Goal: Task Accomplishment & Management: Complete application form

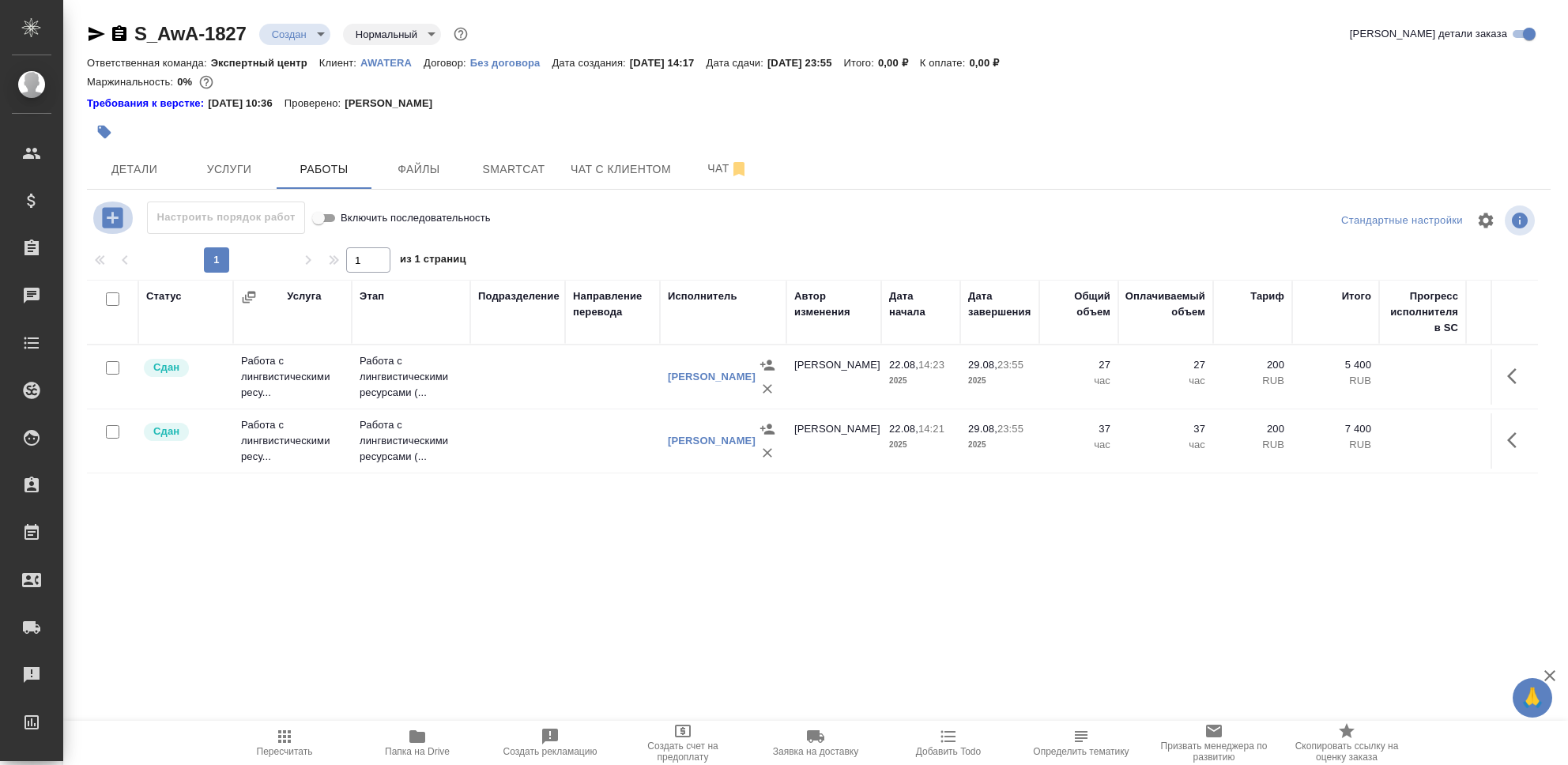
click at [115, 219] on icon "button" at bounding box center [112, 217] width 21 height 21
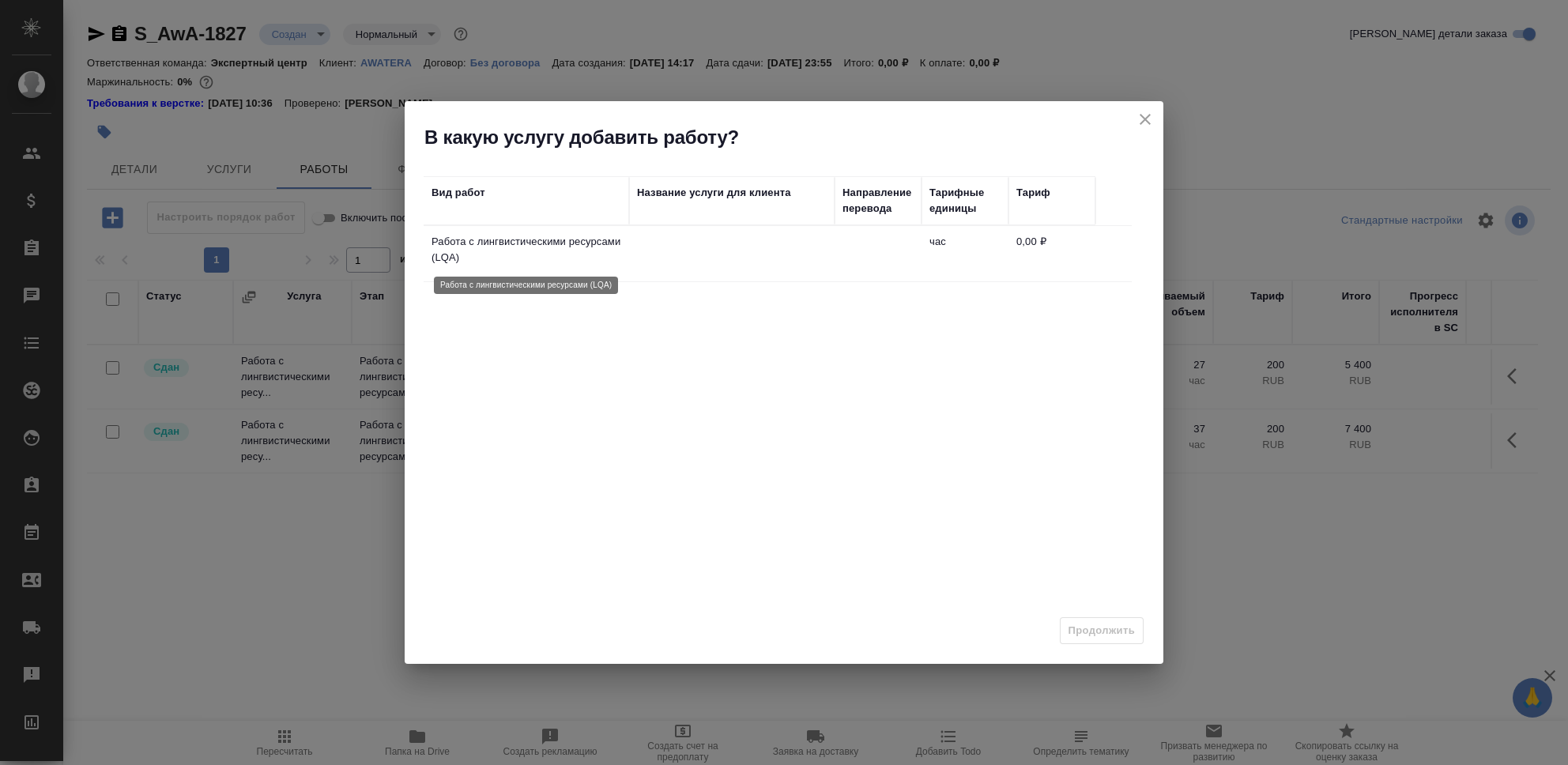
click at [570, 255] on p "Работа с лингвистическими ресурсами (LQA)" at bounding box center [525, 249] width 189 height 32
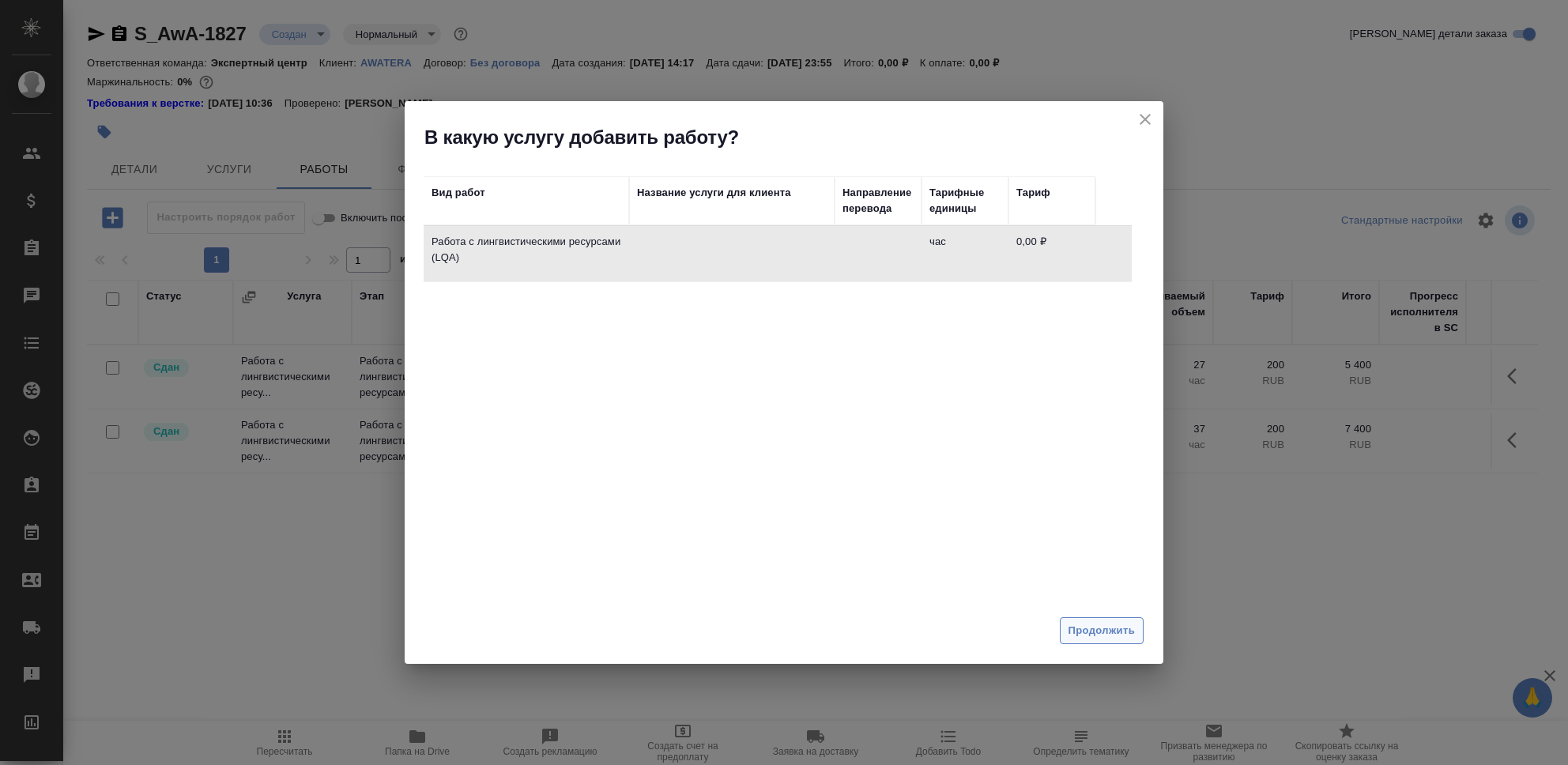
click at [1111, 632] on span "Продолжить" at bounding box center [1101, 631] width 66 height 18
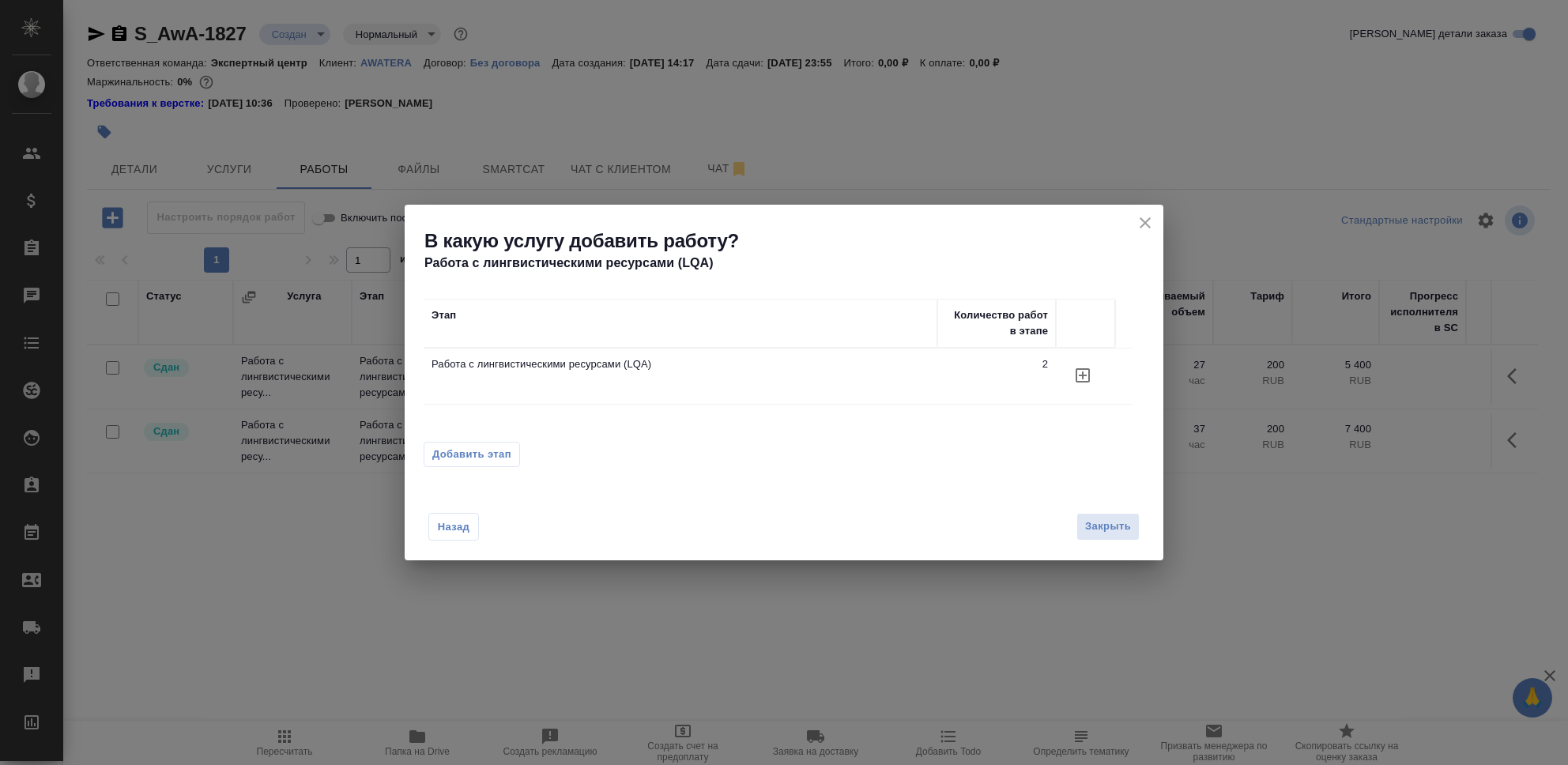
click at [1075, 376] on icon "button" at bounding box center [1082, 376] width 14 height 14
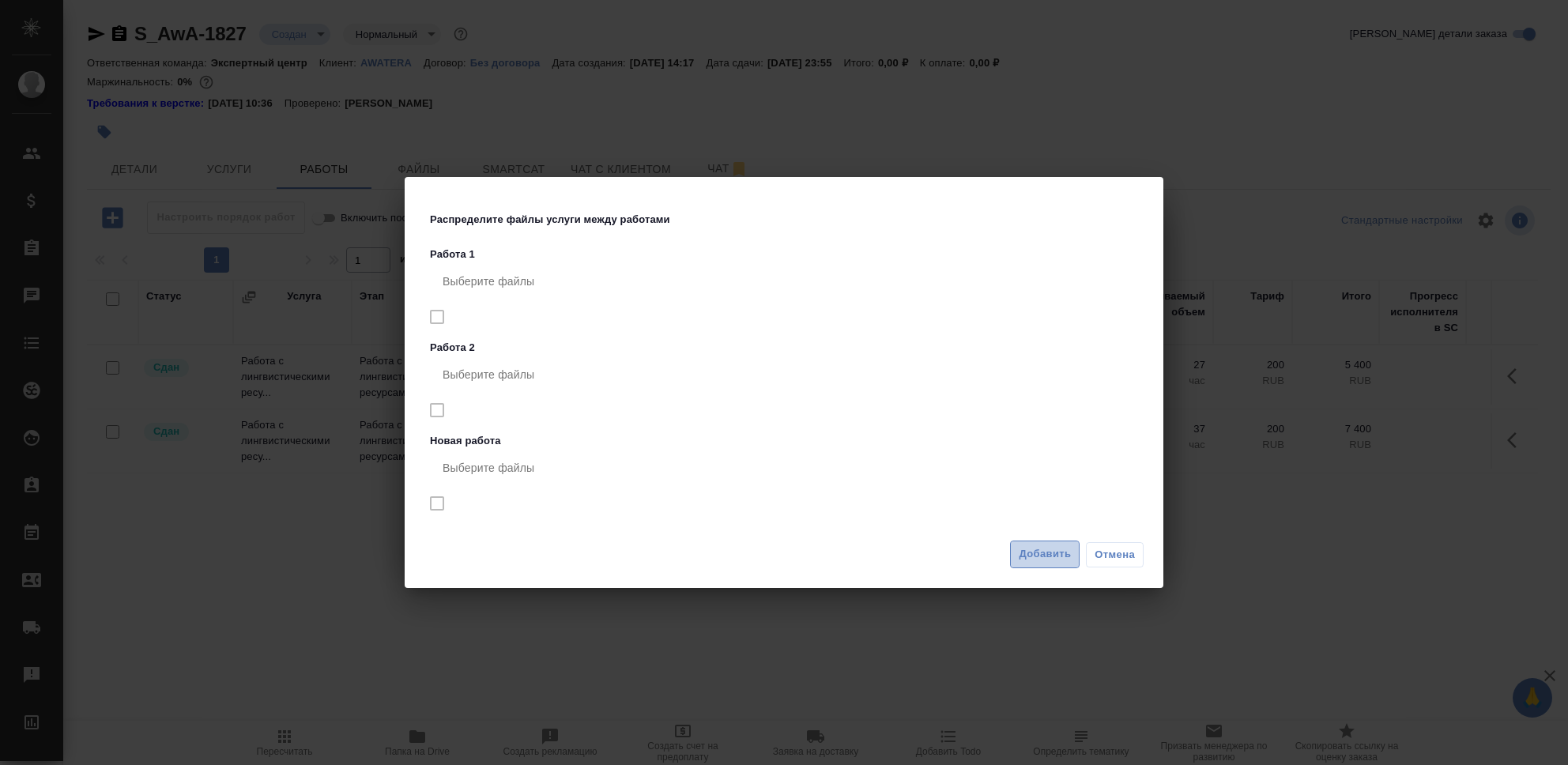
click at [1044, 554] on span "Добавить" at bounding box center [1045, 554] width 53 height 18
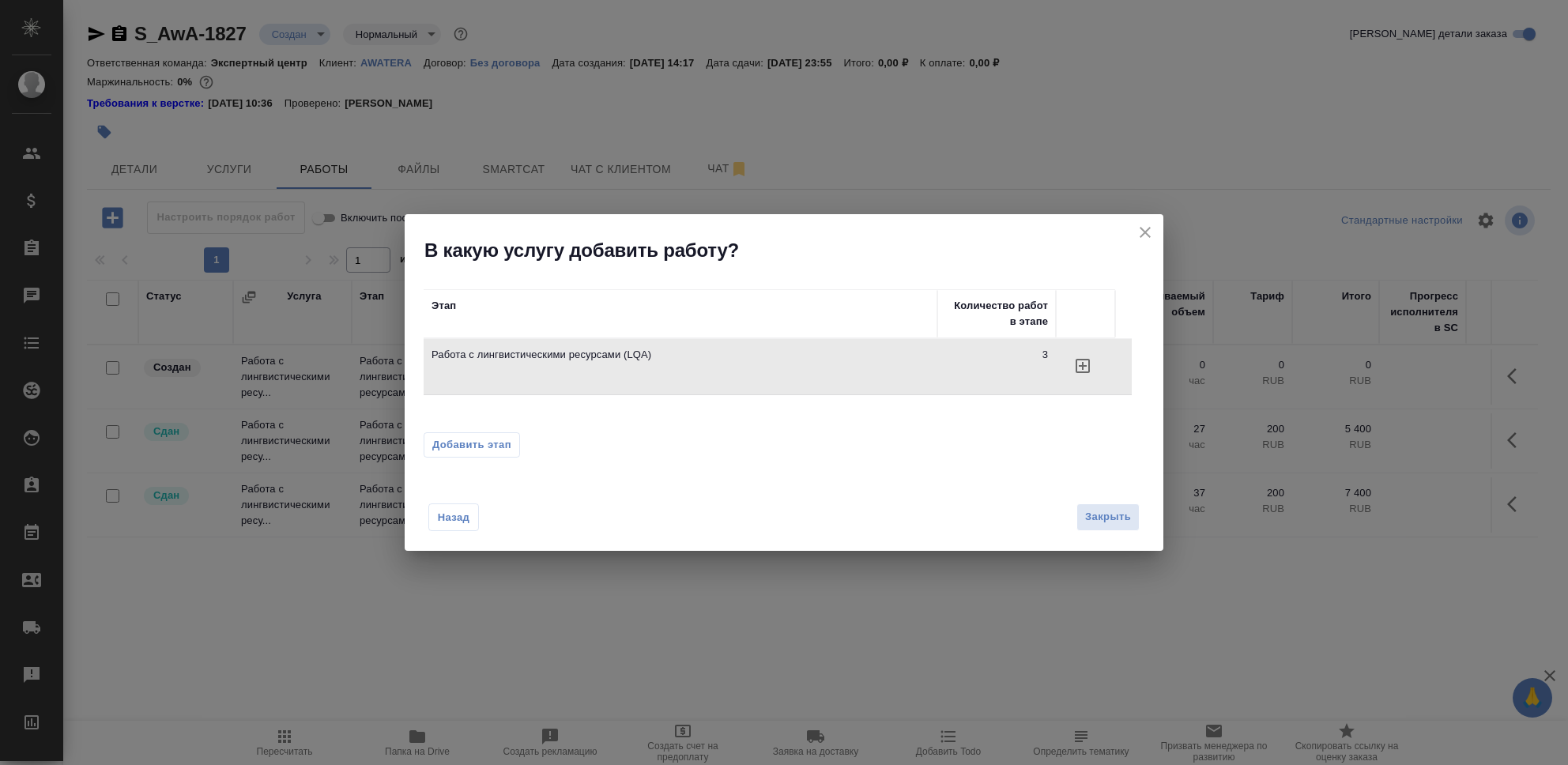
drag, startPoint x: 1108, startPoint y: 523, endPoint x: 1082, endPoint y: 451, distance: 76.6
click at [1108, 523] on span "Закрыть" at bounding box center [1108, 517] width 46 height 18
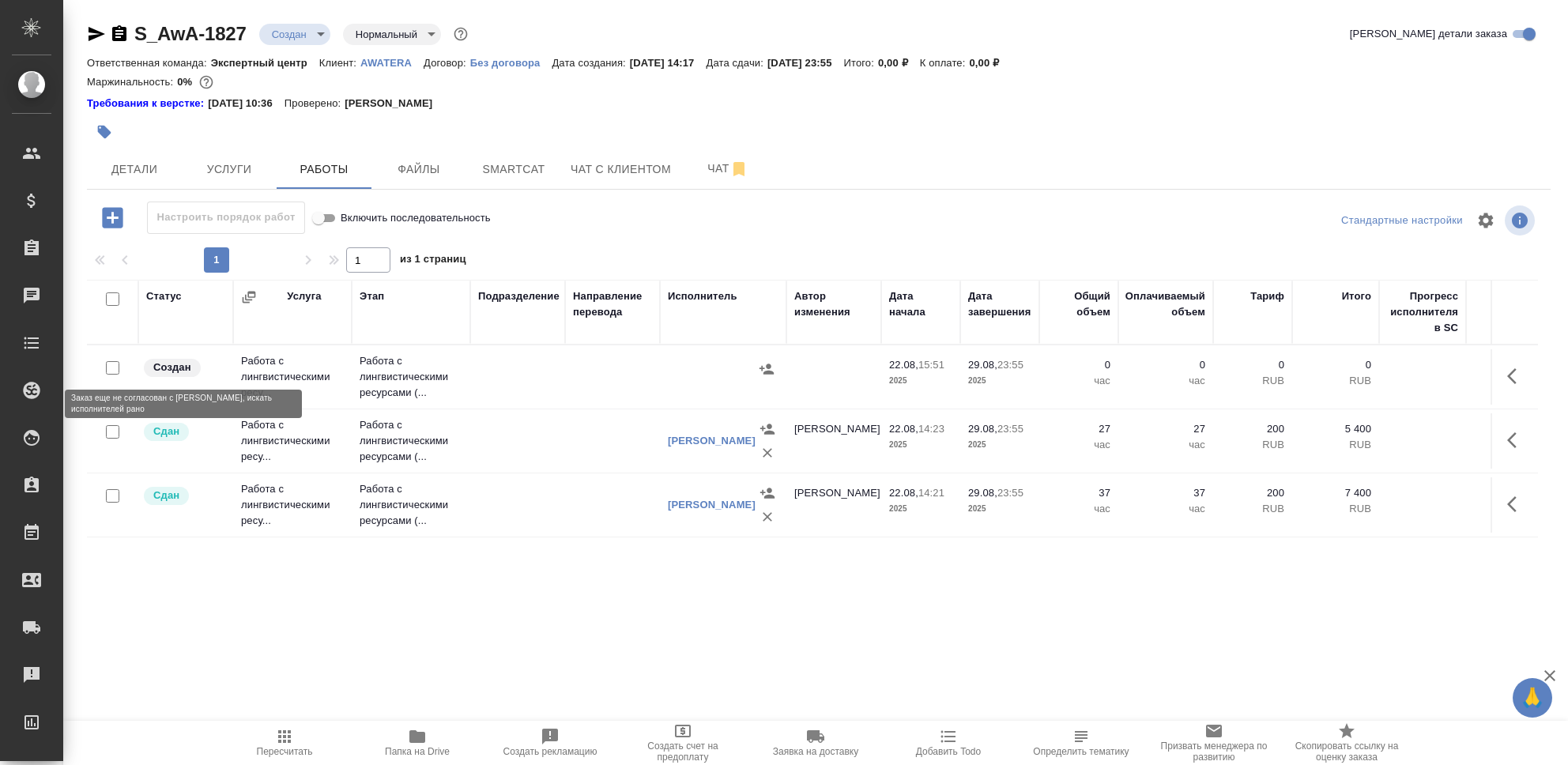
click at [207, 376] on div "Создан" at bounding box center [184, 368] width 83 height 22
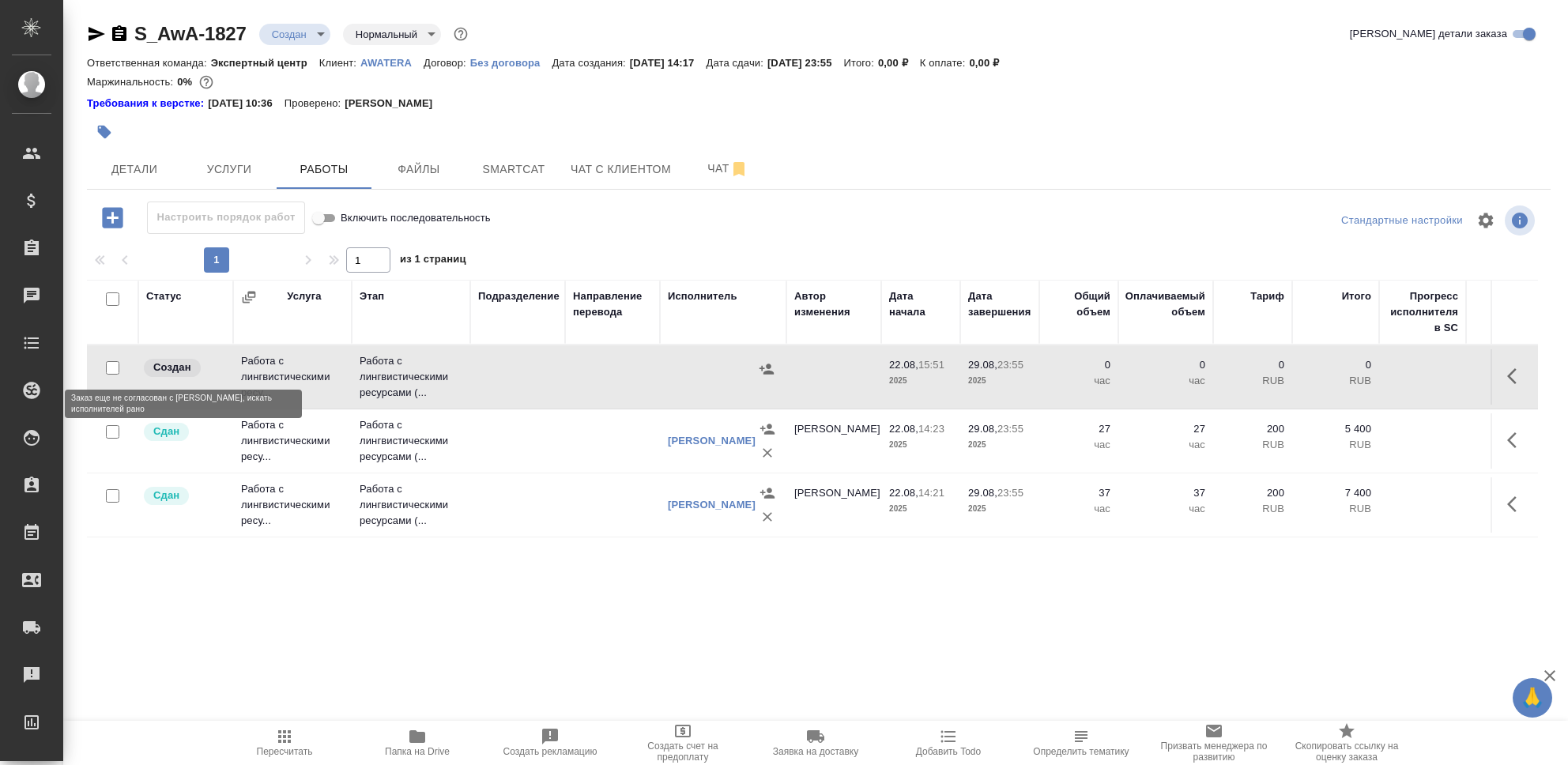
click at [199, 368] on span "Создан" at bounding box center [172, 367] width 57 height 15
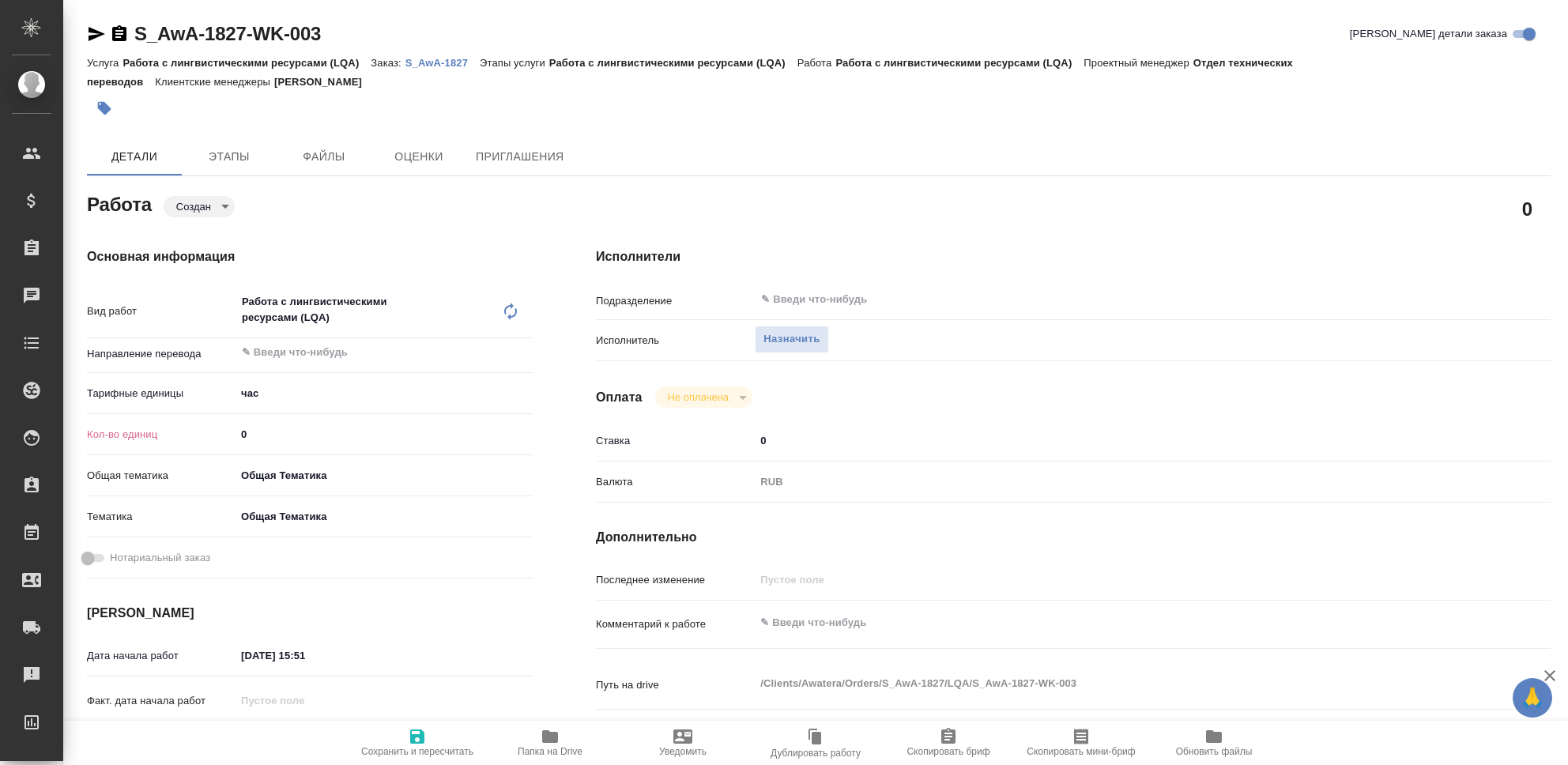
type textarea "x"
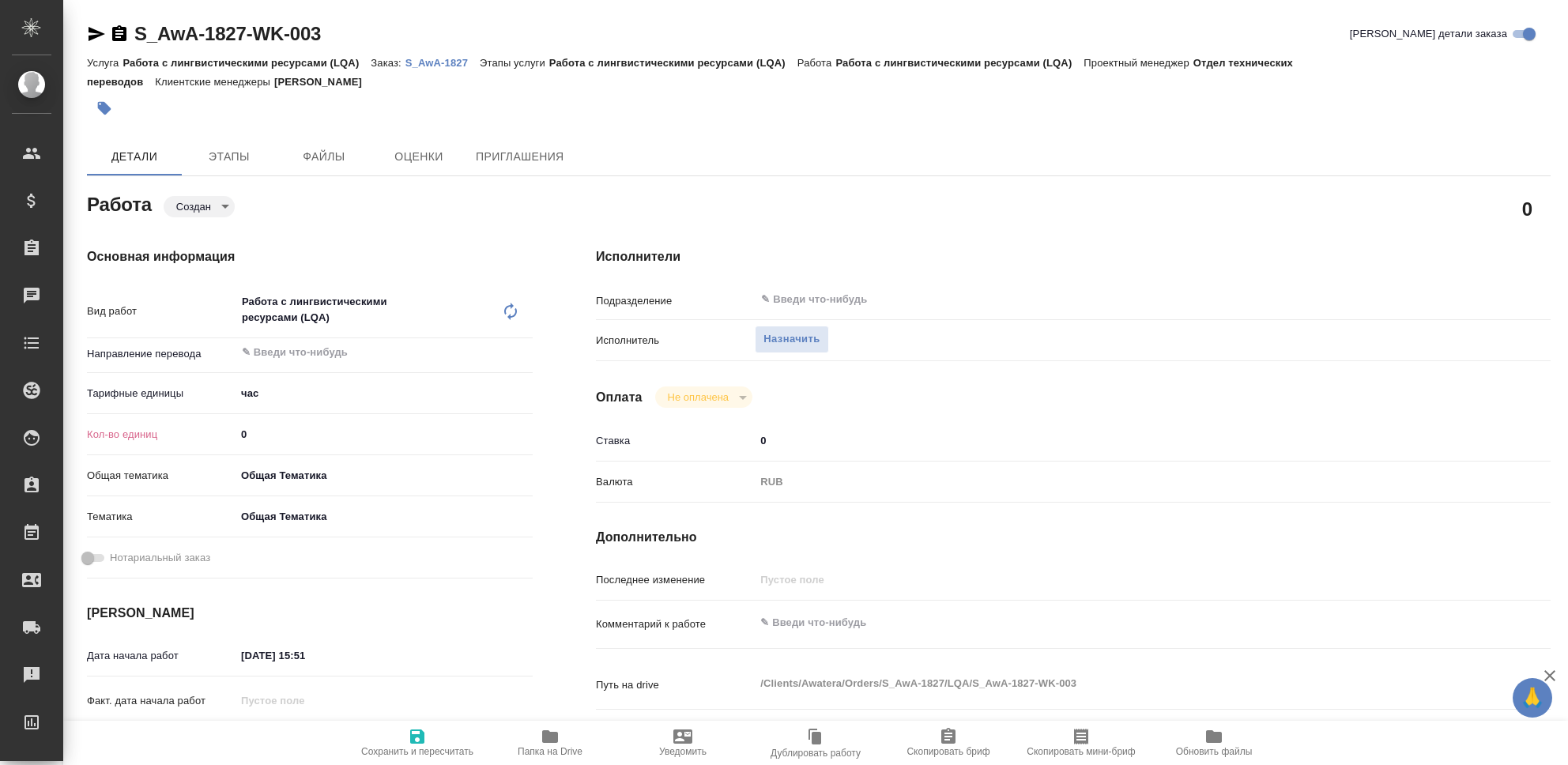
type textarea "x"
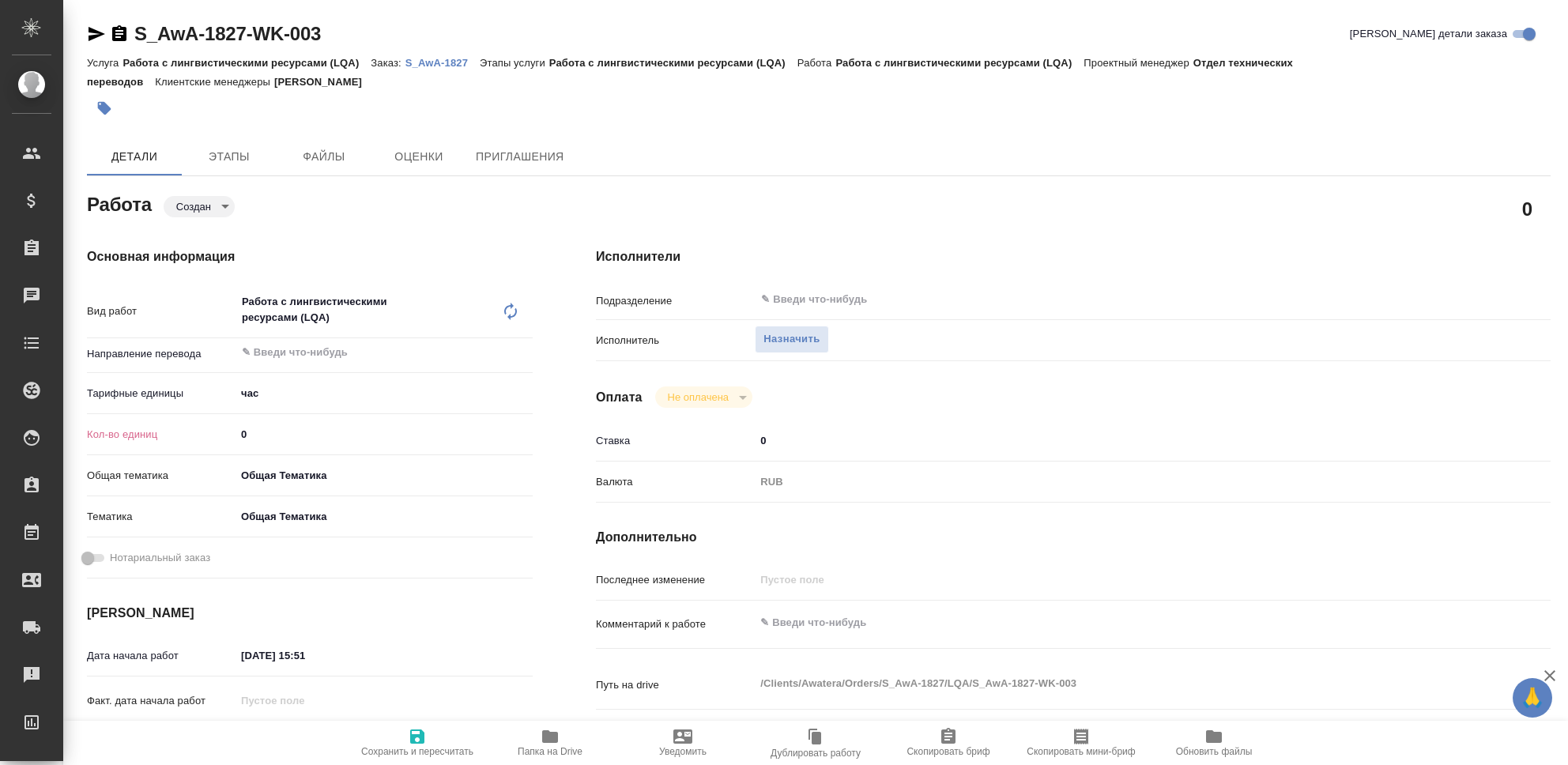
type textarea "x"
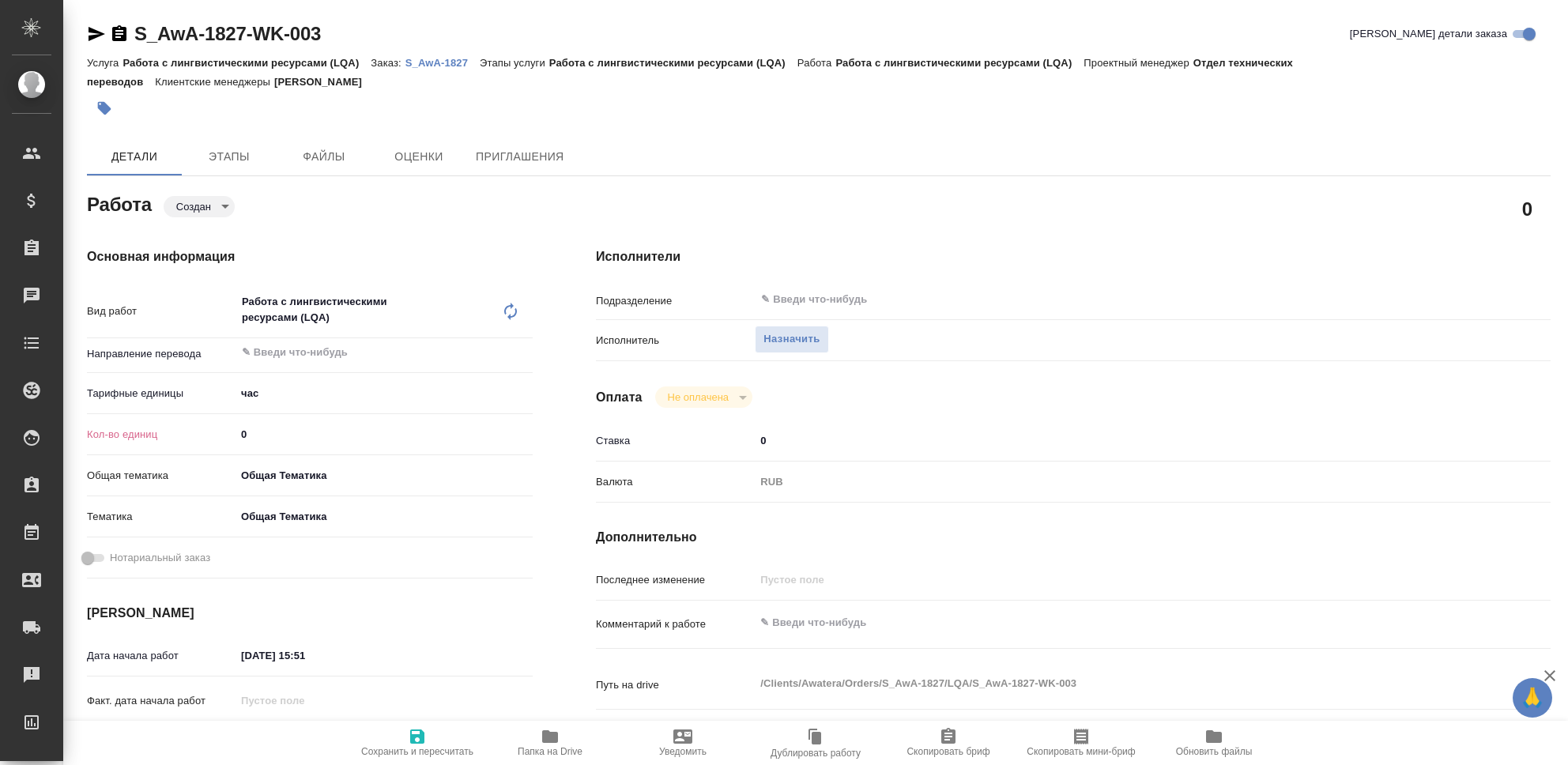
type textarea "x"
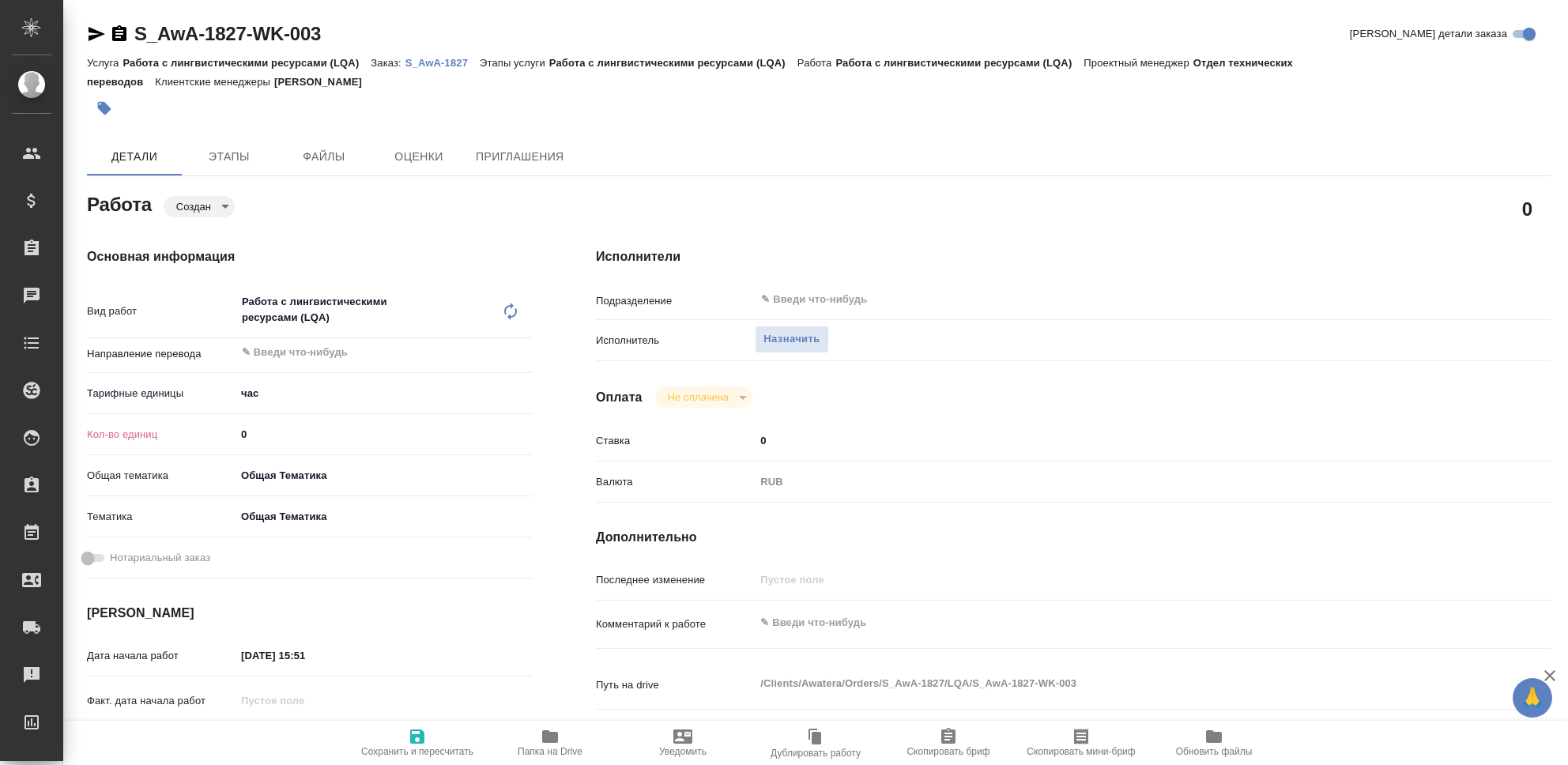
click at [282, 434] on input "0" at bounding box center [384, 434] width 297 height 23
type textarea "x"
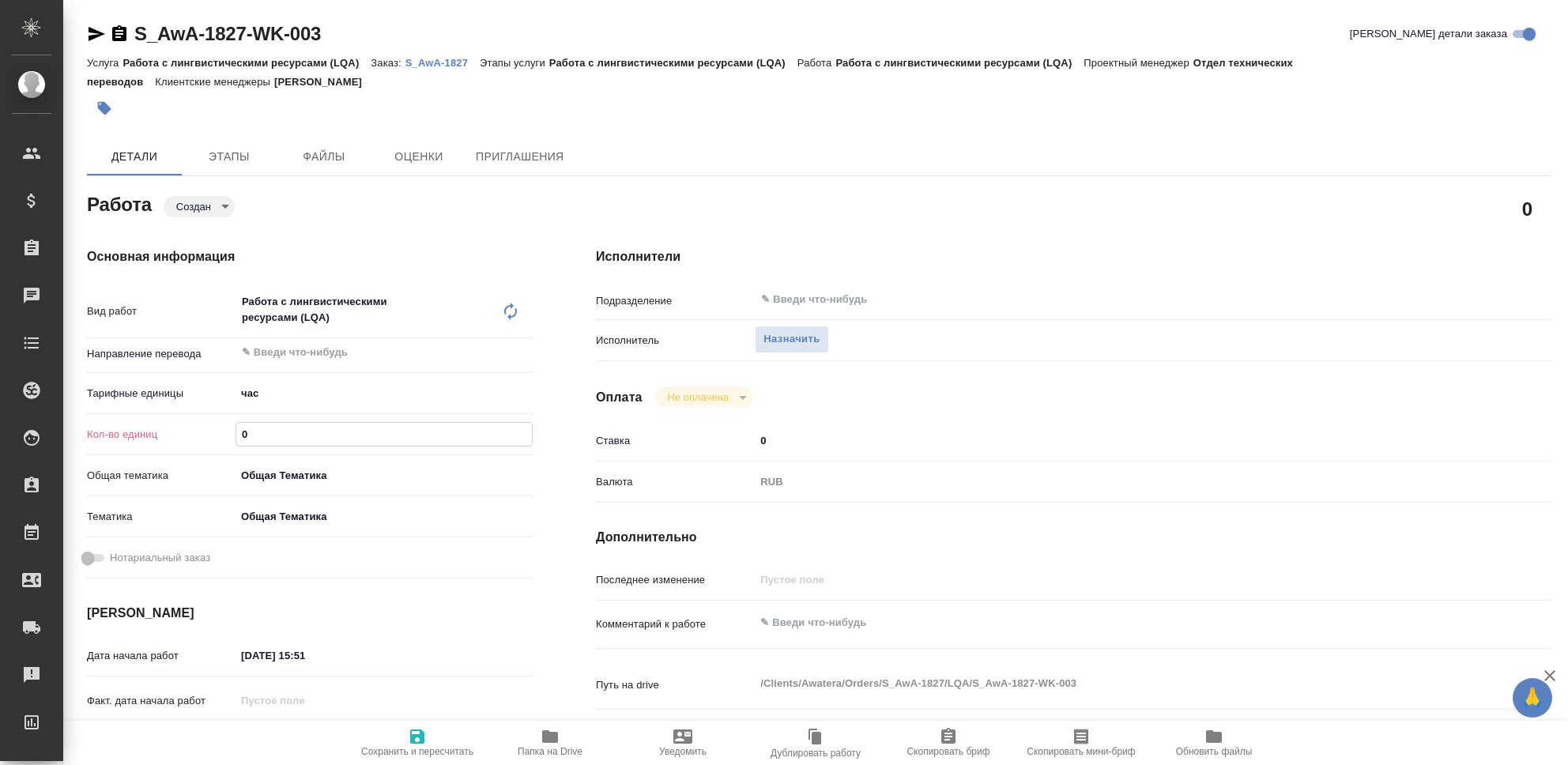
type textarea "x"
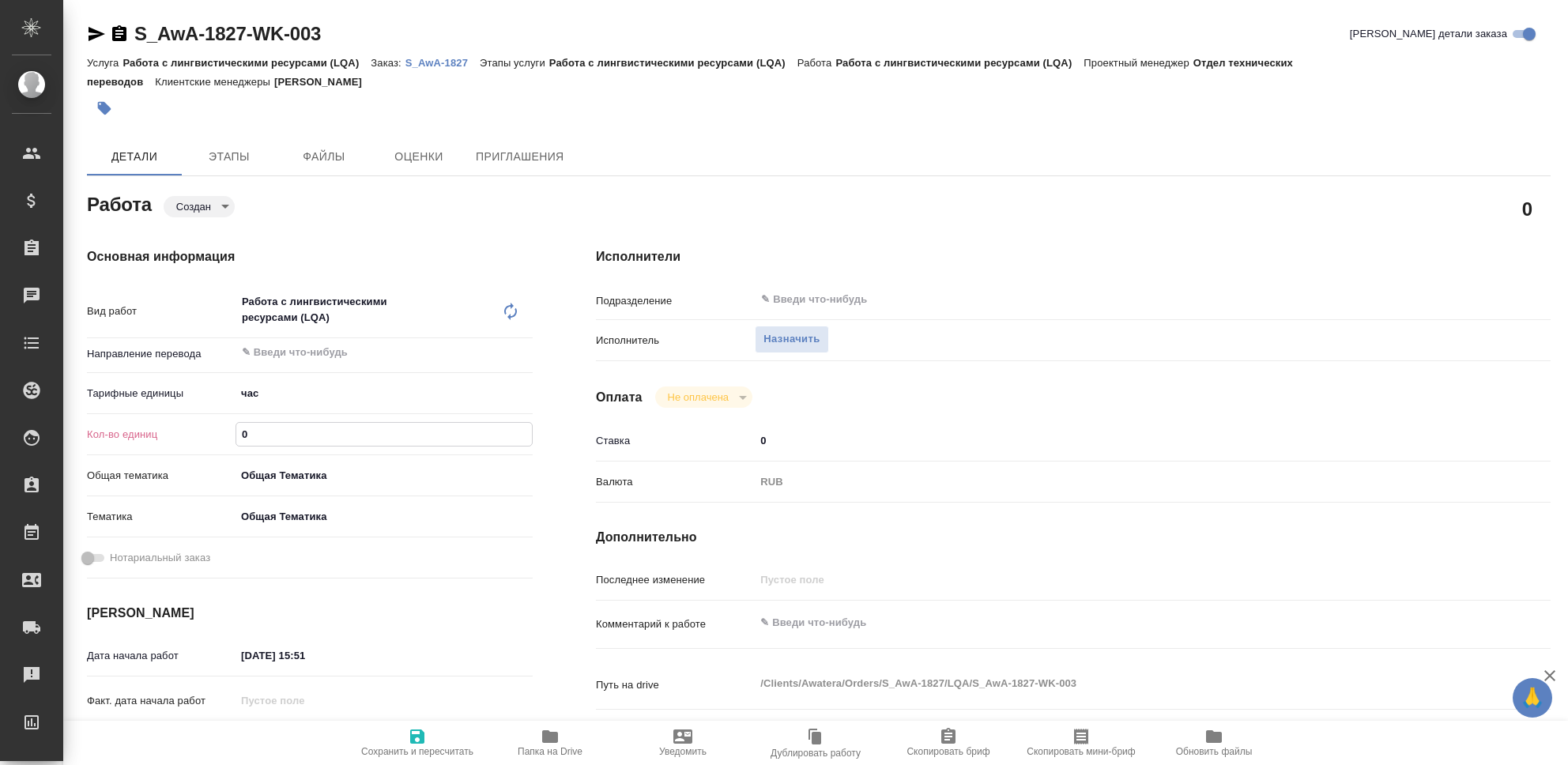
type textarea "x"
type input "4"
type textarea "x"
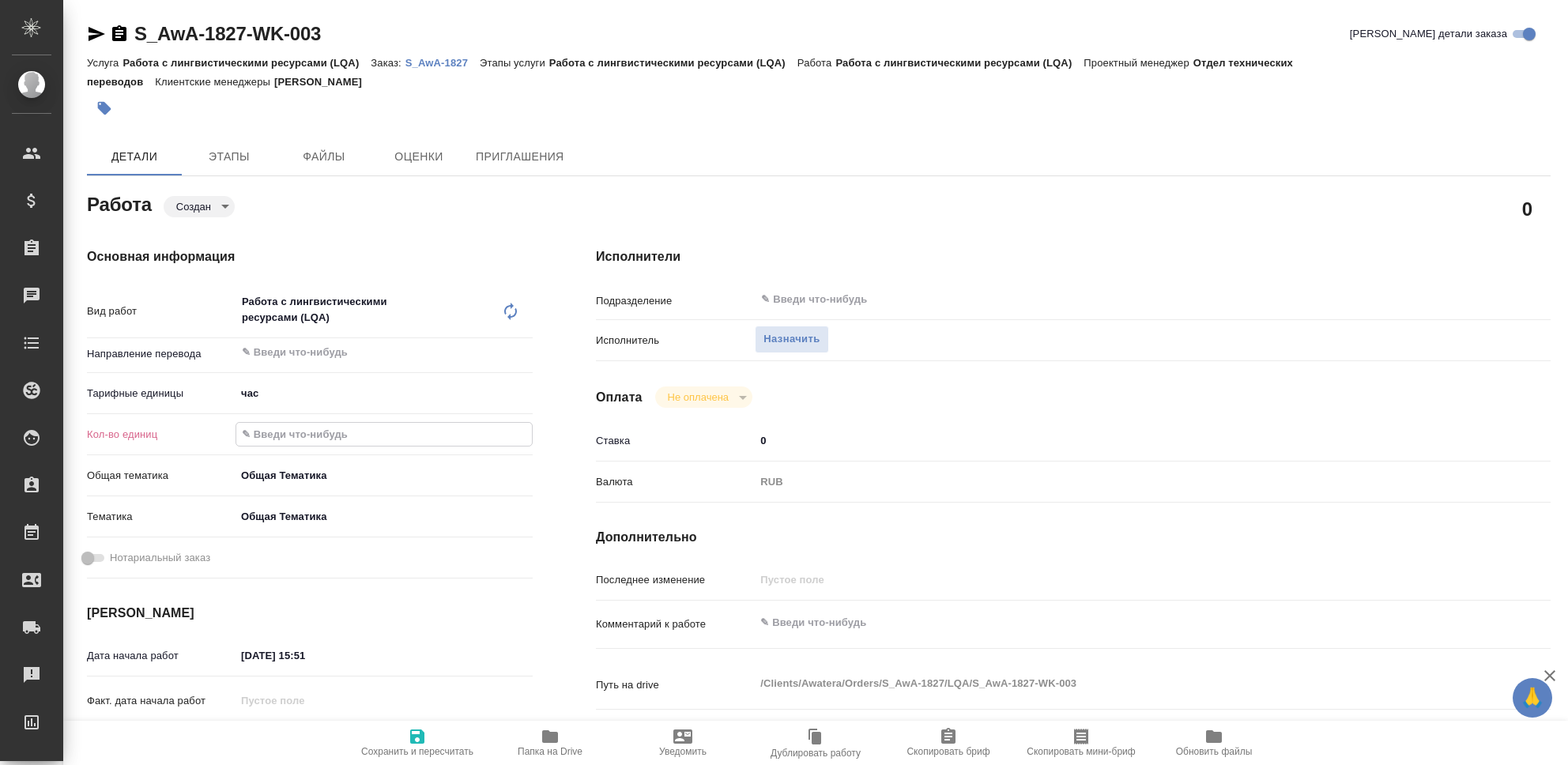
type textarea "x"
type input "47"
type textarea "x"
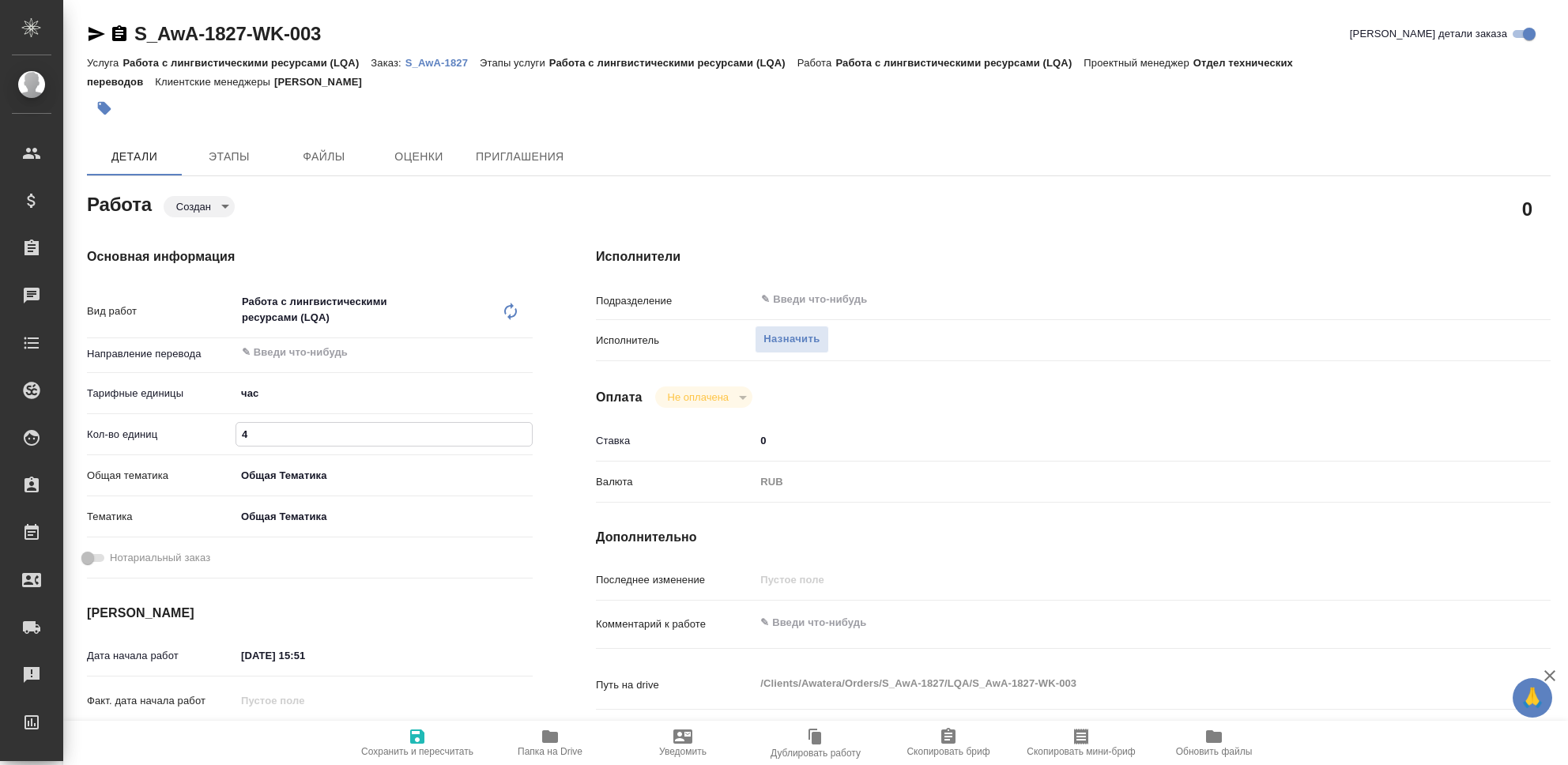
type textarea "x"
type input "47"
type textarea "x"
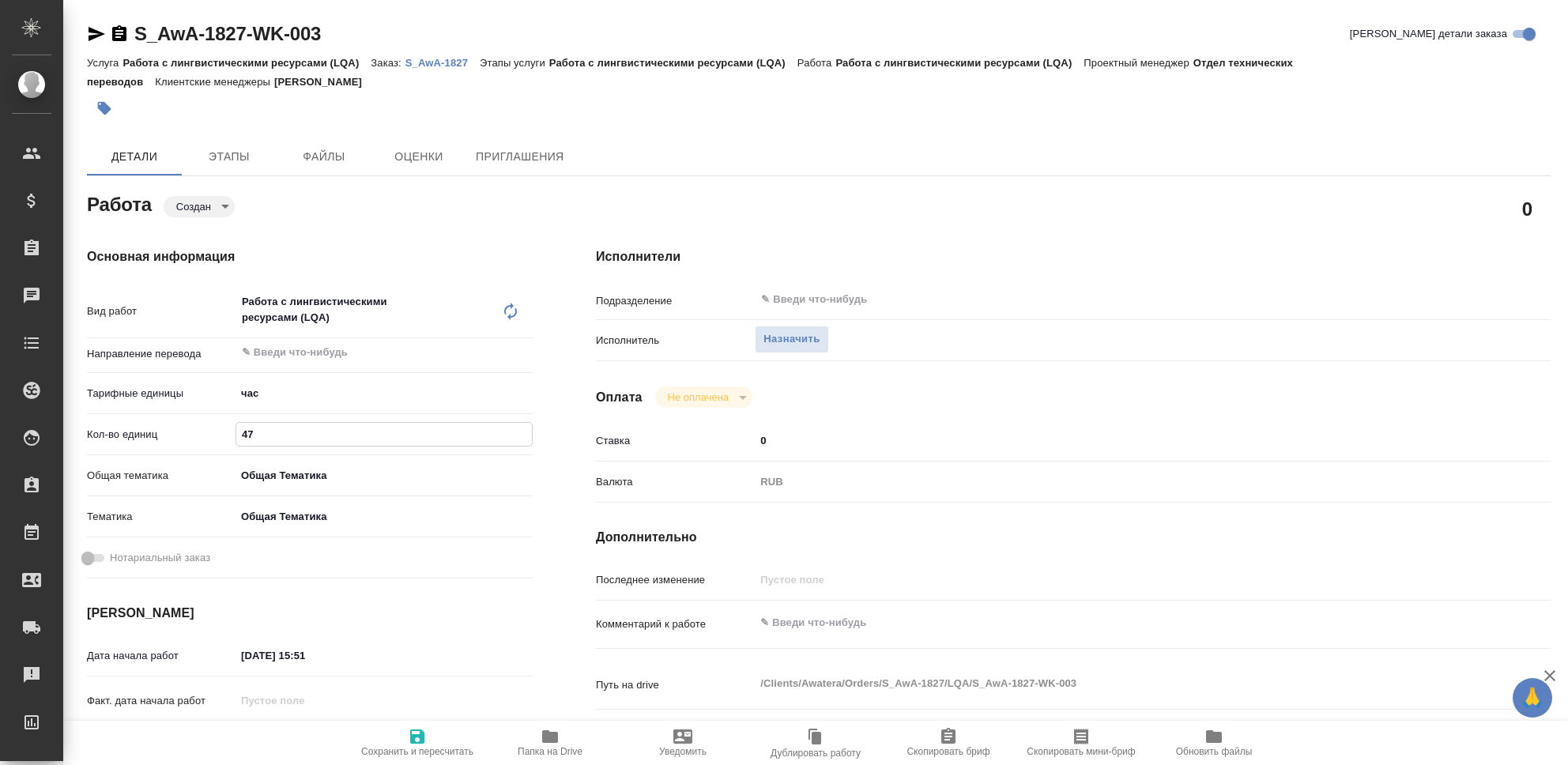
click at [816, 619] on textarea at bounding box center [1112, 623] width 716 height 27
type textarea "Ч"
type textarea "x"
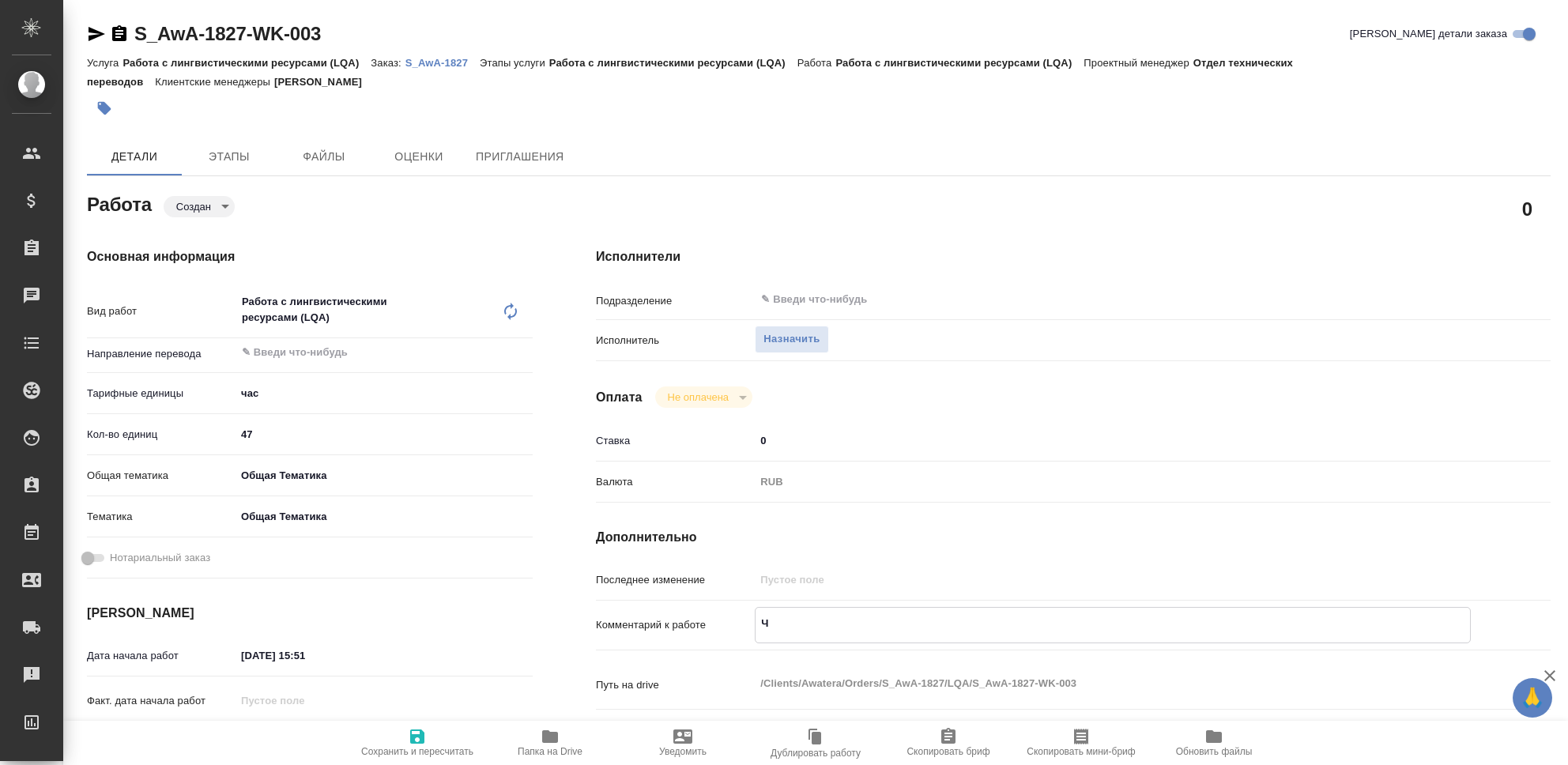
type textarea "x"
type textarea "Чи"
type textarea "x"
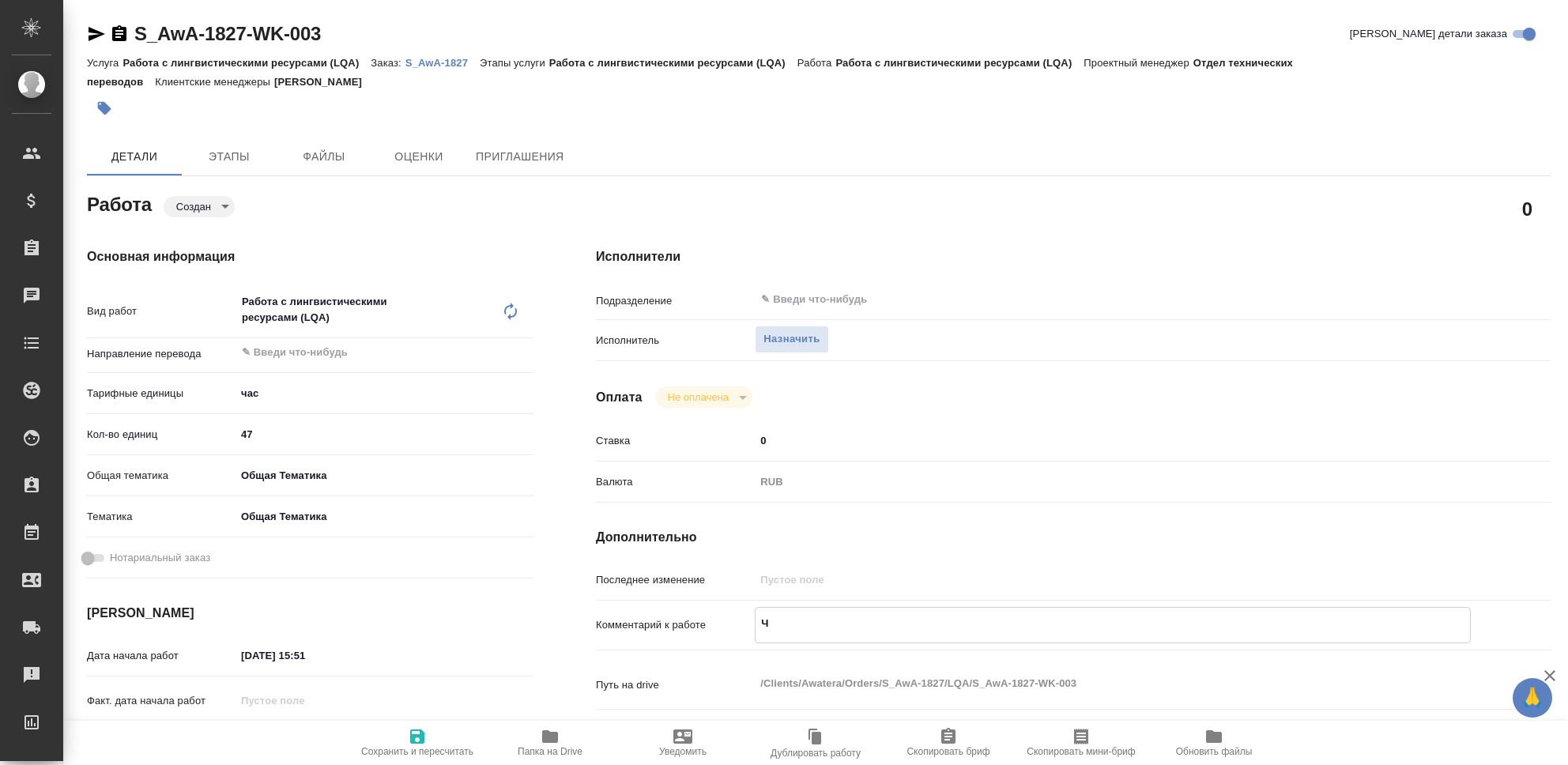
type textarea "x"
type textarea "Чис"
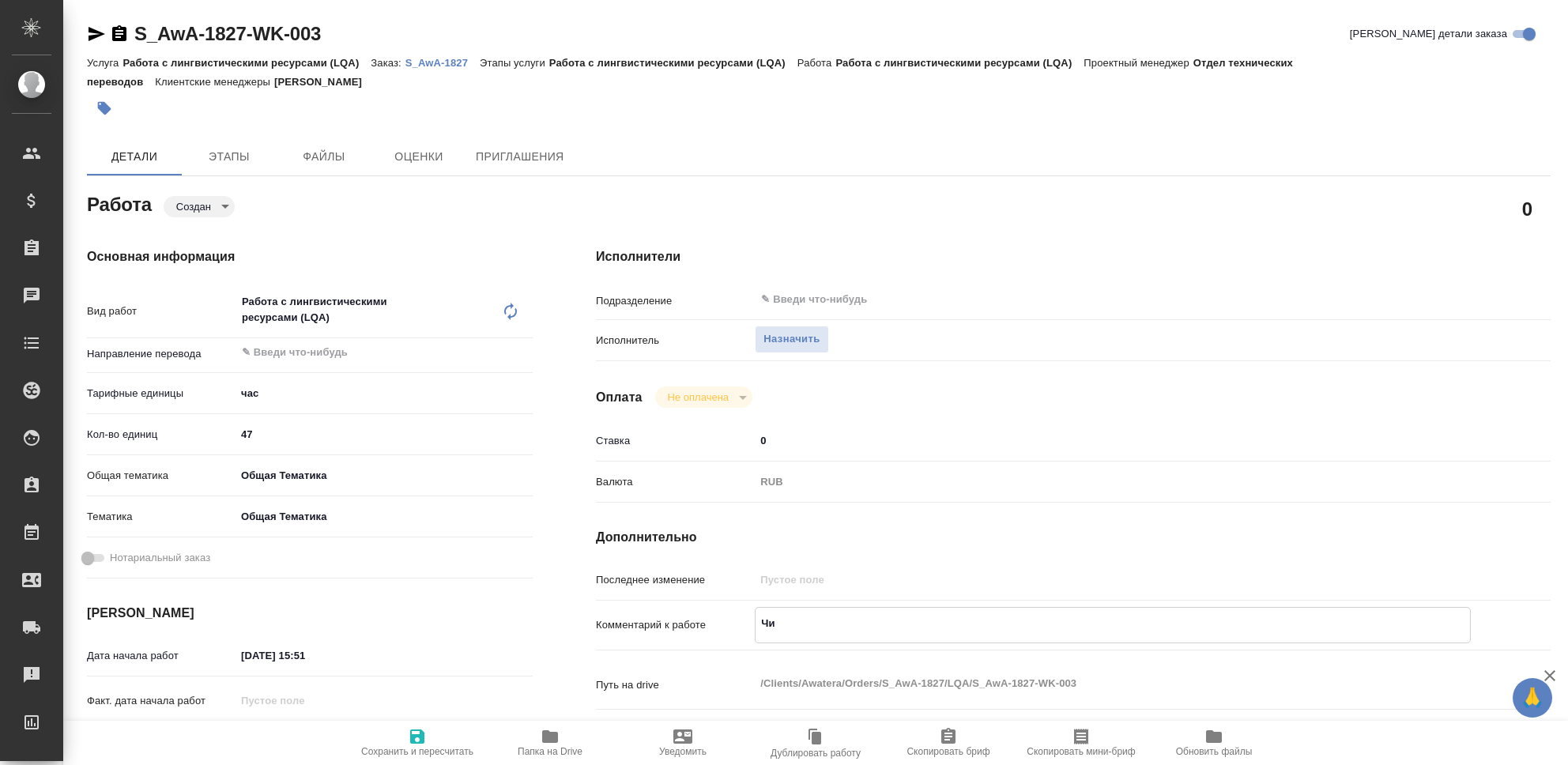
type textarea "x"
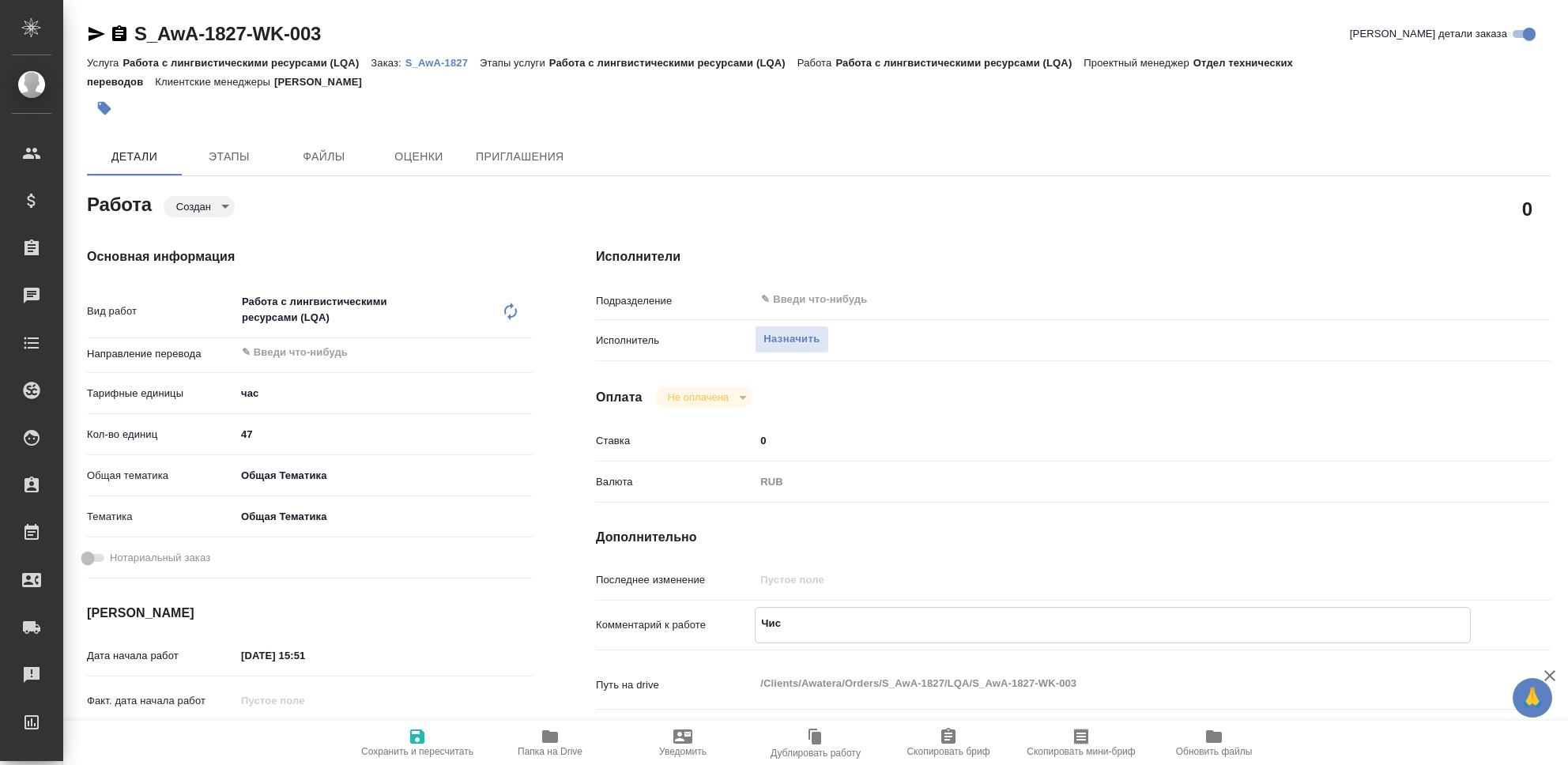
type textarea "Чист"
type textarea "x"
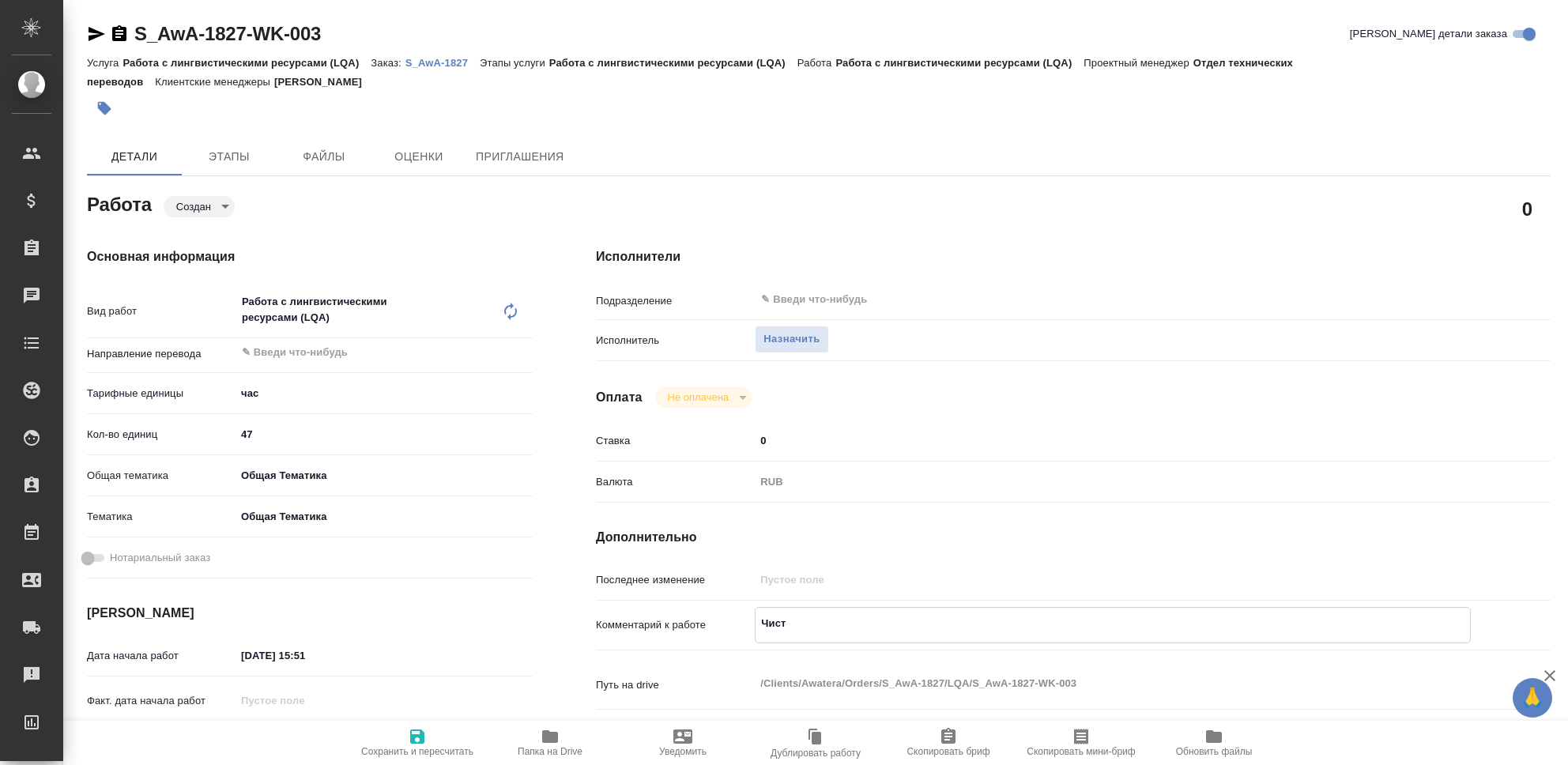
type textarea "x"
type textarea "Чистк"
type textarea "x"
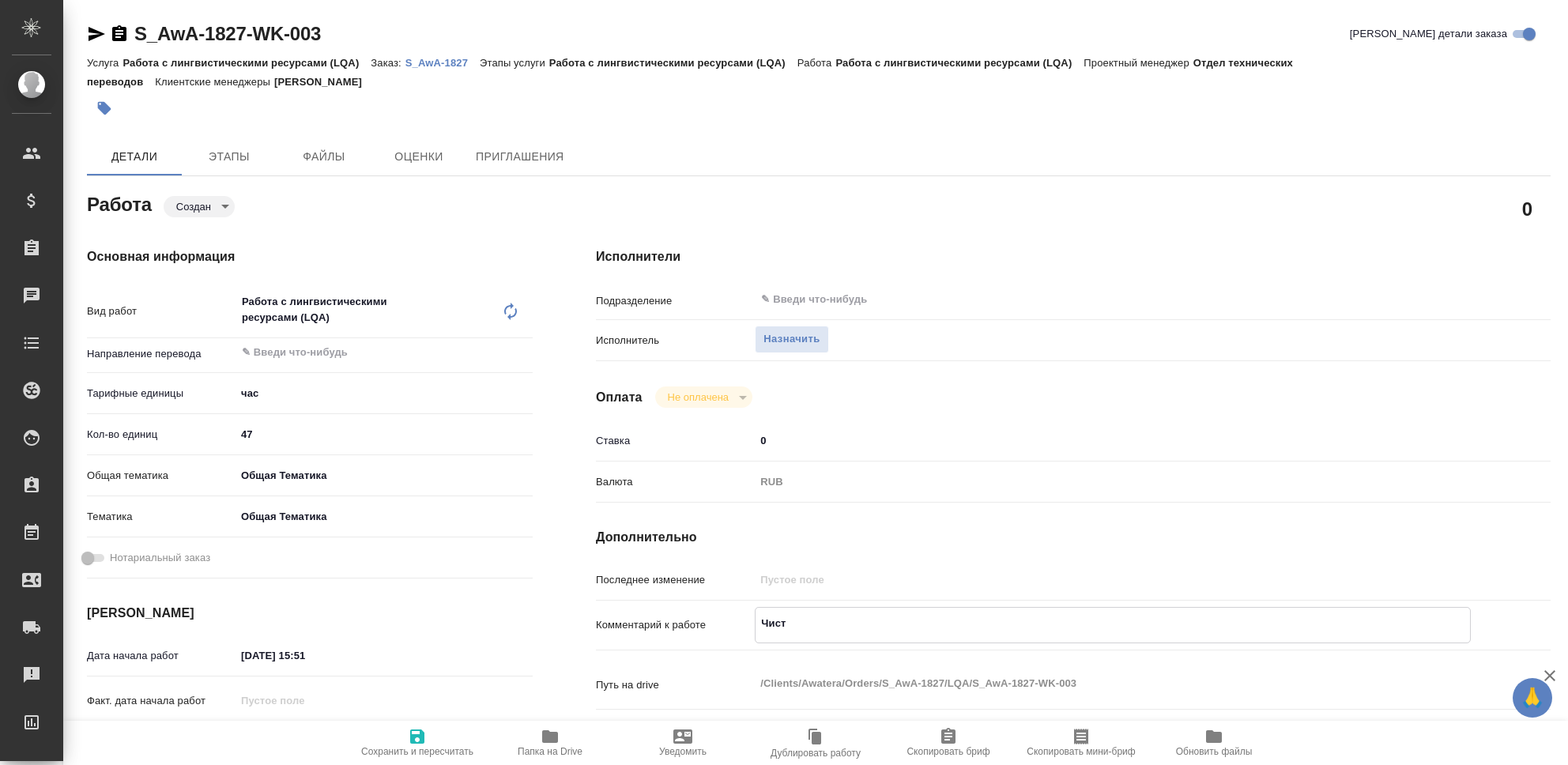
type textarea "x"
type textarea "Чистка"
type textarea "x"
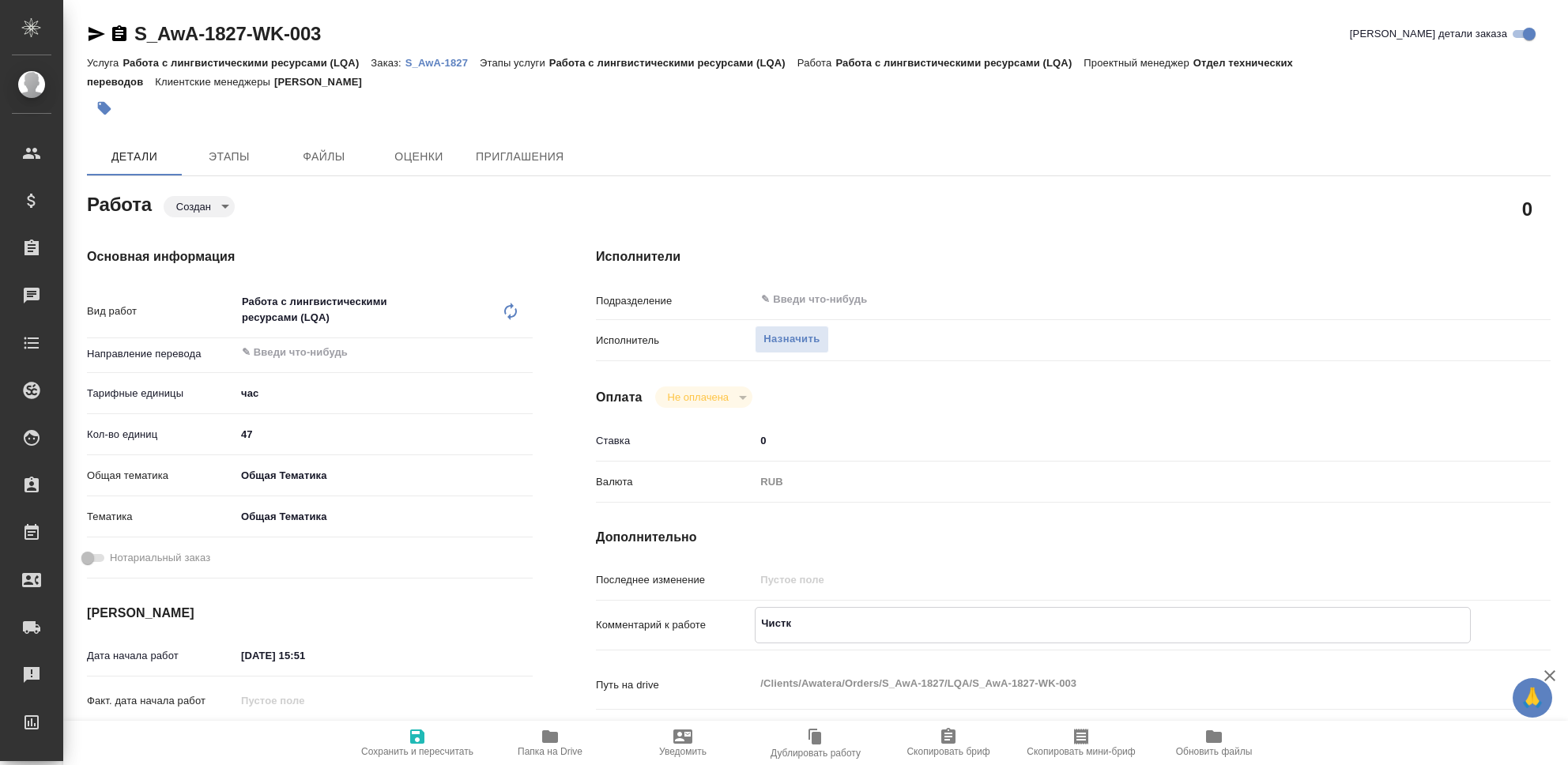
type textarea "x"
type textarea "Чистка"
type textarea "x"
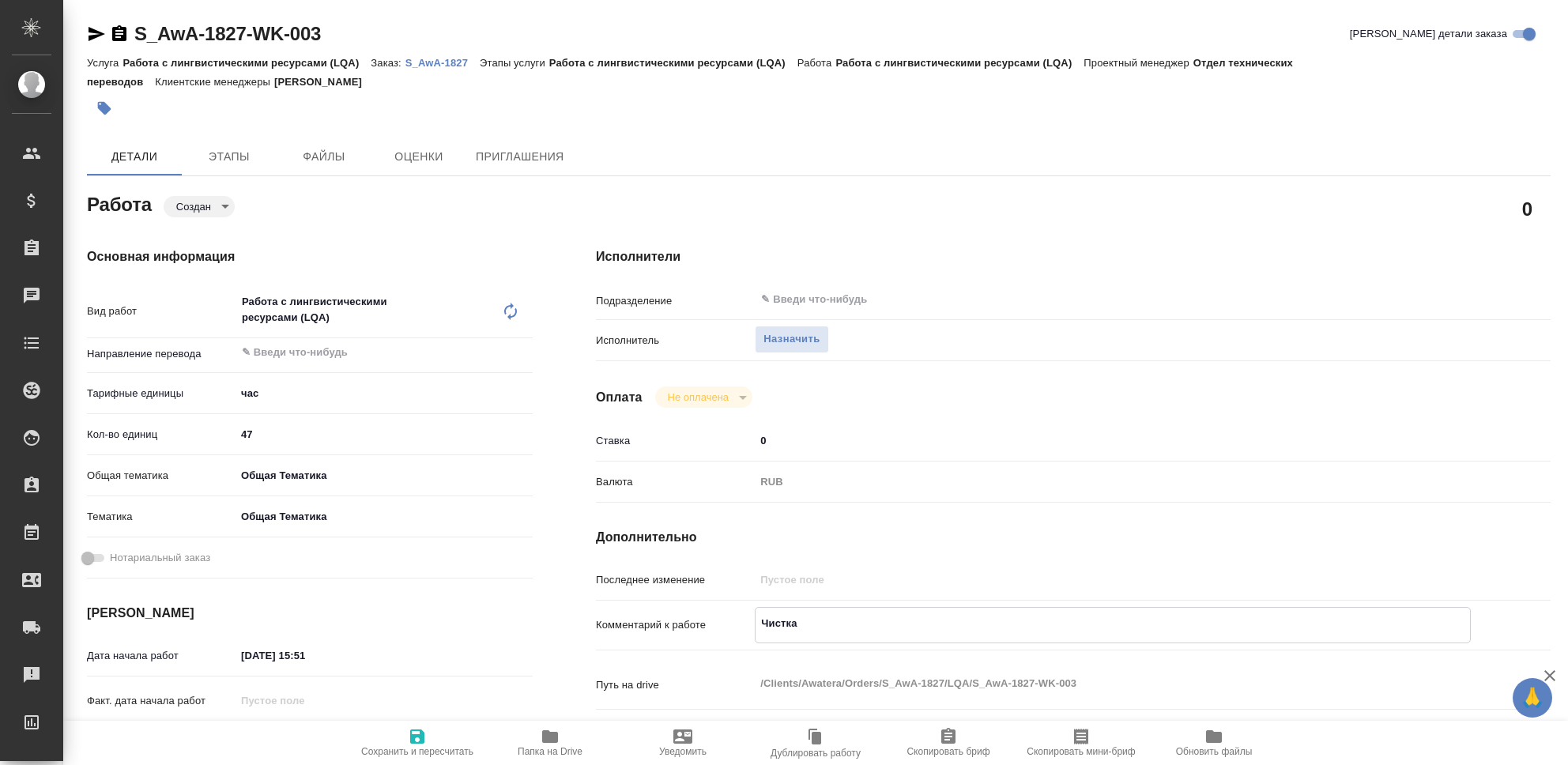
type textarea "x"
type textarea "Чистка Т"
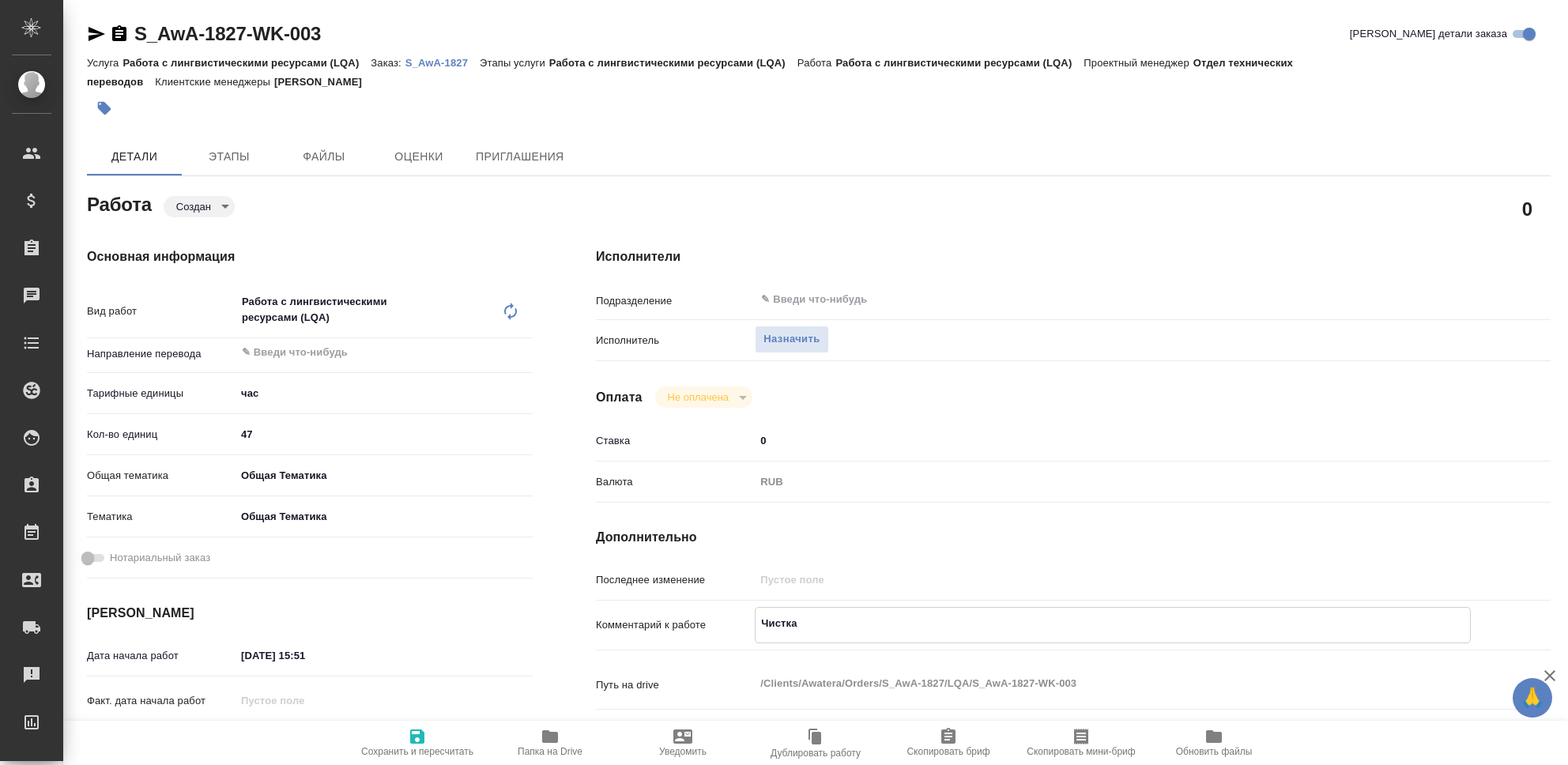
type textarea "x"
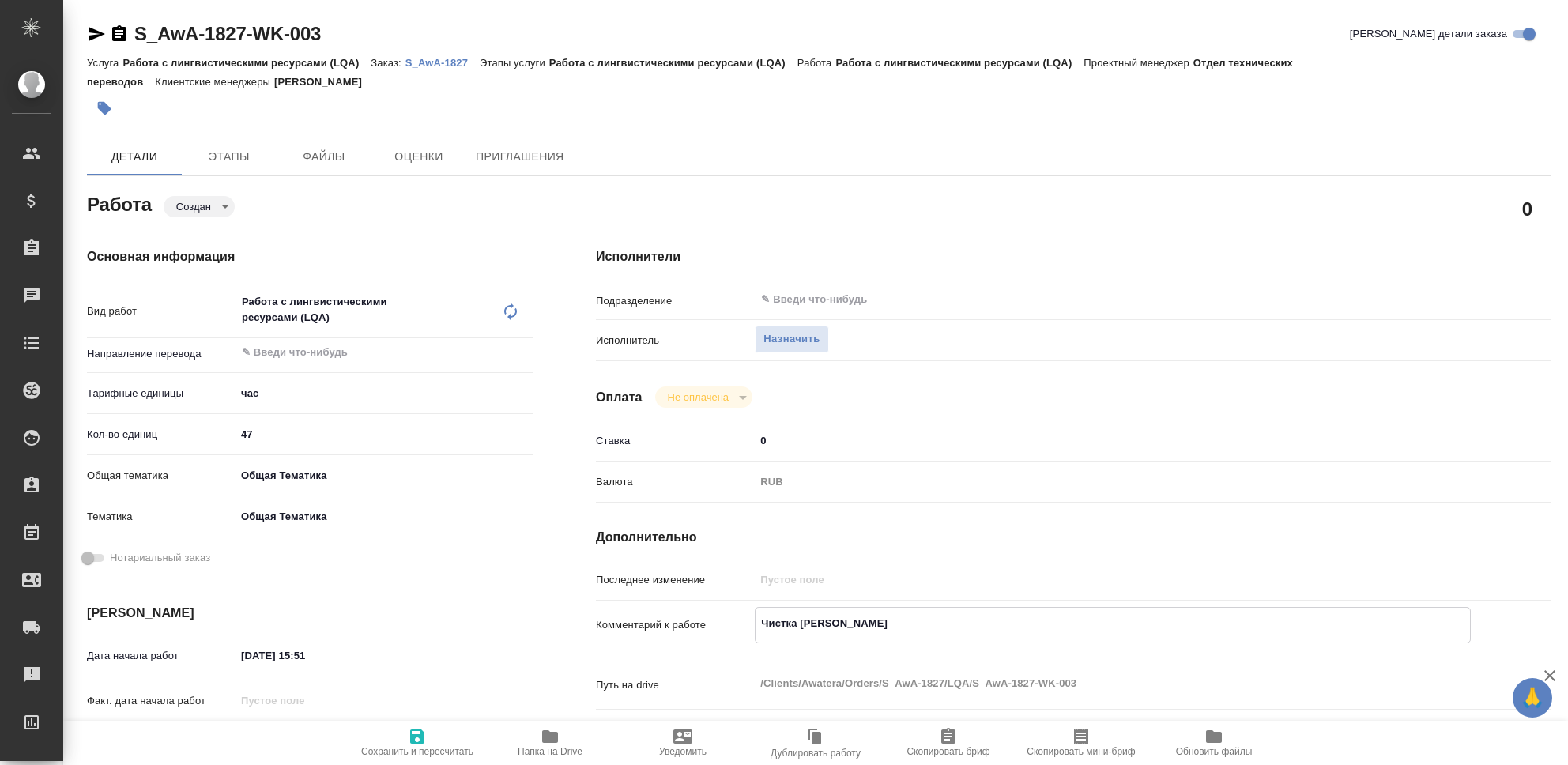
type textarea "Чистка ТМ"
type textarea "x"
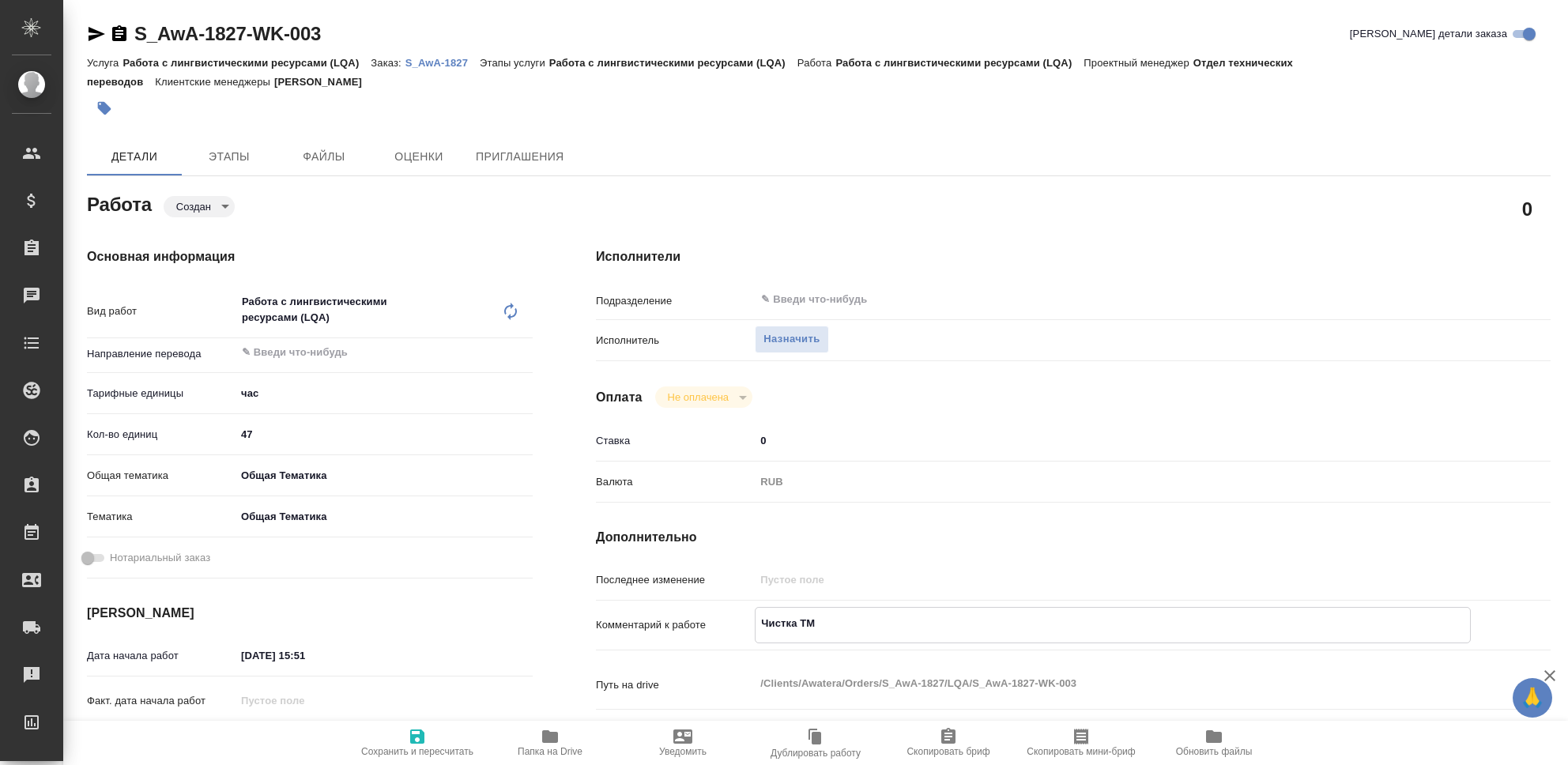
type textarea "x"
type textarea "Чистка ТМ,"
type textarea "x"
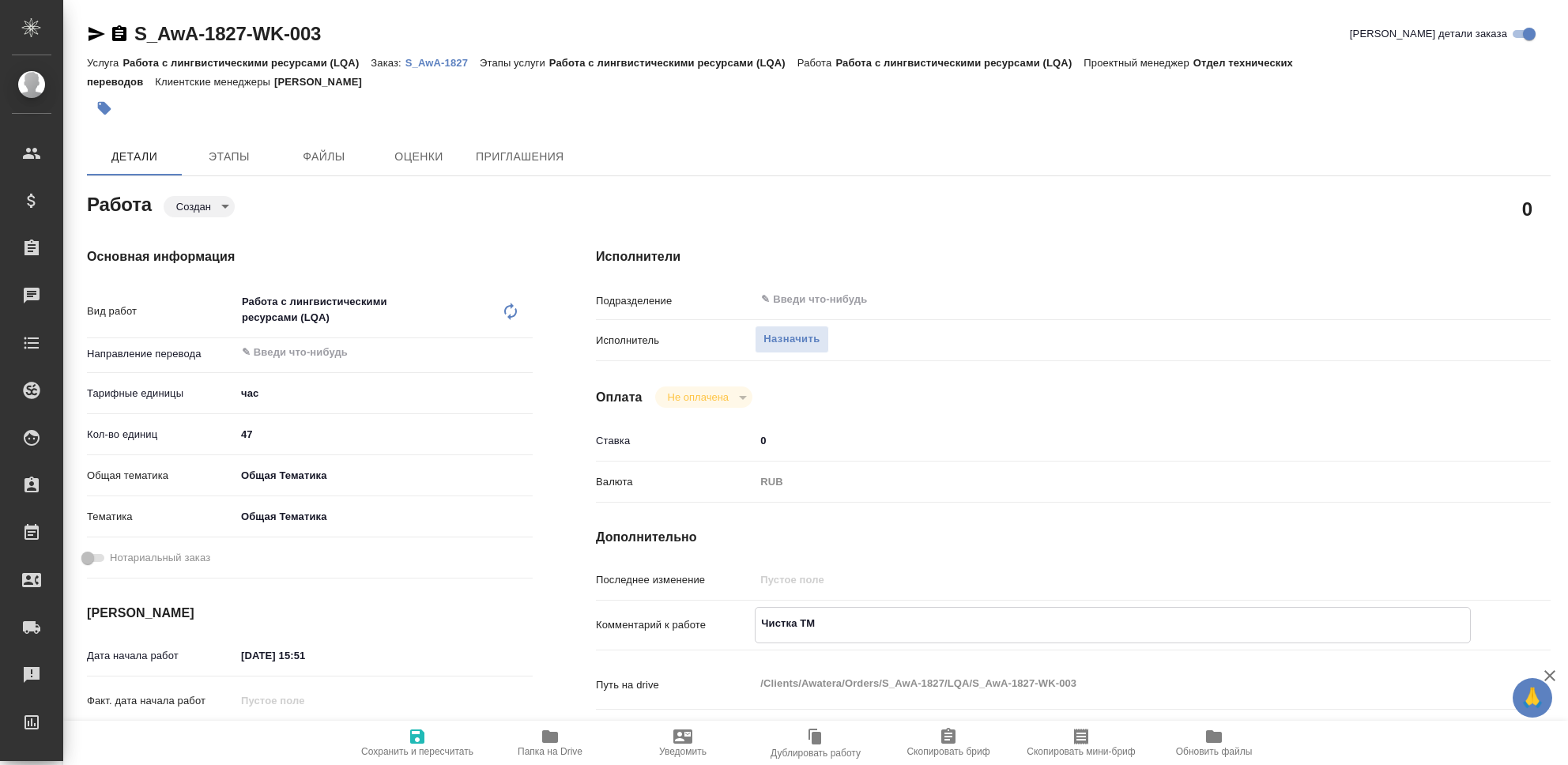
type textarea "x"
type textarea "Чистка ТМ,"
type textarea "x"
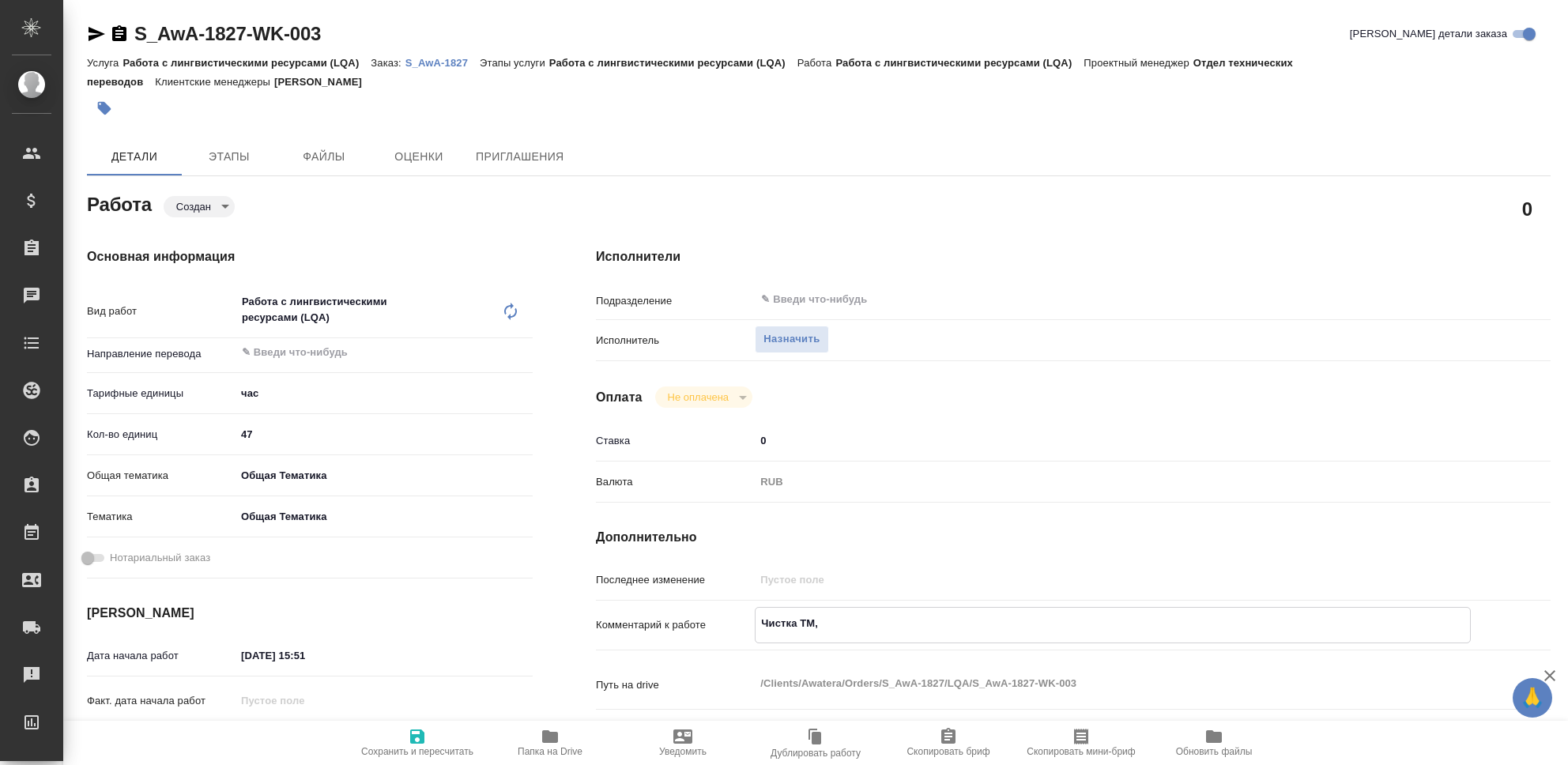
type textarea "x"
type textarea "Чистка ТМ, Р"
type textarea "x"
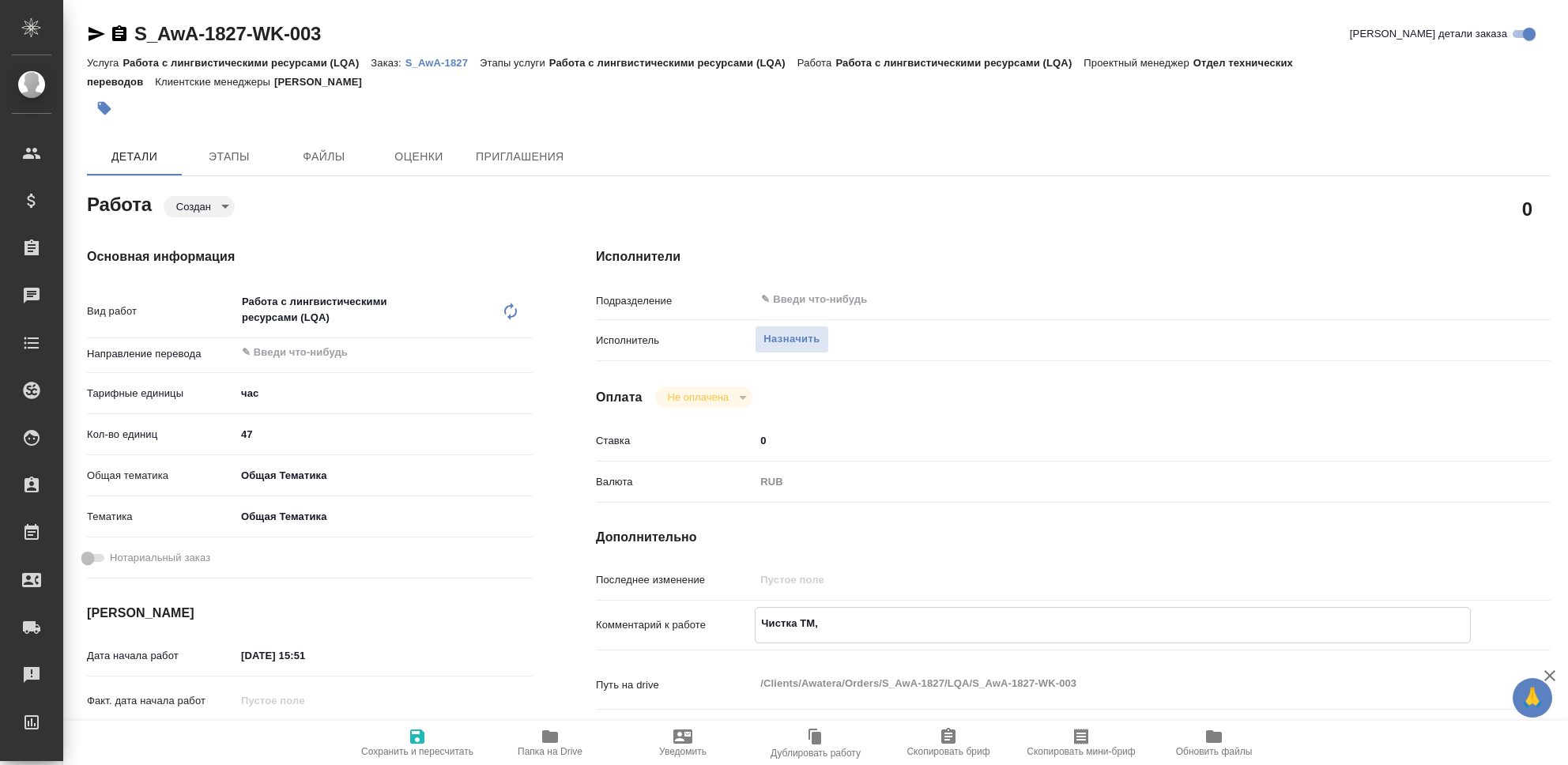
type textarea "x"
type textarea "Чистка ТМ, РУ"
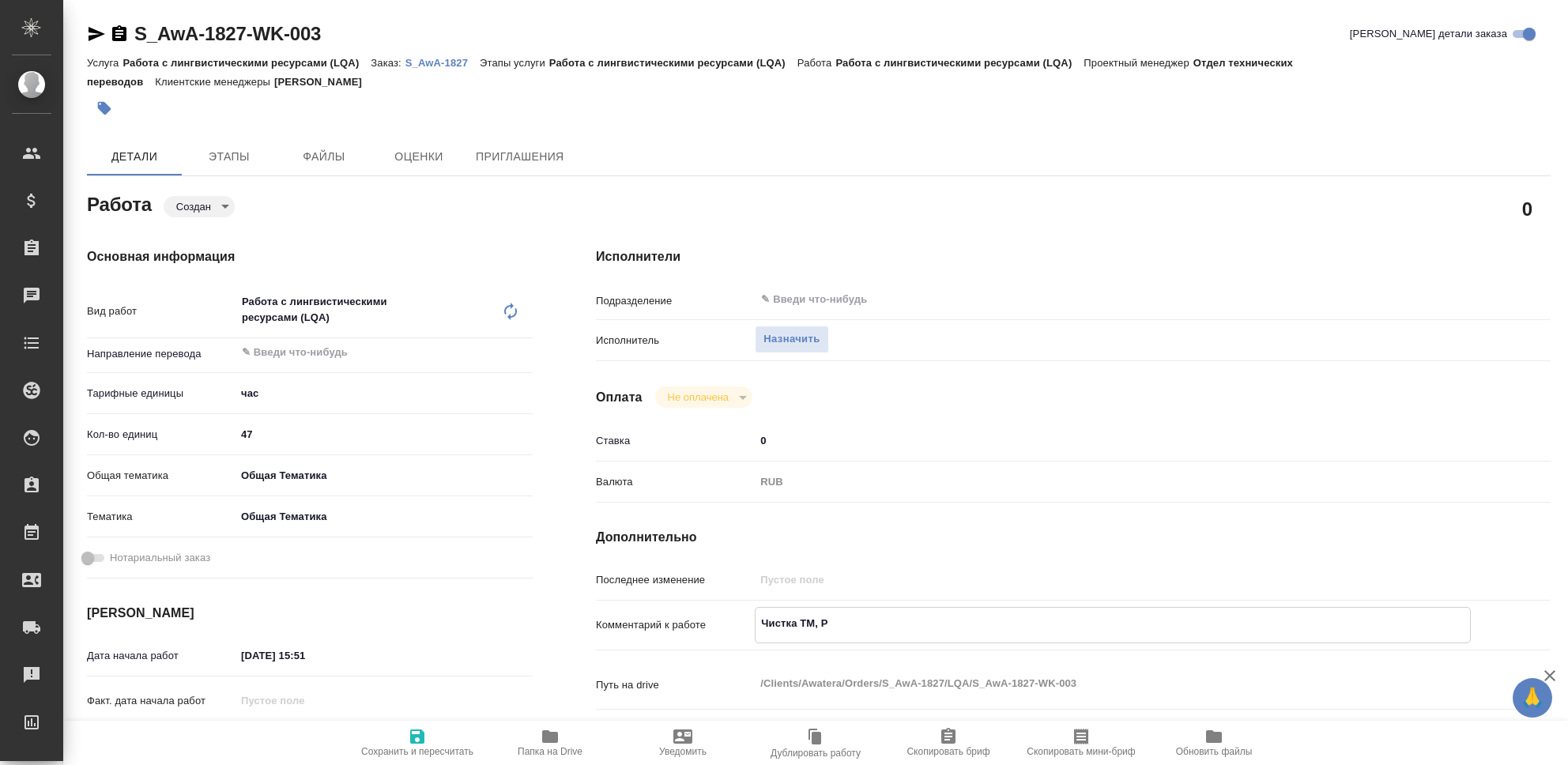
type textarea "x"
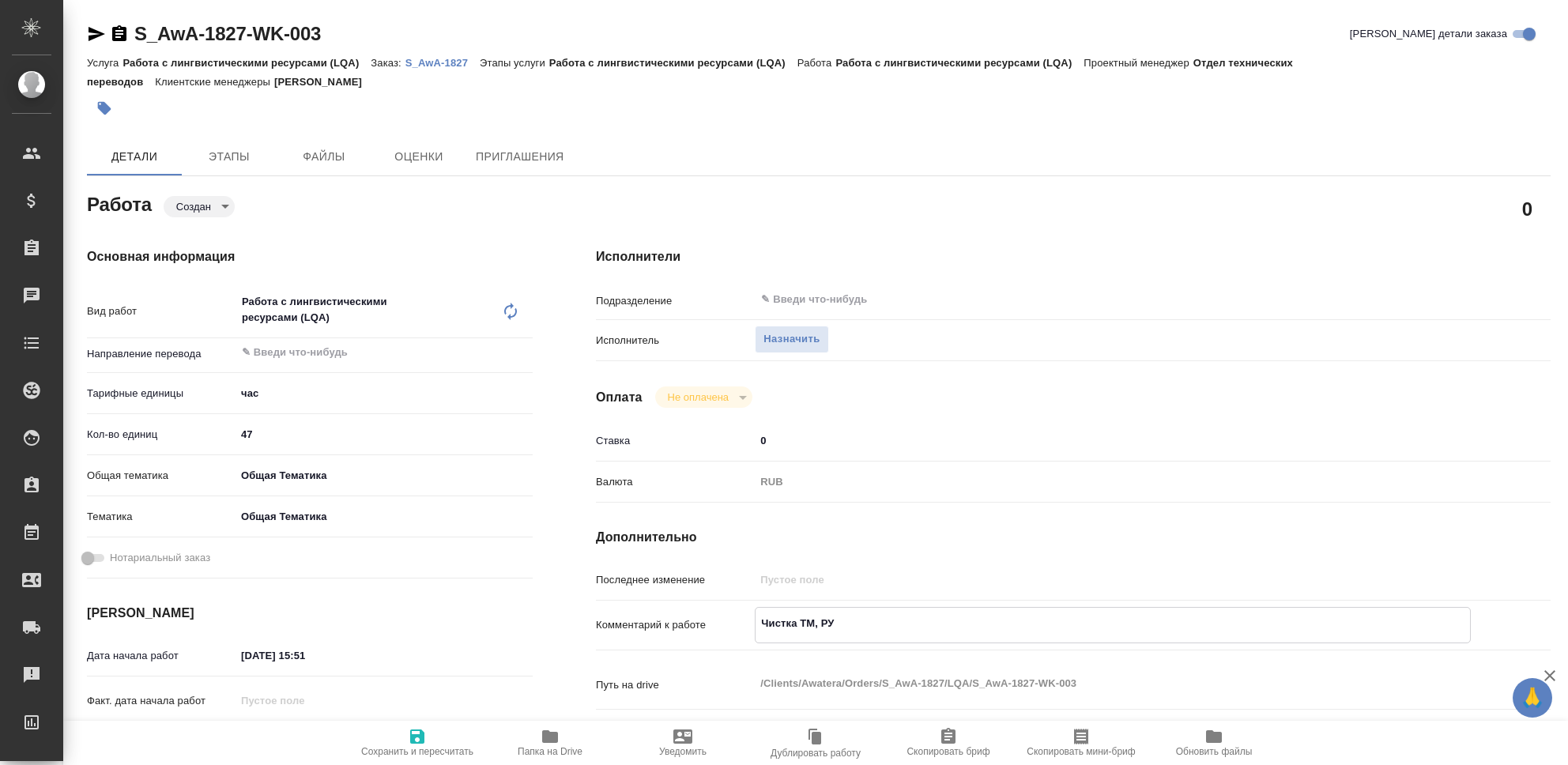
type textarea "Чистка ТМ, РУС"
type textarea "x"
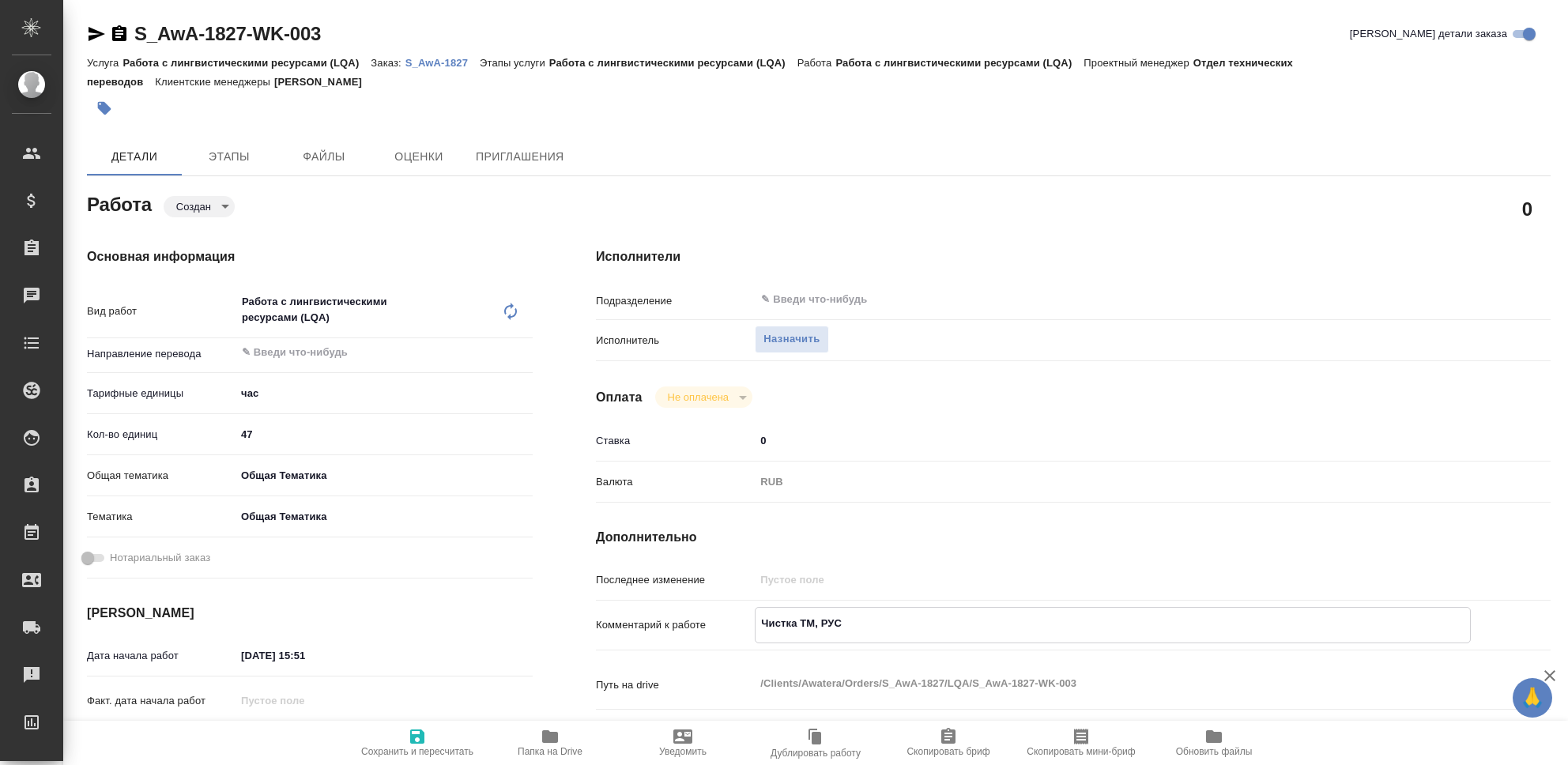
type textarea "x"
type textarea "Чистка ТМ, РУСА"
type textarea "x"
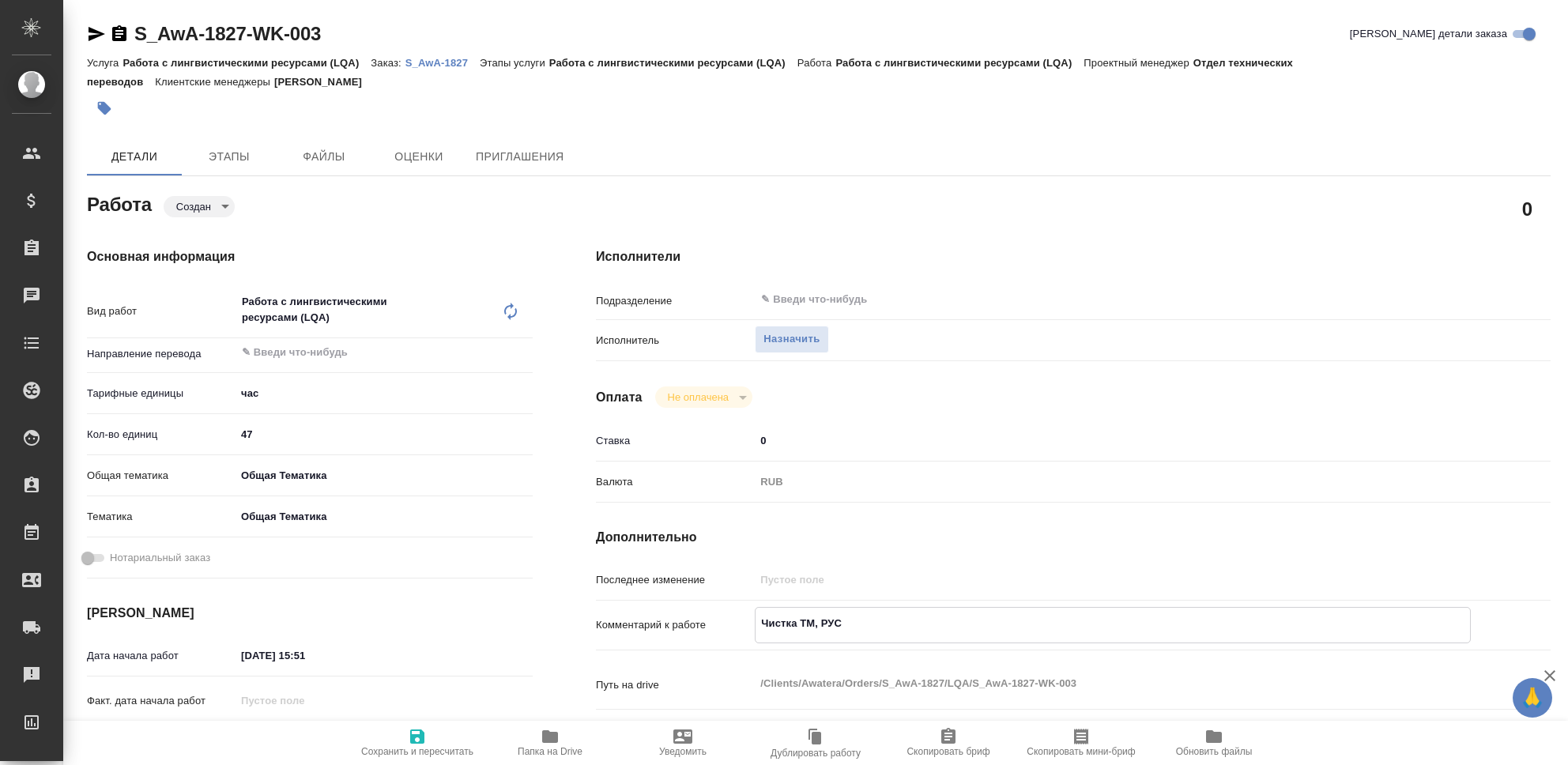
type textarea "x"
type textarea "Чистка ТМ, РУСАЛ"
type textarea "x"
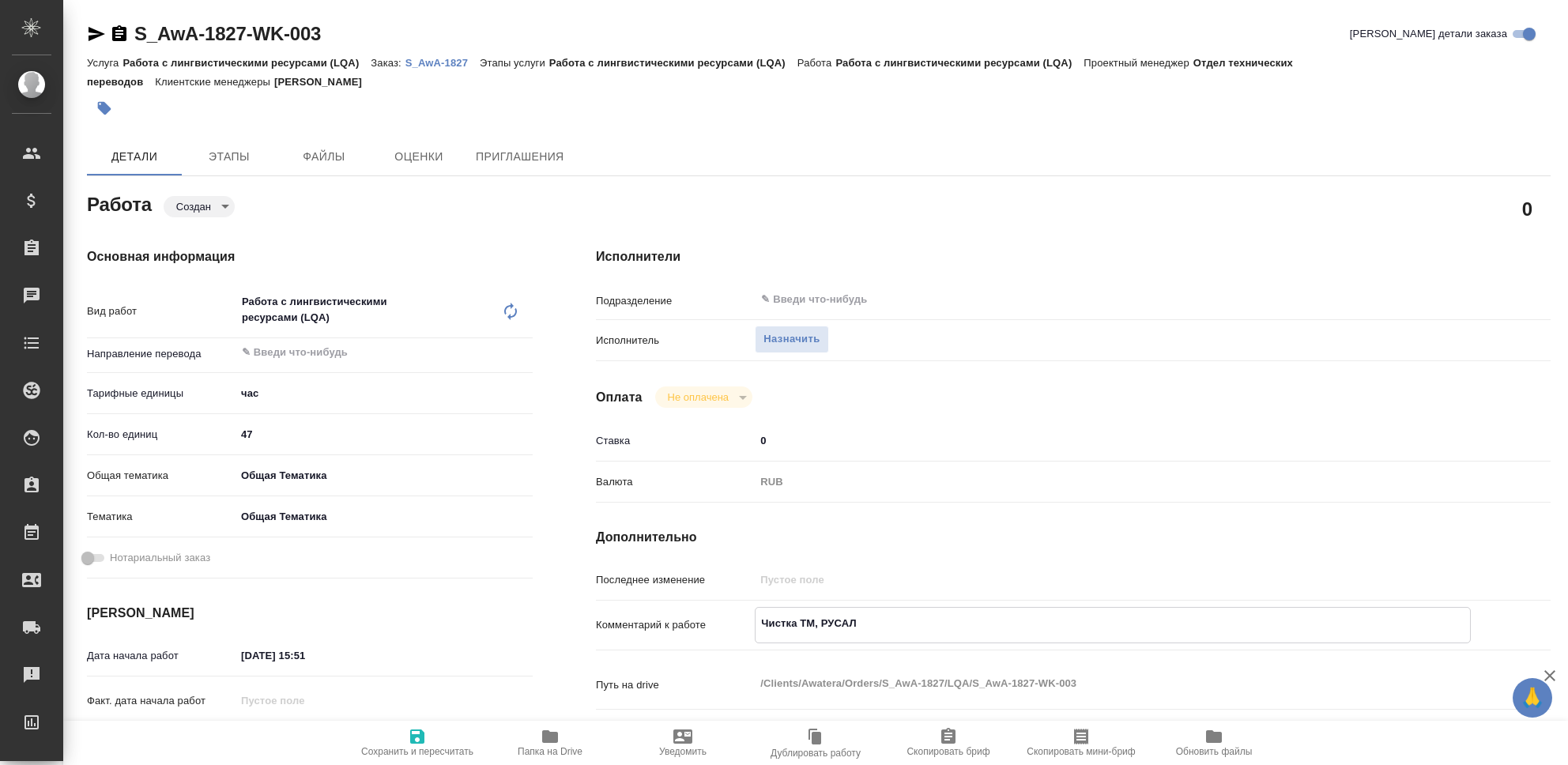
type textarea "x"
type textarea "Чистка ТМ, РУСАЛ,"
type textarea "x"
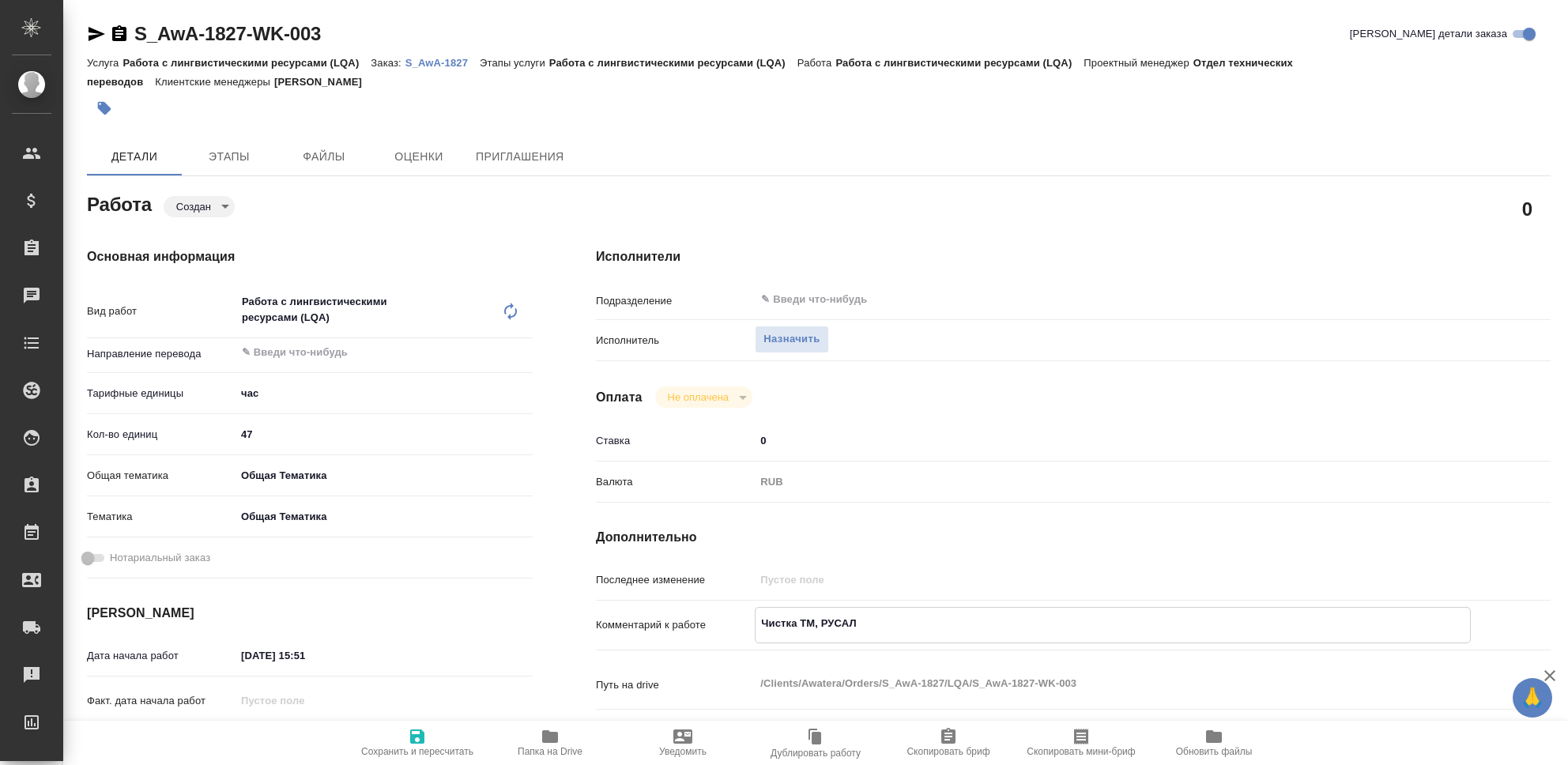
type textarea "x"
type textarea "Чистка ТМ, РУСАЛ,"
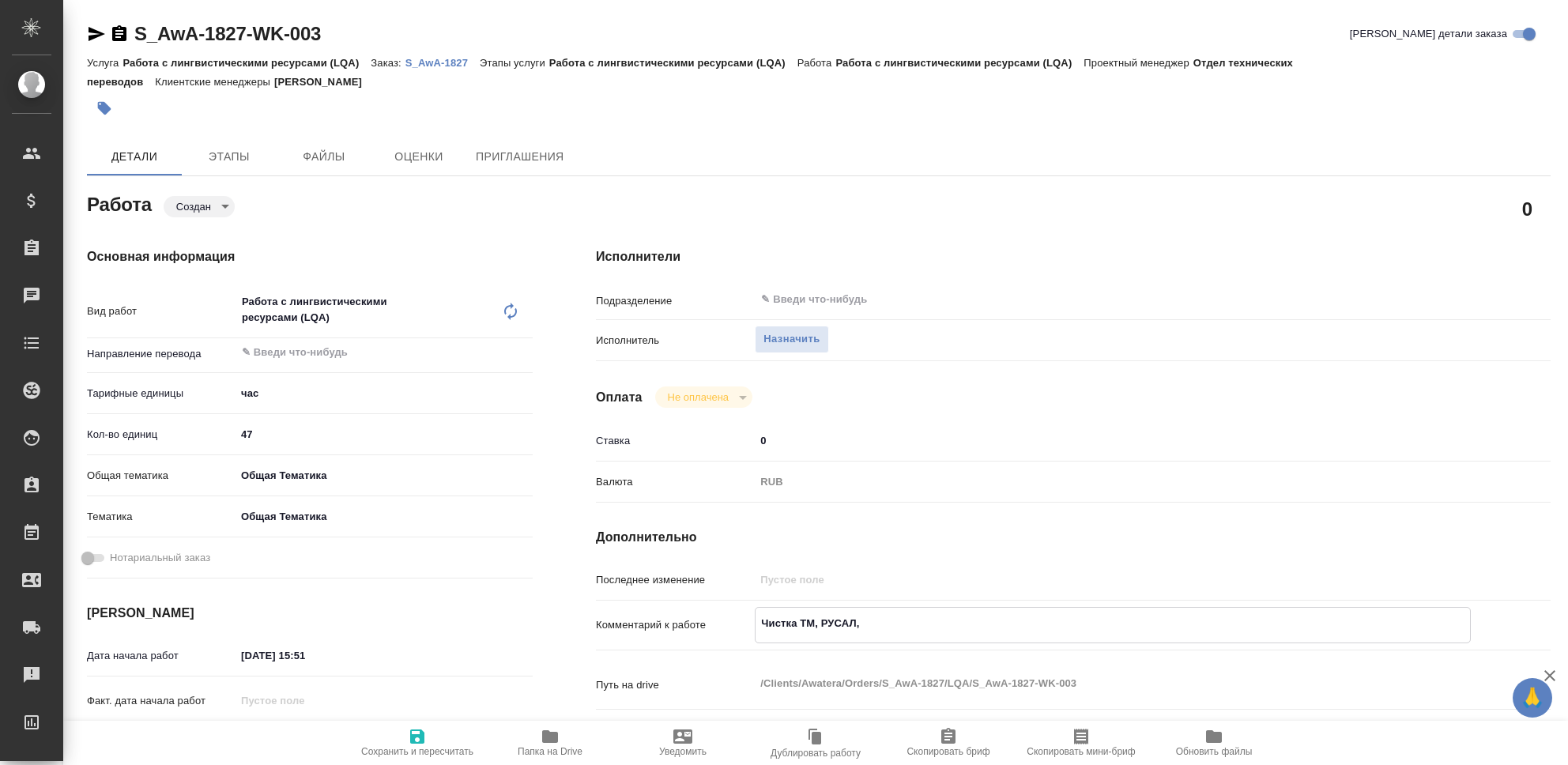
type textarea "x"
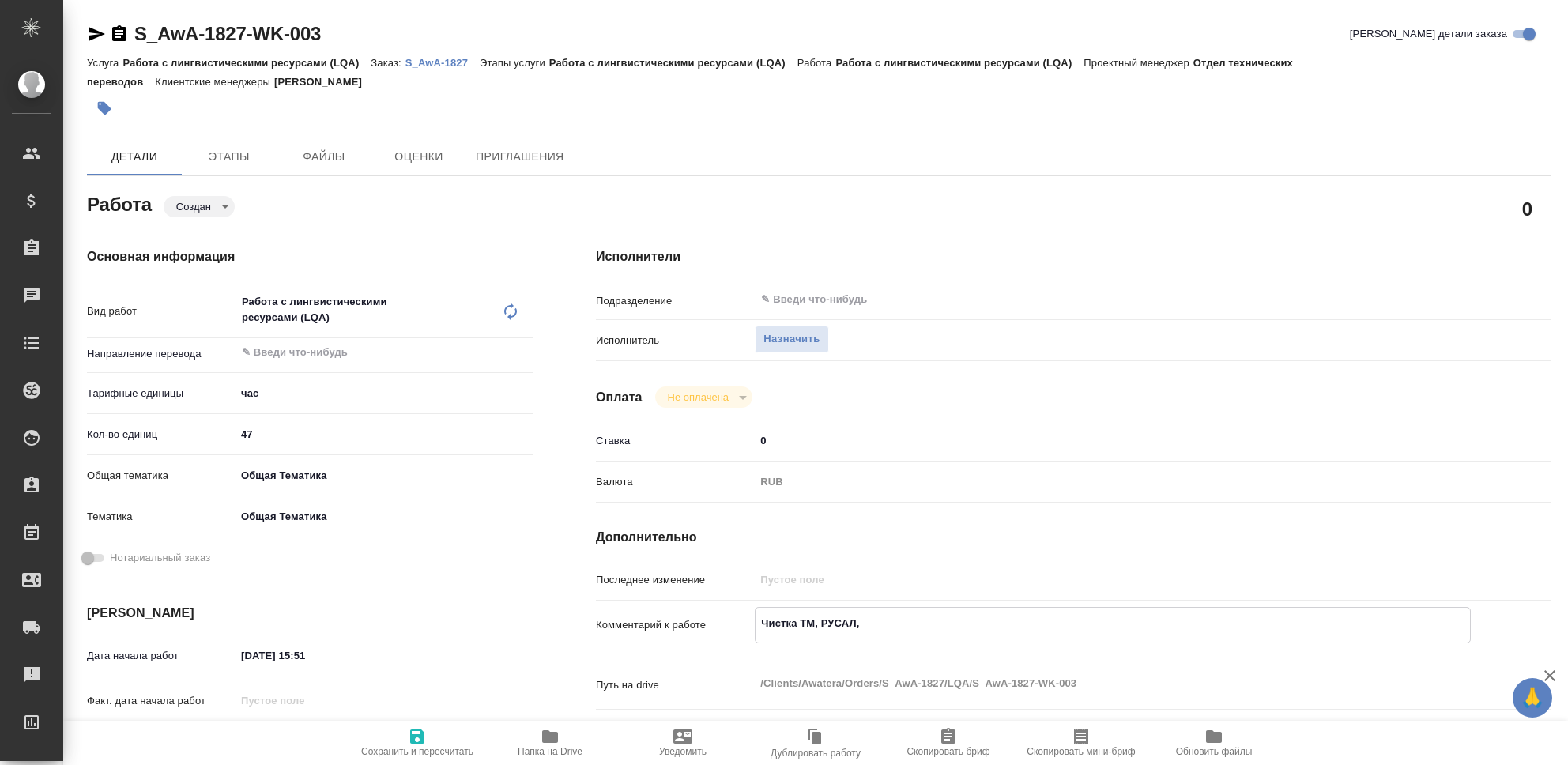
type textarea "Чистка ТМ, РУСАЛ, Т"
type textarea "x"
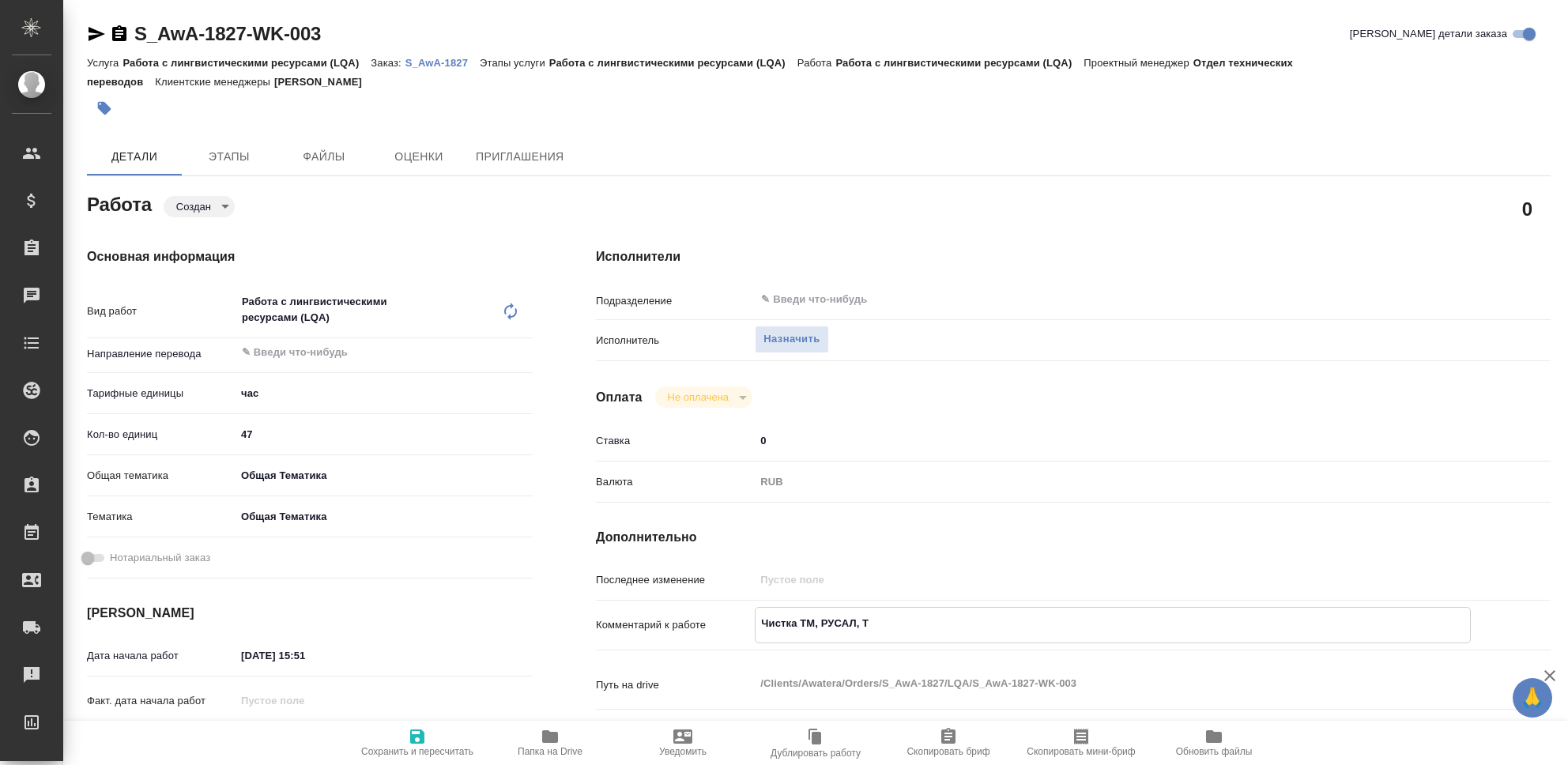
type textarea "x"
type textarea "Чистка ТМ, РУСАЛ, Тр"
type textarea "x"
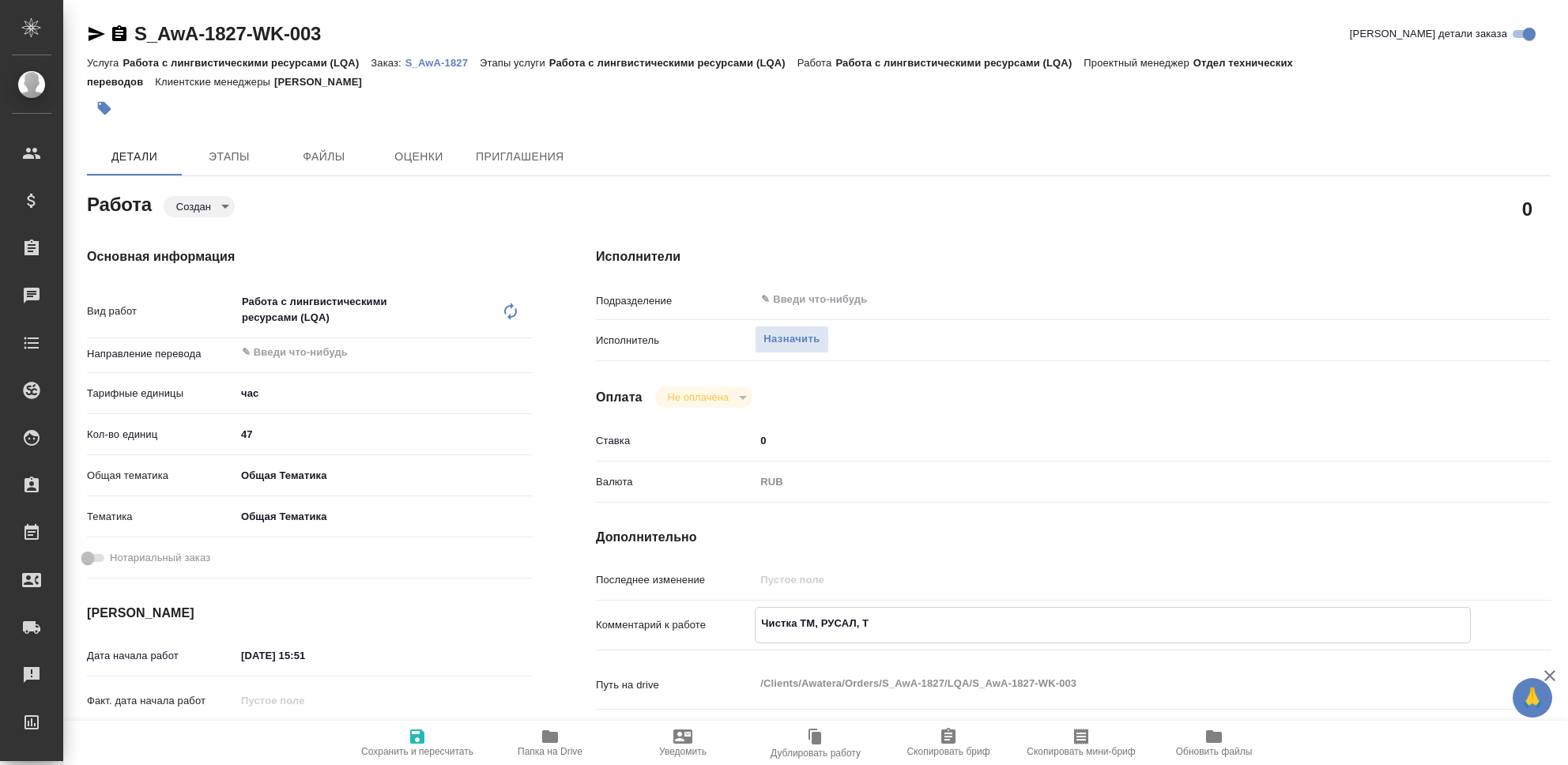
type textarea "x"
type textarea "Чистка ТМ, РУСАЛ, Тра"
type textarea "x"
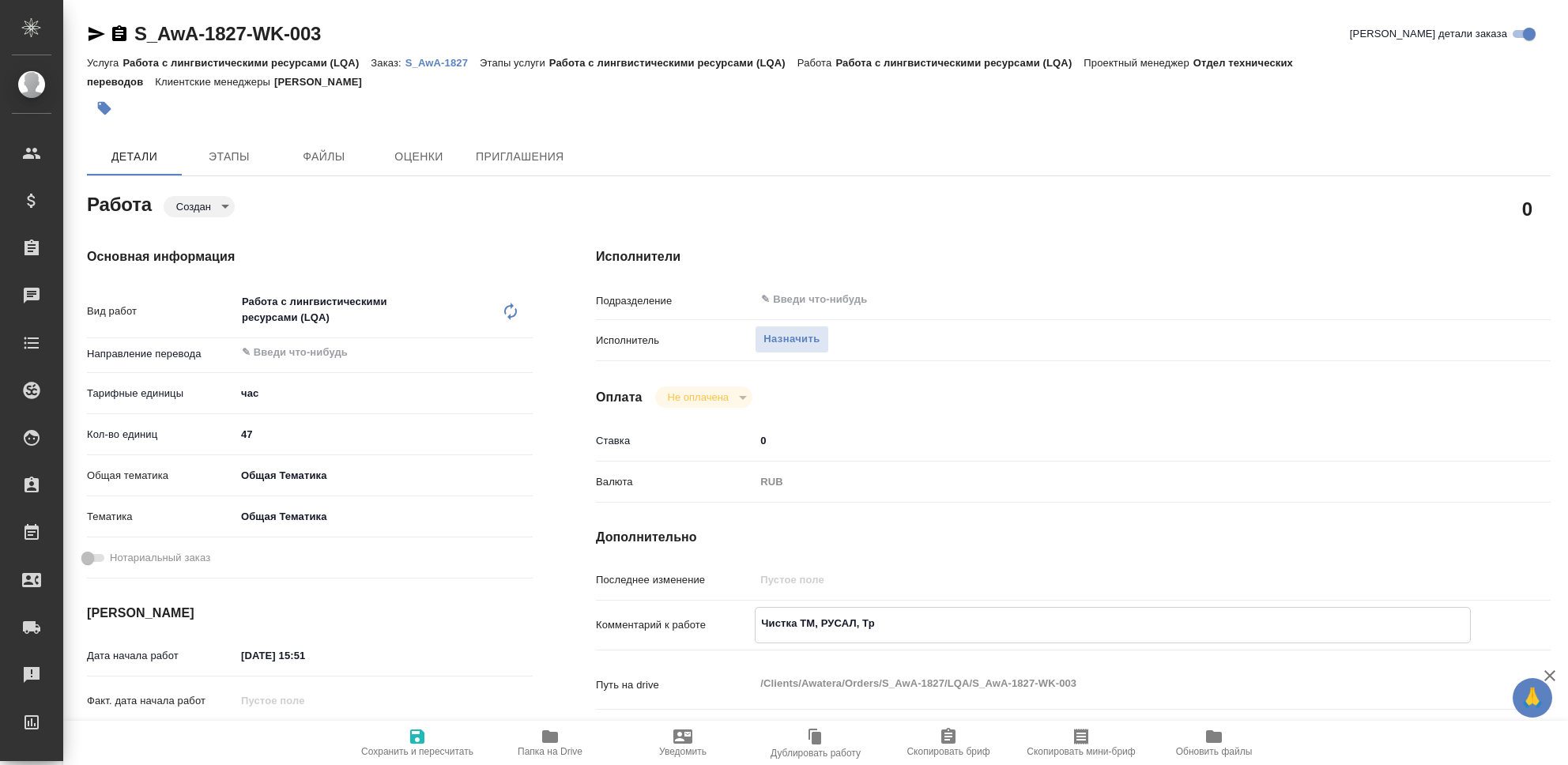
type textarea "x"
type textarea "Чистка ТМ, РУСАЛ, Трак"
type textarea "x"
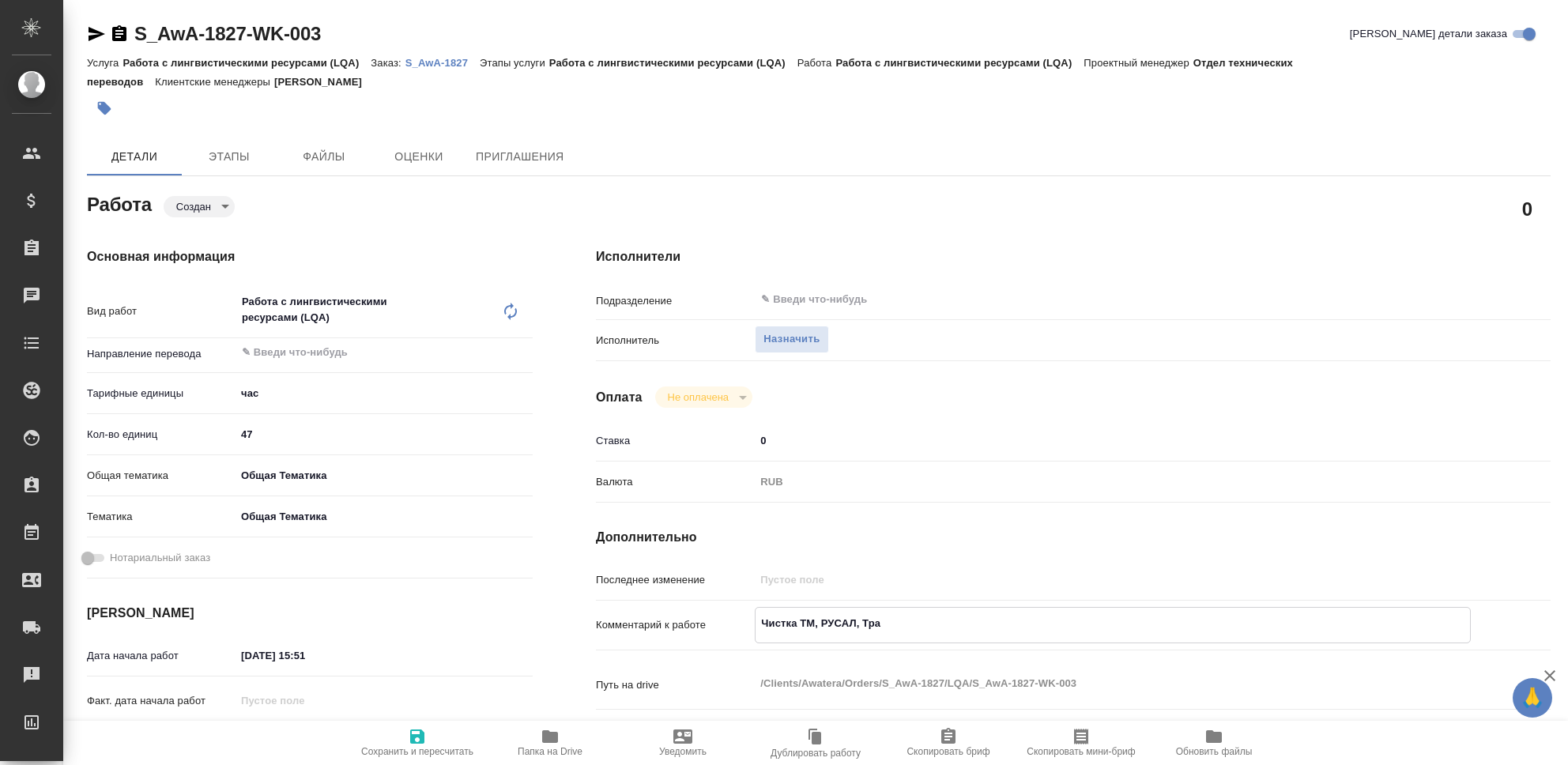
type textarea "x"
type textarea "Чистка ТМ, РУСАЛ, Тракт"
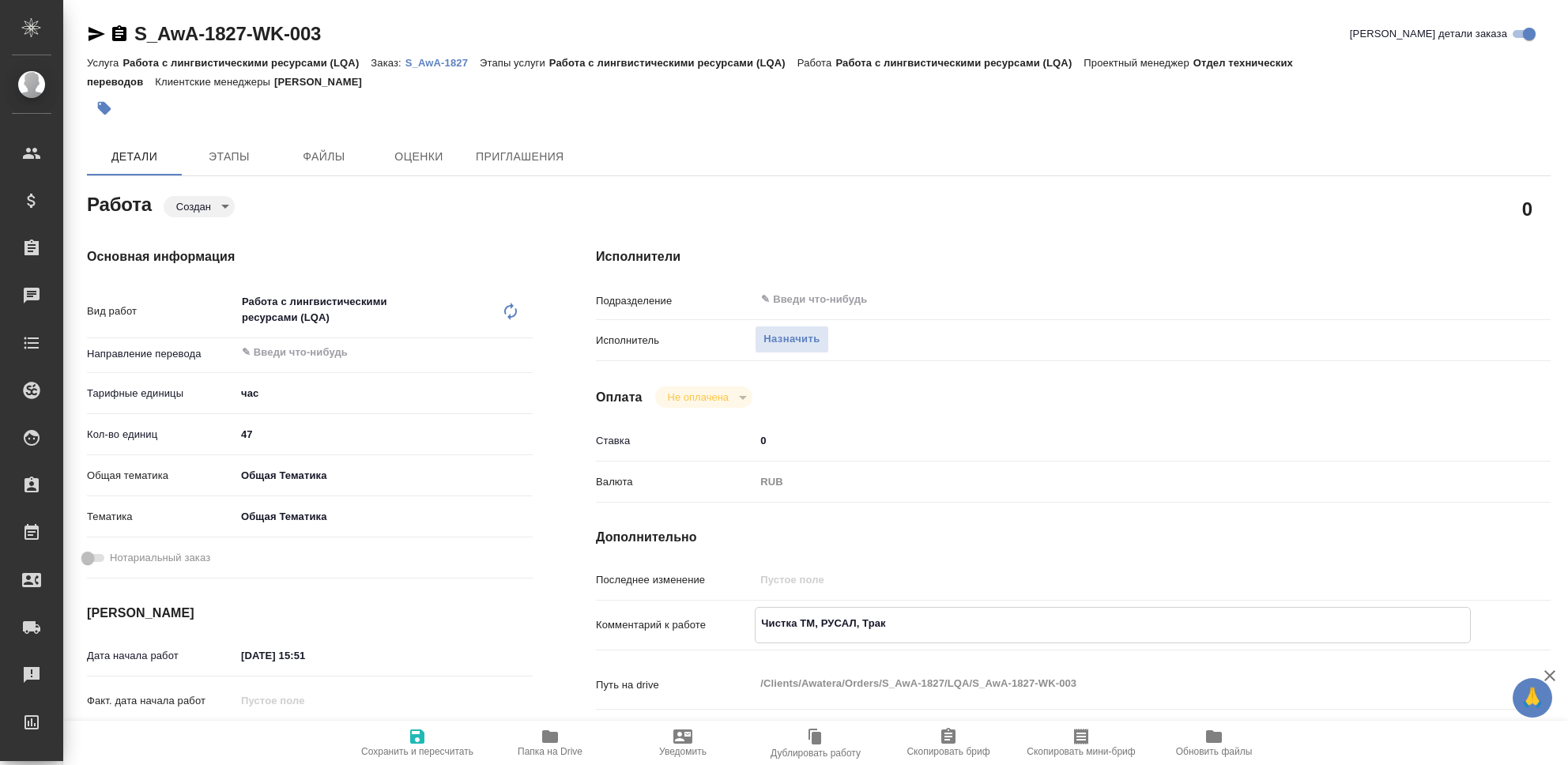
type textarea "x"
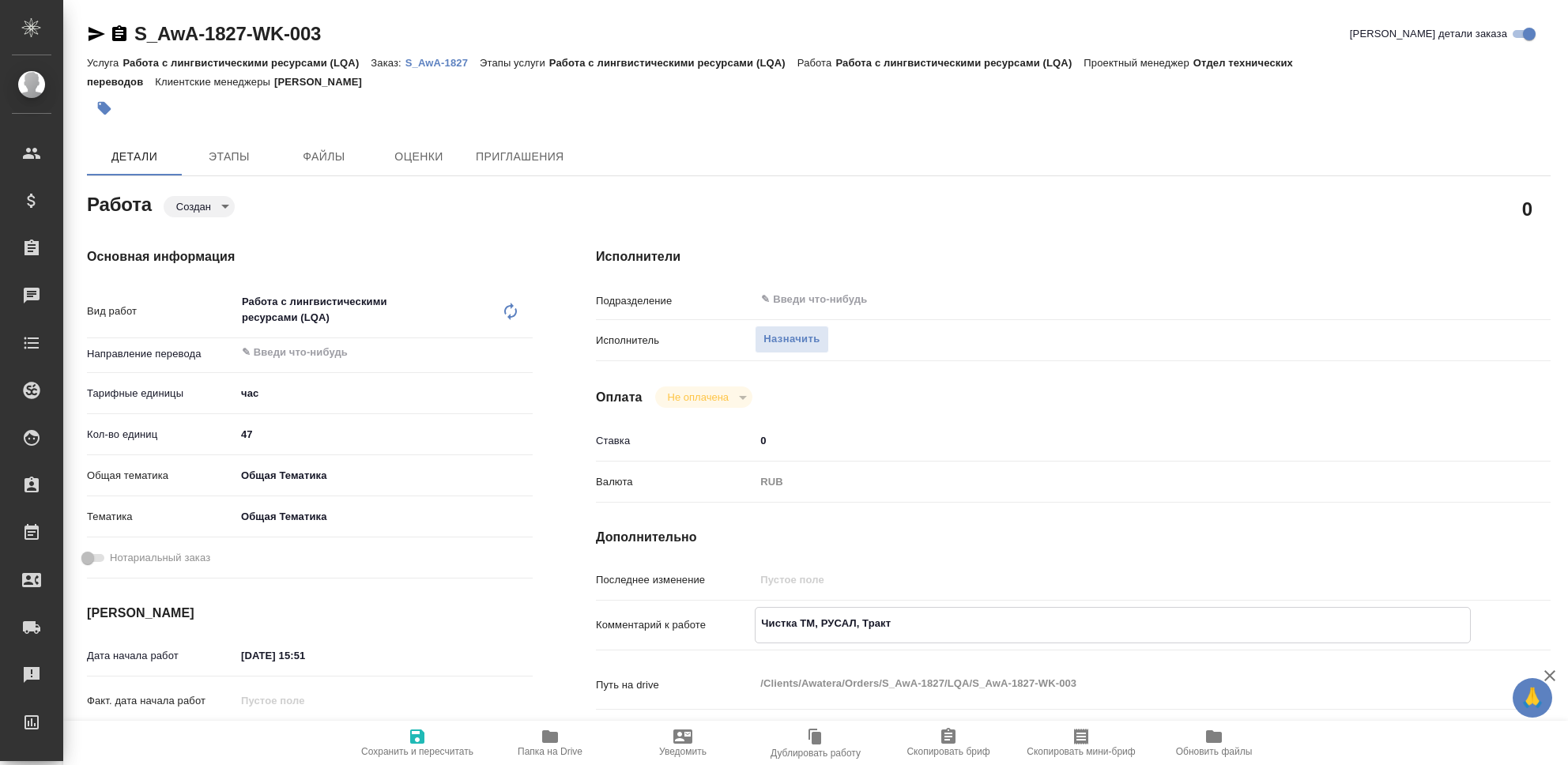
type textarea "Чистка ТМ, РУСАЛ, Тракта"
type textarea "x"
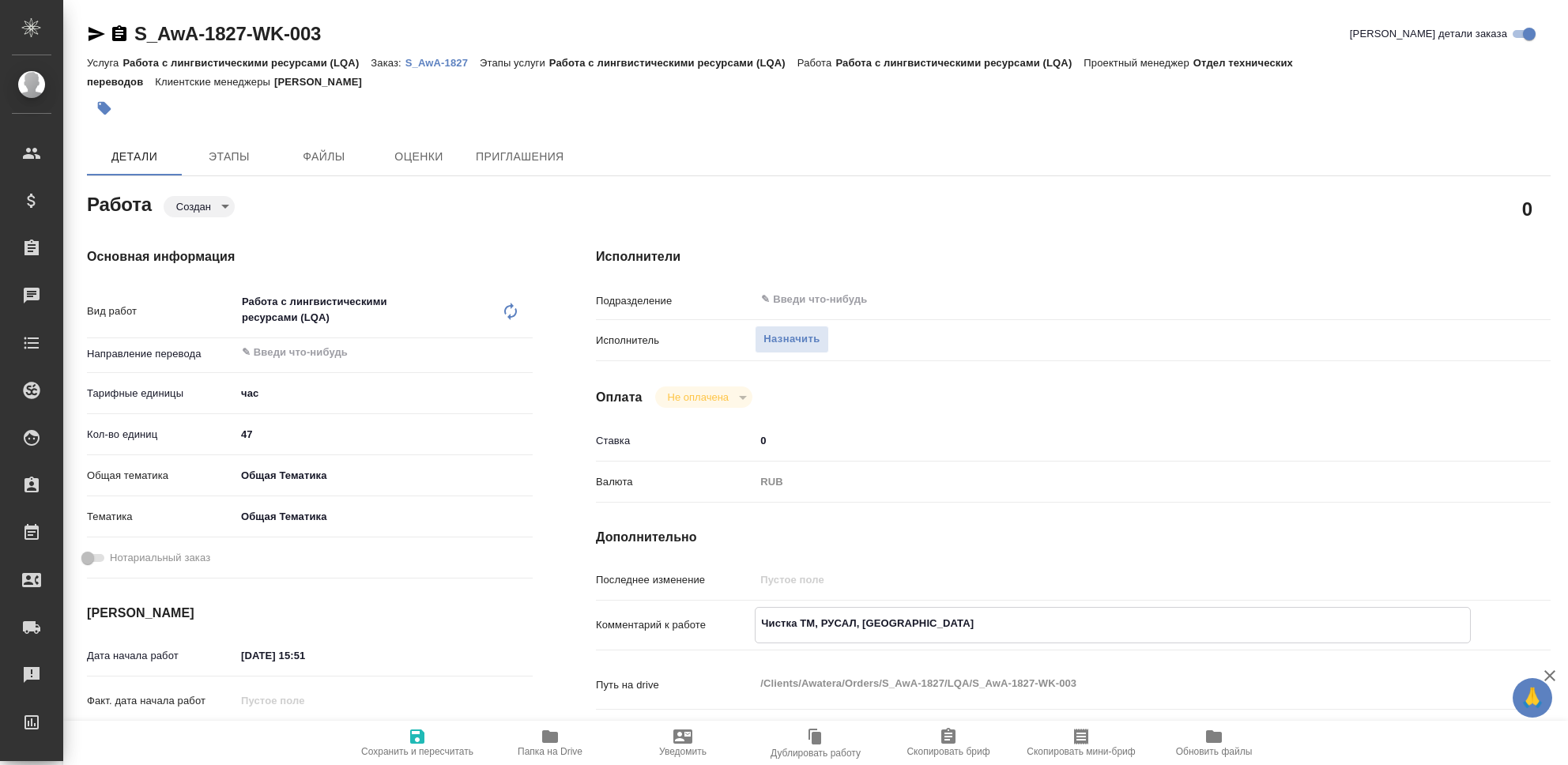
type textarea "x"
type textarea "Чистка ТМ, РУСАЛ, Трактат"
type textarea "x"
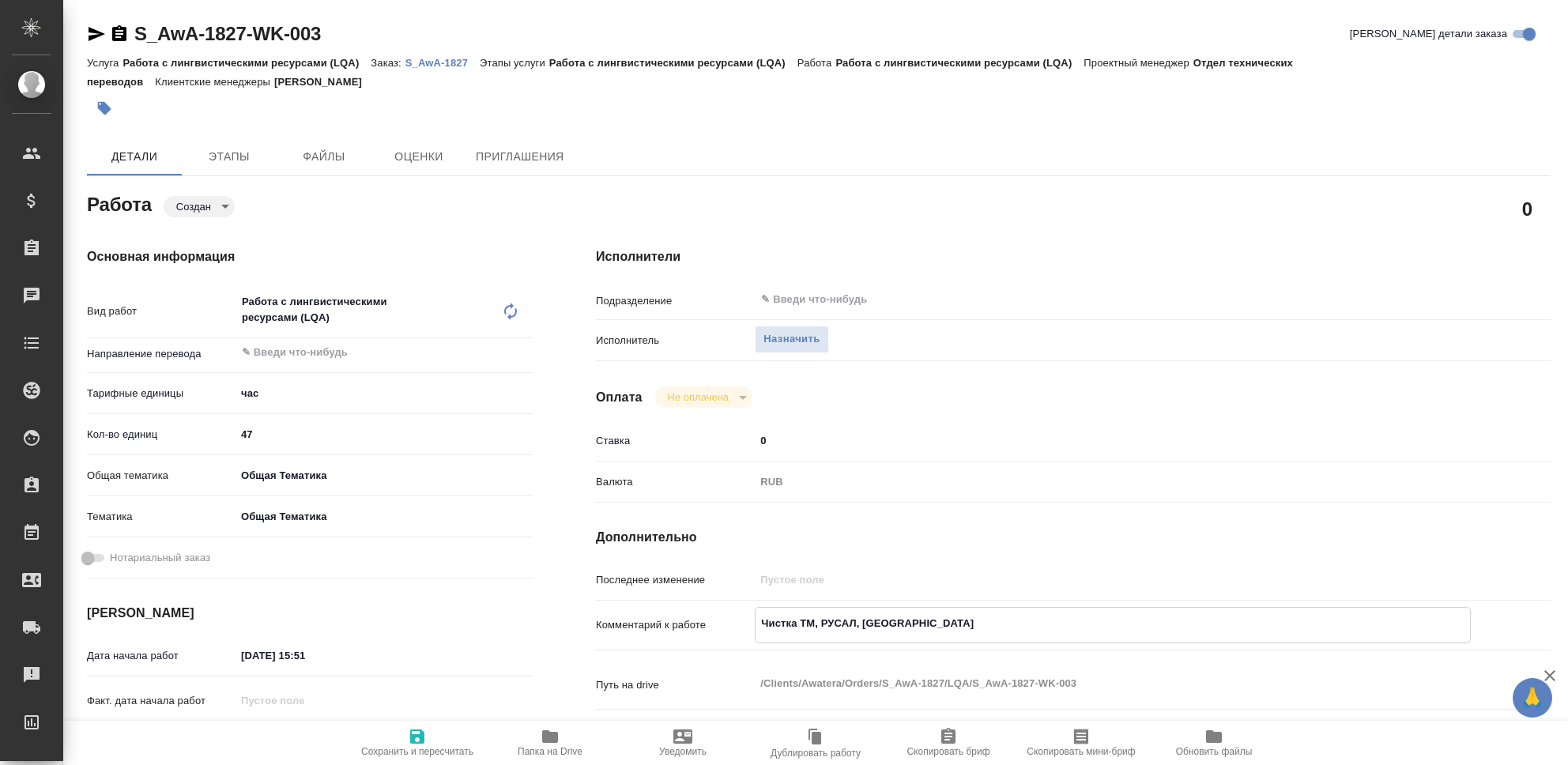
type textarea "x"
type textarea "Чистка ТМ, РУСАЛ, Трактат."
type textarea "x"
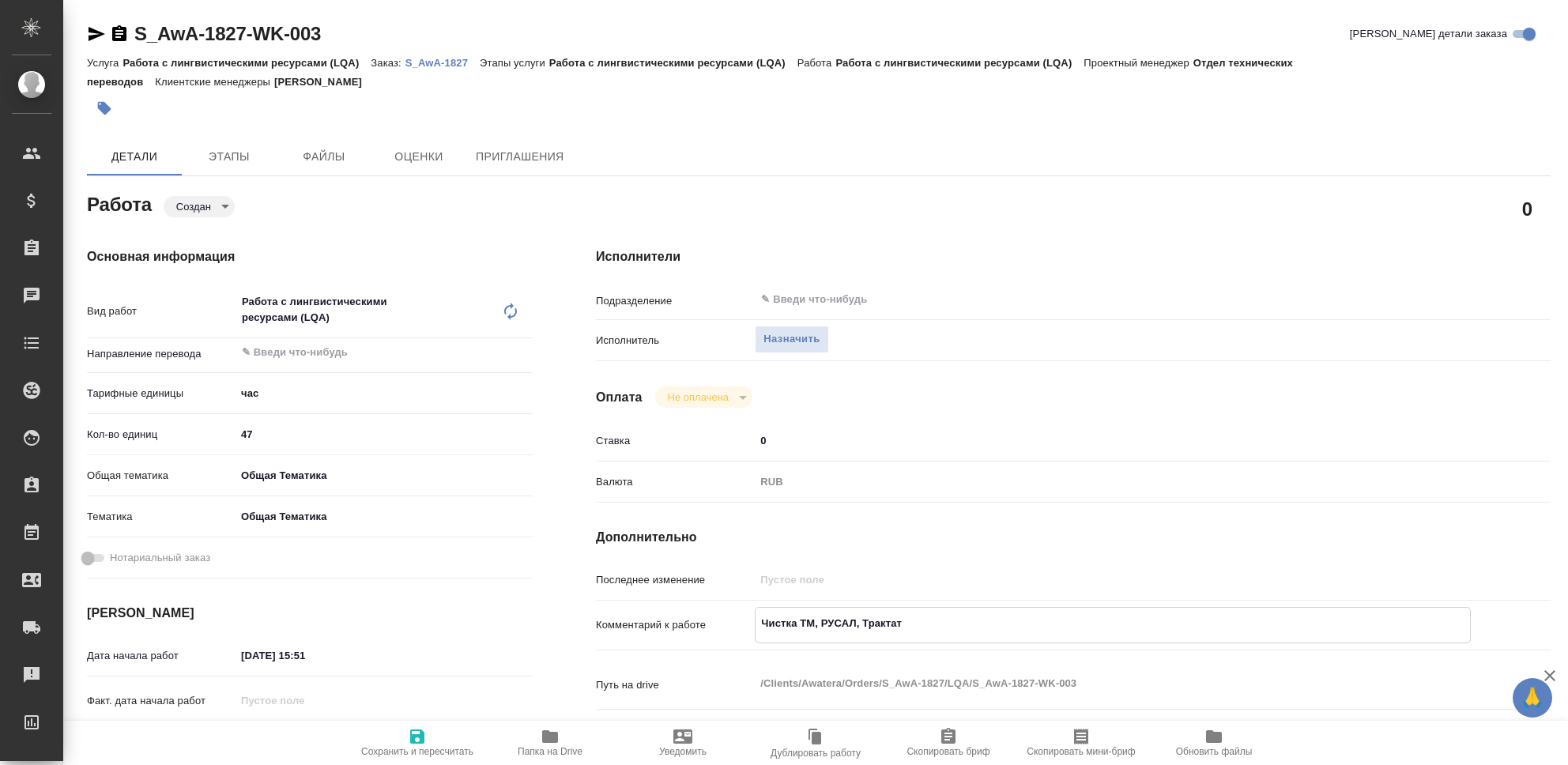
type textarea "x"
click at [412, 737] on icon "button" at bounding box center [418, 736] width 14 height 14
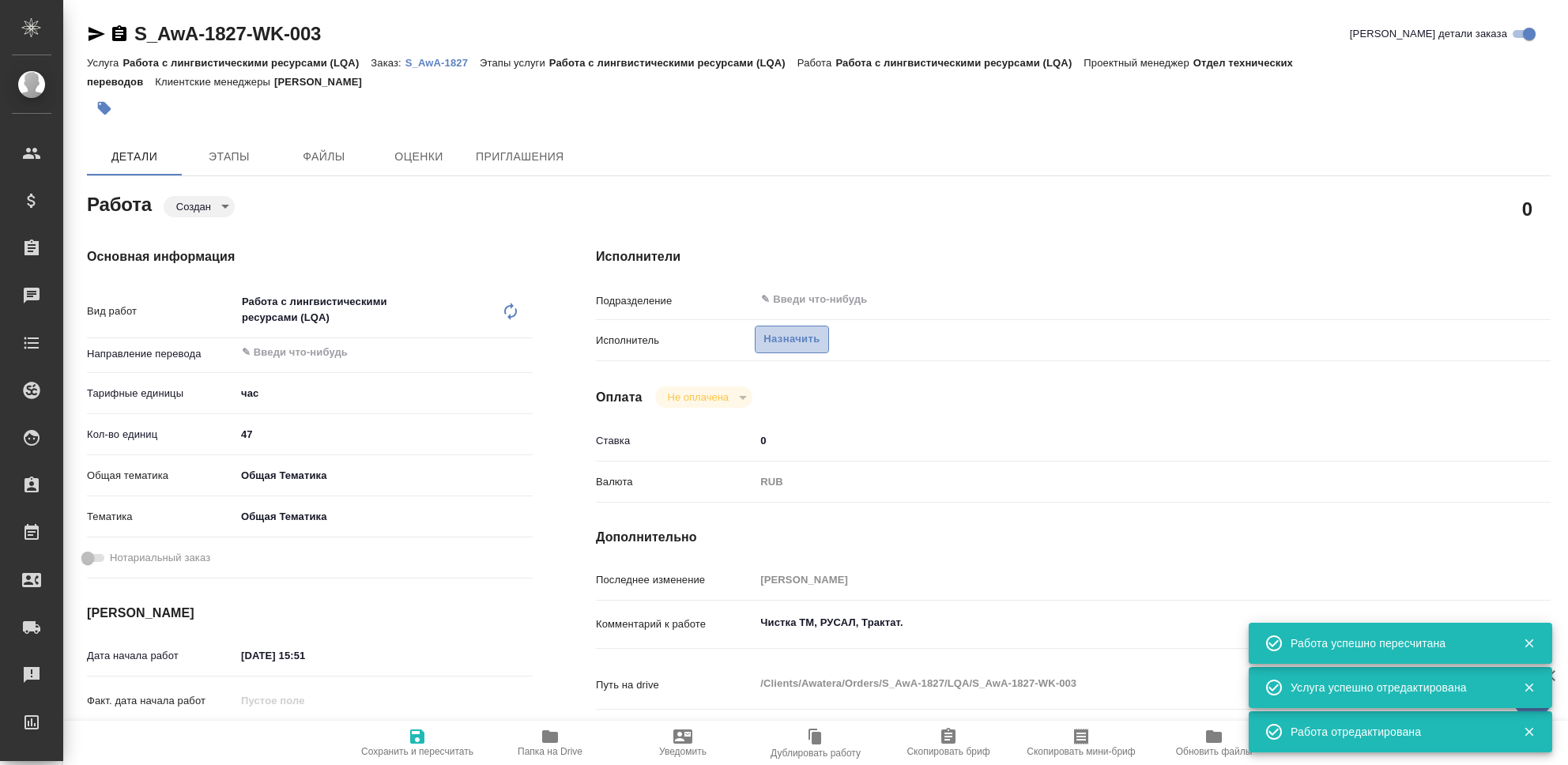
click at [782, 338] on span "Назначить" at bounding box center [792, 339] width 56 height 18
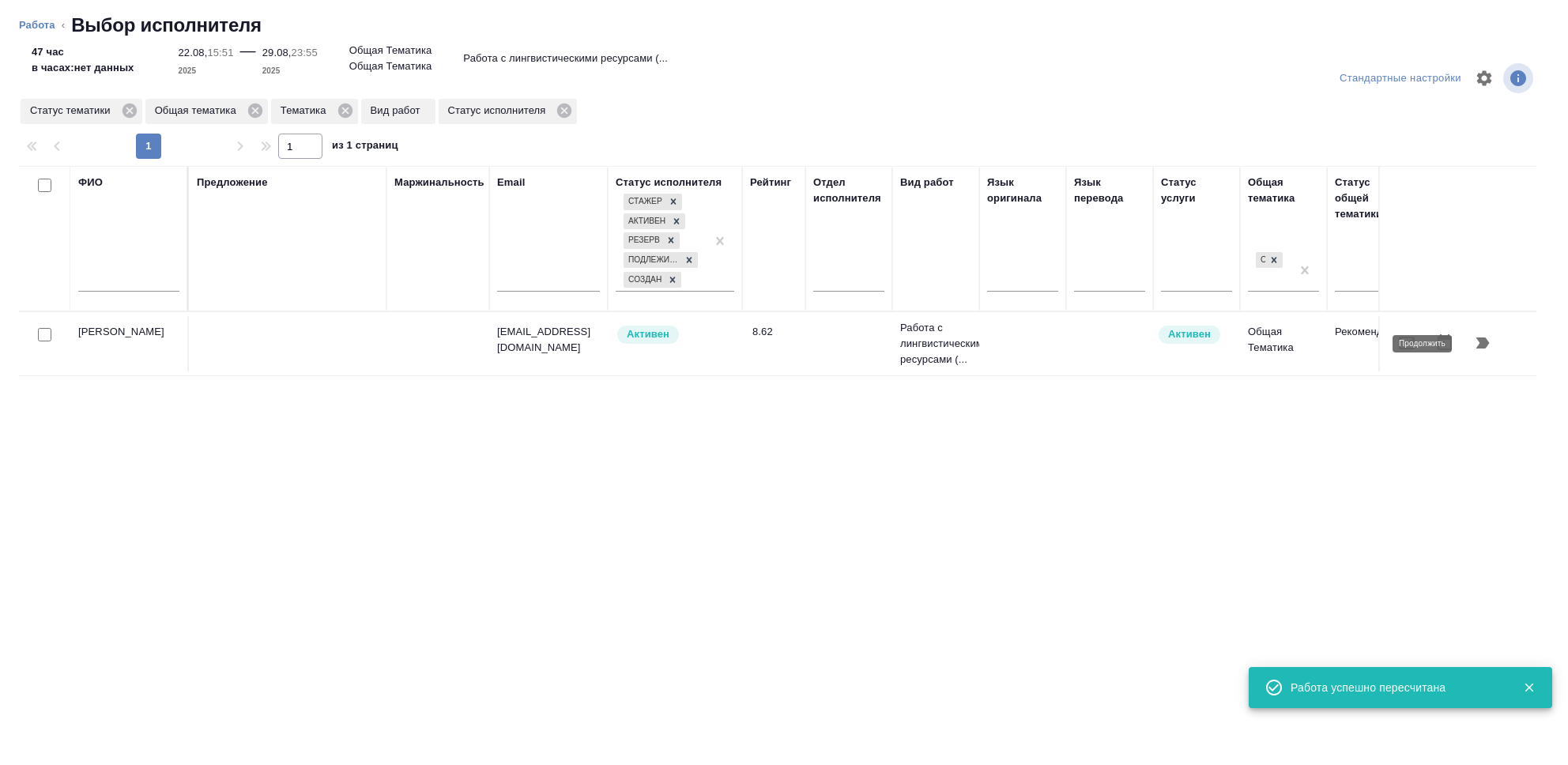
click at [1484, 347] on icon "button" at bounding box center [1483, 343] width 14 height 11
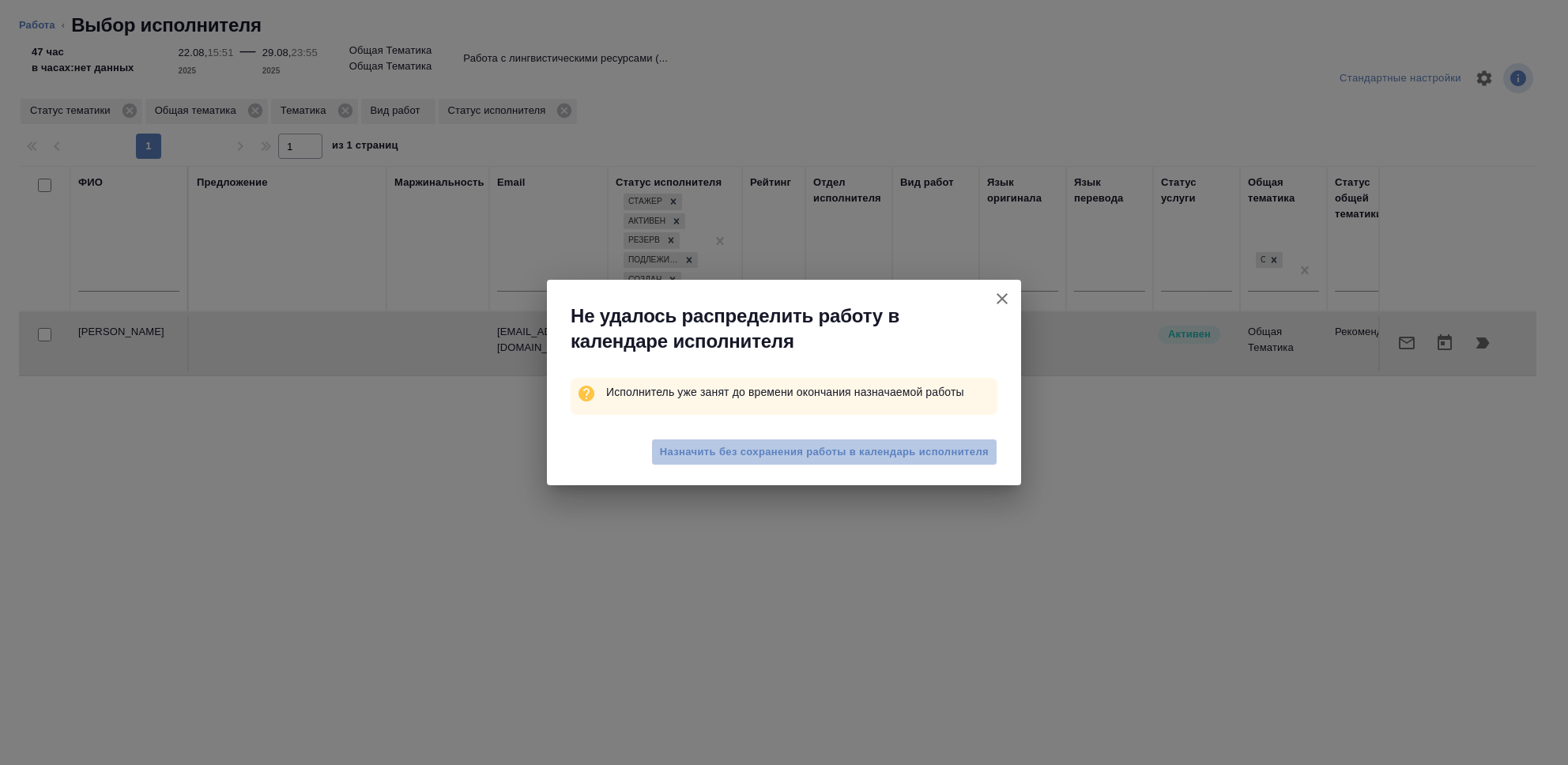
click at [812, 449] on span "Назначить без сохранения работы в календарь исполнителя" at bounding box center [824, 452] width 329 height 18
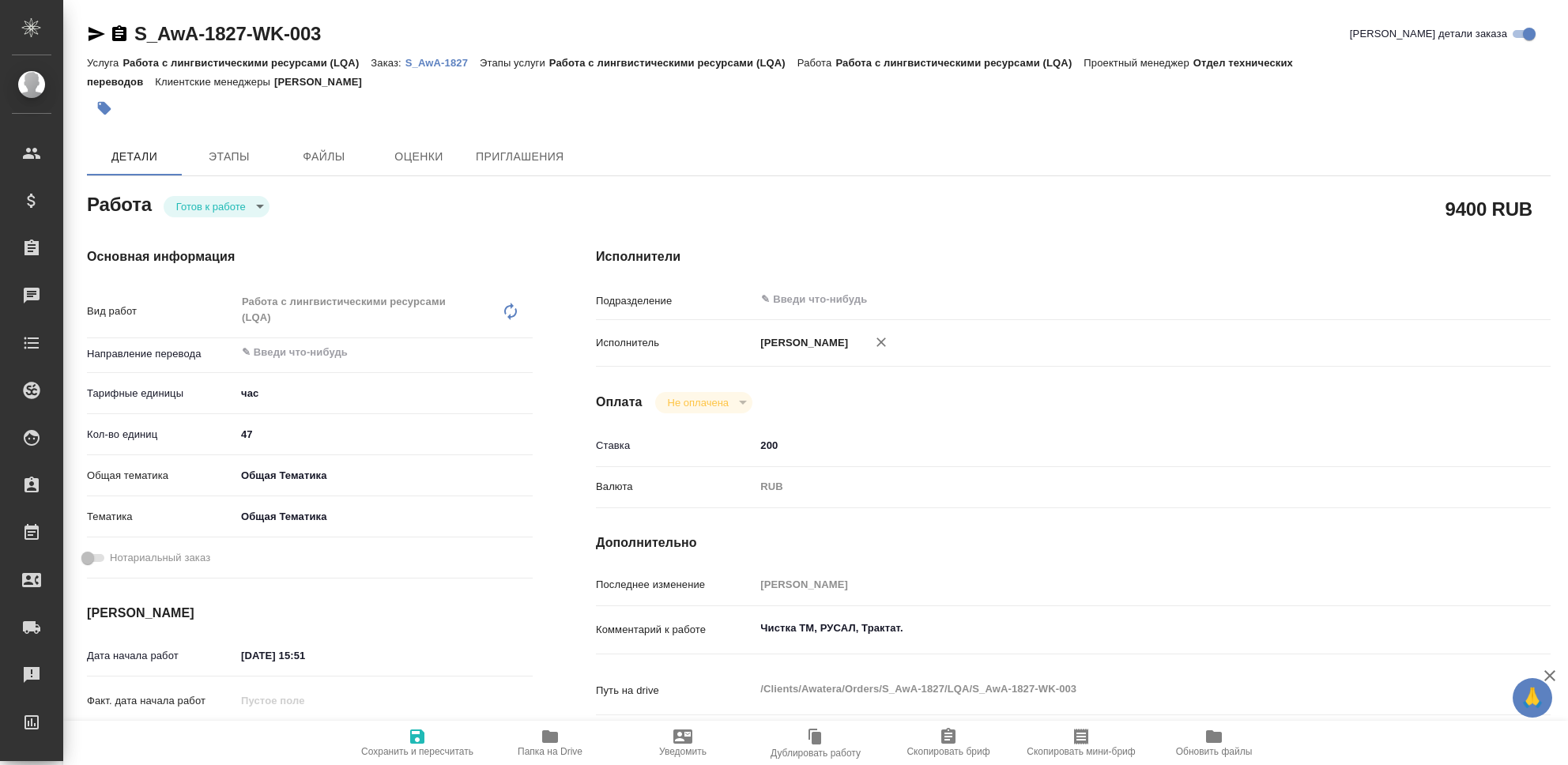
type textarea "x"
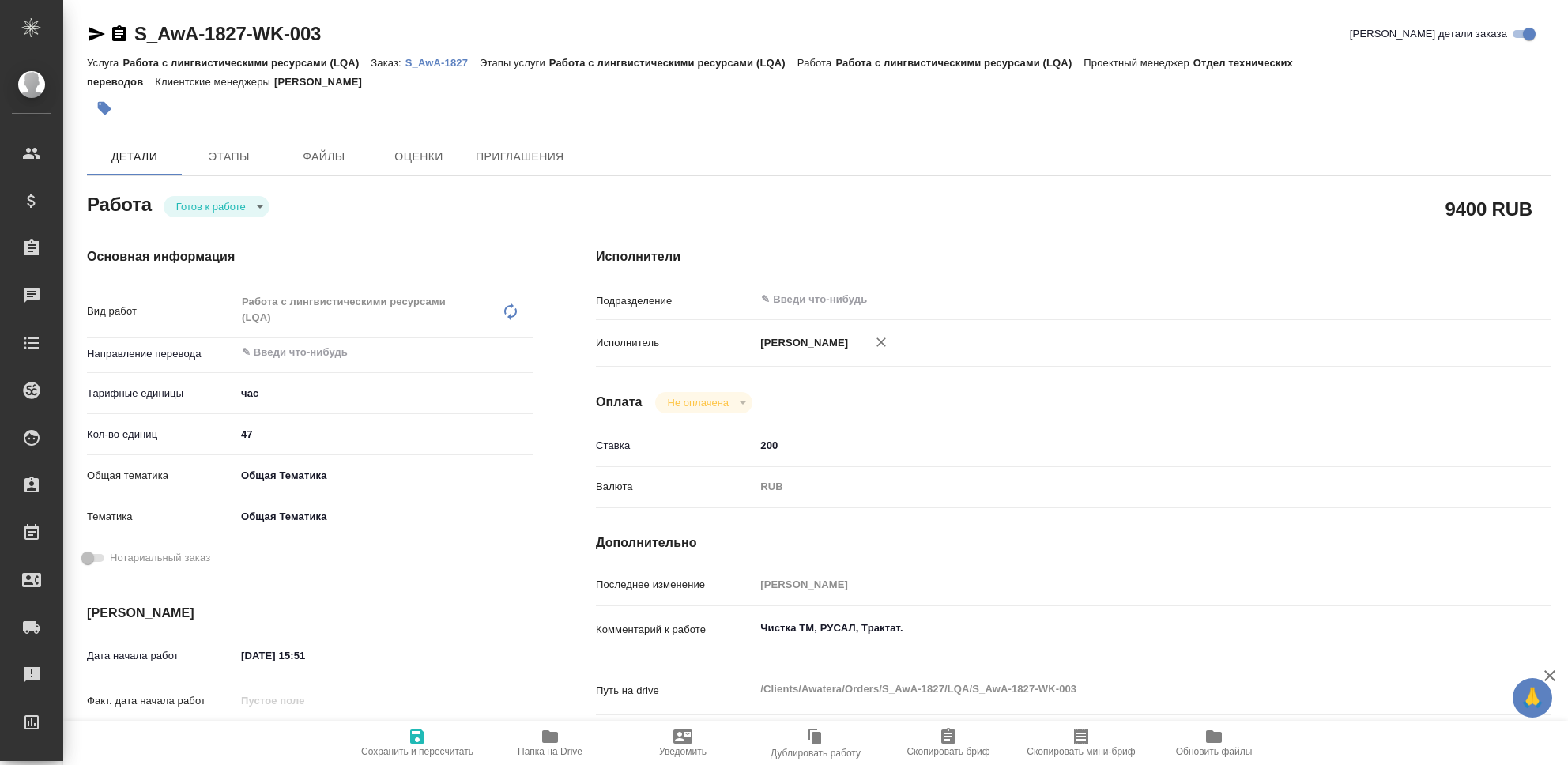
type textarea "x"
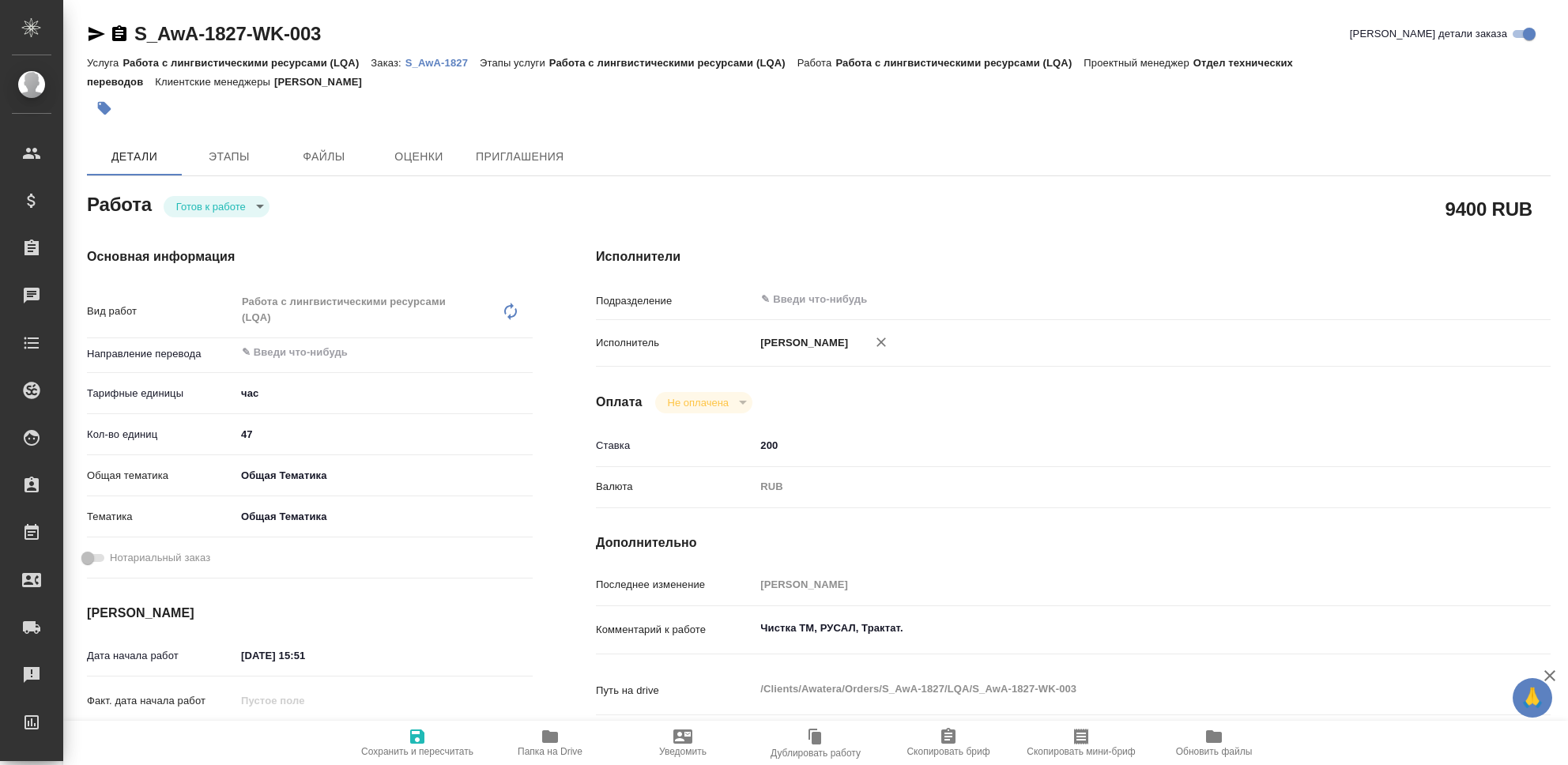
type textarea "x"
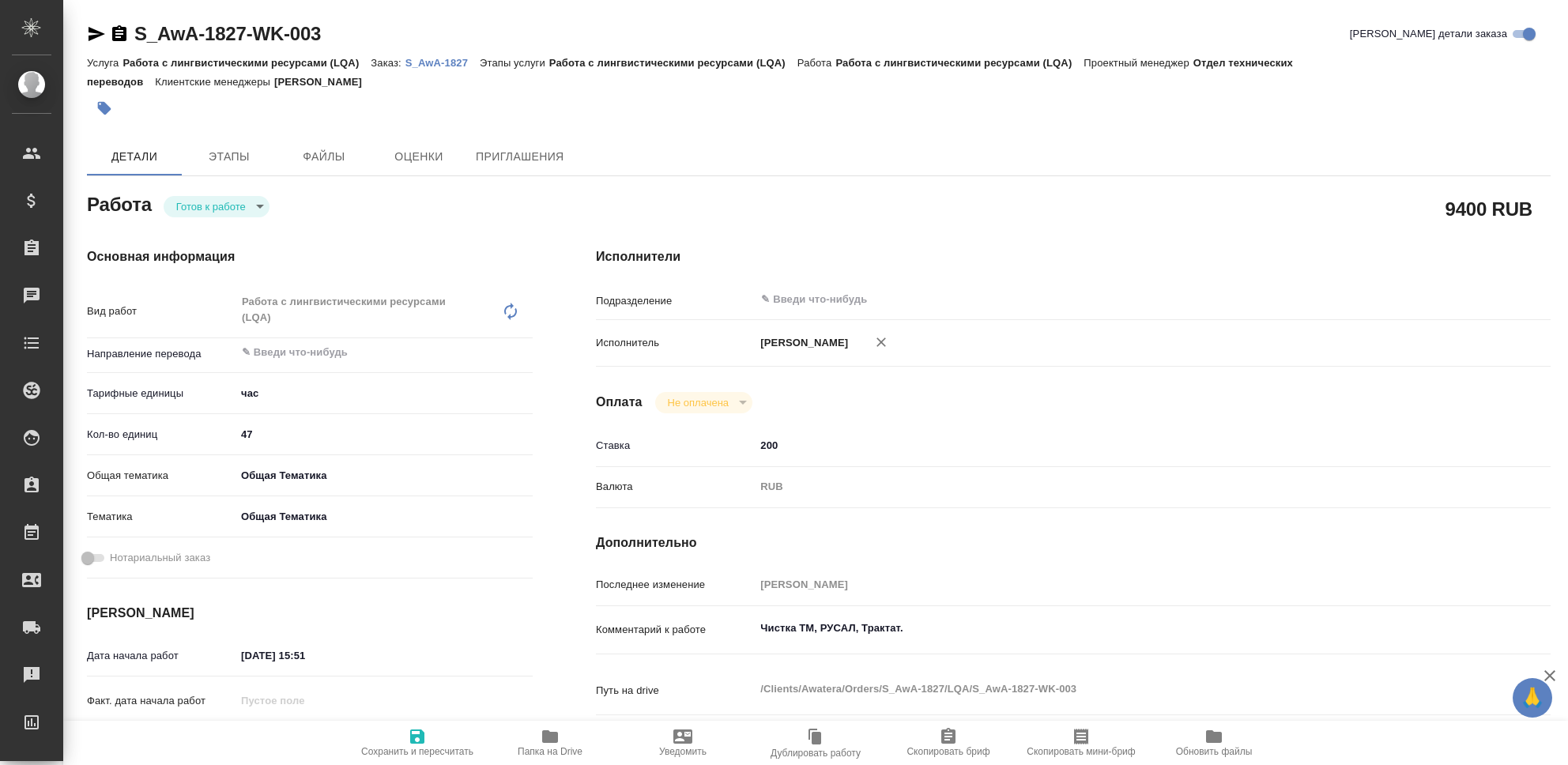
type textarea "x"
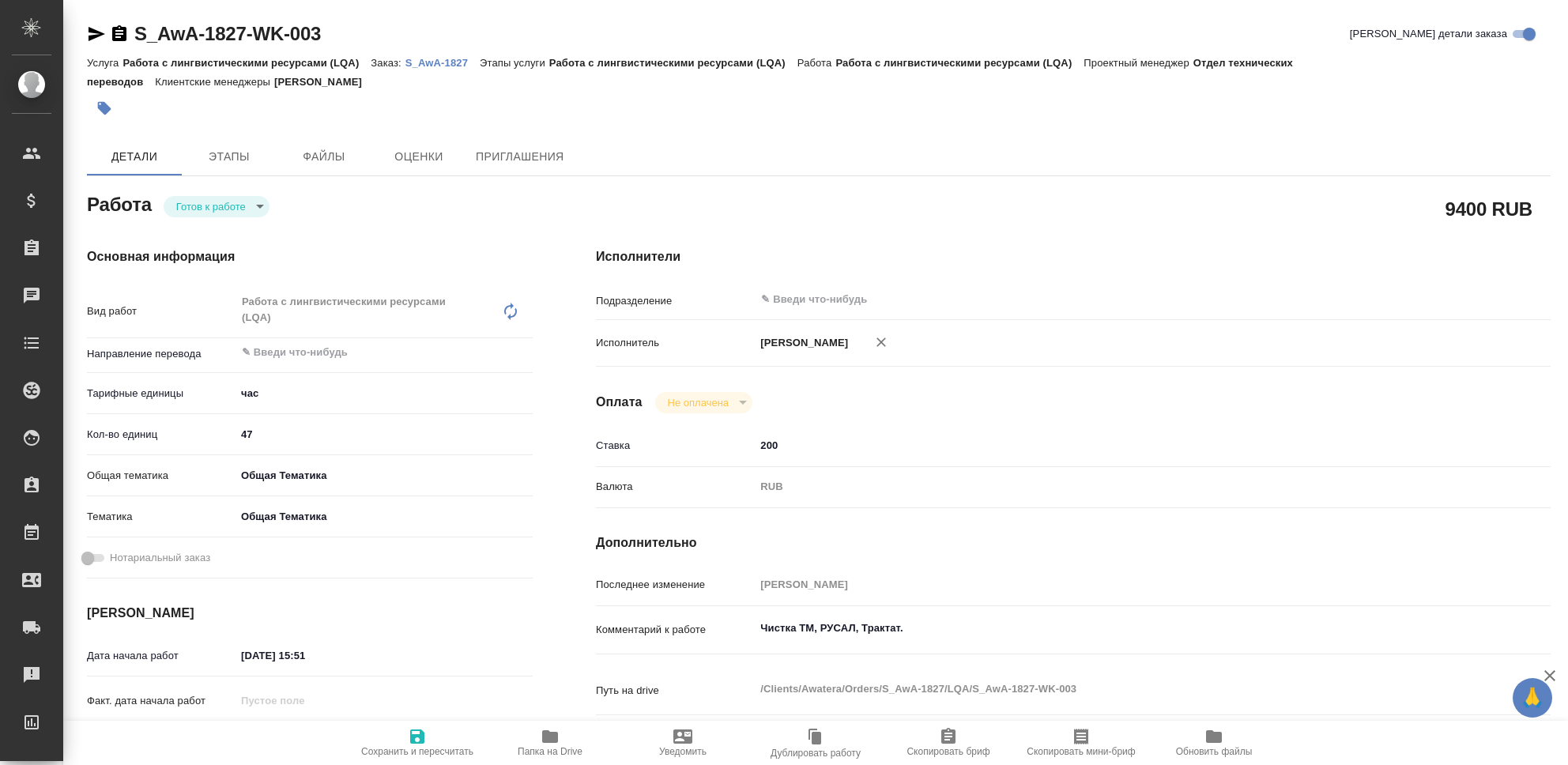
type textarea "x"
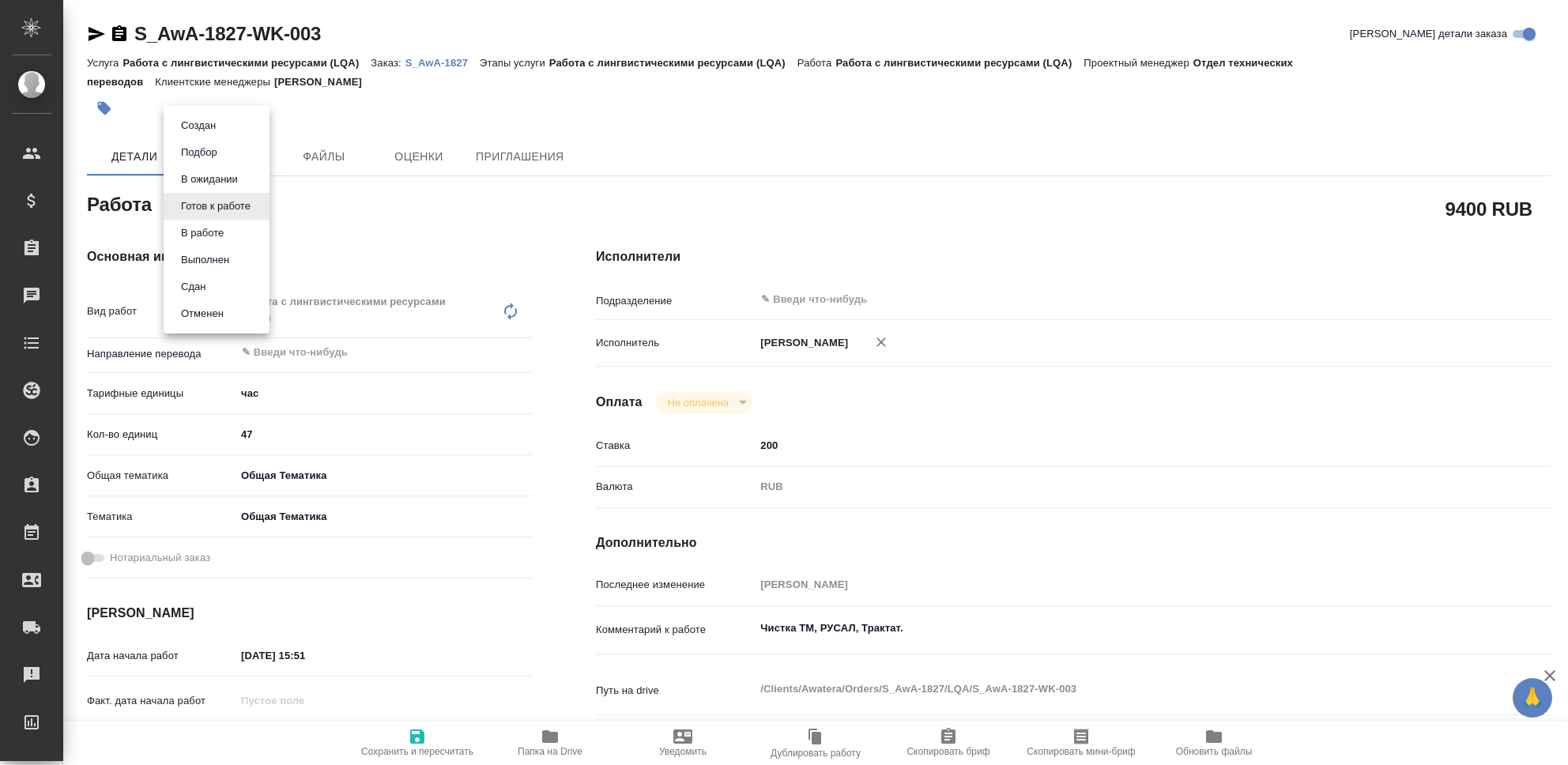
click at [255, 206] on body "🙏 .cls-1 fill:#fff; AWATERA Seleznev Maksim Клиенты Спецификации Заказы 0 Чаты …" at bounding box center [784, 382] width 1568 height 765
click at [222, 286] on li "Сдан" at bounding box center [216, 287] width 106 height 27
type textarea "x"
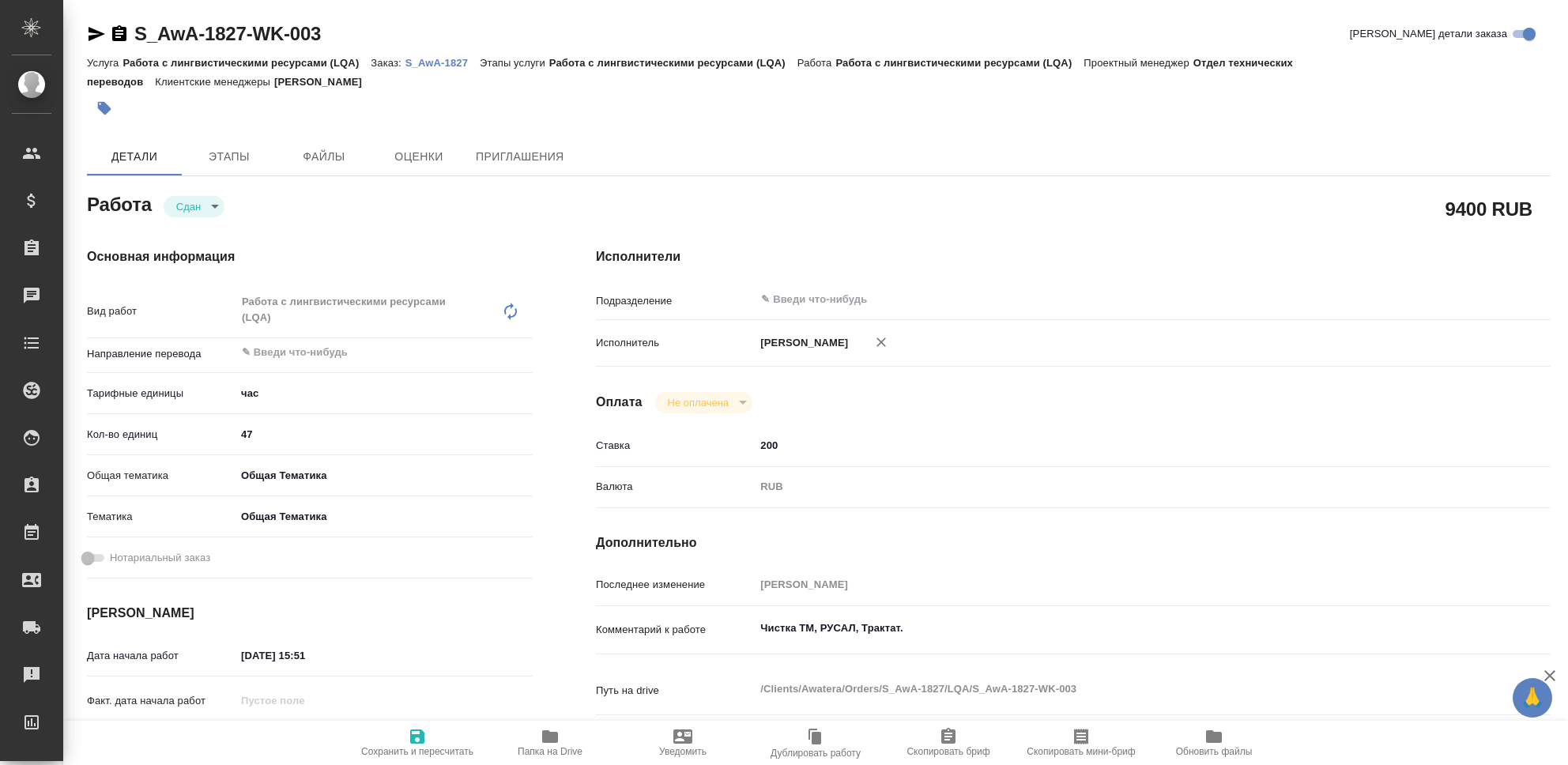
type textarea "x"
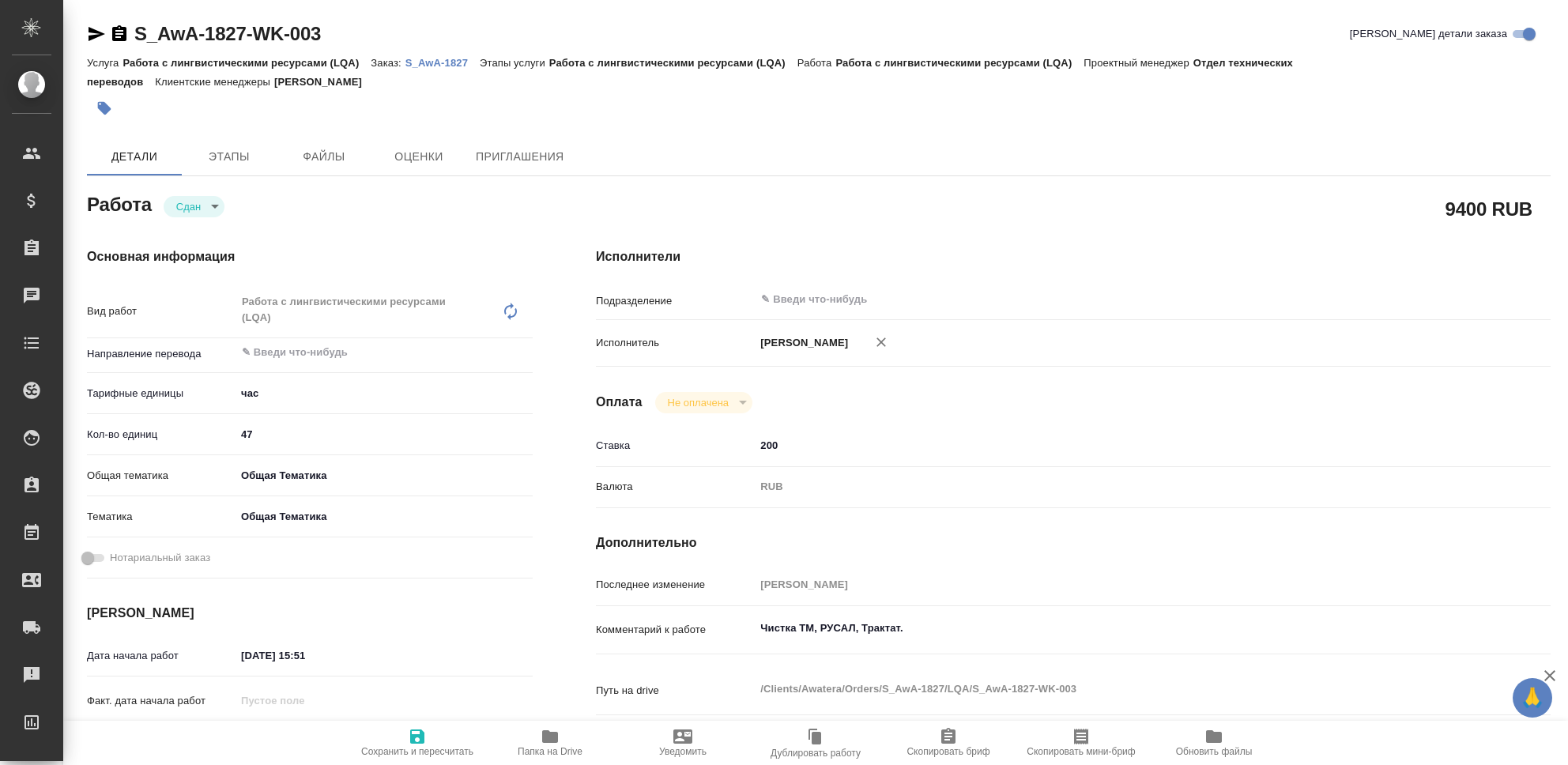
type textarea "x"
click at [418, 738] on icon "button" at bounding box center [417, 736] width 19 height 19
type textarea "x"
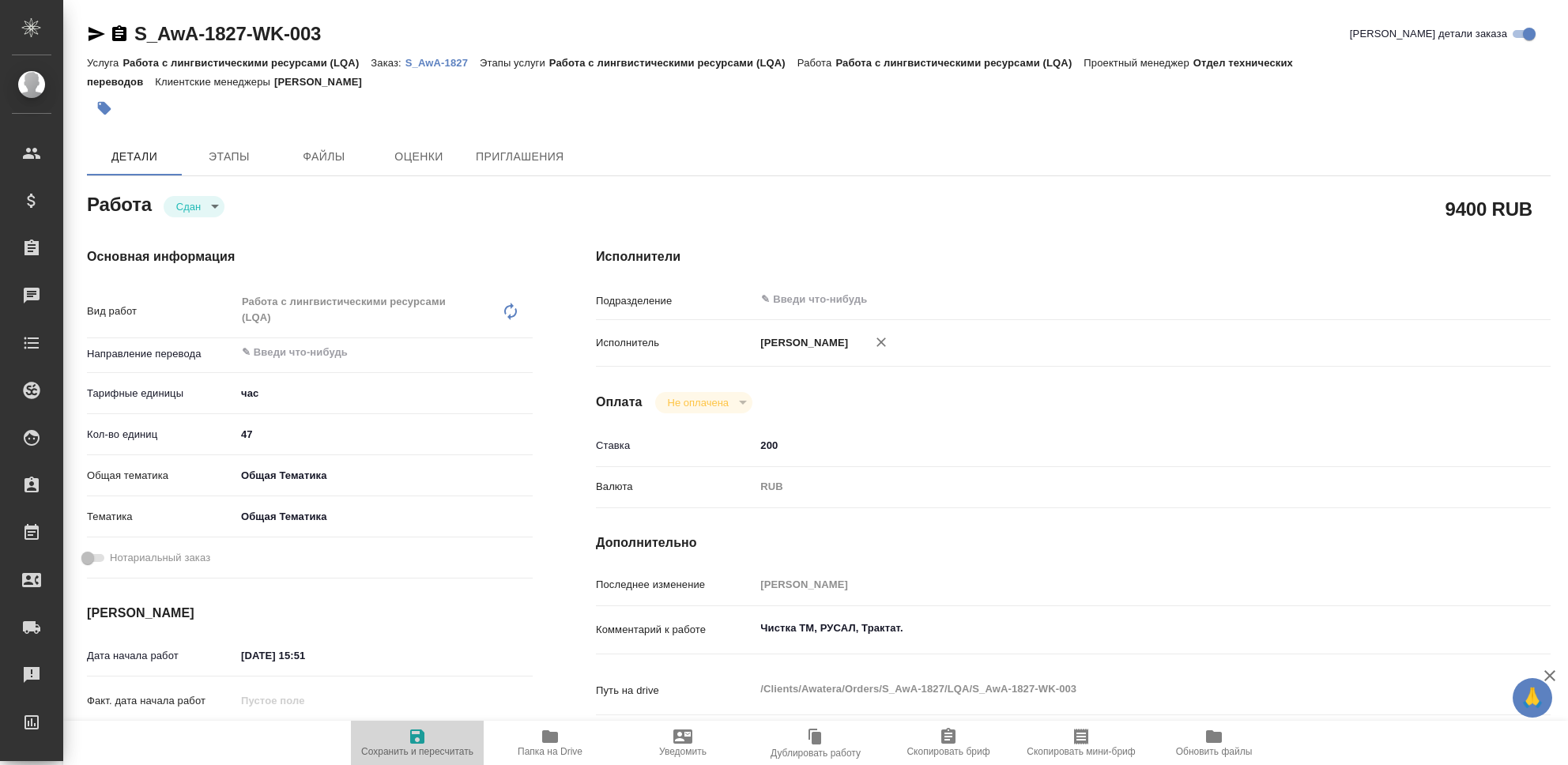
type textarea "x"
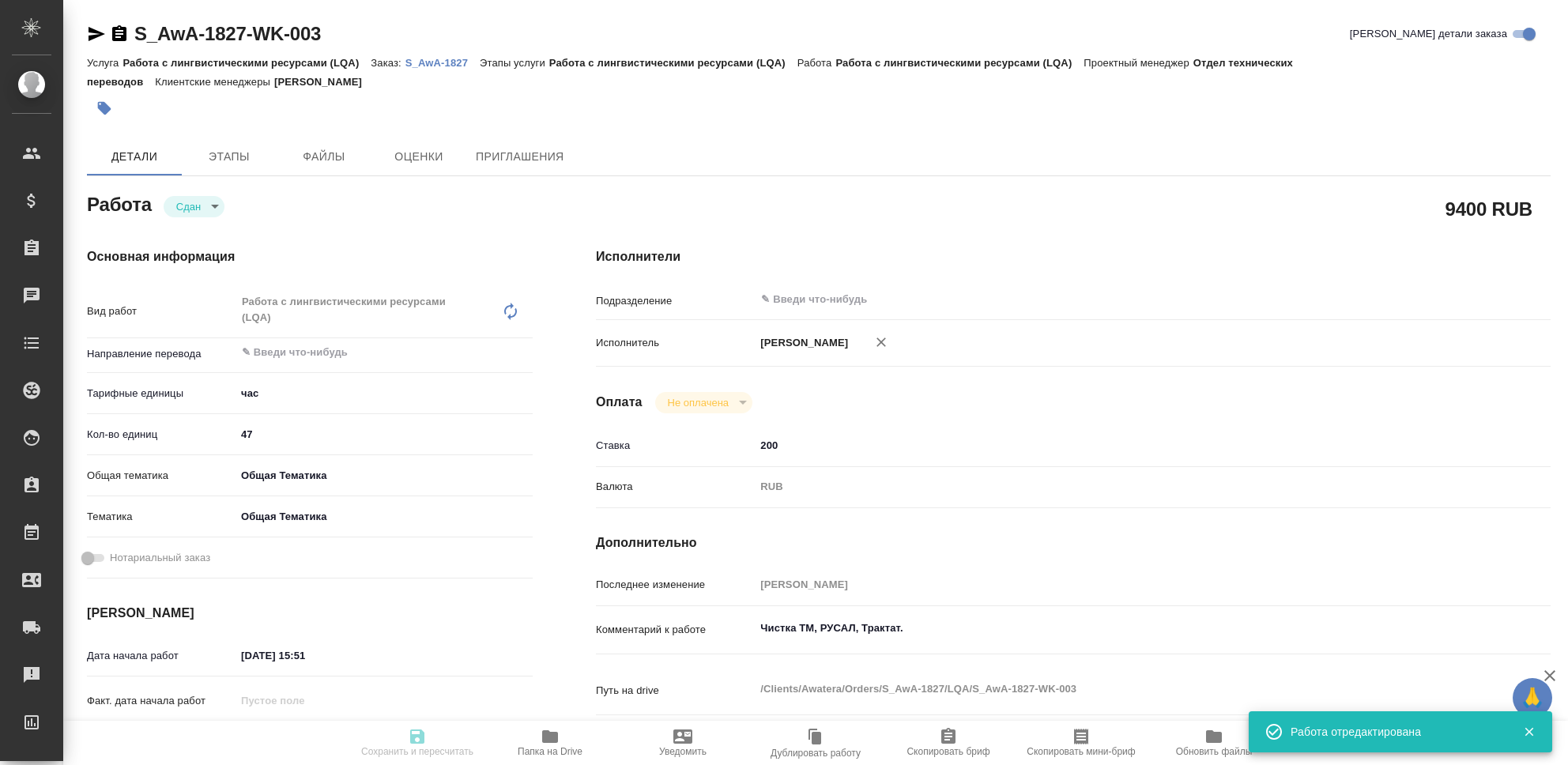
type textarea "x"
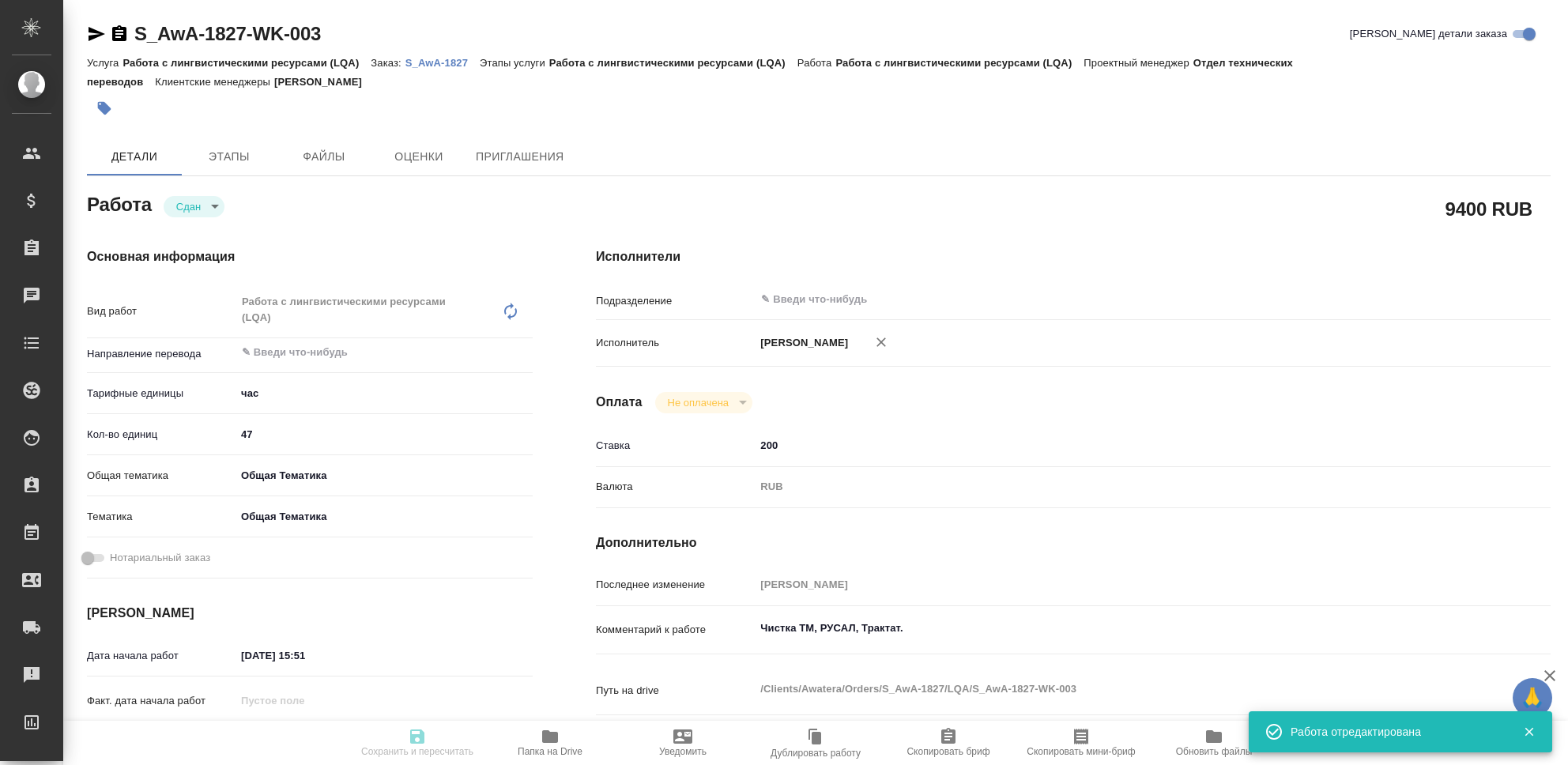
type textarea "x"
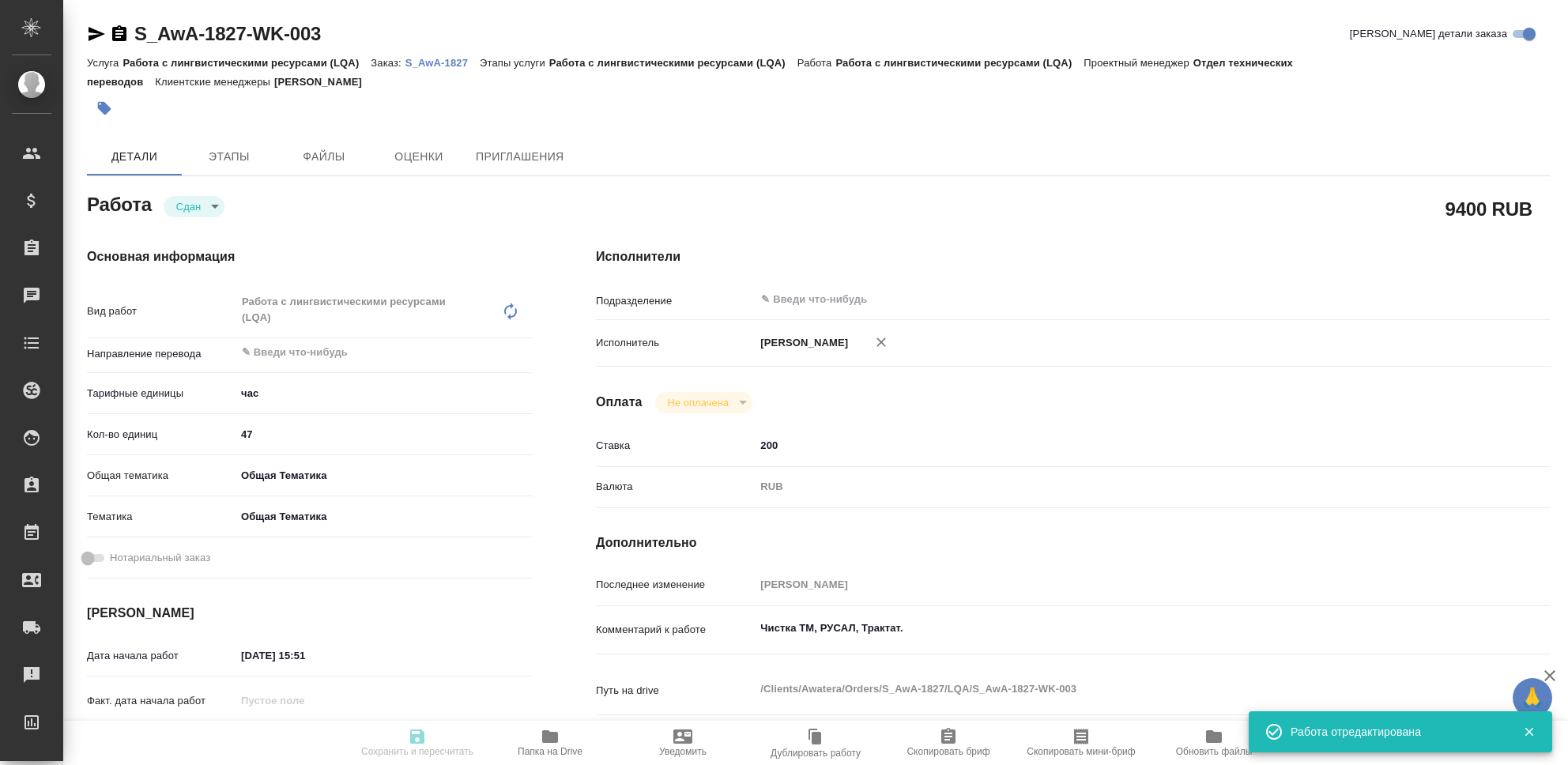
type input "closed"
type textarea "Работа с лингвистическими ресурсами (LQA)"
type textarea "x"
type input "5a8b1489cc6b4906c91bfd93"
type input "47"
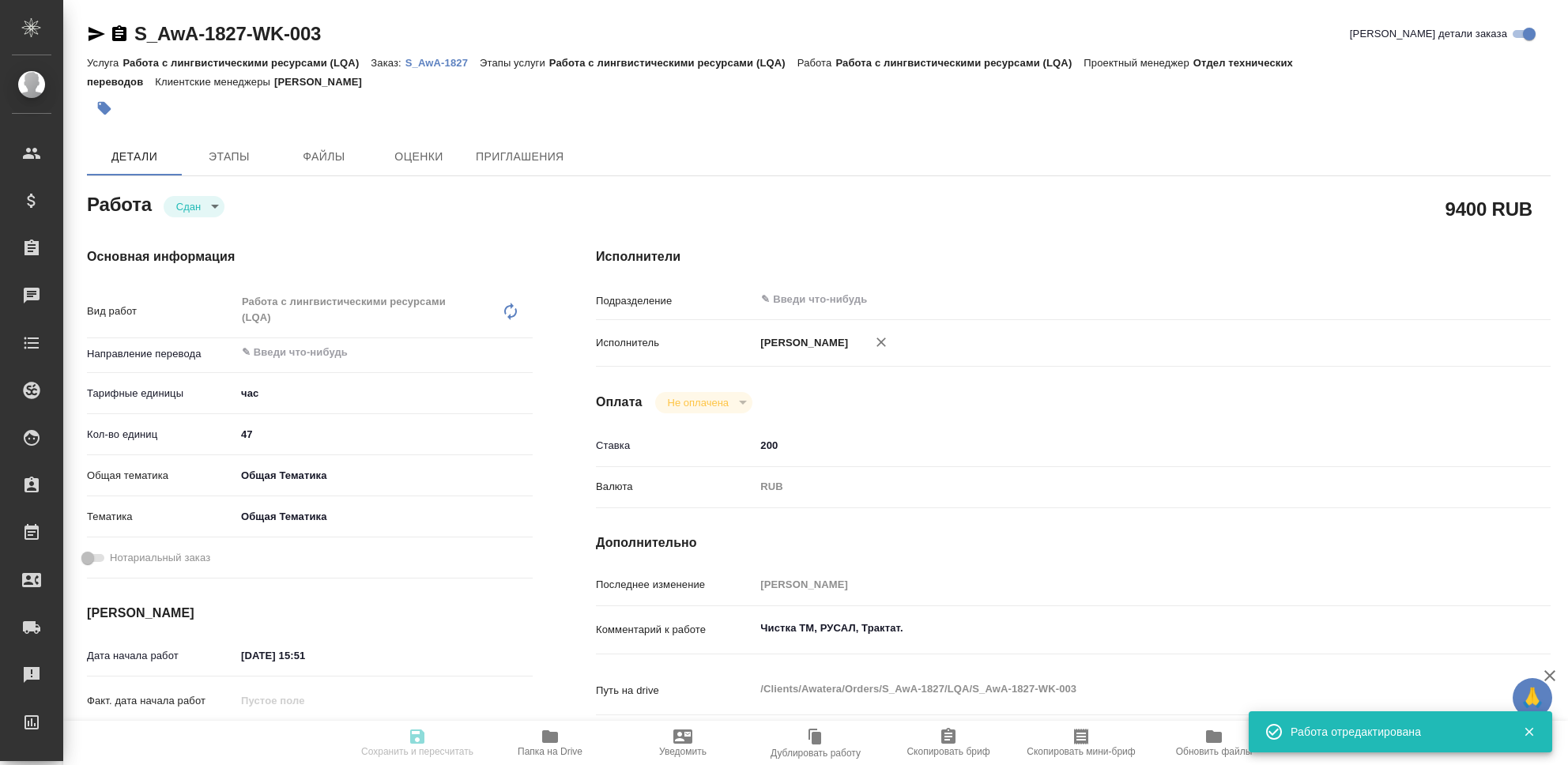
type input "obtem"
type input "6012b1ca196b0e5c9229a120"
type input "22.08.2025 15:51"
type input "29.08.2025 23:55"
type input "22.08.2025 15:52"
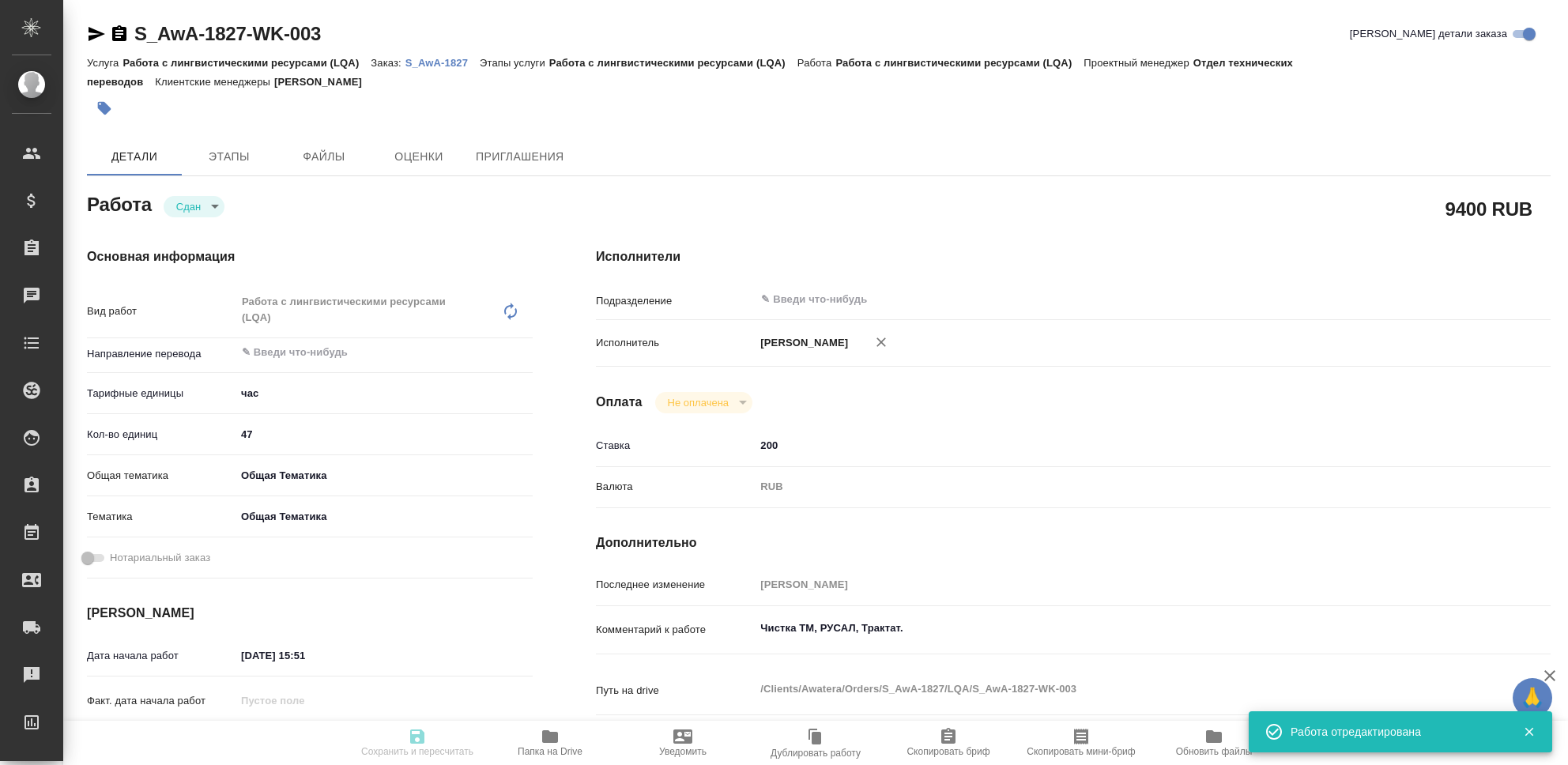
type input "29.08.2025 23:55"
type input "notPayed"
type input "200"
type input "RUB"
type input "[PERSON_NAME]"
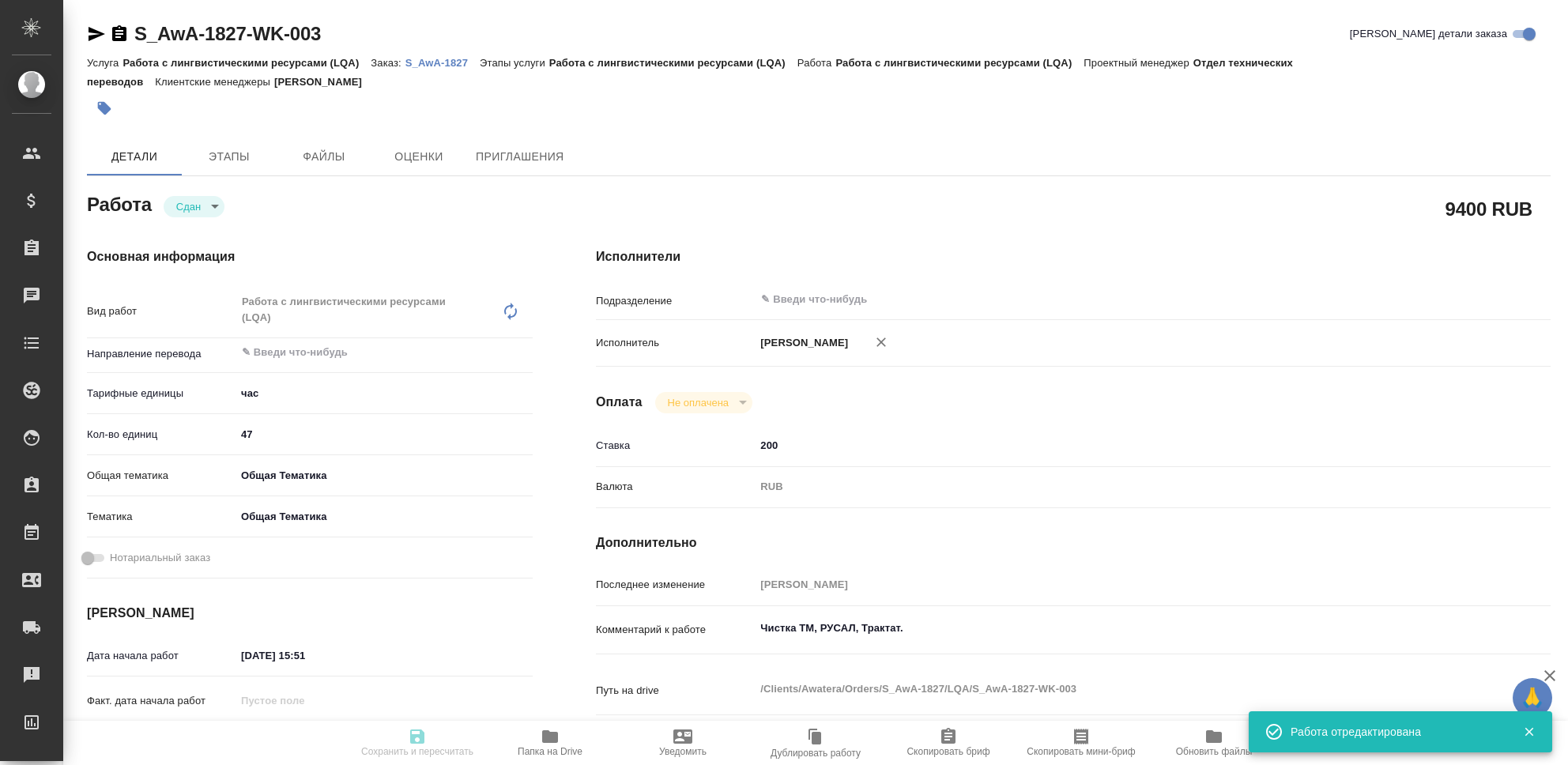
type textarea "Чистка ТМ, РУСАЛ, Трактат."
type textarea "x"
type textarea "/Clients/Awatera/Orders/S_AwA-1827/LQA/S_AwA-1827-WK-003"
type textarea "x"
type input "S_AwA-1827"
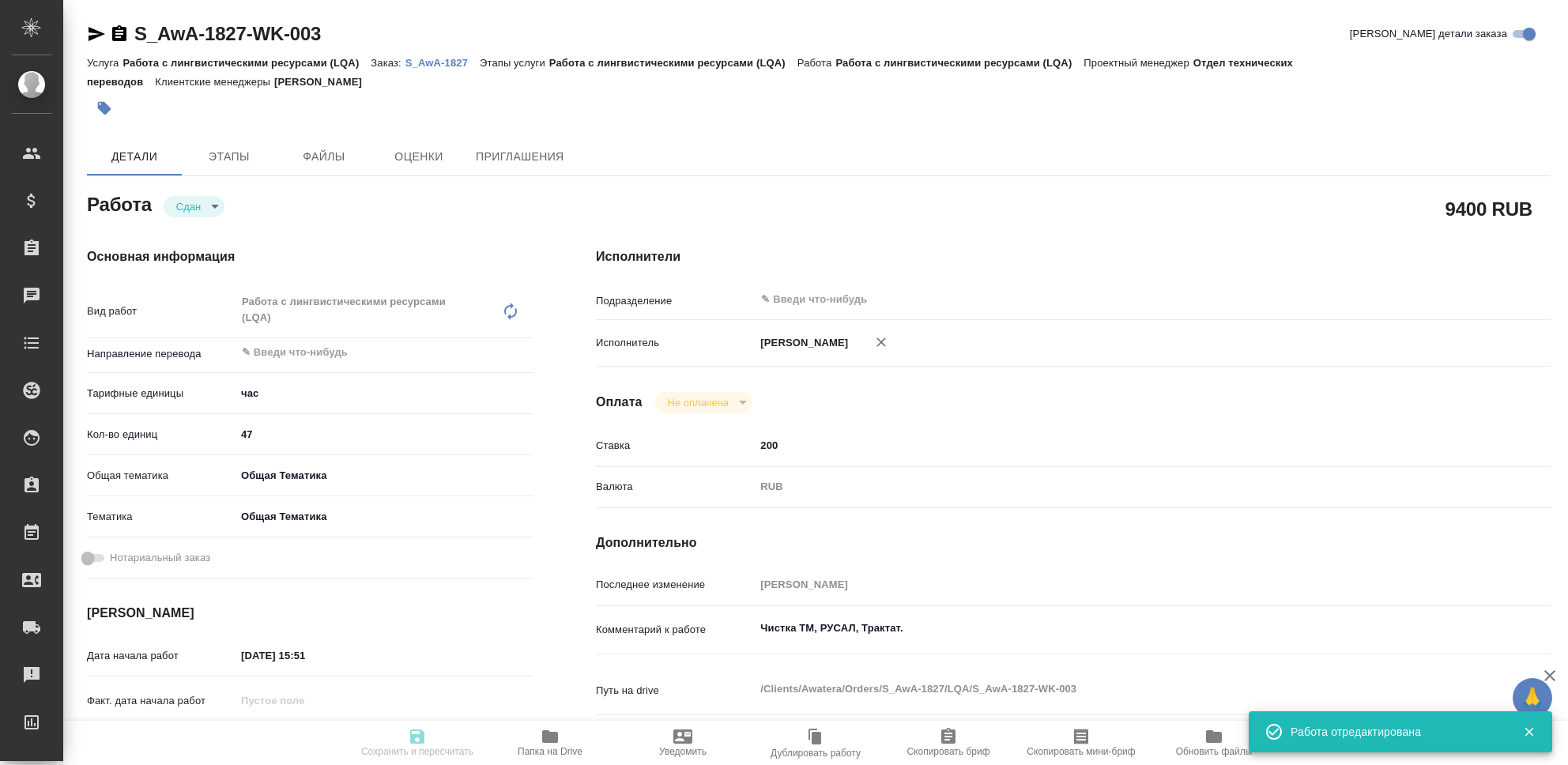
type input "Работа с лингвистическими ресурсами (LQA)"
type input "[PERSON_NAME]"
type input "/Clients/Awatera/Orders/S_AwA-1827"
type textarea "x"
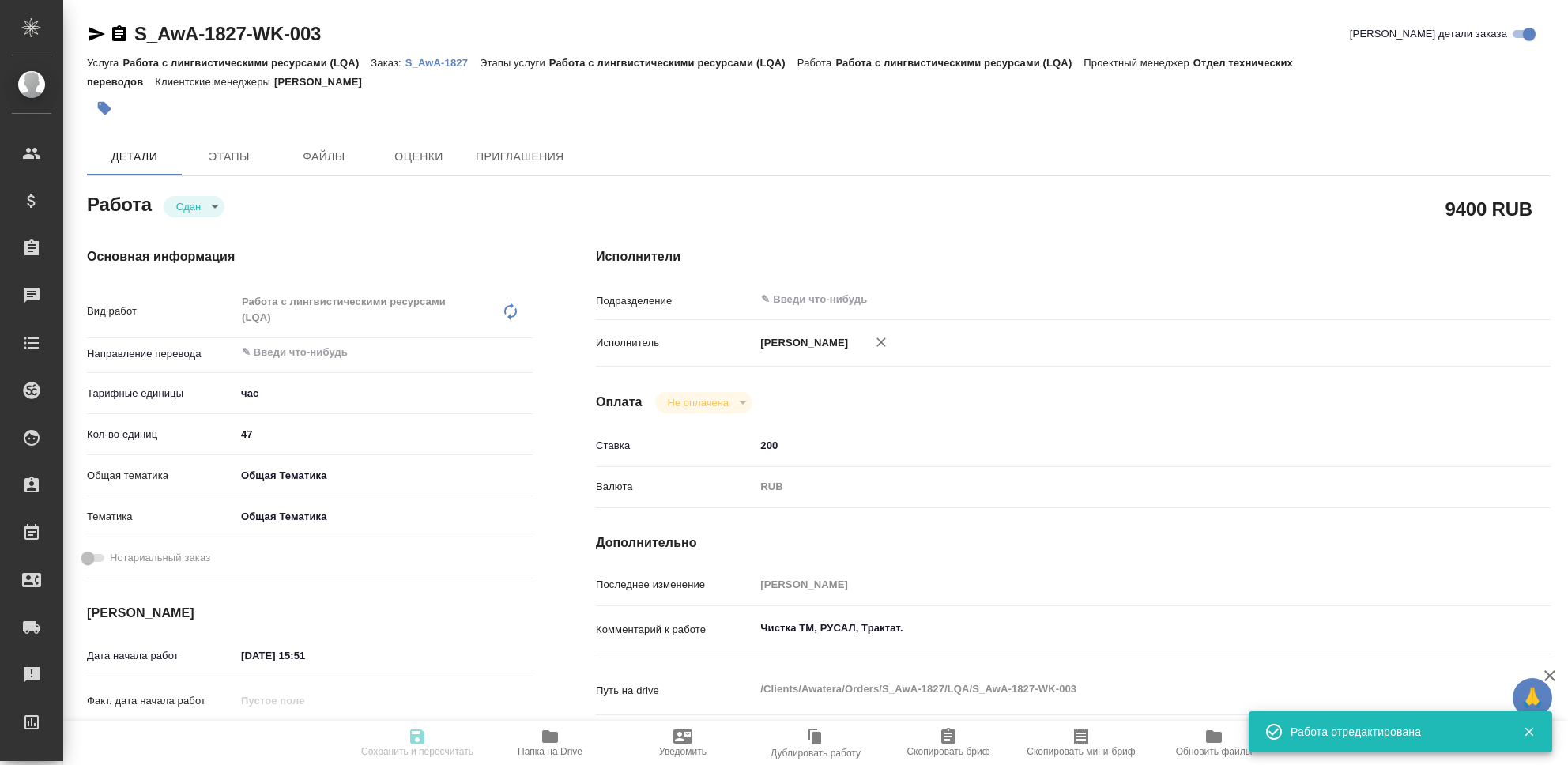
type textarea "x"
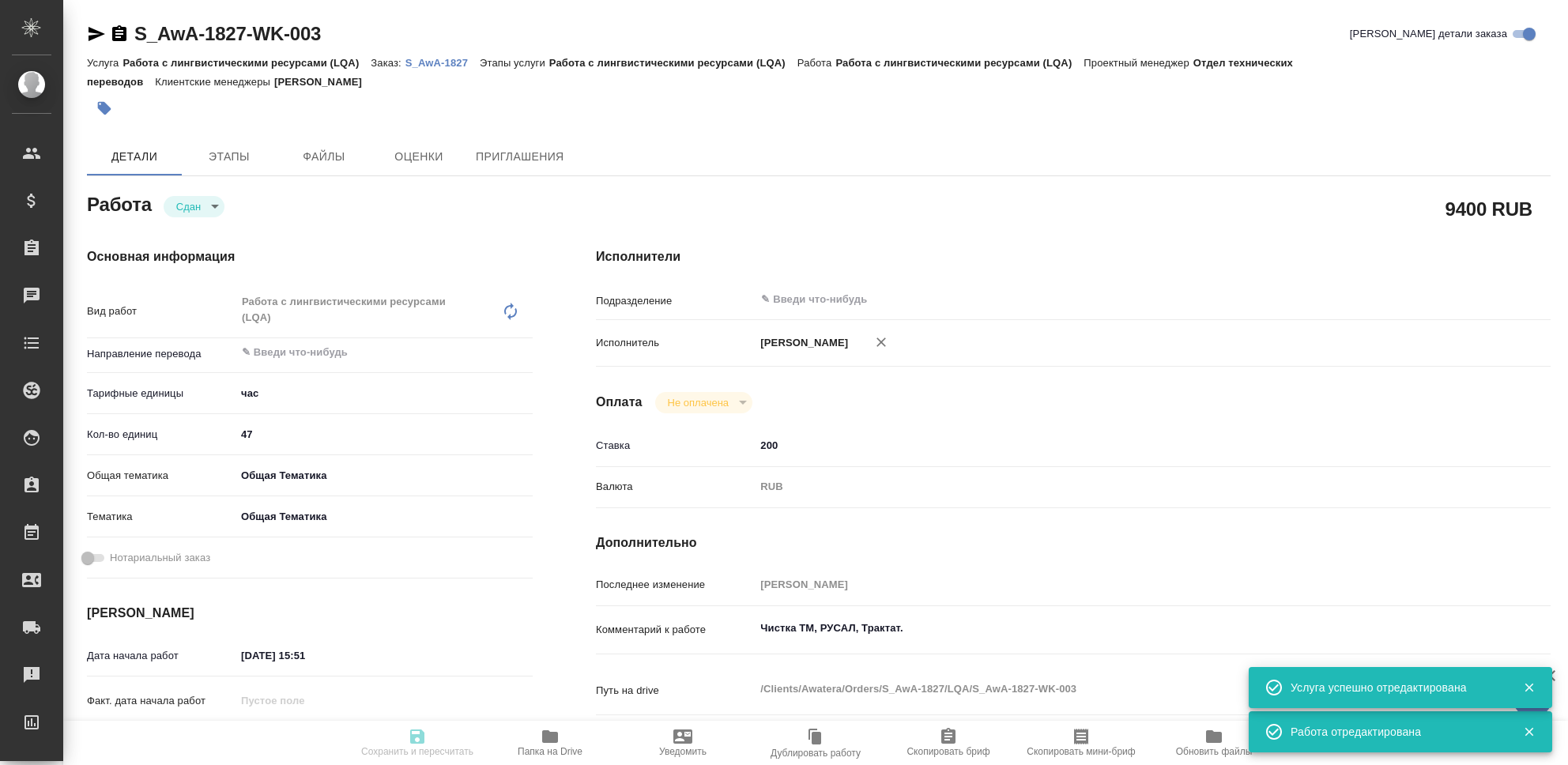
type textarea "x"
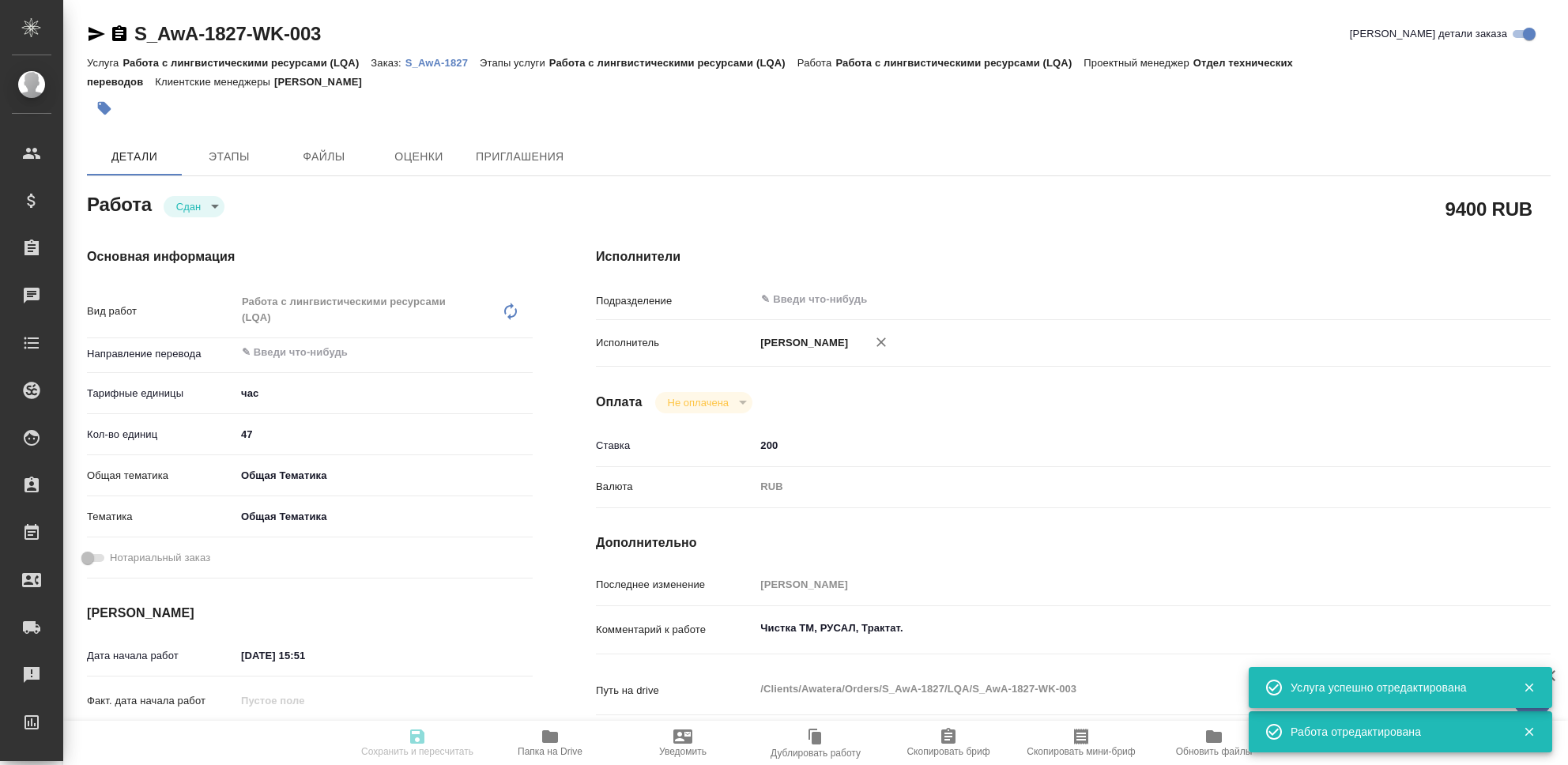
type textarea "x"
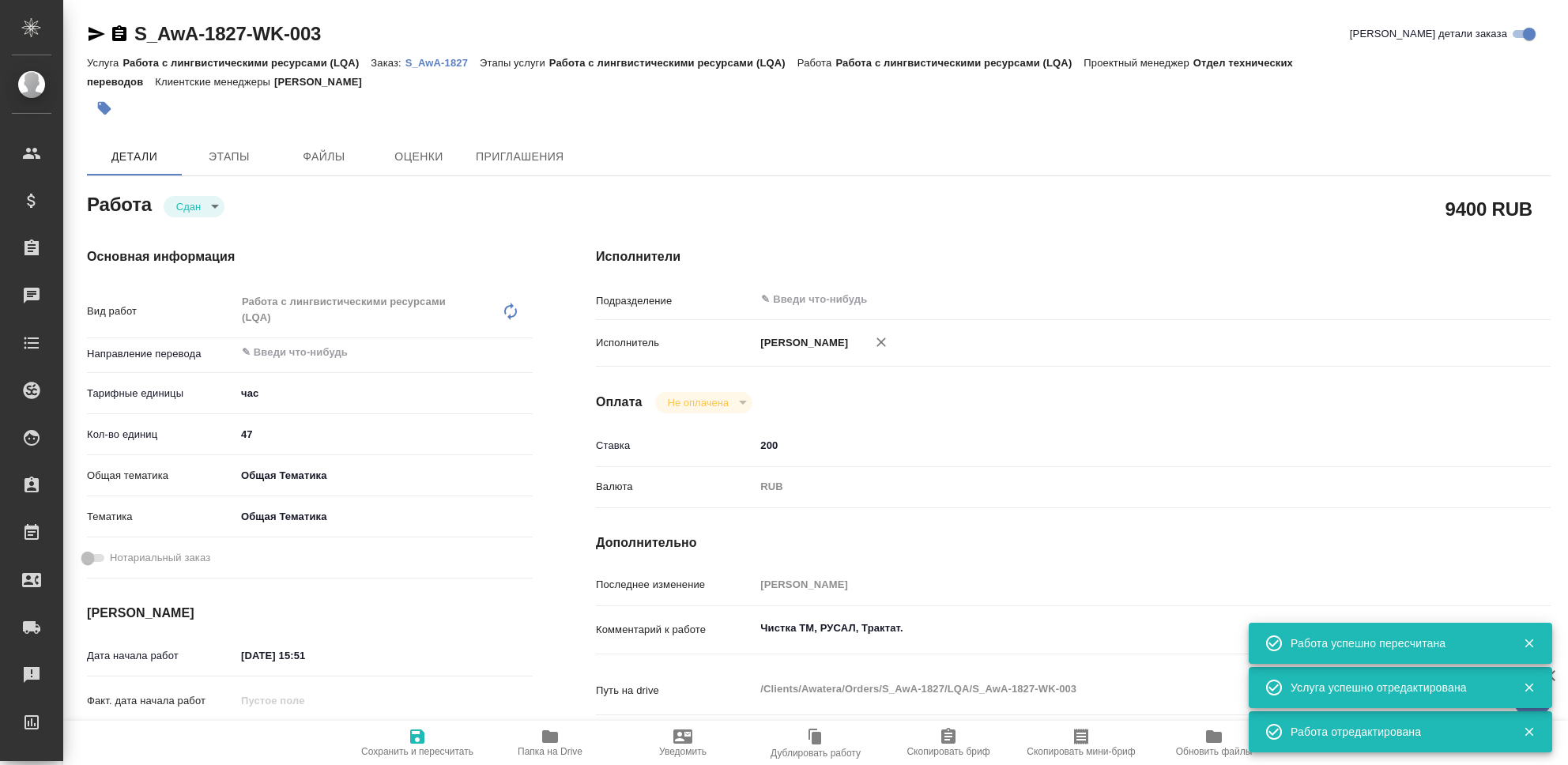
type input "closed"
type textarea "Работа с лингвистическими ресурсами (LQA)"
type textarea "x"
type input "5a8b1489cc6b4906c91bfd93"
type input "47"
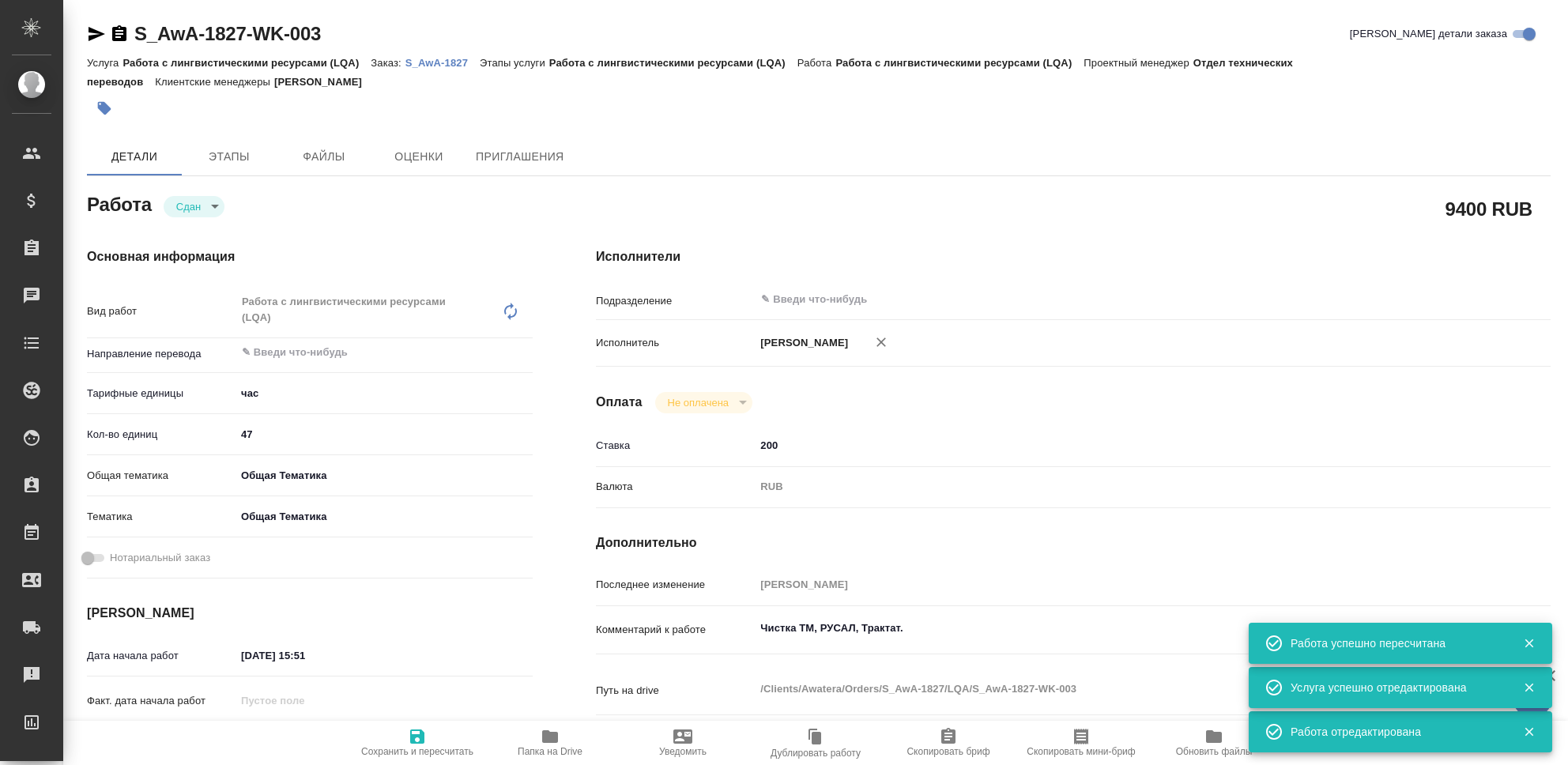
type input "obtem"
type input "6012b1ca196b0e5c9229a120"
type input "22.08.2025 15:51"
type input "29.08.2025 23:55"
type input "22.08.2025 15:52"
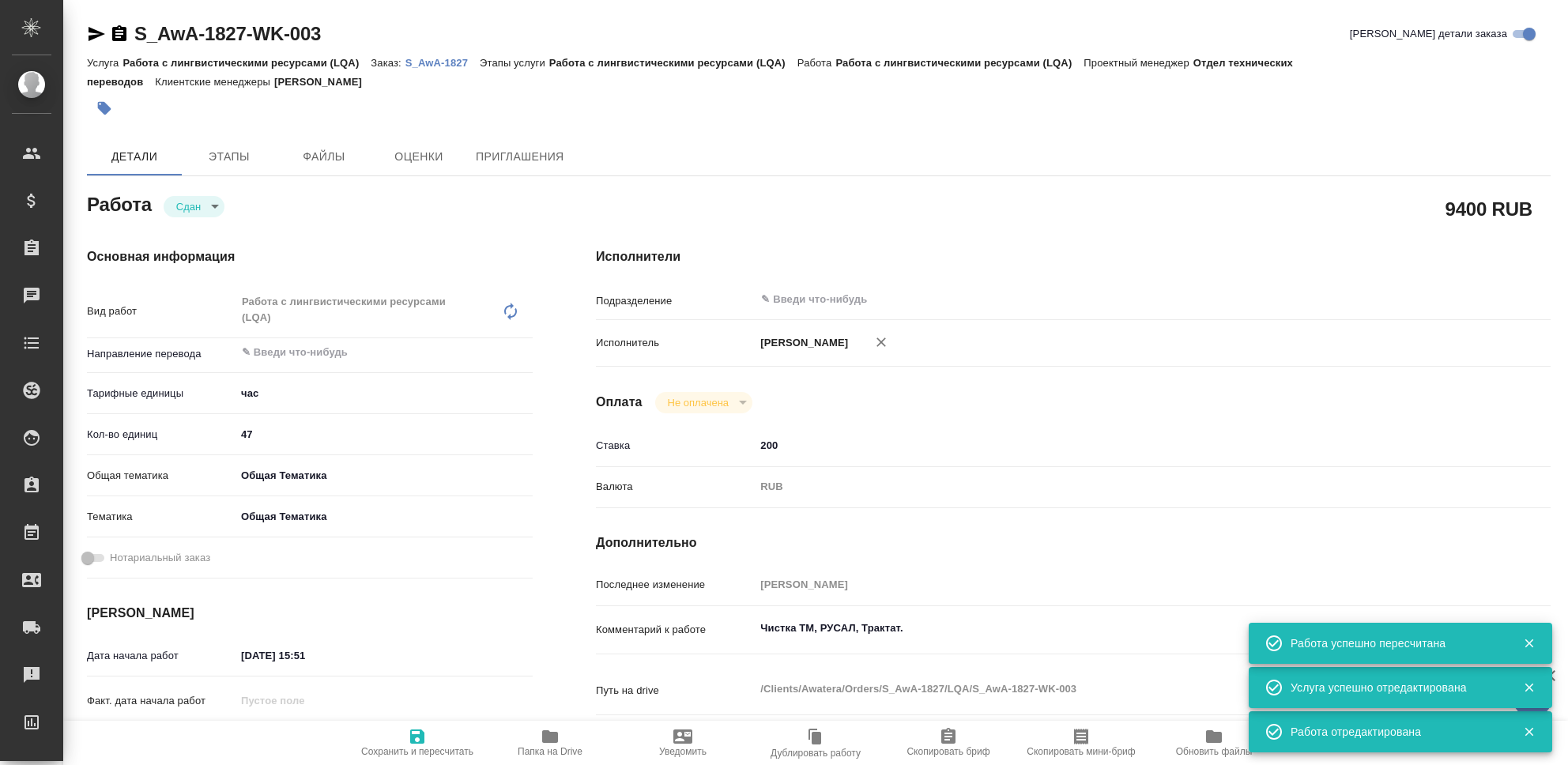
type input "29.08.2025 23:55"
type input "notPayed"
type input "200"
type input "RUB"
type input "[PERSON_NAME]"
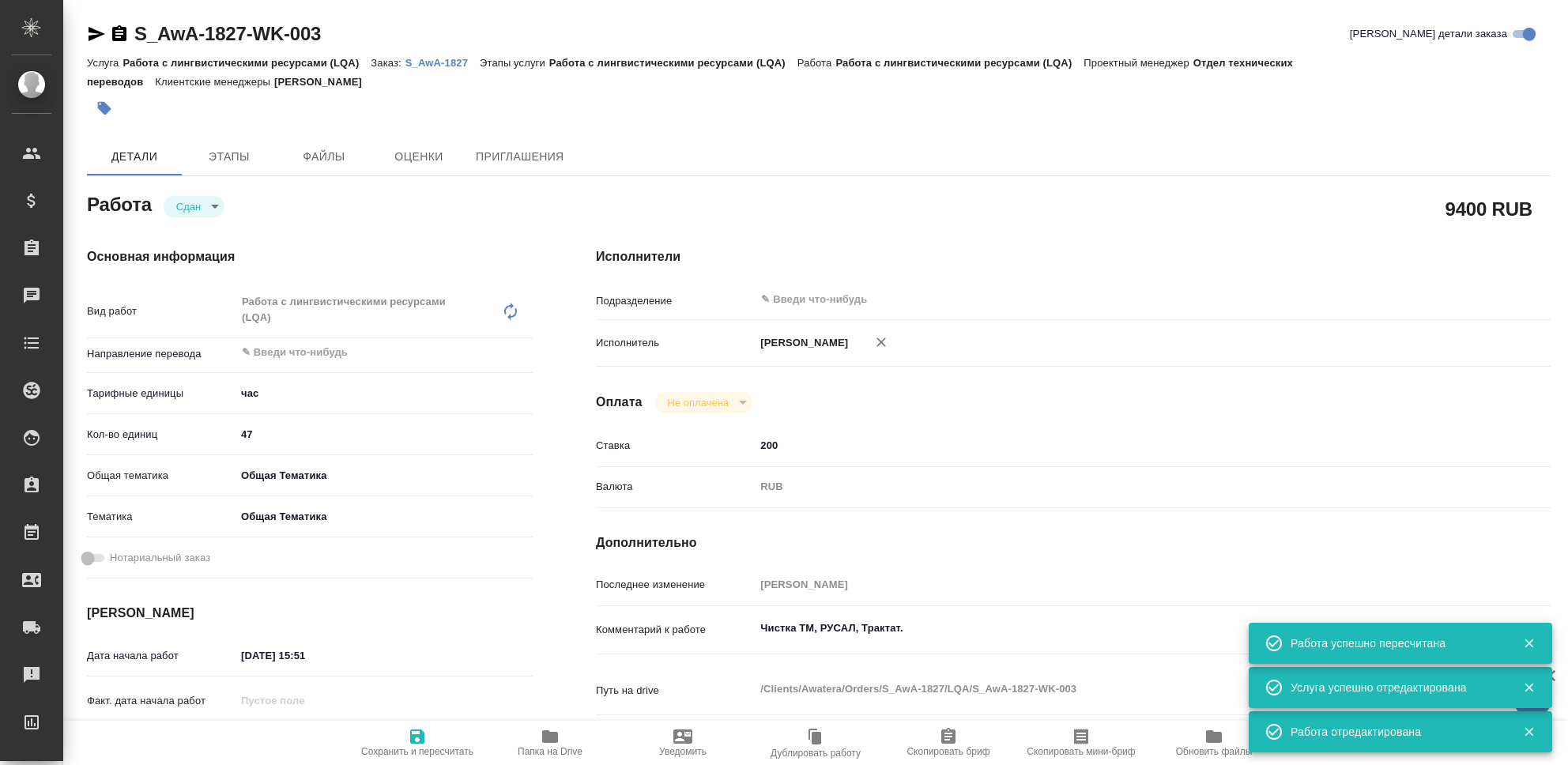
type textarea "Чистка ТМ, РУСАЛ, Трактат."
type textarea "x"
type textarea "/Clients/Awatera/Orders/S_AwA-1827/LQA/S_AwA-1827-WK-003"
type textarea "x"
type input "S_AwA-1827"
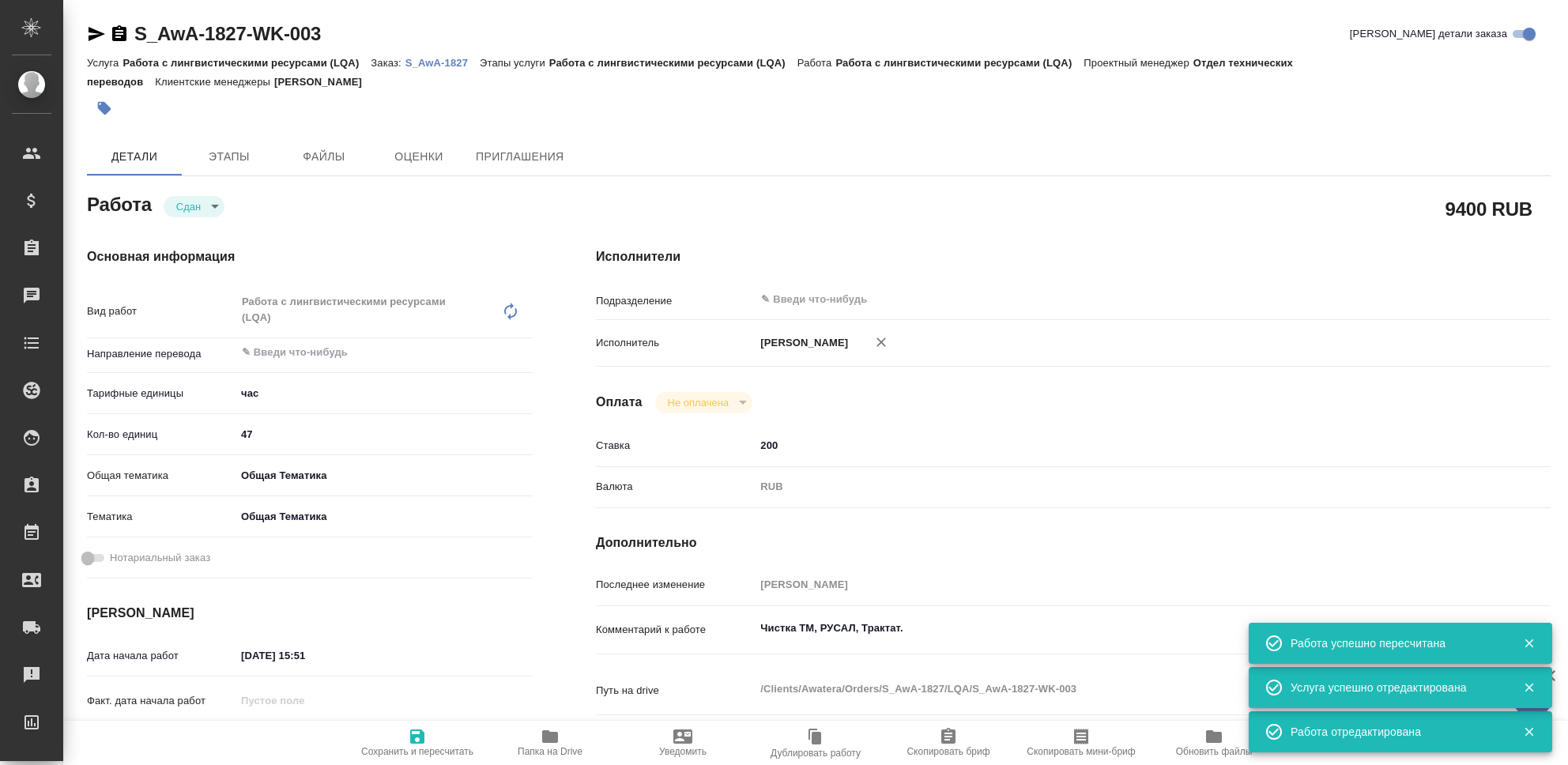
type input "Работа с лингвистическими ресурсами (LQA)"
type input "[PERSON_NAME]"
type input "/Clients/Awatera/Orders/S_AwA-1827"
type textarea "x"
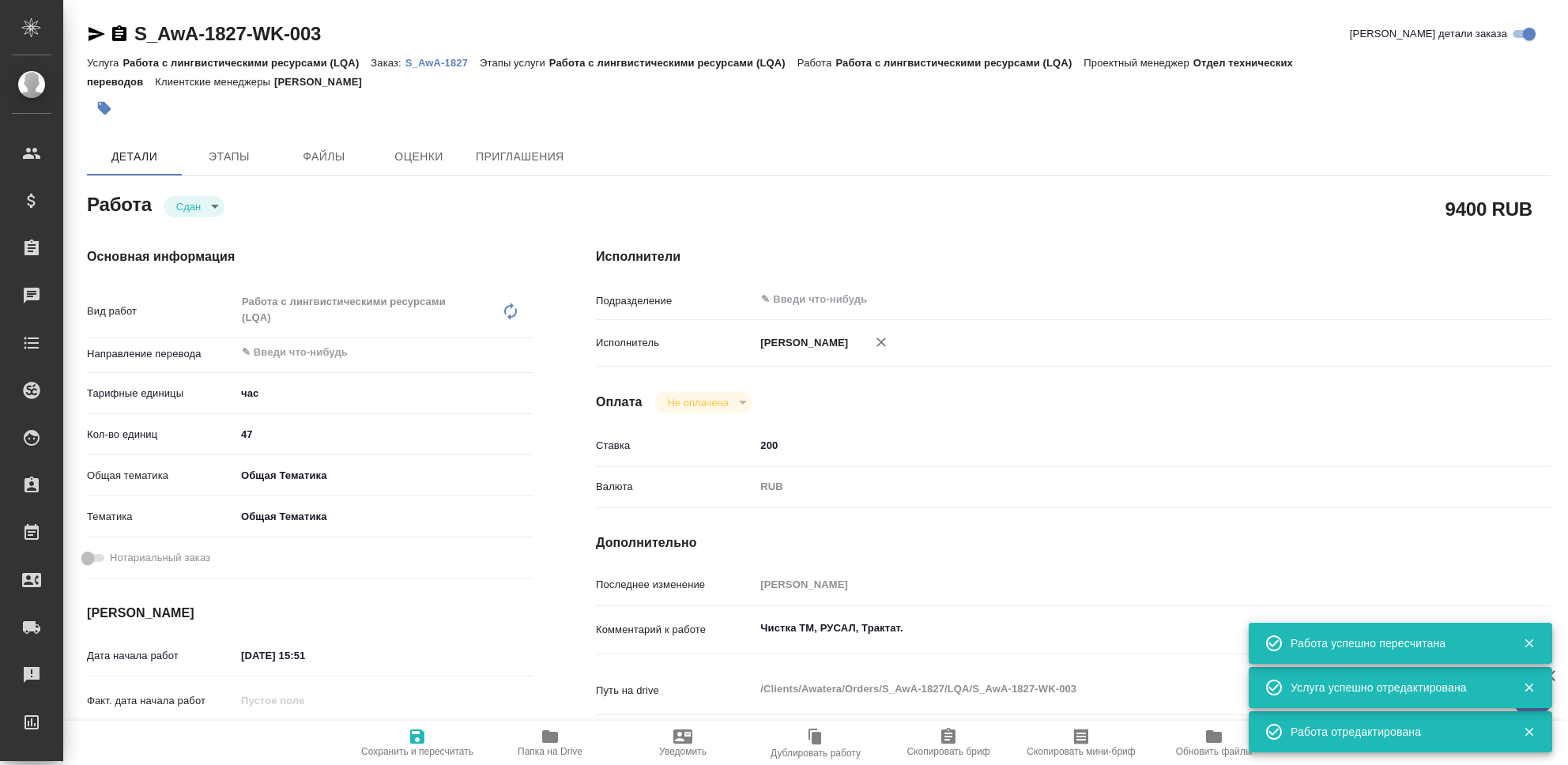
type textarea "x"
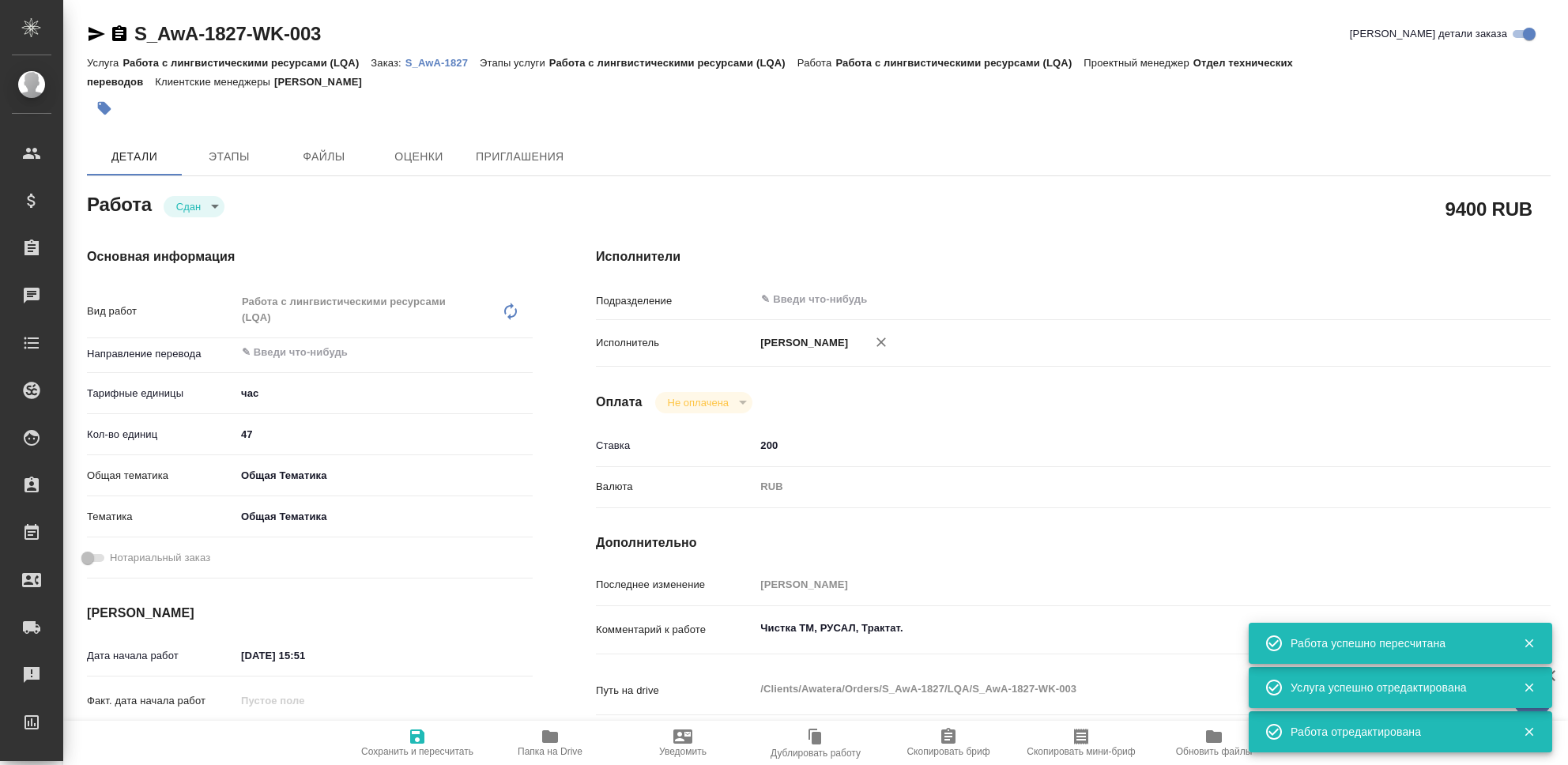
type textarea "x"
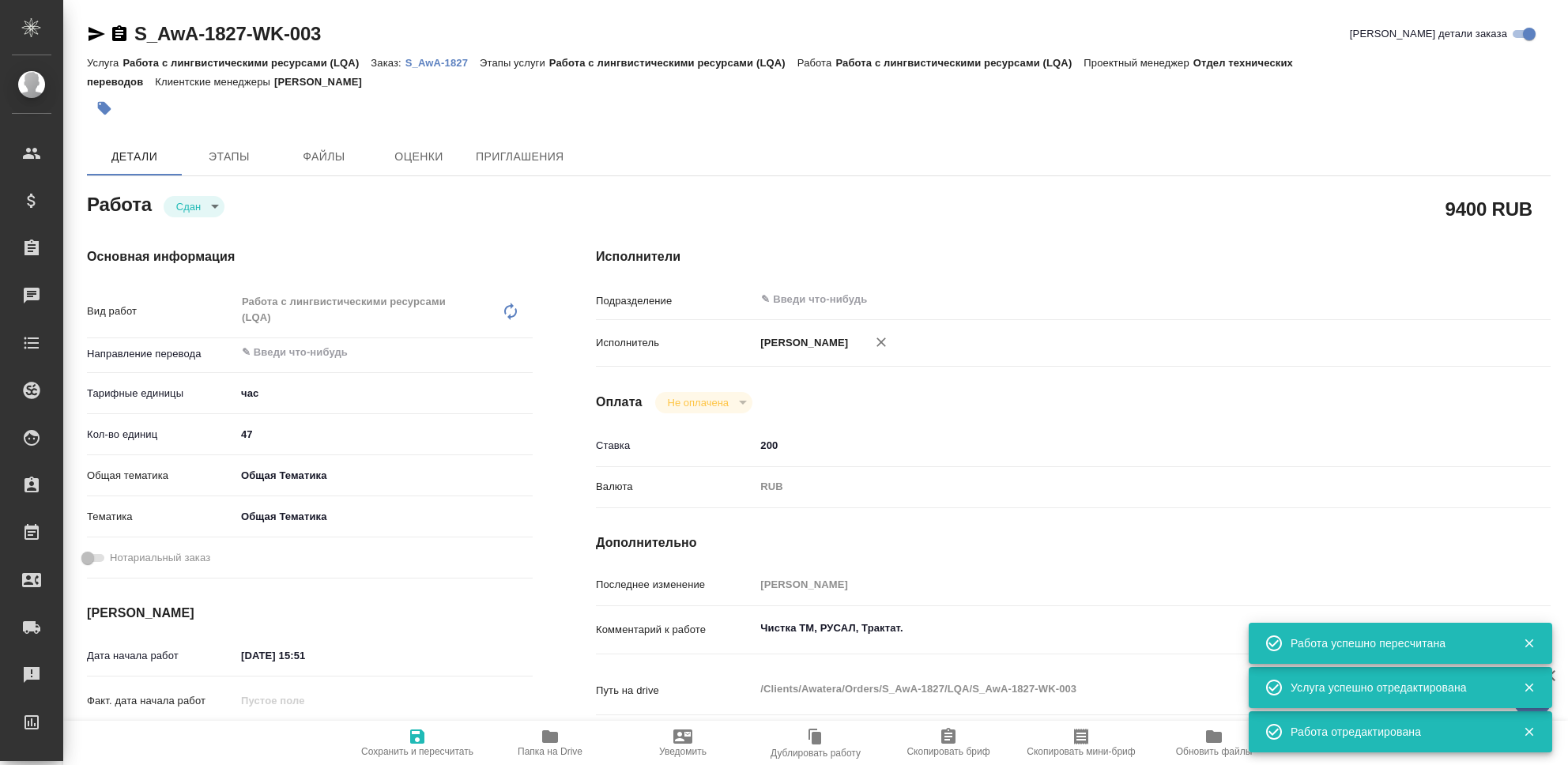
type textarea "x"
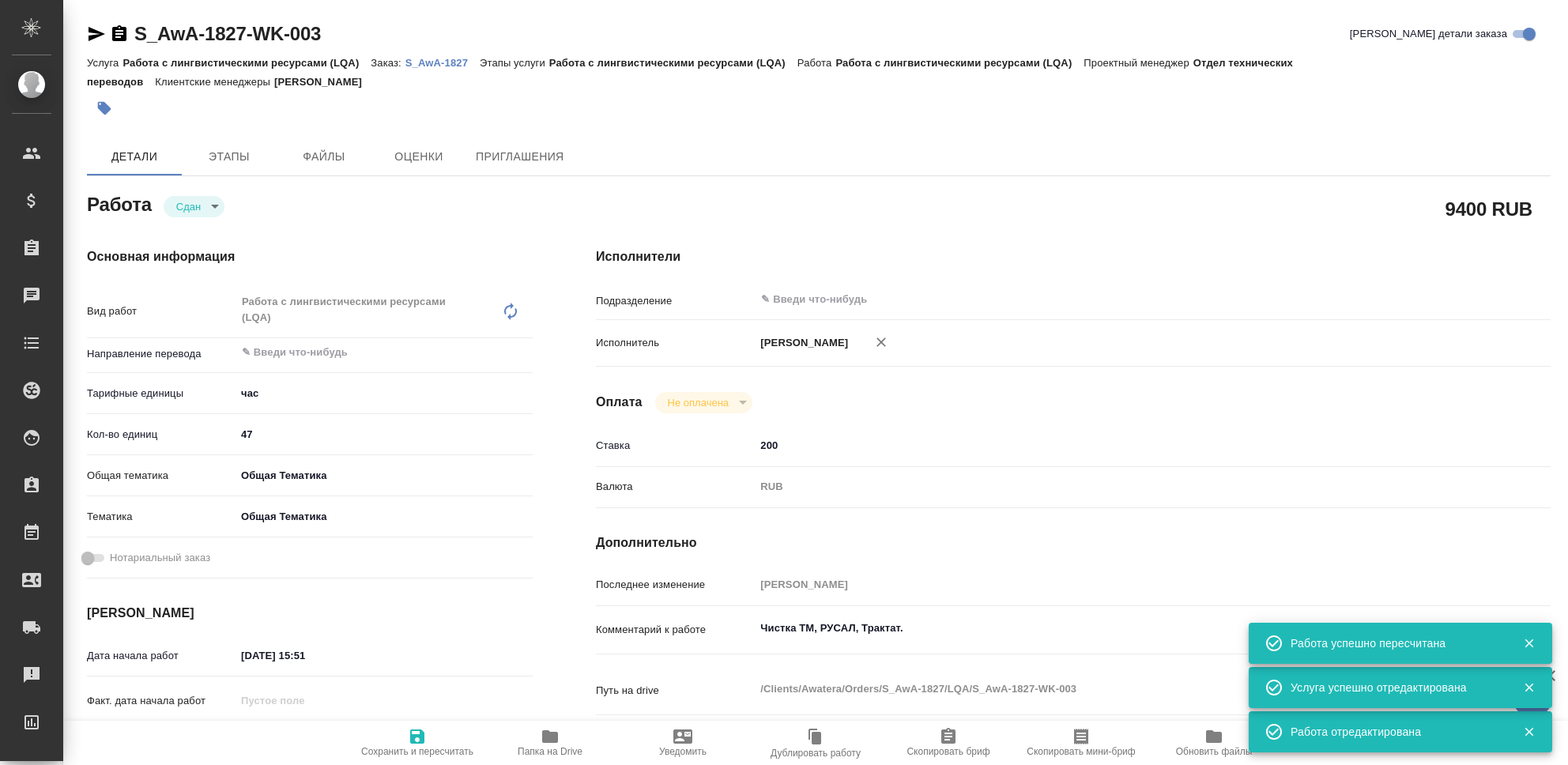
type textarea "x"
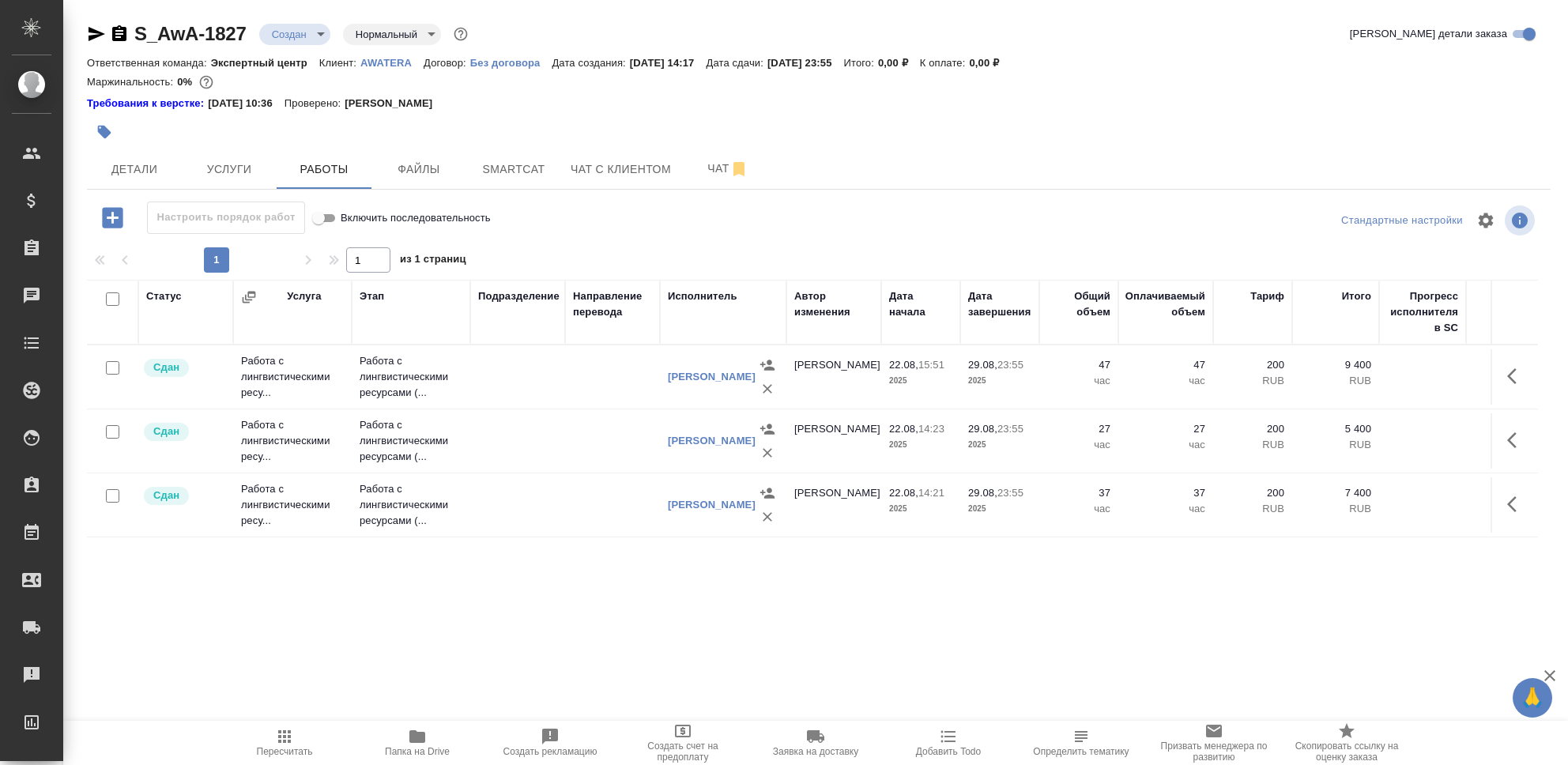
click icon "button"
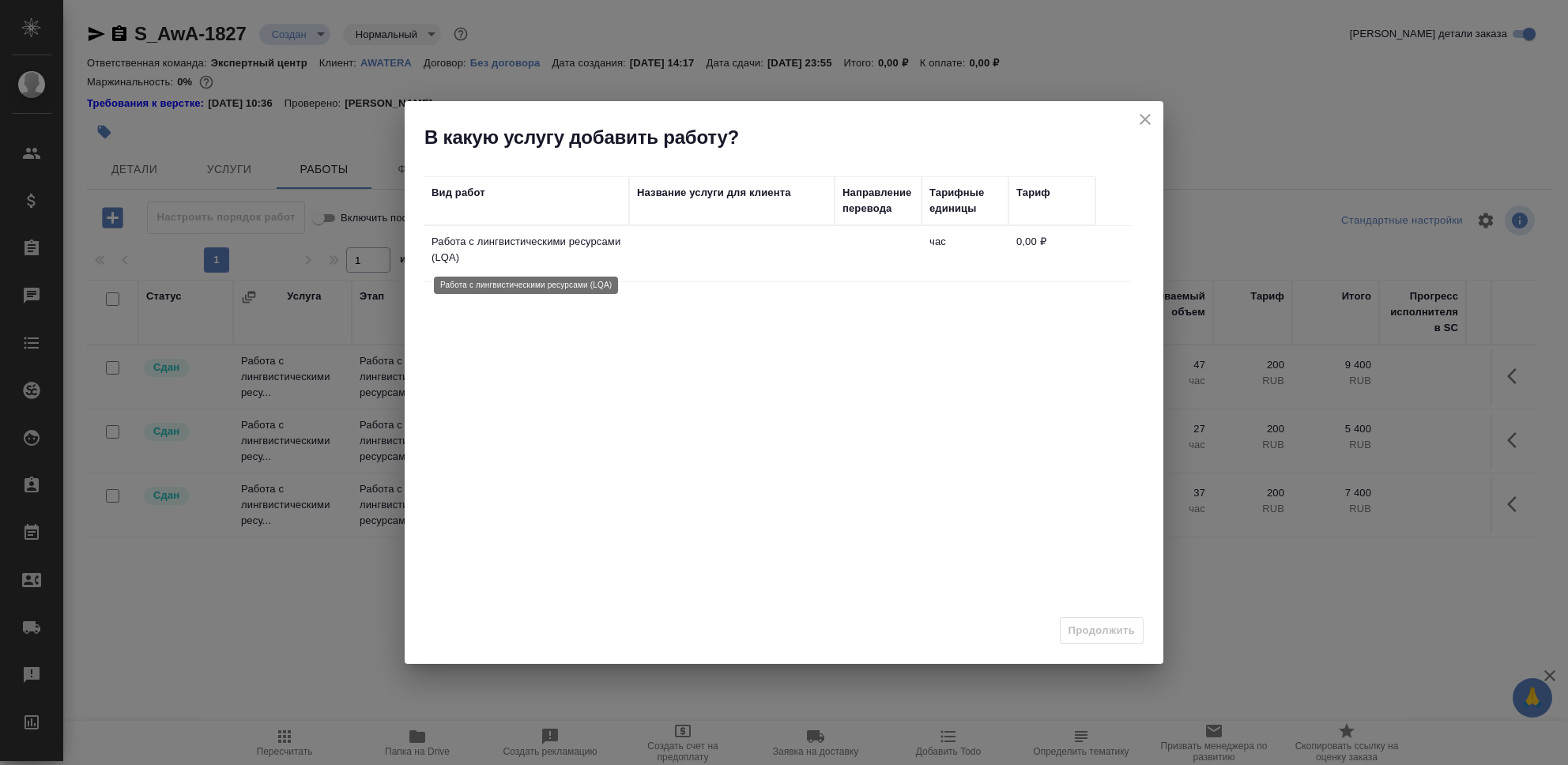
click p "Работа с лингвистическими ресурсами (LQA)"
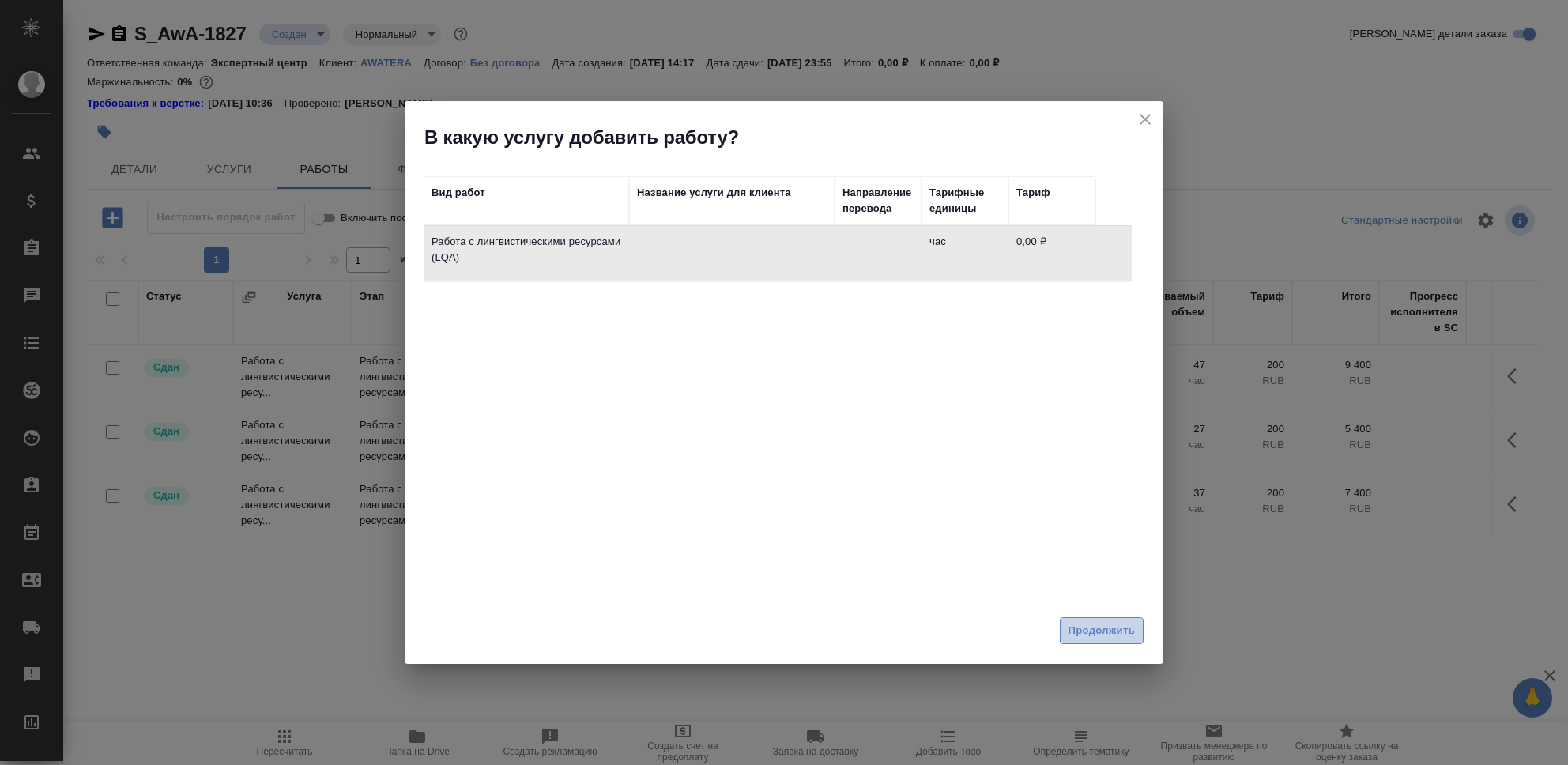
click span "Продолжить"
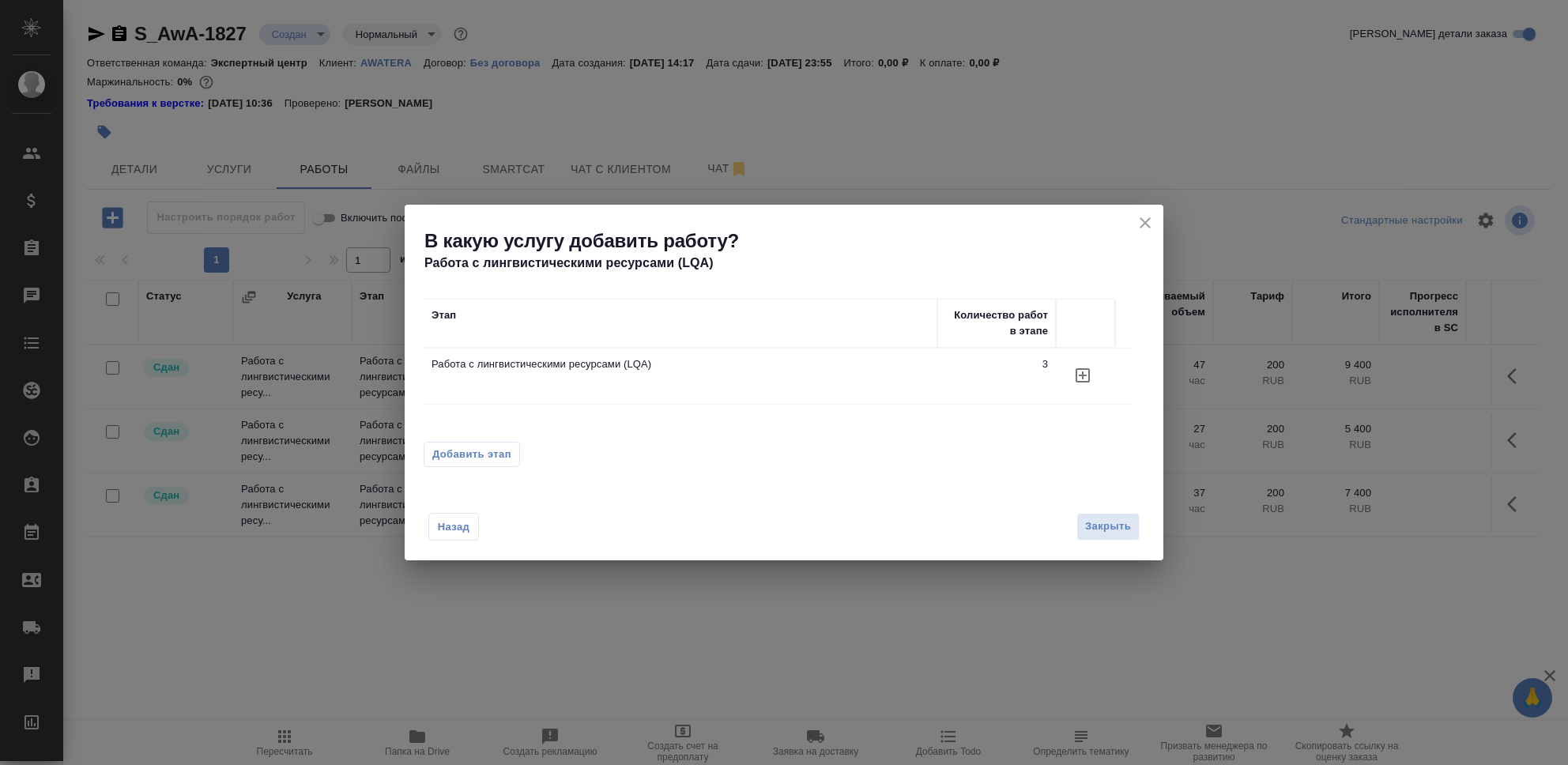
click icon "button"
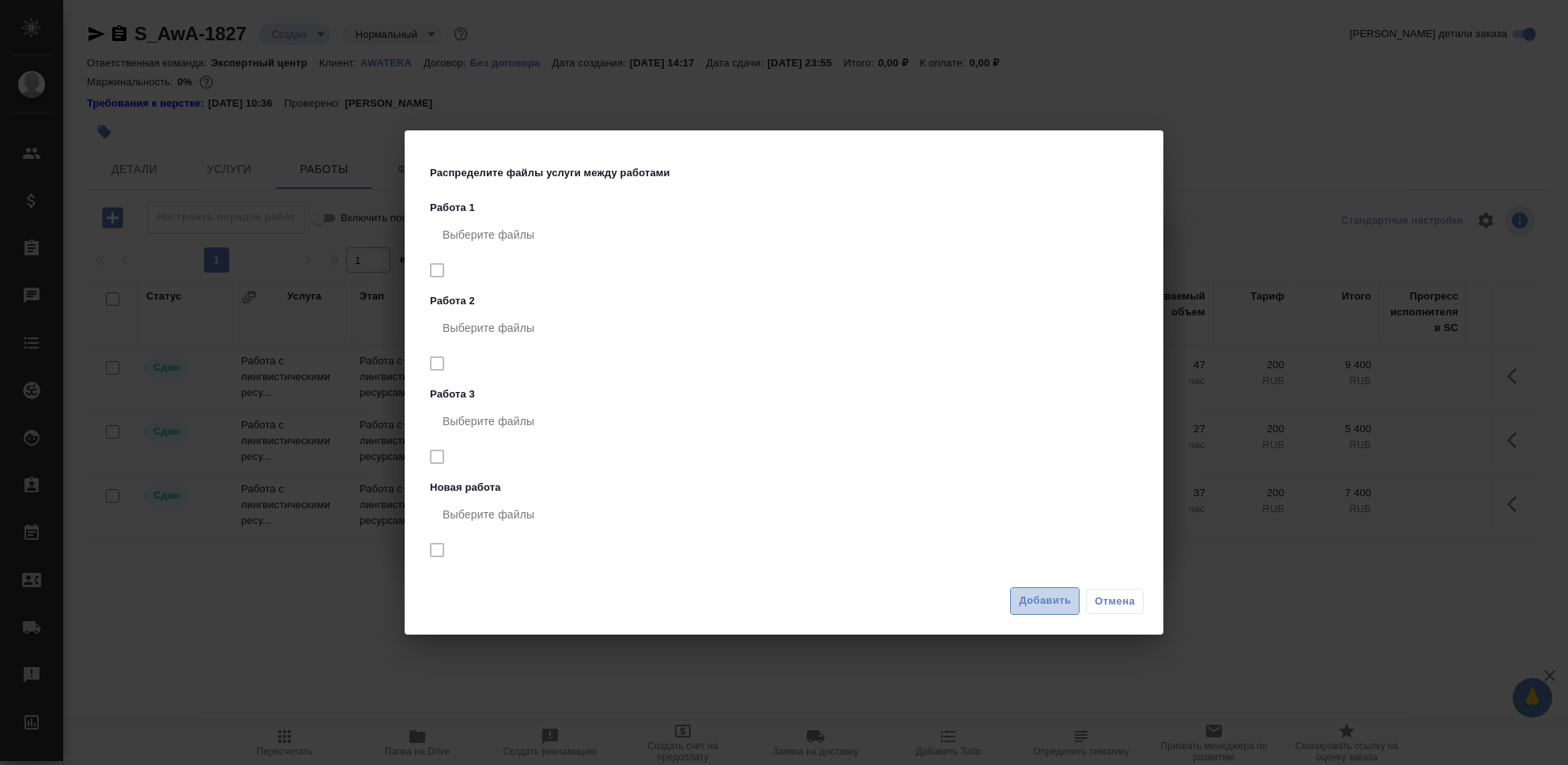
click span "Добавить"
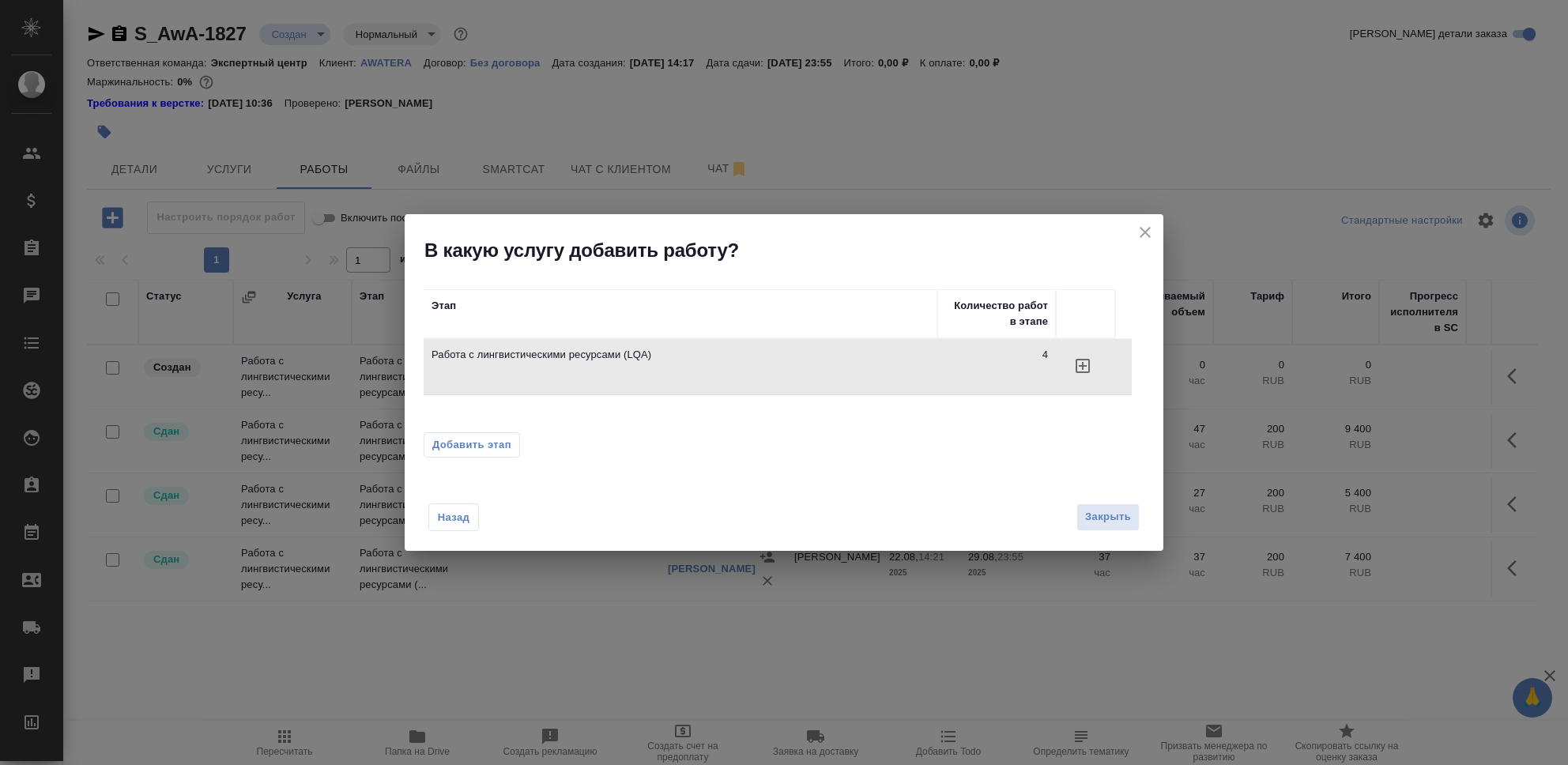
drag, startPoint x: 1110, startPoint y: 512, endPoint x: 852, endPoint y: 431, distance: 270.4
click span "Закрыть"
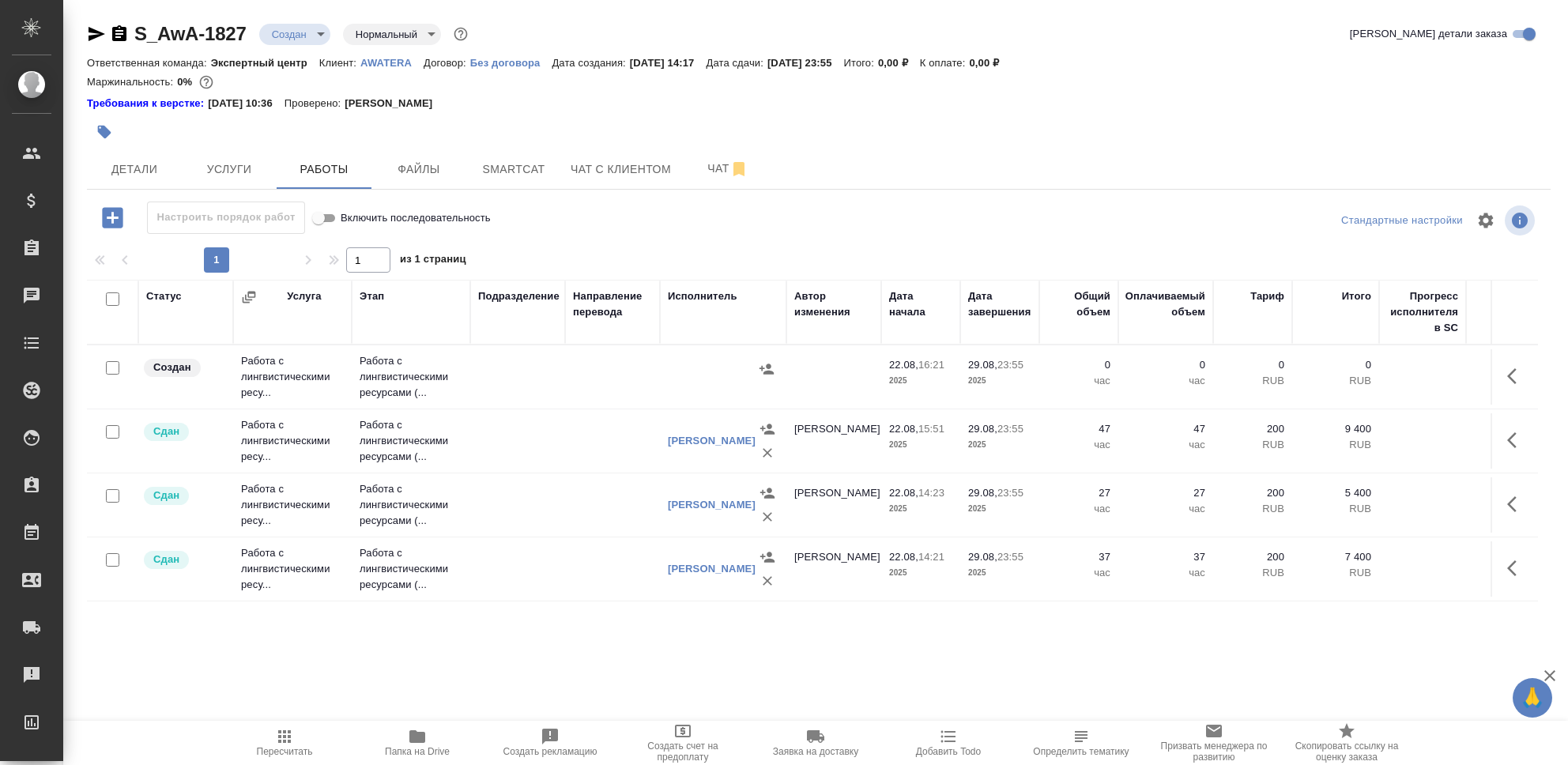
click td "Создан"
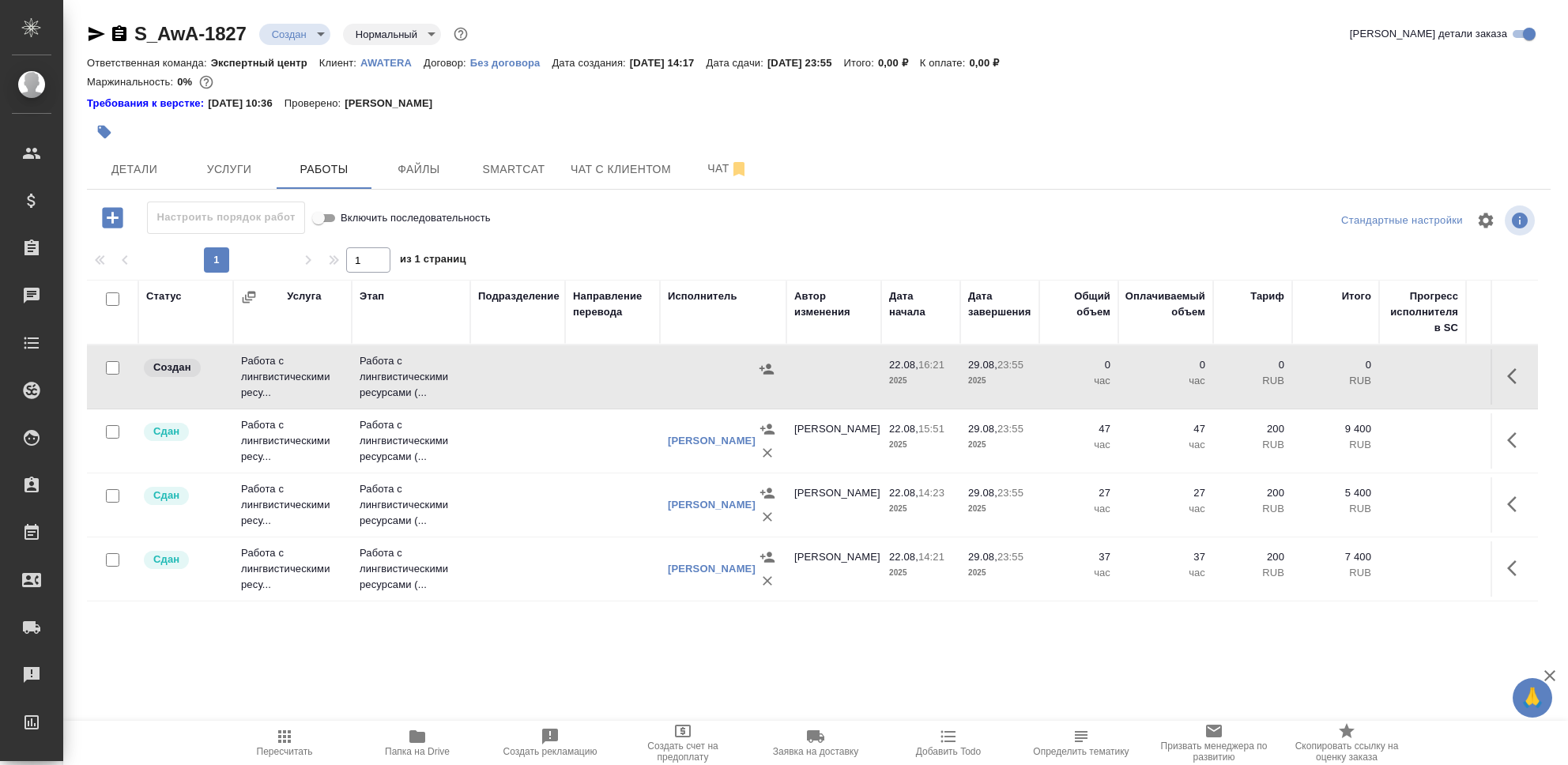
click td "Создан"
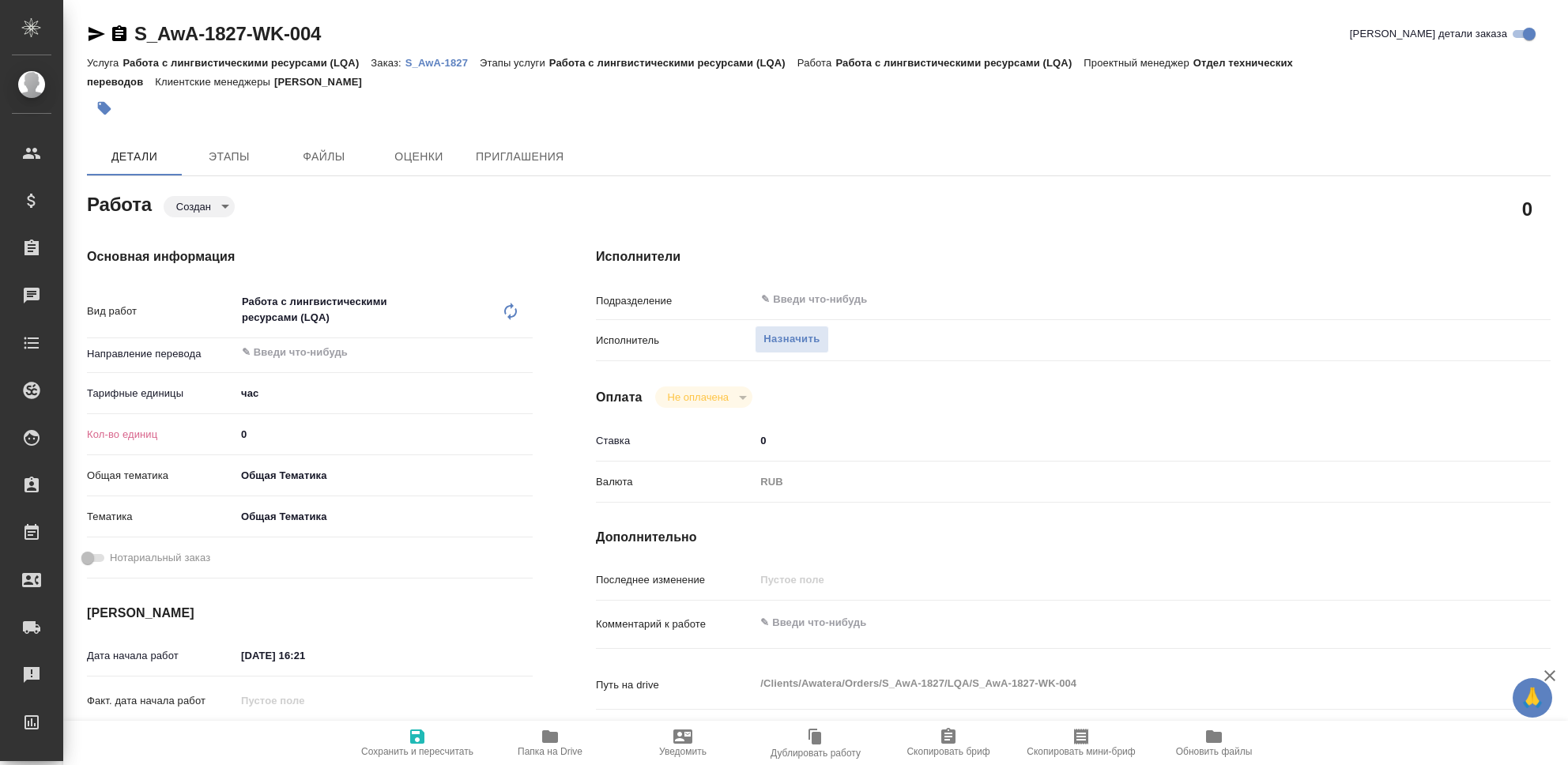
type textarea "x"
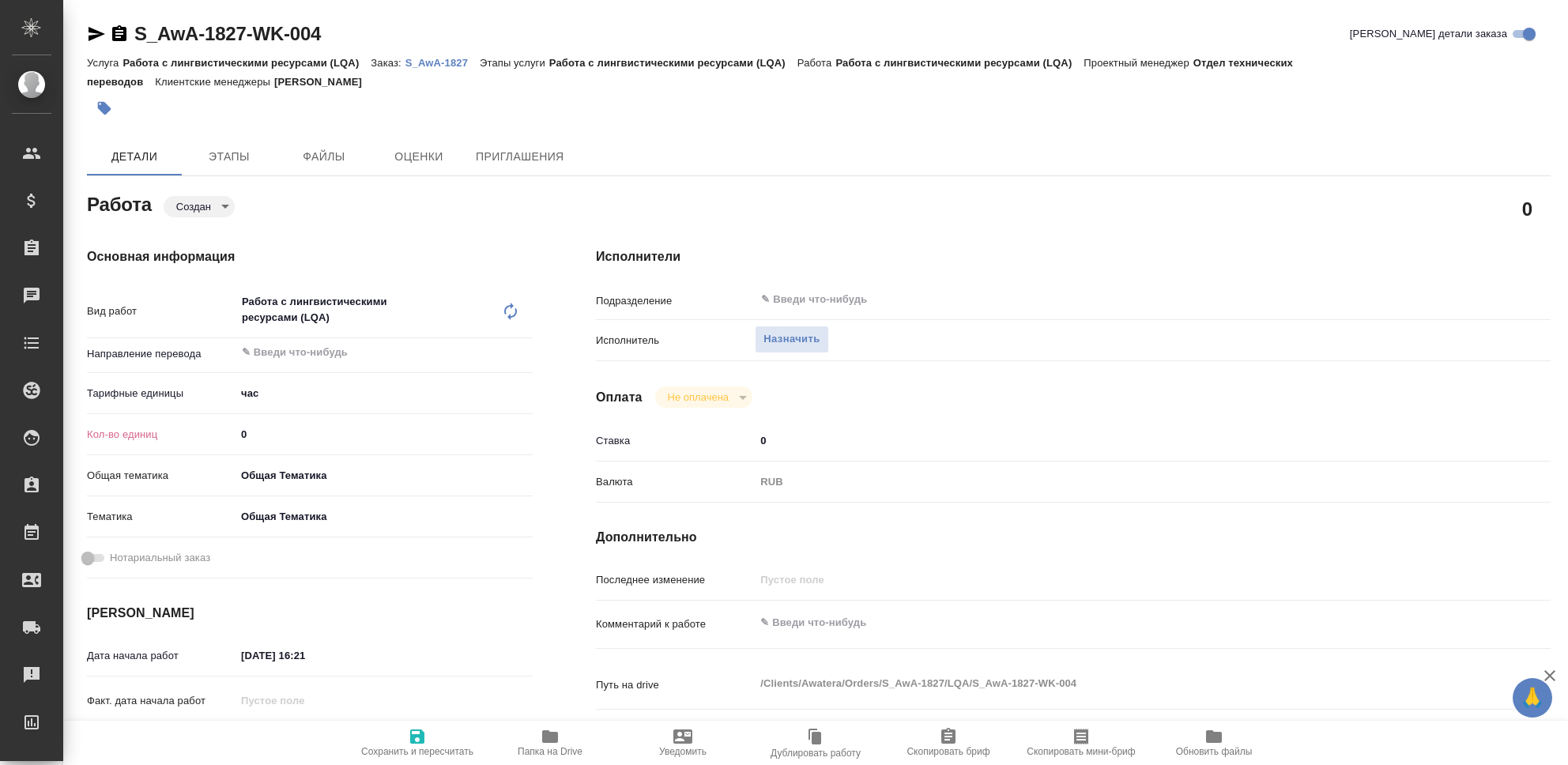
type textarea "x"
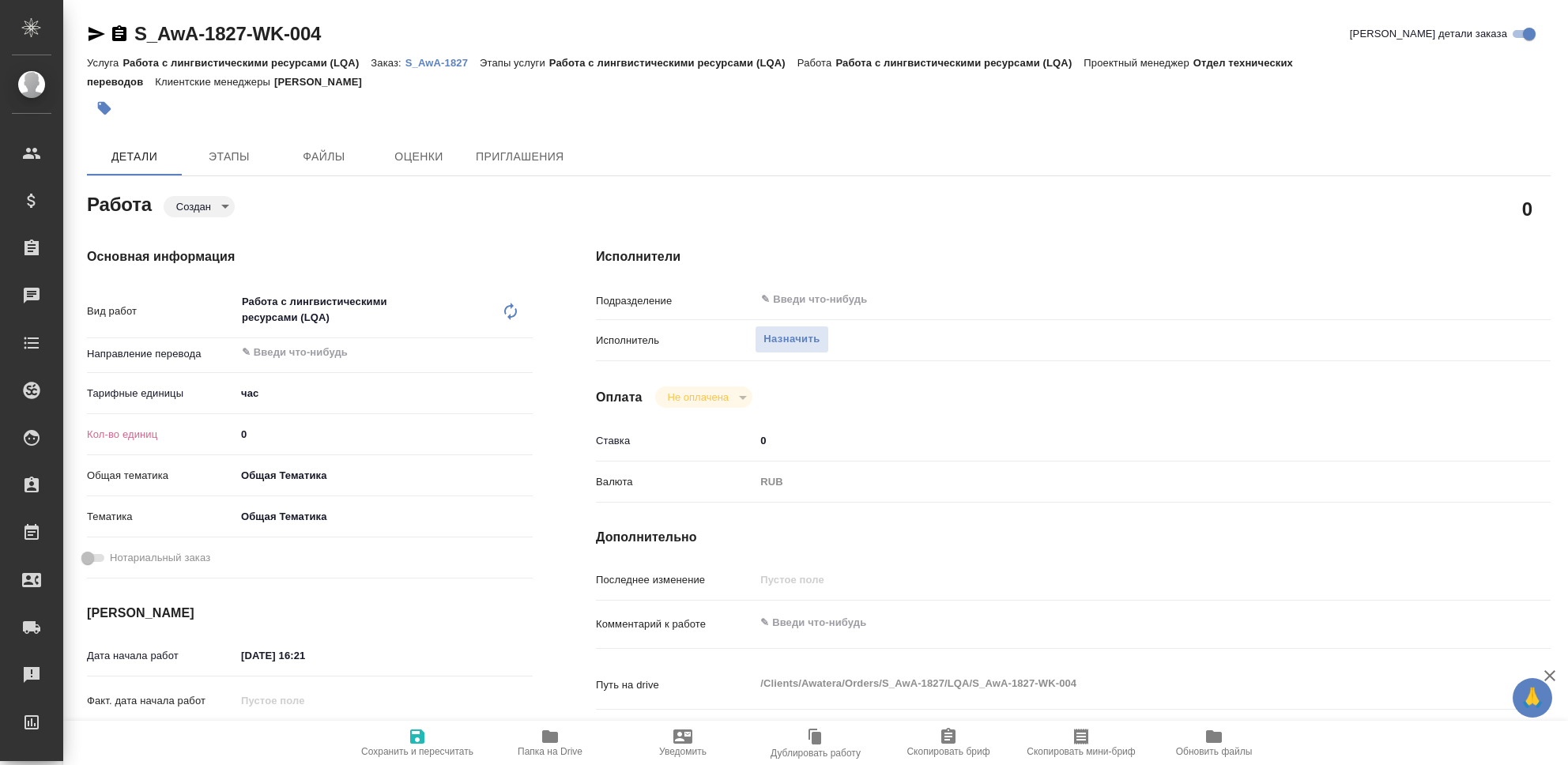
type textarea "x"
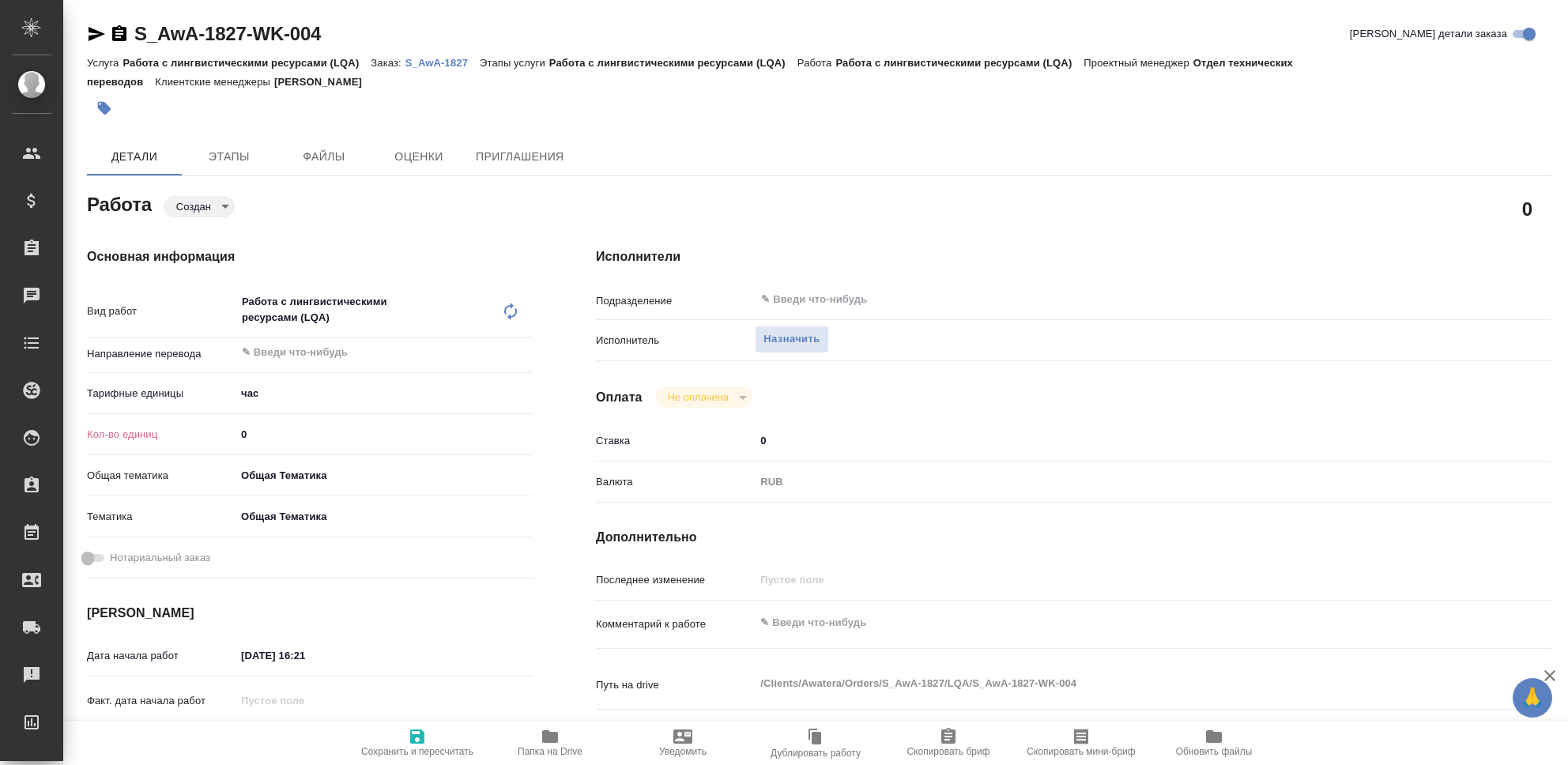
type textarea "x"
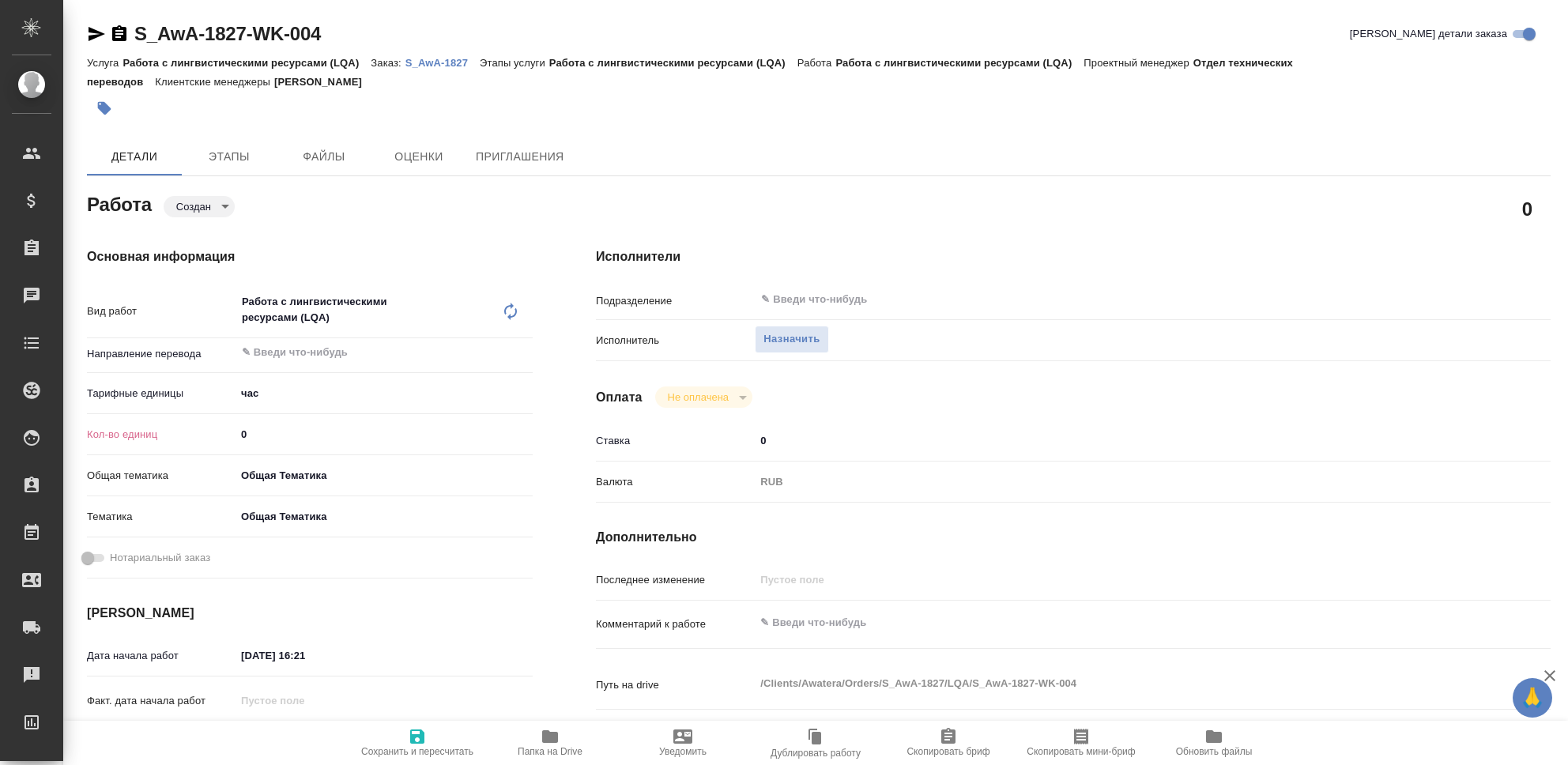
click at [273, 432] on input "0" at bounding box center [384, 434] width 297 height 23
type textarea "x"
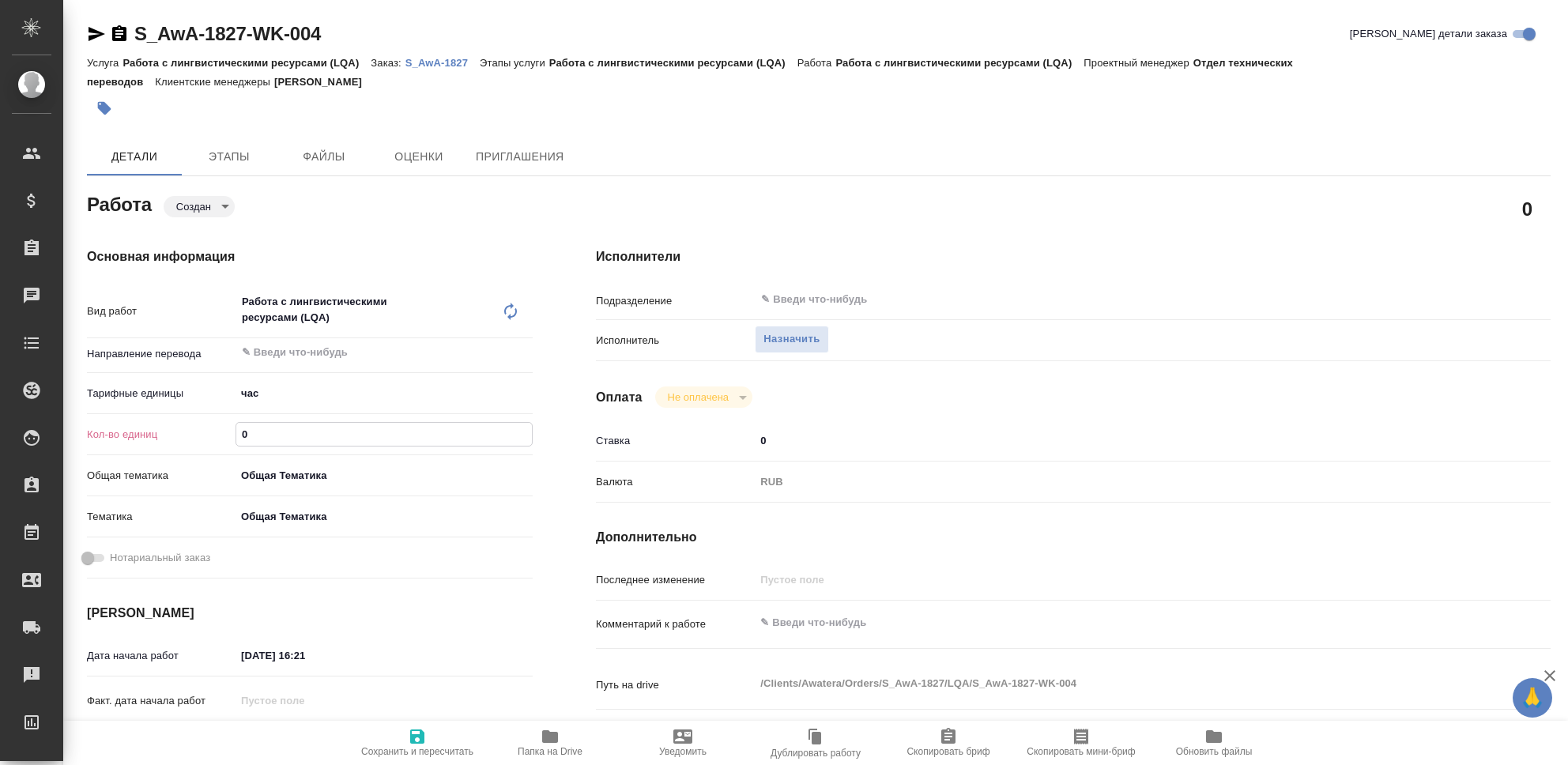
type textarea "x"
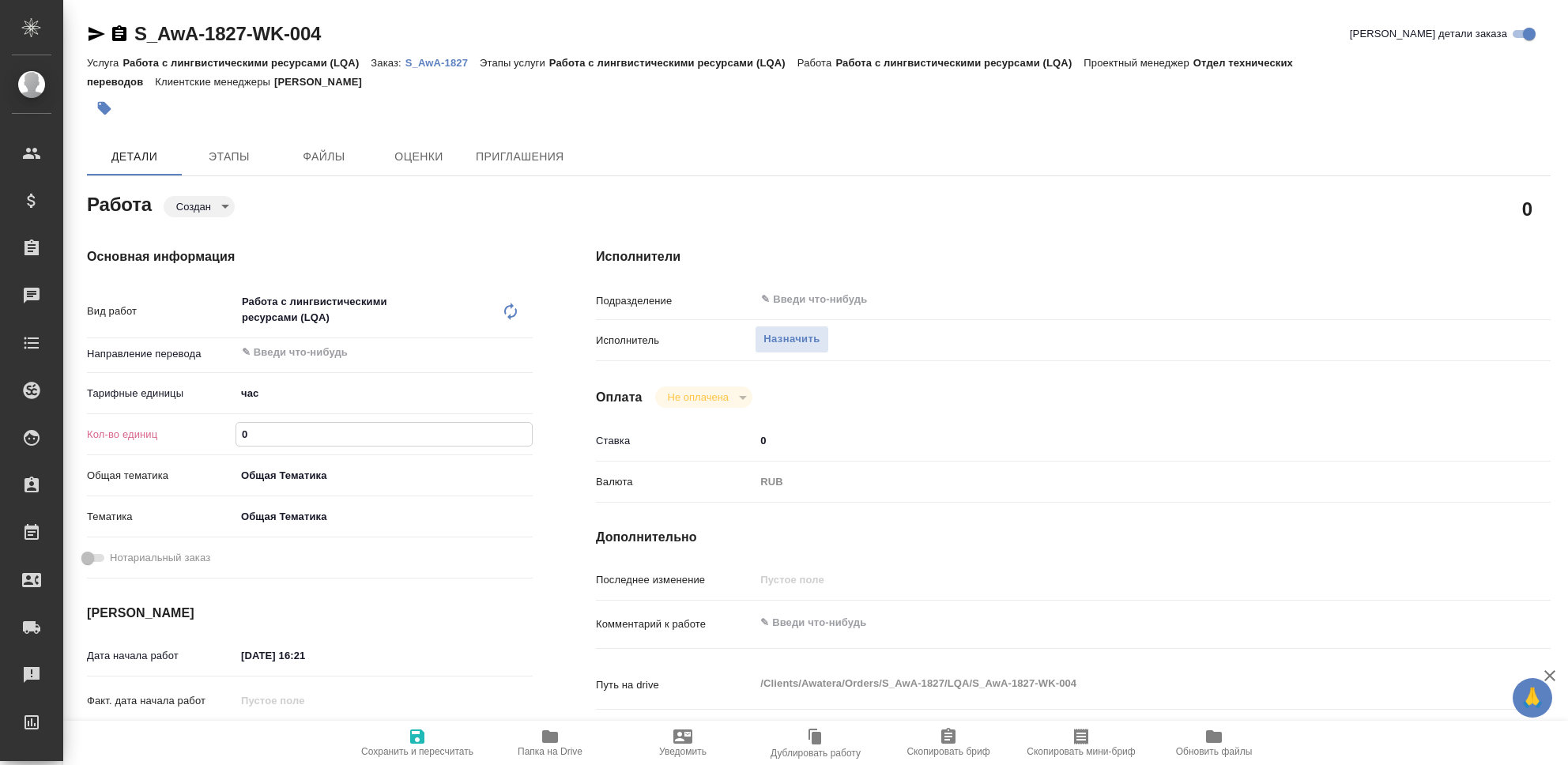
type textarea "x"
type input "2"
type textarea "x"
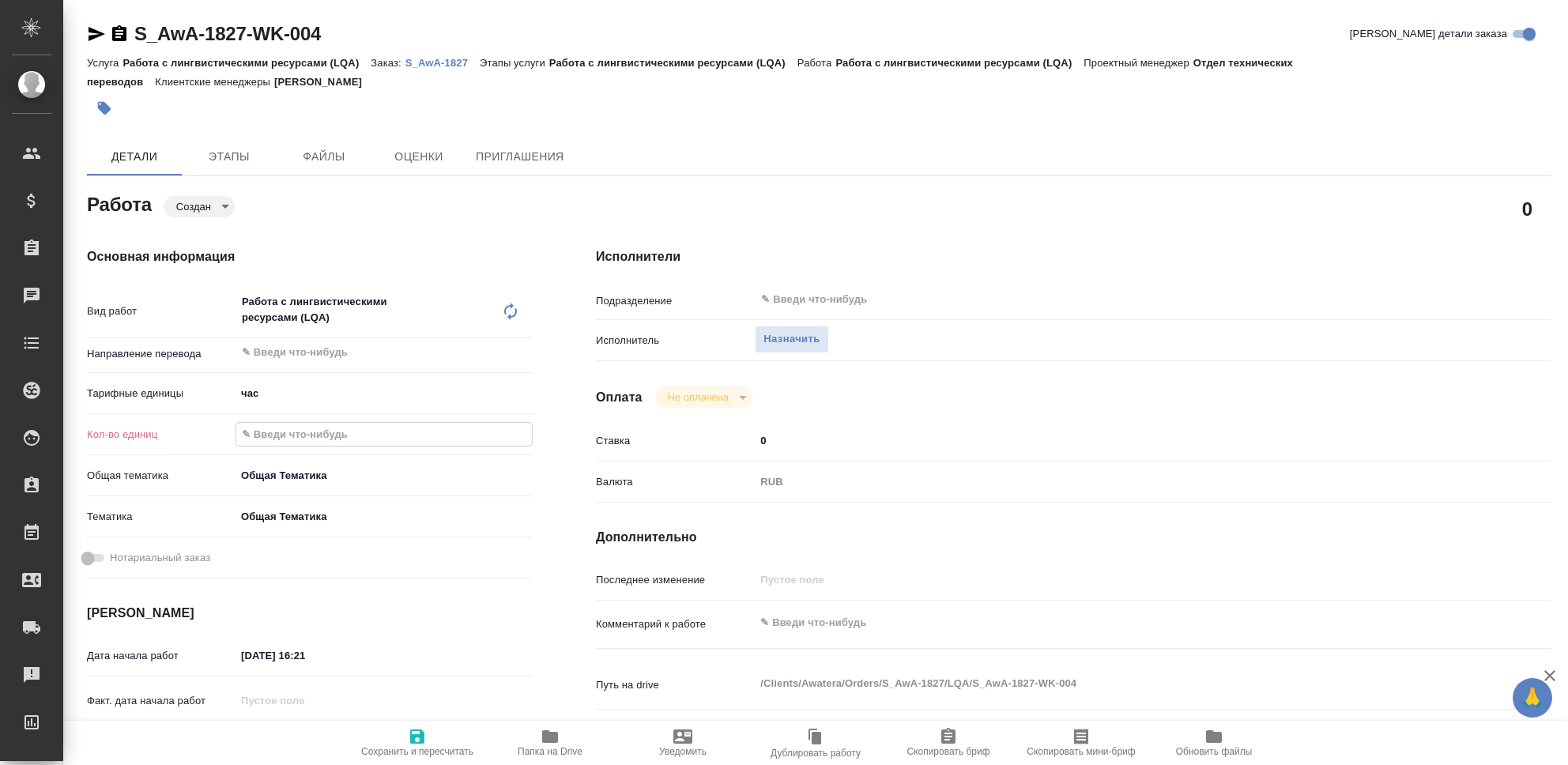
type textarea "x"
type input "29"
type textarea "x"
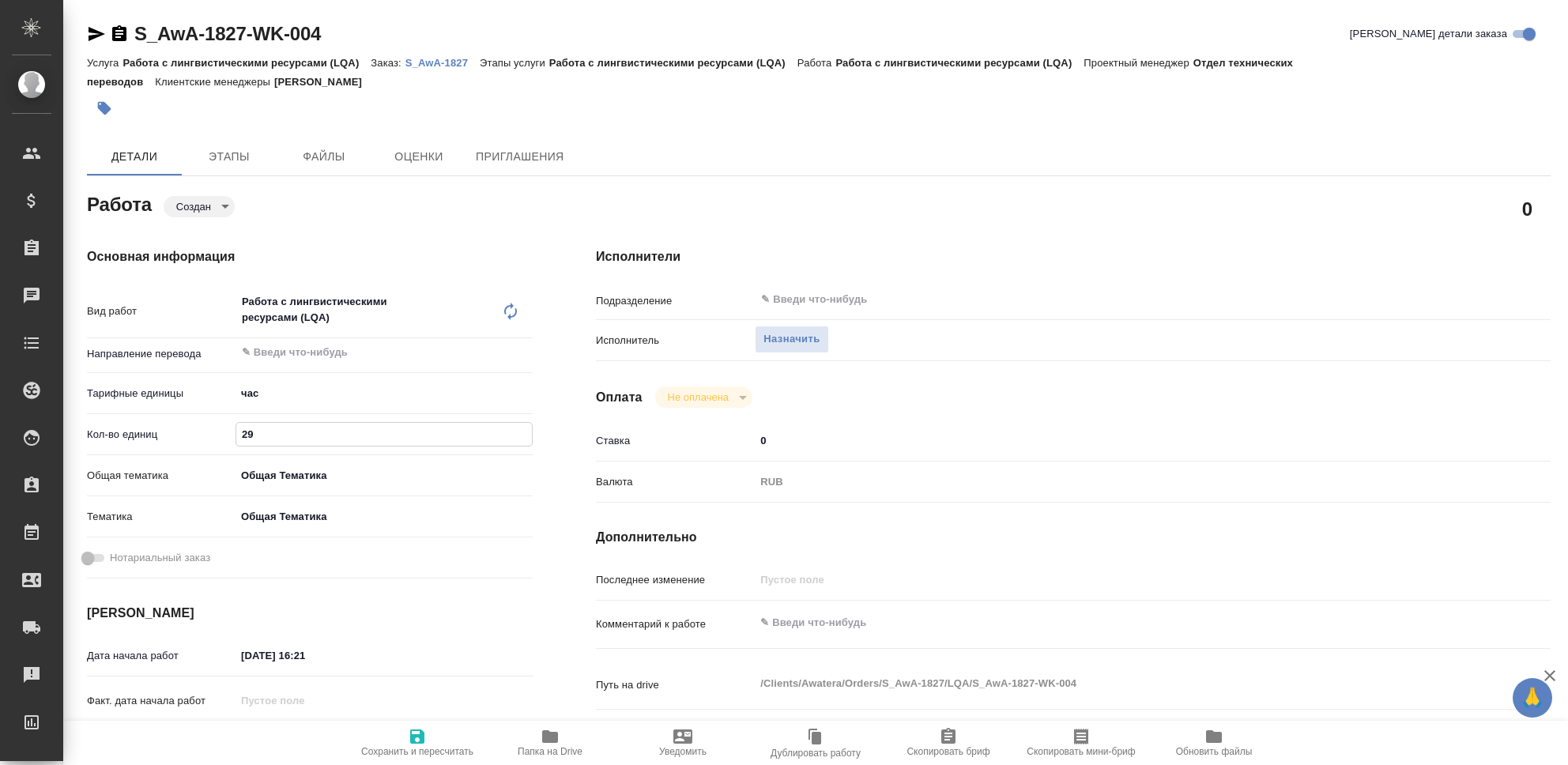
type textarea "x"
type input "29"
type textarea "x"
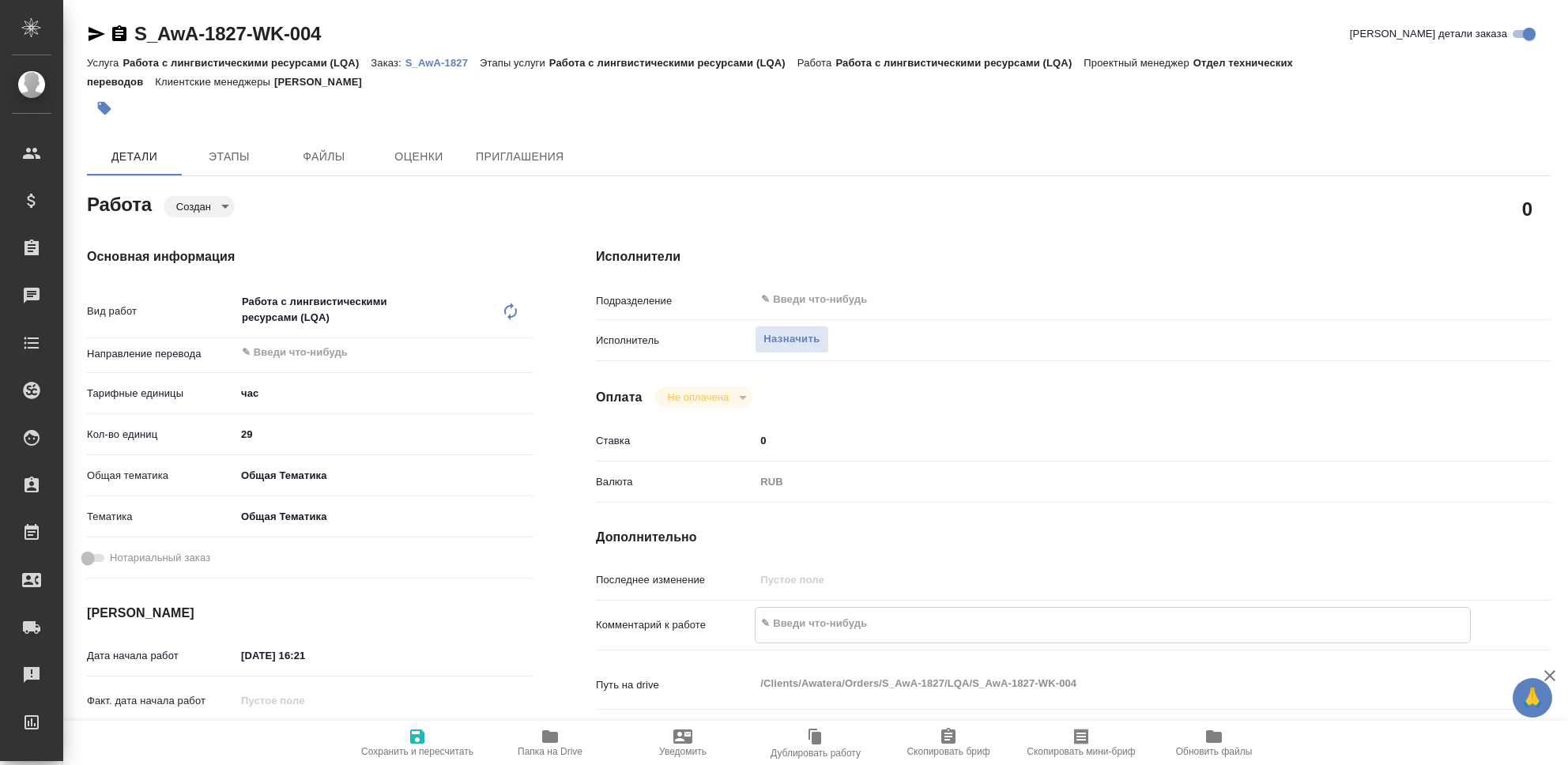
click at [834, 635] on textarea at bounding box center [1112, 624] width 715 height 27
type textarea "x"
type textarea "Ч"
type textarea "x"
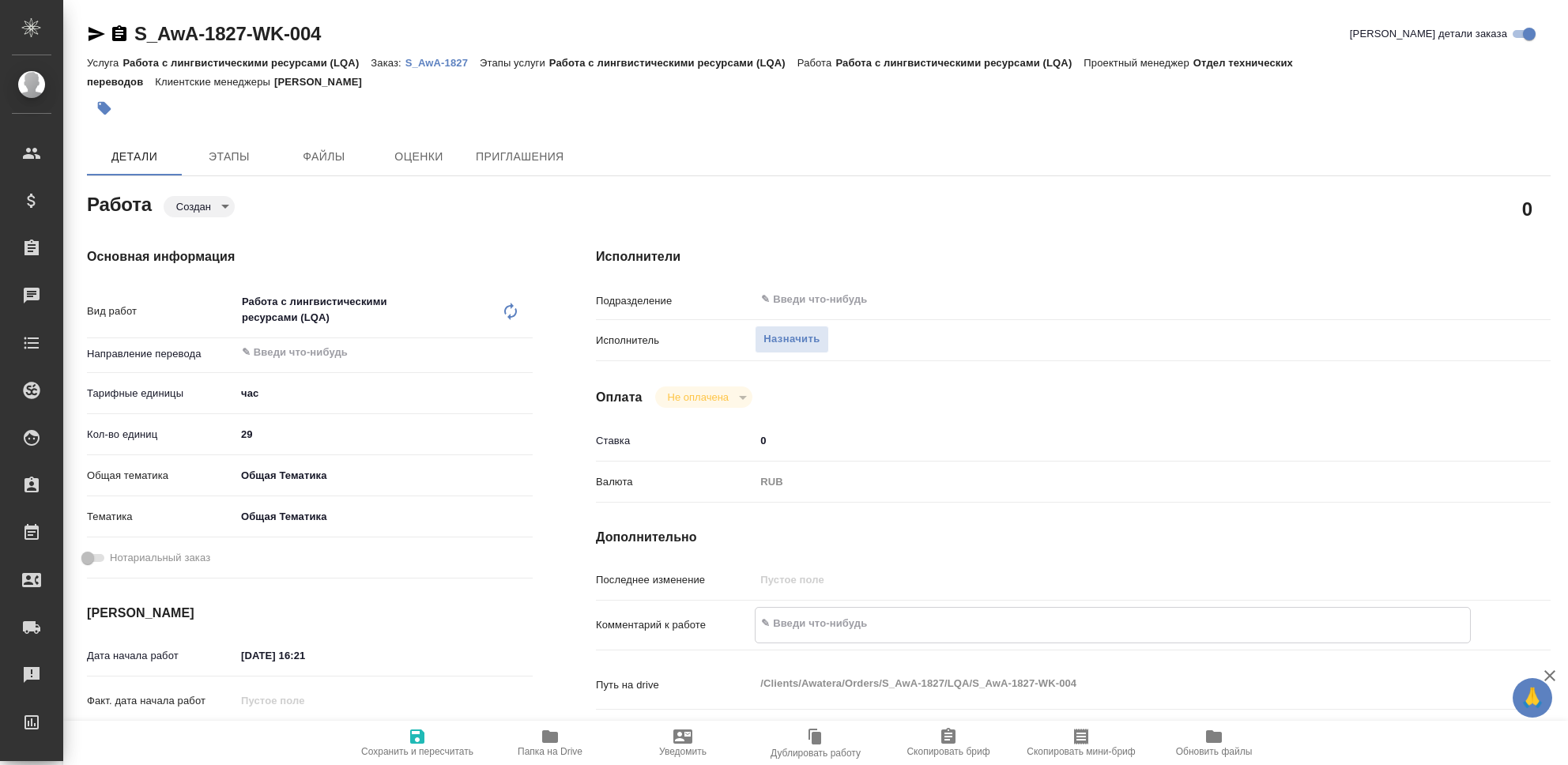
type textarea "x"
type textarea "Чи"
type textarea "x"
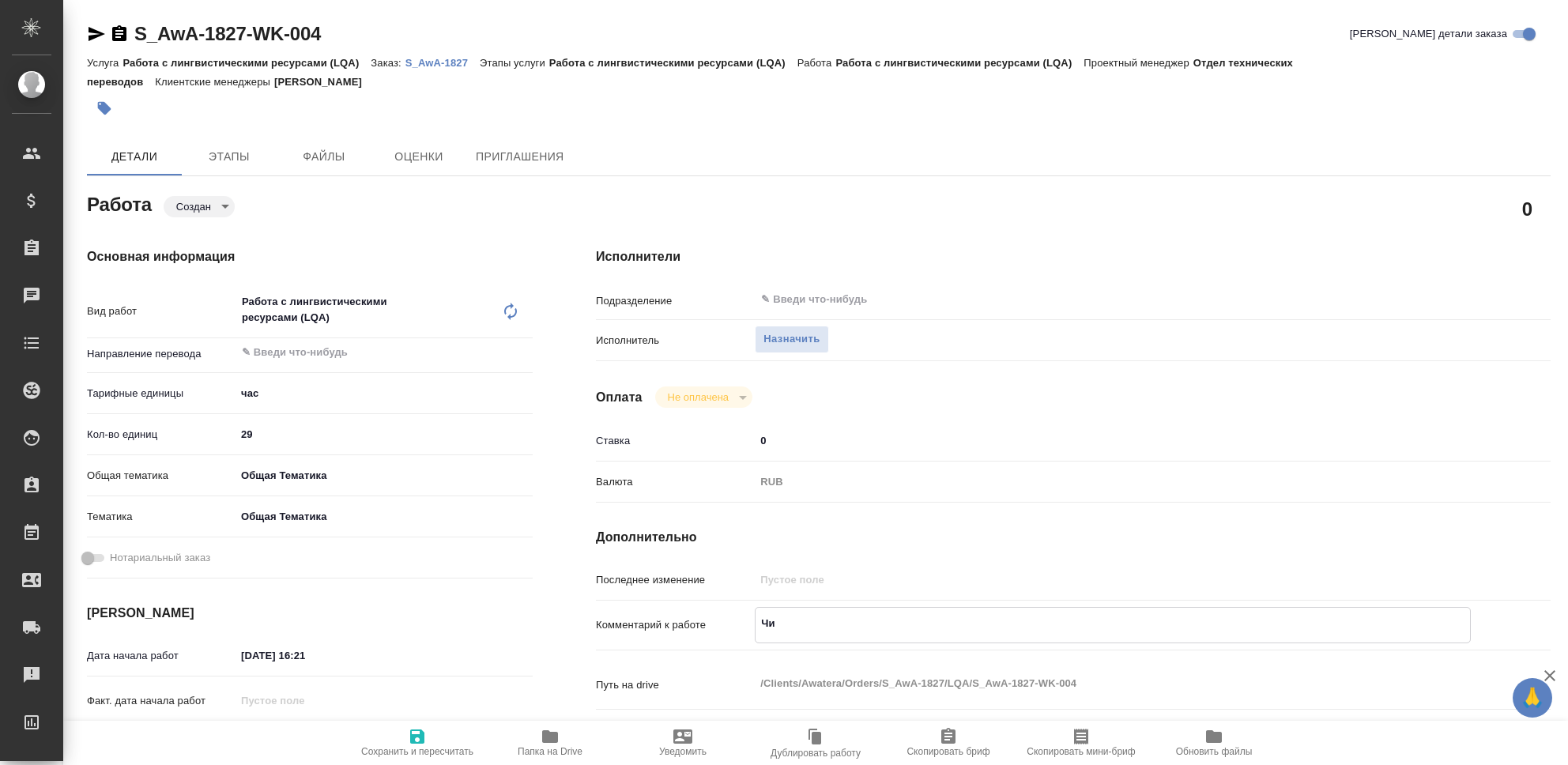
type textarea "x"
type textarea "Чис"
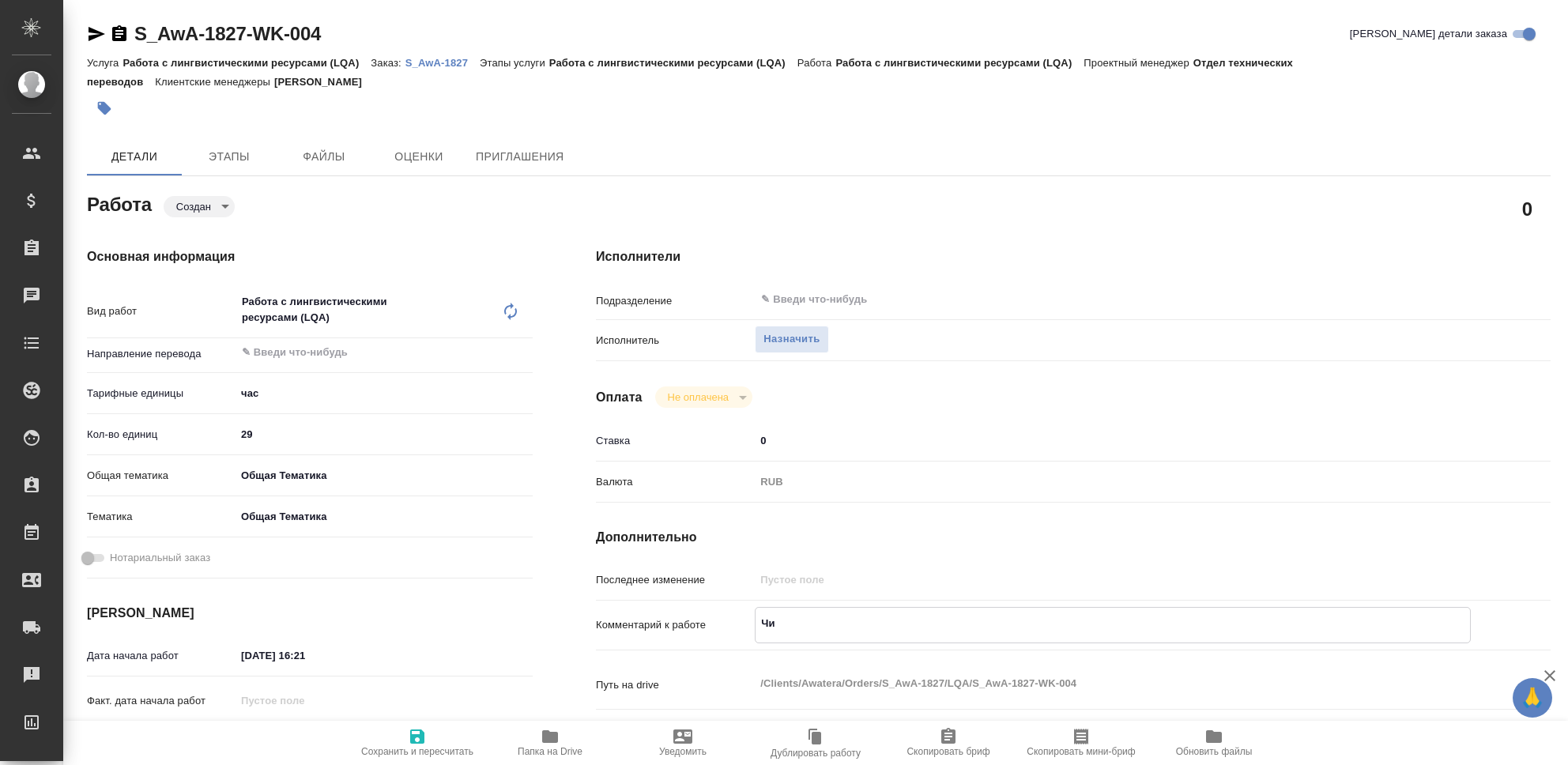
type textarea "x"
type textarea "Чист"
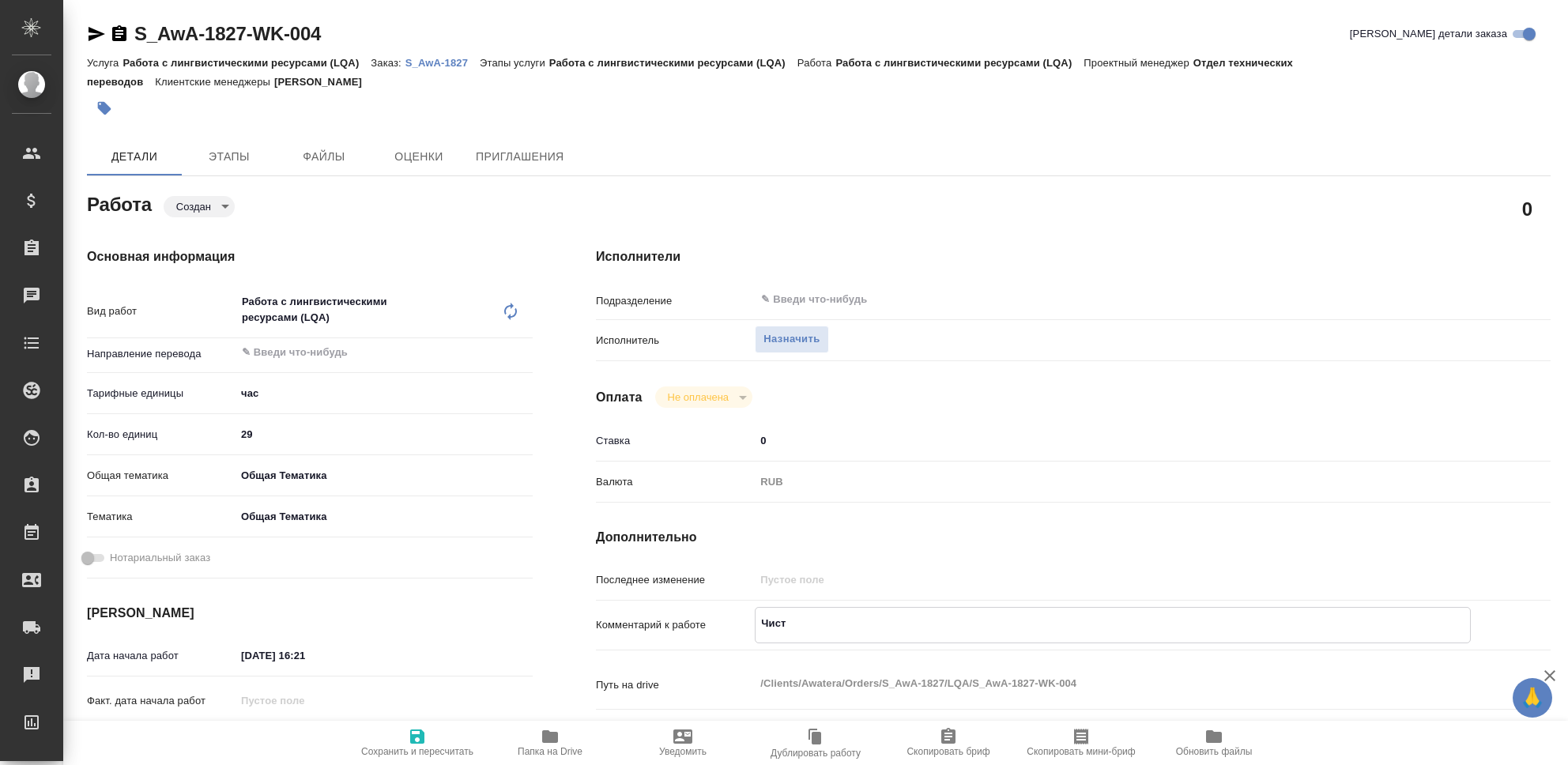
type textarea "x"
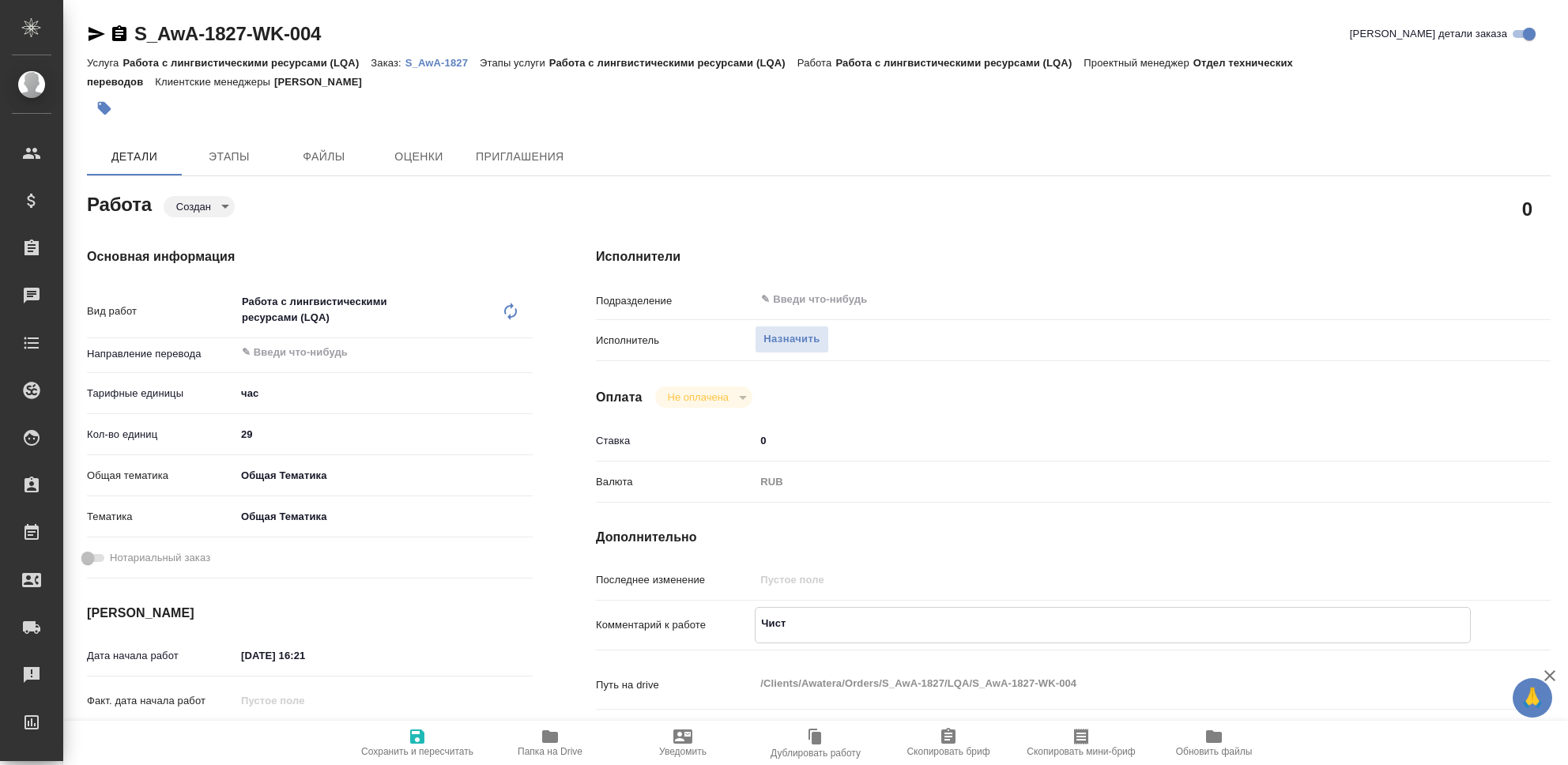
type textarea "x"
type textarea "Чистк"
type textarea "x"
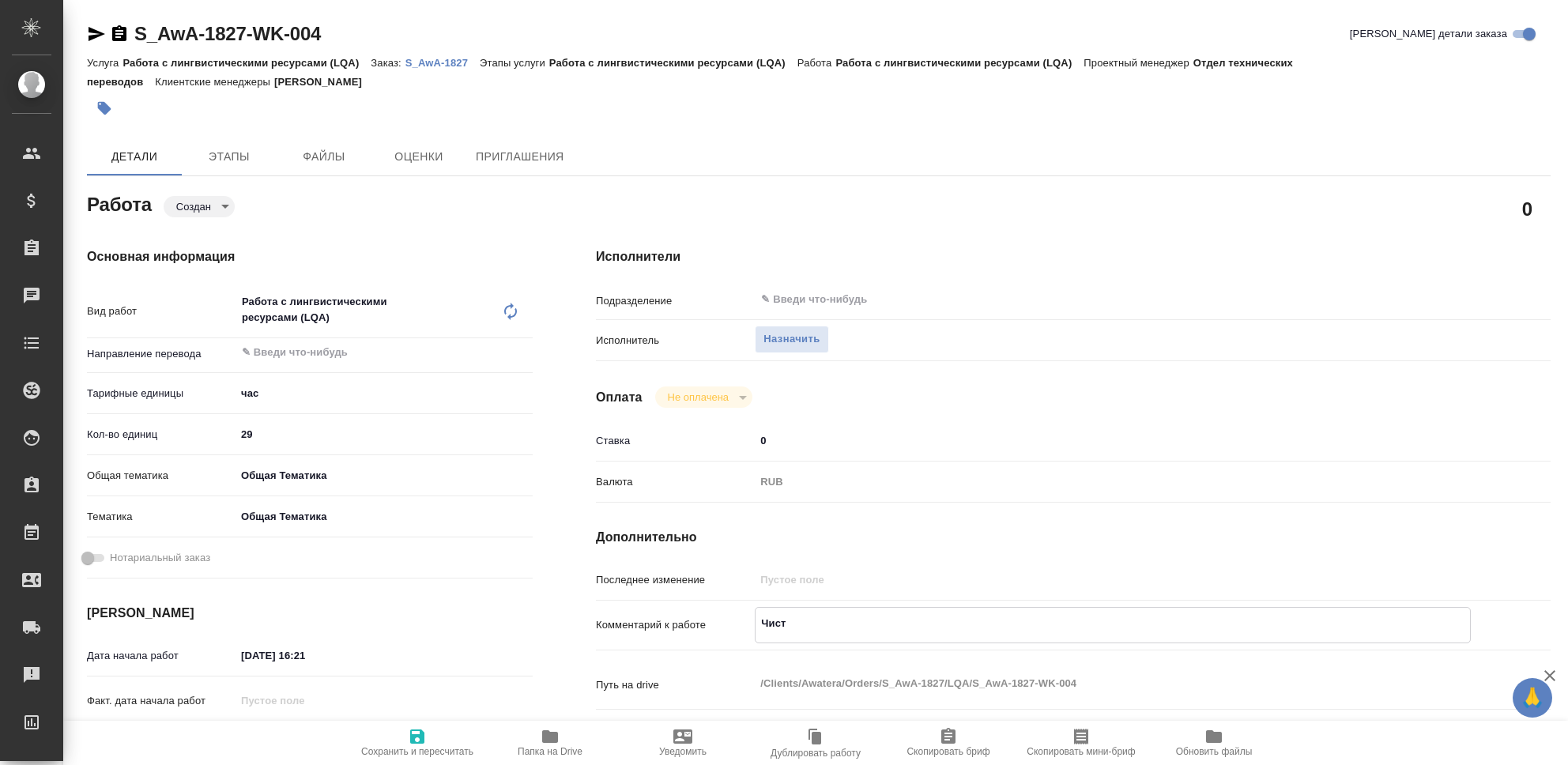
type textarea "x"
type textarea "Чистка"
type textarea "x"
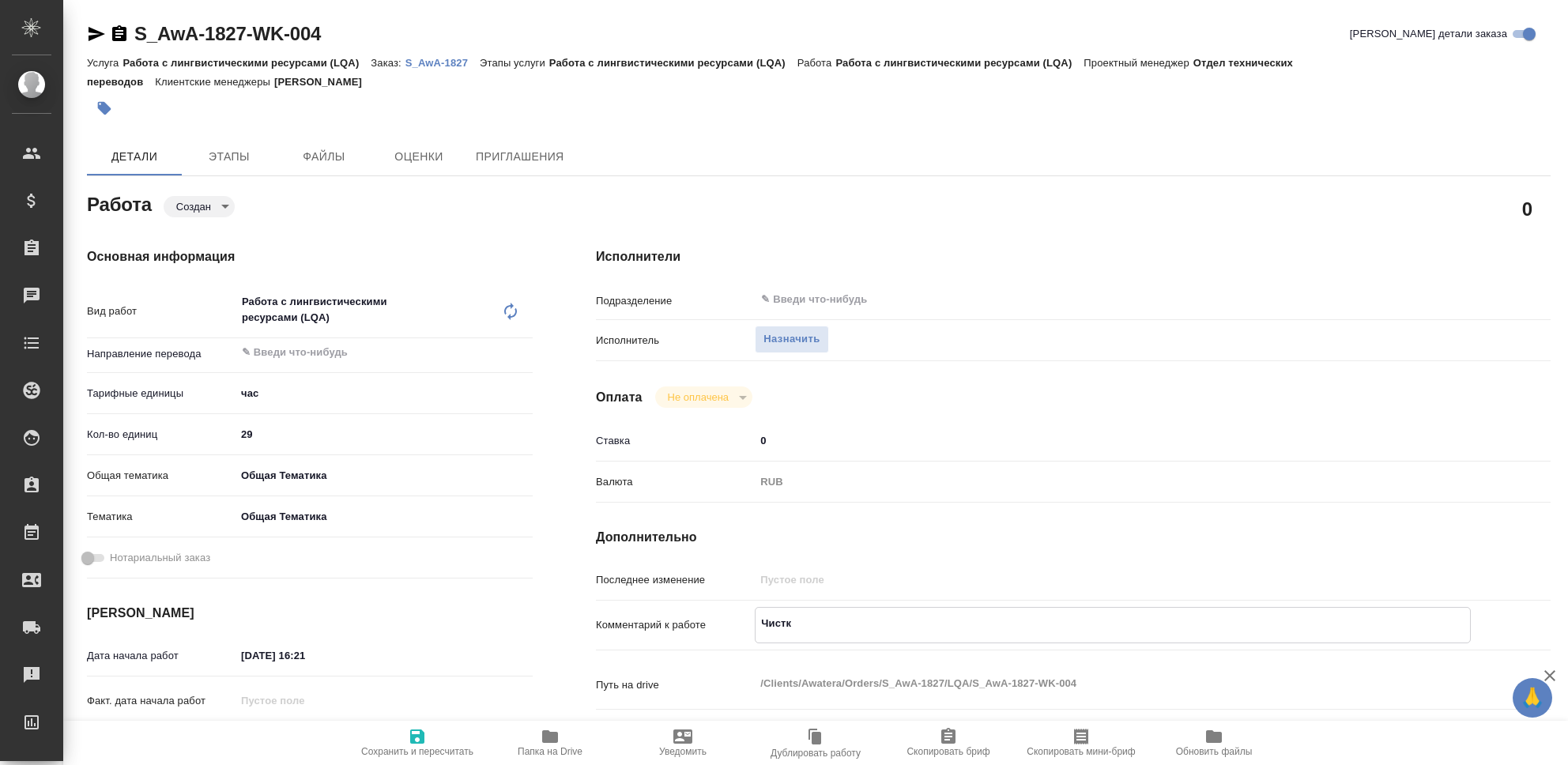
type textarea "x"
type textarea "Чистка"
type textarea "x"
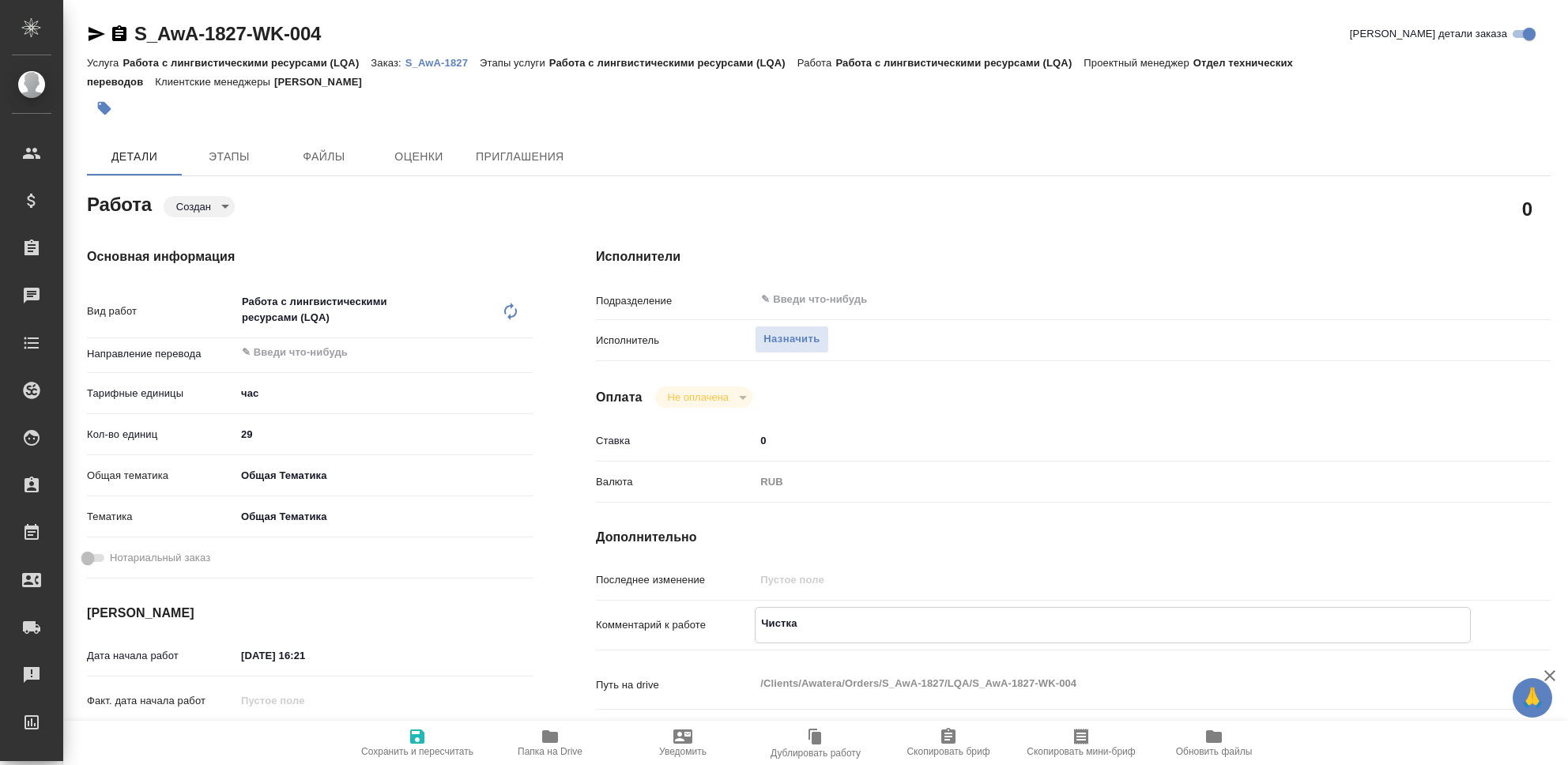
type textarea "x"
type textarea "Чистка Т"
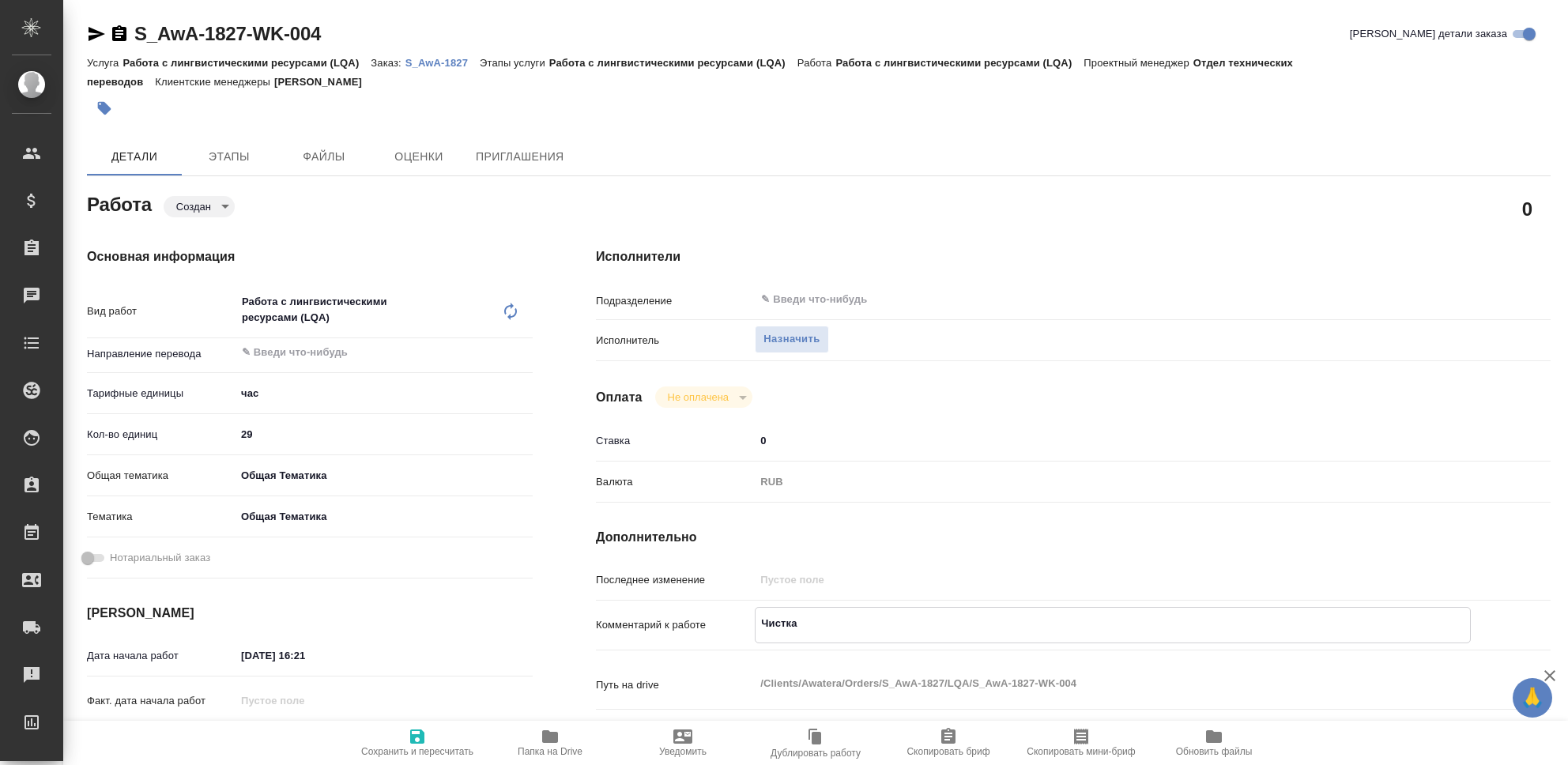
type textarea "x"
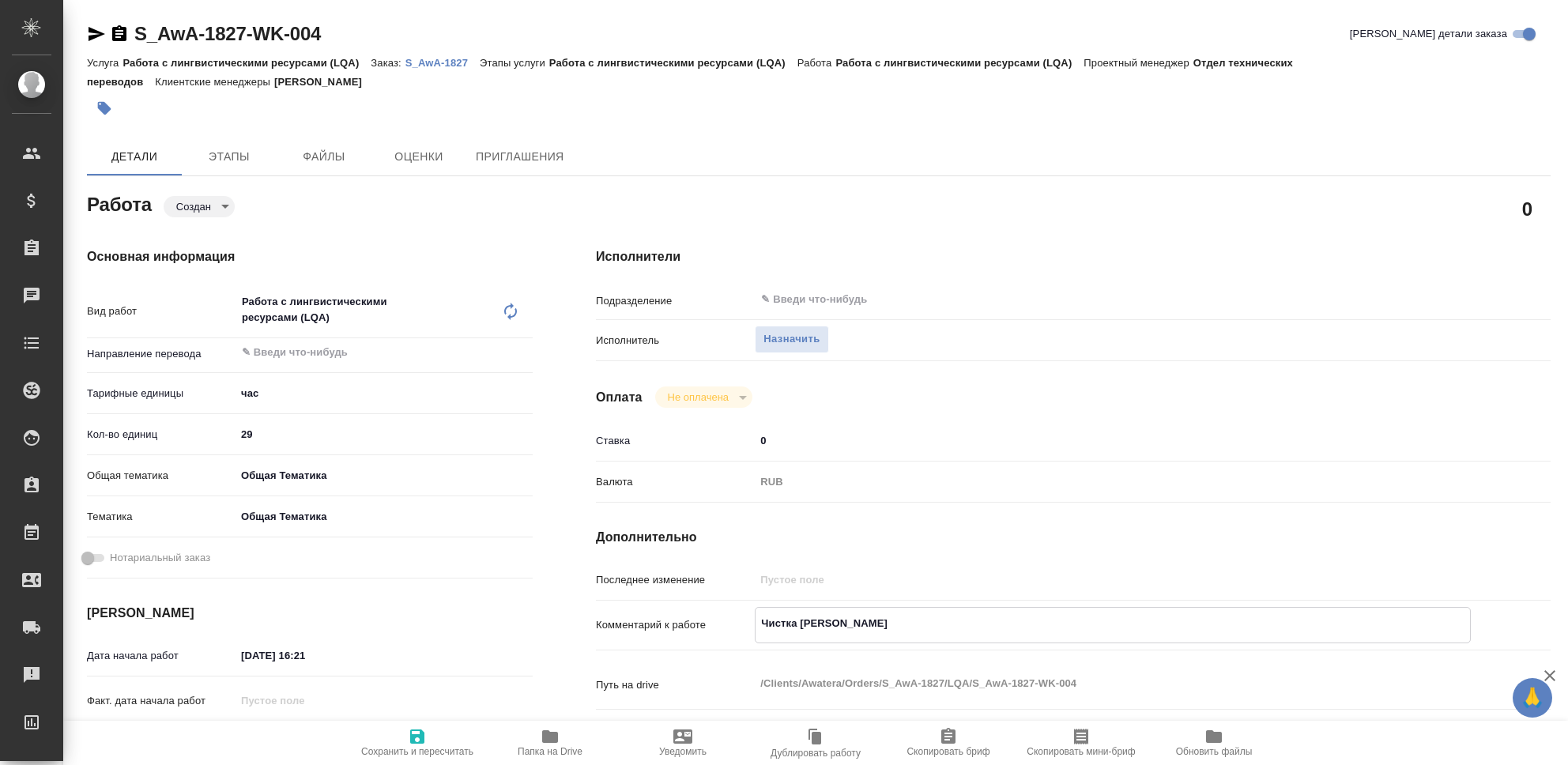
type textarea "Чистка ТМ"
type textarea "x"
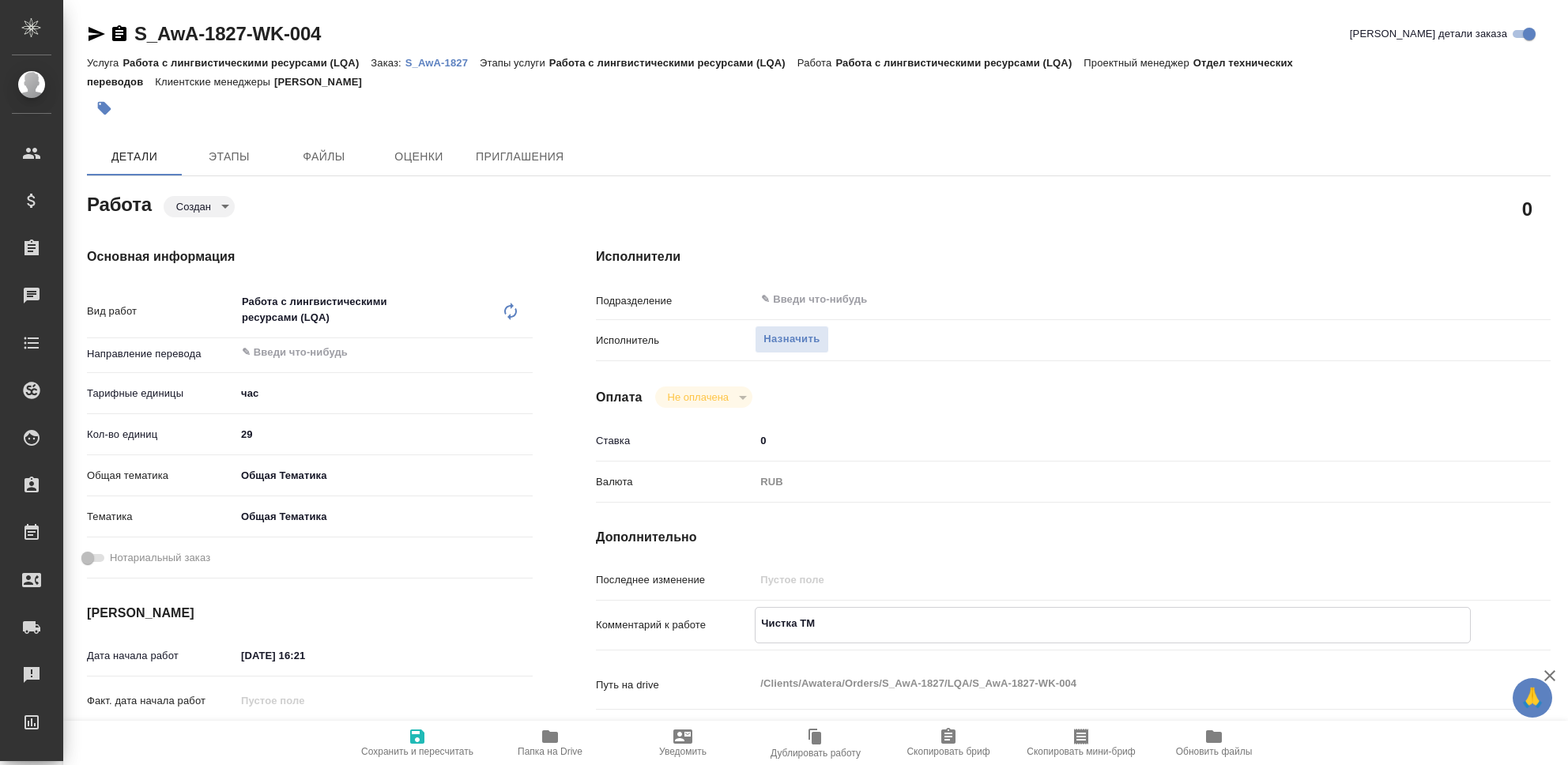
type textarea "x"
type textarea "Чистка ТМ"
type textarea "x"
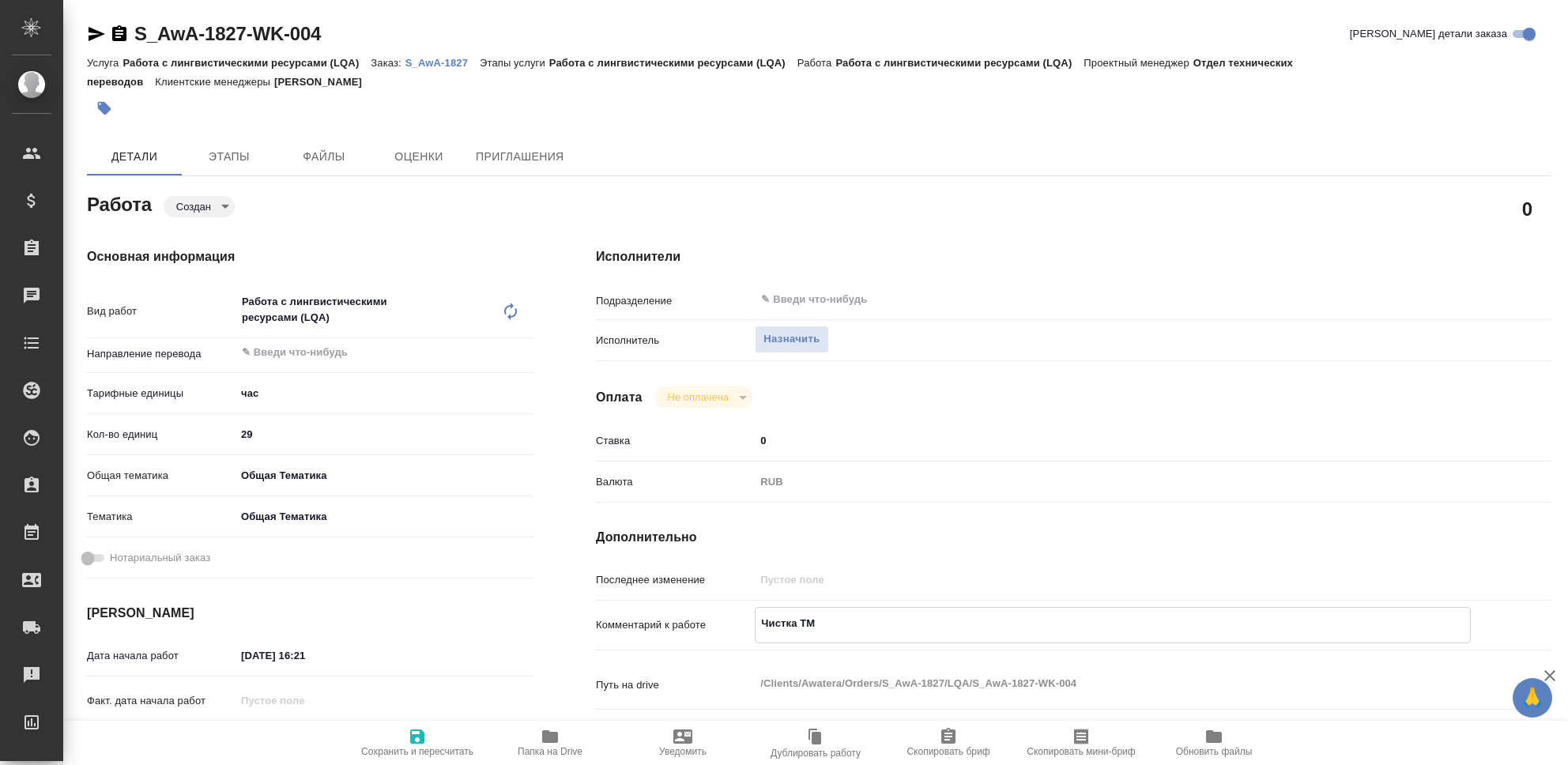
type textarea "x"
type textarea "Чистка ТМ"
type textarea "x"
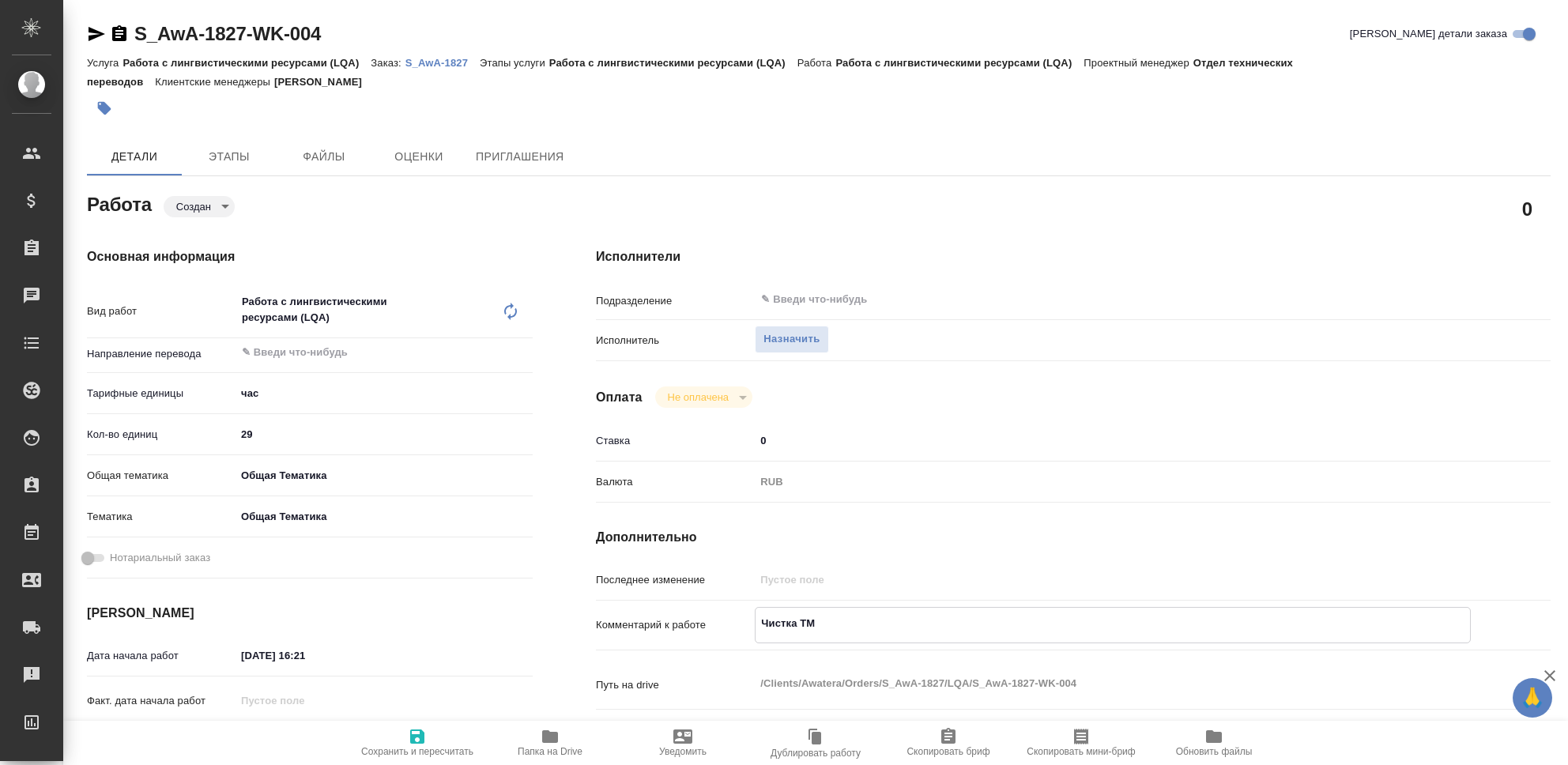
type textarea "x"
type textarea "Чистка ТМ,"
type textarea "x"
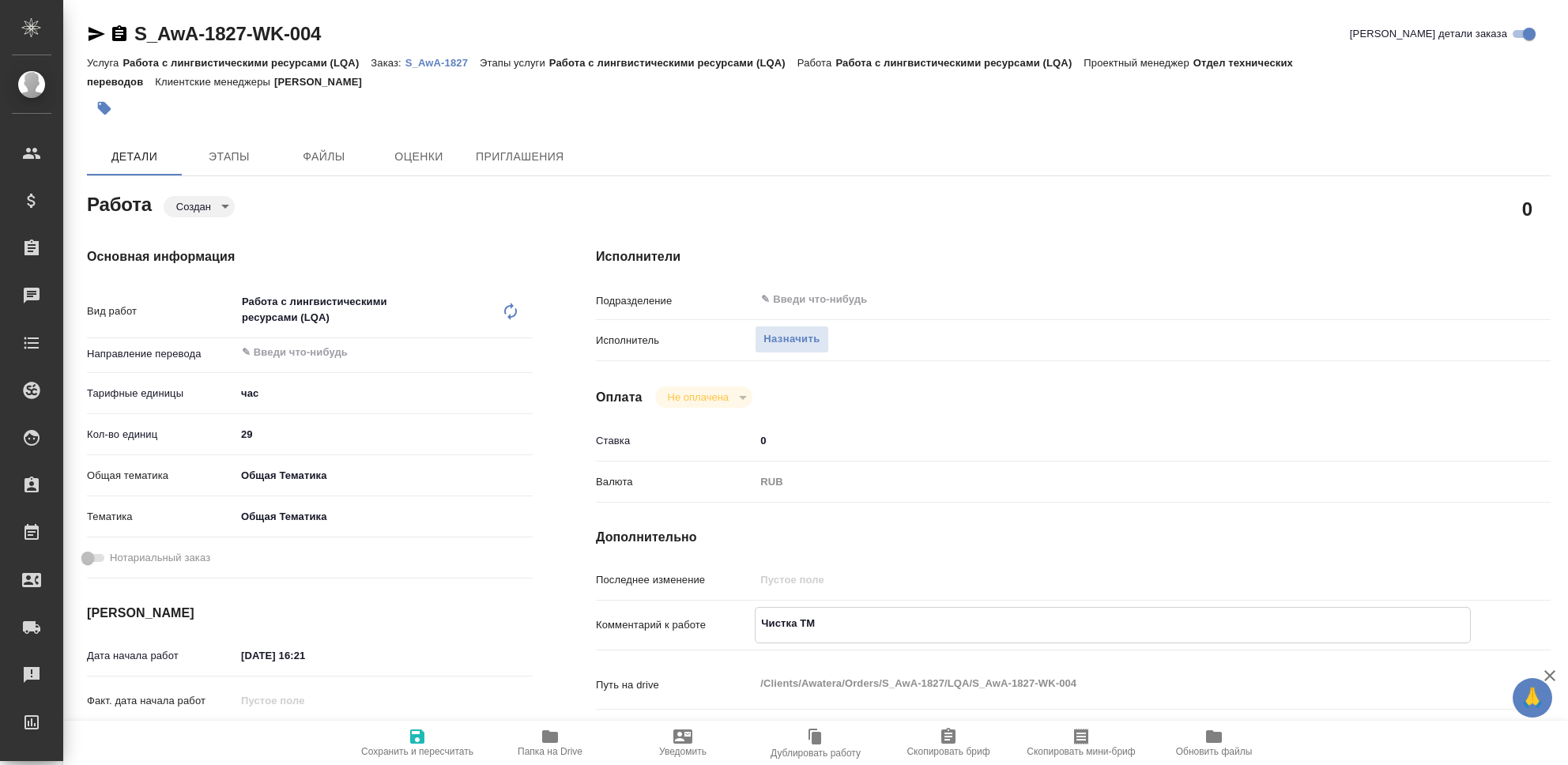
type textarea "x"
type textarea "Чистка ТМ,"
type textarea "x"
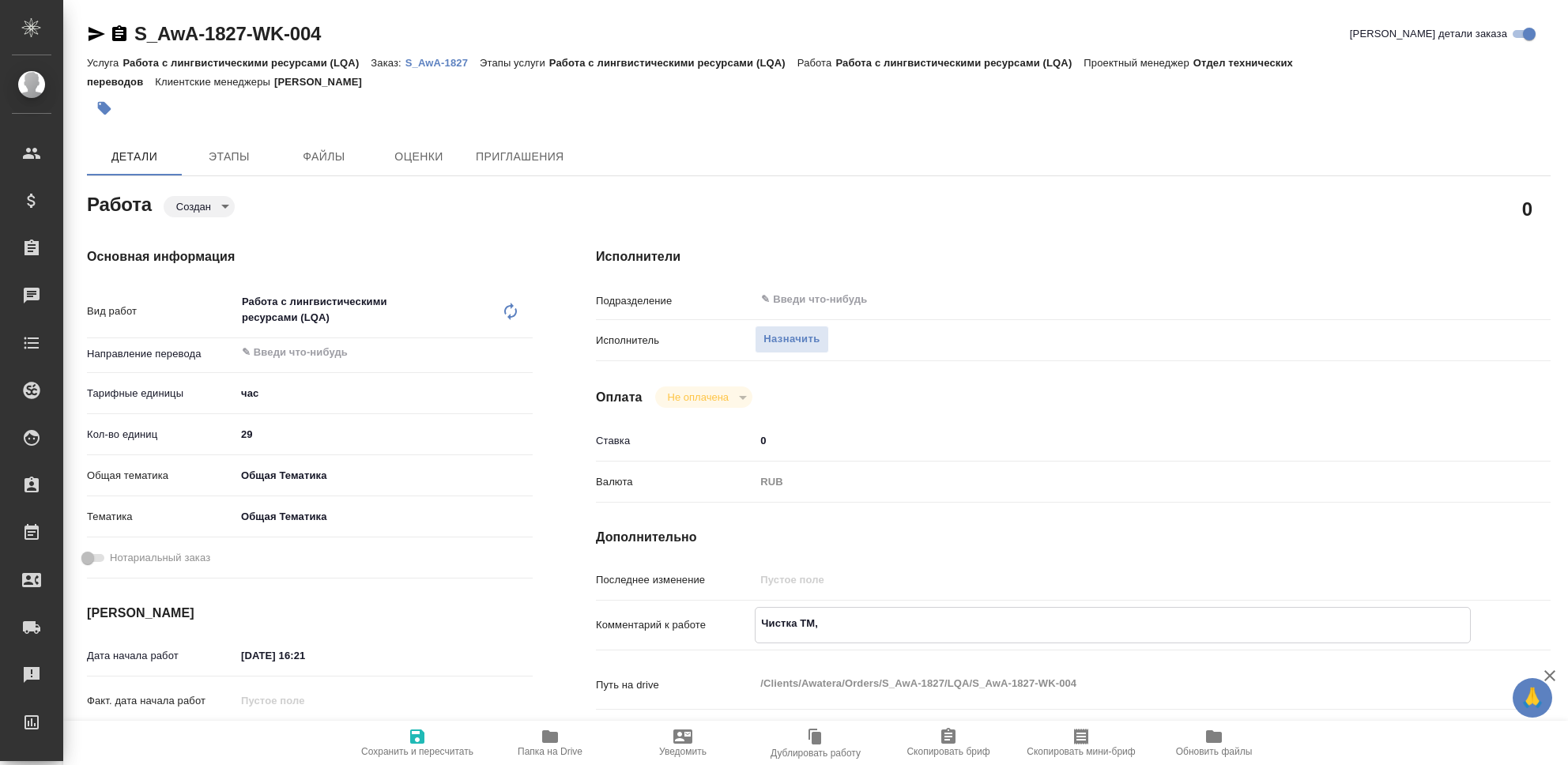
type textarea "x"
type textarea "Чистка ТМ, П"
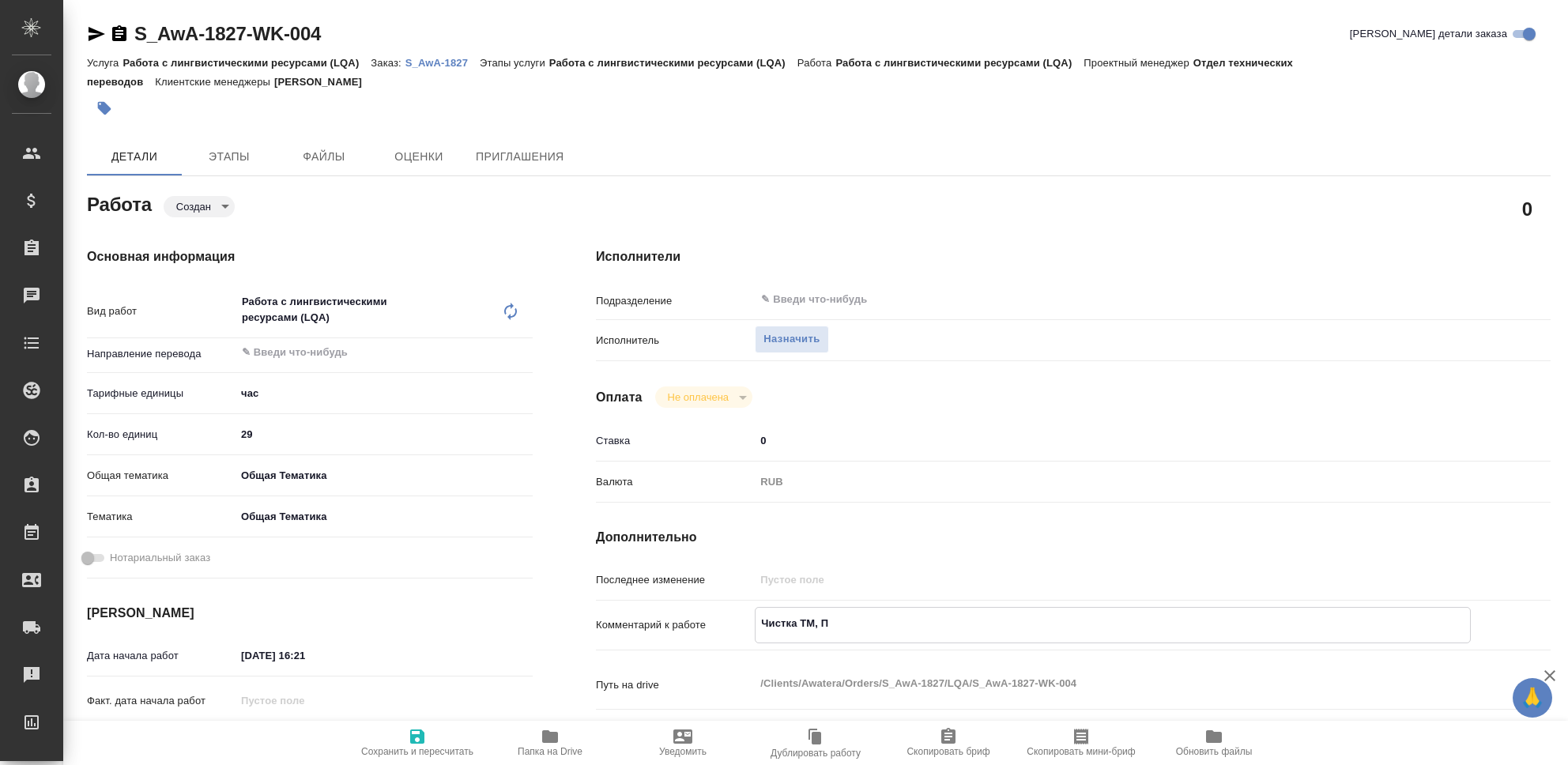
type textarea "x"
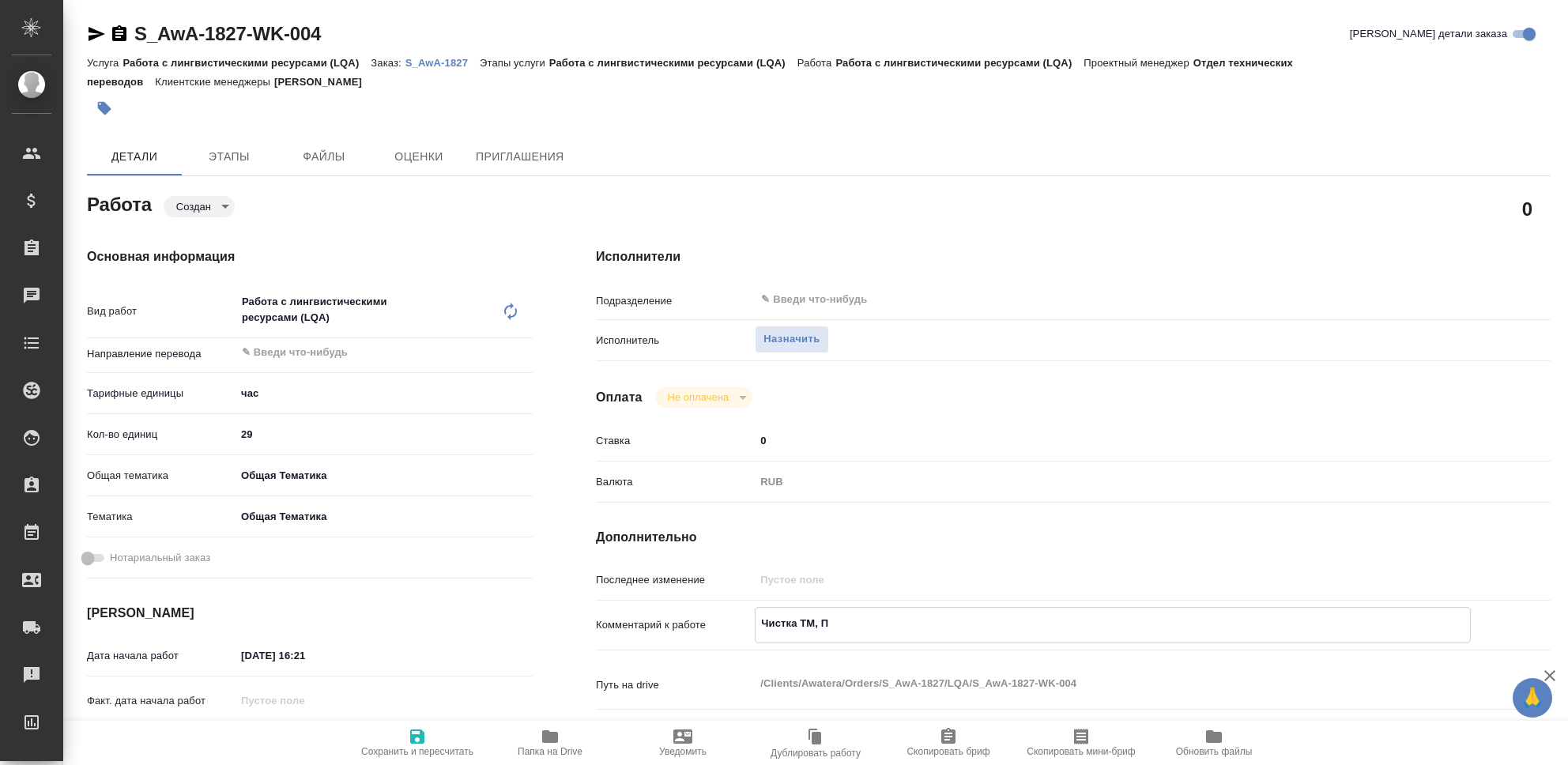
type textarea "x"
type textarea "Чистка ТМ, Па"
type textarea "x"
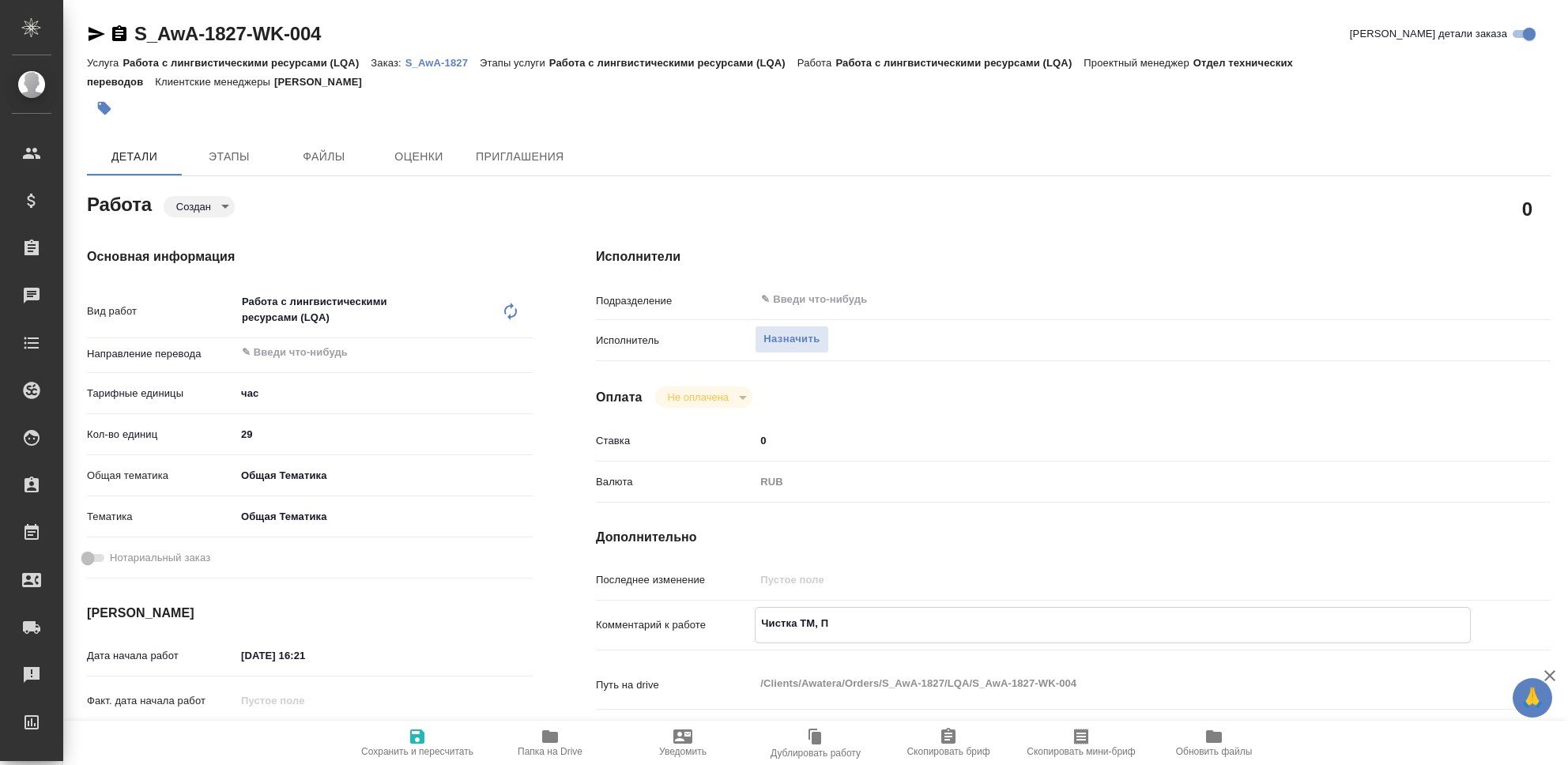
type textarea "x"
type textarea "Чистка ТМ, Пар"
type textarea "x"
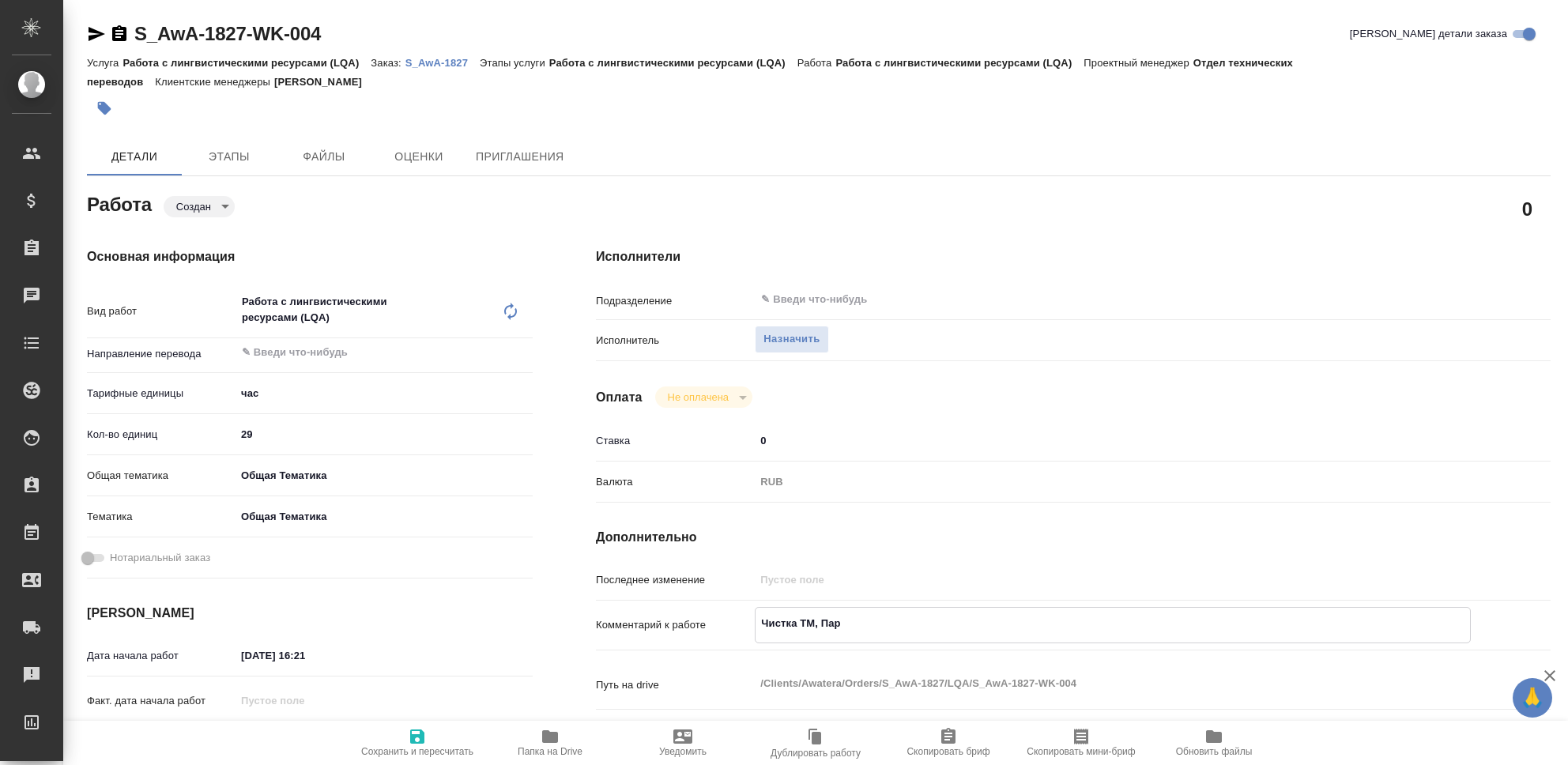
type textarea "x"
type textarea "Чистка ТМ, Пару"
type textarea "x"
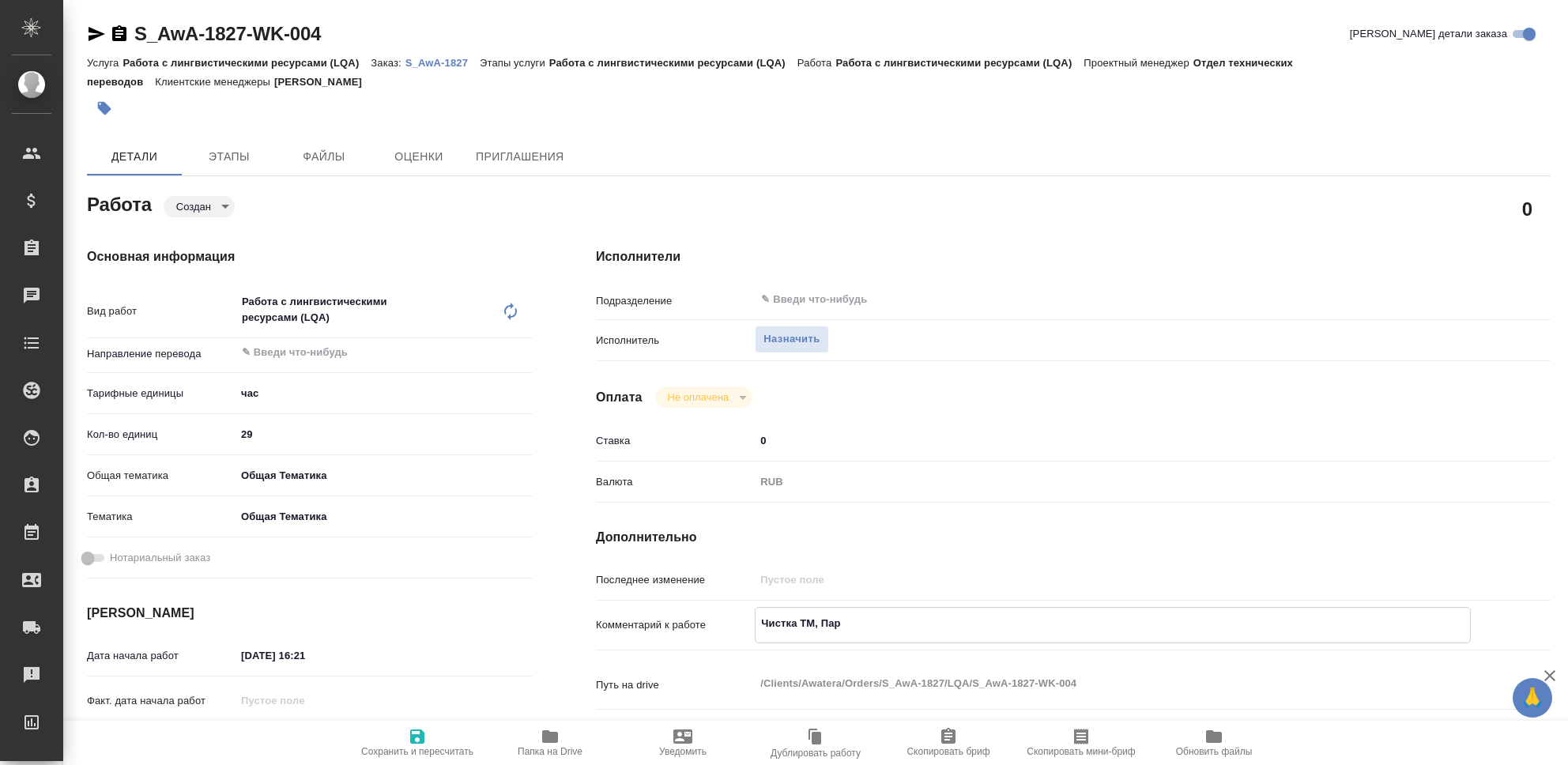
type textarea "x"
type textarea "Чистка ТМ, Парус"
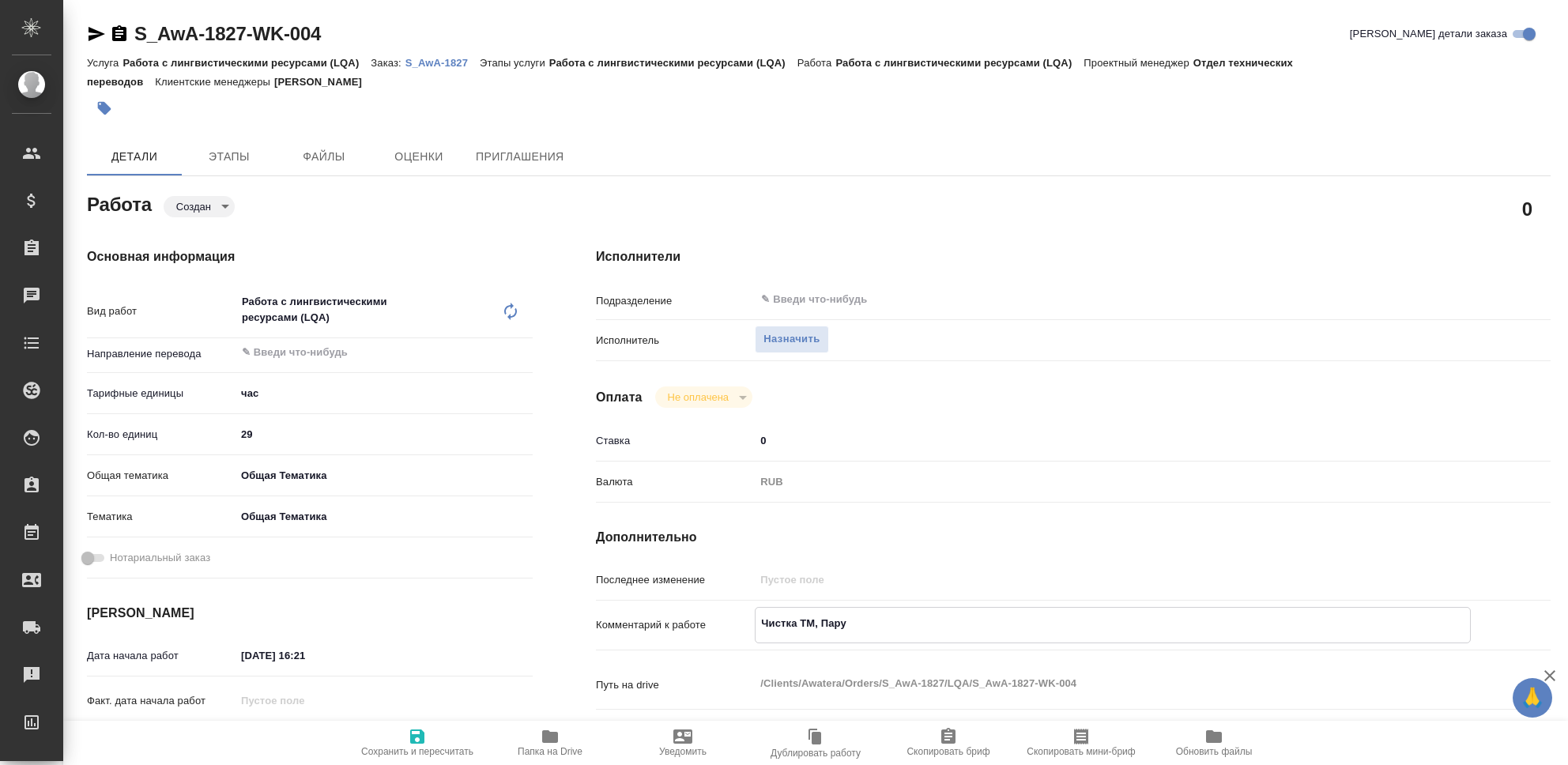
type textarea "x"
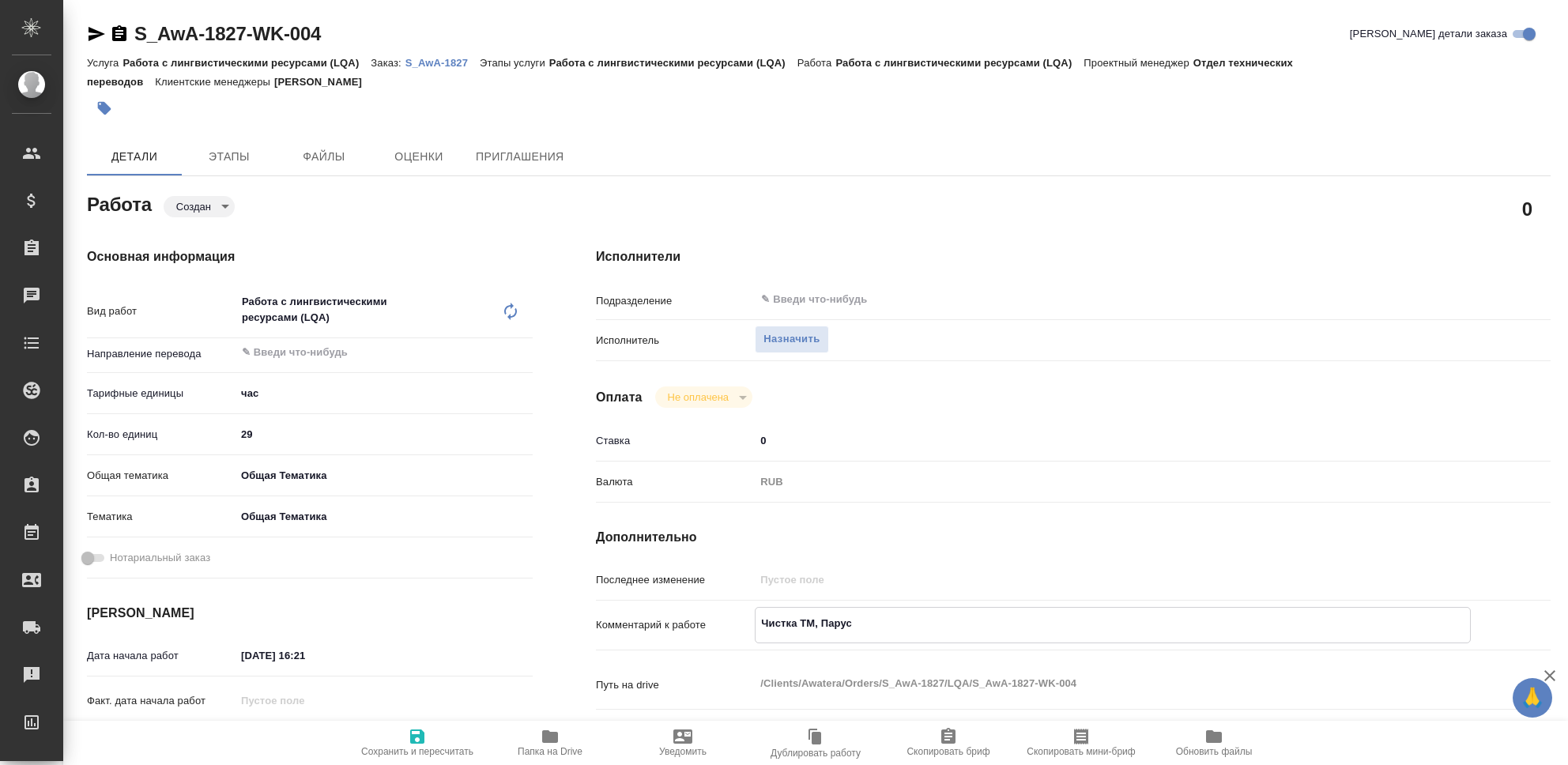
type textarea "Чистка ТМ, Парус,"
type textarea "x"
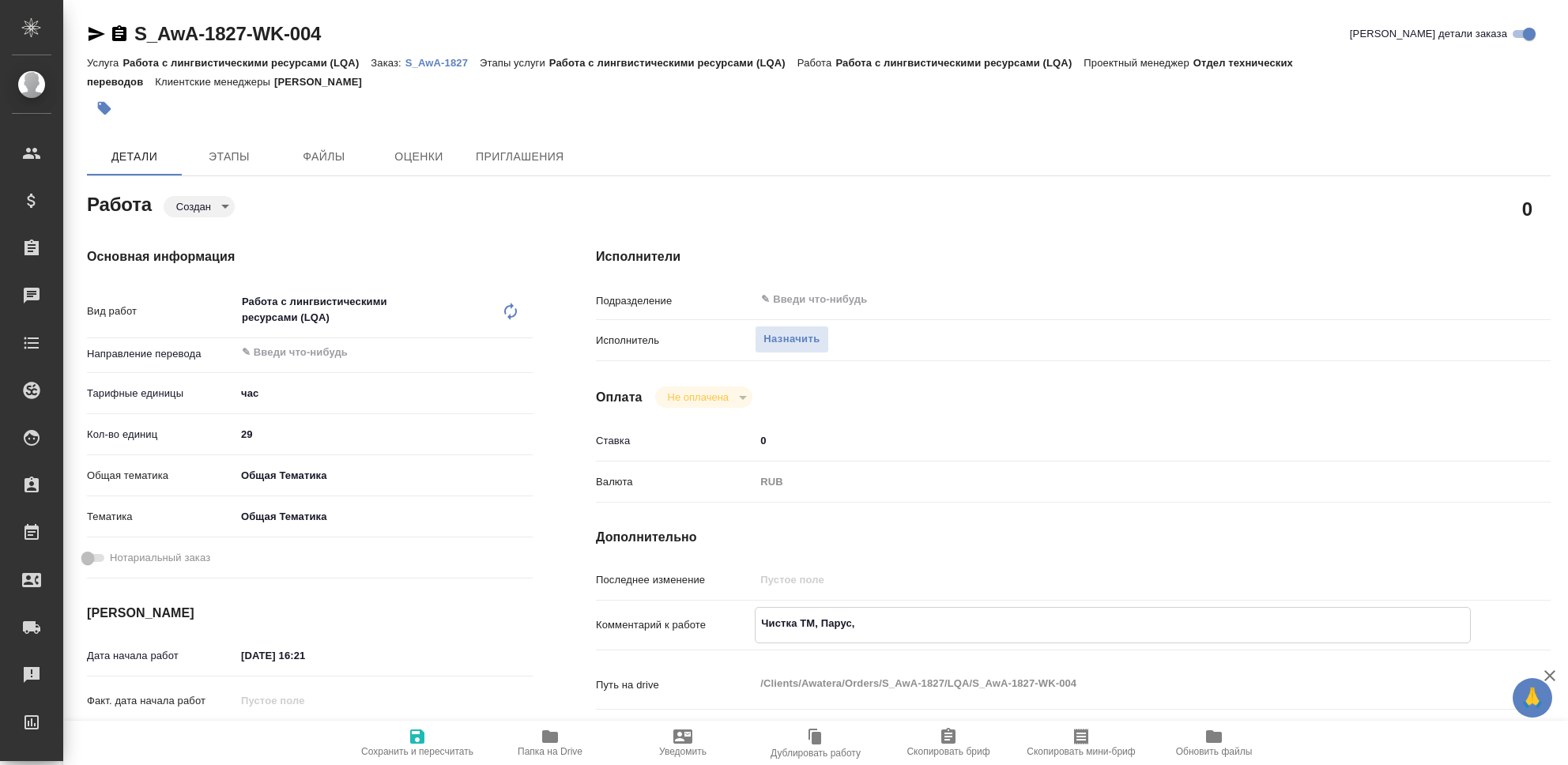
type textarea "x"
type textarea "Чистка ТМ, Парус,"
type textarea "x"
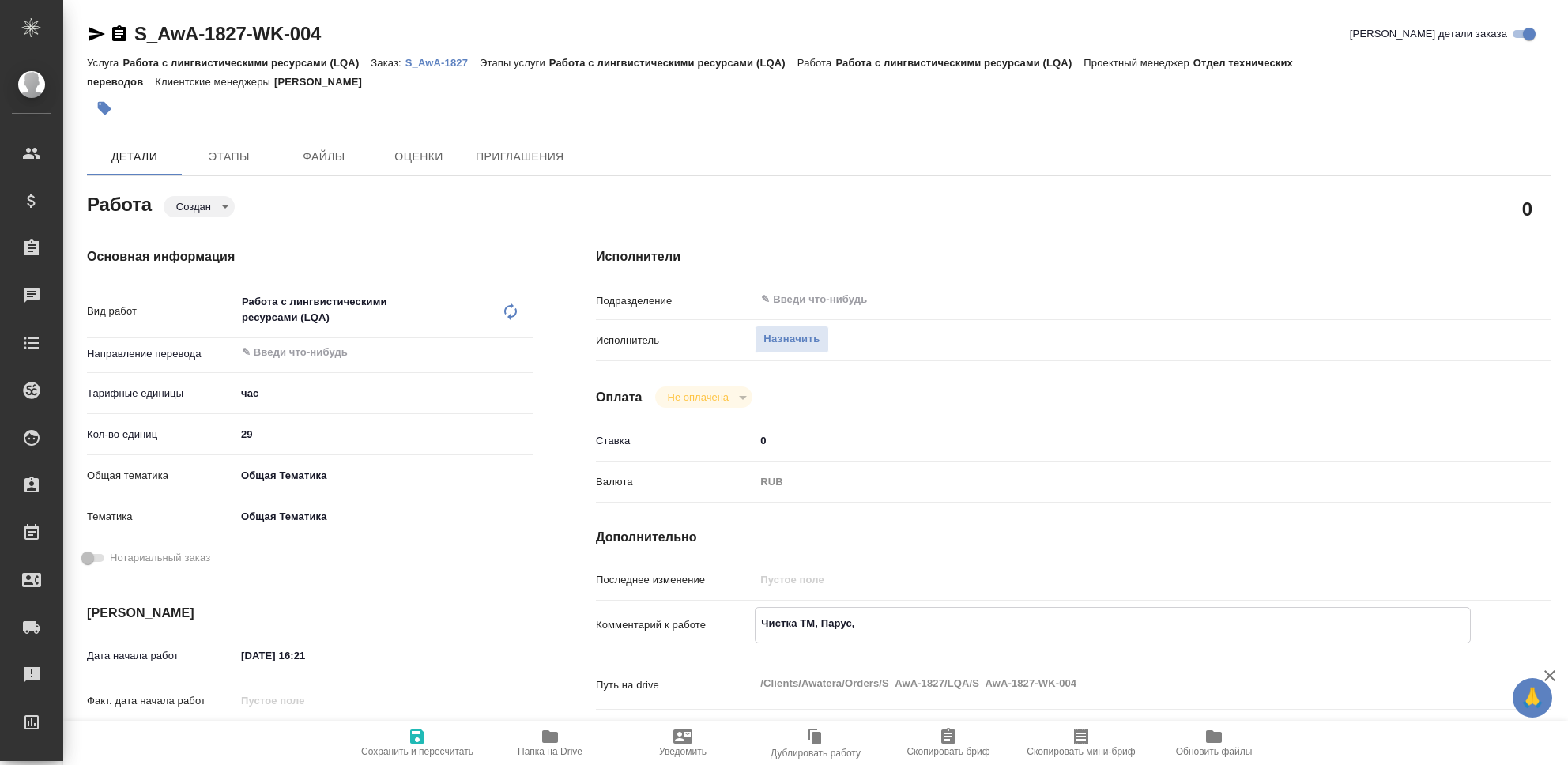
type textarea "x"
type textarea "Чистка ТМ, Парус, A"
type textarea "x"
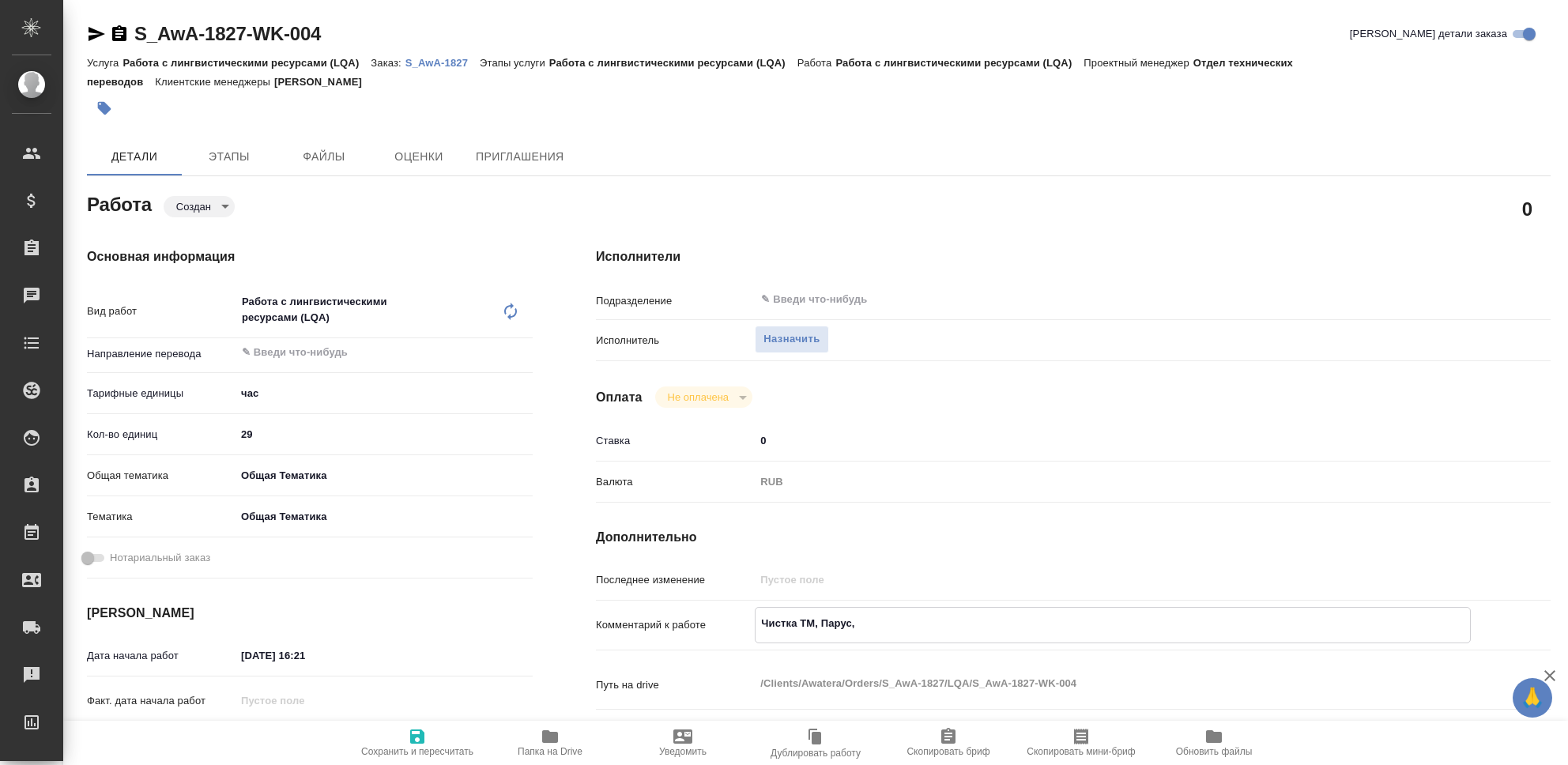
type textarea "x"
type textarea "Чистка ТМ, Парус, AW"
type textarea "x"
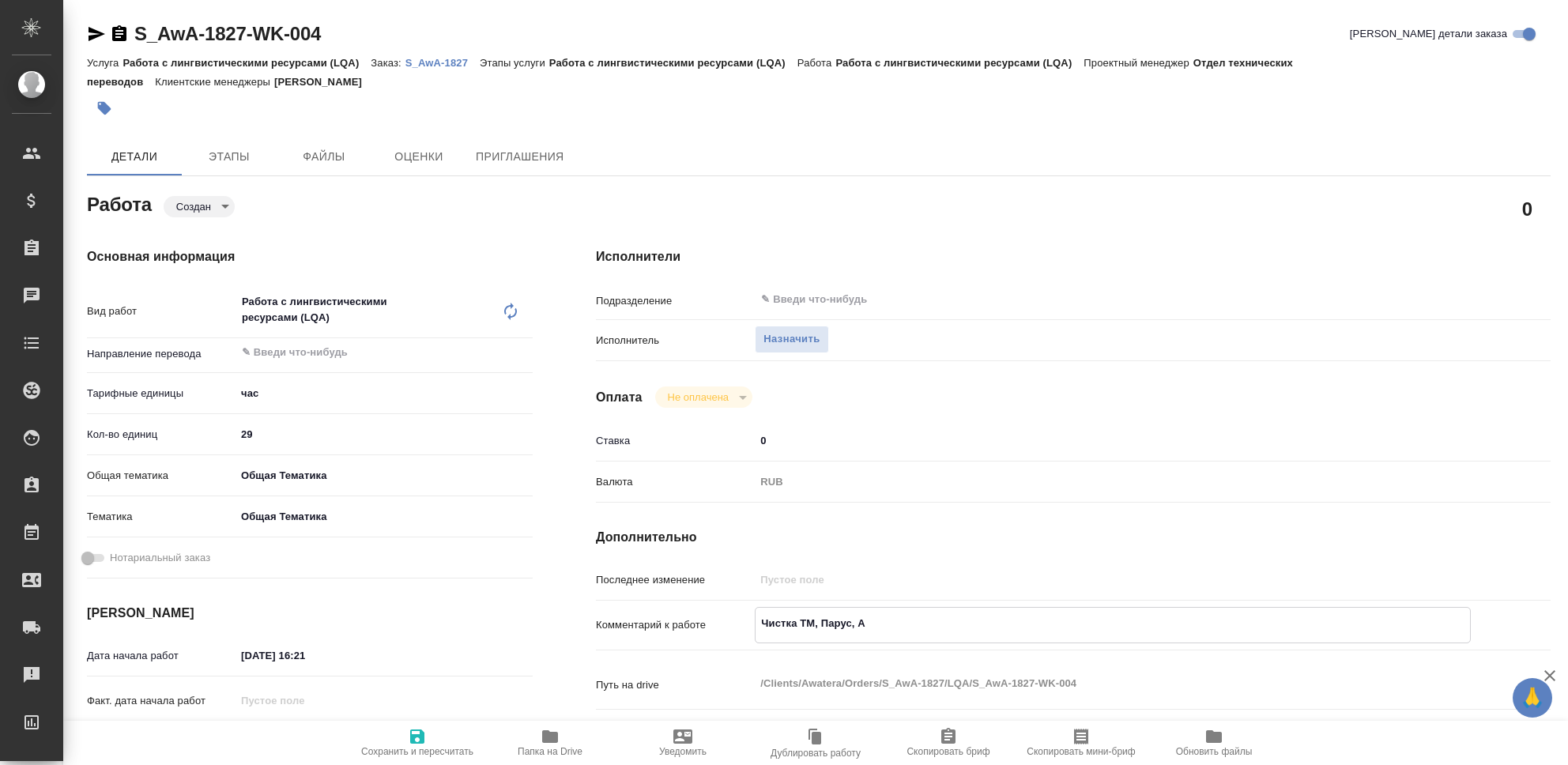
type textarea "x"
type textarea "Чистка ТМ, Парус, AWA"
type textarea "x"
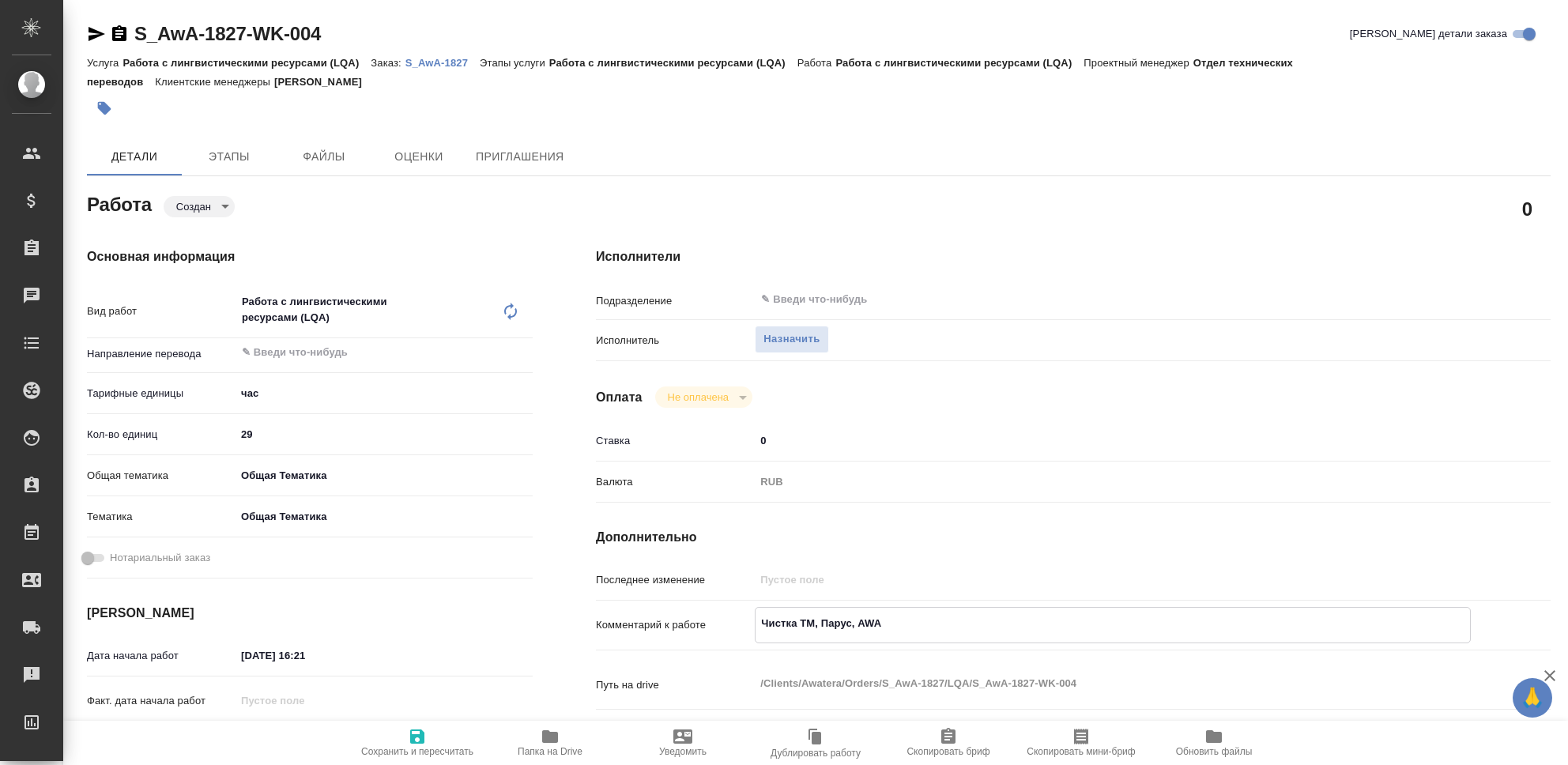
type textarea "x"
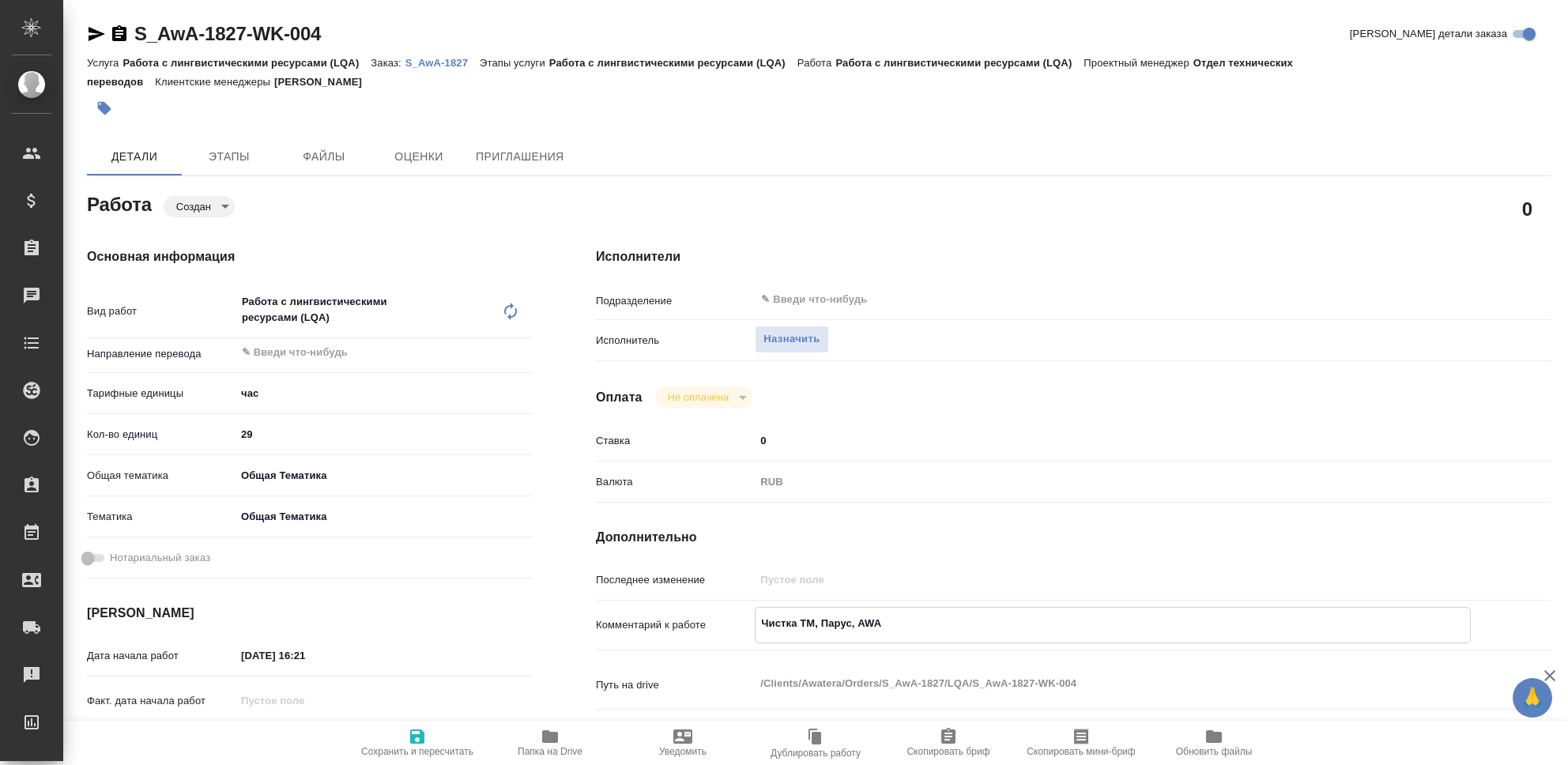
type textarea "Чистка ТМ, Парус, AWAA"
type textarea "x"
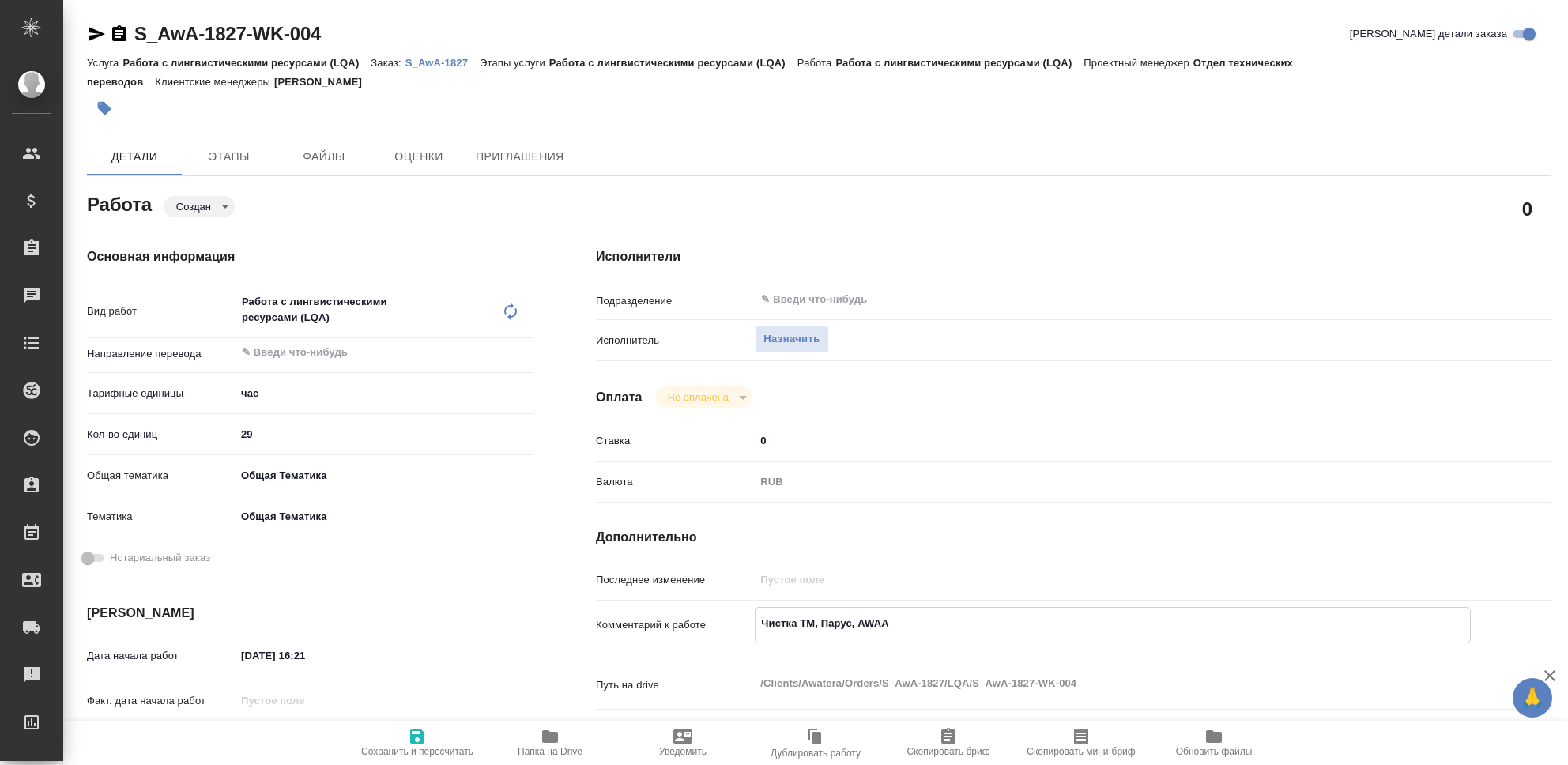
type textarea "x"
type textarea "Чистка ТМ, Парус, AWAAT"
type textarea "x"
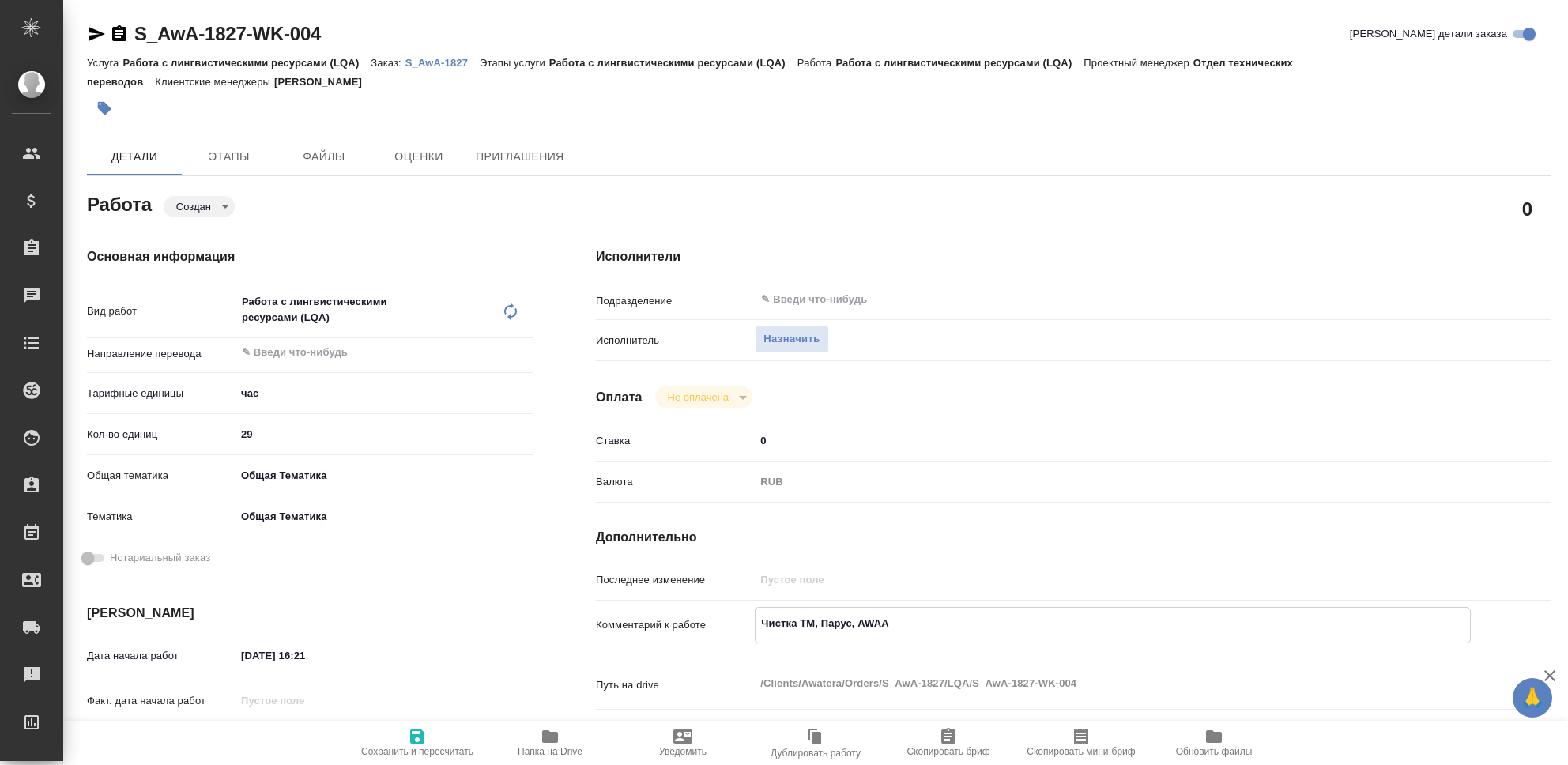
type textarea "x"
type textarea "Чистка ТМ, Парус, AWAATE"
type textarea "x"
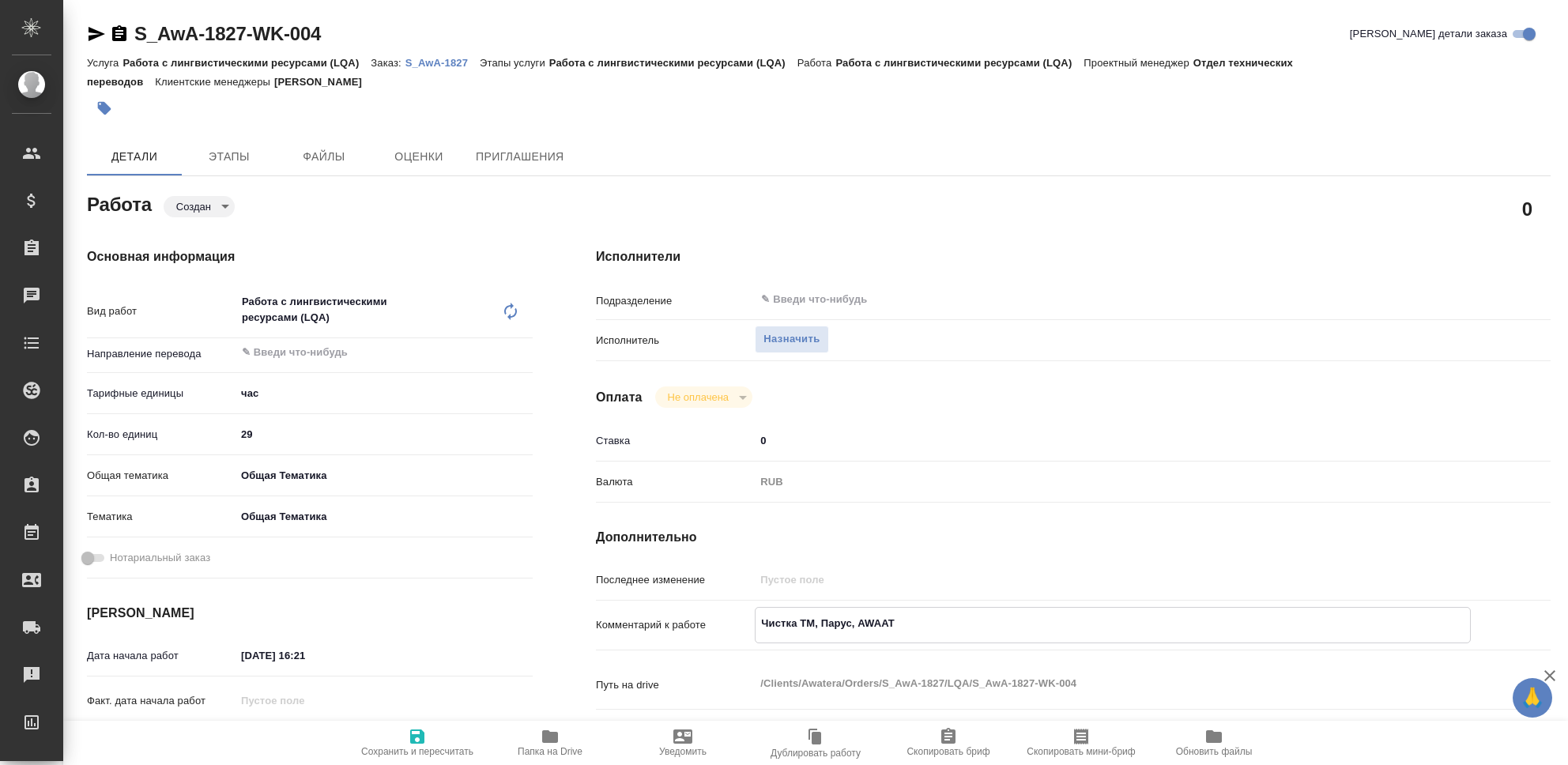
type textarea "x"
click at [412, 741] on icon "button" at bounding box center [418, 736] width 14 height 14
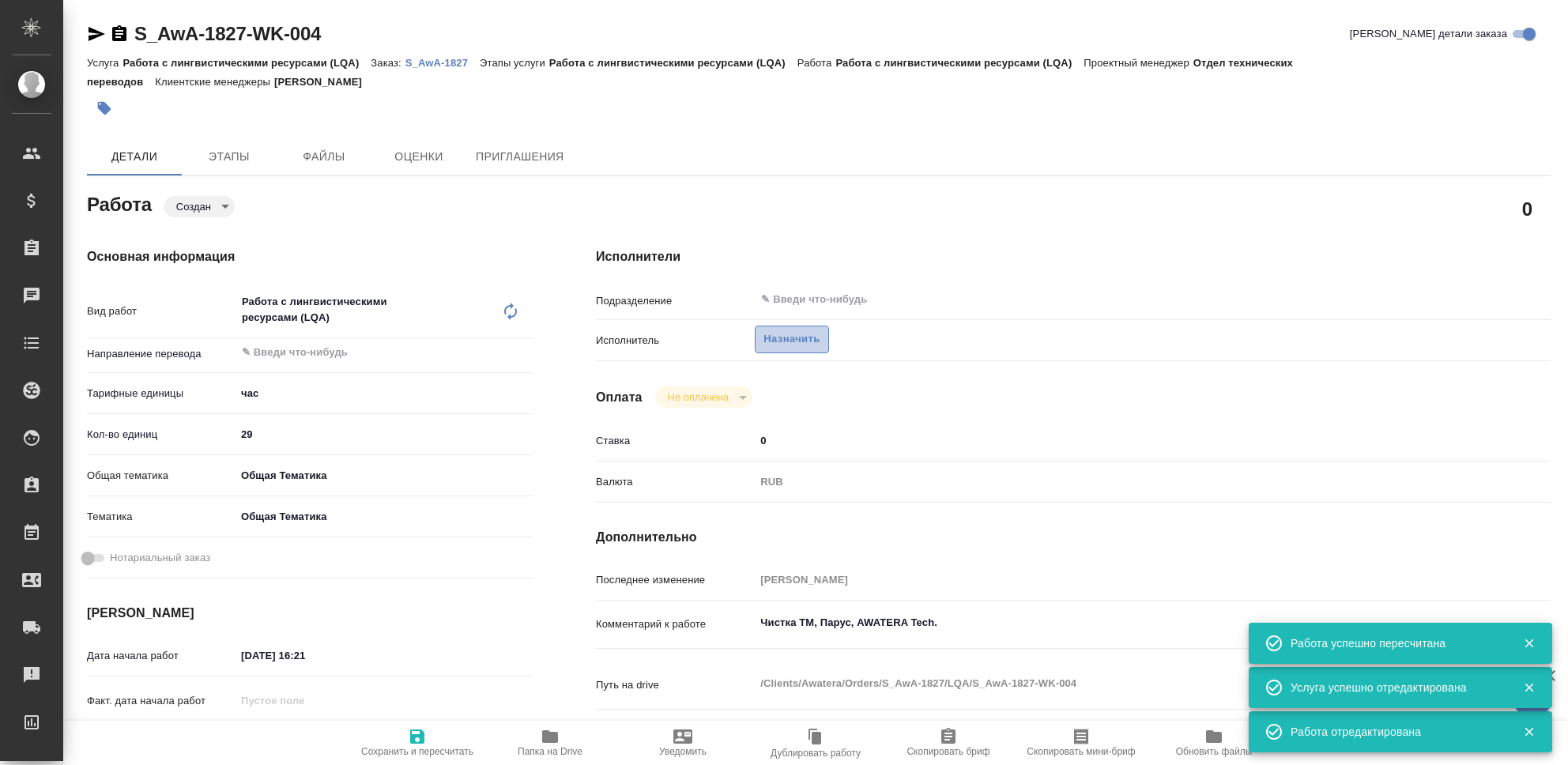
click at [811, 341] on span "Назначить" at bounding box center [792, 339] width 56 height 18
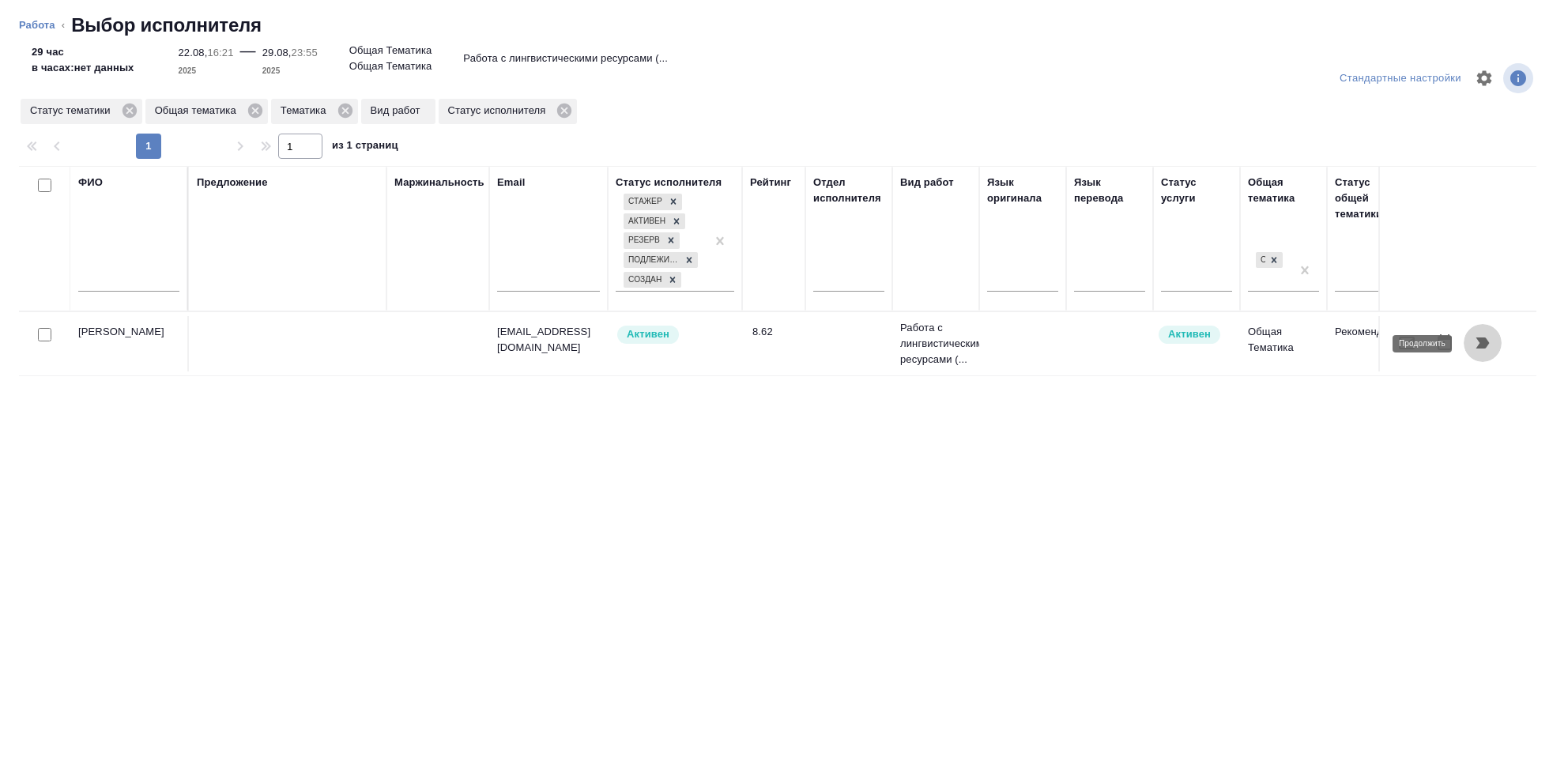
click at [1485, 344] on icon "button" at bounding box center [1483, 343] width 14 height 11
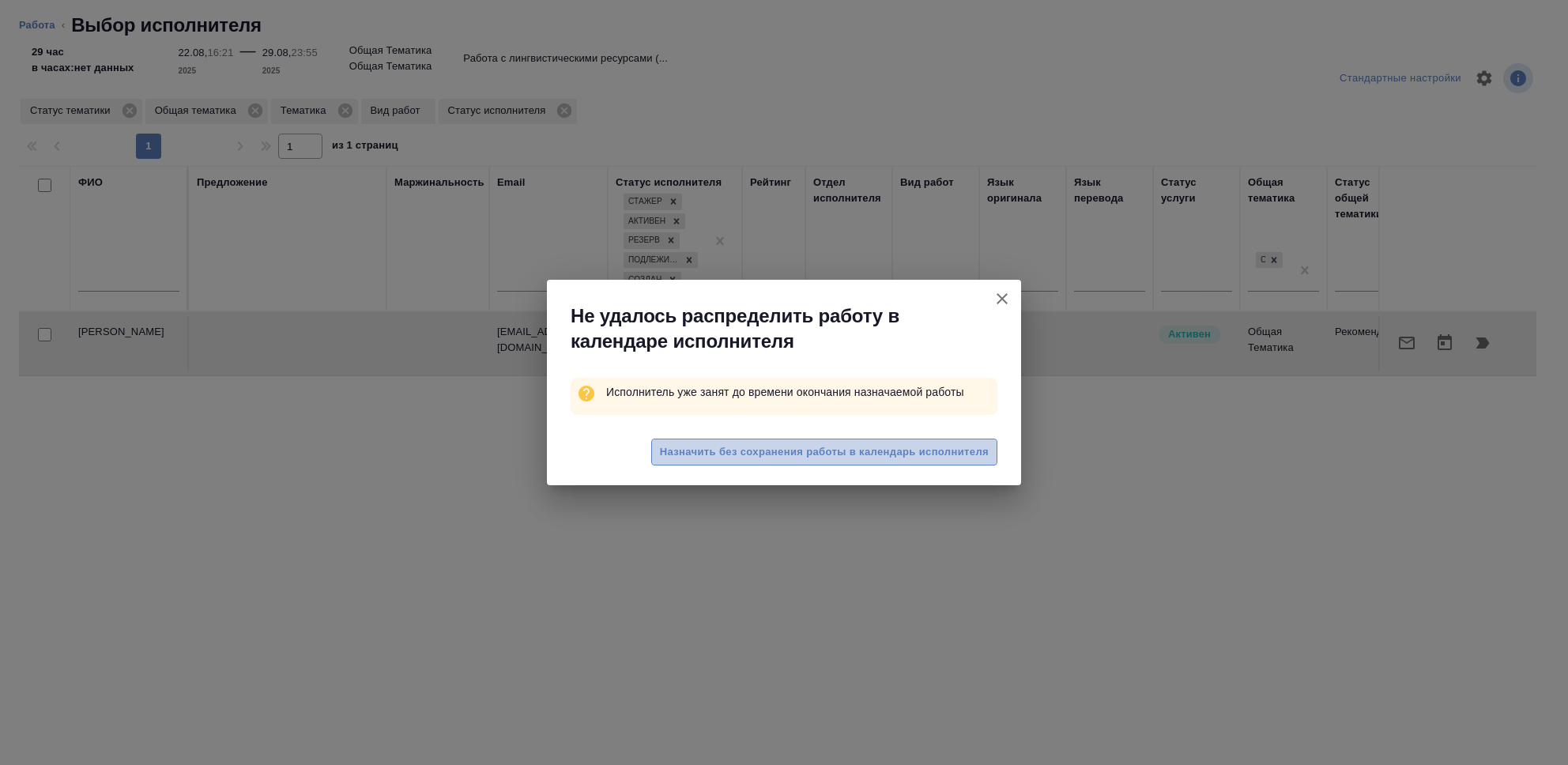
click at [839, 463] on button "Назначить без сохранения работы в календарь исполнителя" at bounding box center [824, 452] width 346 height 28
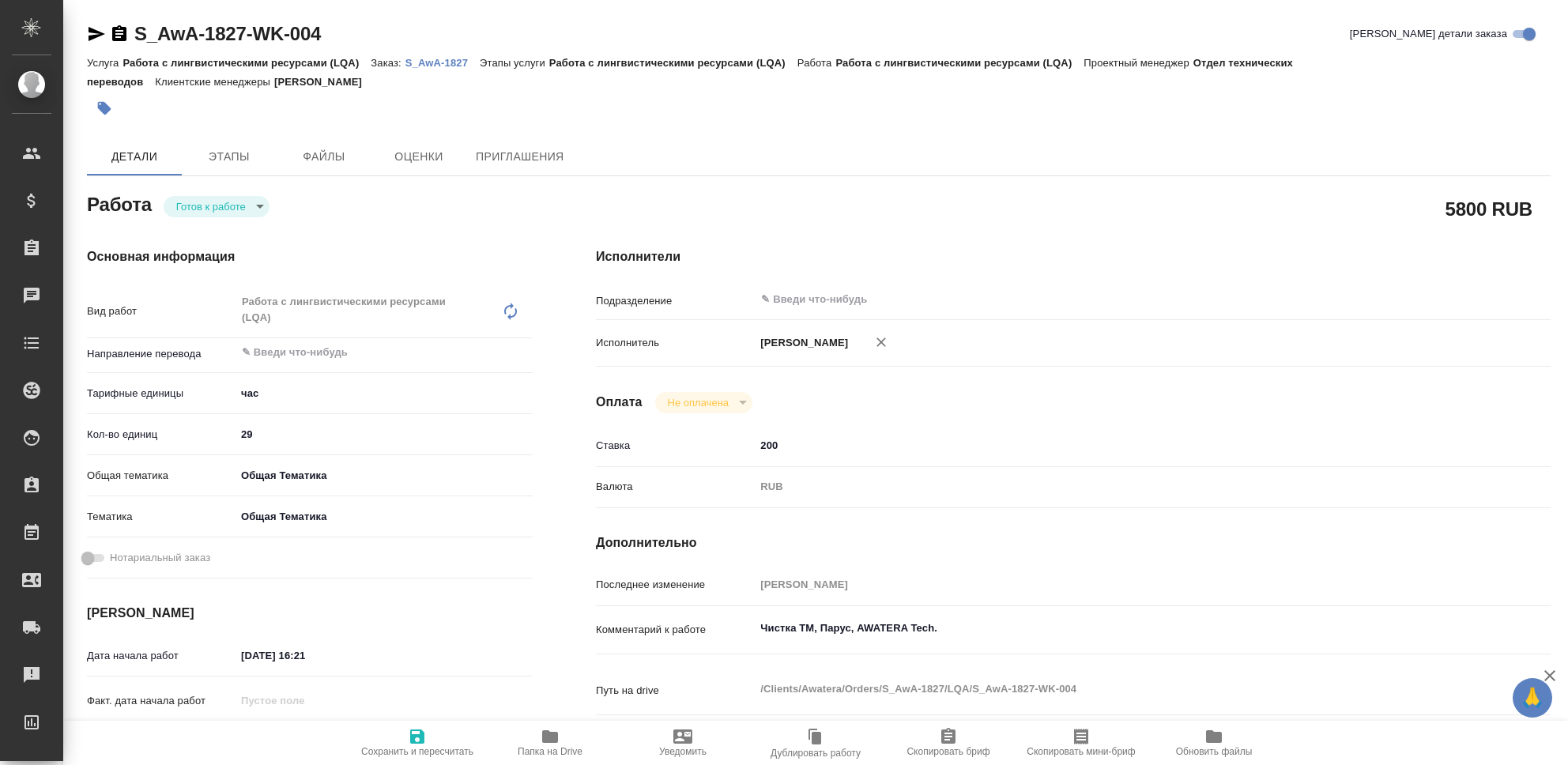
type textarea "x"
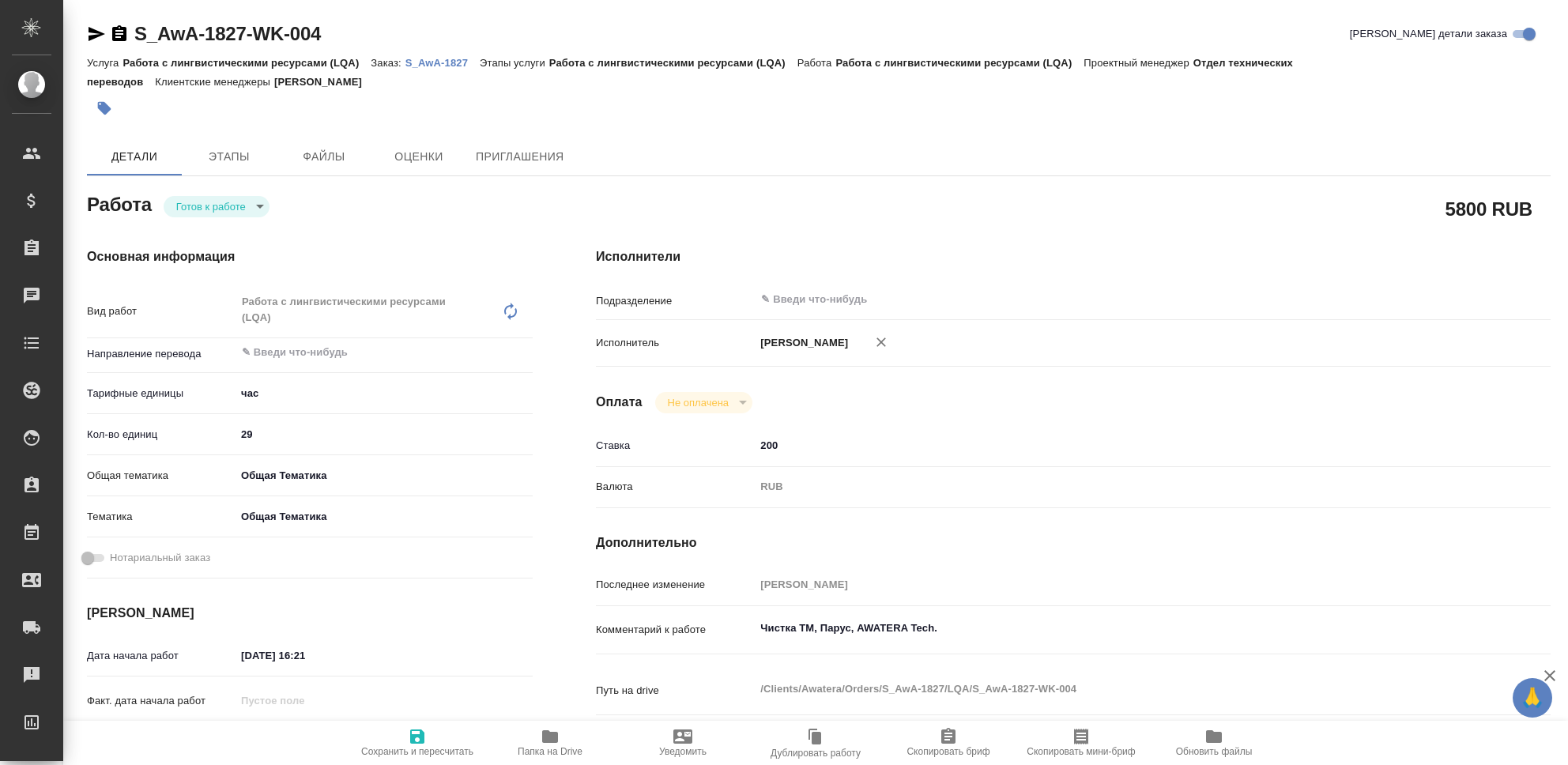
type textarea "x"
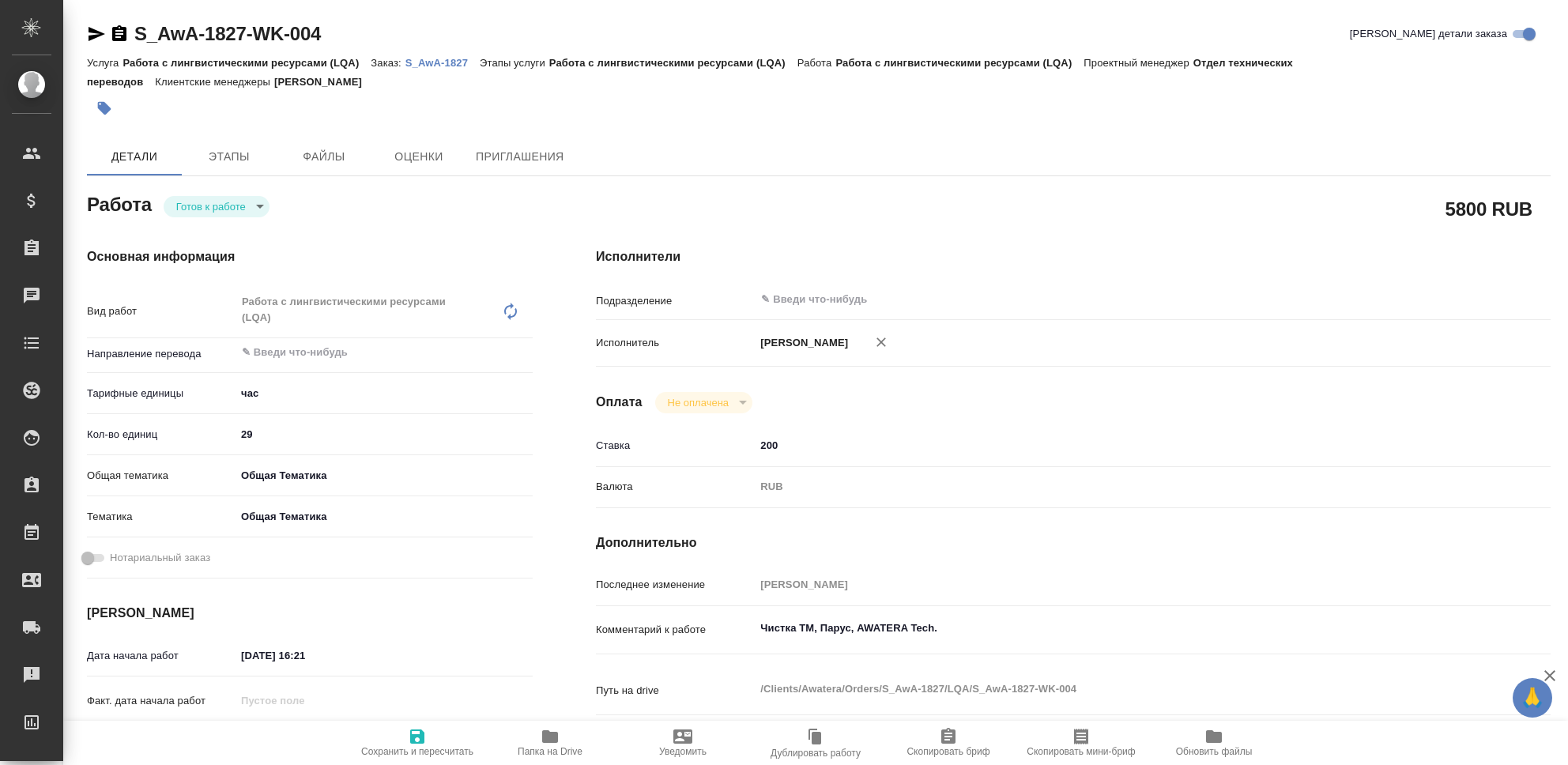
type textarea "x"
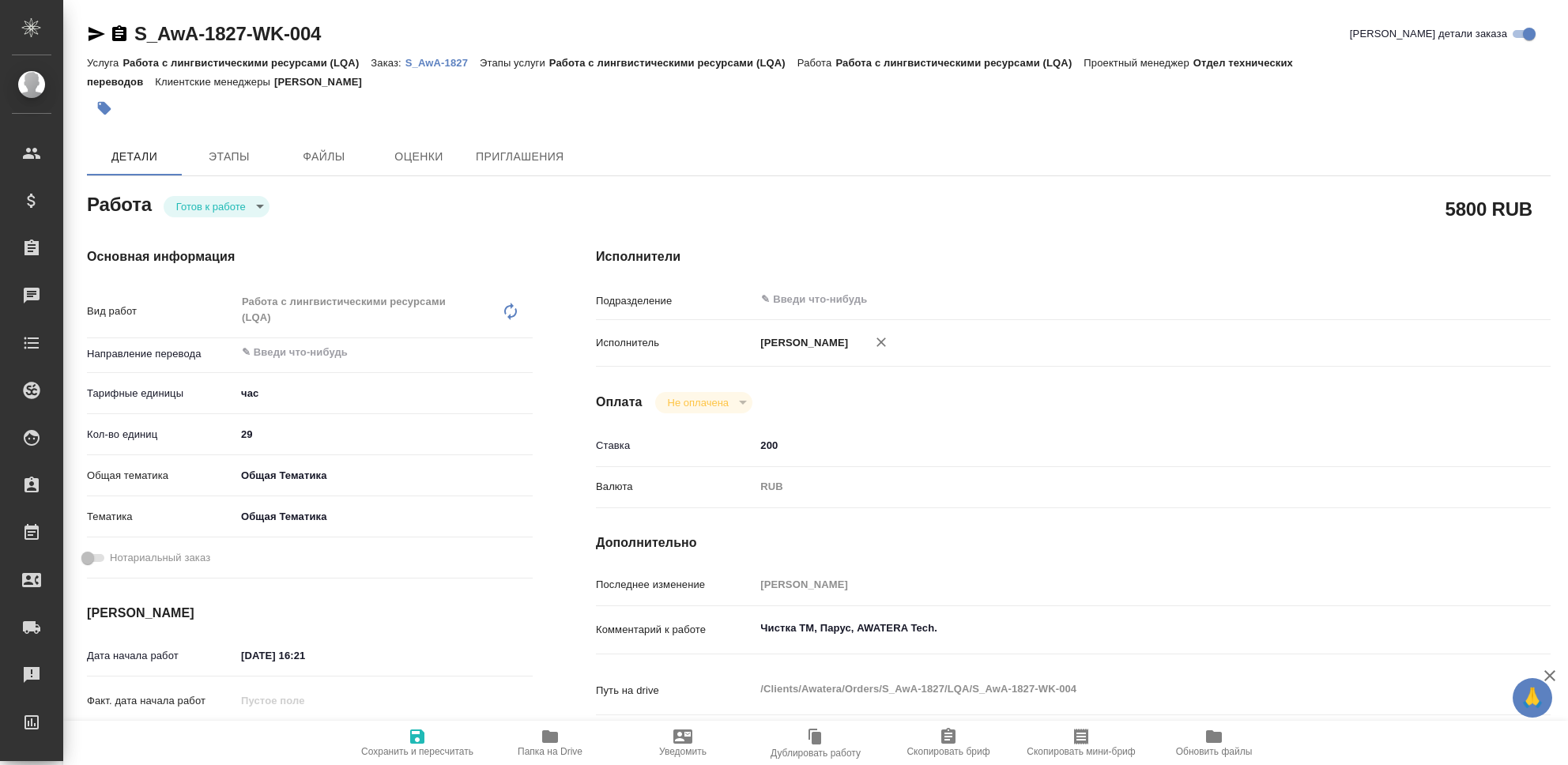
type textarea "x"
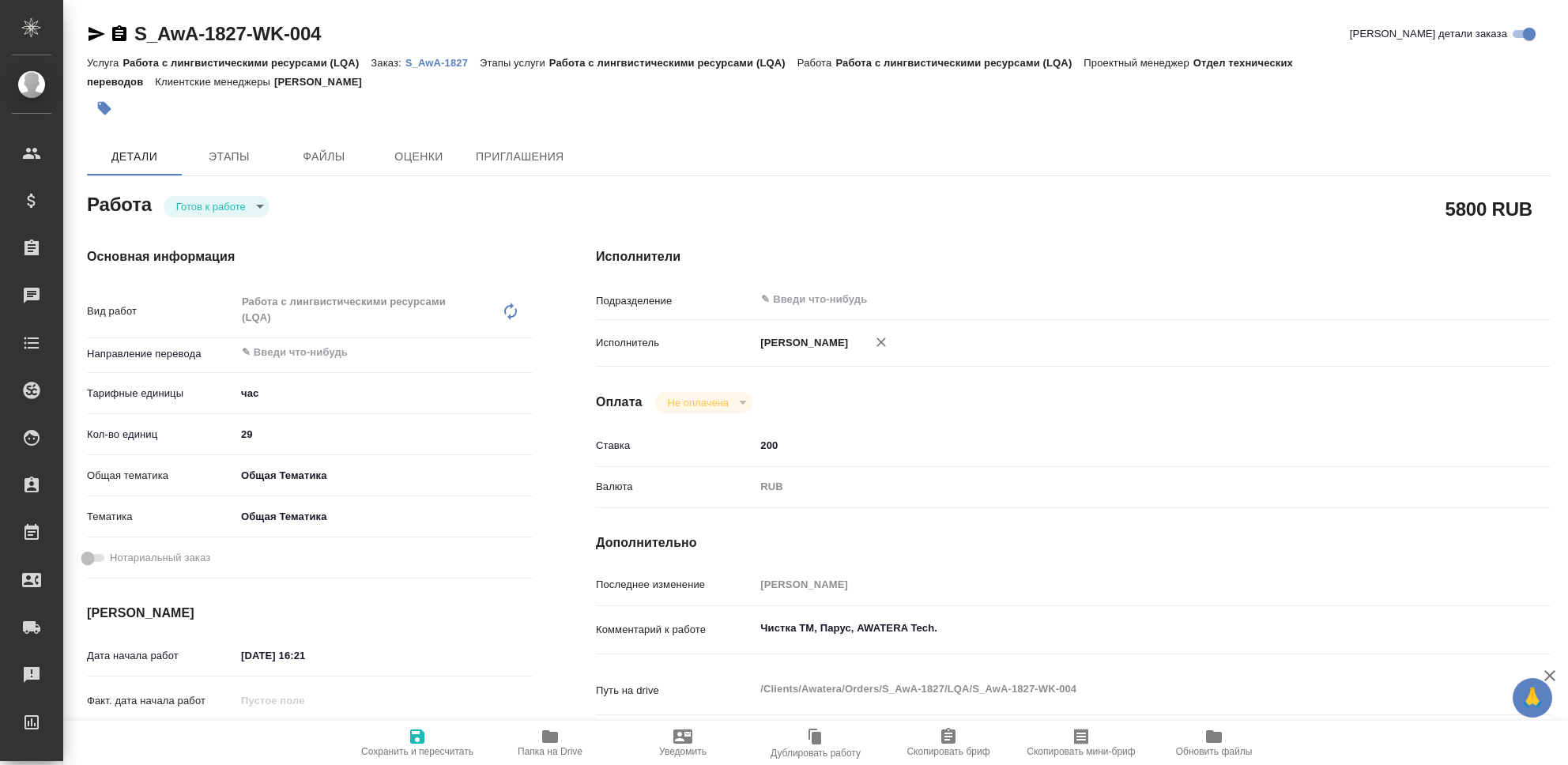
type textarea "x"
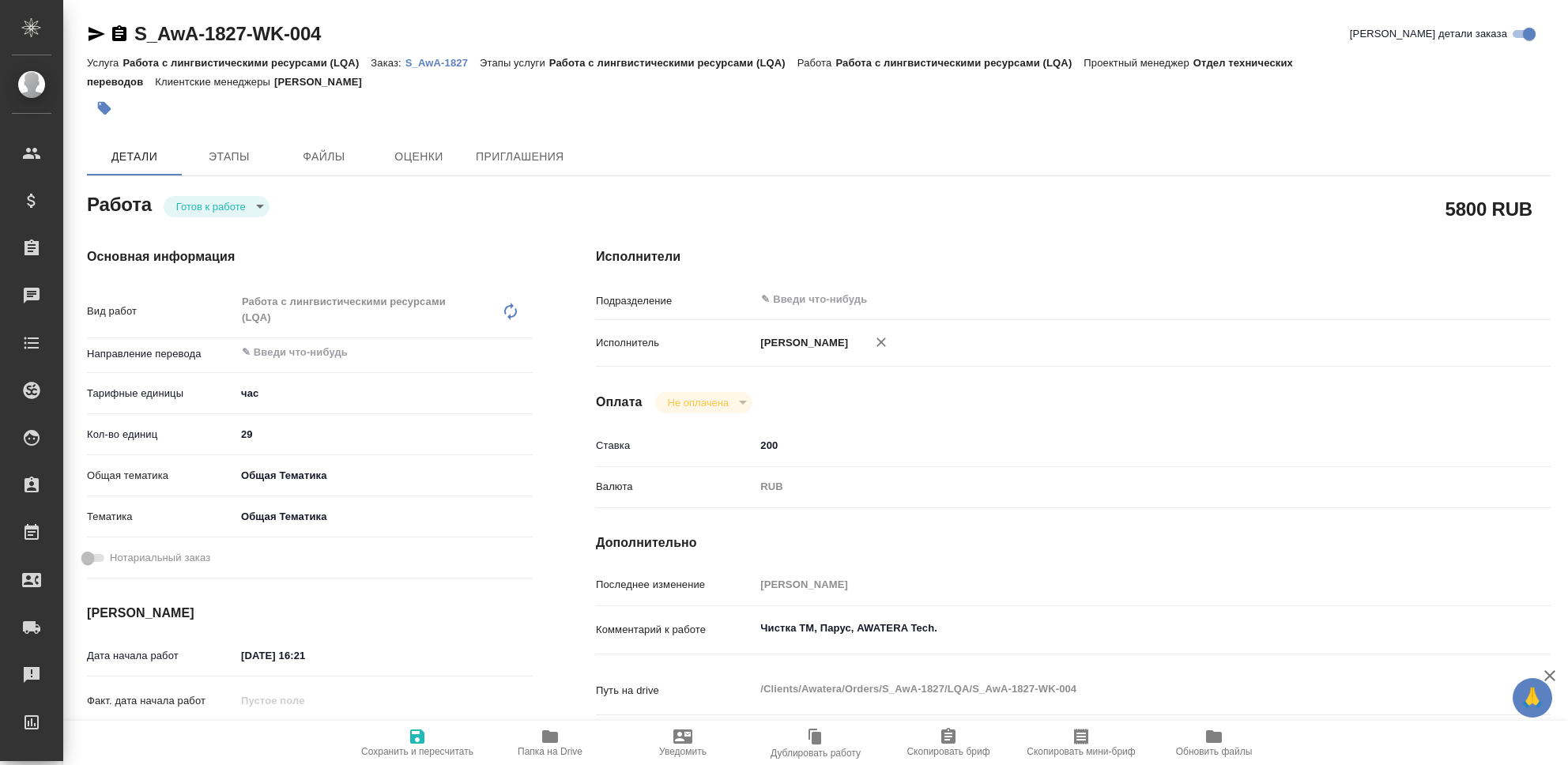
type textarea "x"
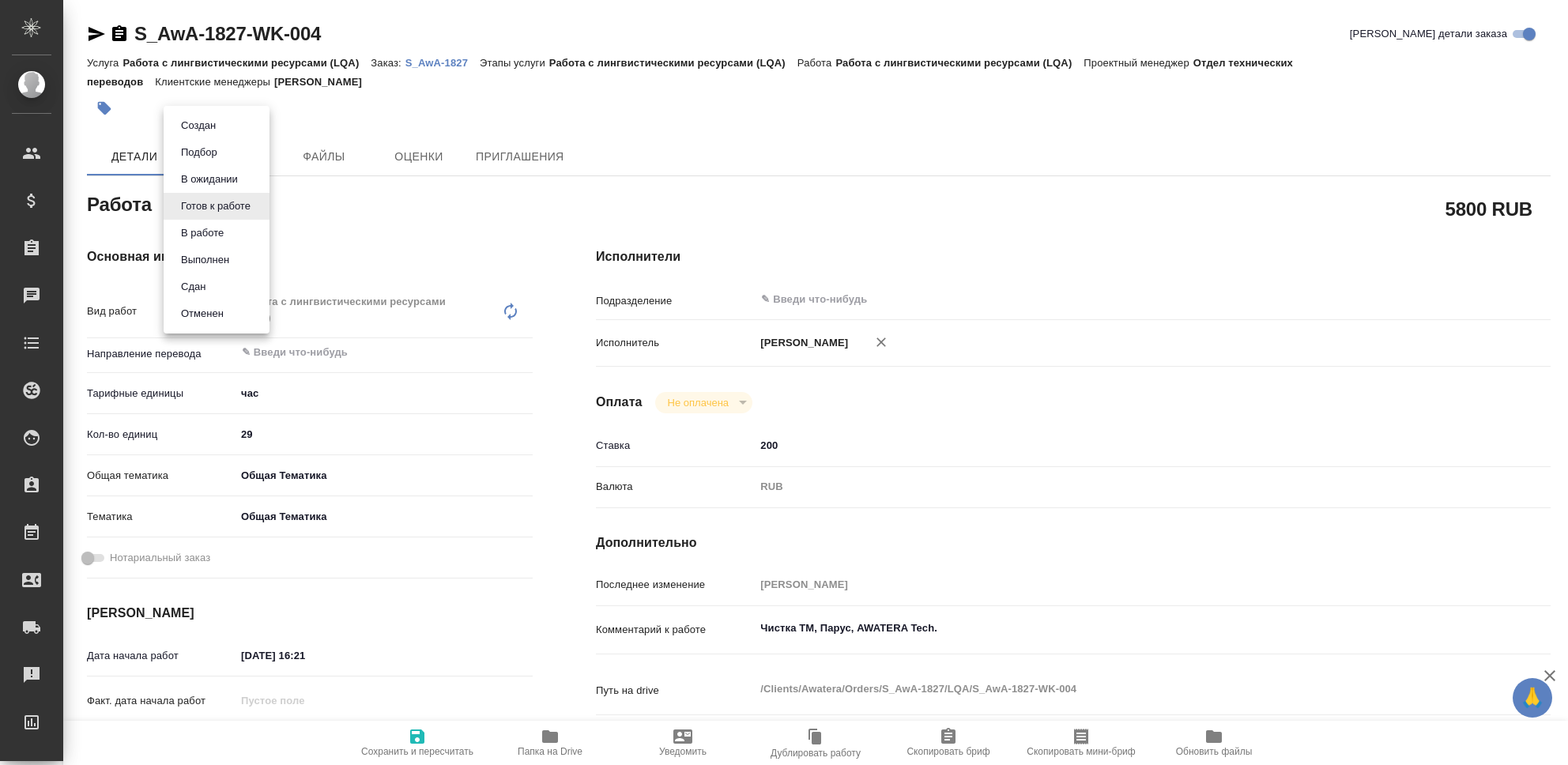
click at [257, 207] on body "🙏 .cls-1 fill:#fff; AWATERA Seleznev Maksim Клиенты Спецификации Заказы 0 Чаты …" at bounding box center [784, 382] width 1568 height 765
click at [220, 289] on li "Сдан" at bounding box center [216, 287] width 106 height 27
type textarea "x"
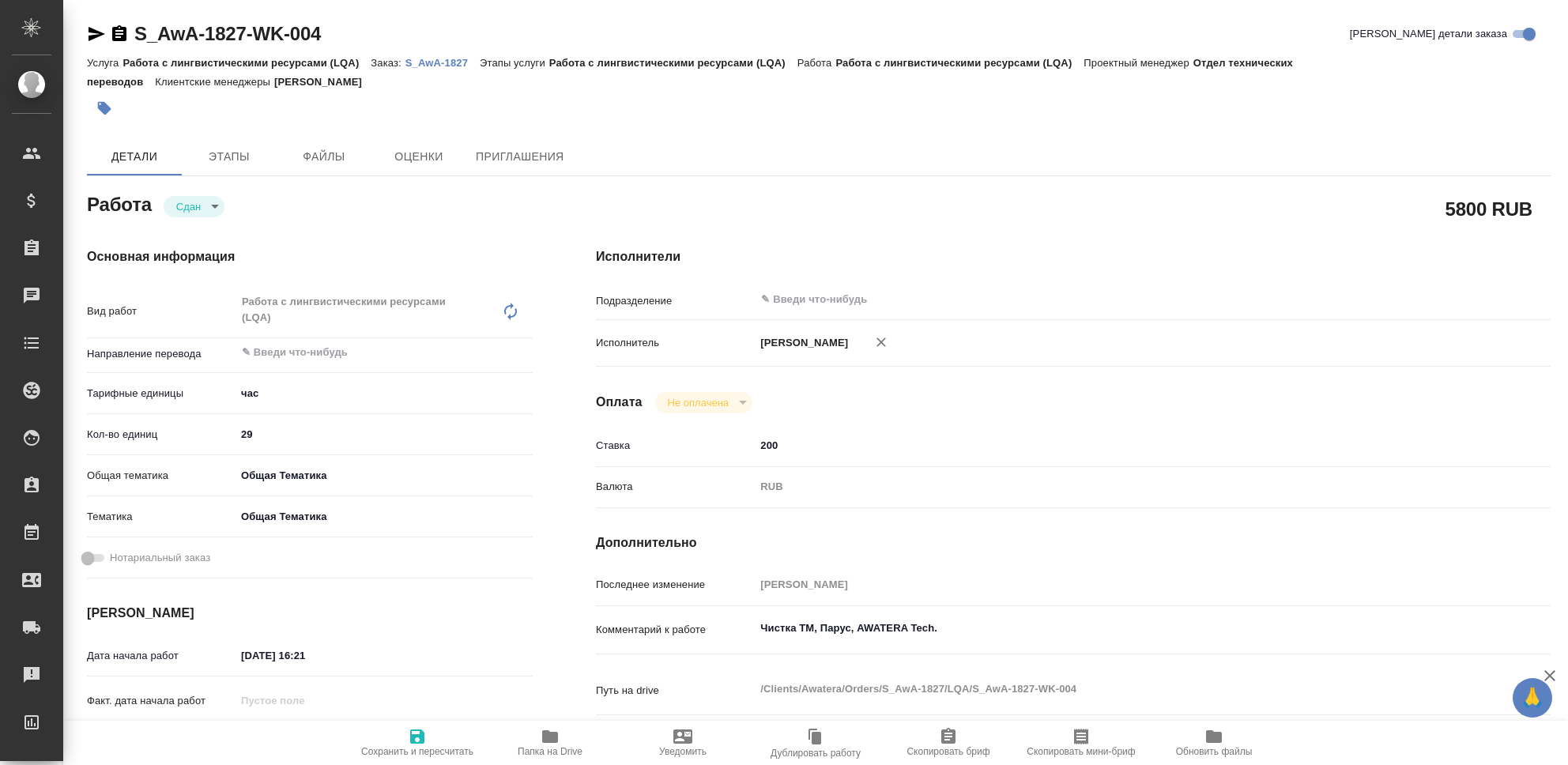
type textarea "x"
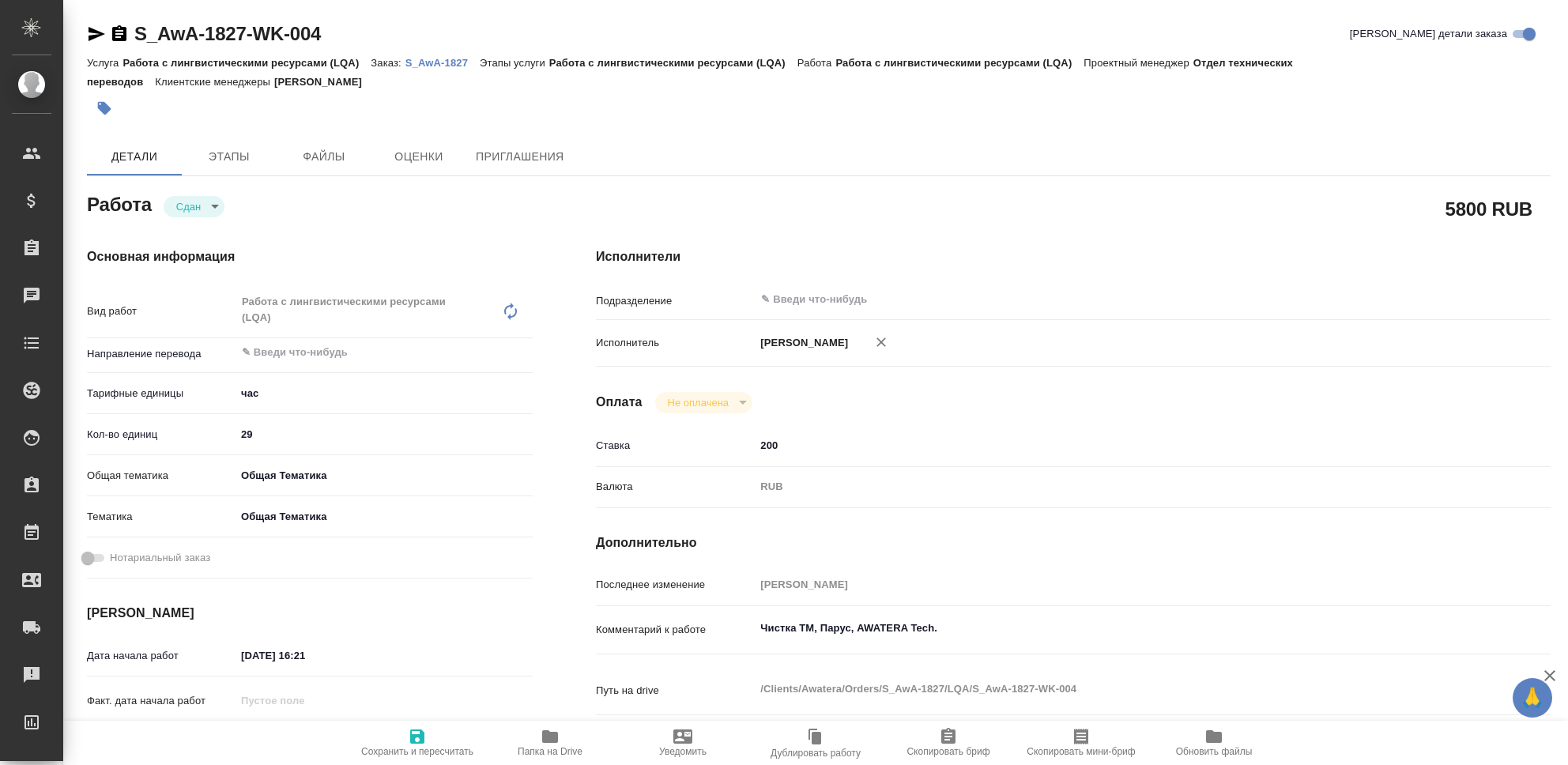
type textarea "x"
click at [412, 739] on icon "button" at bounding box center [418, 736] width 14 height 14
type textarea "x"
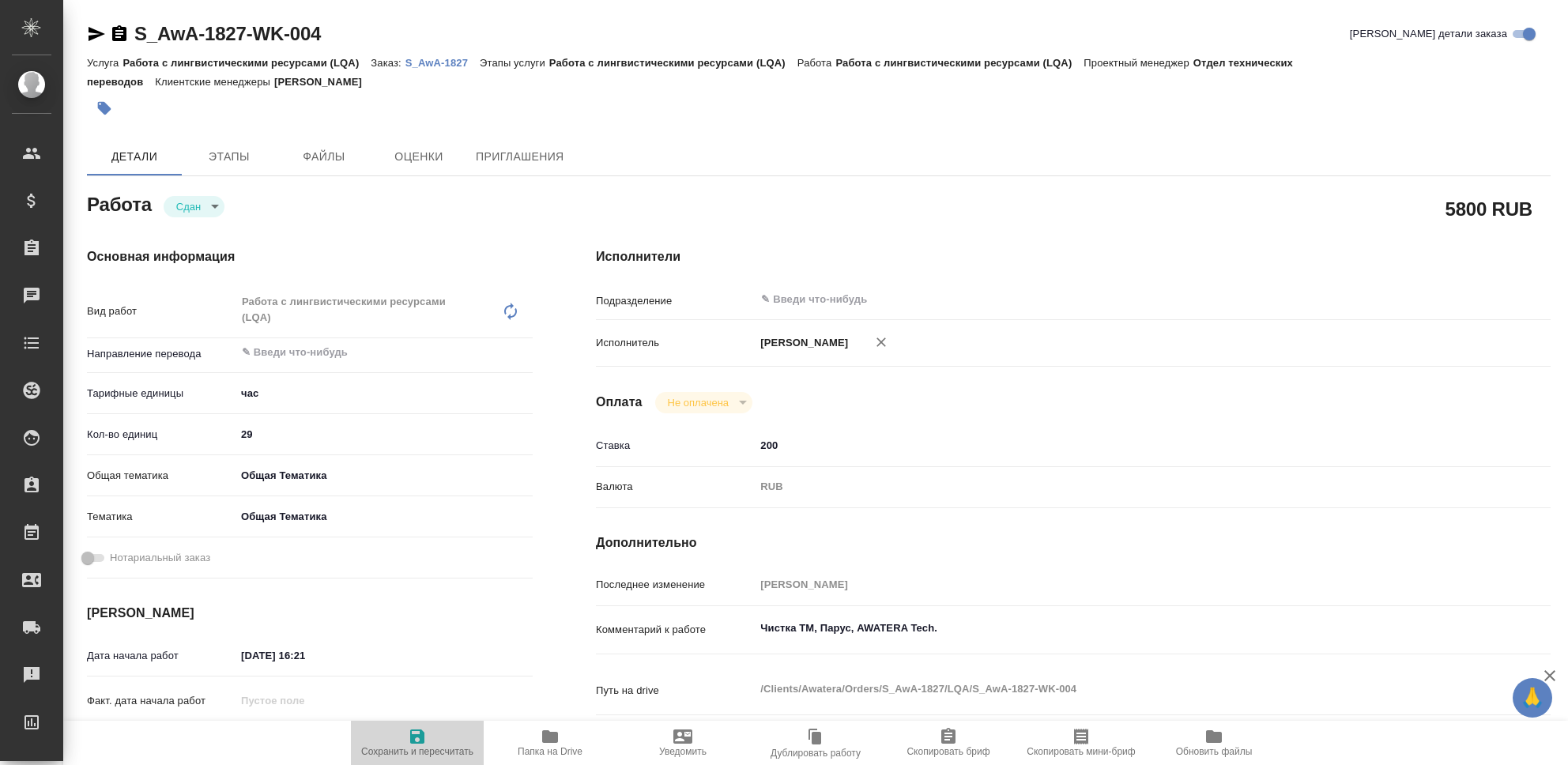
type textarea "x"
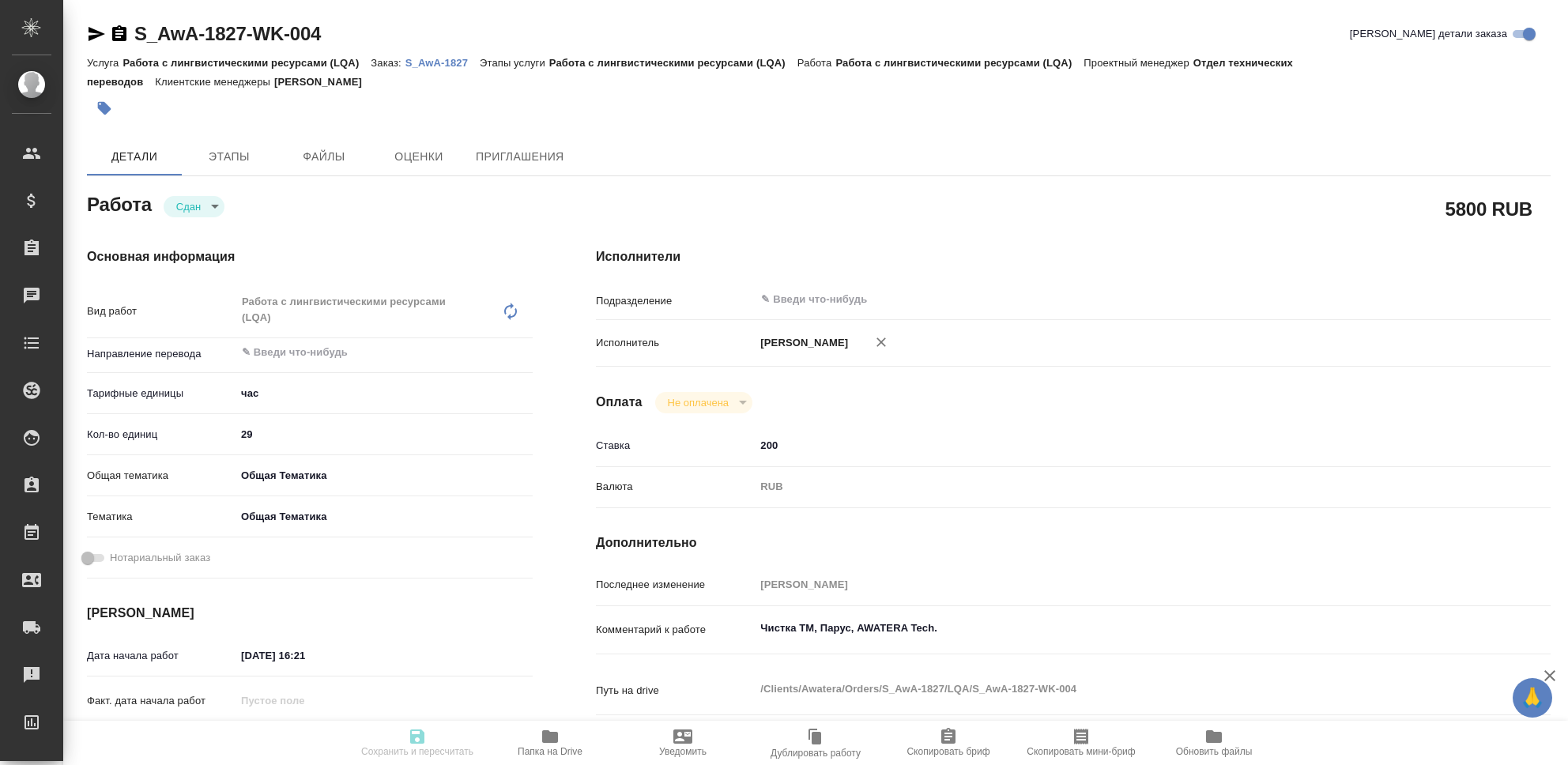
type textarea "x"
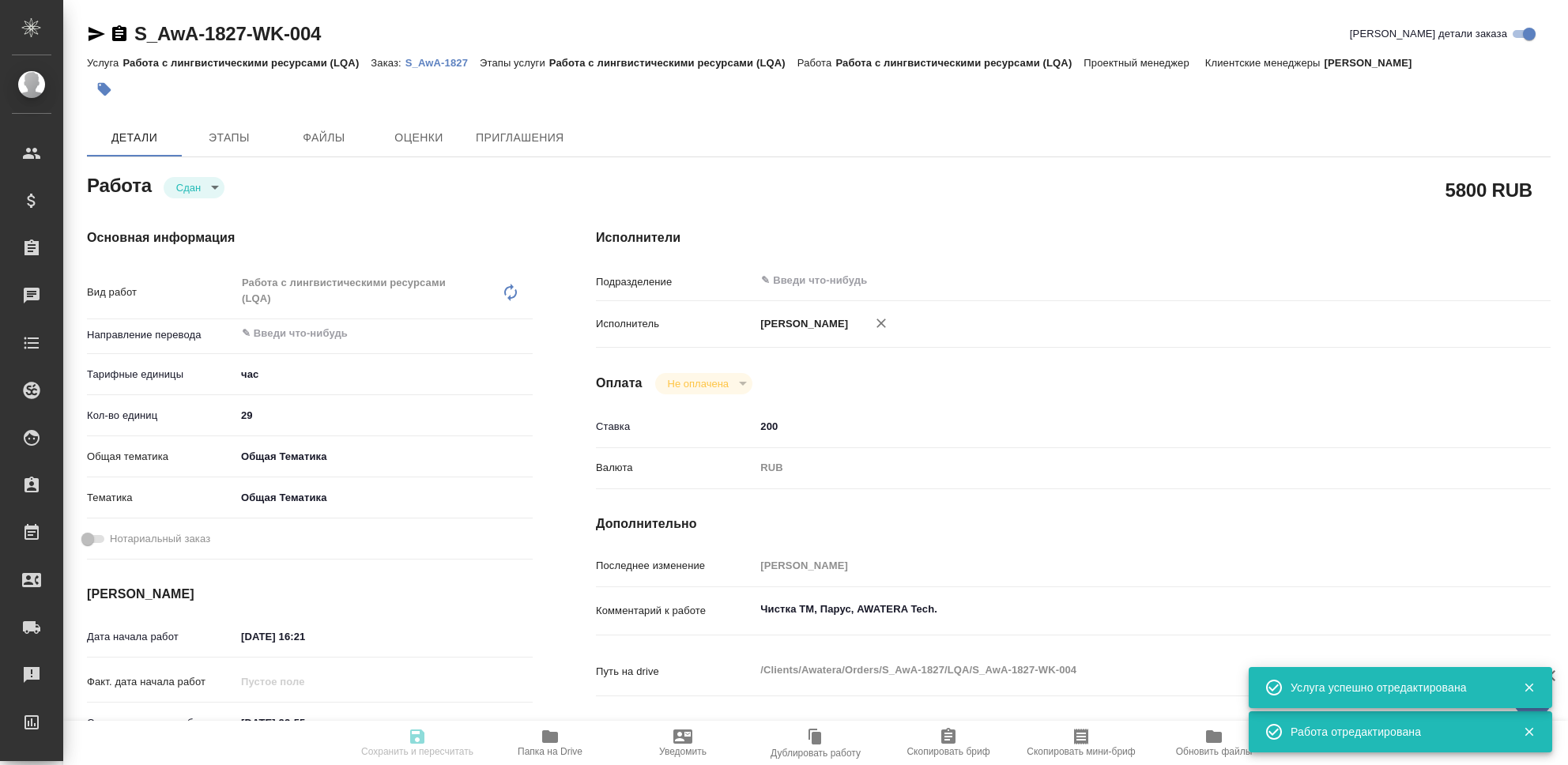
type textarea "x"
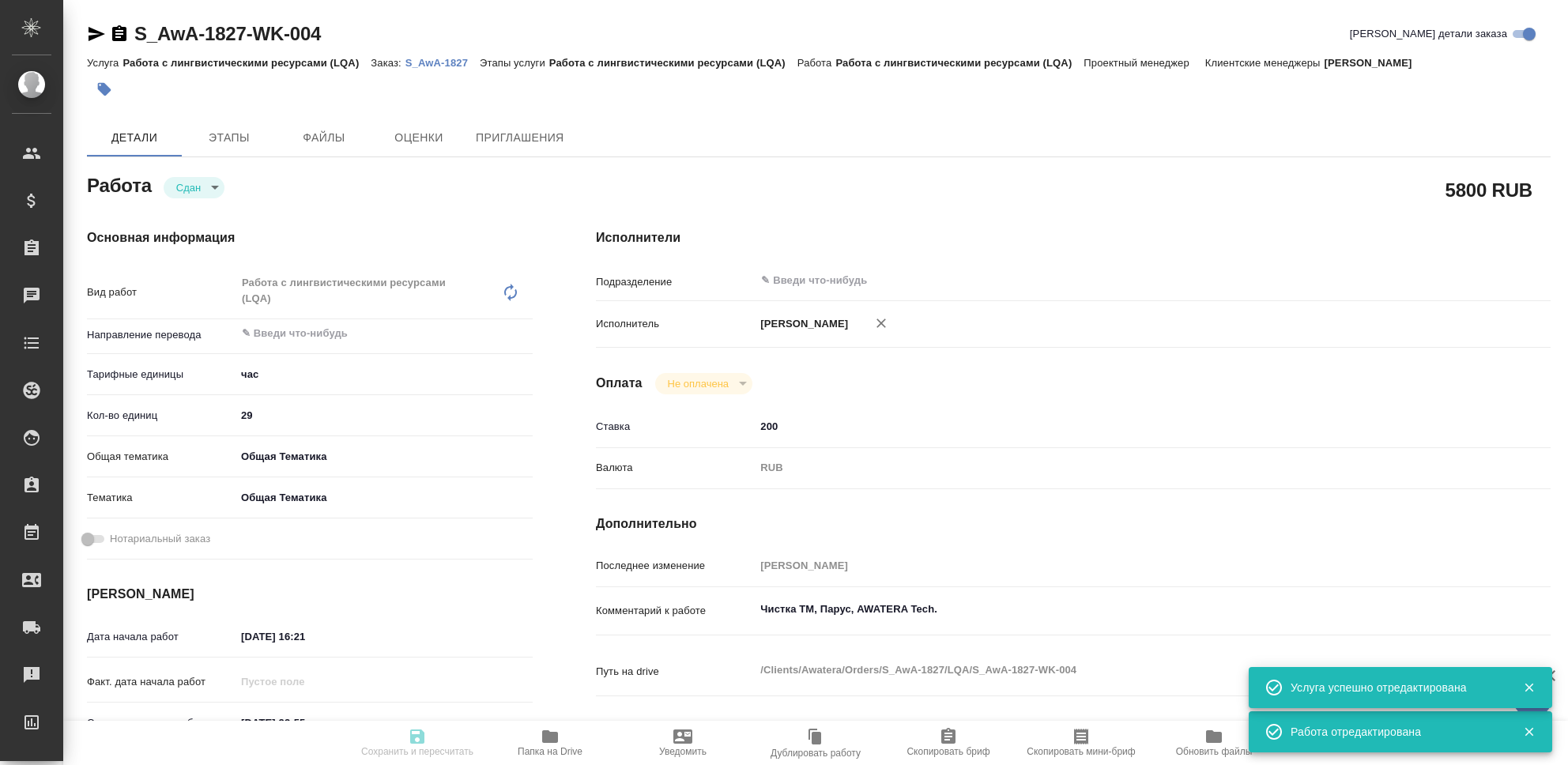
type input "closed"
type textarea "Работа с лингвистическими ресурсами (LQA)"
type textarea "x"
type input "5a8b1489cc6b4906c91bfd93"
type input "29"
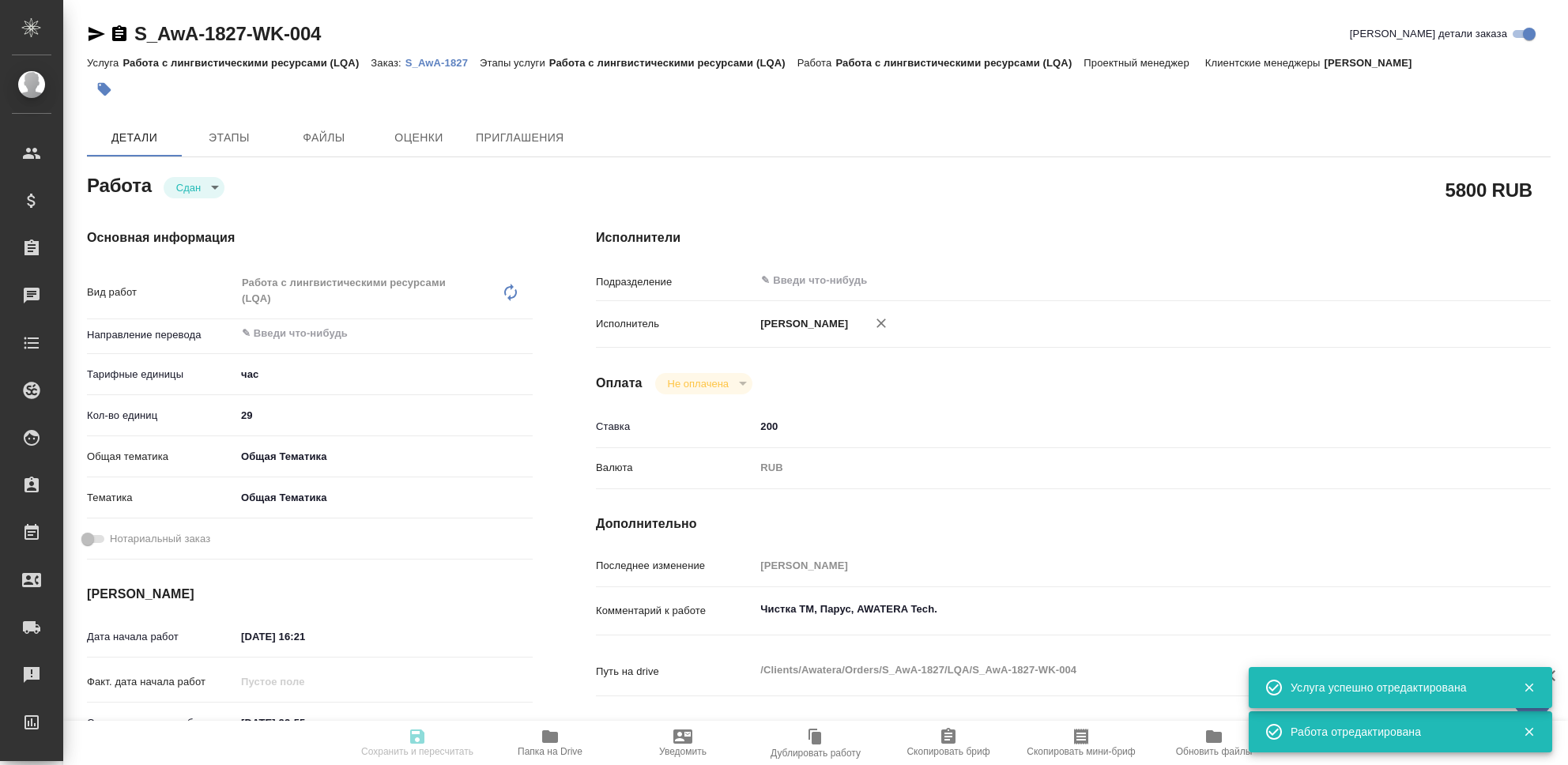
type input "obtem"
type input "6012b1ca196b0e5c9229a120"
type input "22.08.2025 16:21"
type input "29.08.2025 23:55"
type input "22.08.2025 16:22"
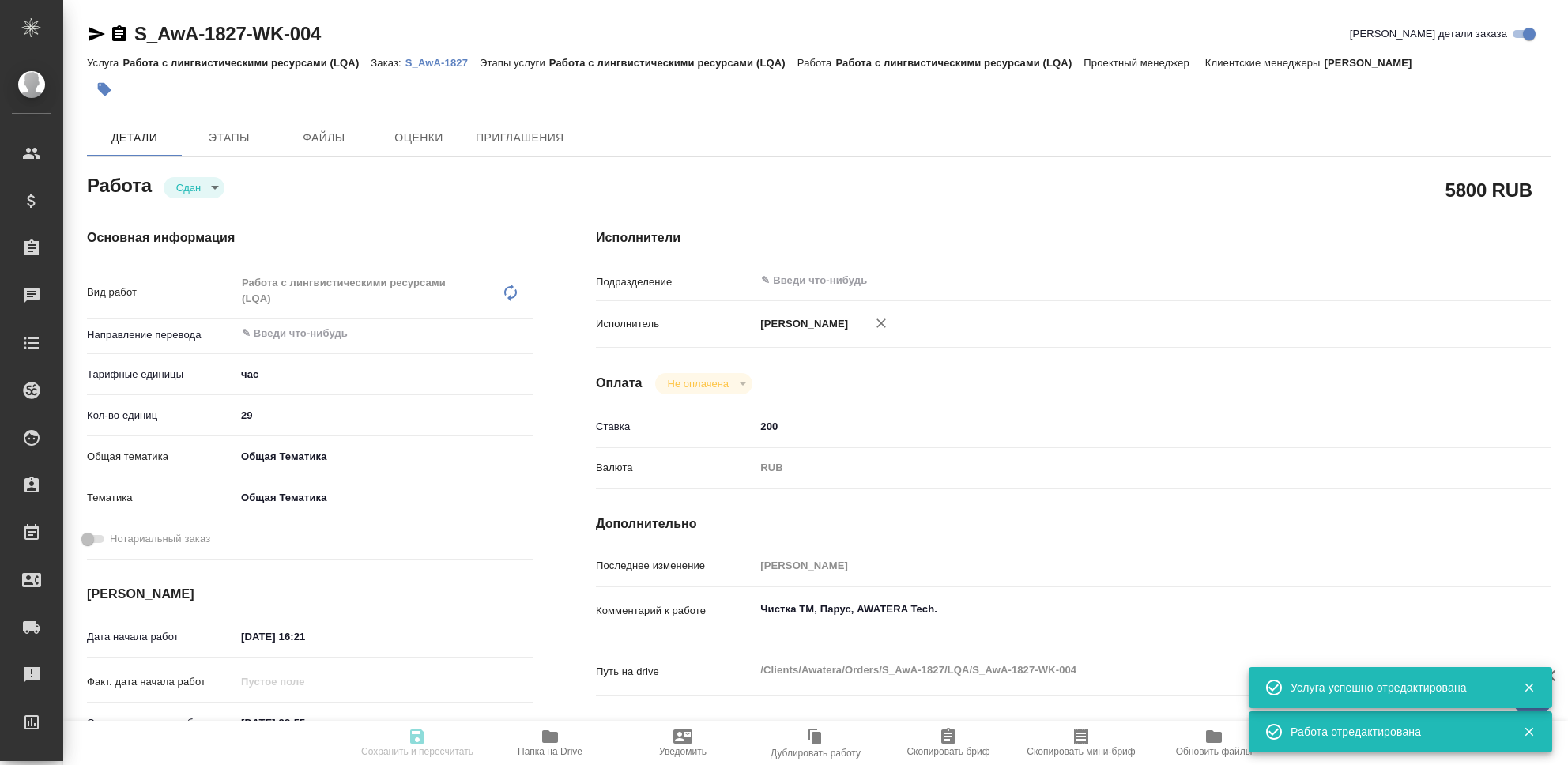
type input "29.08.2025 23:55"
type input "notPayed"
type input "200"
type input "RUB"
type input "[PERSON_NAME]"
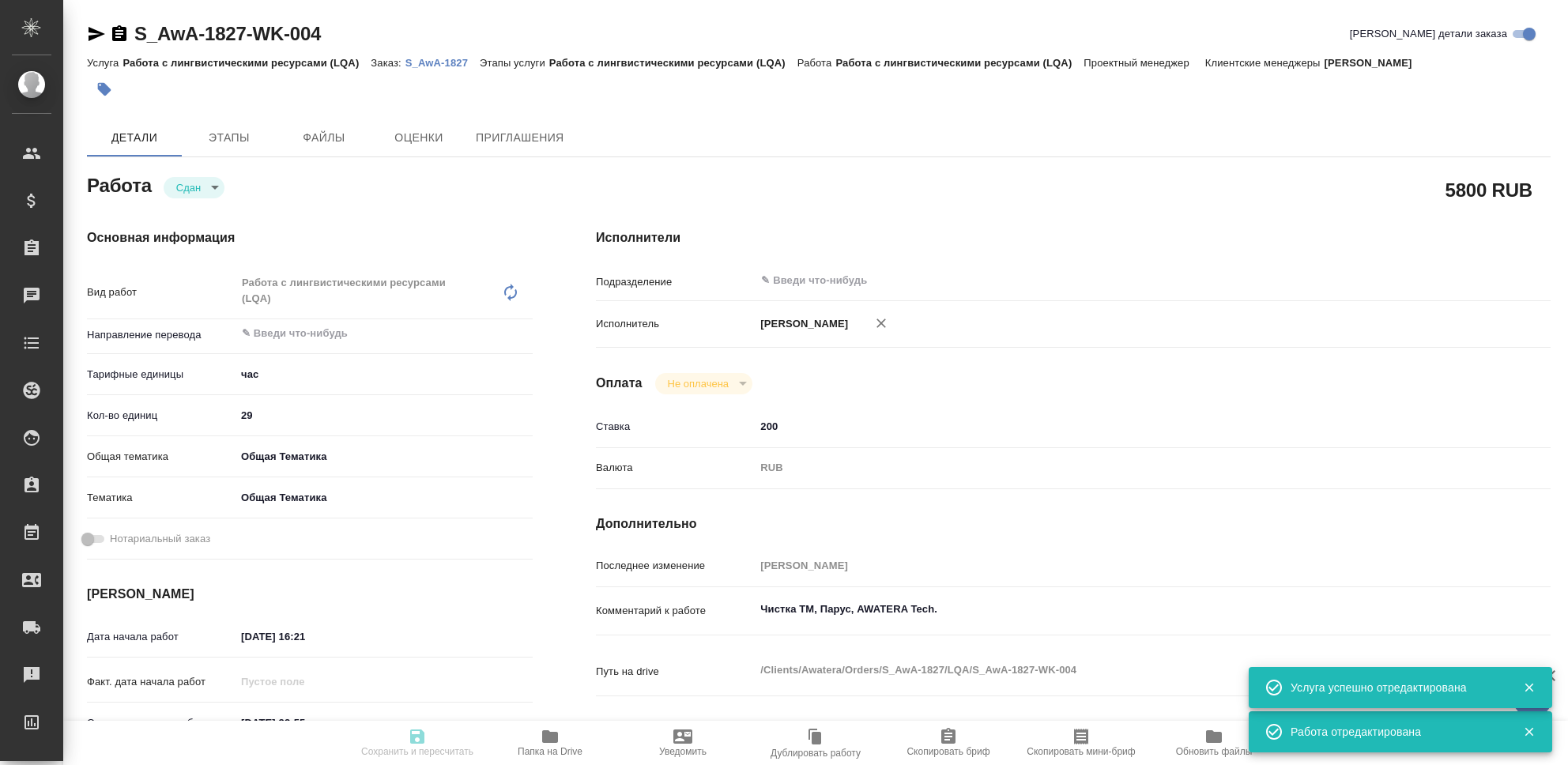
type textarea "Чистка ТМ, Парус, AWATERA Tech."
type textarea "x"
type textarea "/Clients/Awatera/Orders/S_AwA-1827/LQA/S_AwA-1827-WK-004"
type textarea "x"
type input "S_AwA-1827"
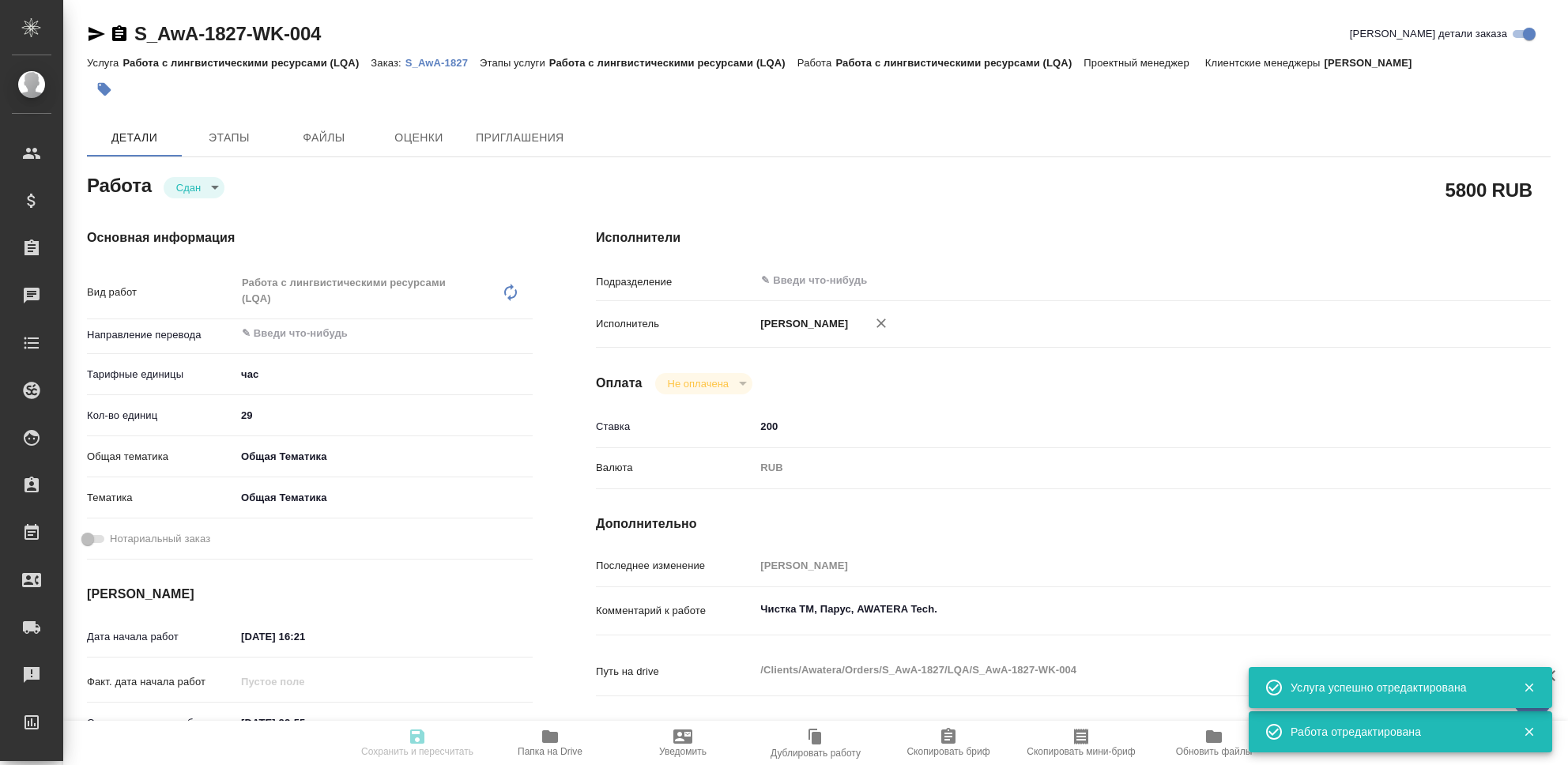
type input "Работа с лингвистическими ресурсами (LQA)"
type input "[PERSON_NAME]"
type input "/Clients/Awatera/Orders/S_AwA-1827"
type textarea "x"
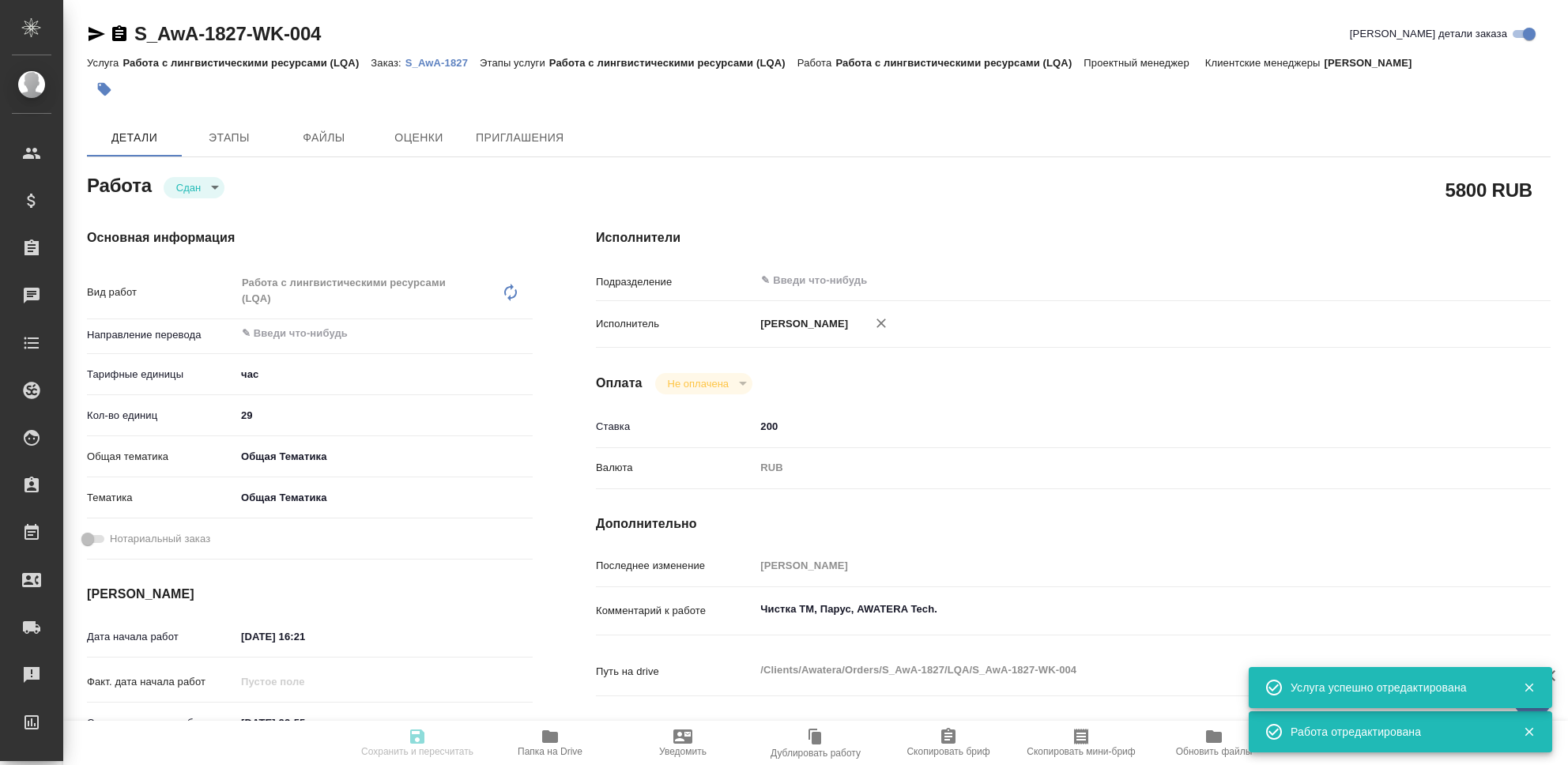
type textarea "x"
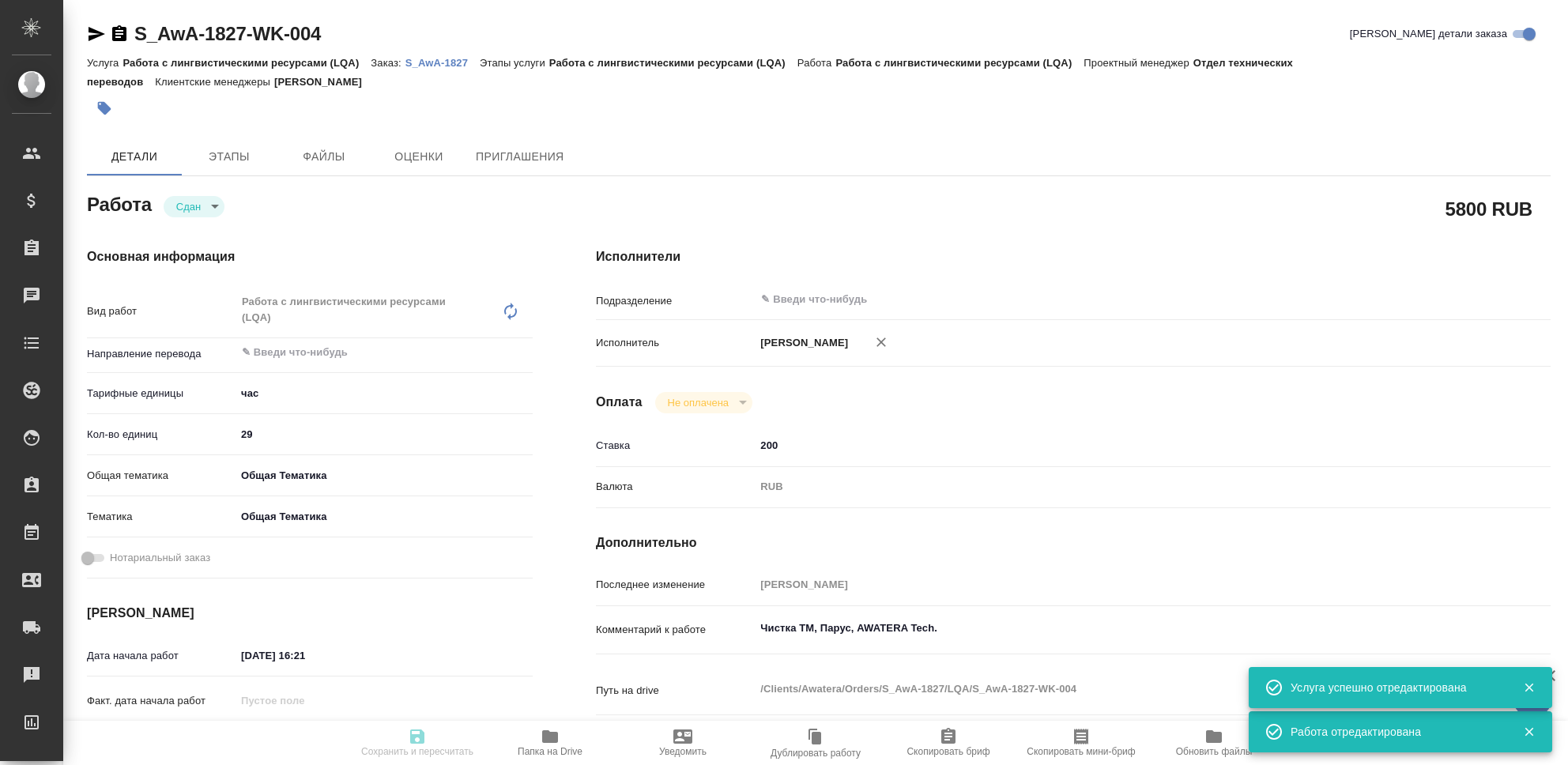
type textarea "x"
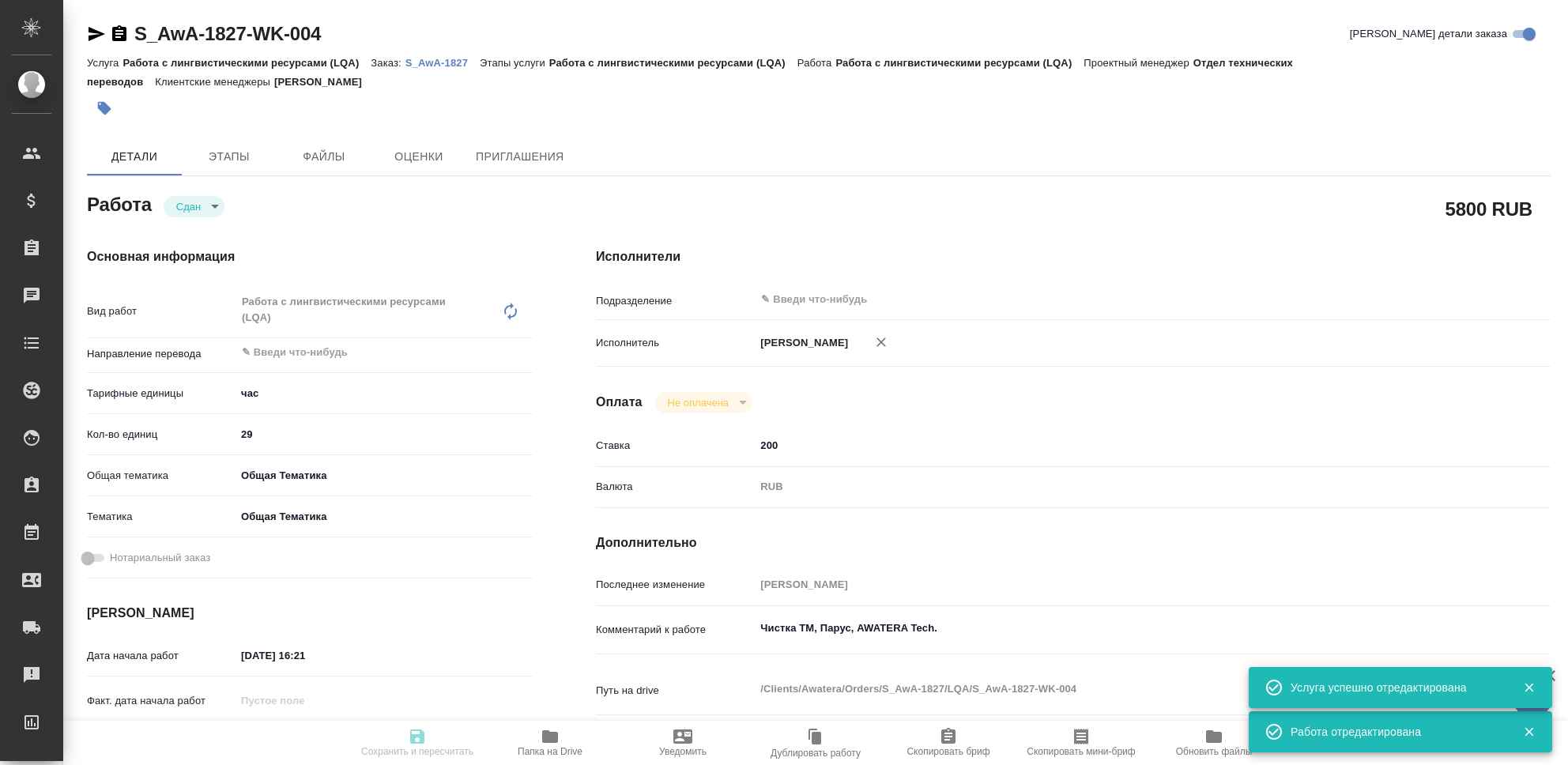
type textarea "x"
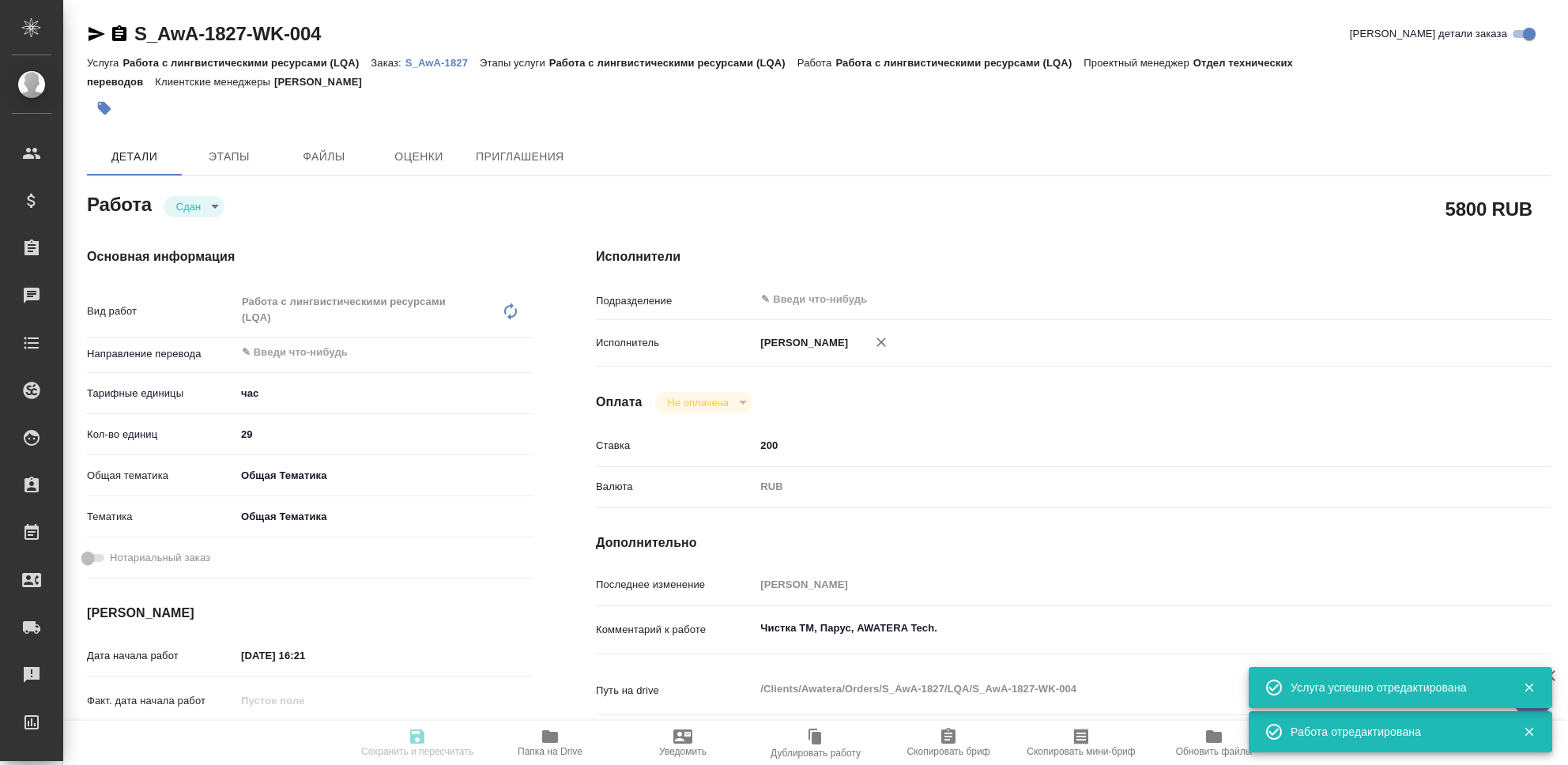
type textarea "x"
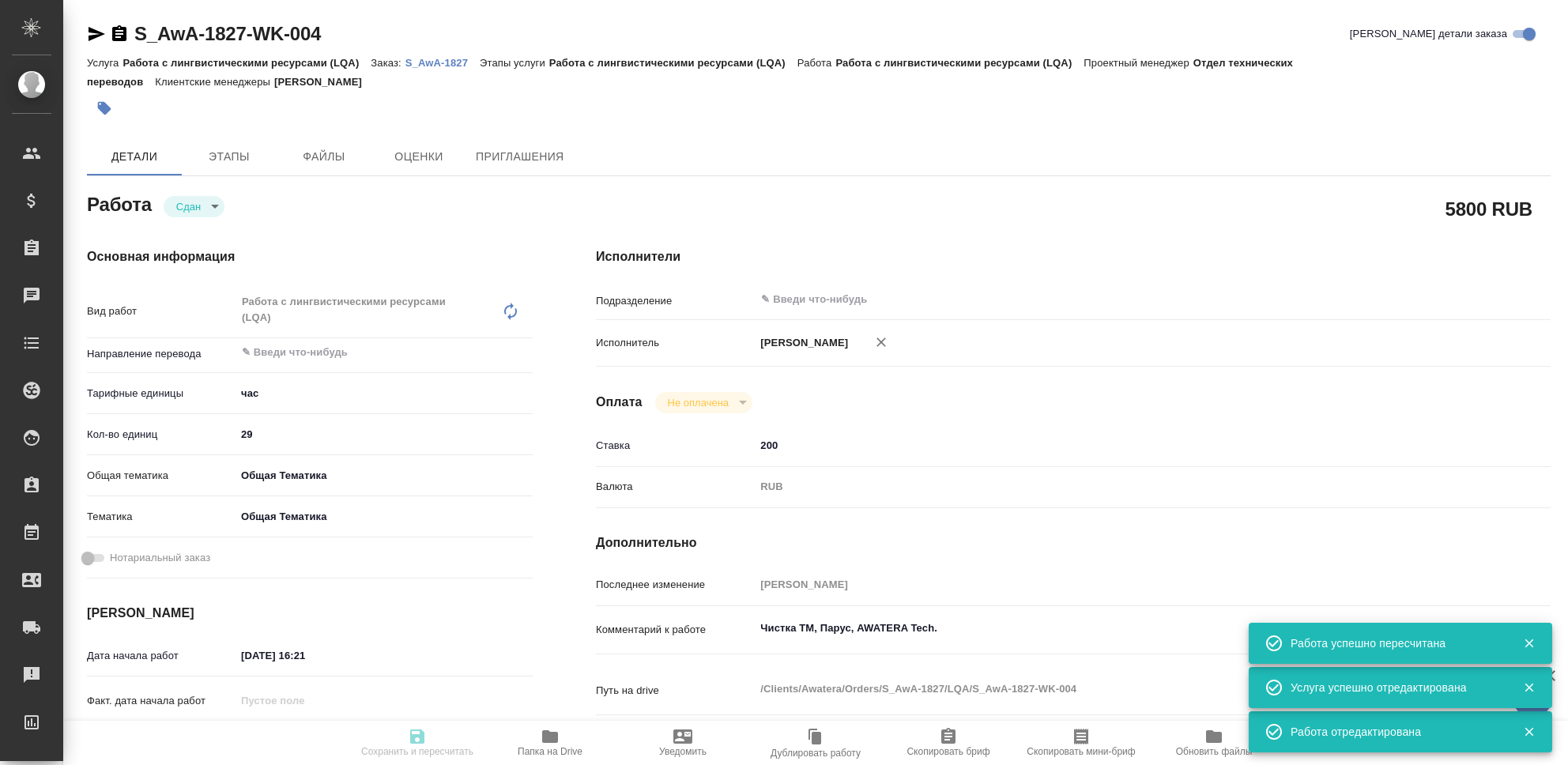
type input "closed"
type textarea "Работа с лингвистическими ресурсами (LQA)"
type textarea "x"
type input "5a8b1489cc6b4906c91bfd93"
type input "29"
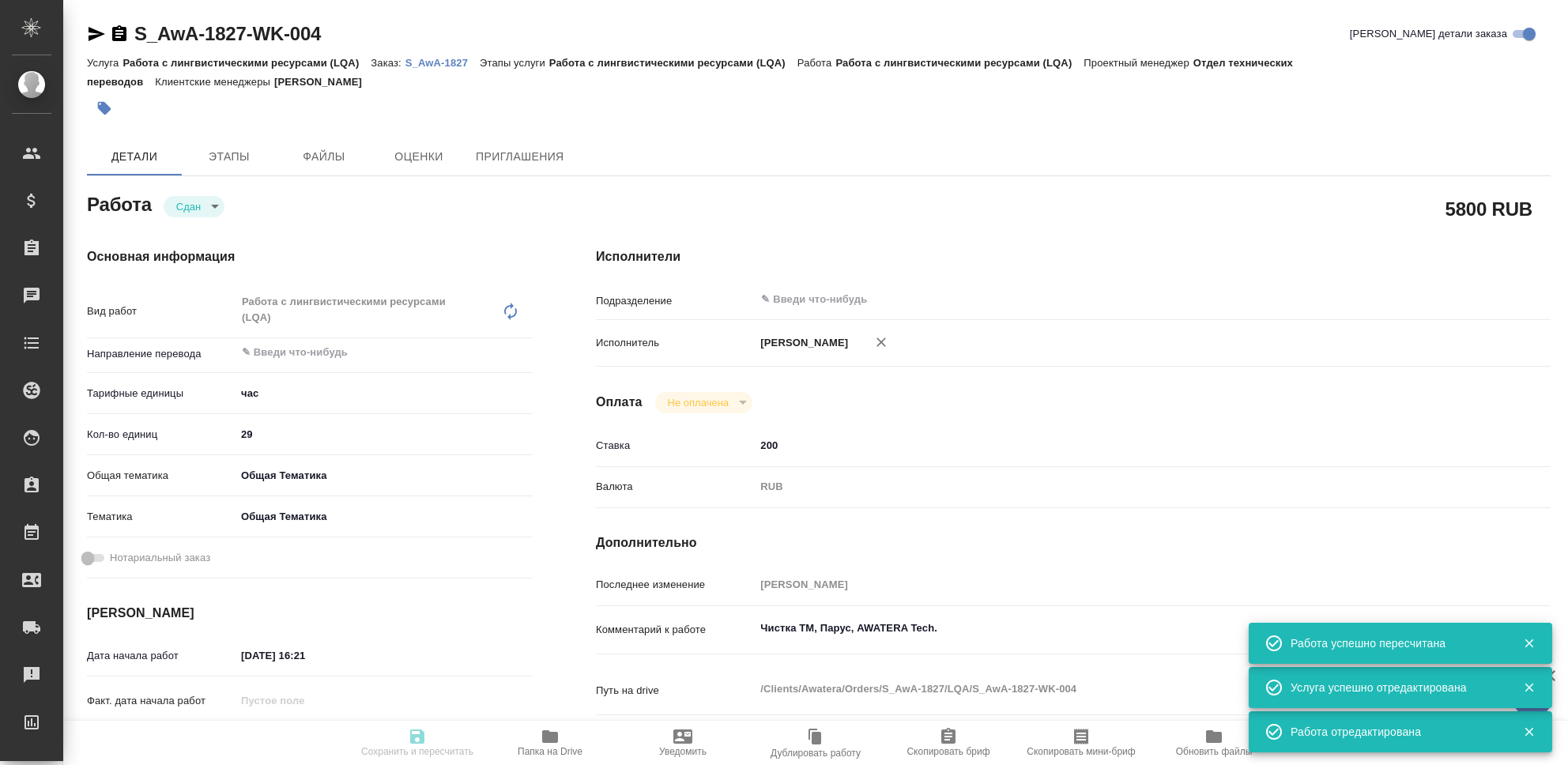
type input "obtem"
type input "6012b1ca196b0e5c9229a120"
type input "22.08.2025 16:21"
type input "29.08.2025 23:55"
type input "22.08.2025 16:22"
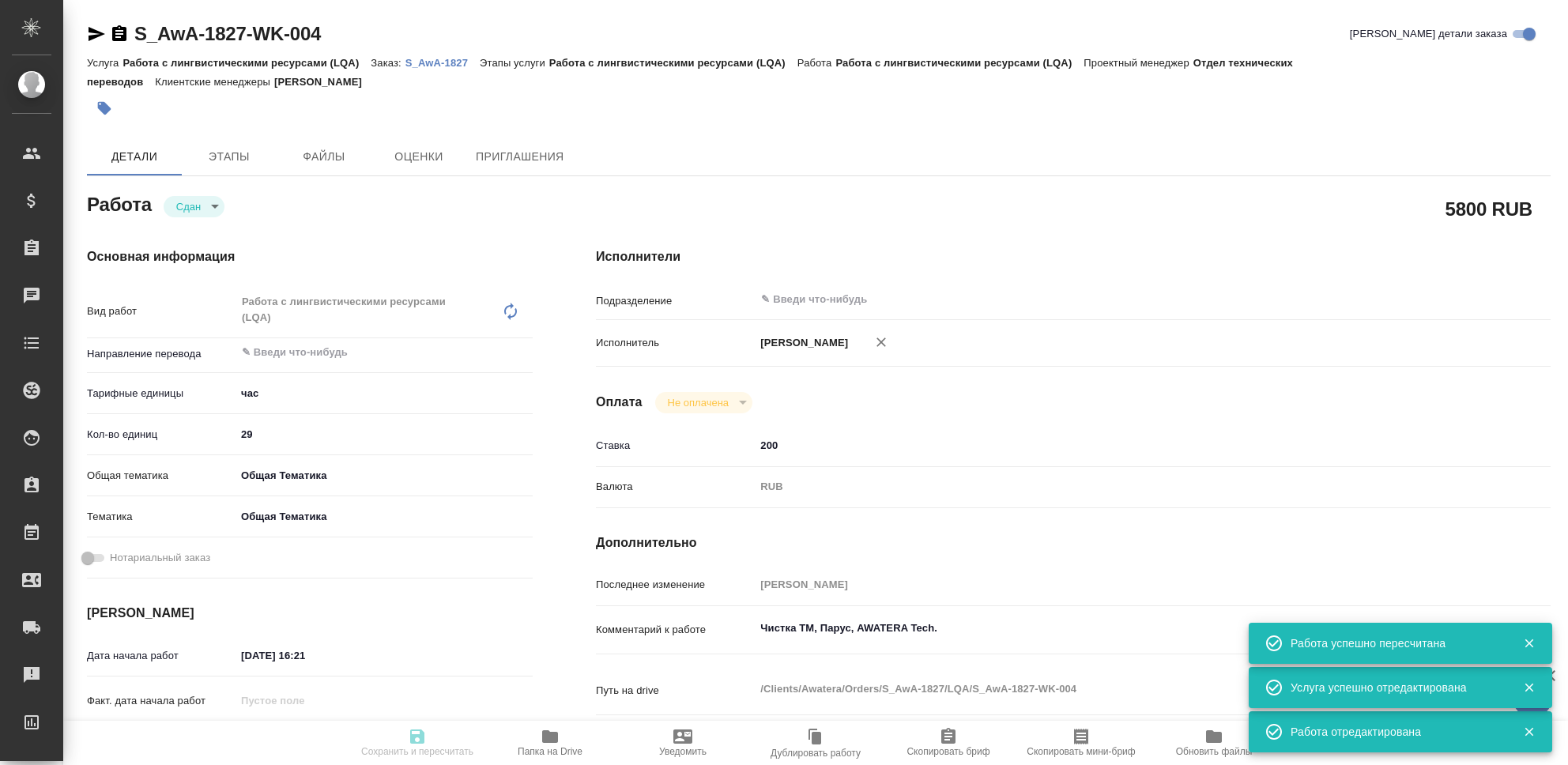
type input "29.08.2025 23:55"
type input "notPayed"
type input "200"
type input "RUB"
type input "[PERSON_NAME]"
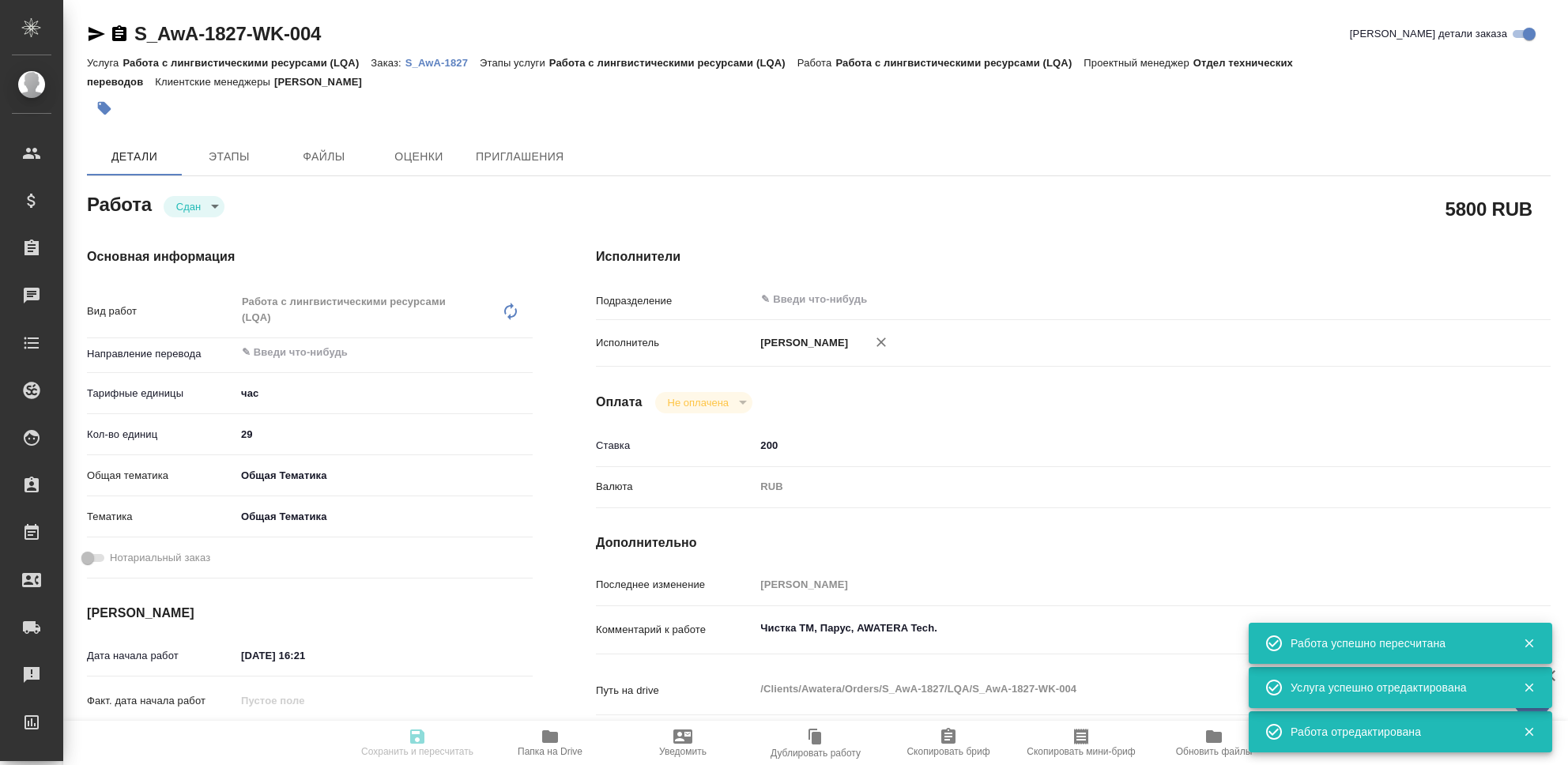
type textarea "Чистка ТМ, Парус, AWATERA Tech."
type textarea "x"
type textarea "/Clients/Awatera/Orders/S_AwA-1827/LQA/S_AwA-1827-WK-004"
type textarea "x"
type input "S_AwA-1827"
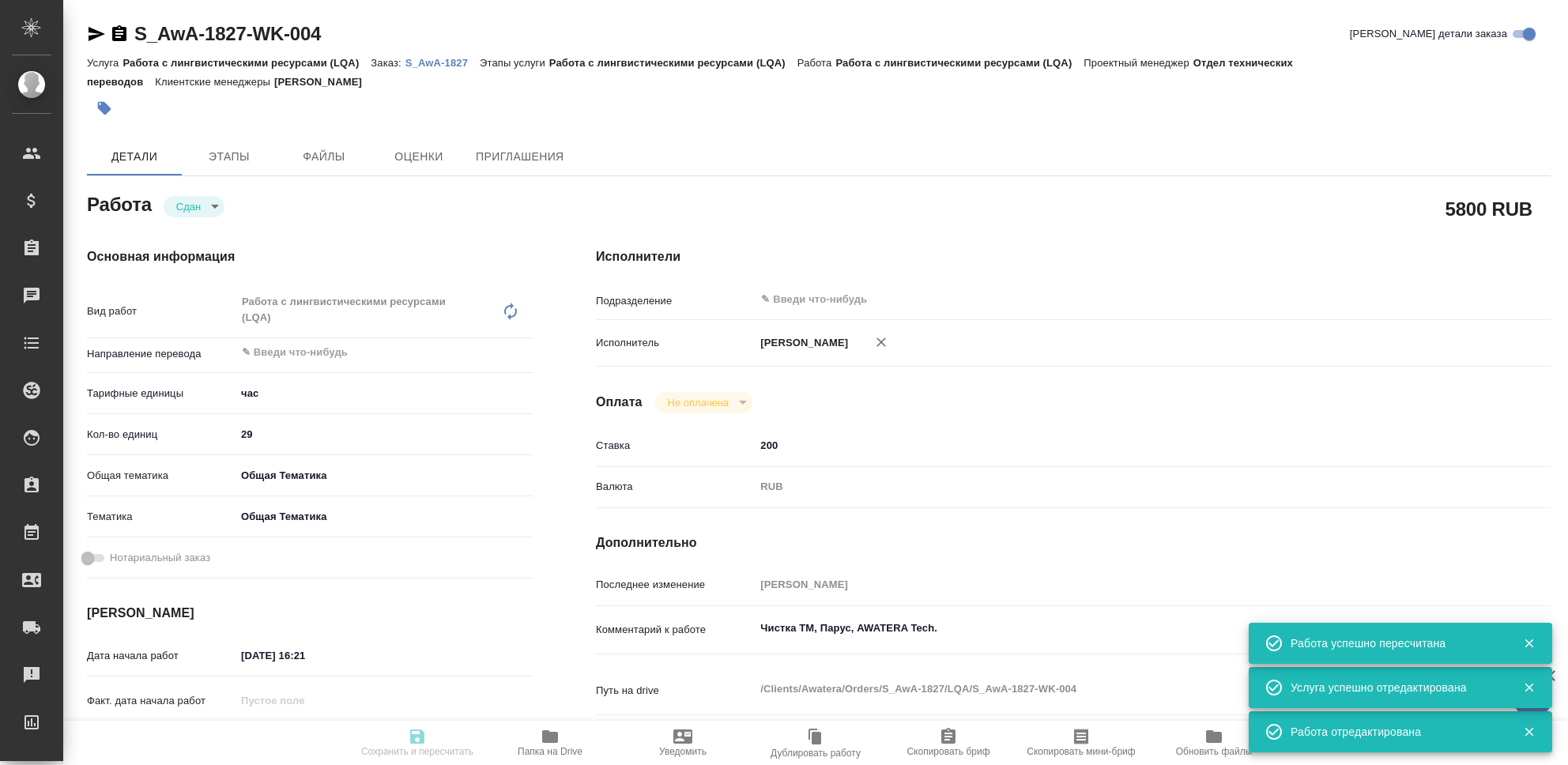
type input "Работа с лингвистическими ресурсами (LQA)"
type input "[PERSON_NAME]"
type input "/Clients/Awatera/Orders/S_AwA-1827"
type textarea "x"
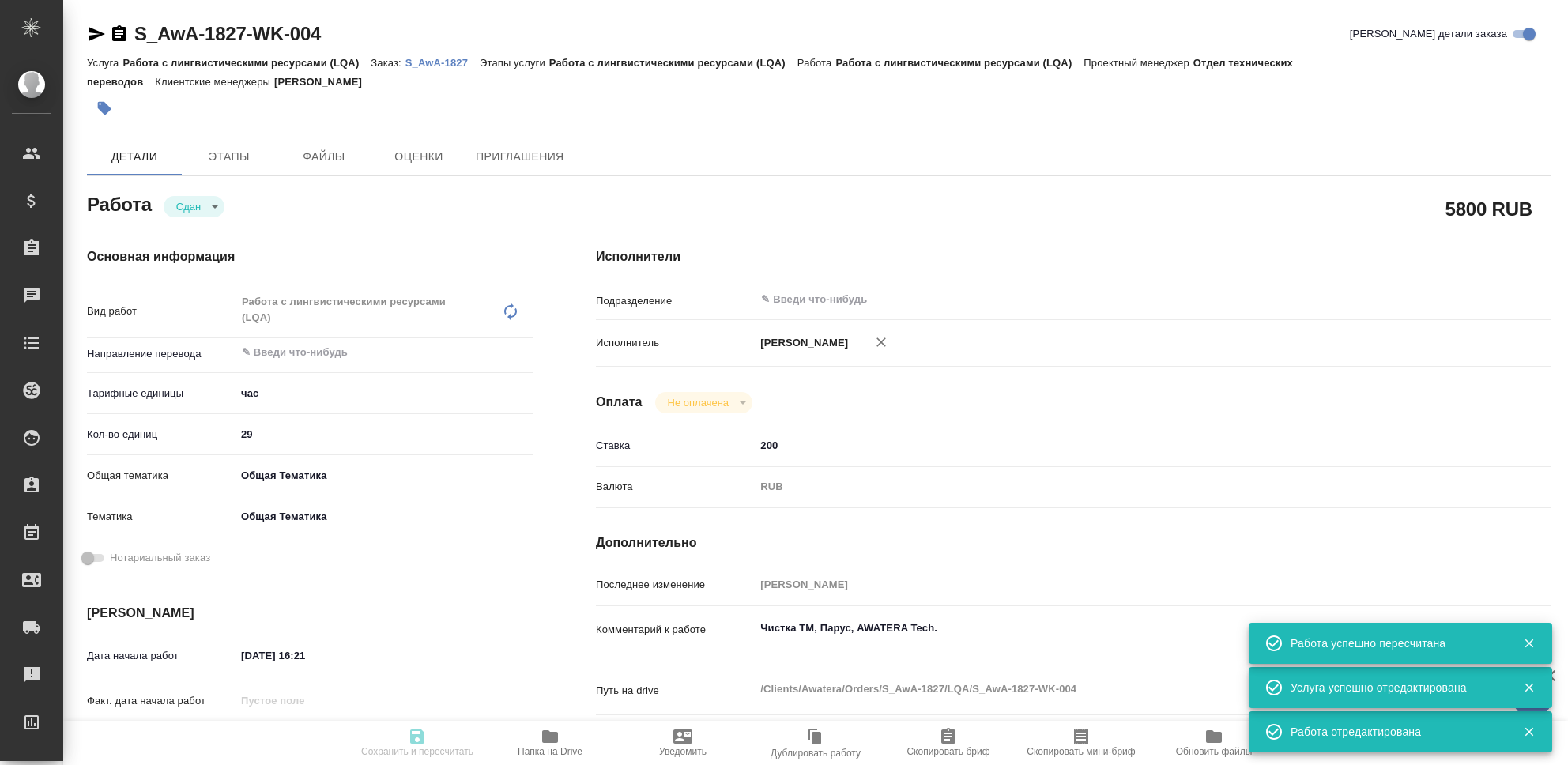
type textarea "x"
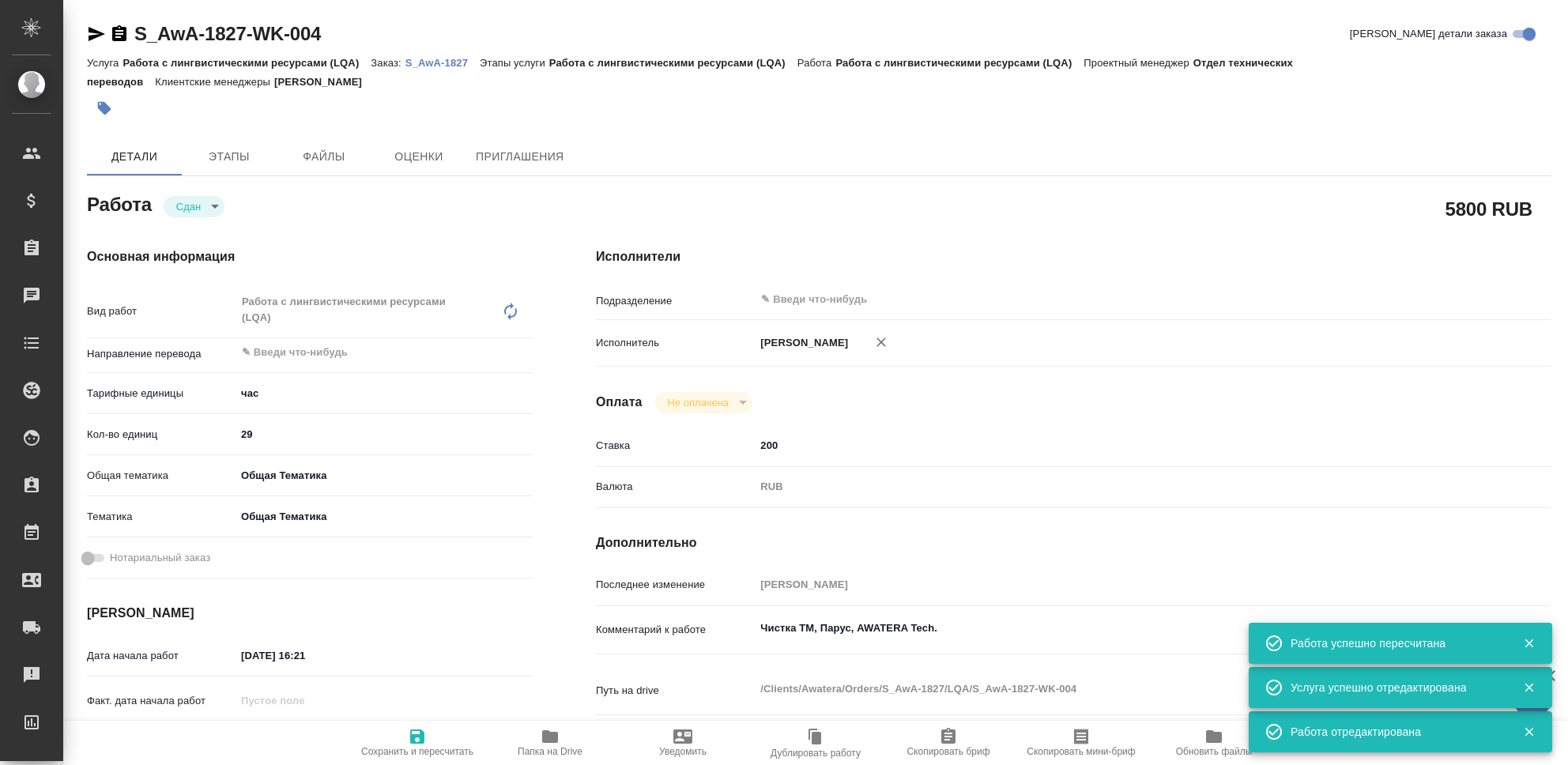
type textarea "x"
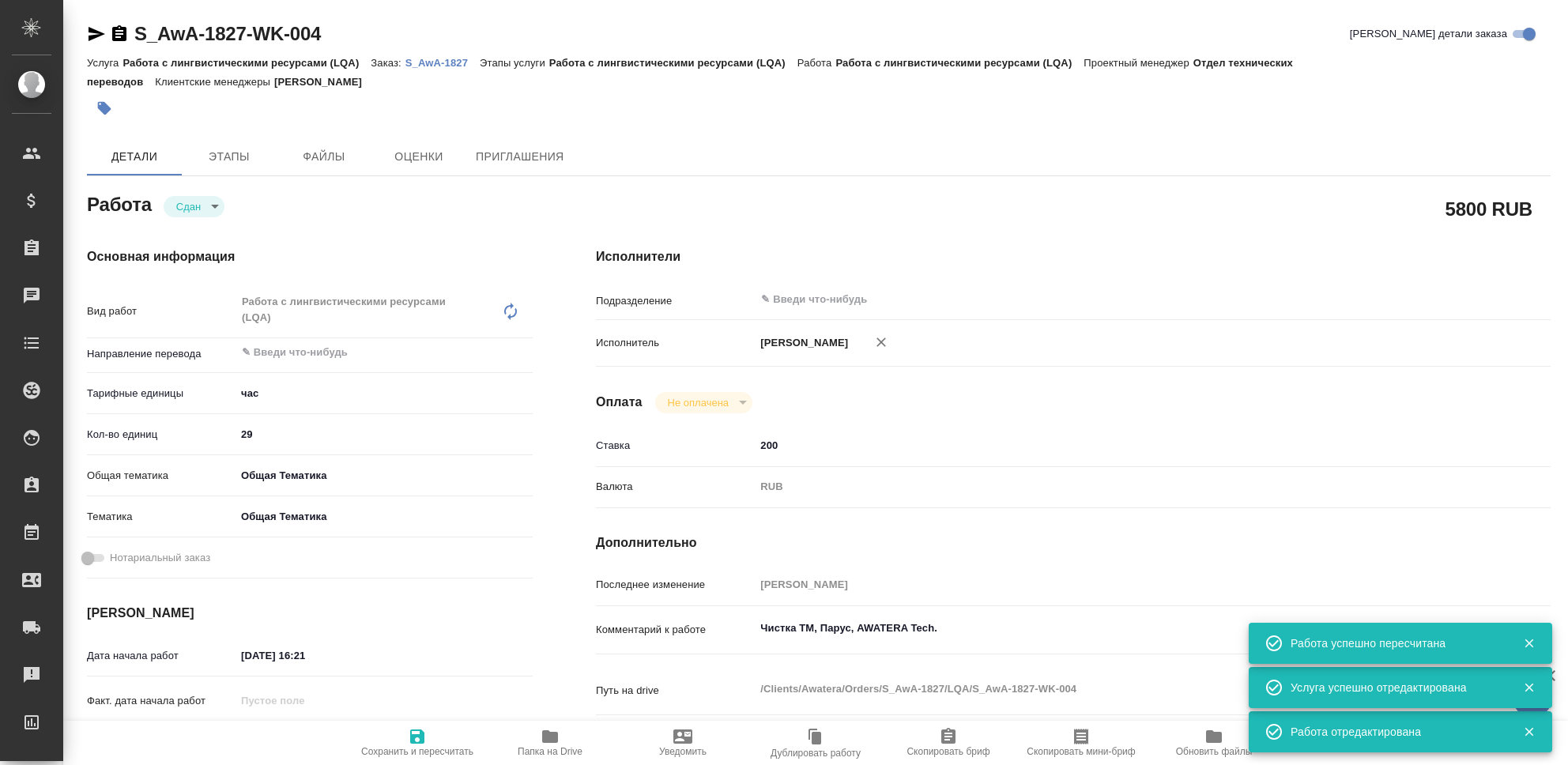
type textarea "x"
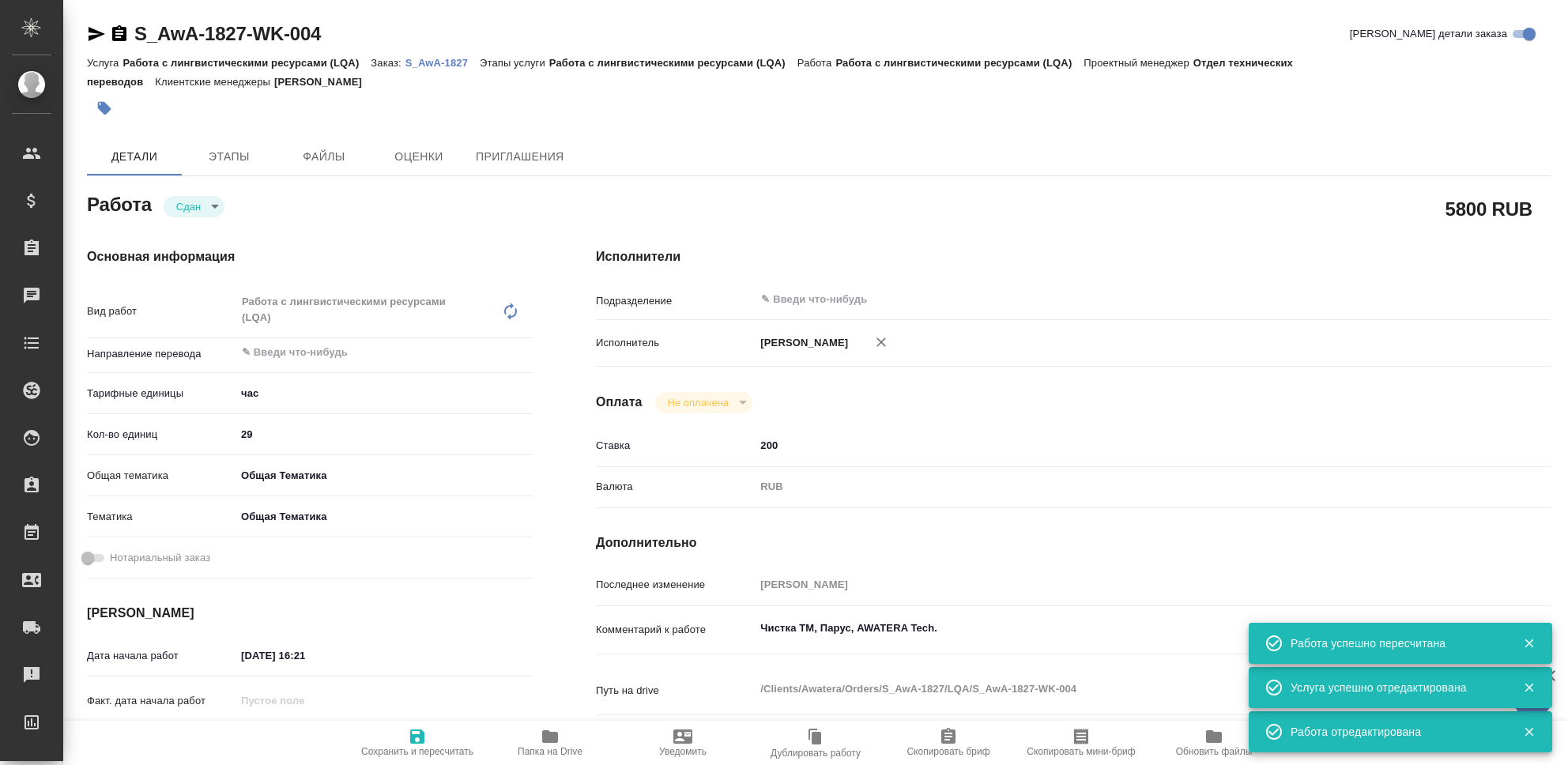
type textarea "x"
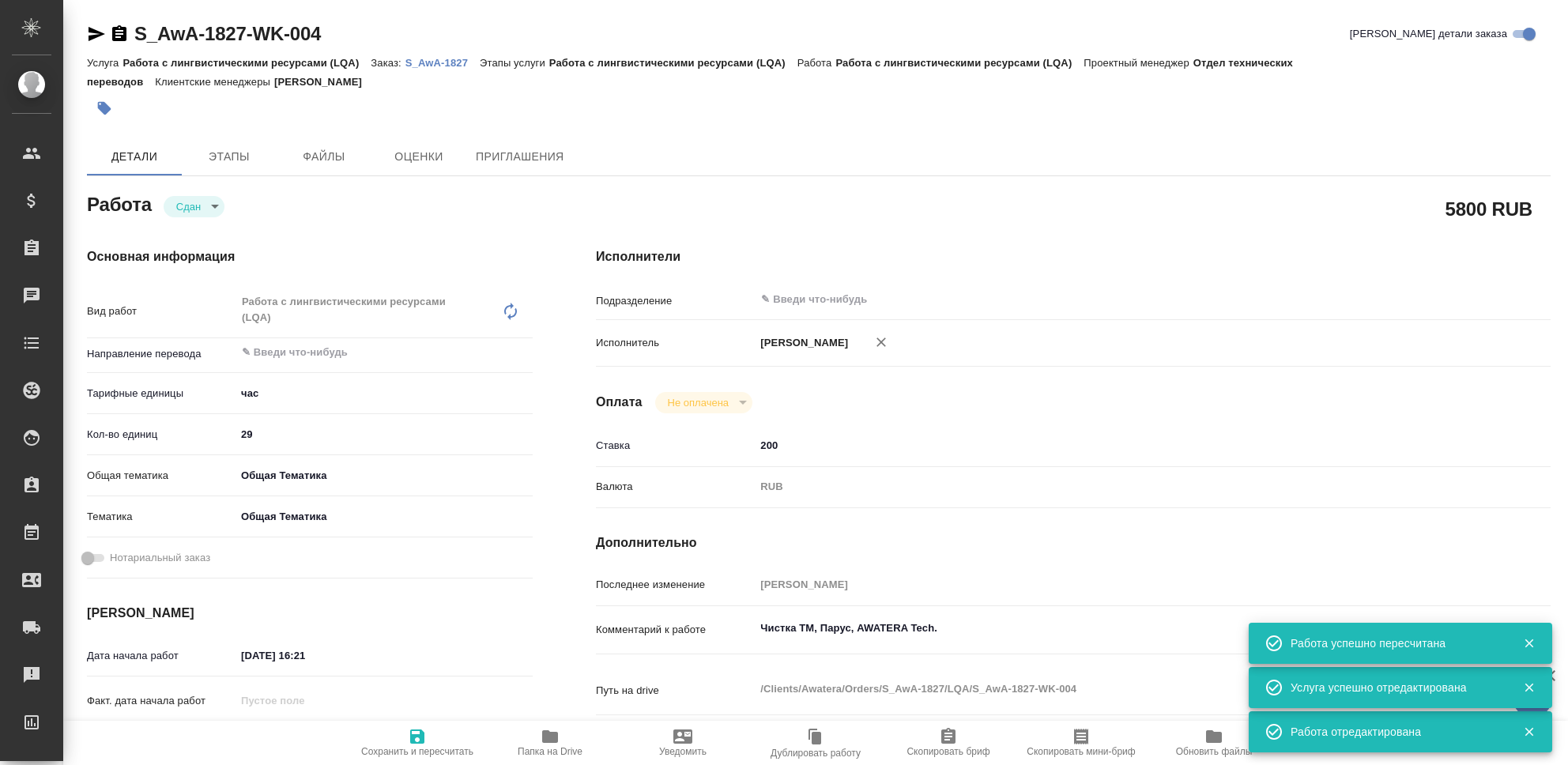
type textarea "x"
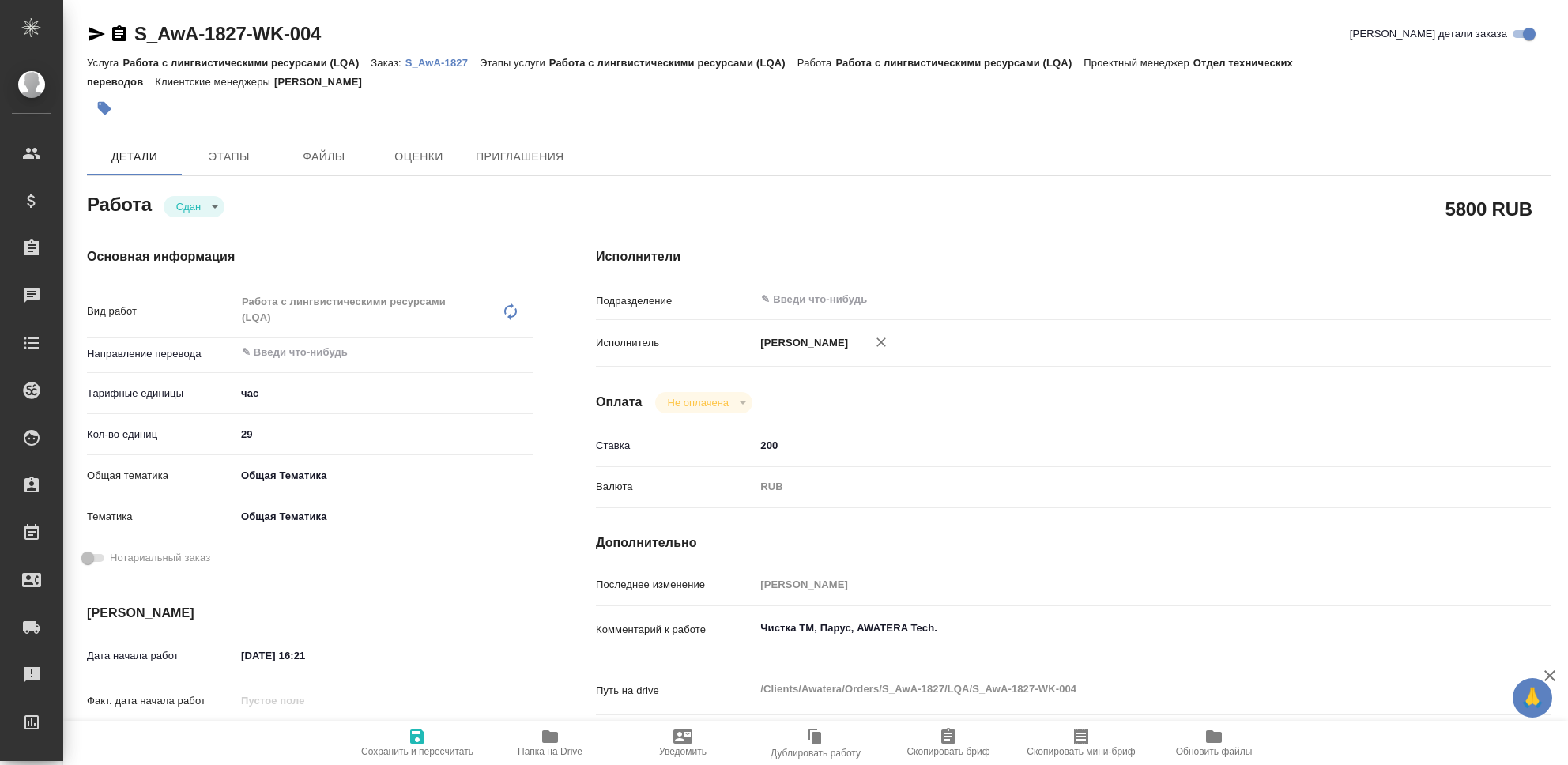
click at [419, 735] on icon "button" at bounding box center [418, 736] width 14 height 14
type textarea "x"
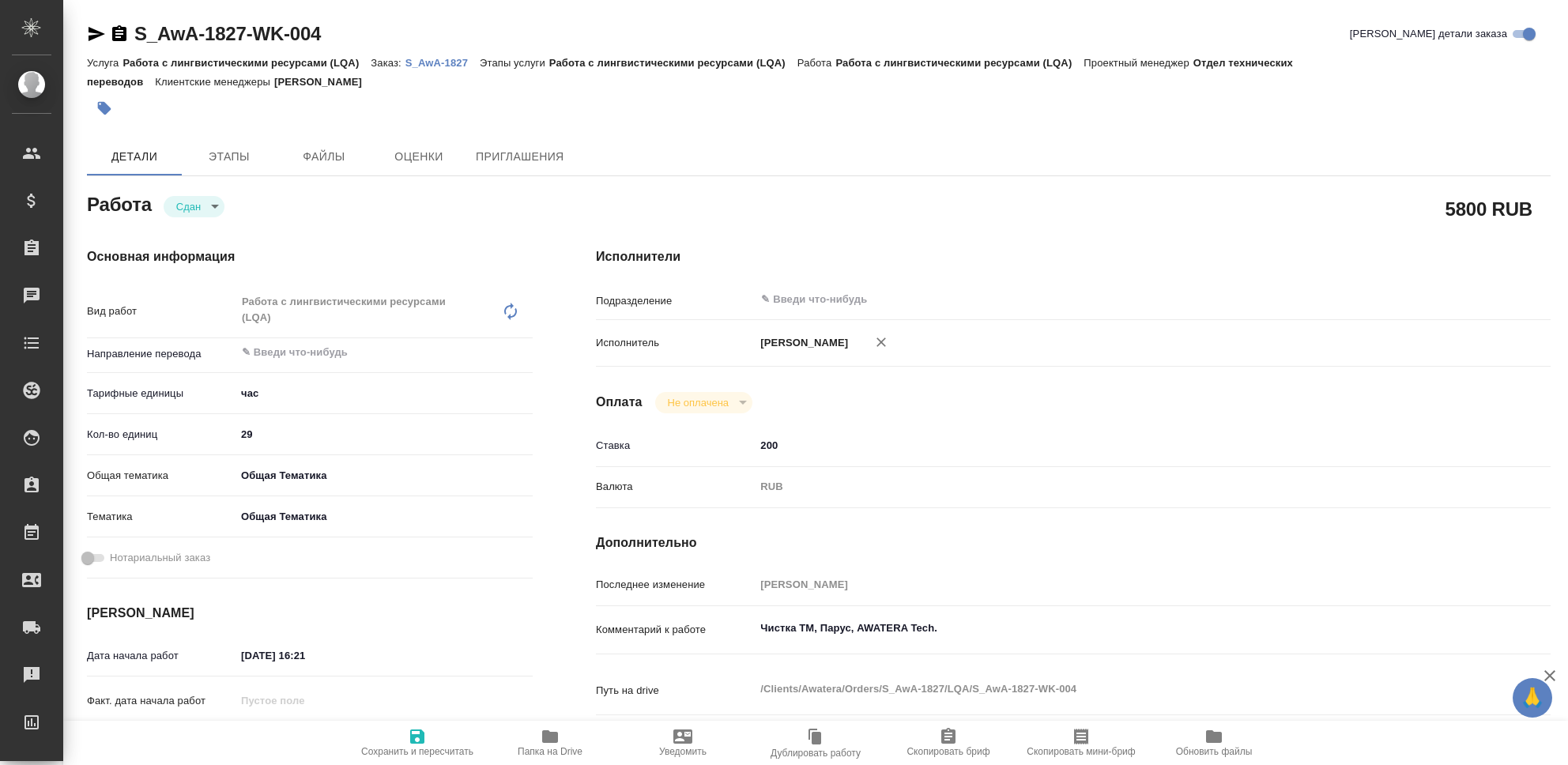
type textarea "x"
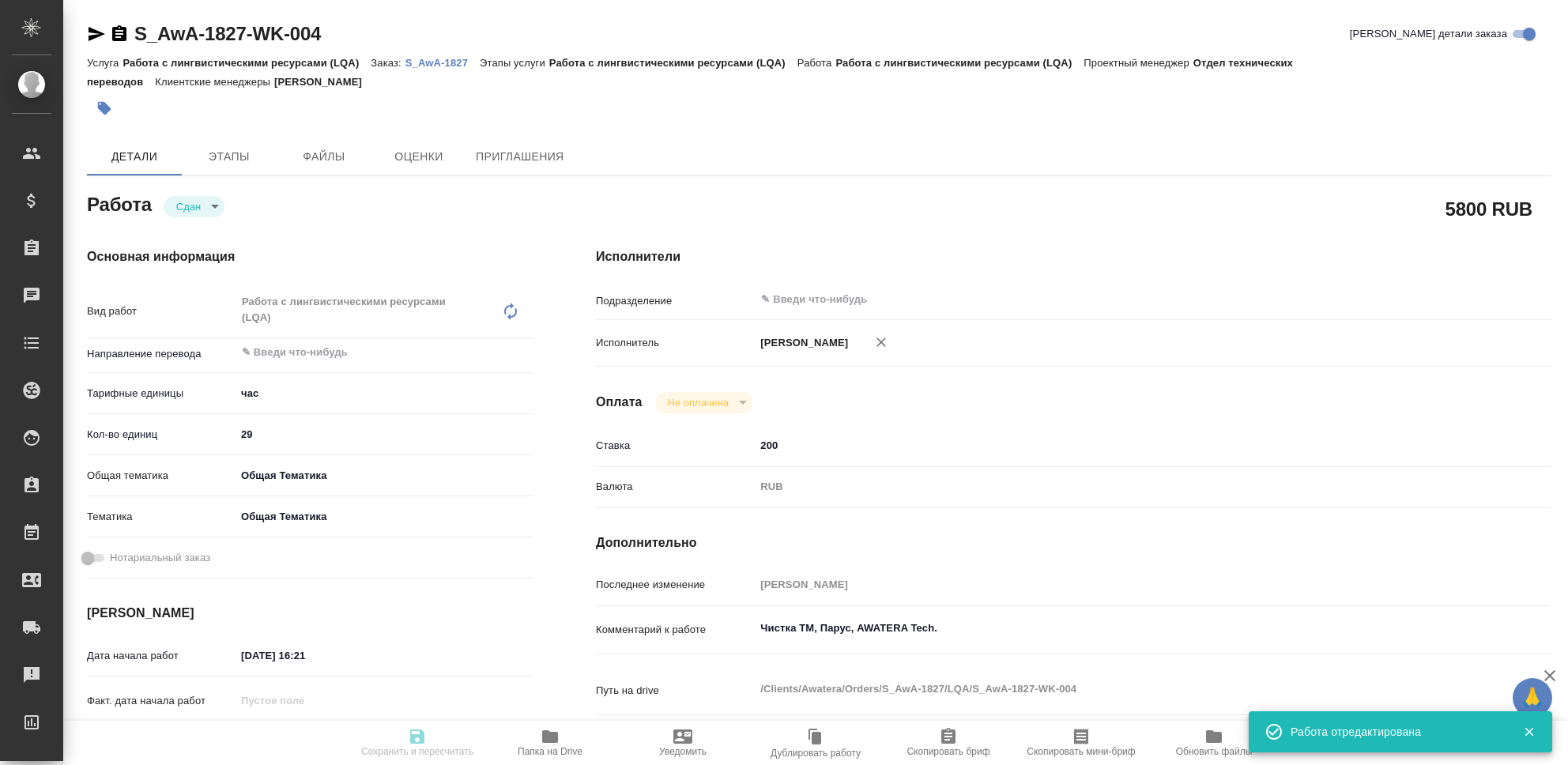
type textarea "x"
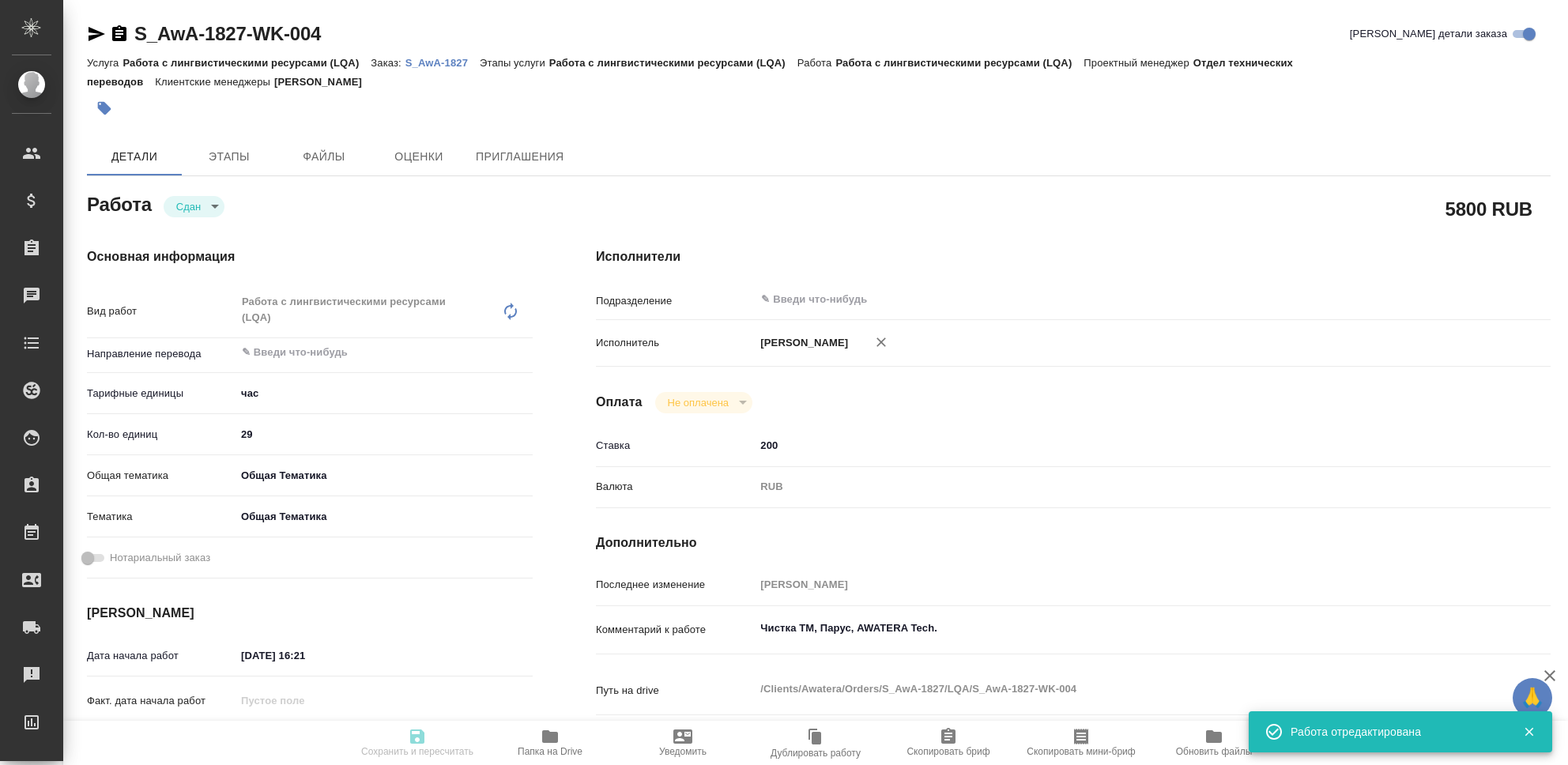
type textarea "x"
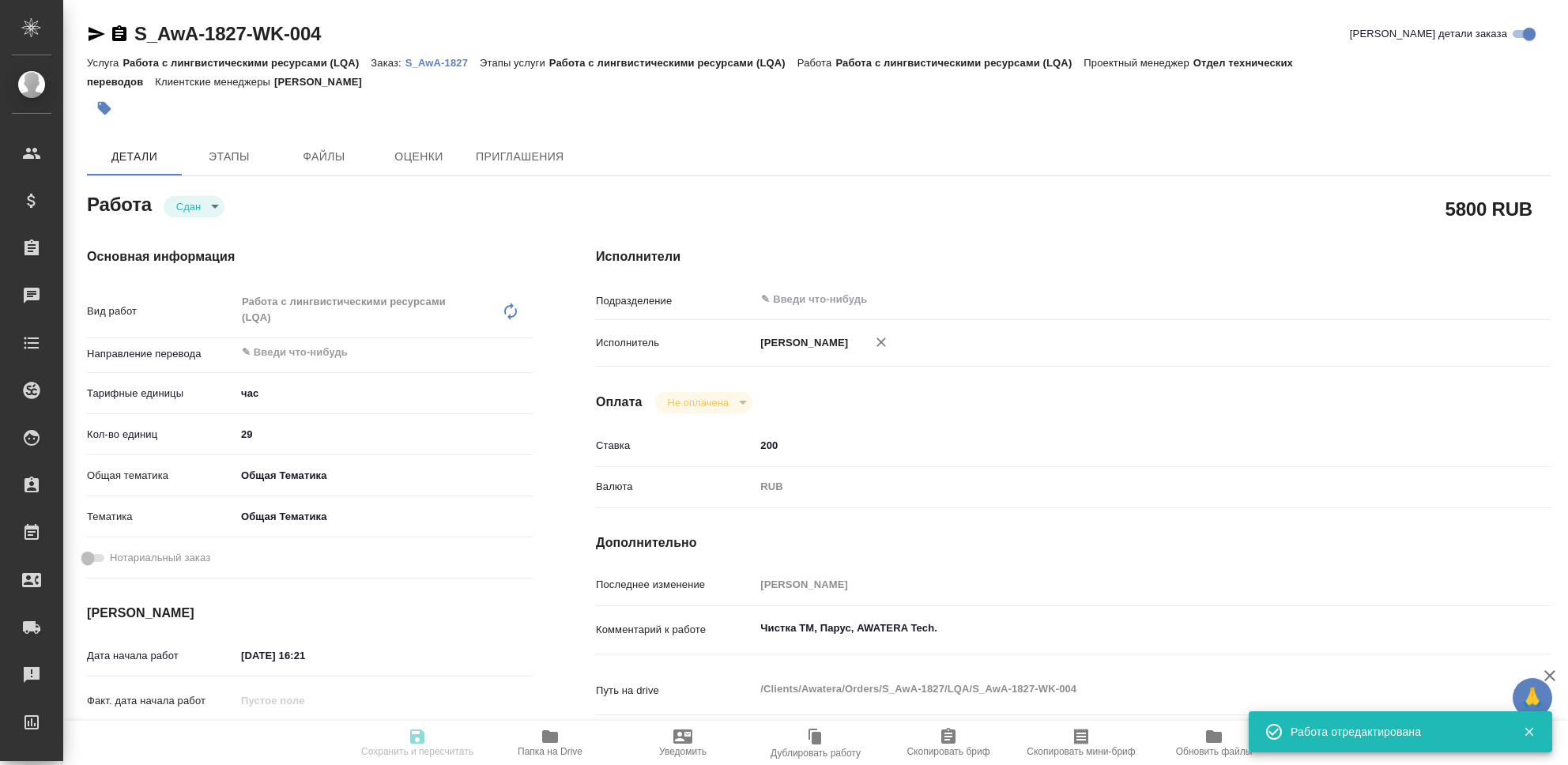
type input "closed"
type textarea "Работа с лингвистическими ресурсами (LQA)"
type textarea "x"
type input "5a8b1489cc6b4906c91bfd93"
type input "29"
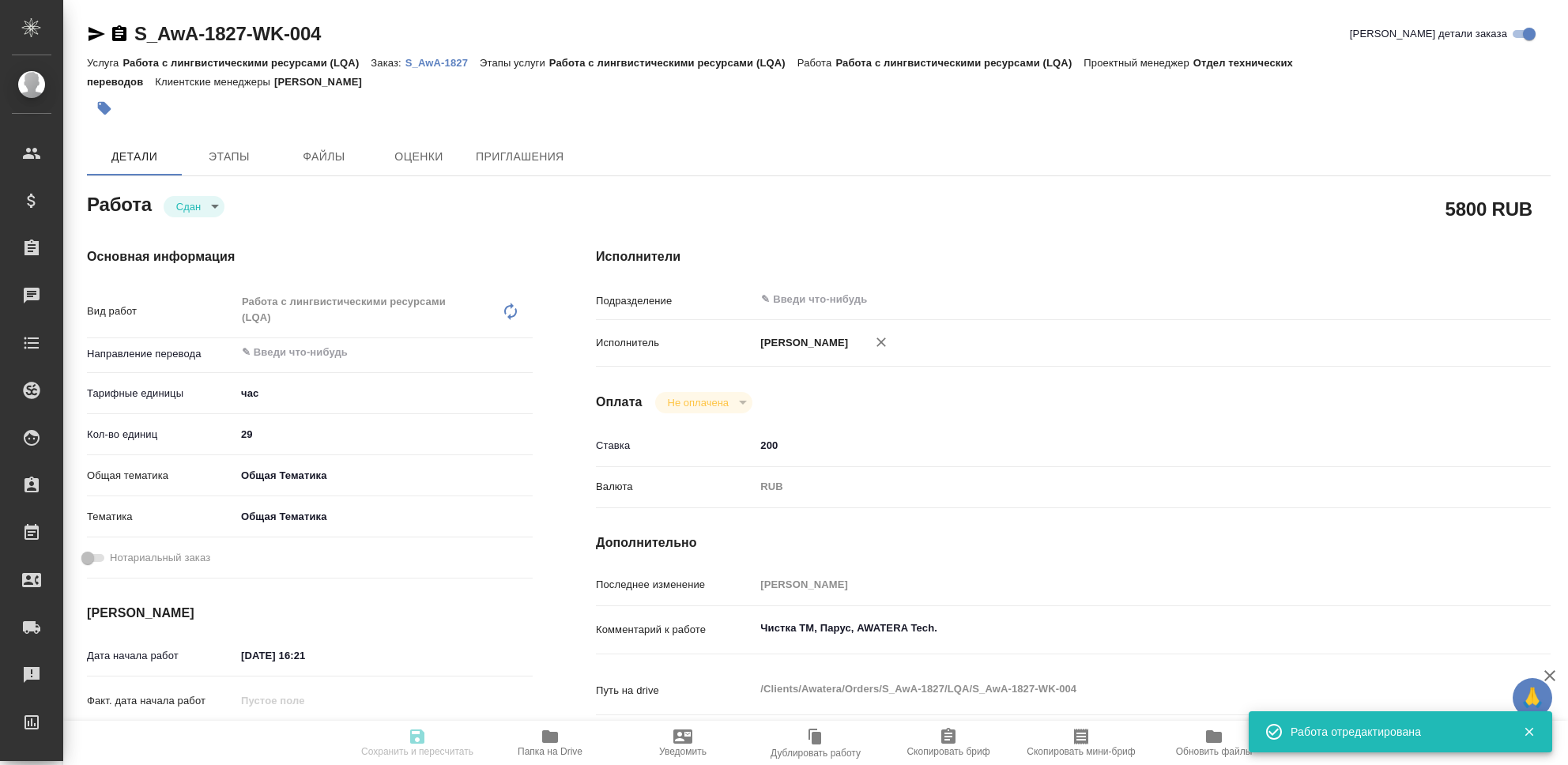
type input "obtem"
type input "6012b1ca196b0e5c9229a120"
type input "22.08.2025 16:21"
type input "29.08.2025 23:55"
type input "22.08.2025 16:22"
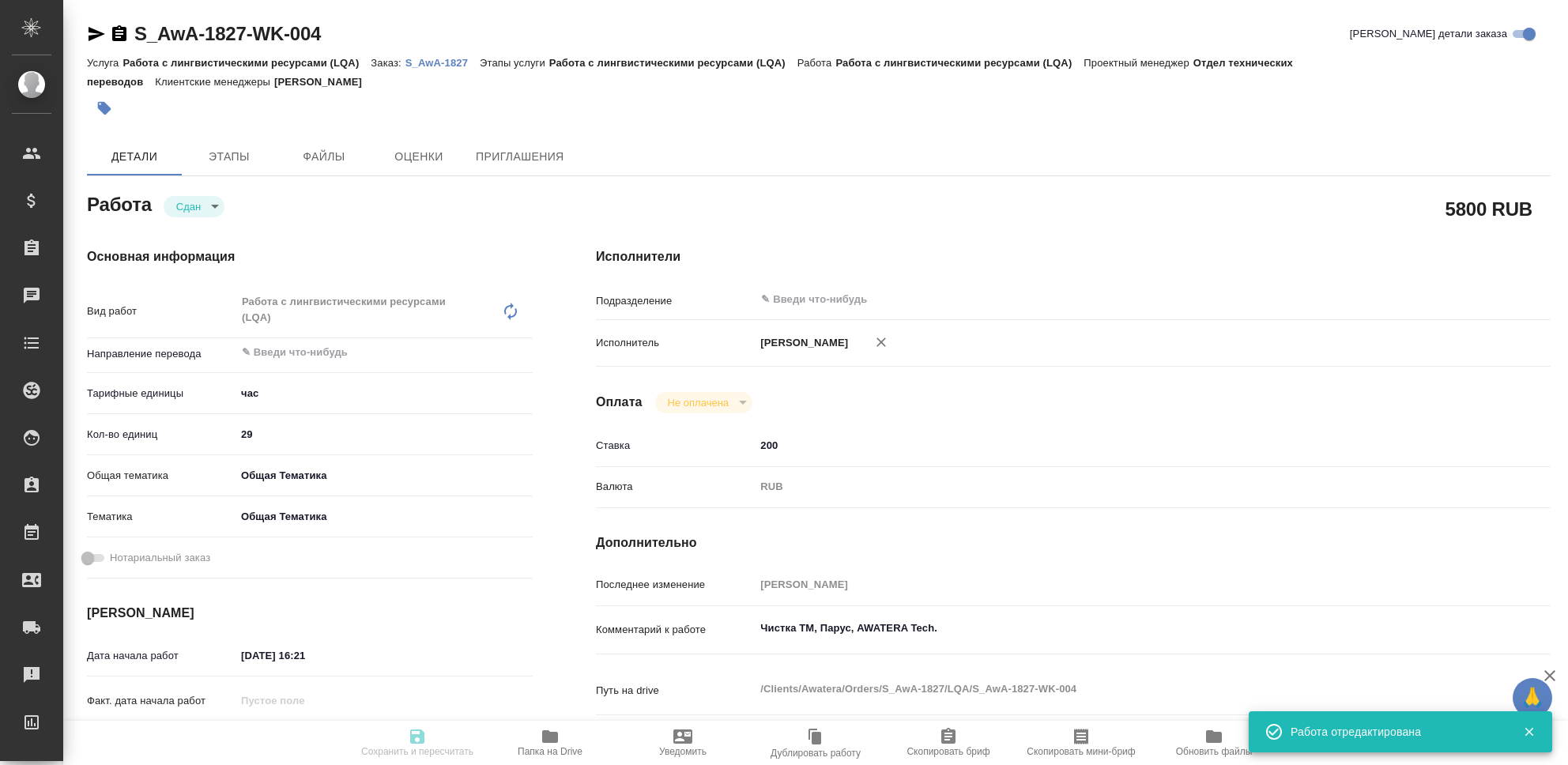
type input "29.08.2025 23:55"
type input "notPayed"
type input "200"
type input "RUB"
type input "[PERSON_NAME]"
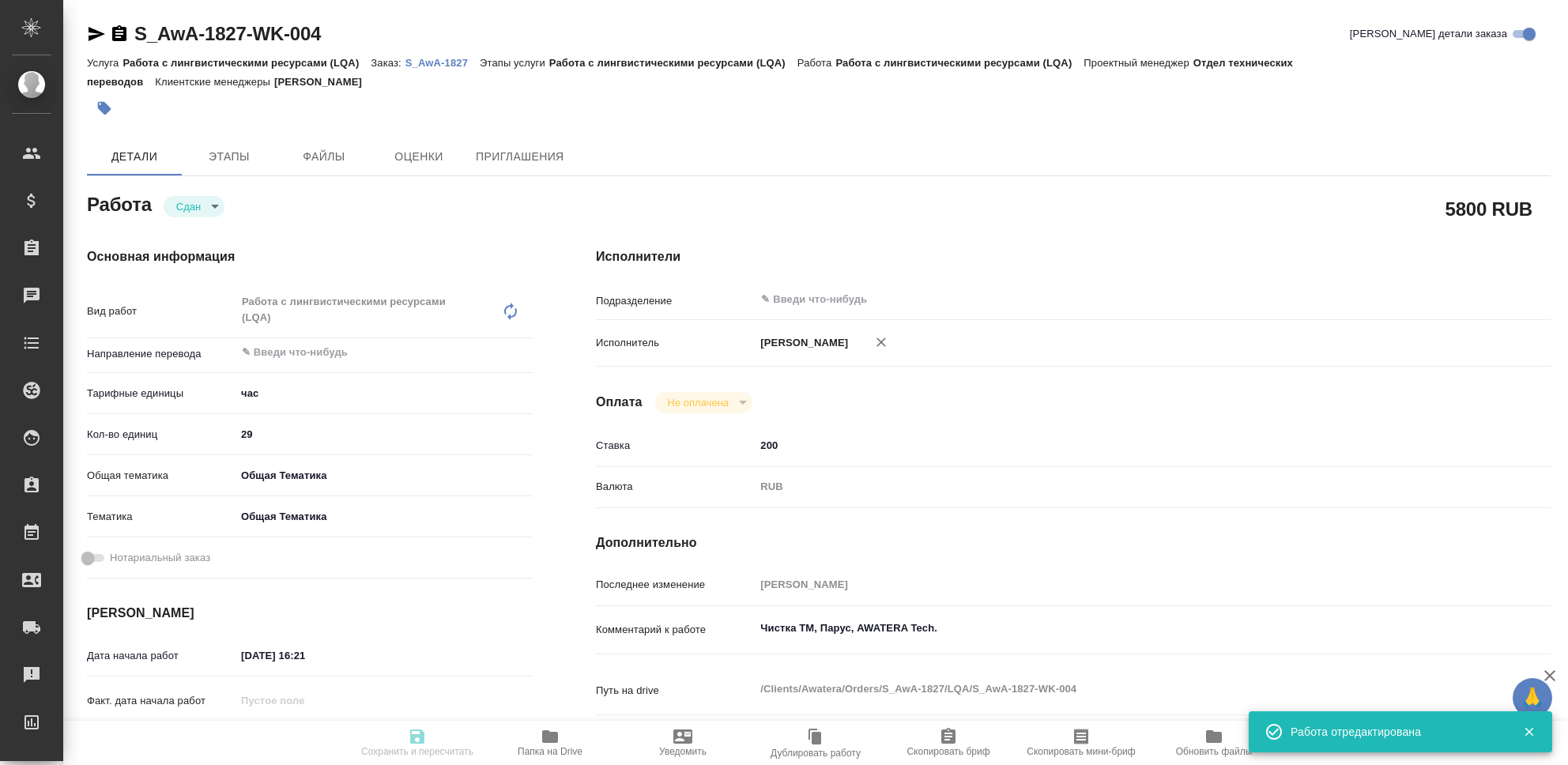
type textarea "Чистка ТМ, Парус, AWATERA Tech."
type textarea "x"
type textarea "/Clients/Awatera/Orders/S_AwA-1827/LQA/S_AwA-1827-WK-004"
type textarea "x"
type input "S_AwA-1827"
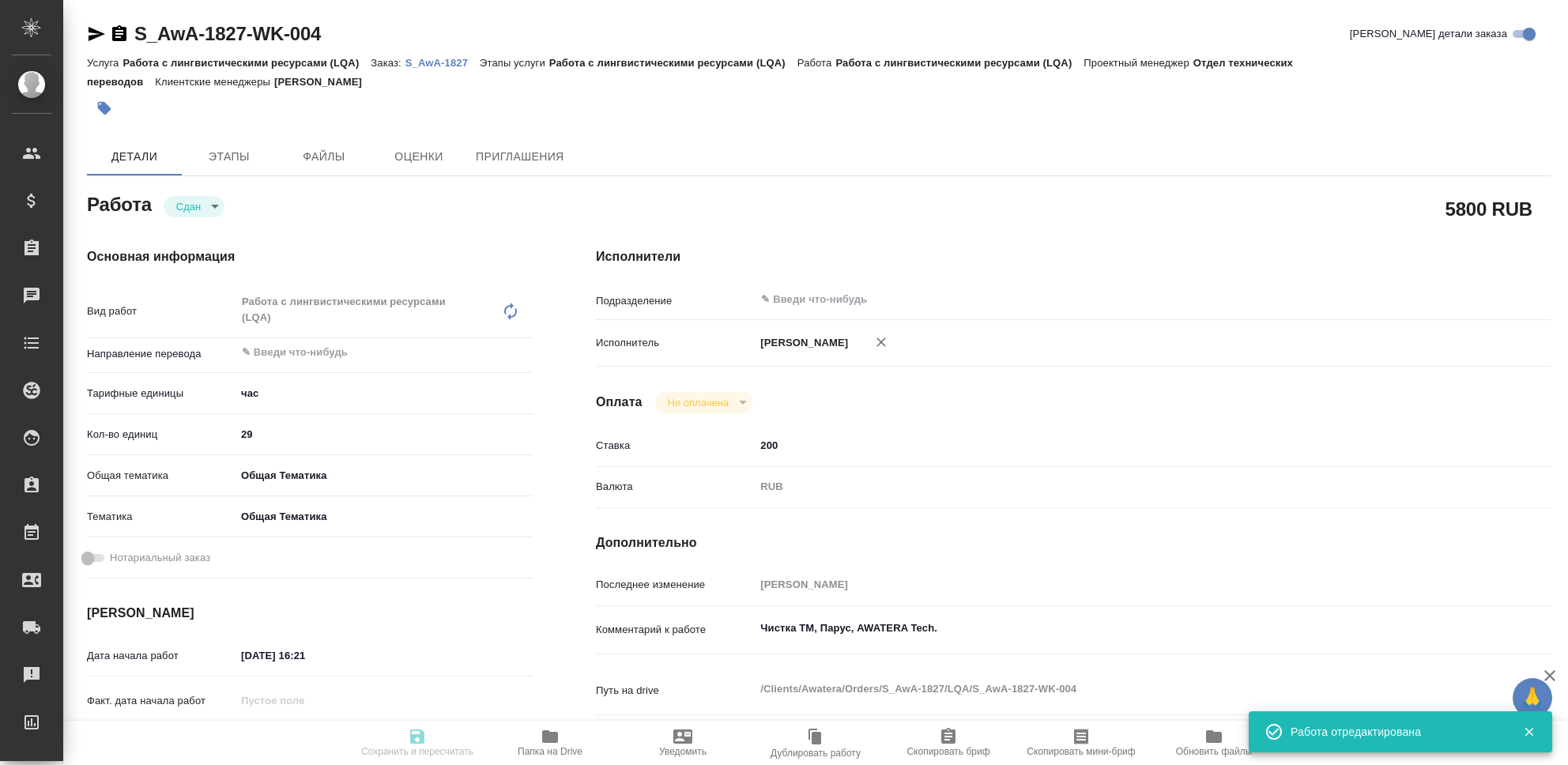
type input "Работа с лингвистическими ресурсами (LQA)"
type input "[PERSON_NAME]"
type input "/Clients/Awatera/Orders/S_AwA-1827"
type textarea "x"
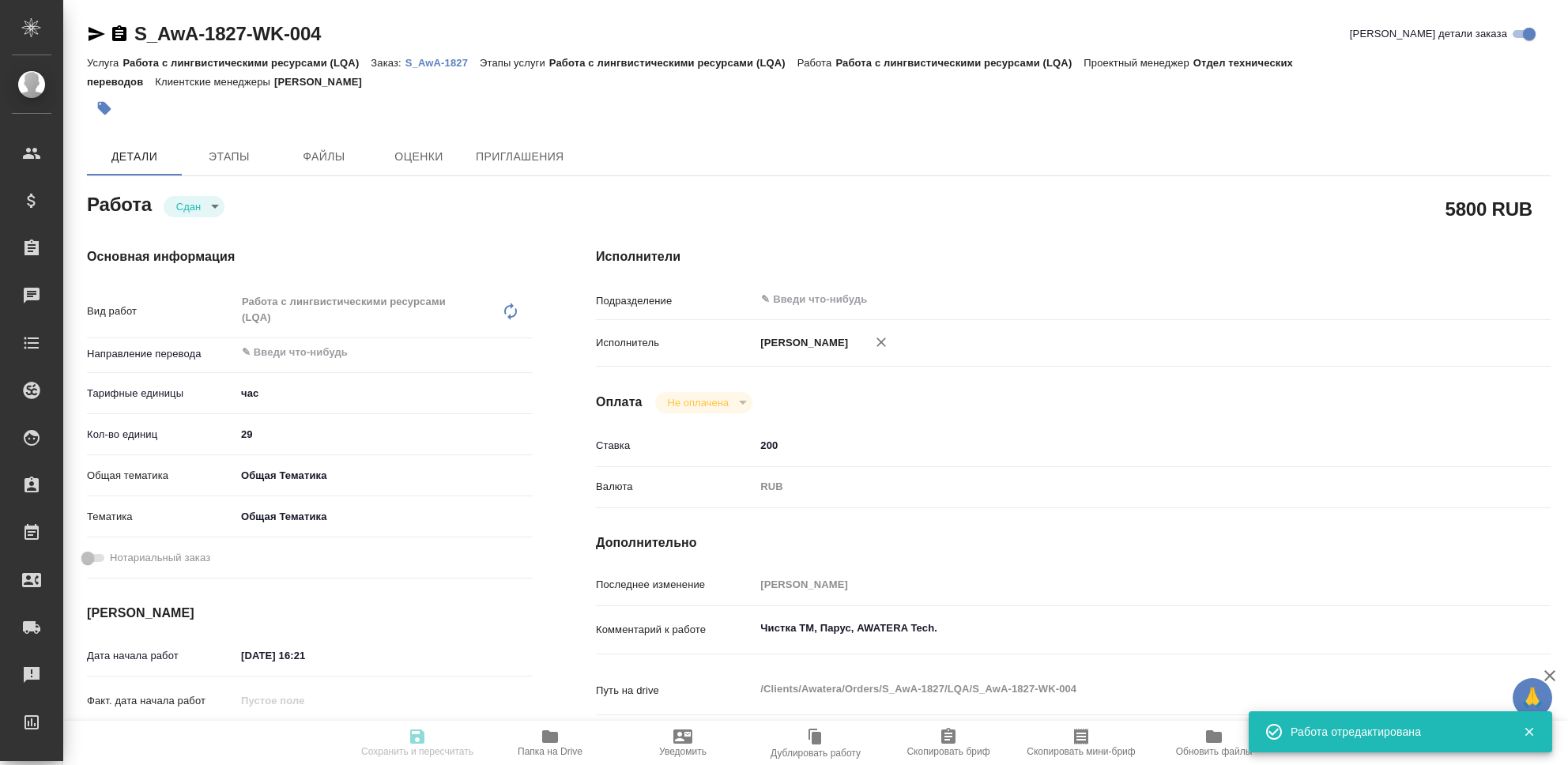
type textarea "x"
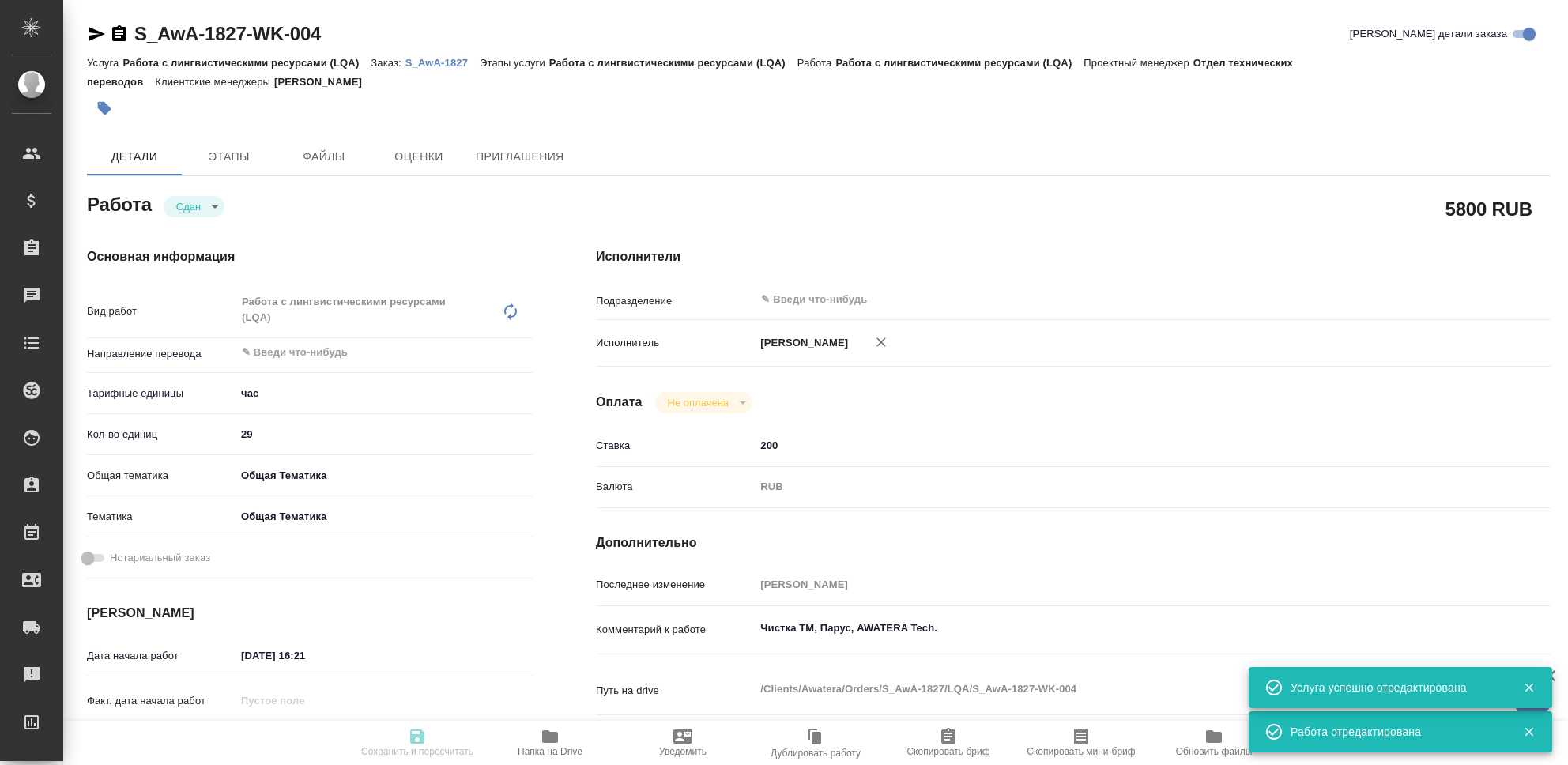
type textarea "x"
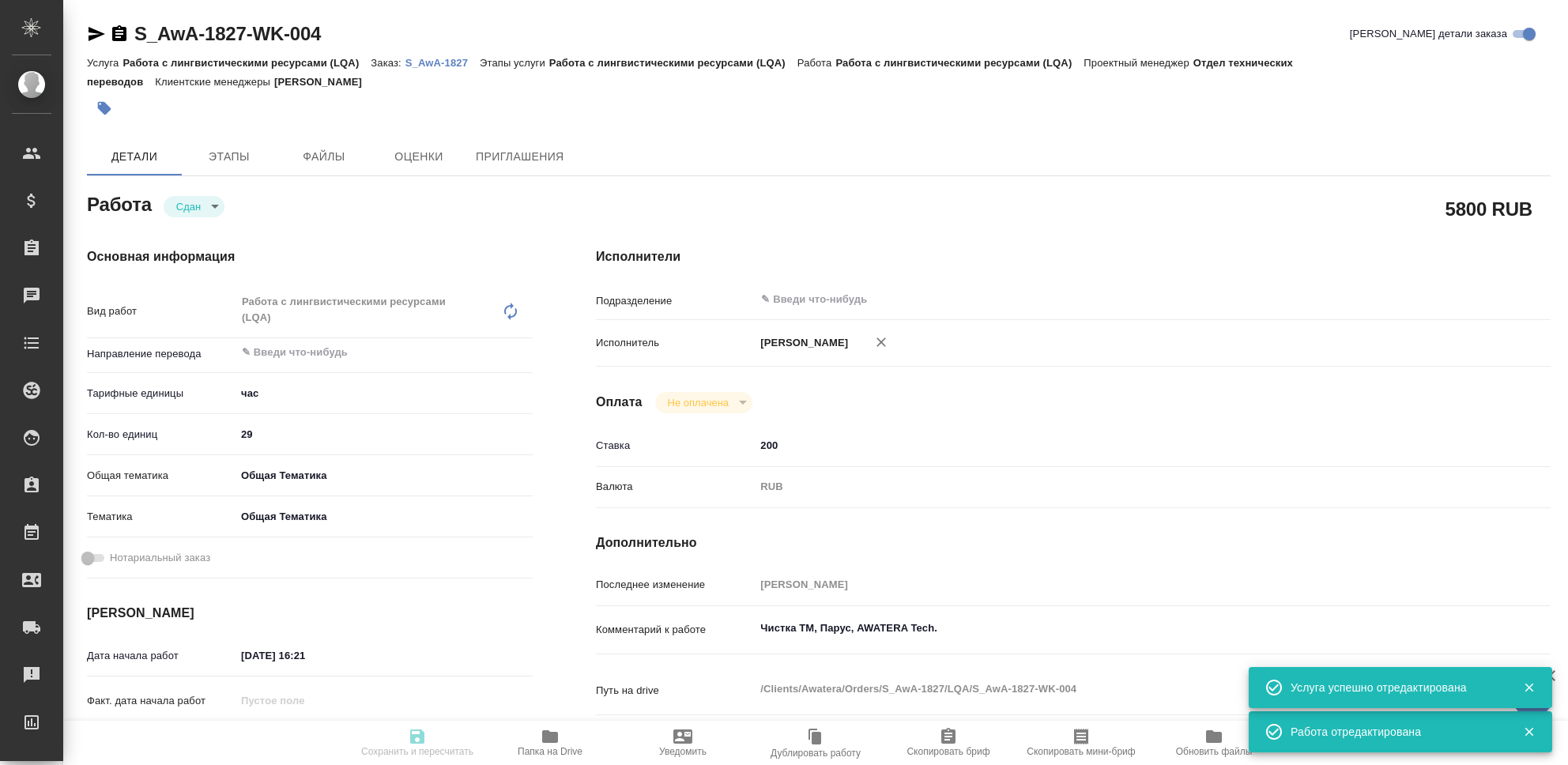
type textarea "x"
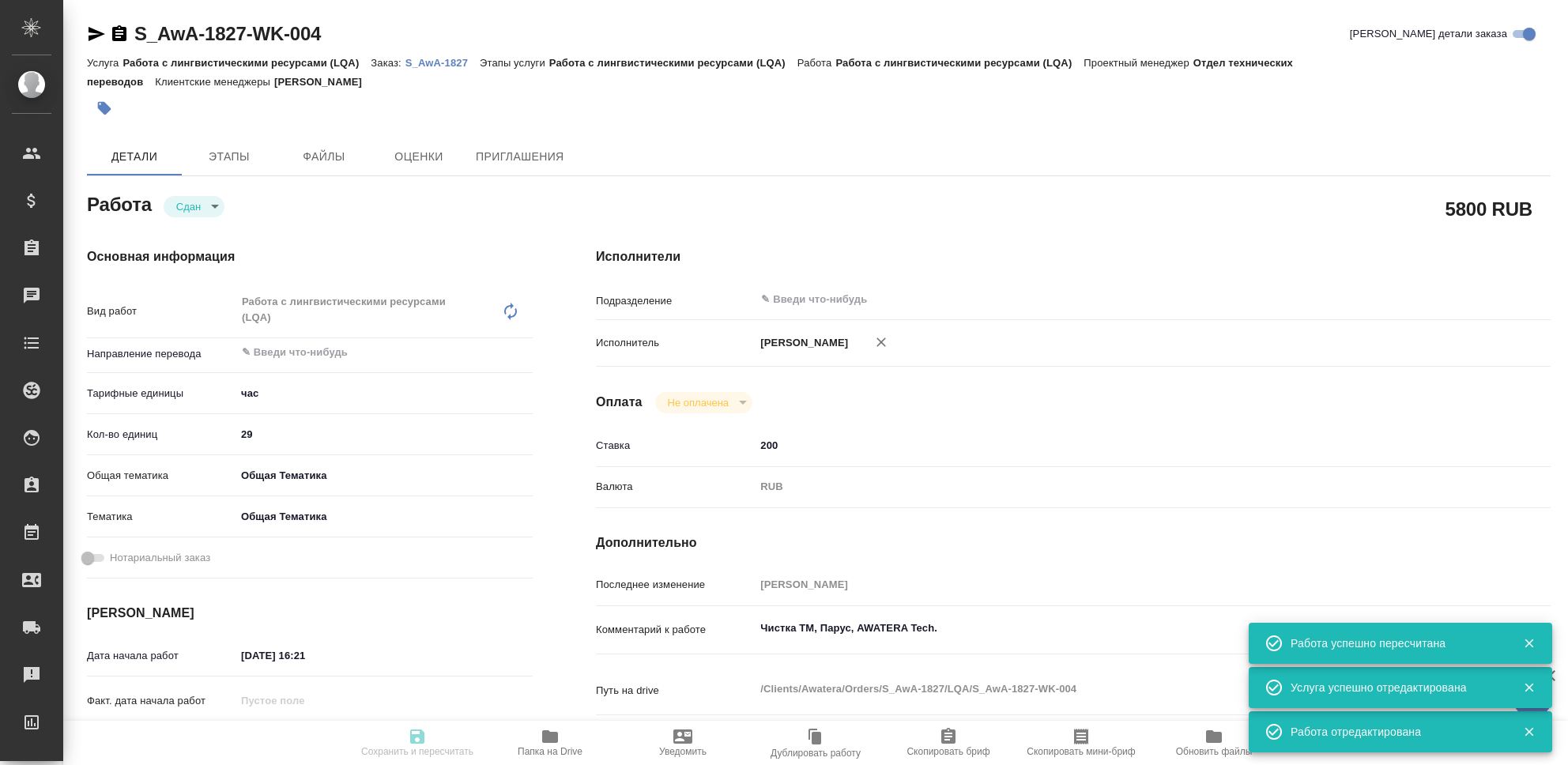
type textarea "x"
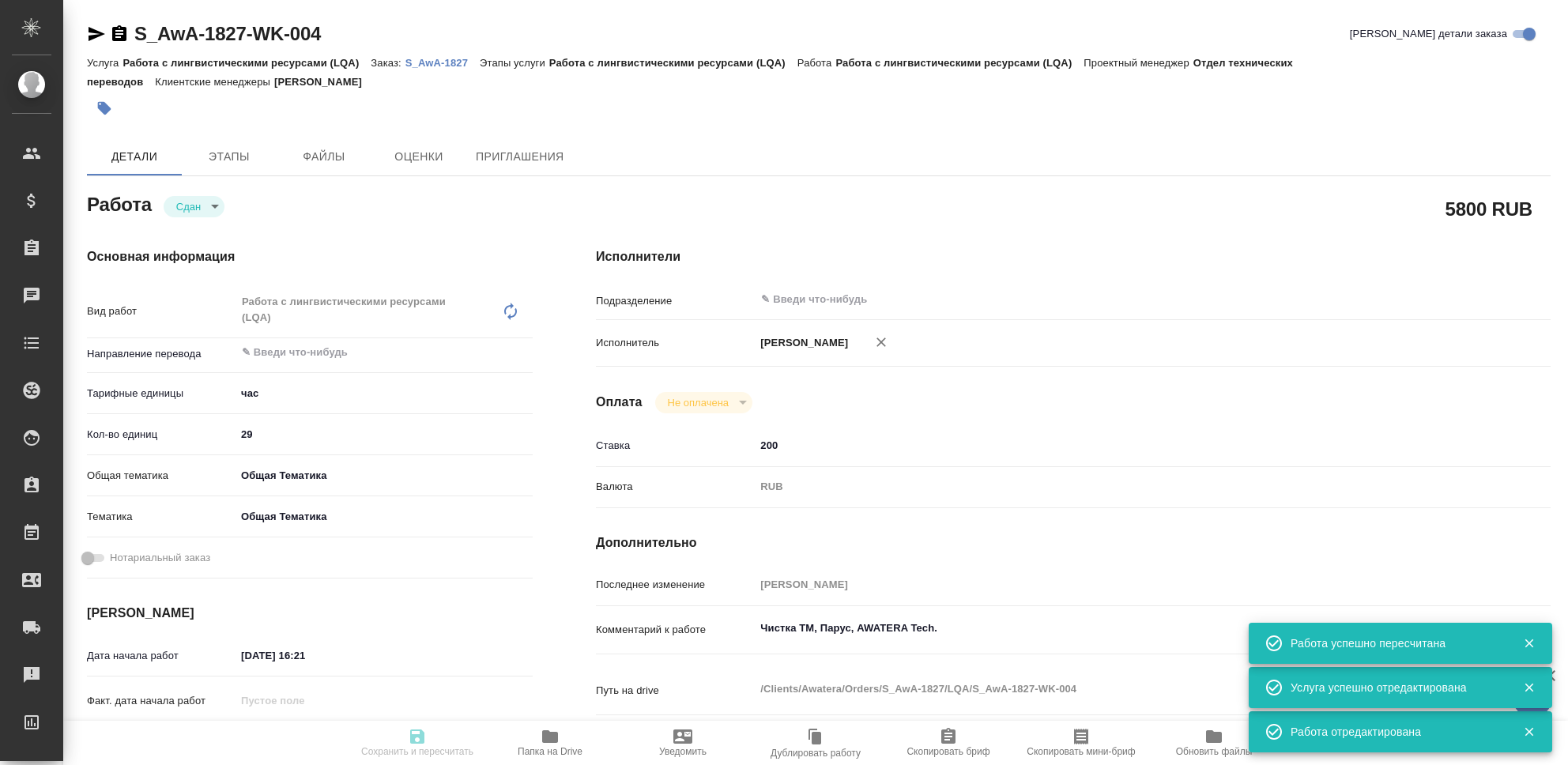
type input "closed"
type textarea "Работа с лингвистическими ресурсами (LQA)"
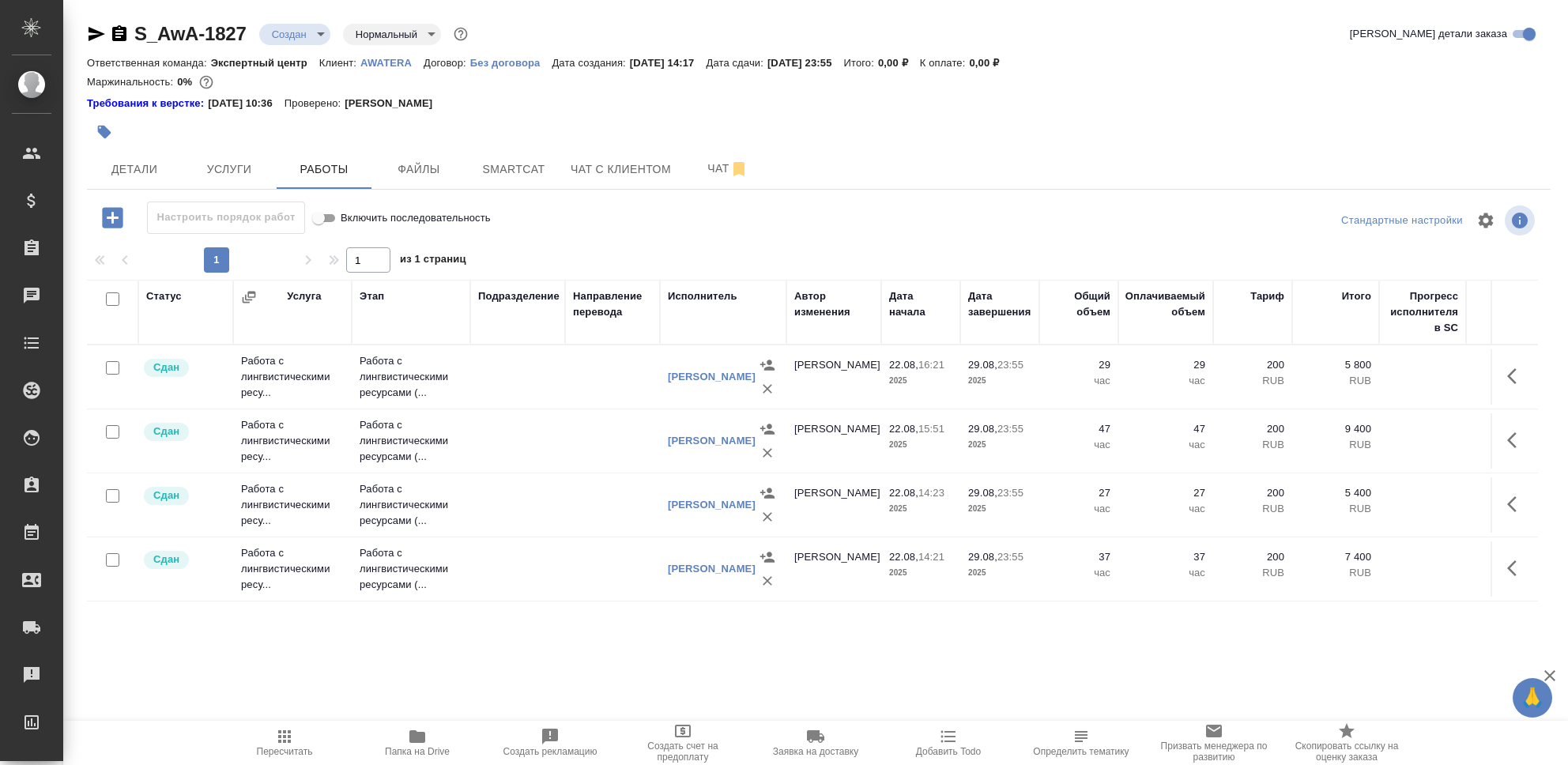
click at [109, 221] on icon "button" at bounding box center [112, 217] width 21 height 21
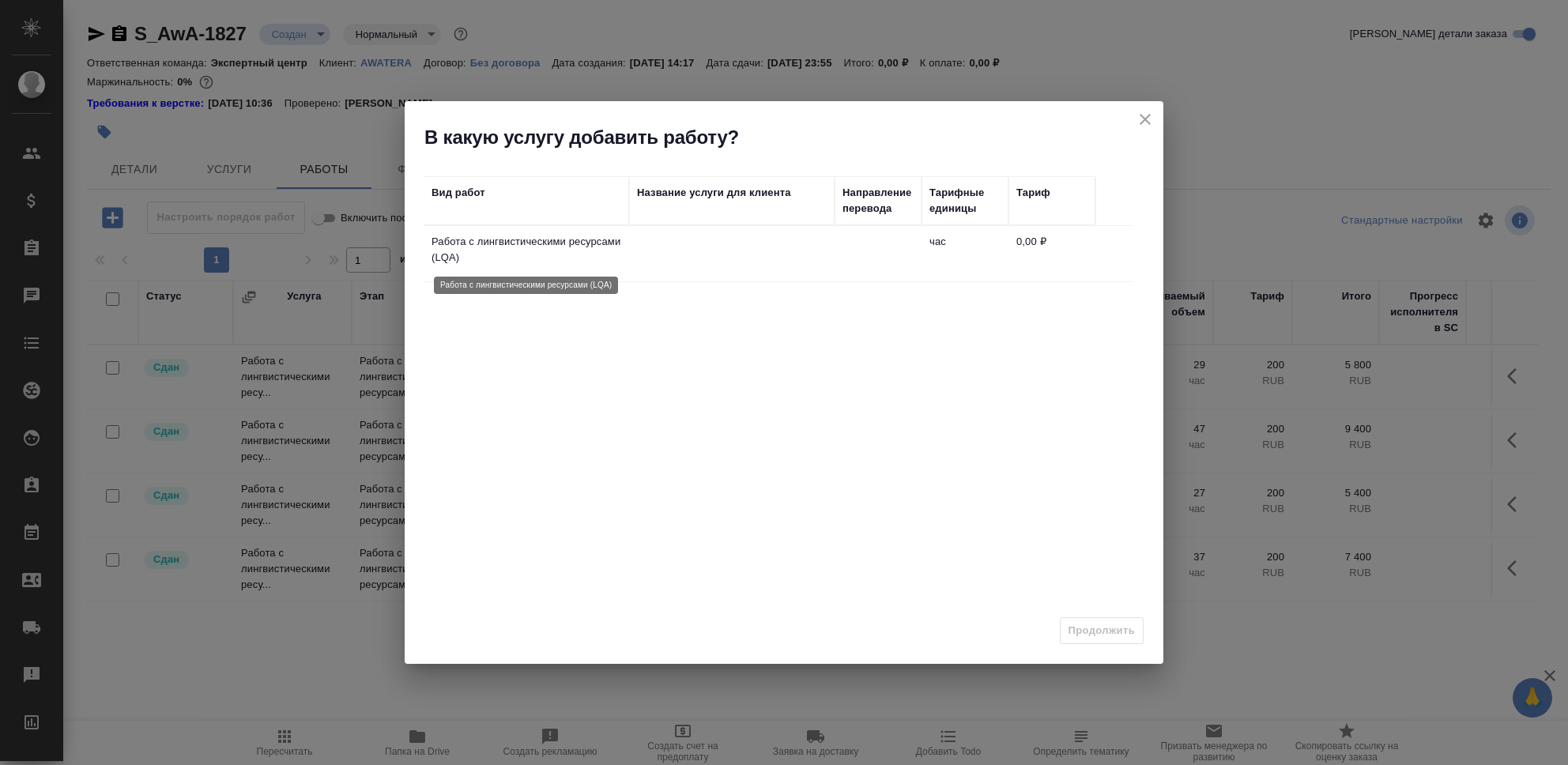
click at [536, 262] on p "Работа с лингвистическими ресурсами (LQA)" at bounding box center [525, 249] width 189 height 32
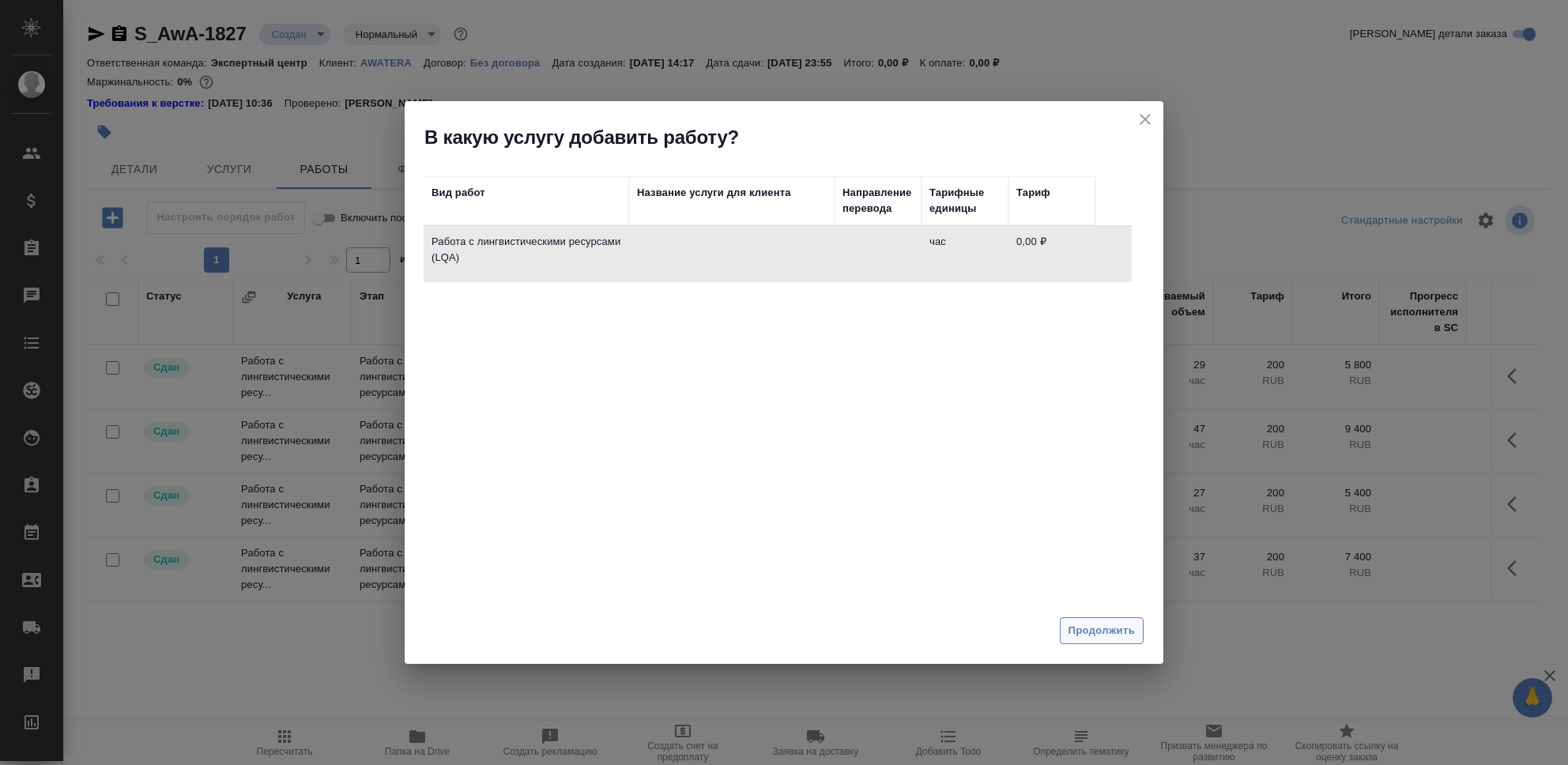
click at [1114, 628] on span "Продолжить" at bounding box center [1101, 631] width 66 height 18
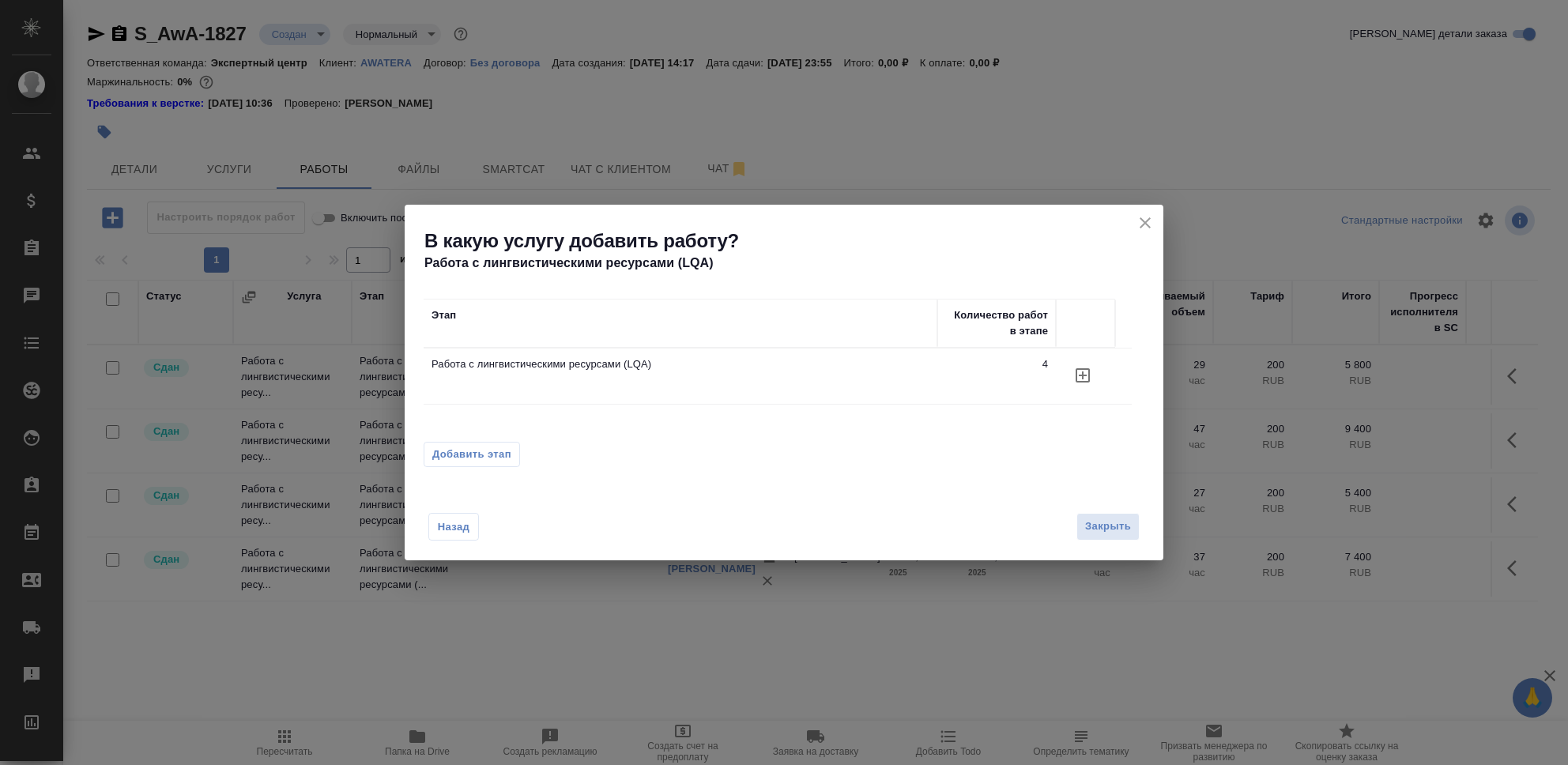
click at [1086, 375] on icon "button" at bounding box center [1082, 376] width 14 height 14
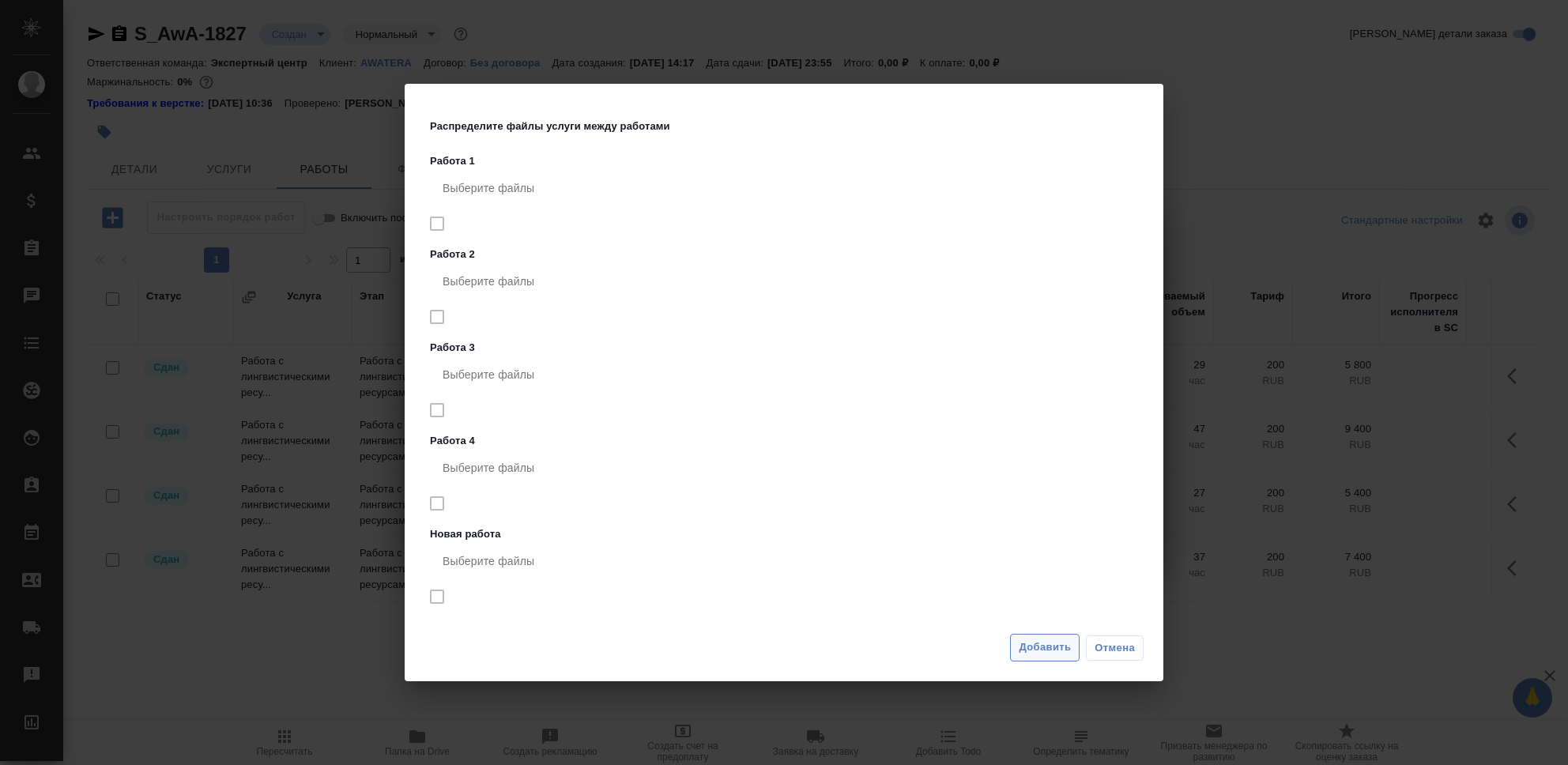
click at [1032, 648] on span "Добавить" at bounding box center [1045, 647] width 53 height 18
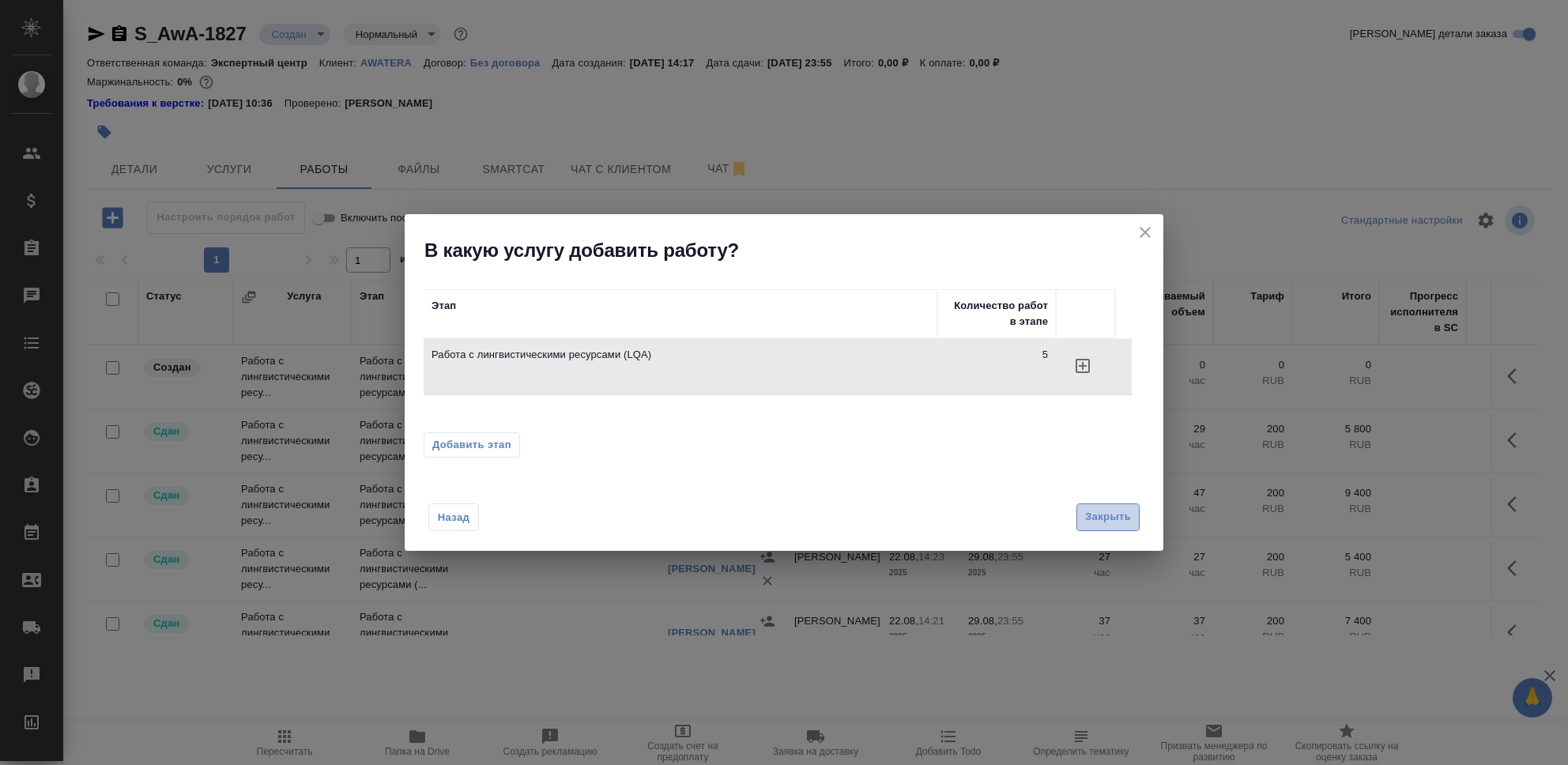
click at [1134, 521] on button "Закрыть" at bounding box center [1108, 517] width 63 height 28
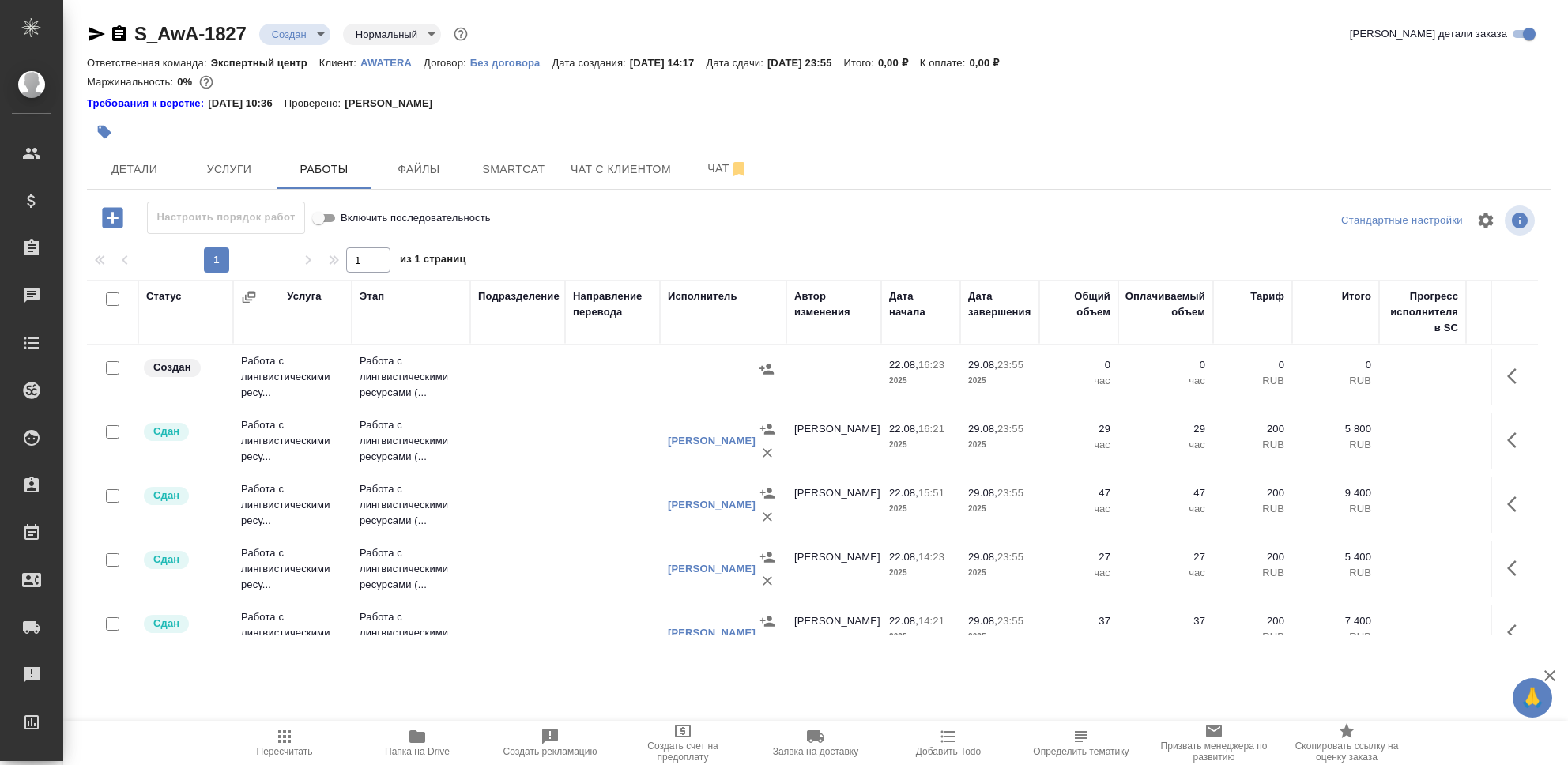
click at [188, 379] on td "Создан" at bounding box center [186, 377] width 95 height 55
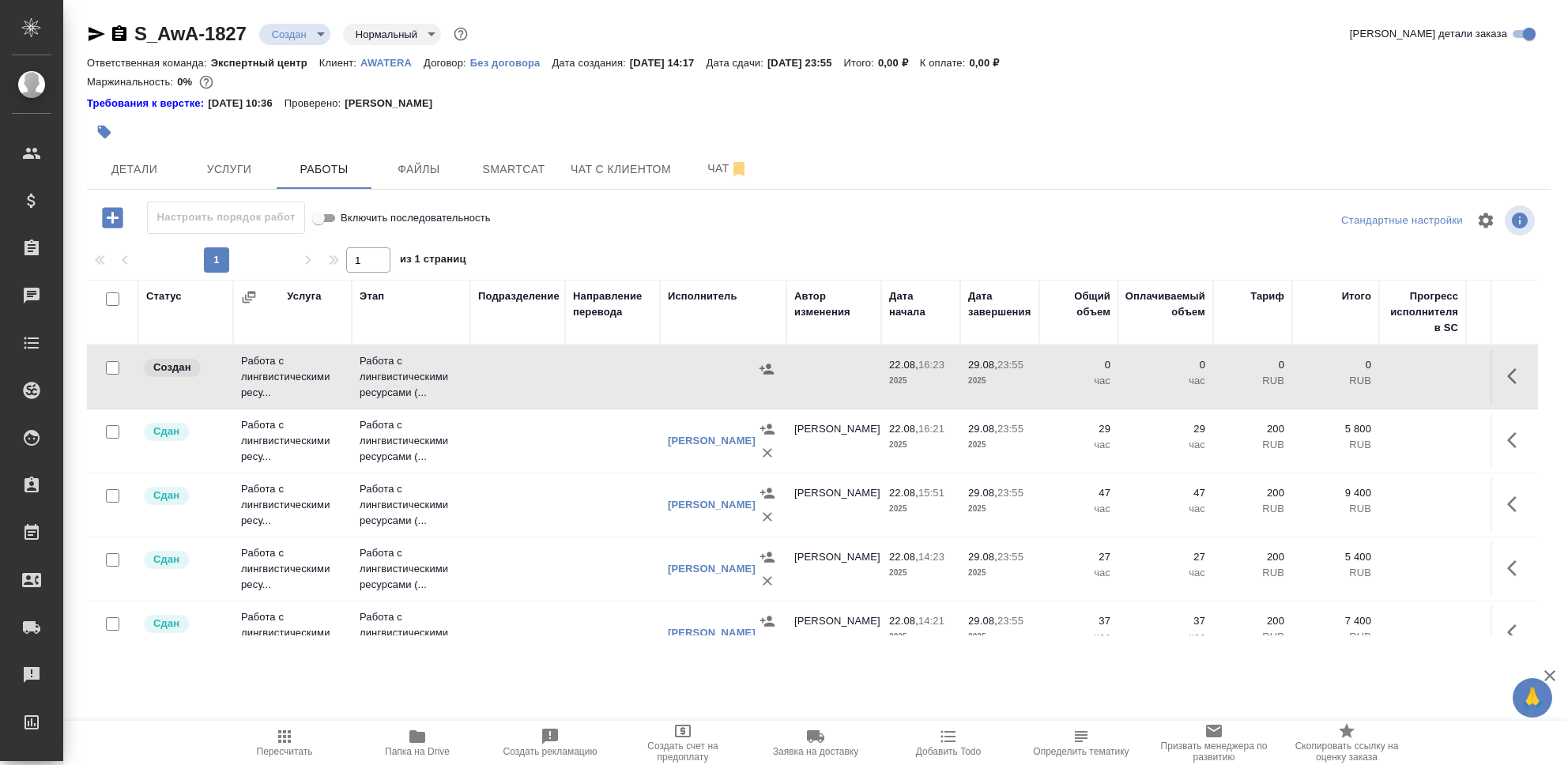
click at [188, 379] on td "Создан" at bounding box center [186, 377] width 95 height 55
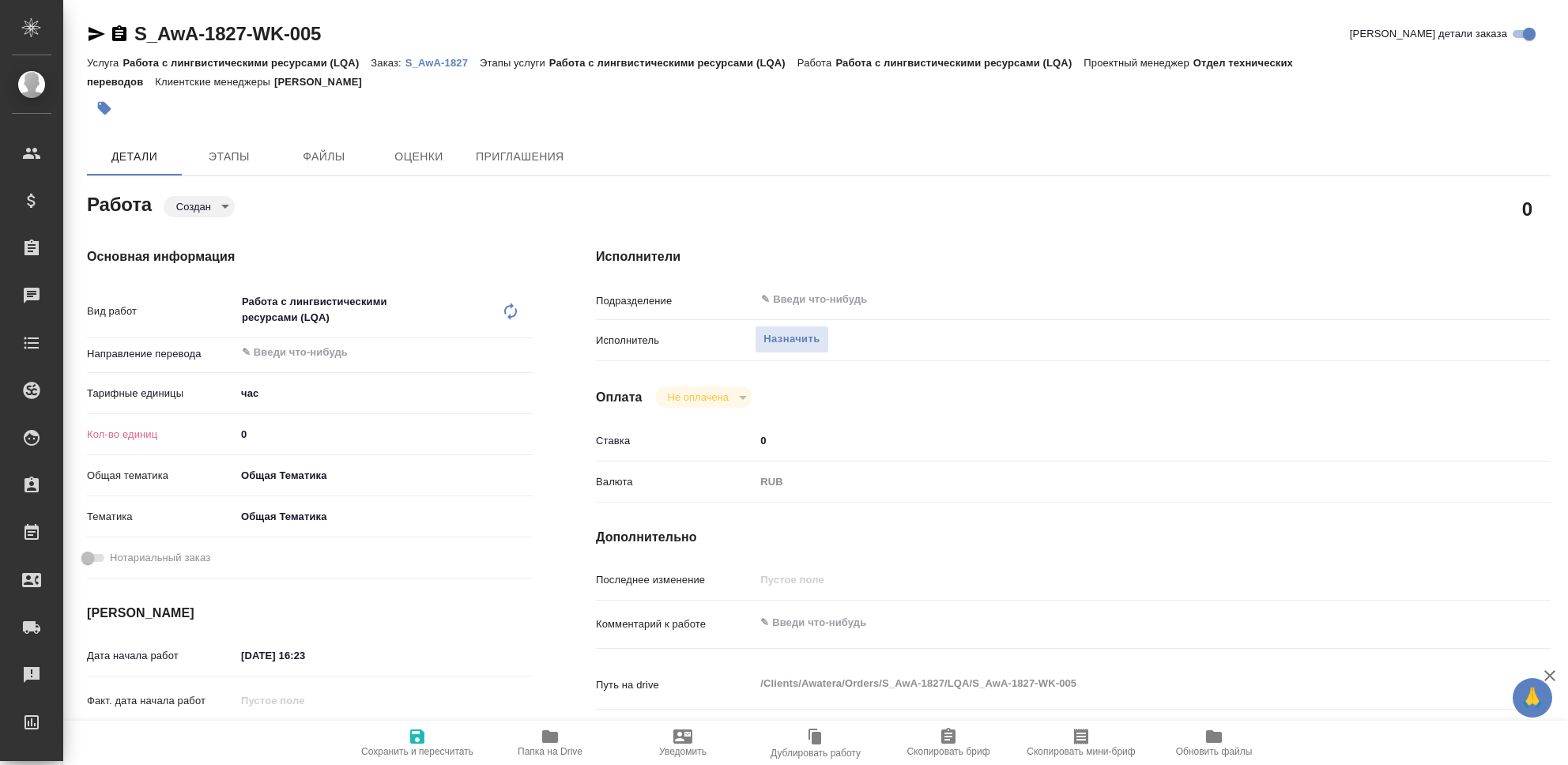
type textarea "x"
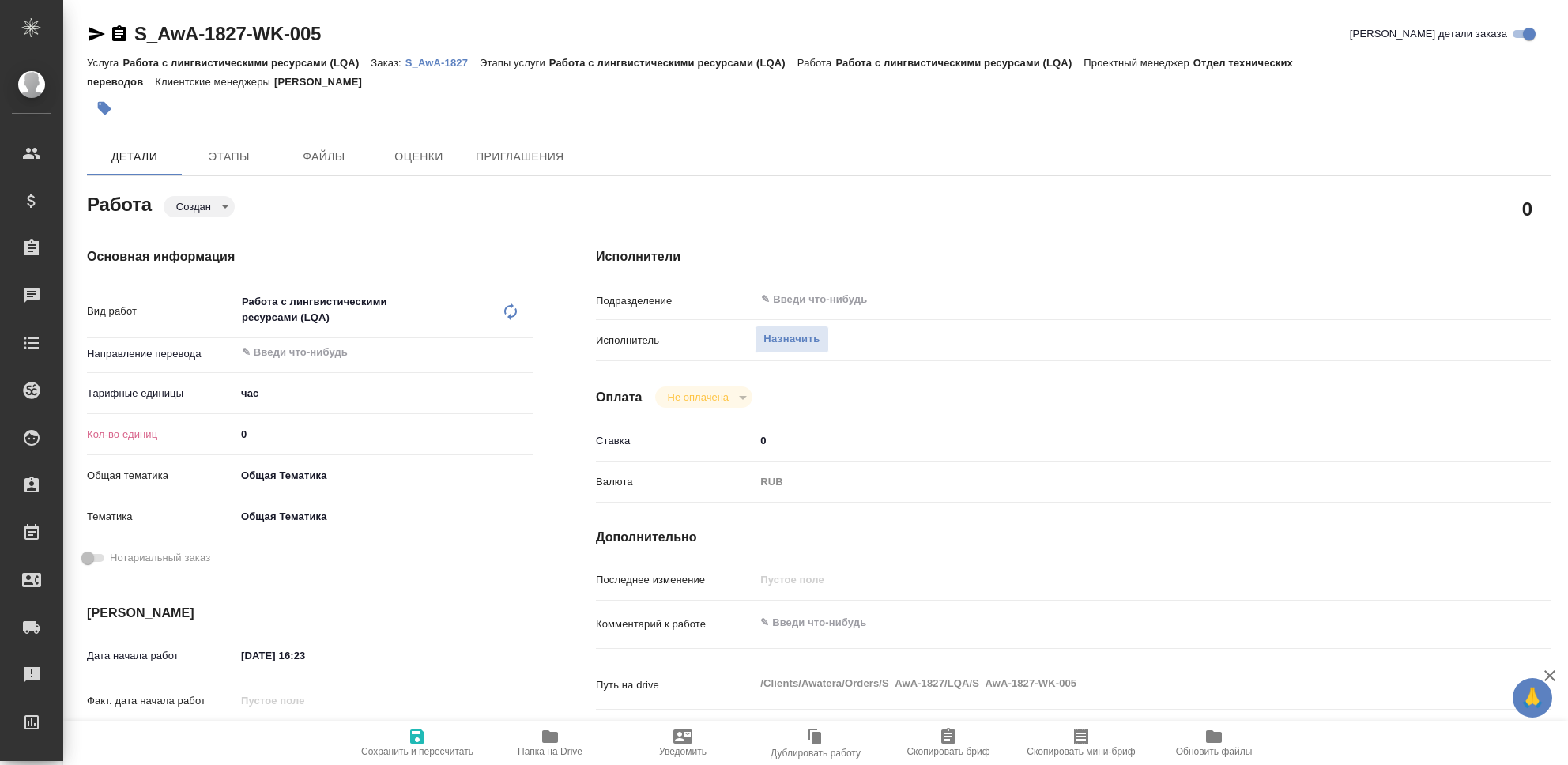
type textarea "x"
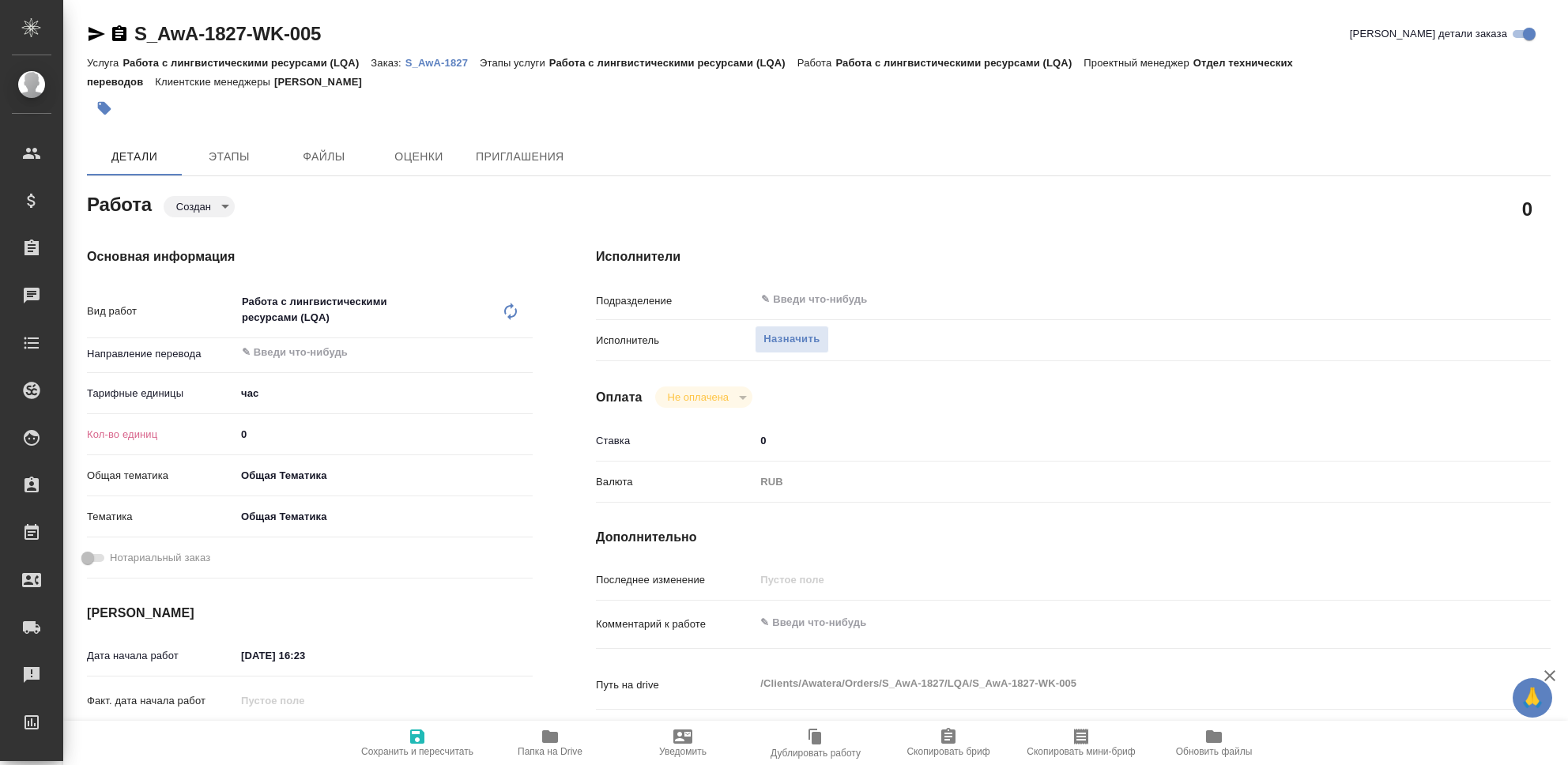
type textarea "x"
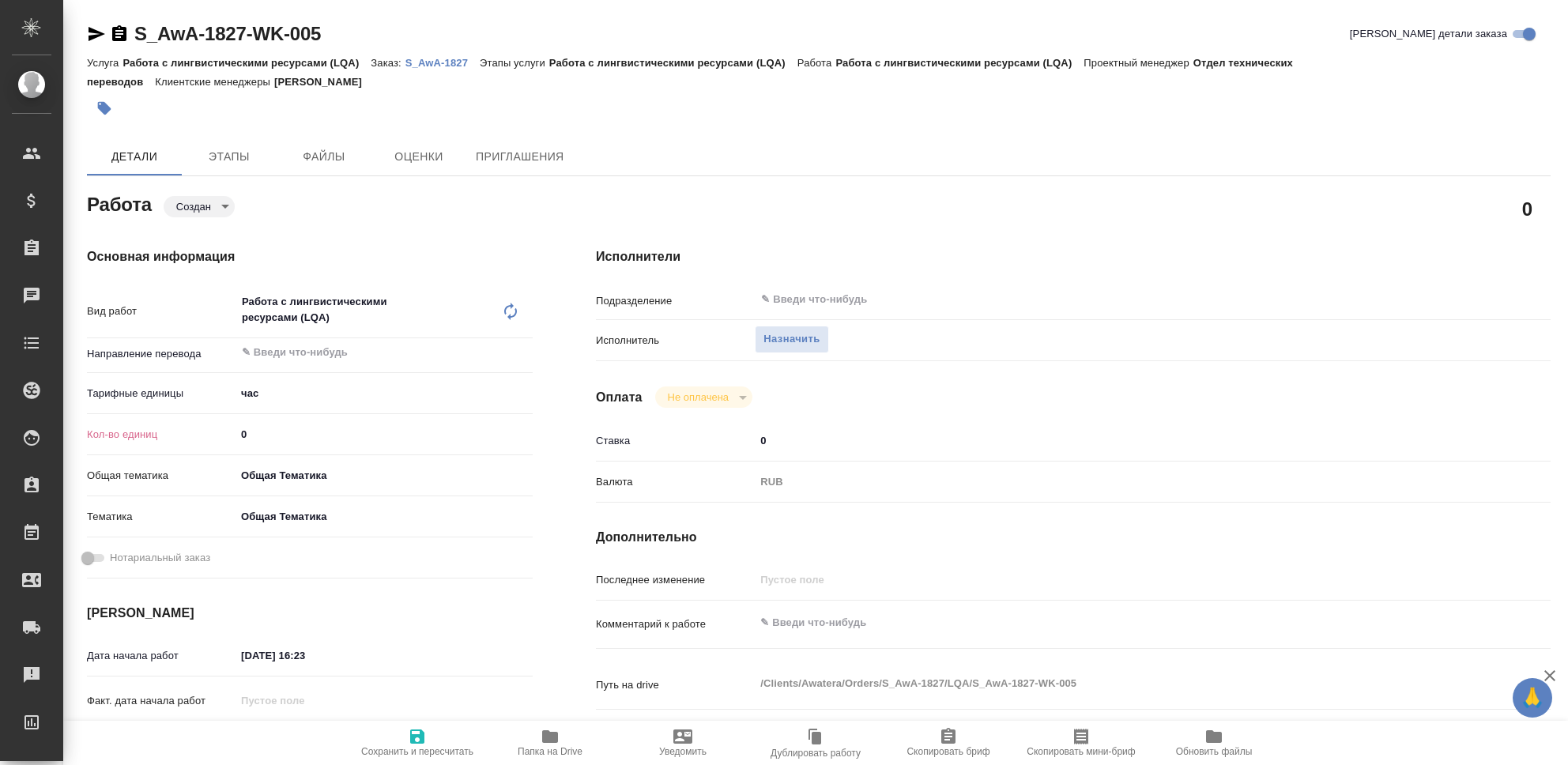
type textarea "x"
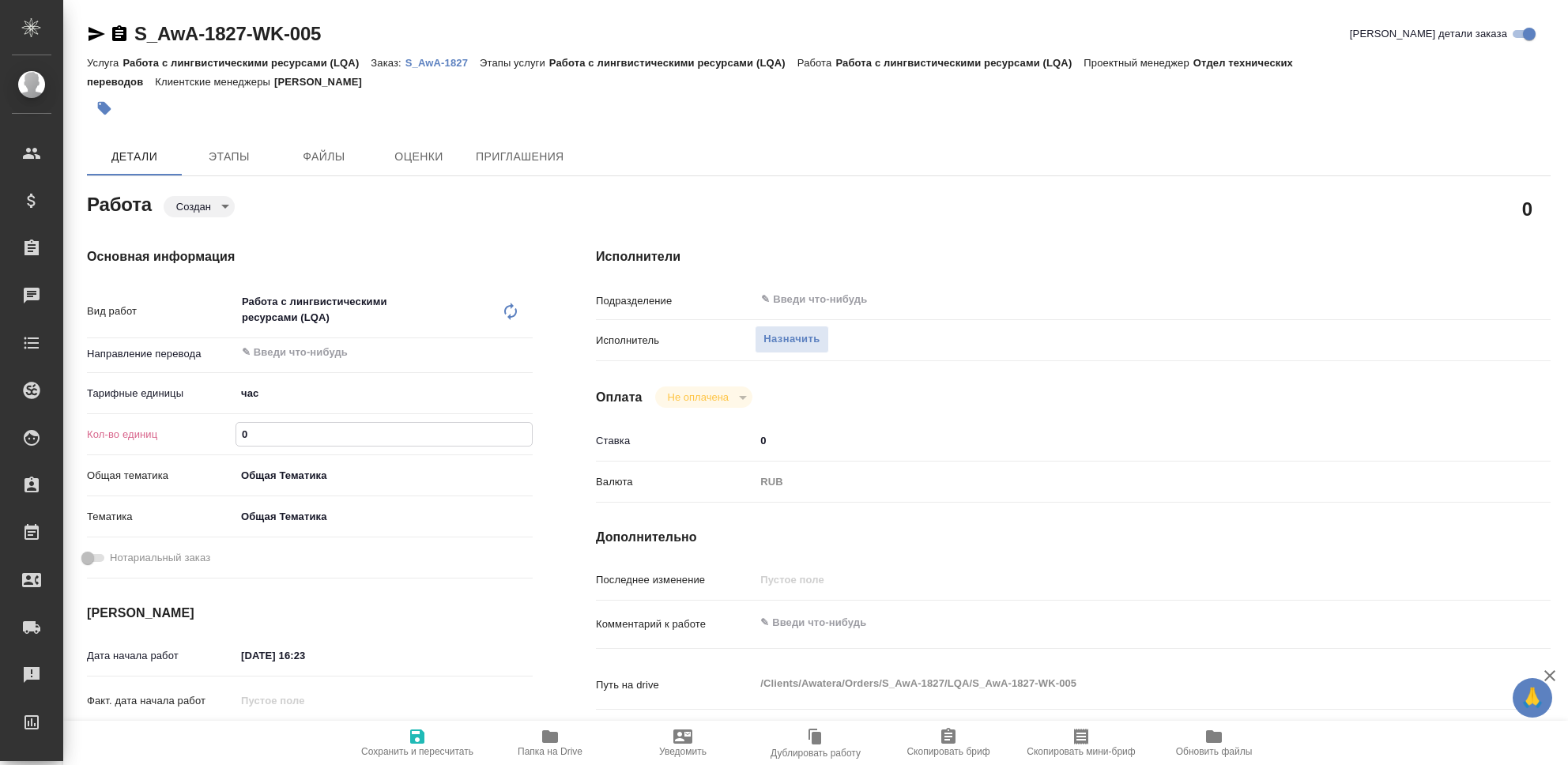
click at [289, 426] on input "0" at bounding box center [384, 434] width 295 height 23
type textarea "x"
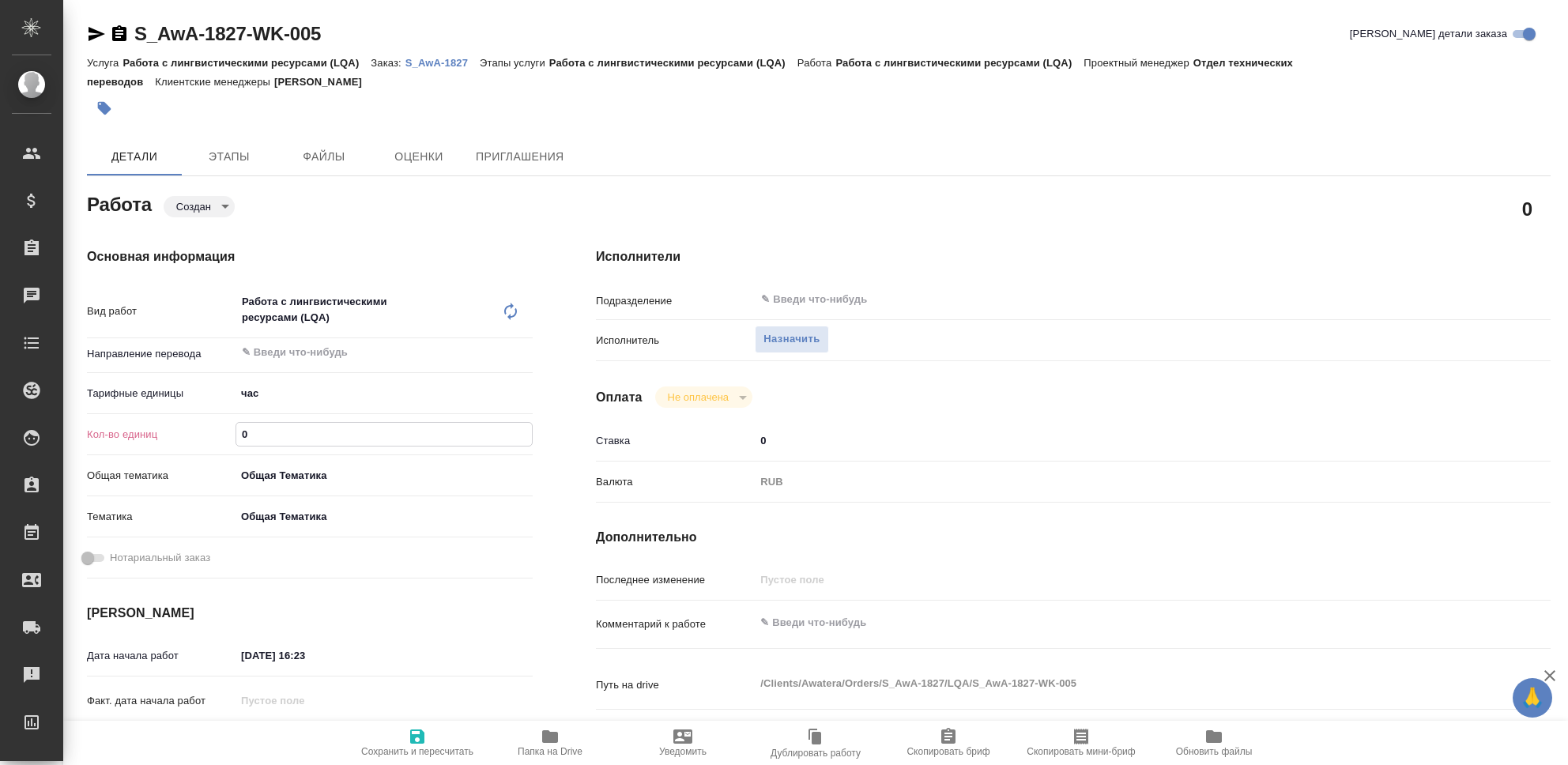
type textarea "x"
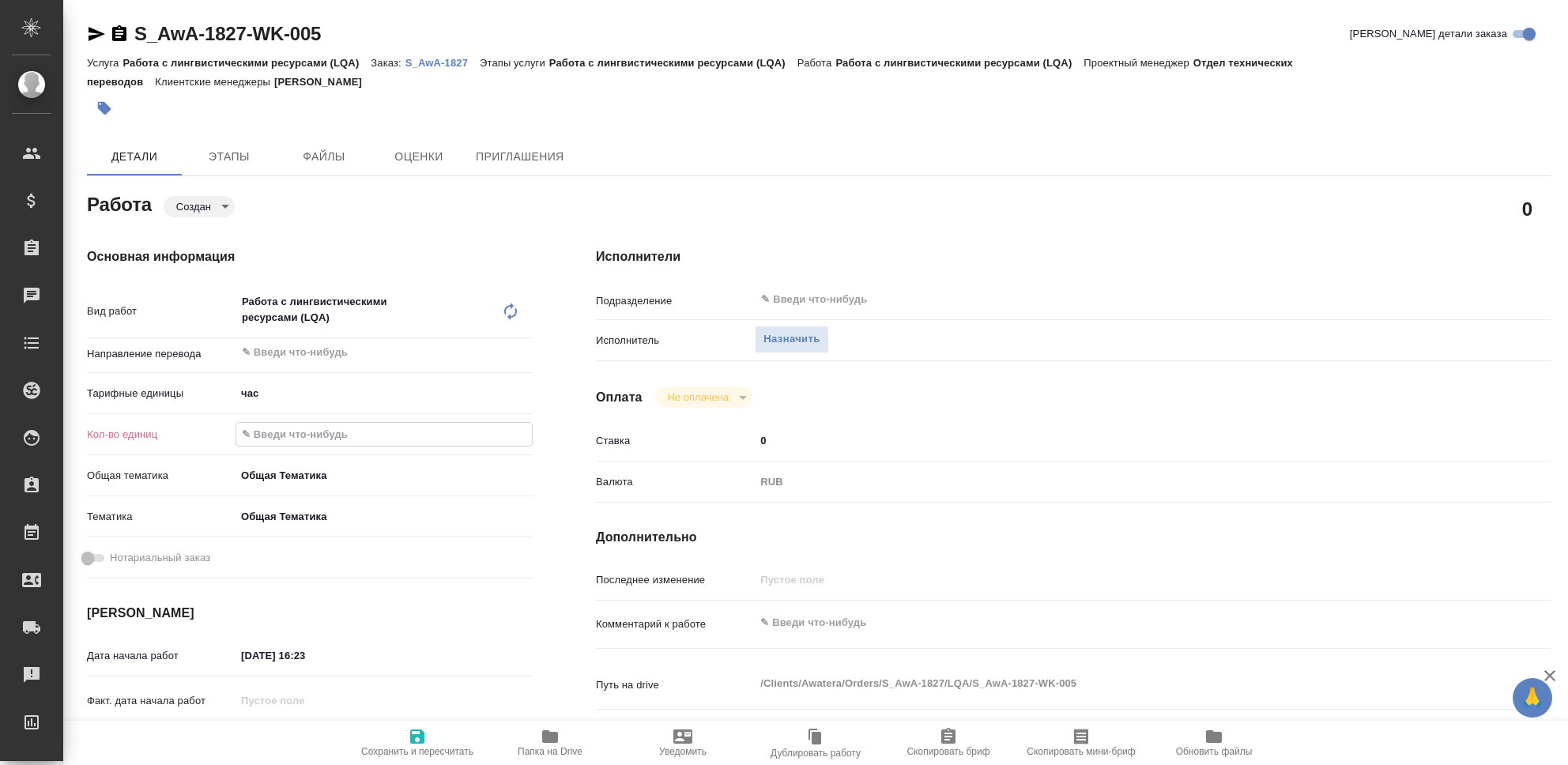
type textarea "x"
type input "9"
type textarea "x"
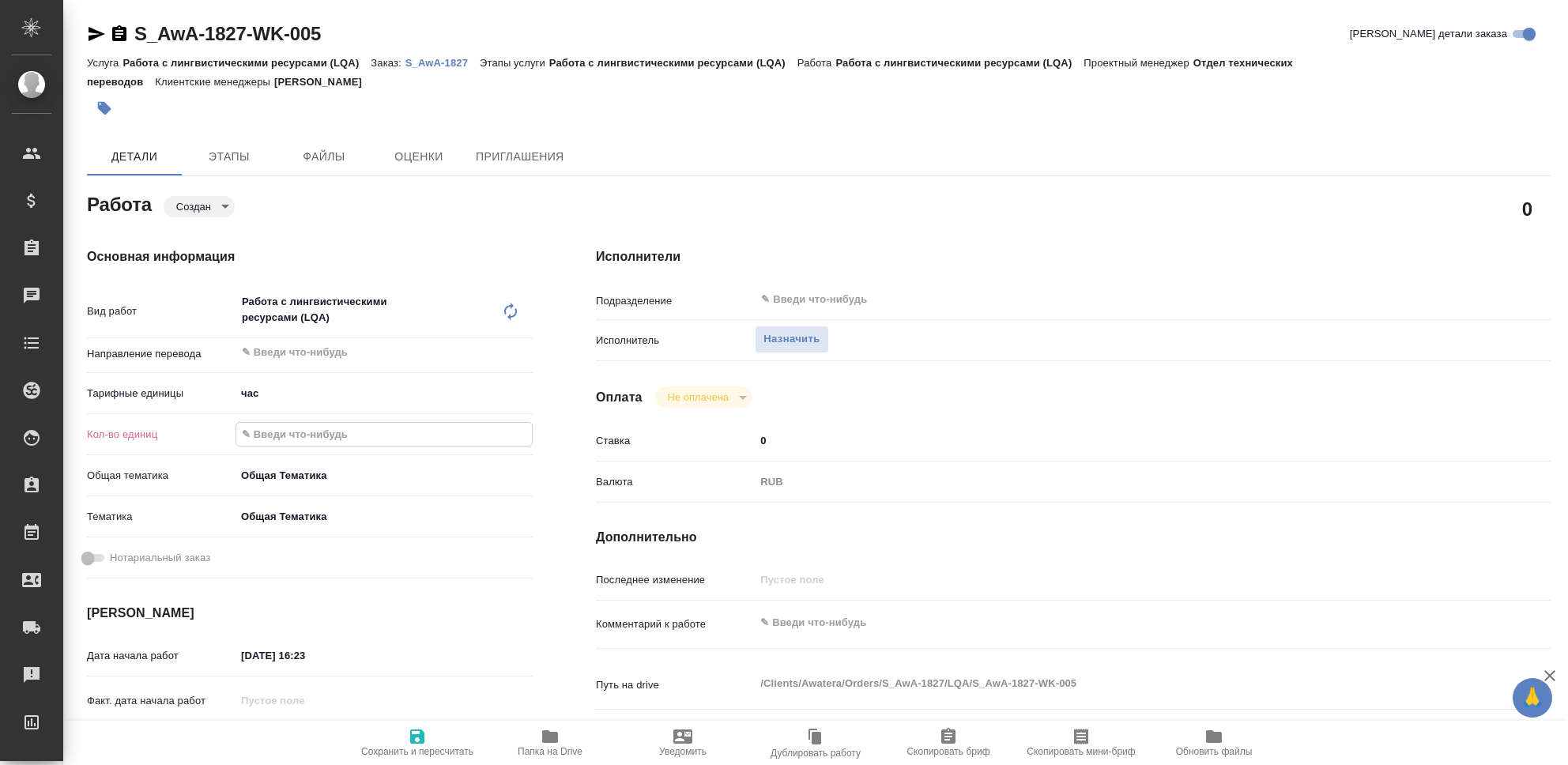
type textarea "x"
type input "93"
type textarea "x"
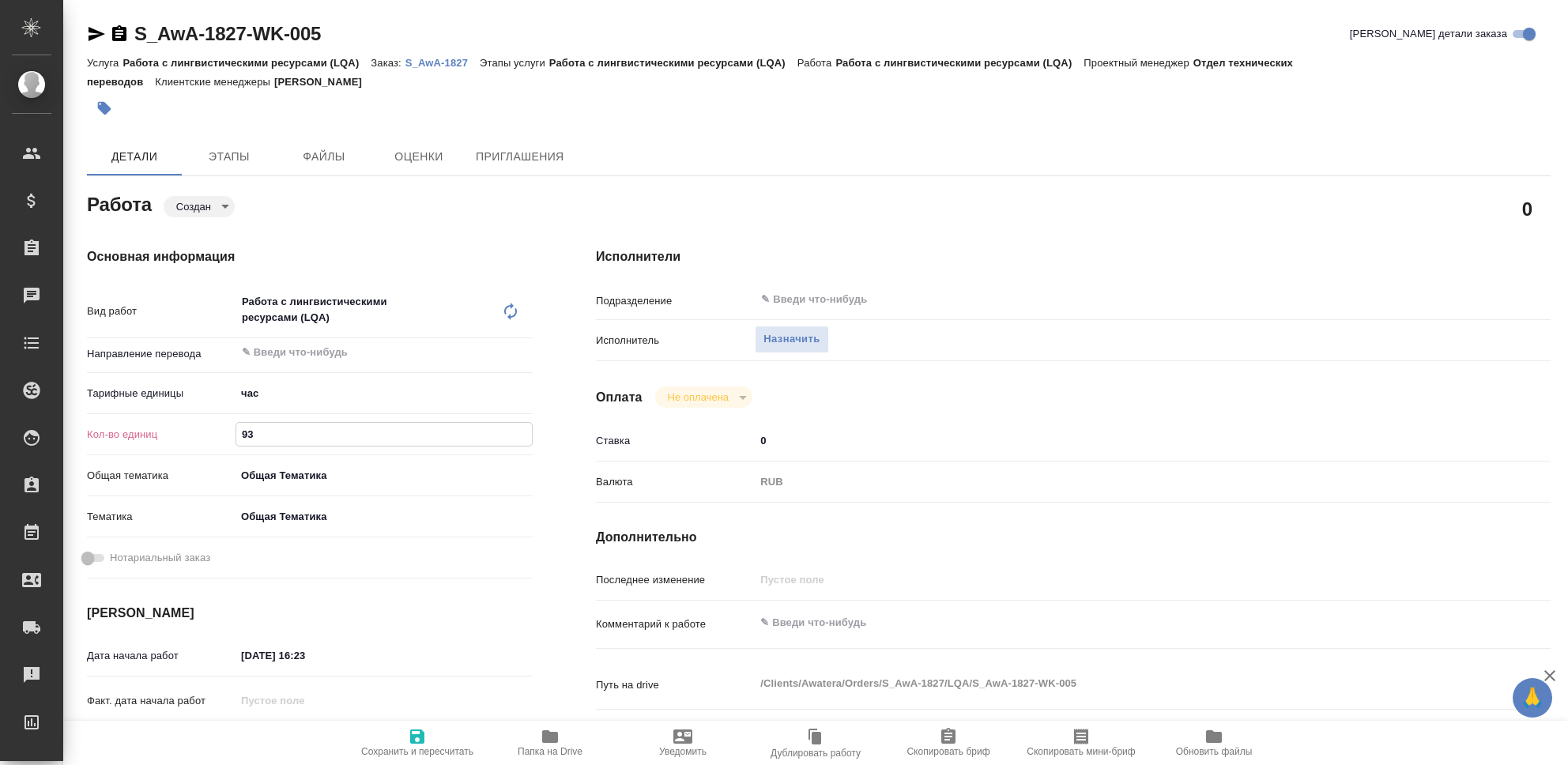
type textarea "x"
type input "93"
type textarea "x"
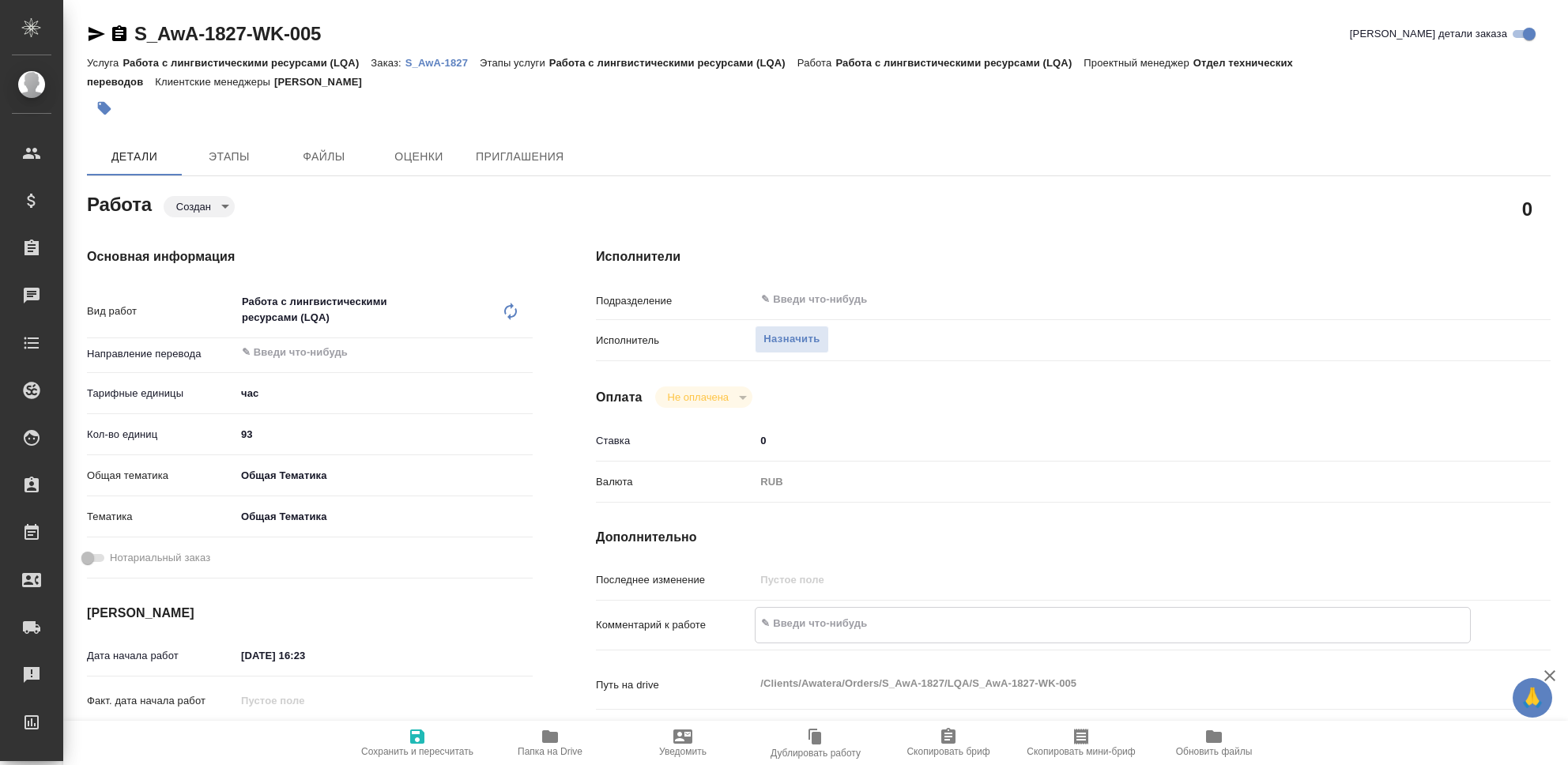
click at [830, 630] on textarea at bounding box center [1112, 624] width 715 height 27
type textarea "Э"
type textarea "x"
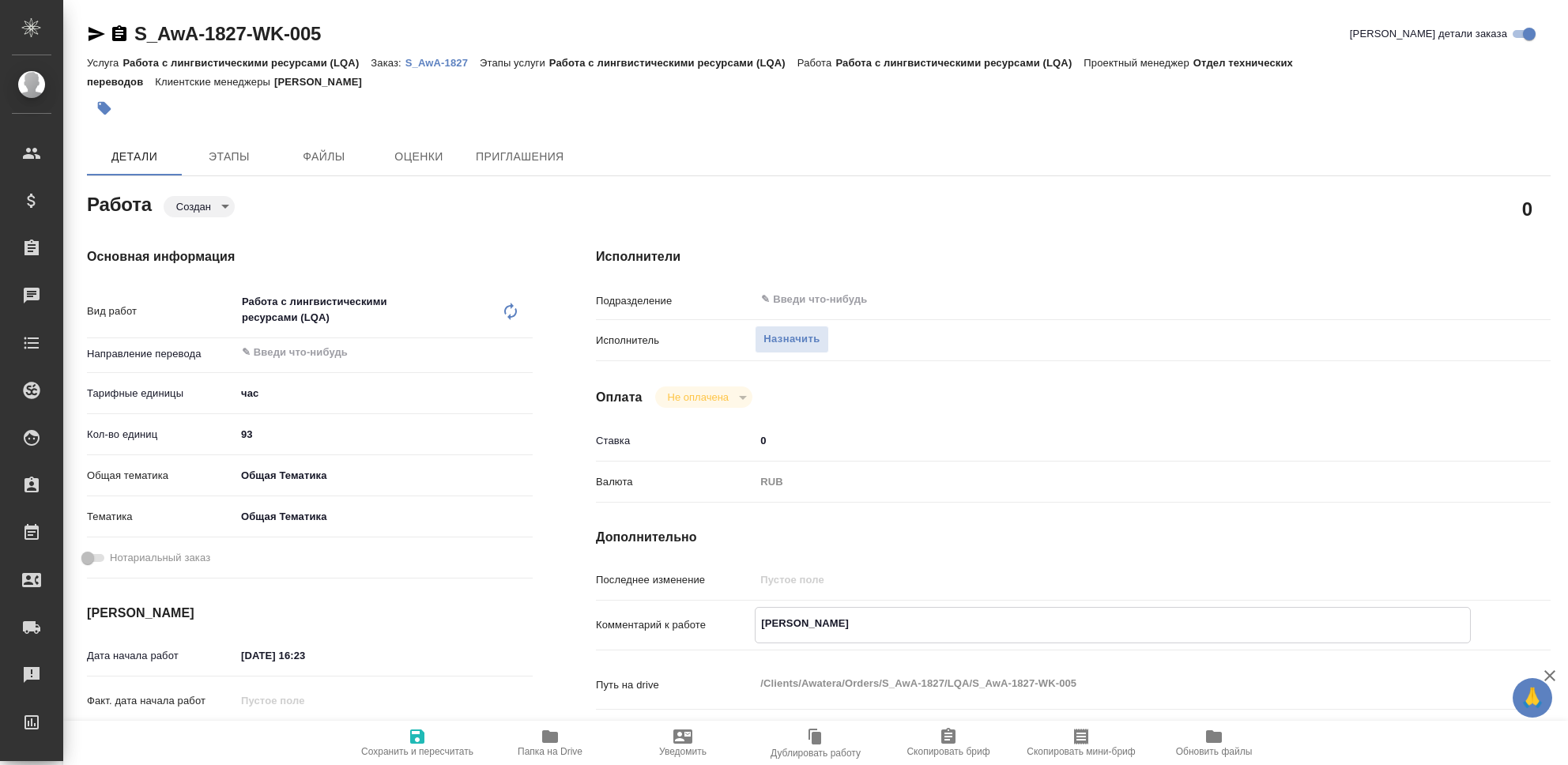
type textarea "x"
type textarea "Эл"
type textarea "x"
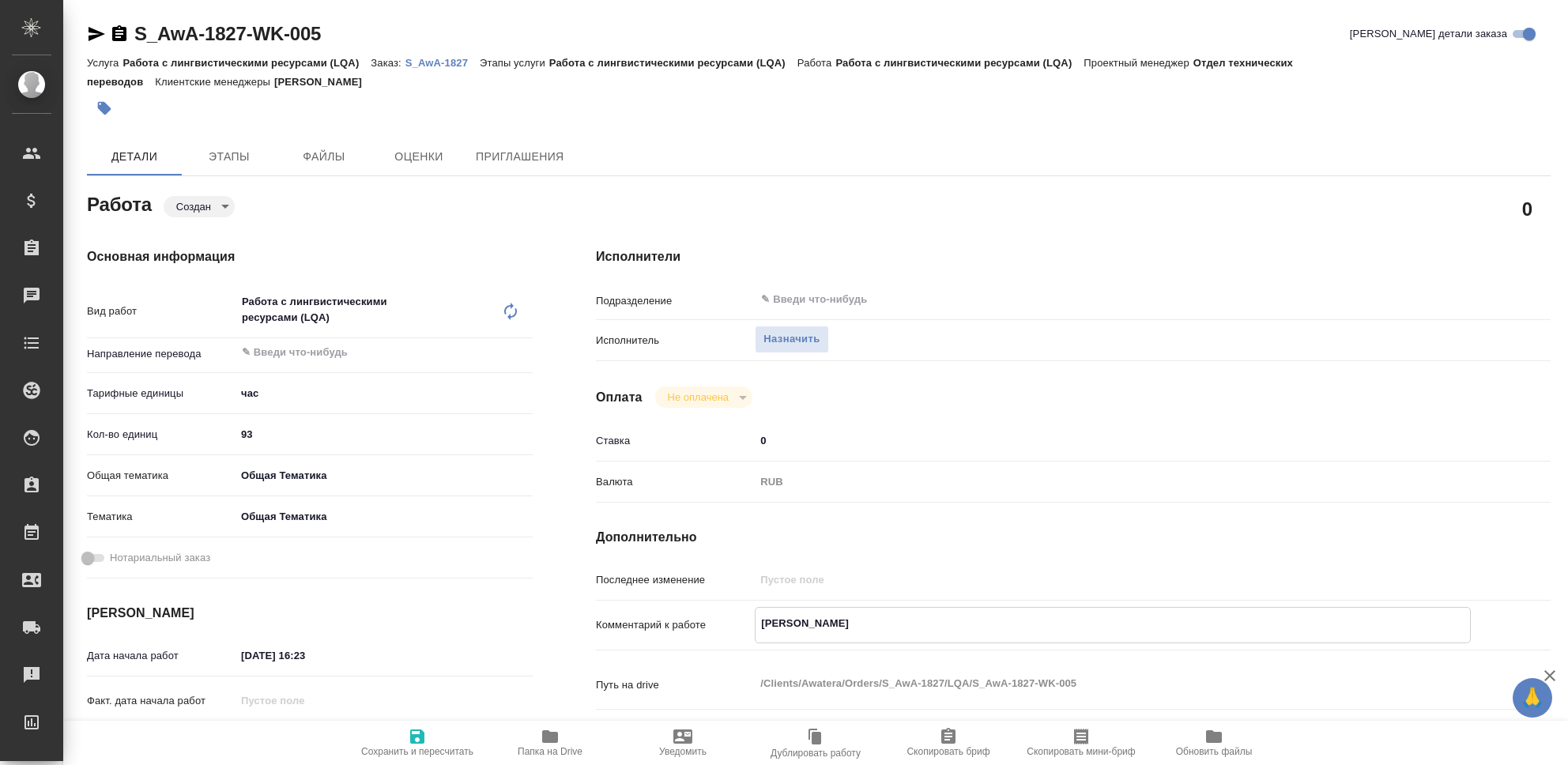
type textarea "x"
type textarea "Эла"
type textarea "x"
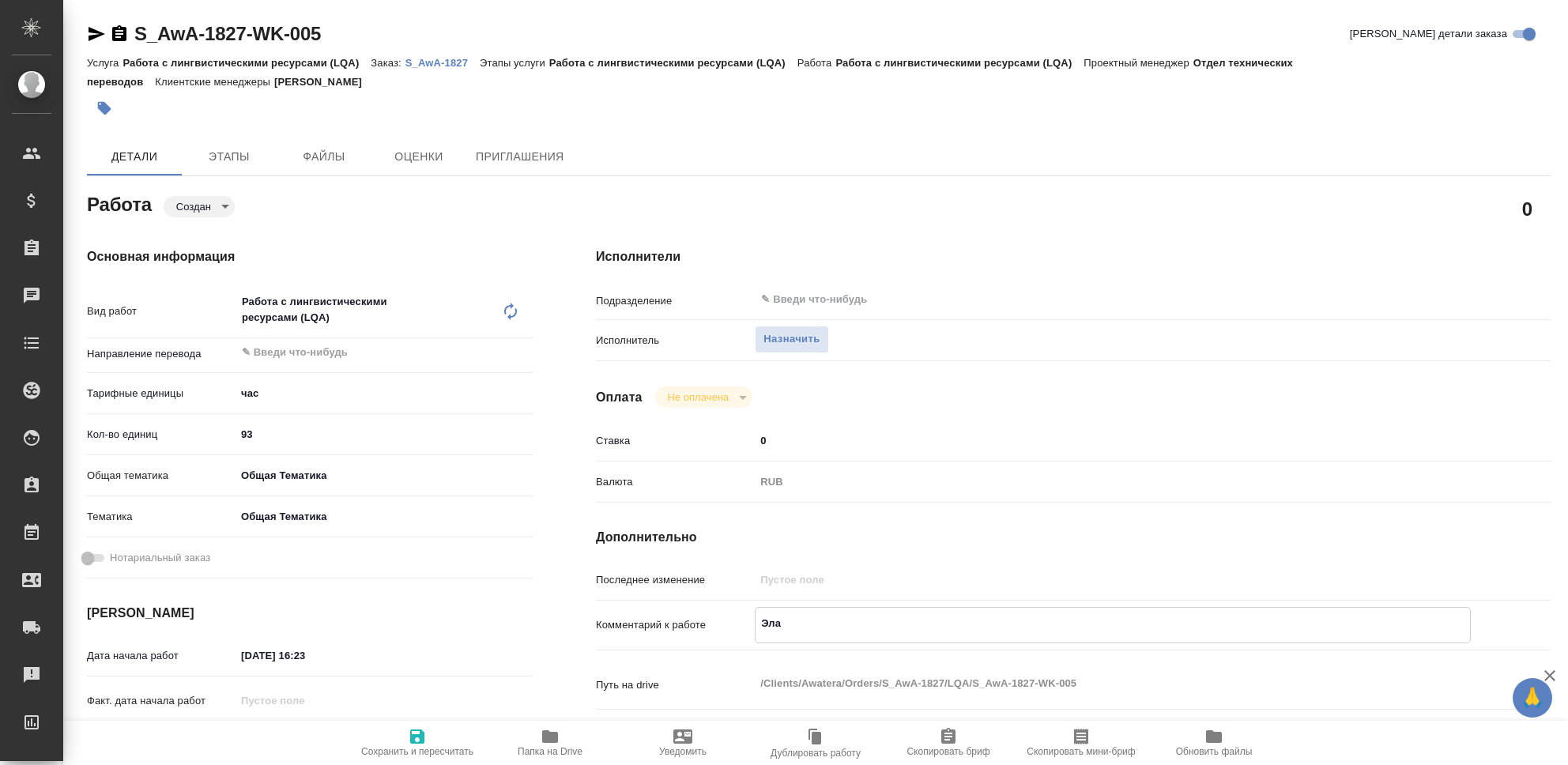
type textarea "x"
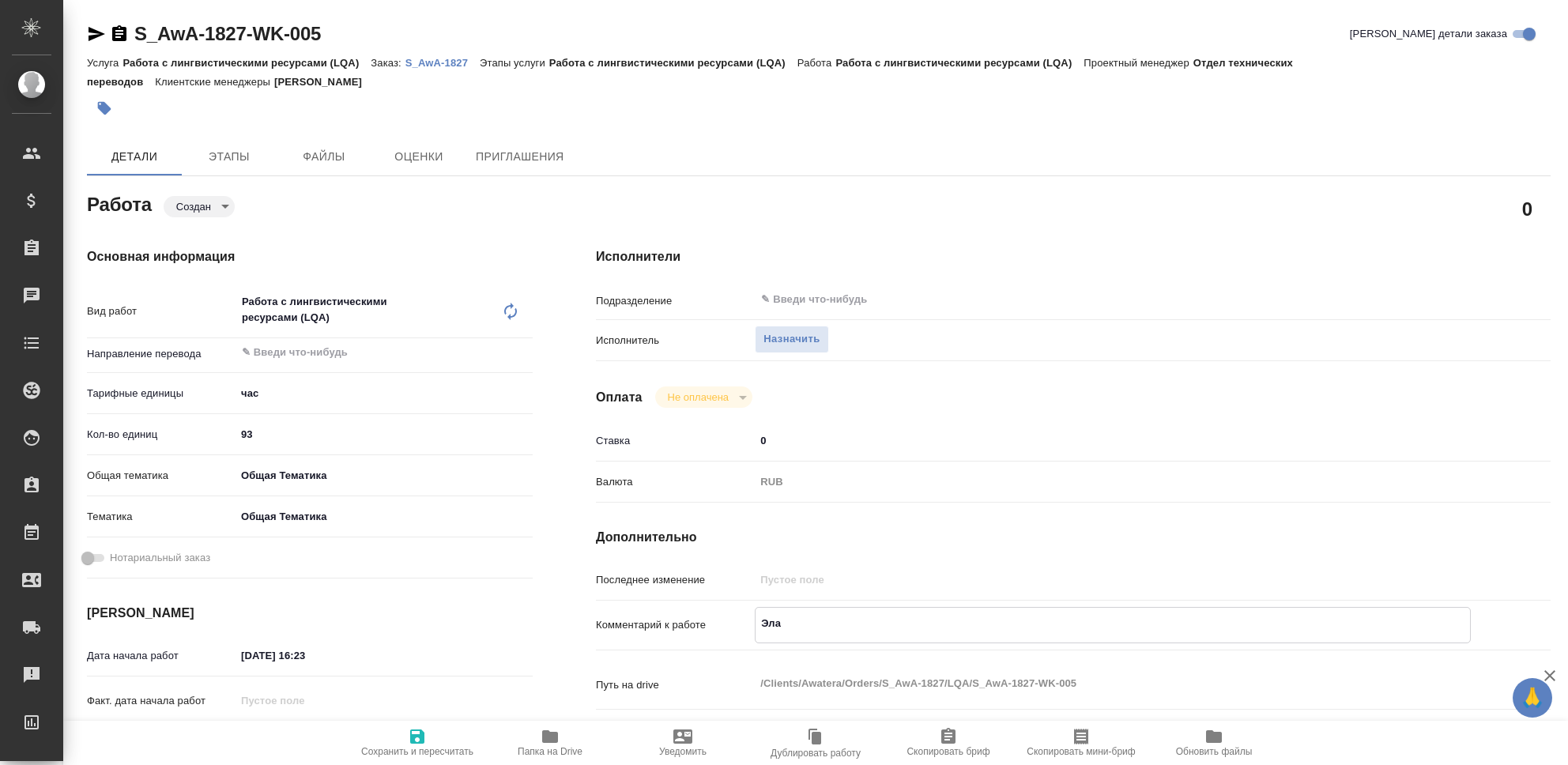
type textarea "Элай"
type textarea "x"
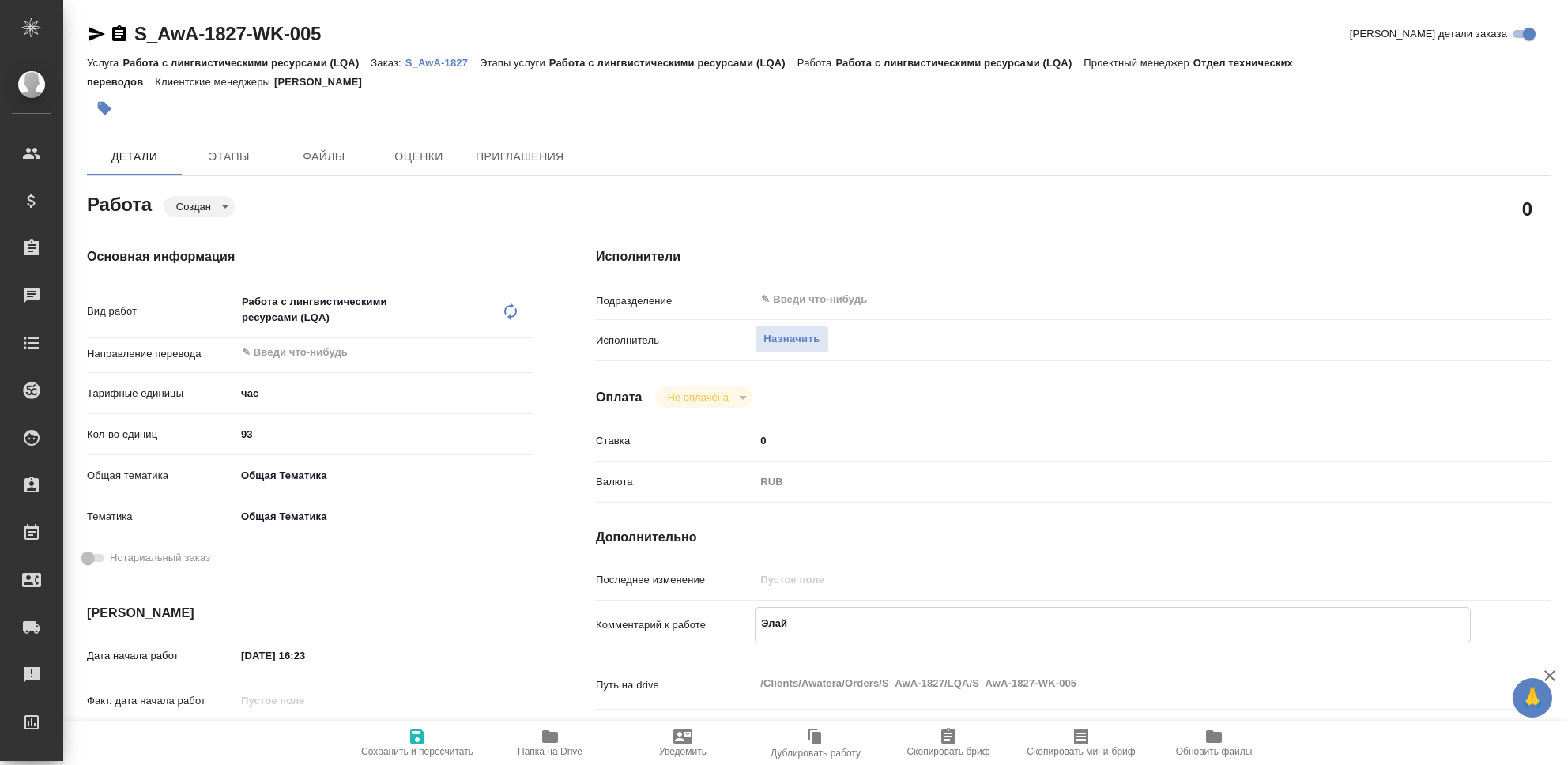
type textarea "x"
type textarea "Элайн"
type textarea "x"
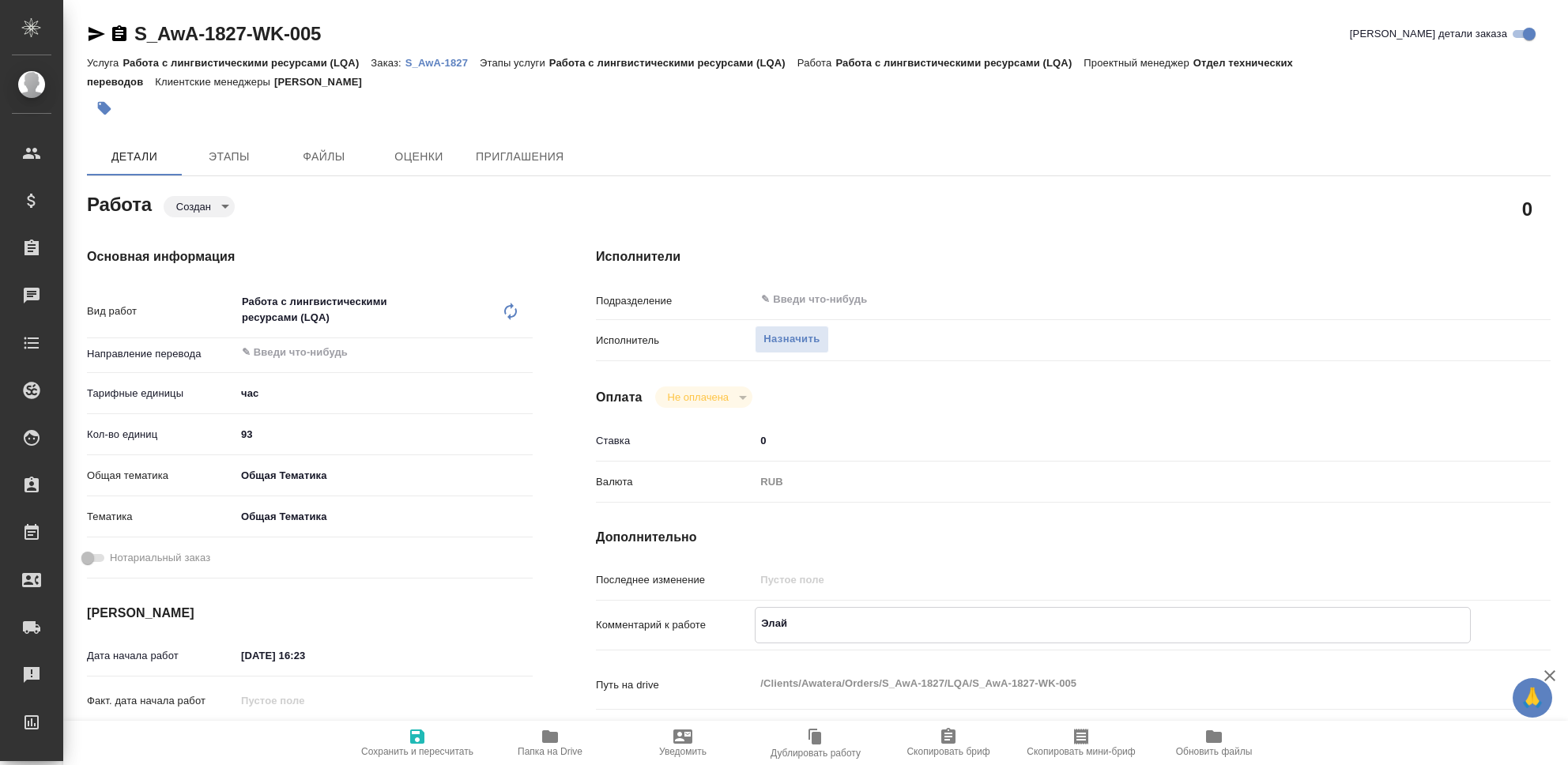
type textarea "x"
type textarea "Элайнм"
type textarea "x"
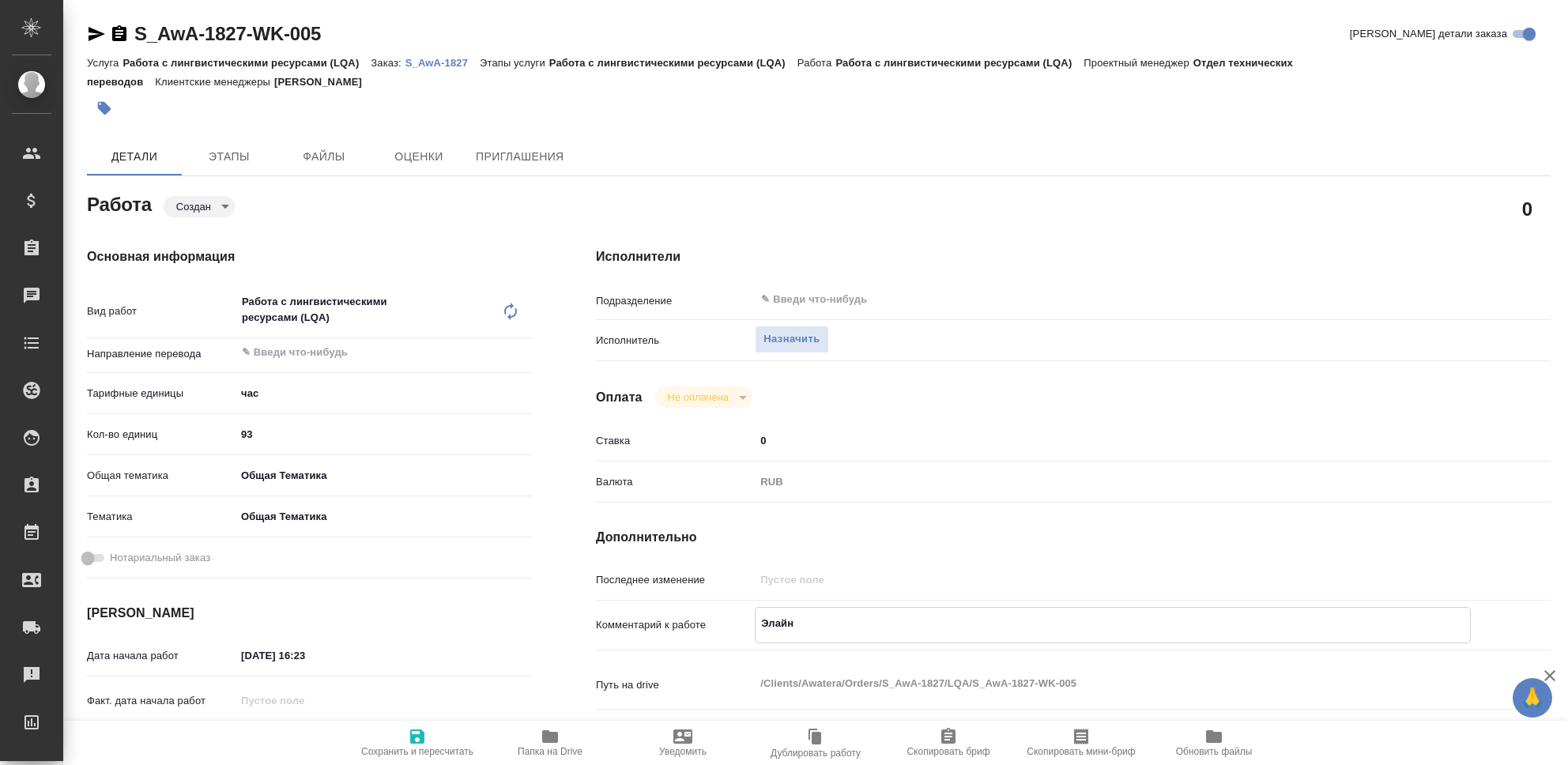
type textarea "x"
type textarea "Элайнме"
type textarea "x"
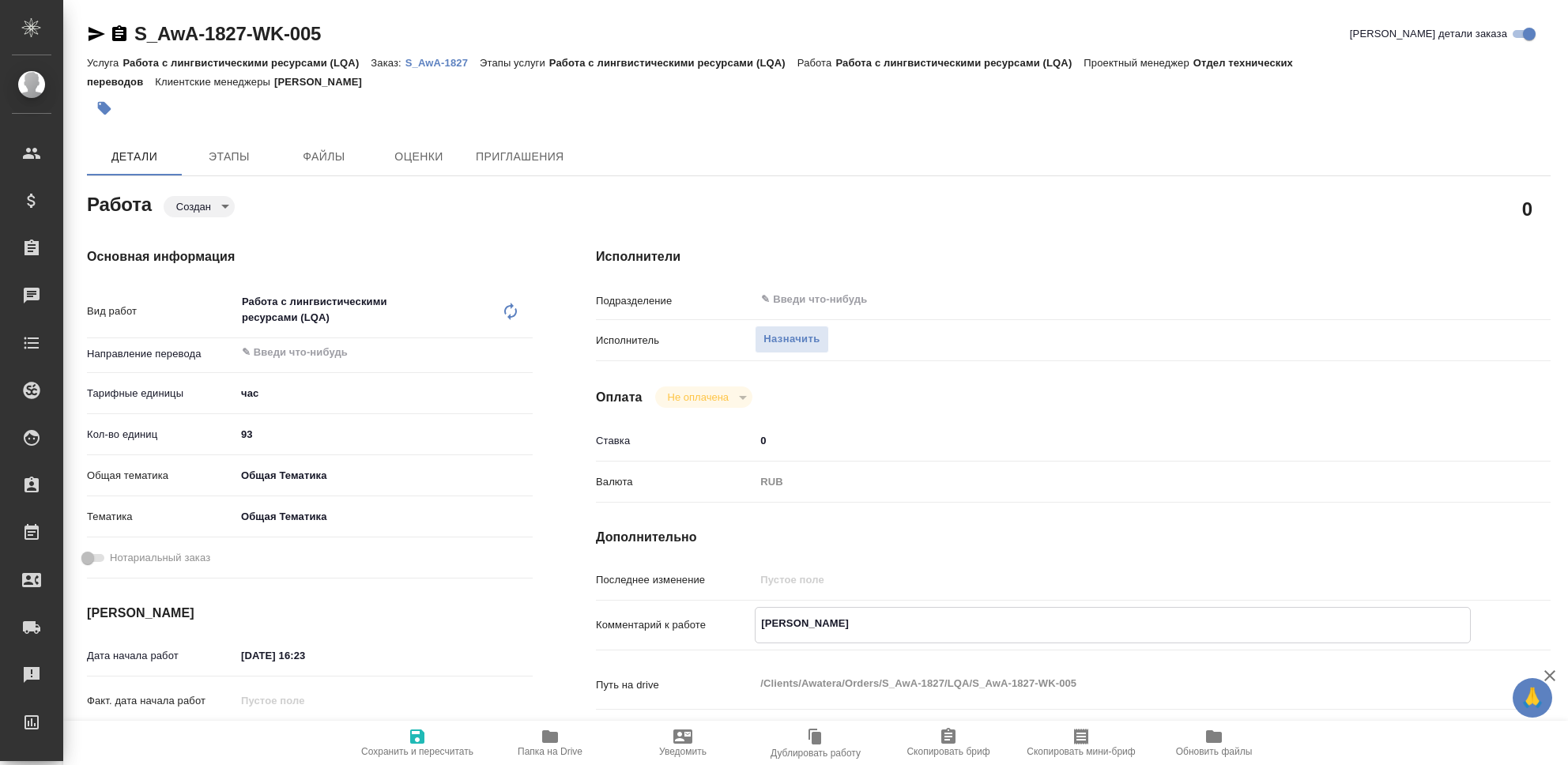
type textarea "x"
type textarea "Элайнмен"
type textarea "x"
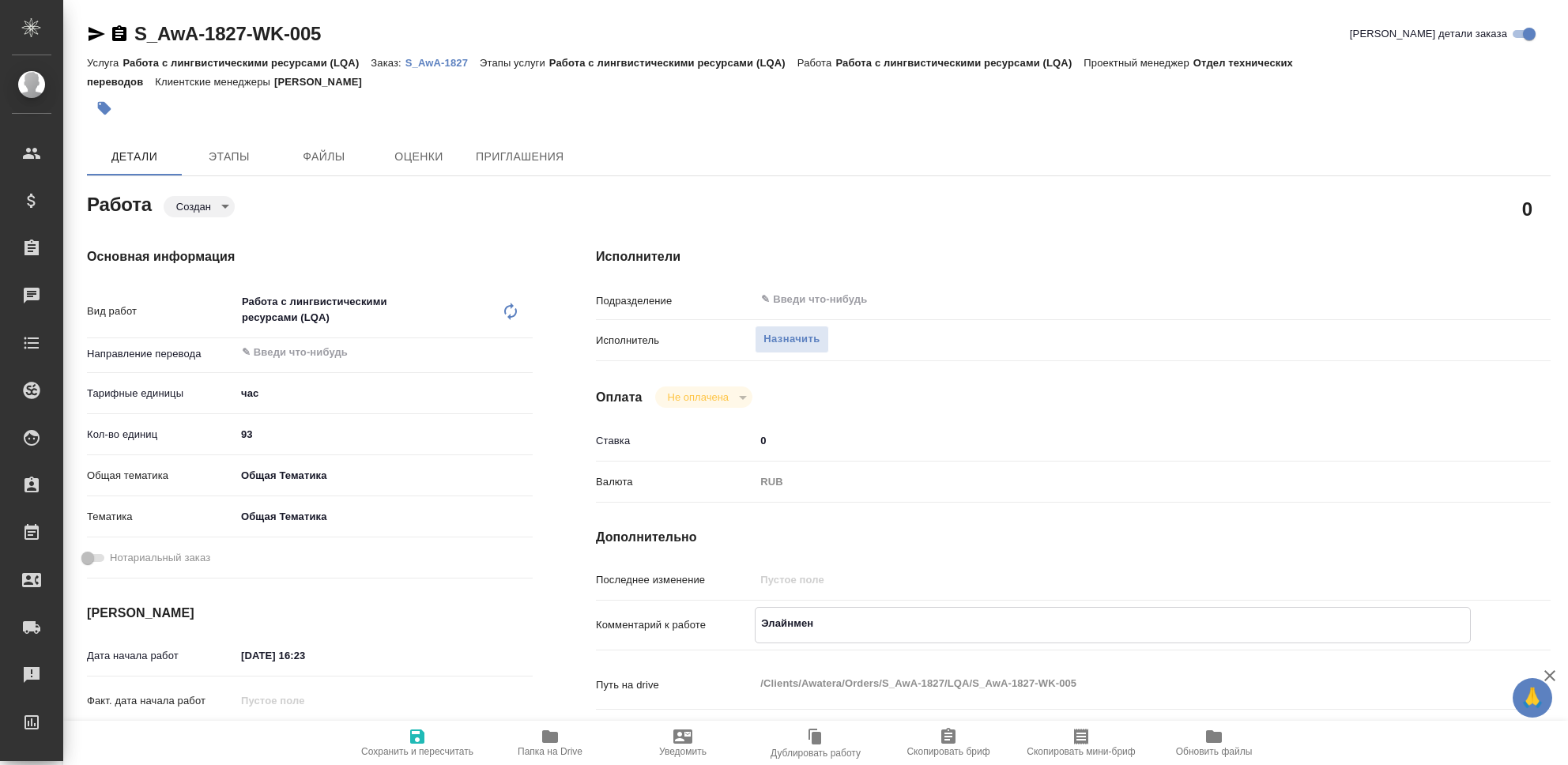
type textarea "x"
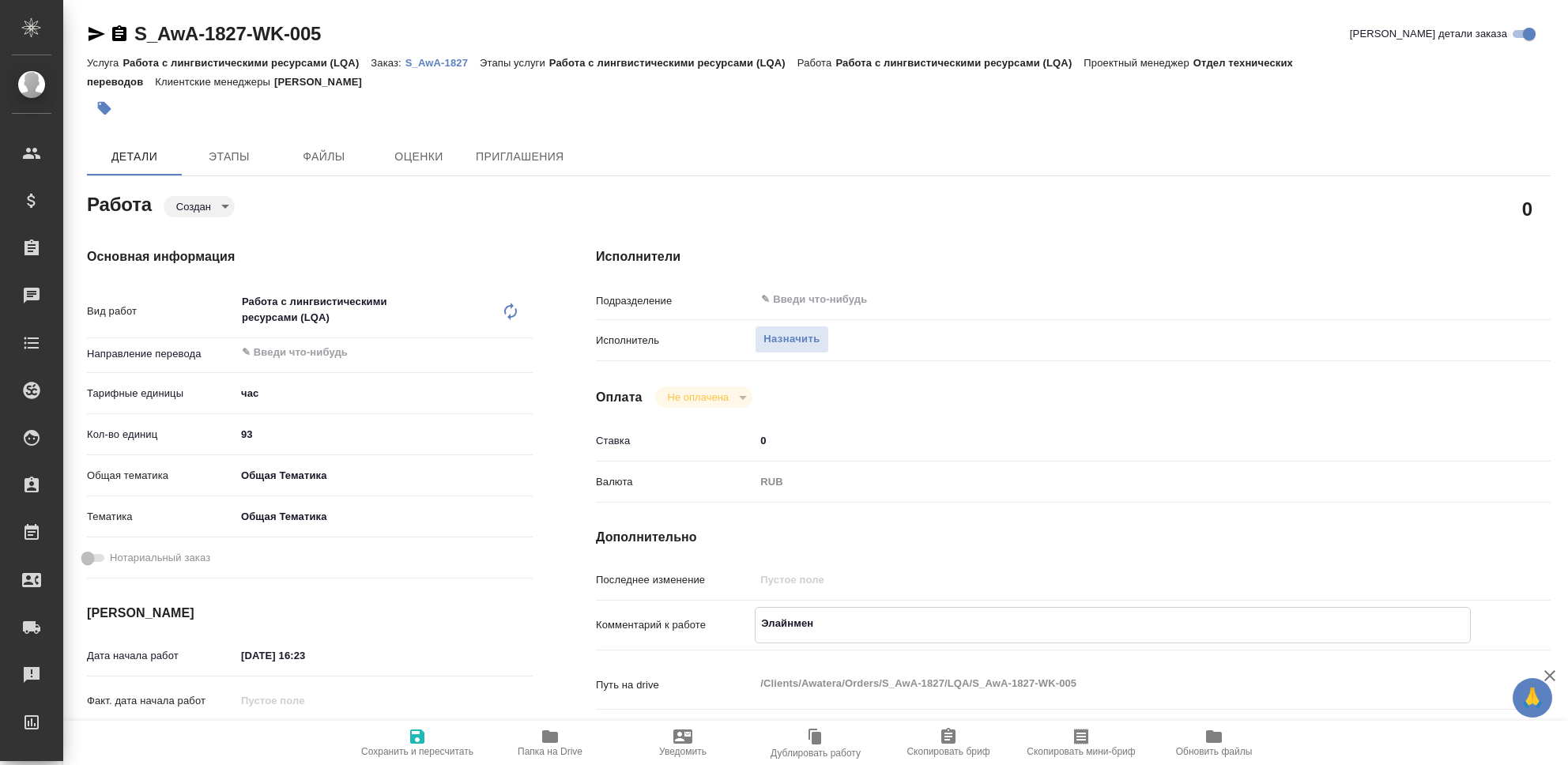
type textarea "Элайнмент"
type textarea "x"
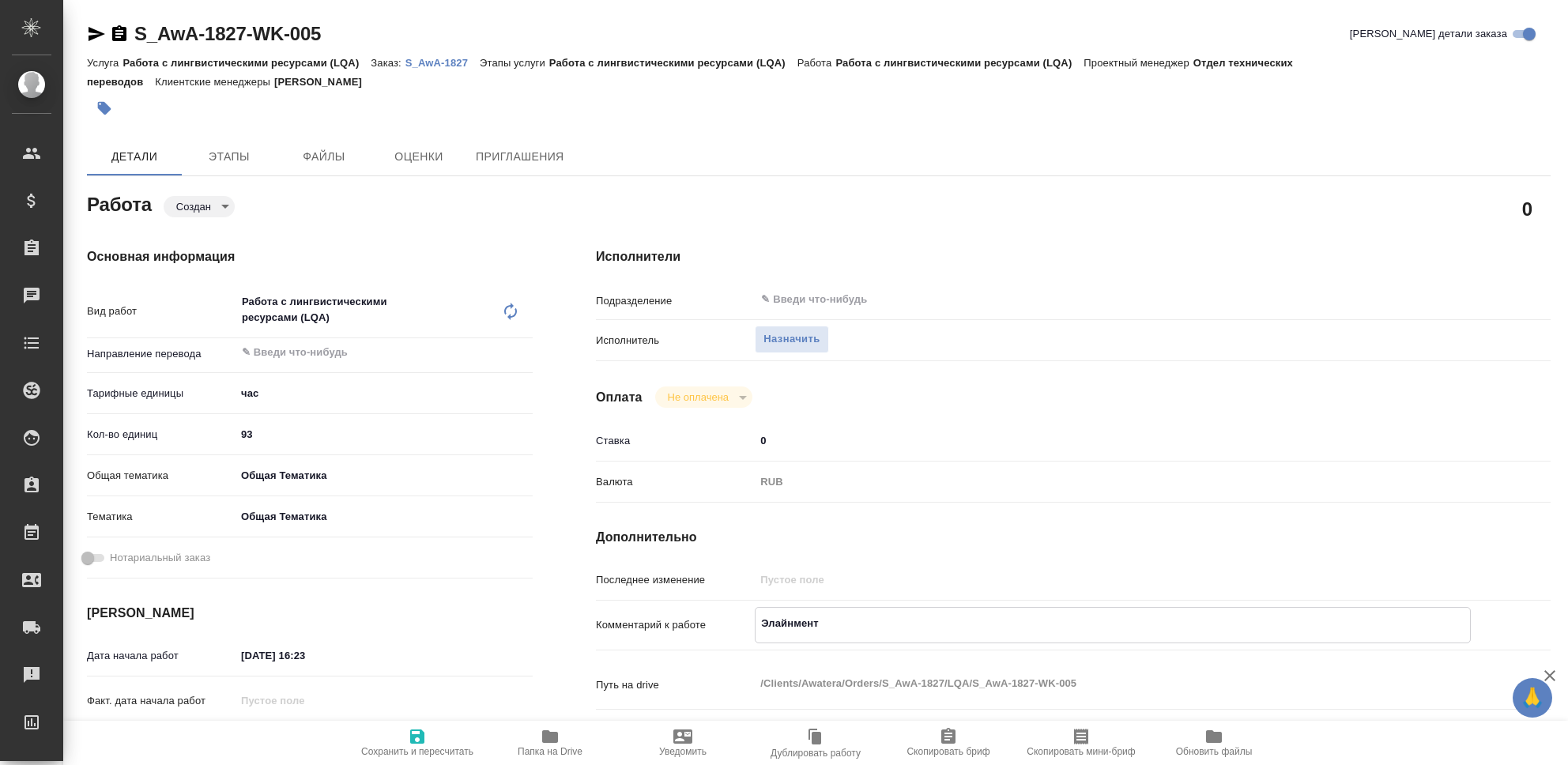
type textarea "x"
type textarea "Элайнмент,"
type textarea "x"
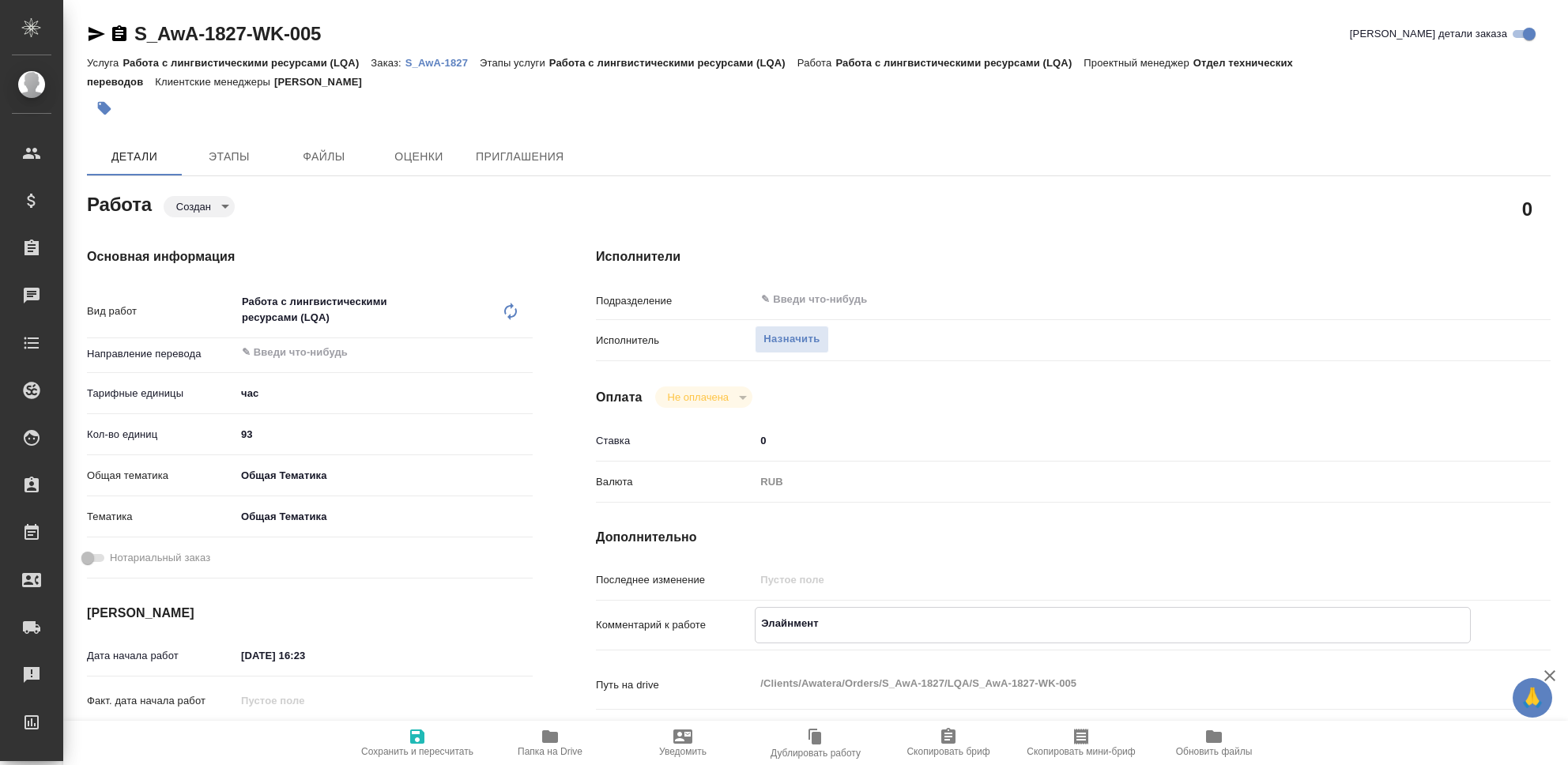
type textarea "x"
type textarea "Элайнмент,"
type textarea "x"
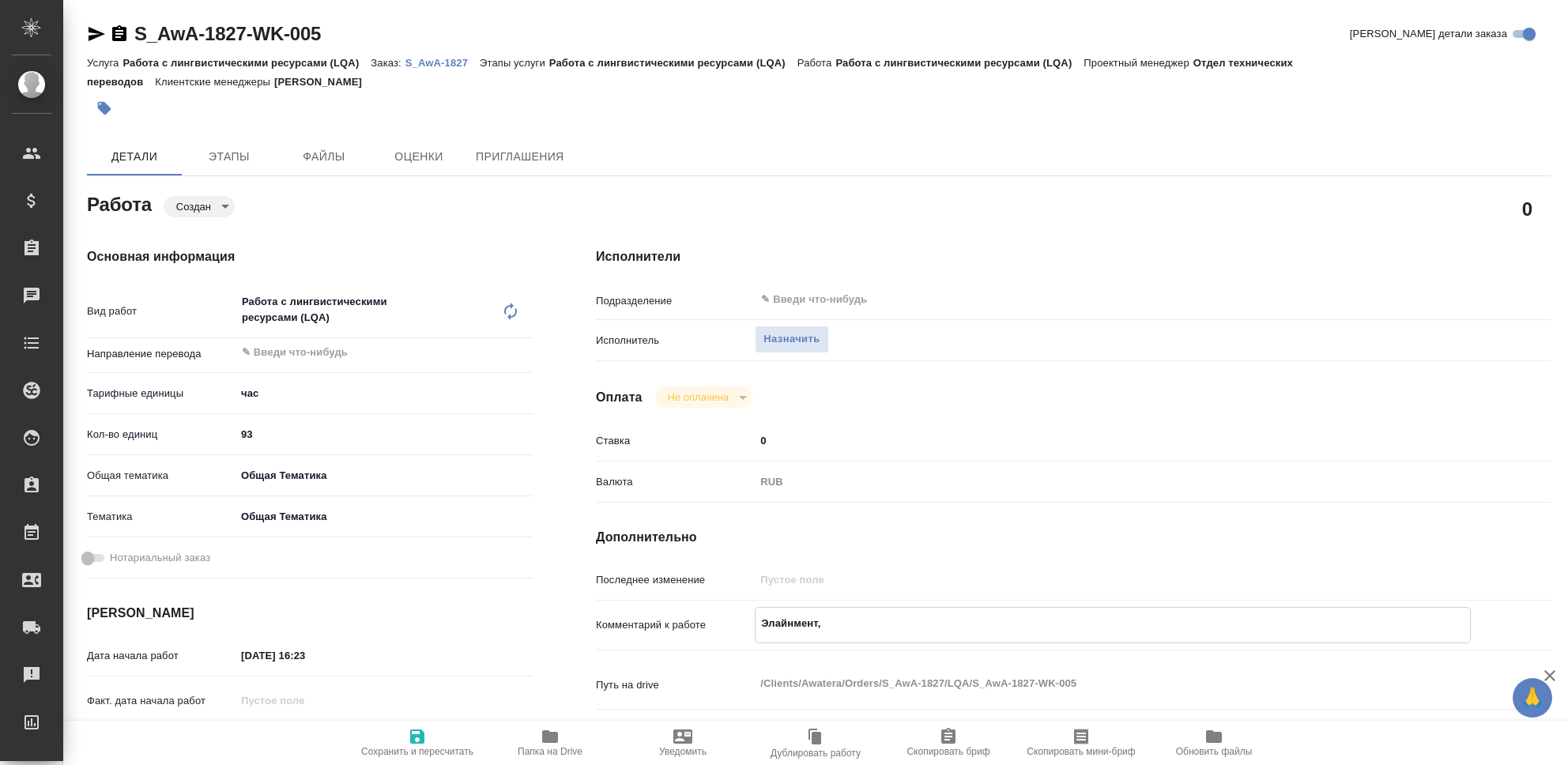
type textarea "x"
type textarea "Элайнмент, Р"
type textarea "x"
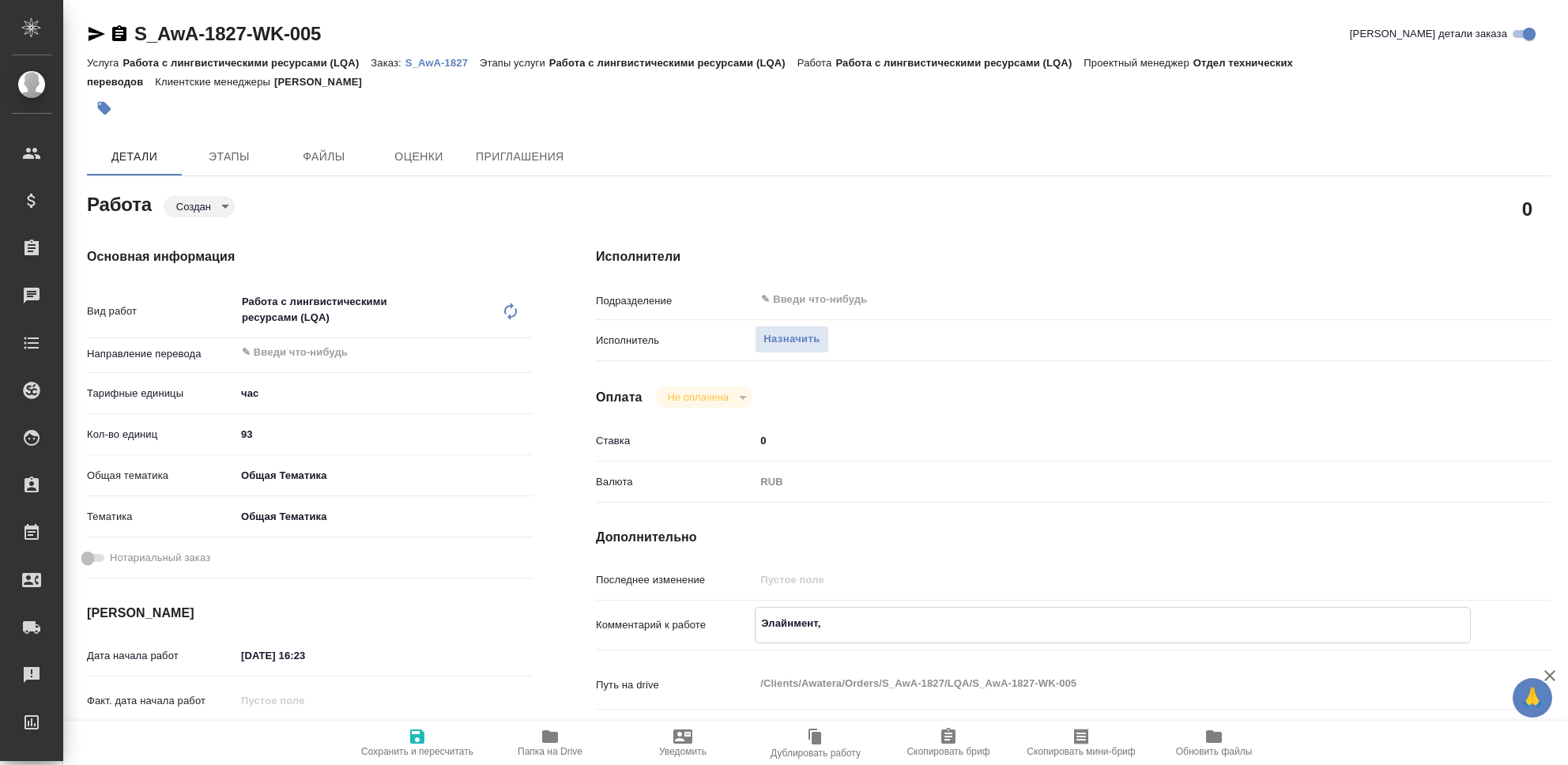
type textarea "x"
type textarea "Элайнмент, РУ"
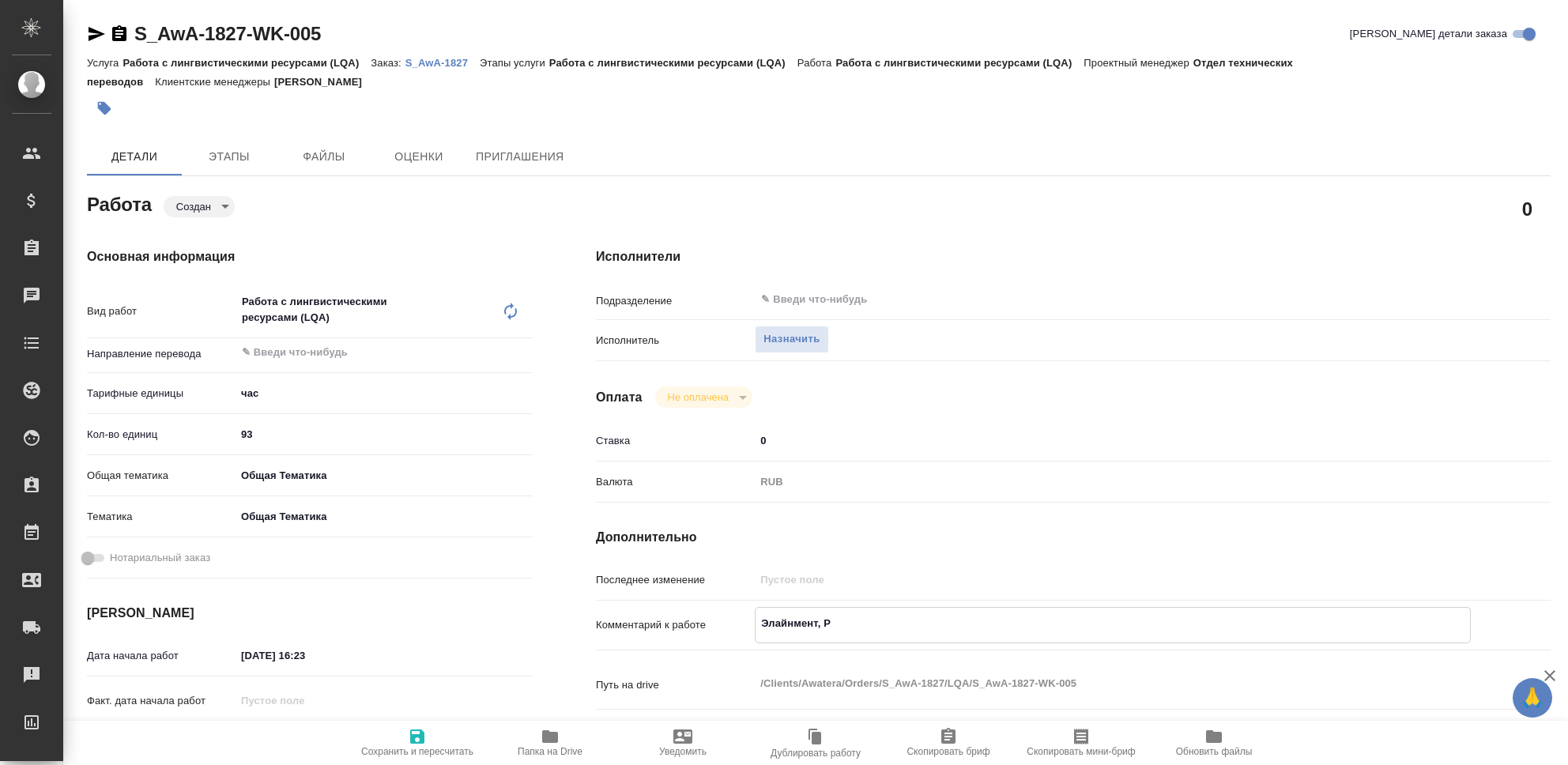
type textarea "x"
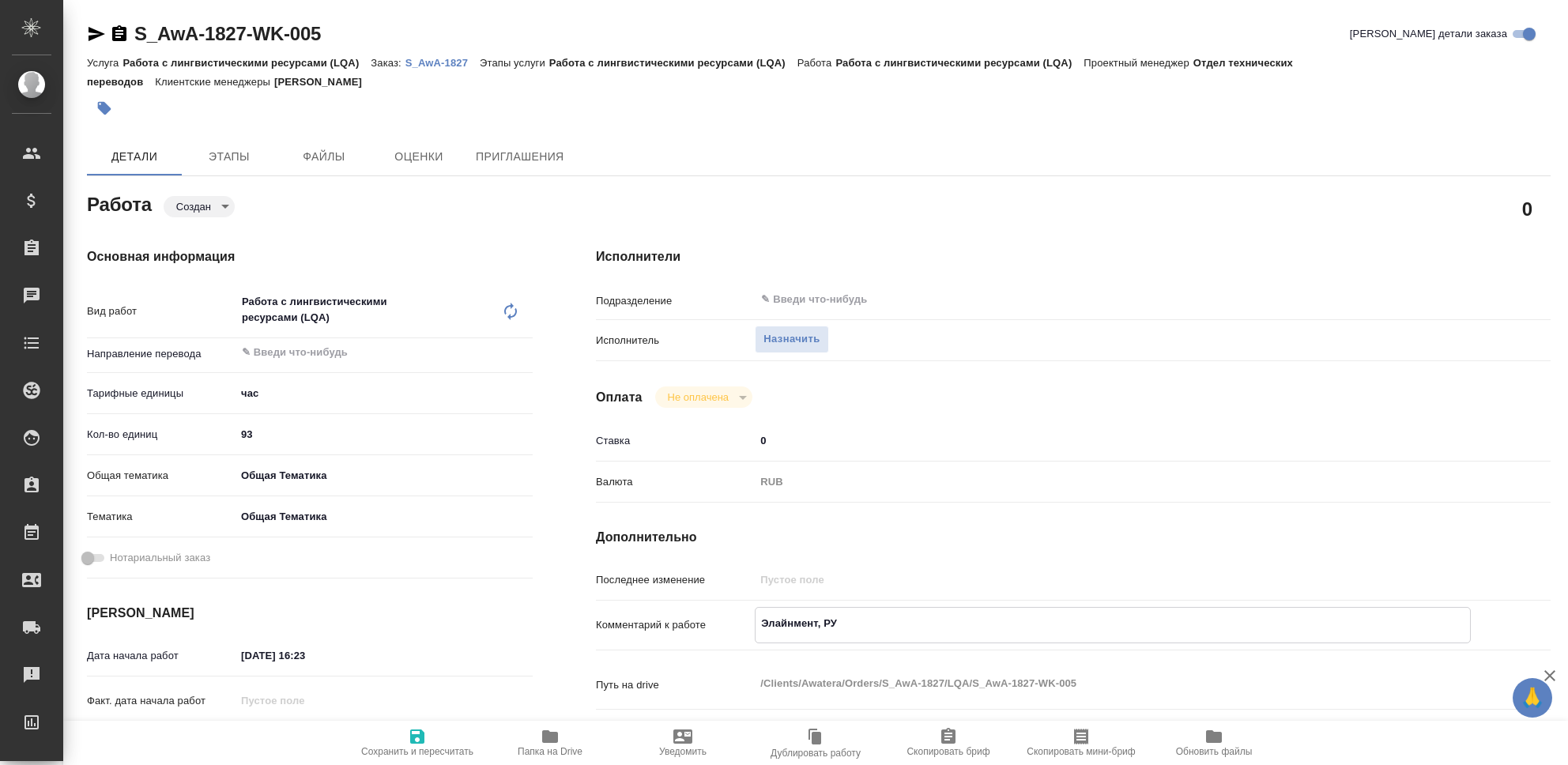
type textarea "Элайнмент, РУС"
type textarea "x"
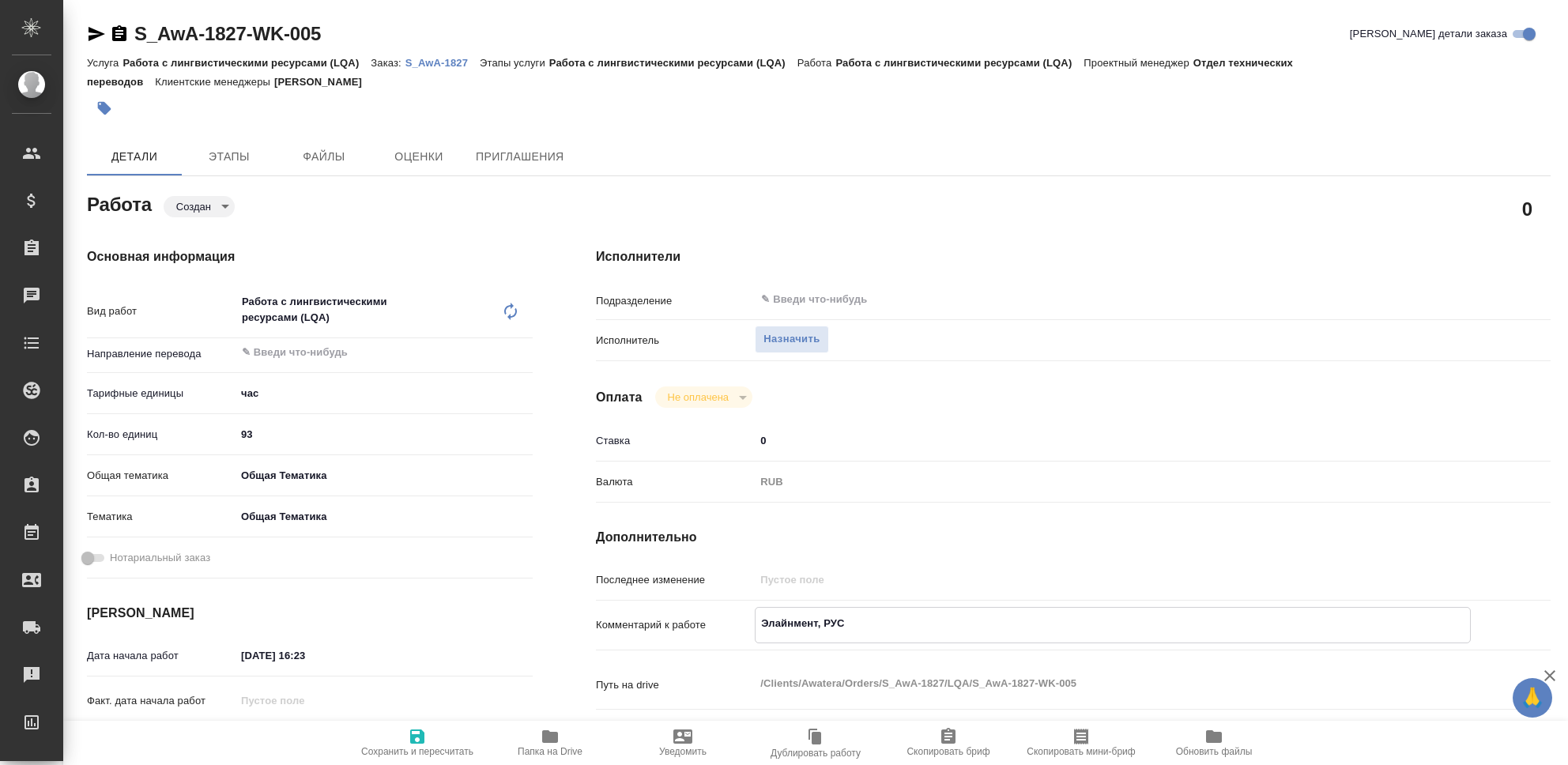
type textarea "x"
type textarea "Элайнмент, РУСА"
type textarea "x"
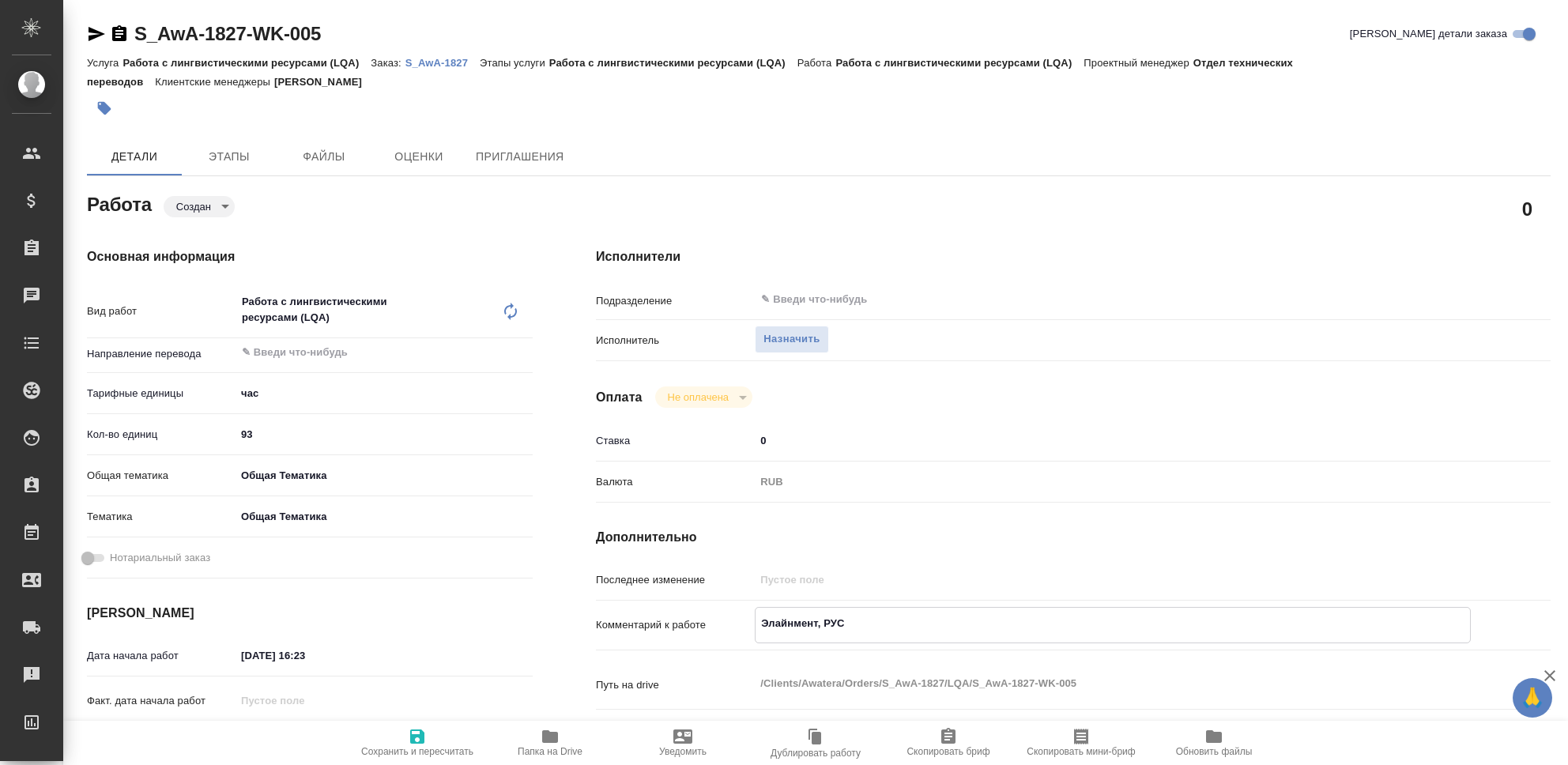
type textarea "x"
type textarea "Элайнмент, РУСАЛ"
type textarea "x"
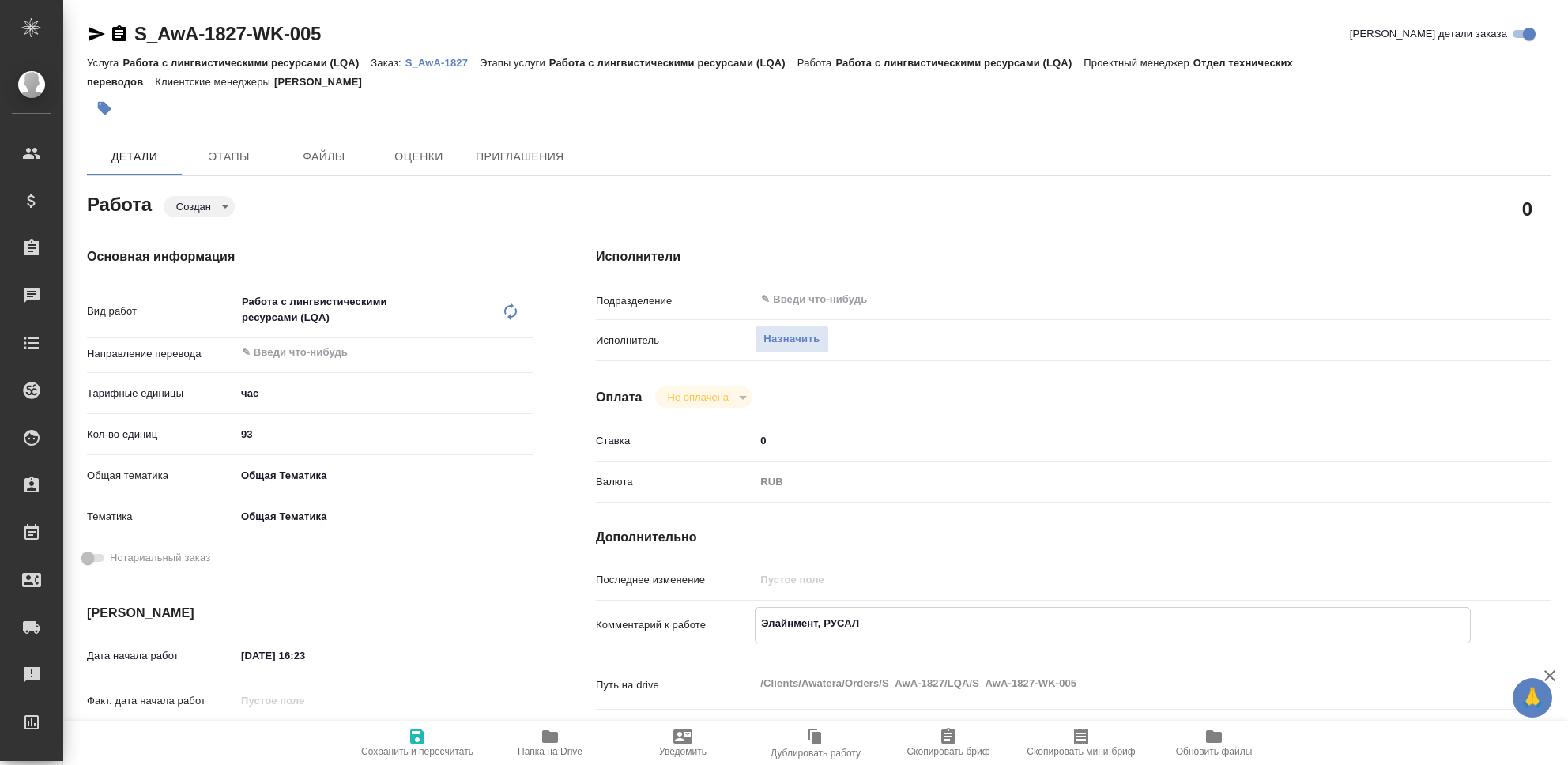
type textarea "x"
type textarea "Элайнмент, РУСАЛ,"
type textarea "x"
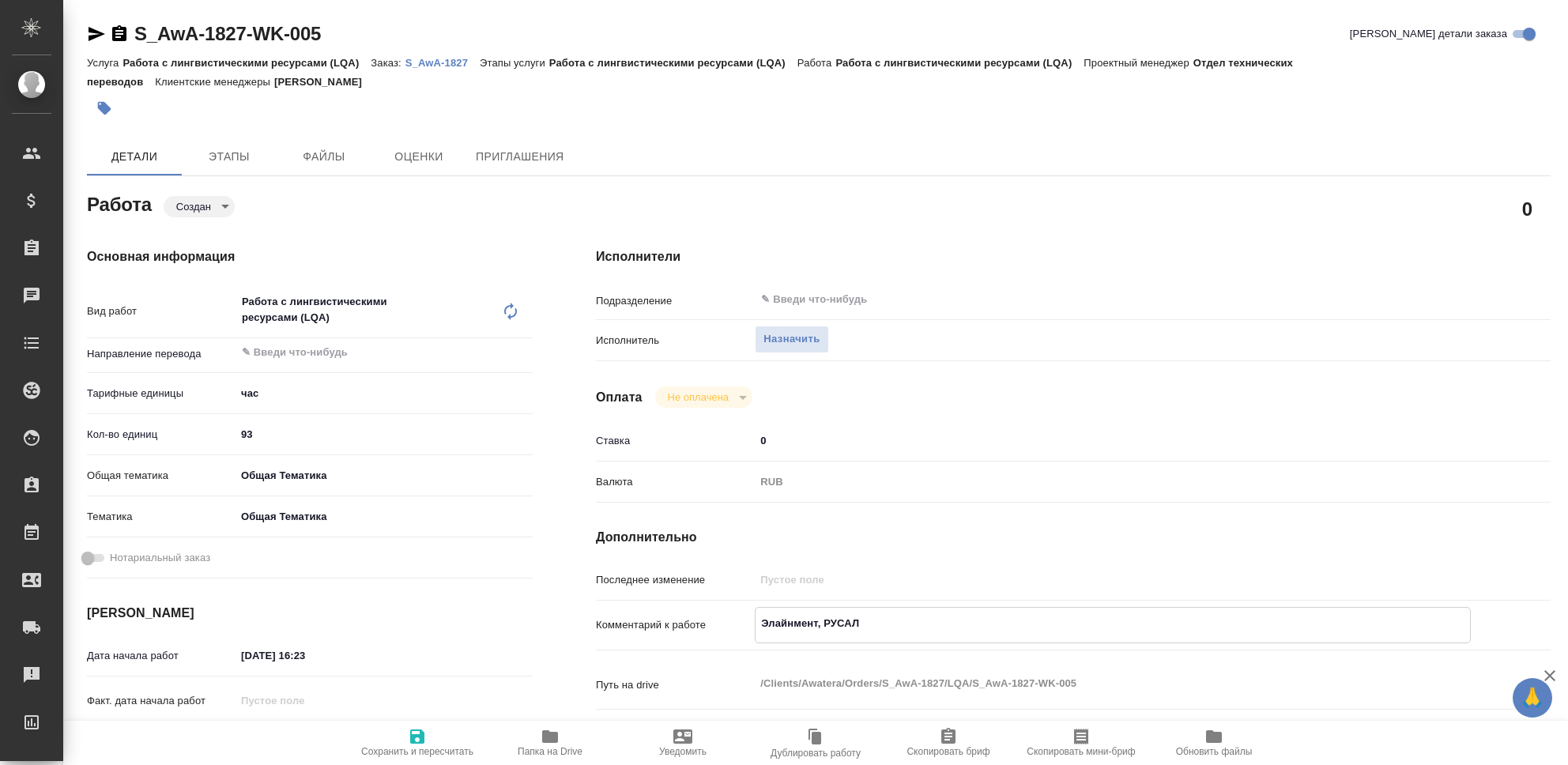
type textarea "x"
type textarea "Элайнмент, РУСАЛ,"
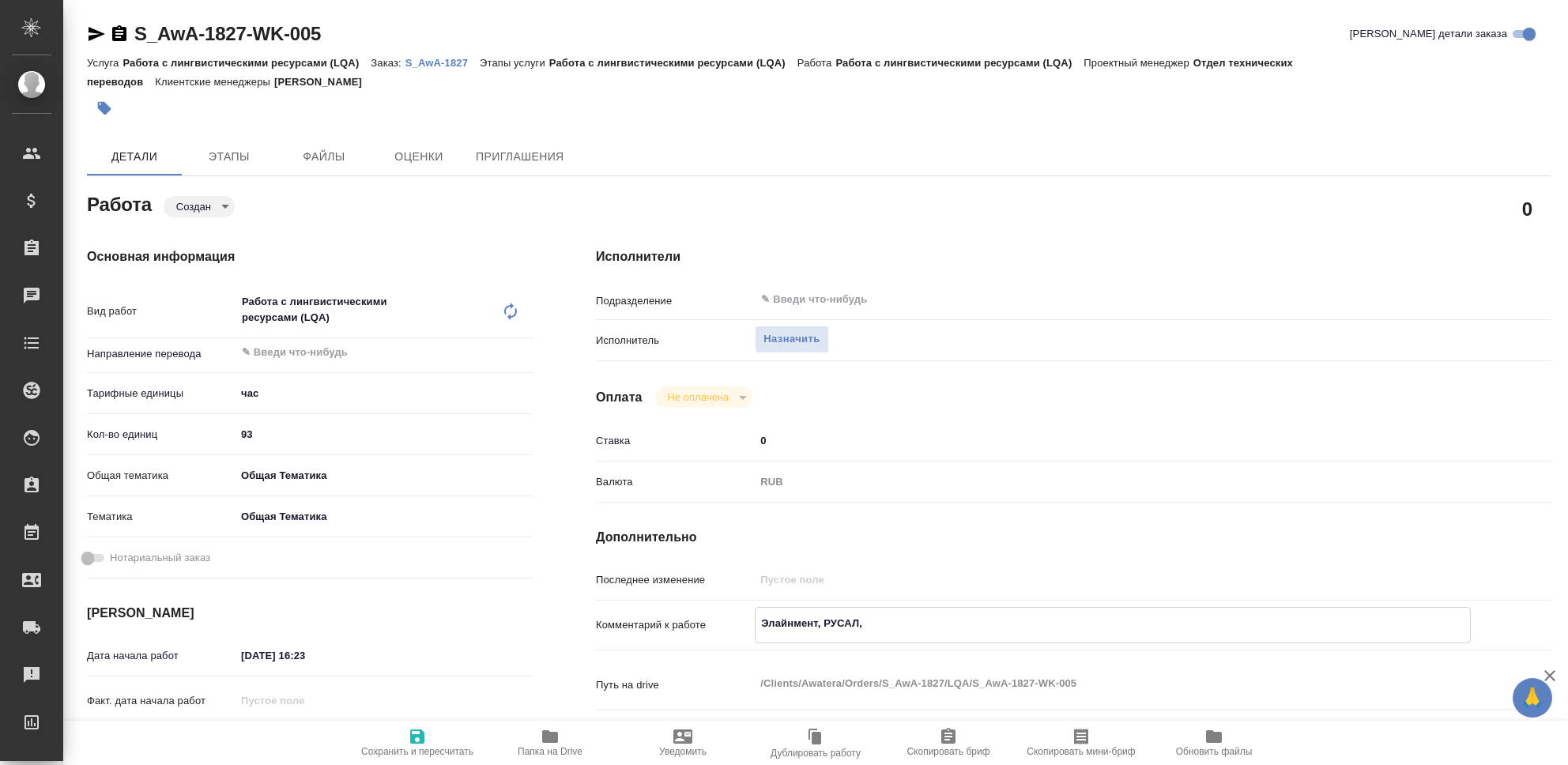
type textarea "x"
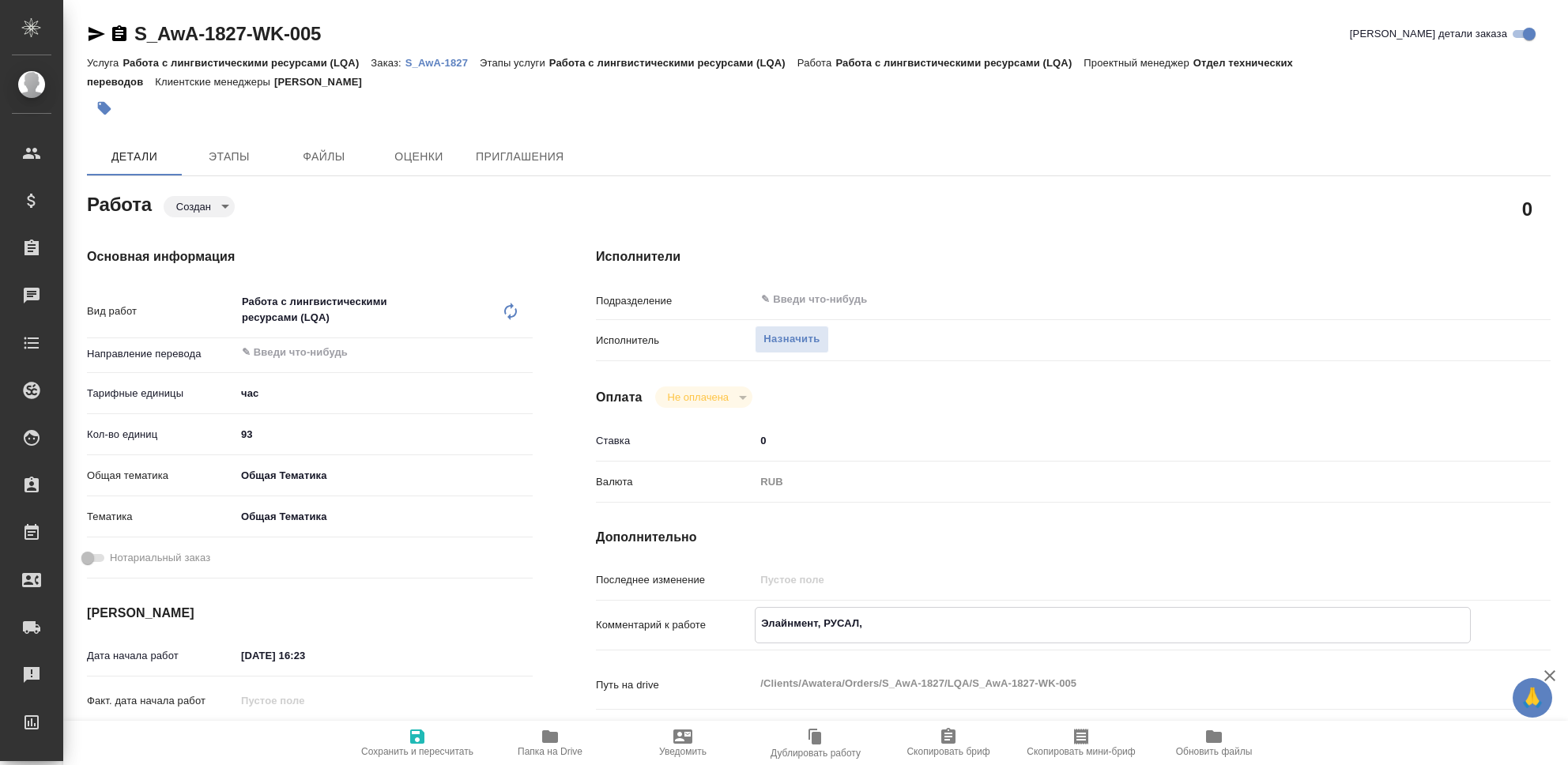
type textarea "Элайнмент, РУСАЛ, Т"
type textarea "x"
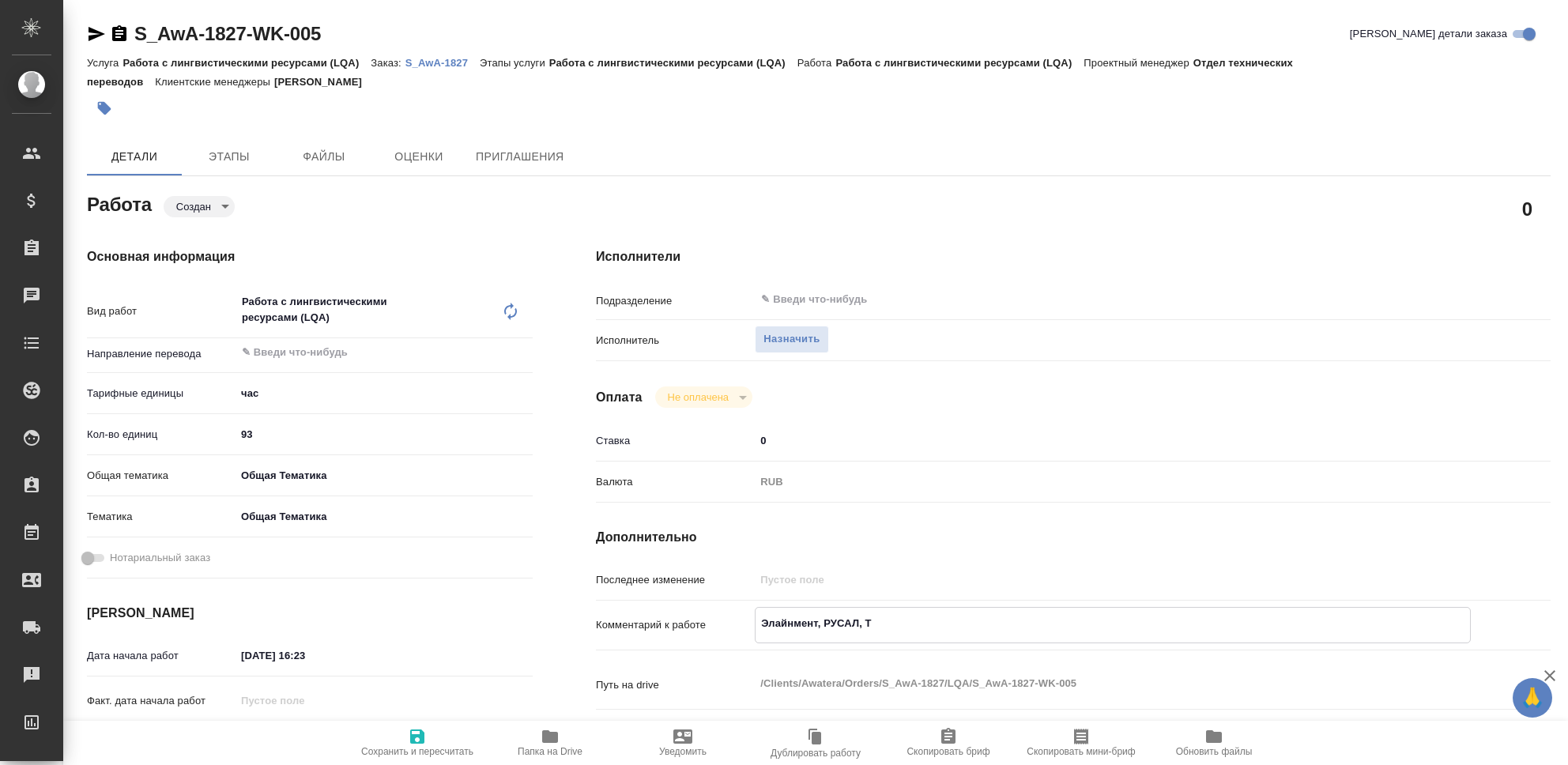
type textarea "x"
type textarea "Элайнмент, РУСАЛ, Тр"
type textarea "x"
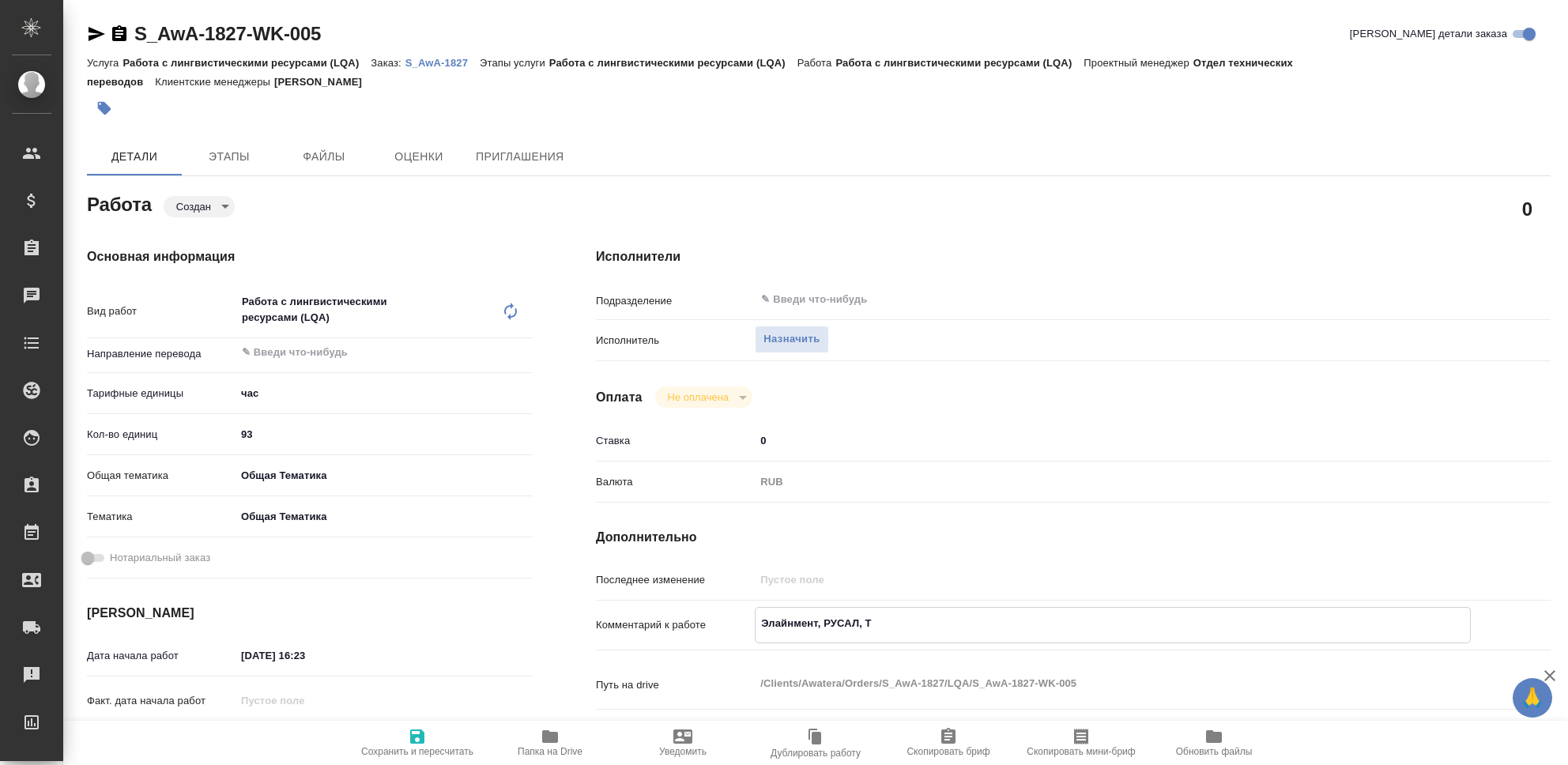
type textarea "x"
type textarea "Элайнмент, РУСАЛ, Тра"
type textarea "x"
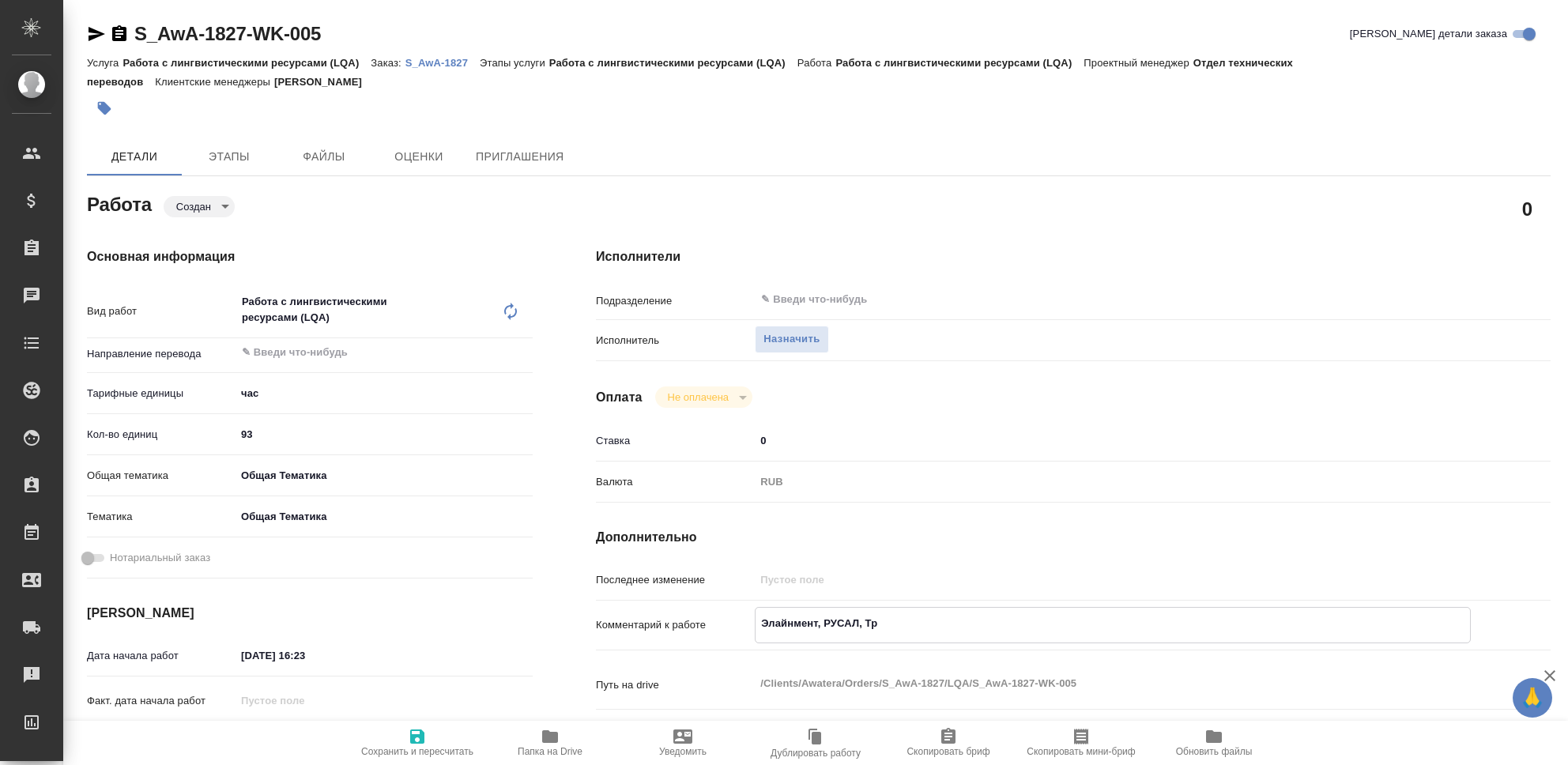
type textarea "x"
type textarea "Элайнмент, РУСАЛ, Трак"
type textarea "x"
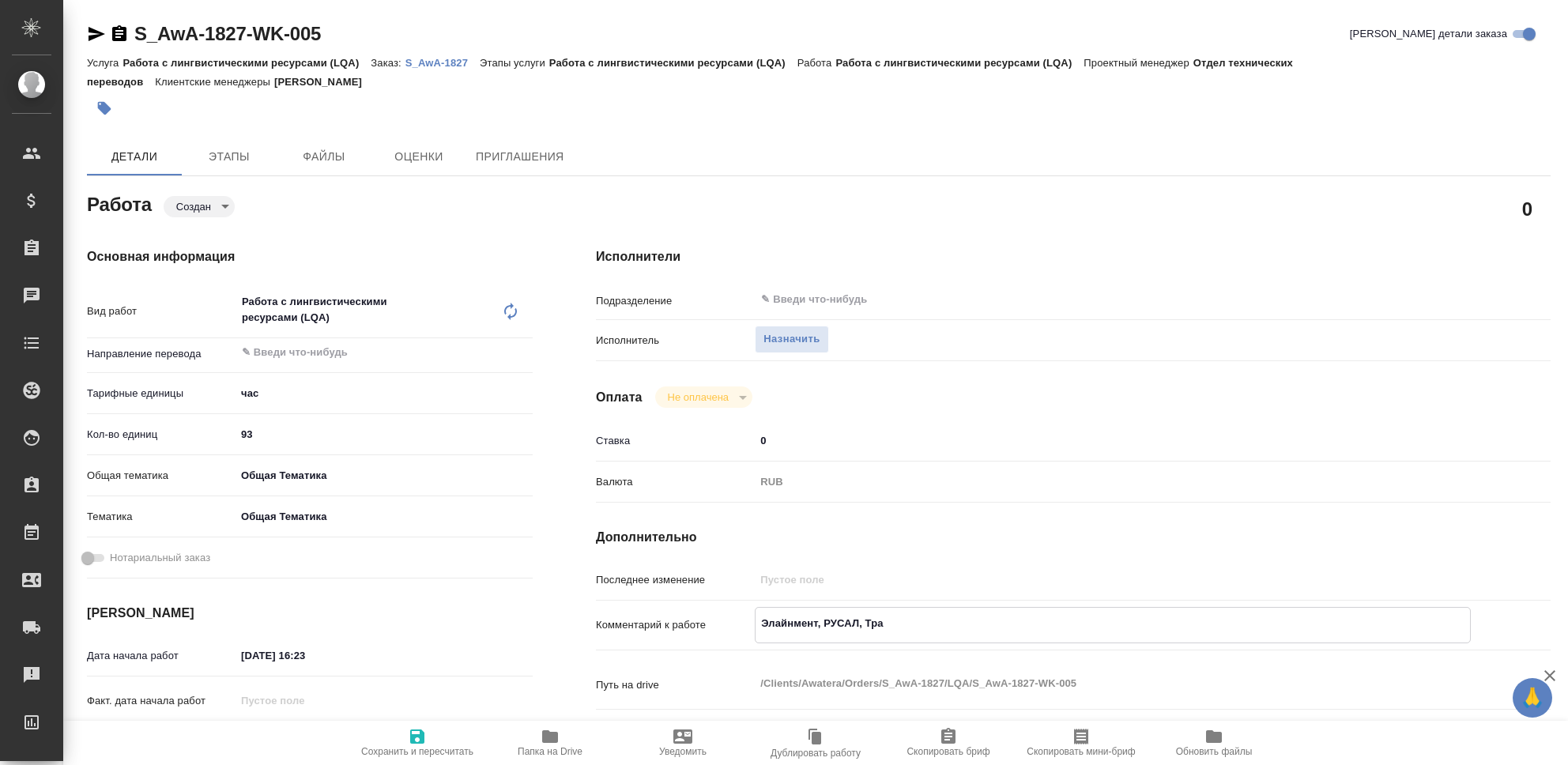
type textarea "x"
type textarea "Элайнмент, РУСАЛ, Тракт"
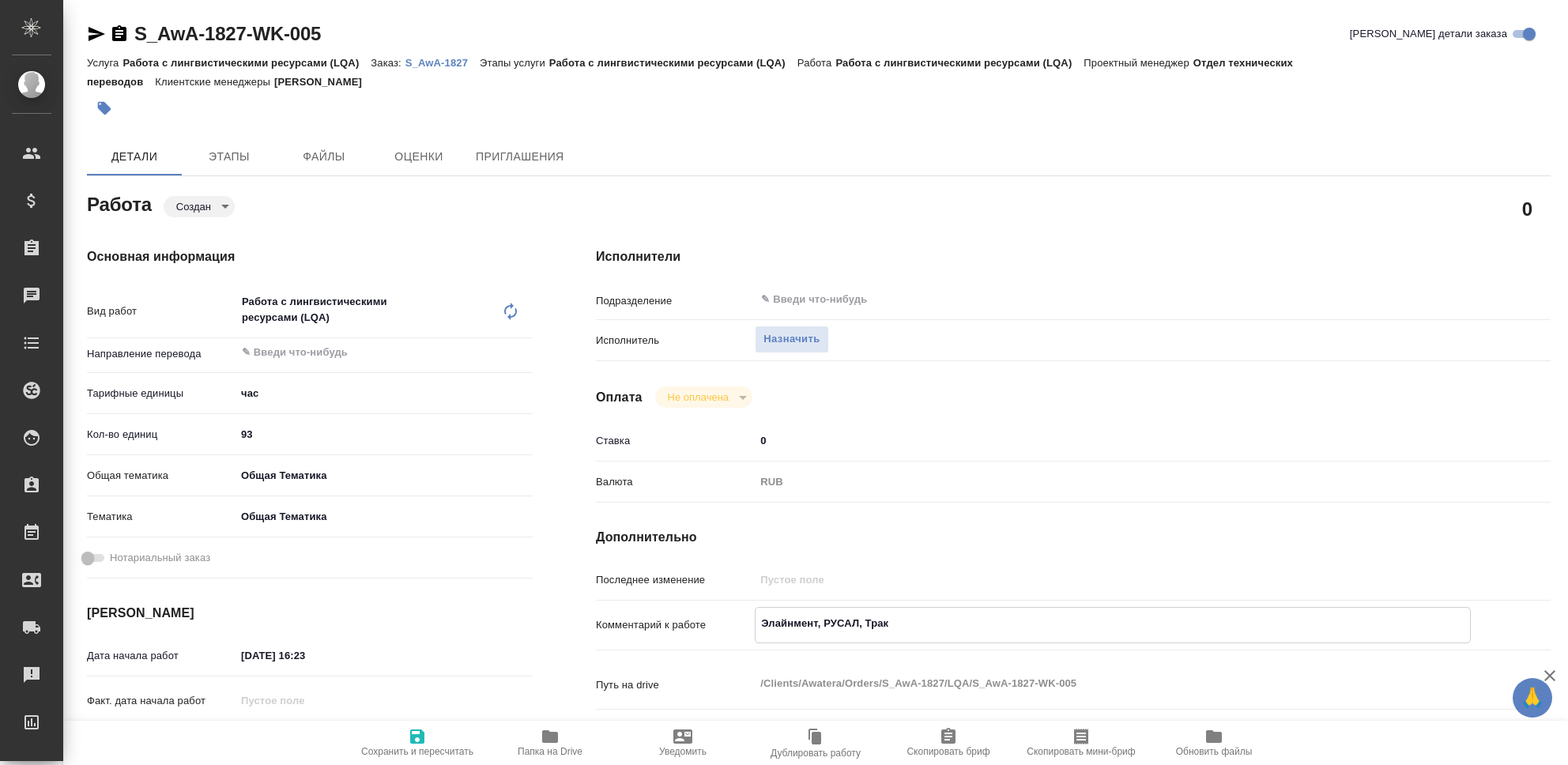
type textarea "x"
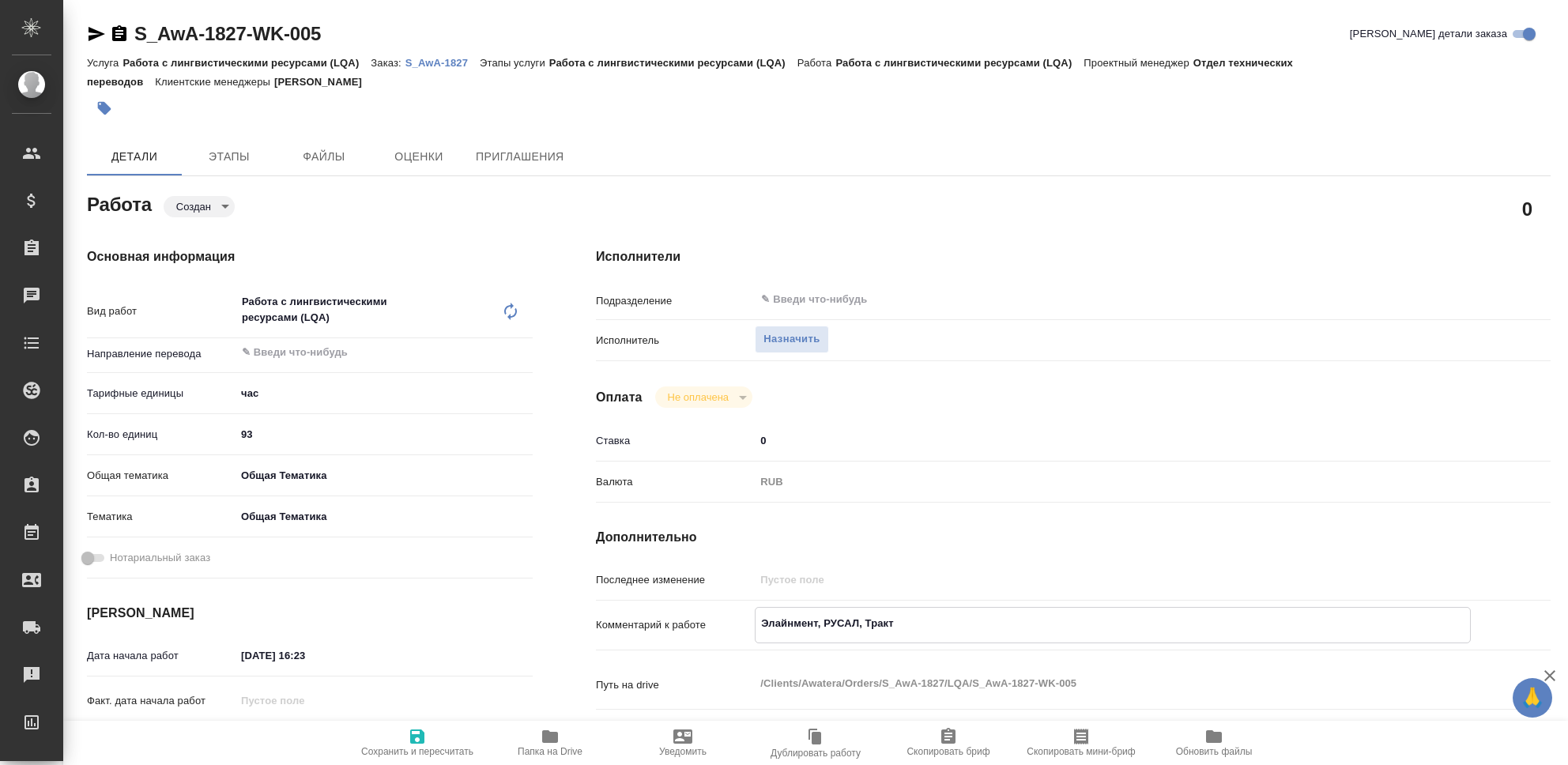
type textarea "Элайнмент, РУСАЛ, Тракта"
type textarea "x"
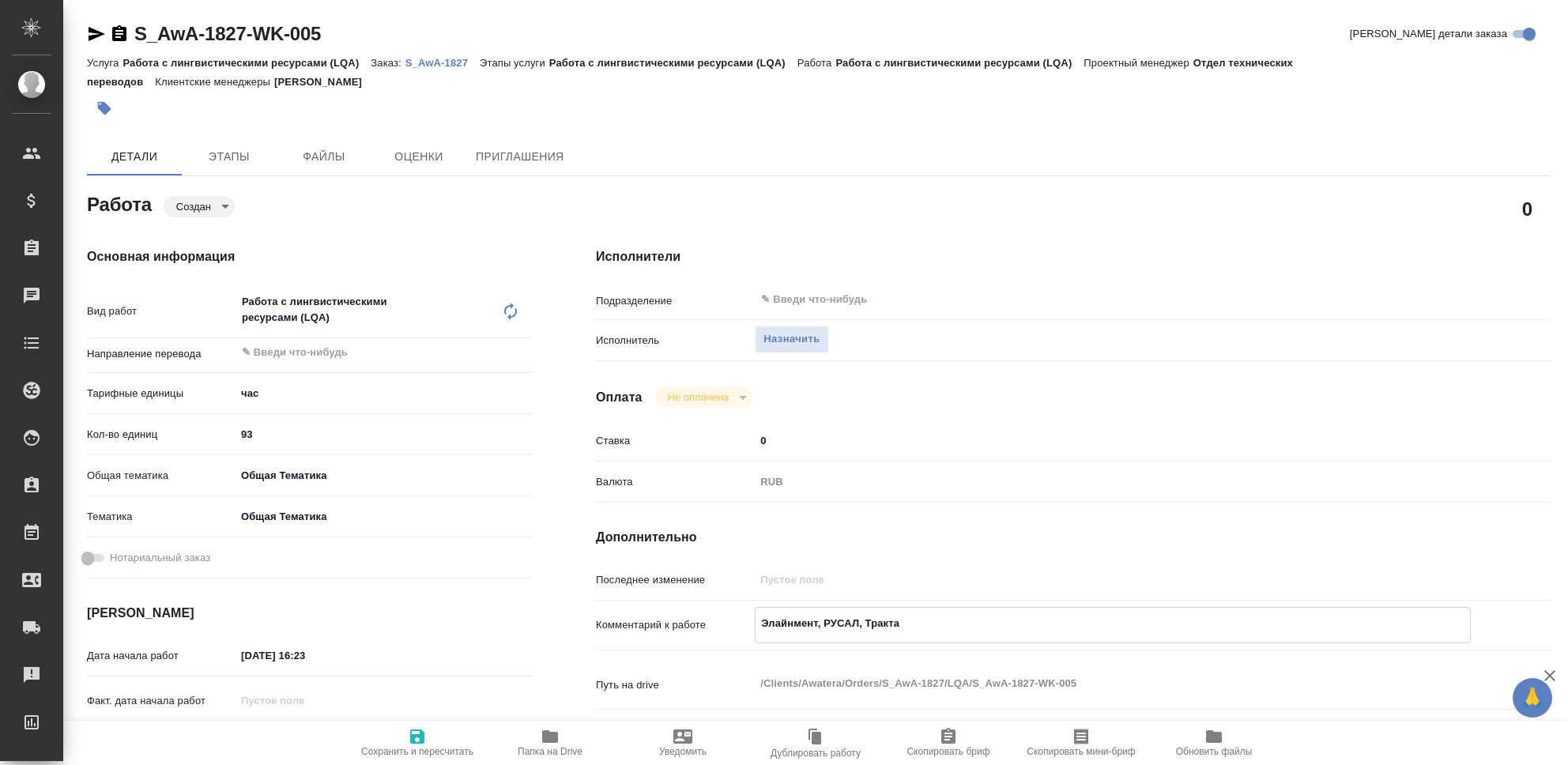
type textarea "x"
type textarea "Элайнмент, РУСАЛ, Трактат"
type textarea "x"
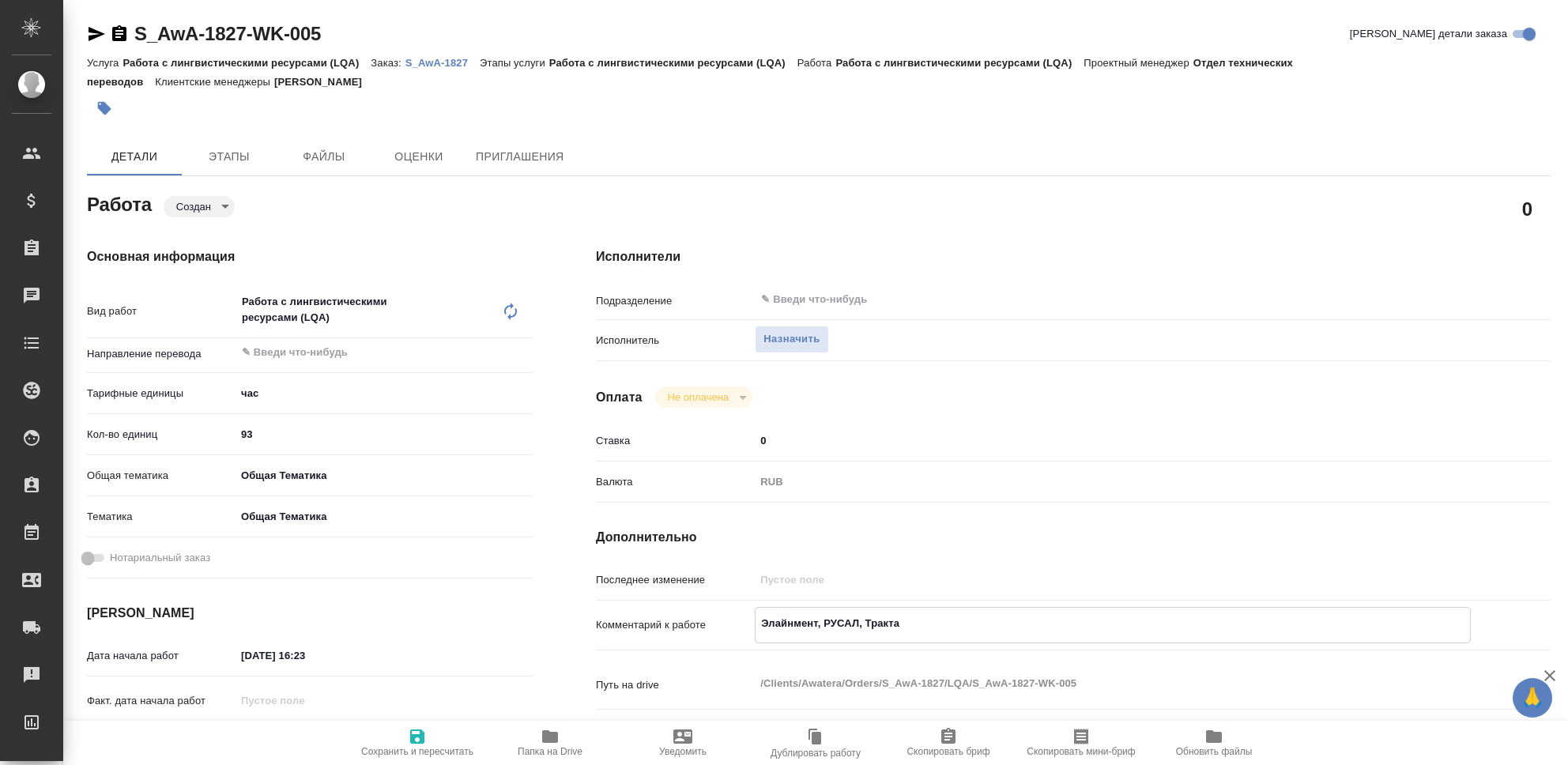
type textarea "x"
type textarea "Элайнмент, РУСАЛ, Трактат."
type textarea "x"
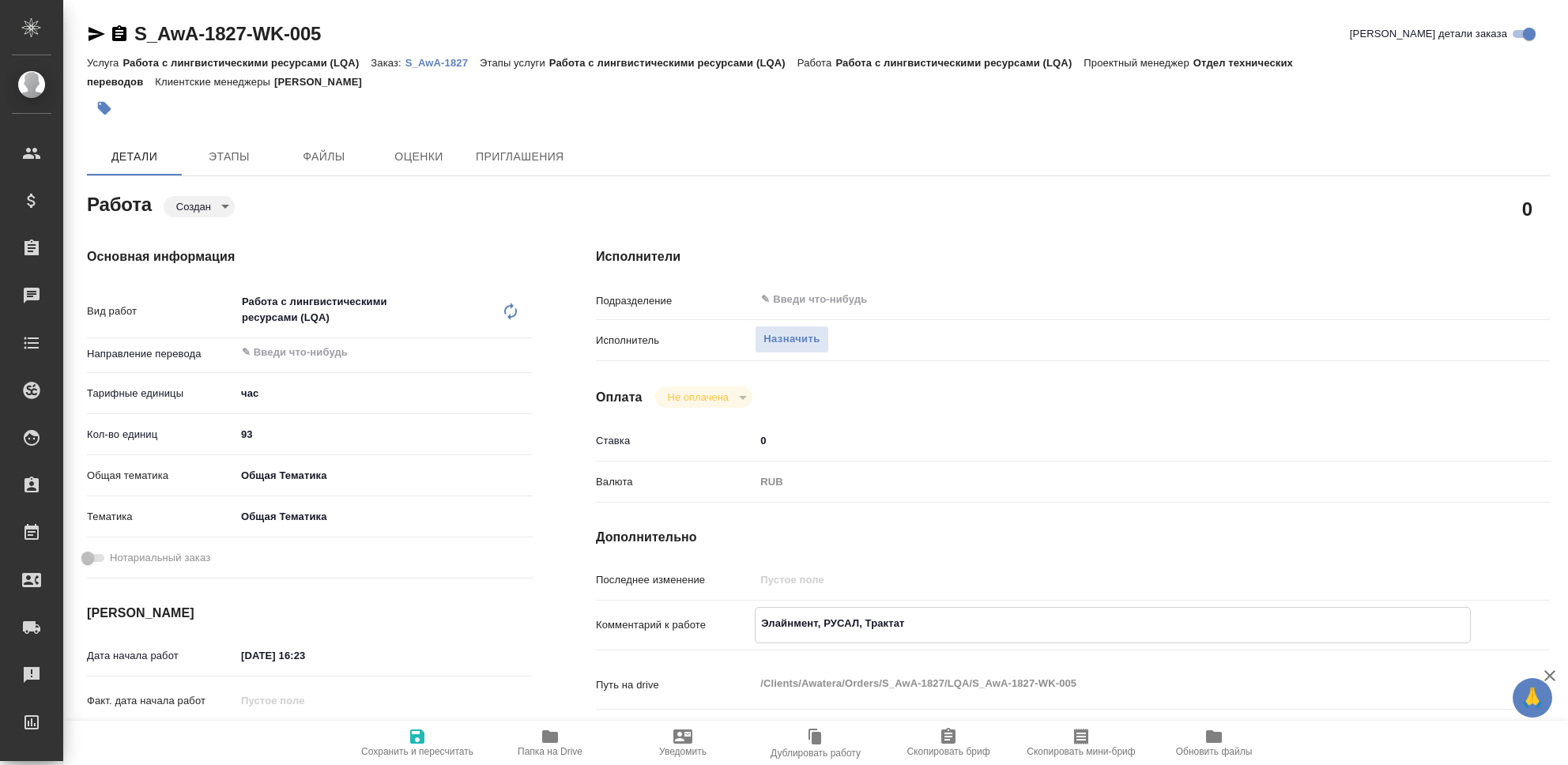
type textarea "x"
click at [412, 739] on icon "button" at bounding box center [418, 736] width 14 height 14
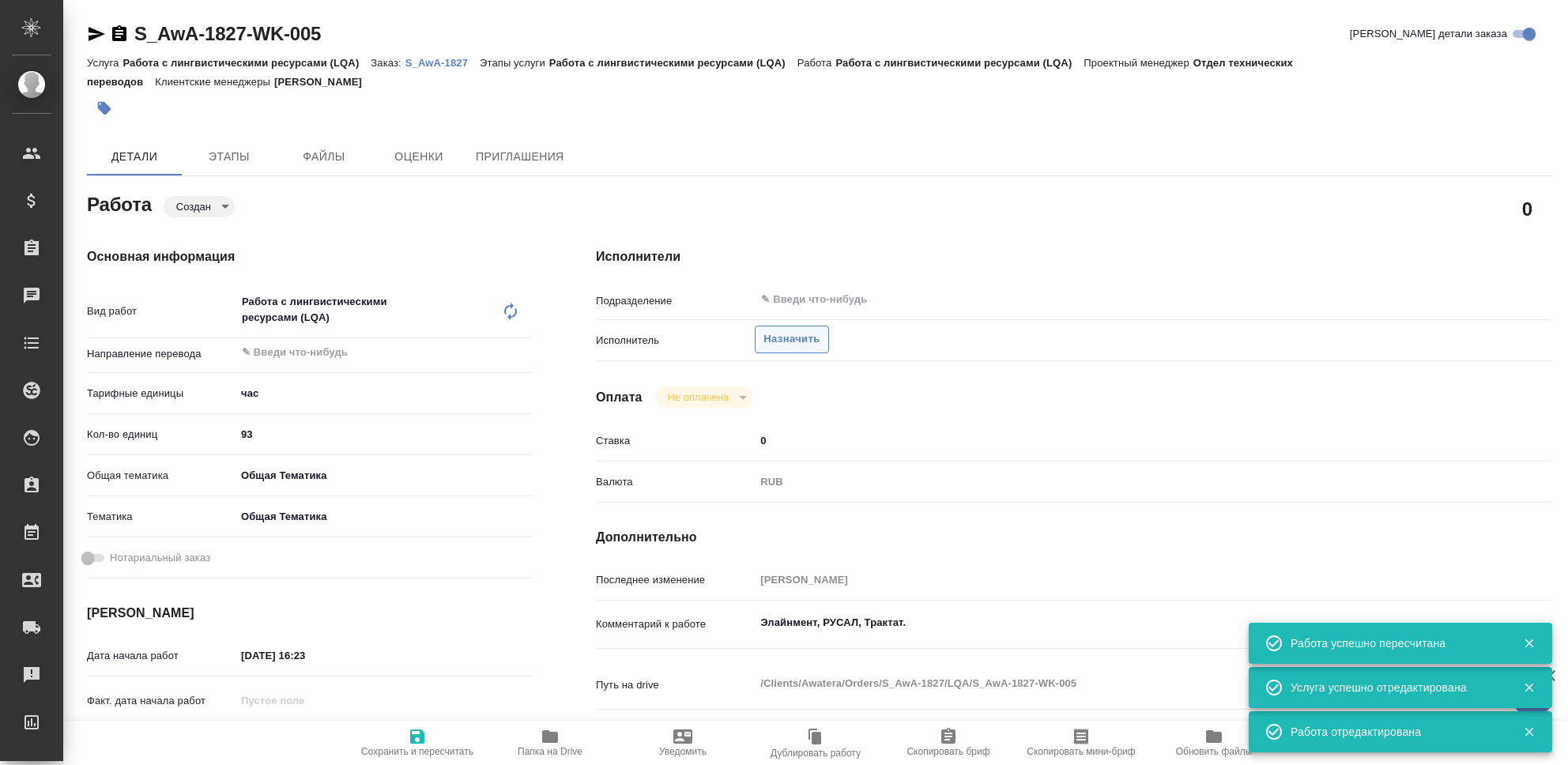
click at [790, 341] on span "Назначить" at bounding box center [792, 339] width 56 height 18
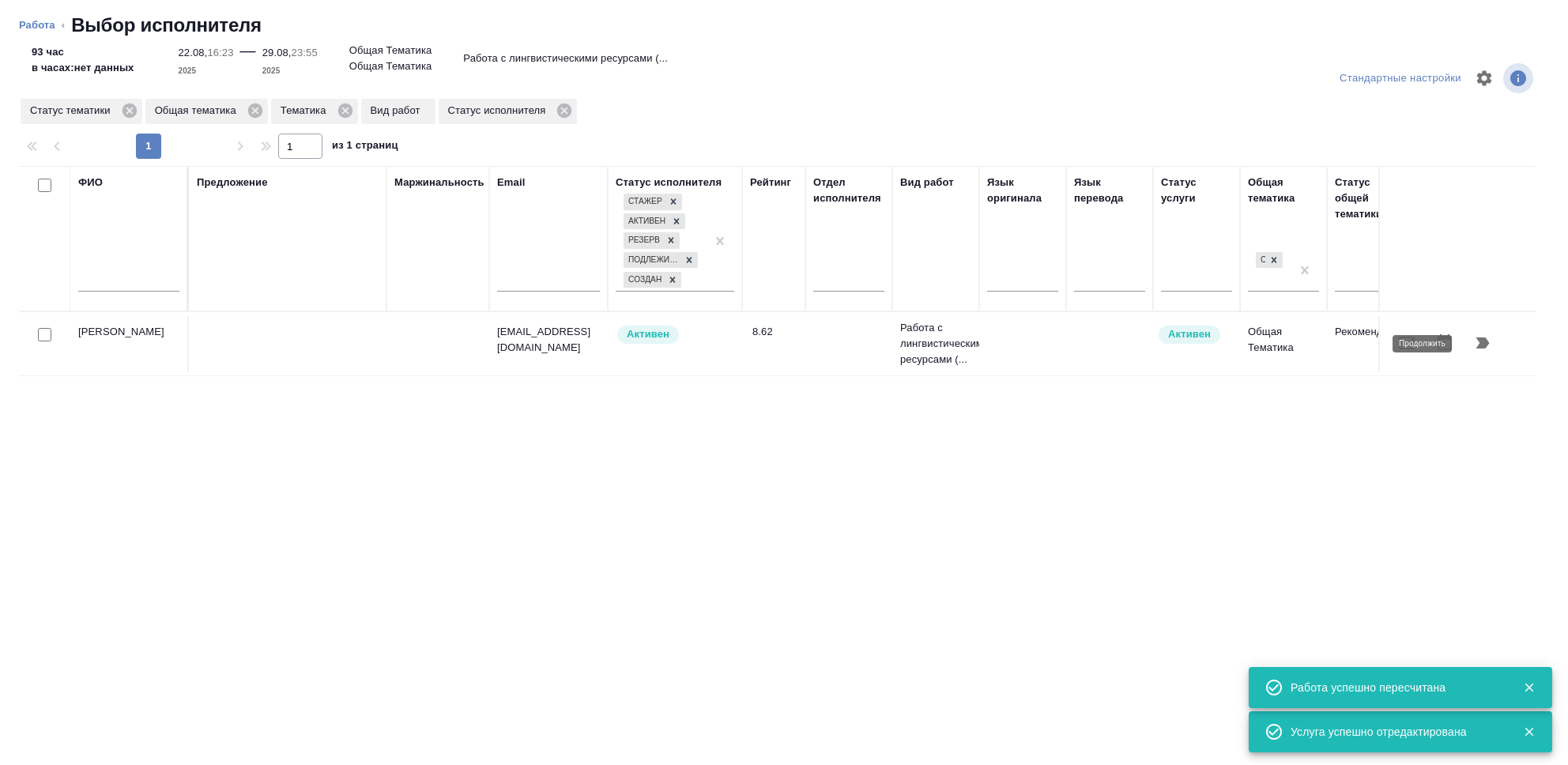
click at [1485, 343] on icon "button" at bounding box center [1483, 343] width 14 height 11
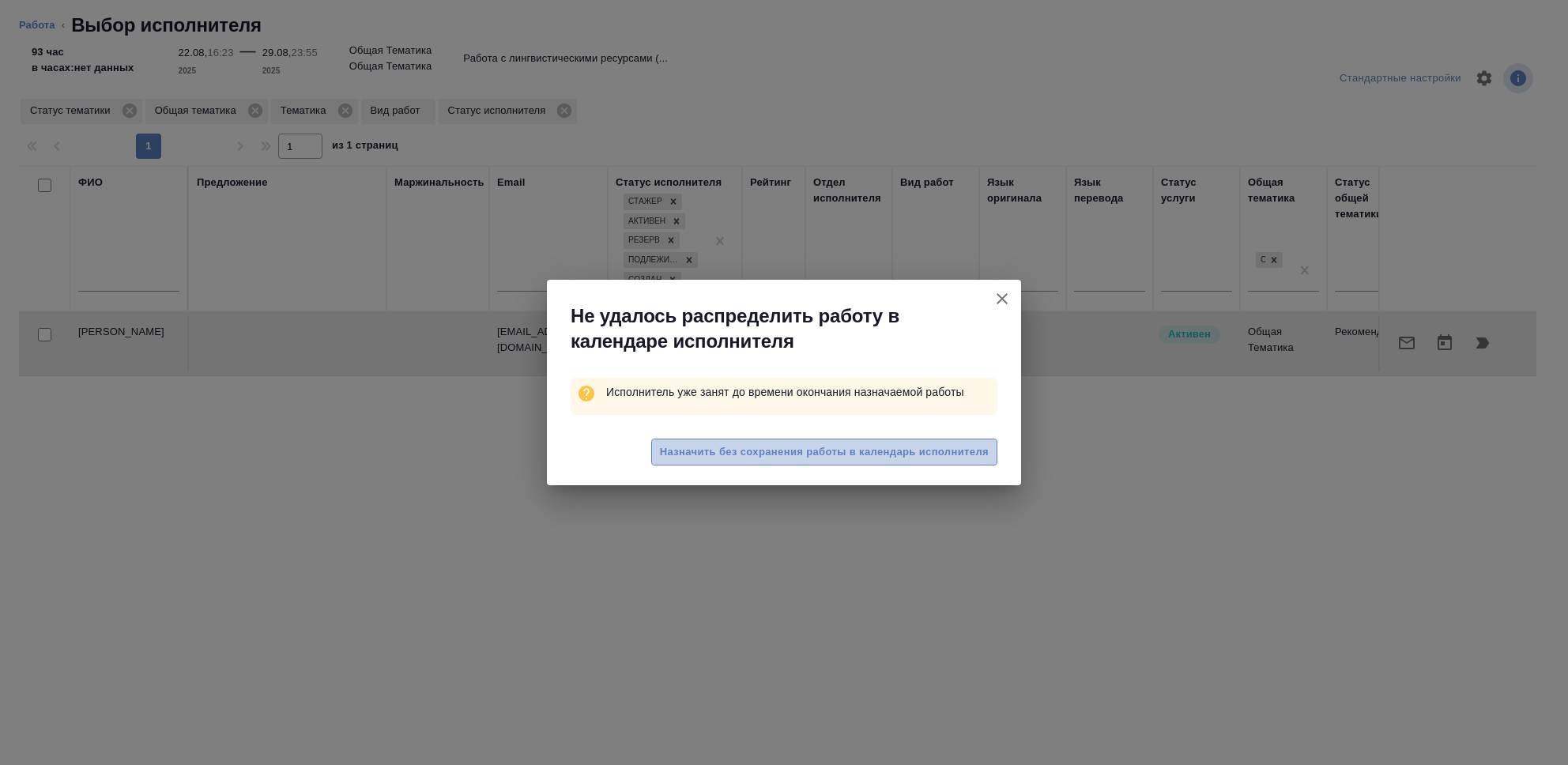
click at [817, 462] on button "Назначить без сохранения работы в календарь исполнителя" at bounding box center [824, 452] width 346 height 28
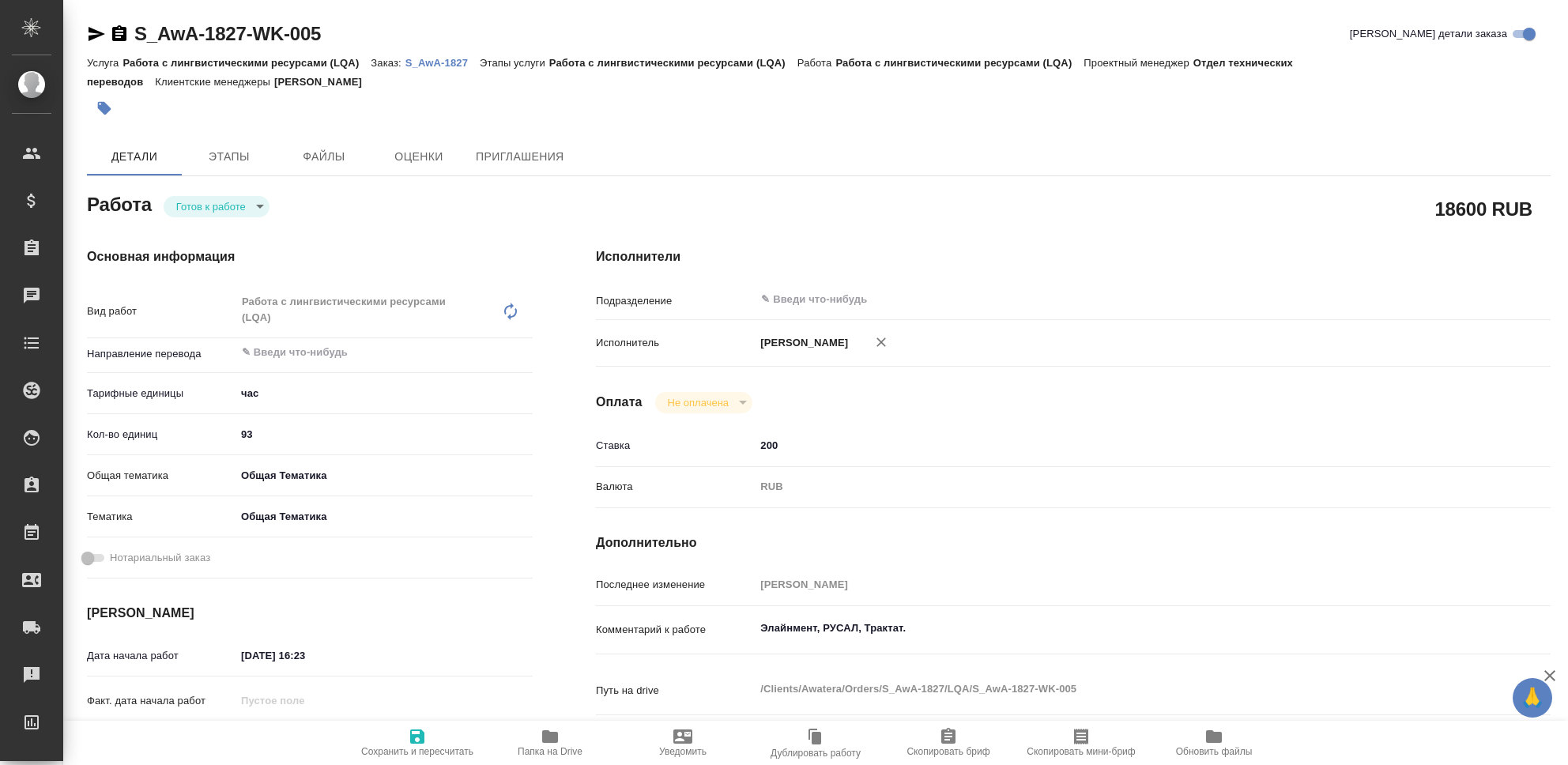
type textarea "x"
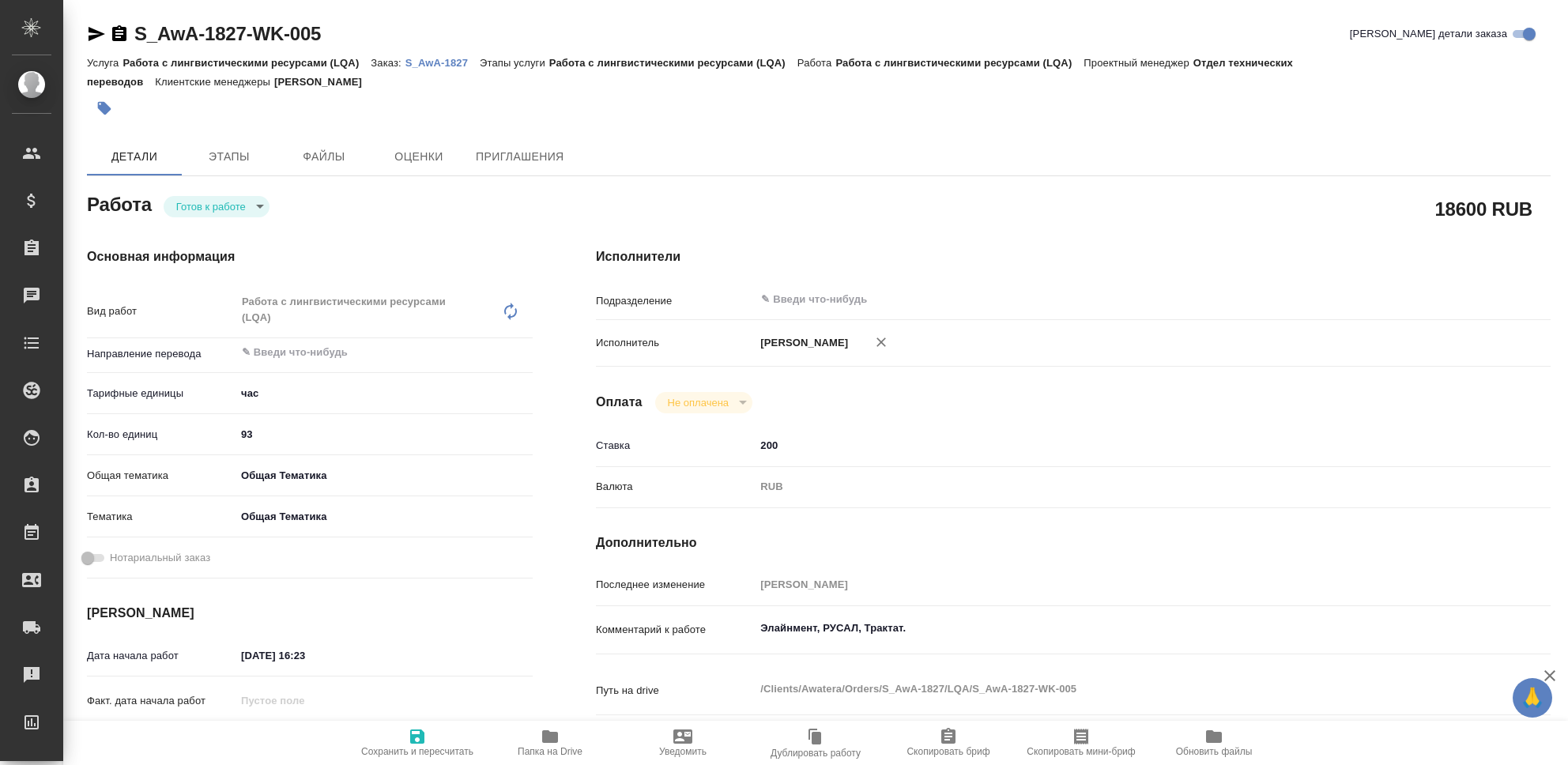
type textarea "x"
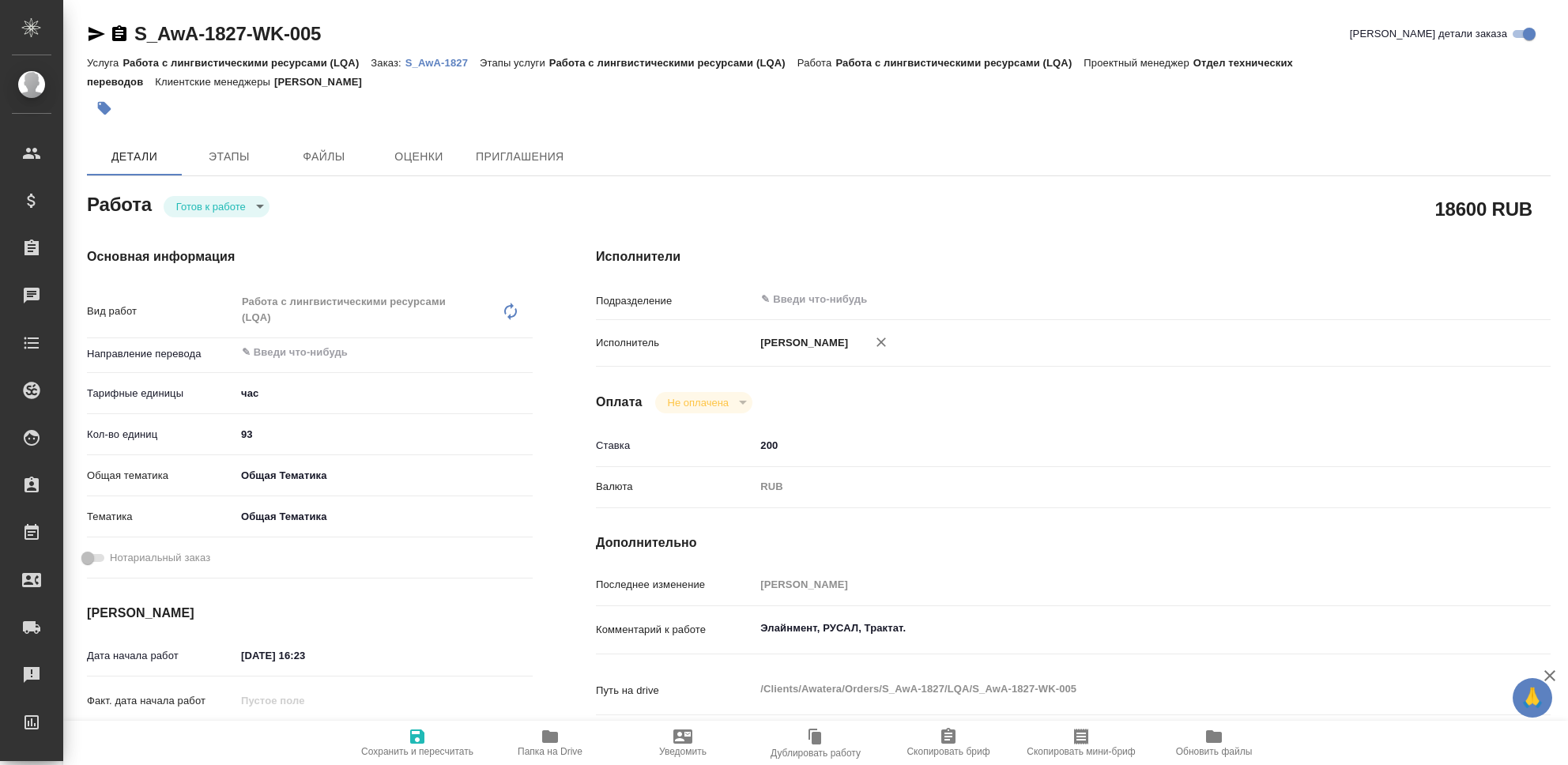
type textarea "x"
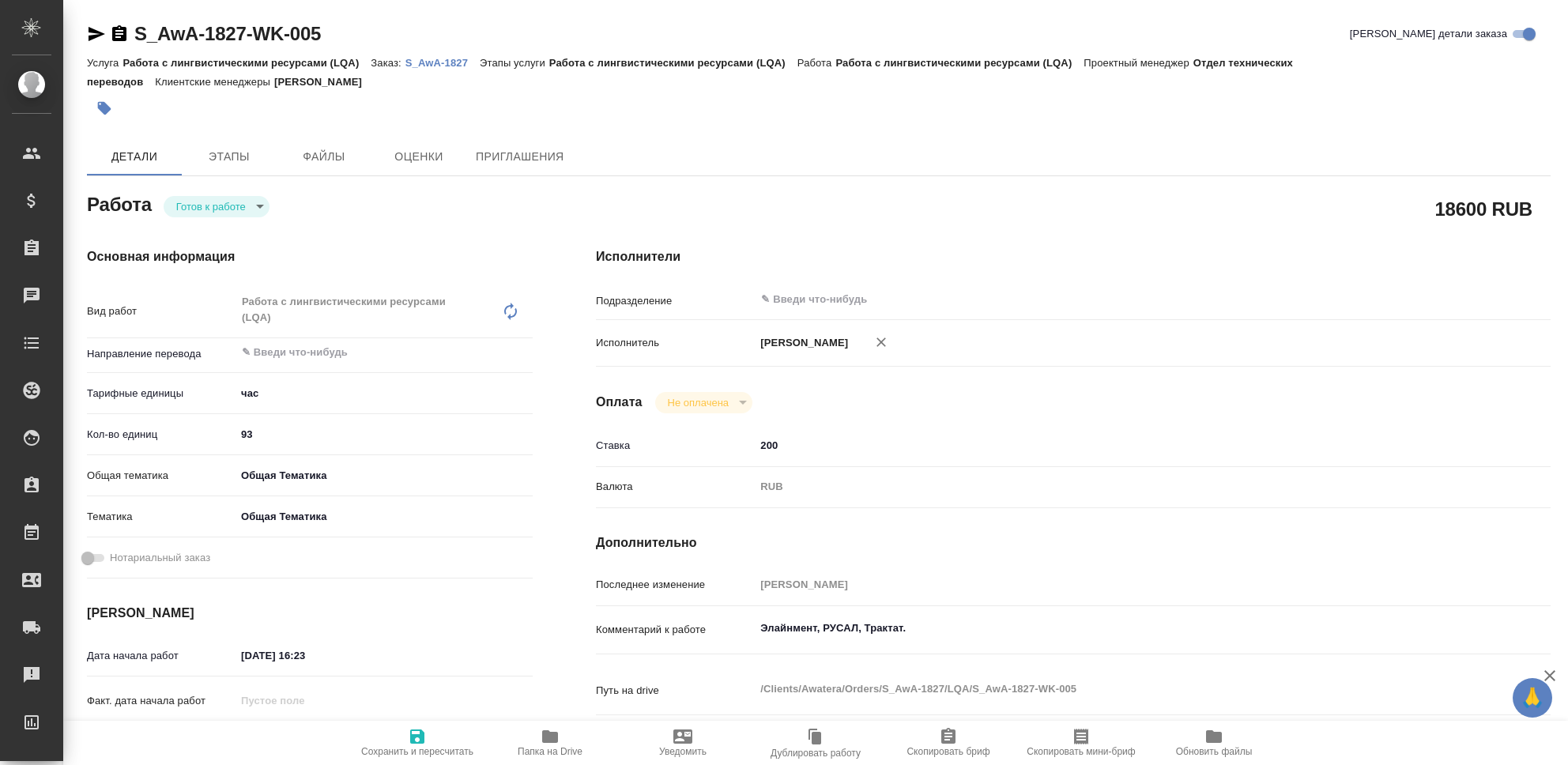
type textarea "x"
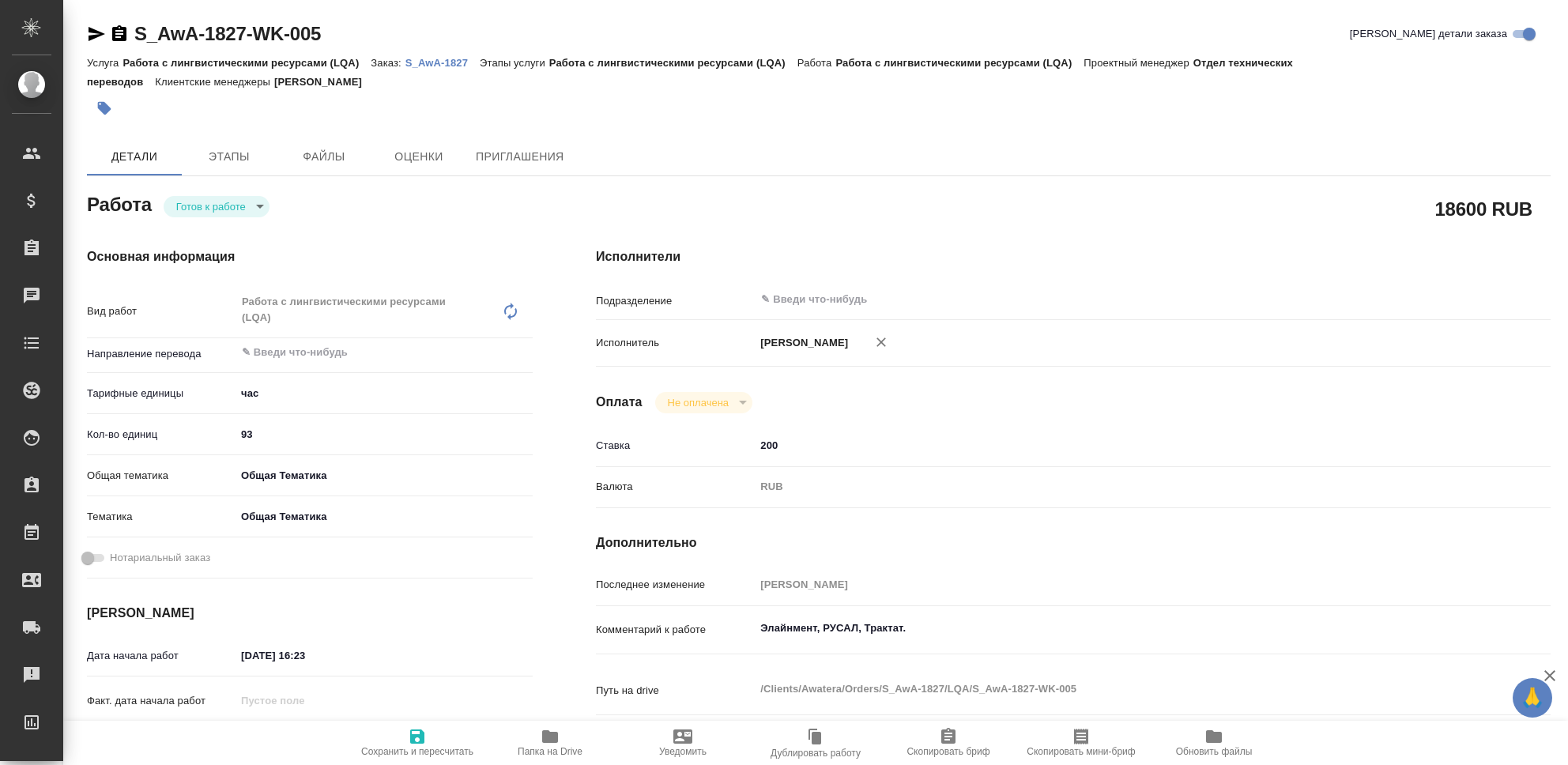
type textarea "x"
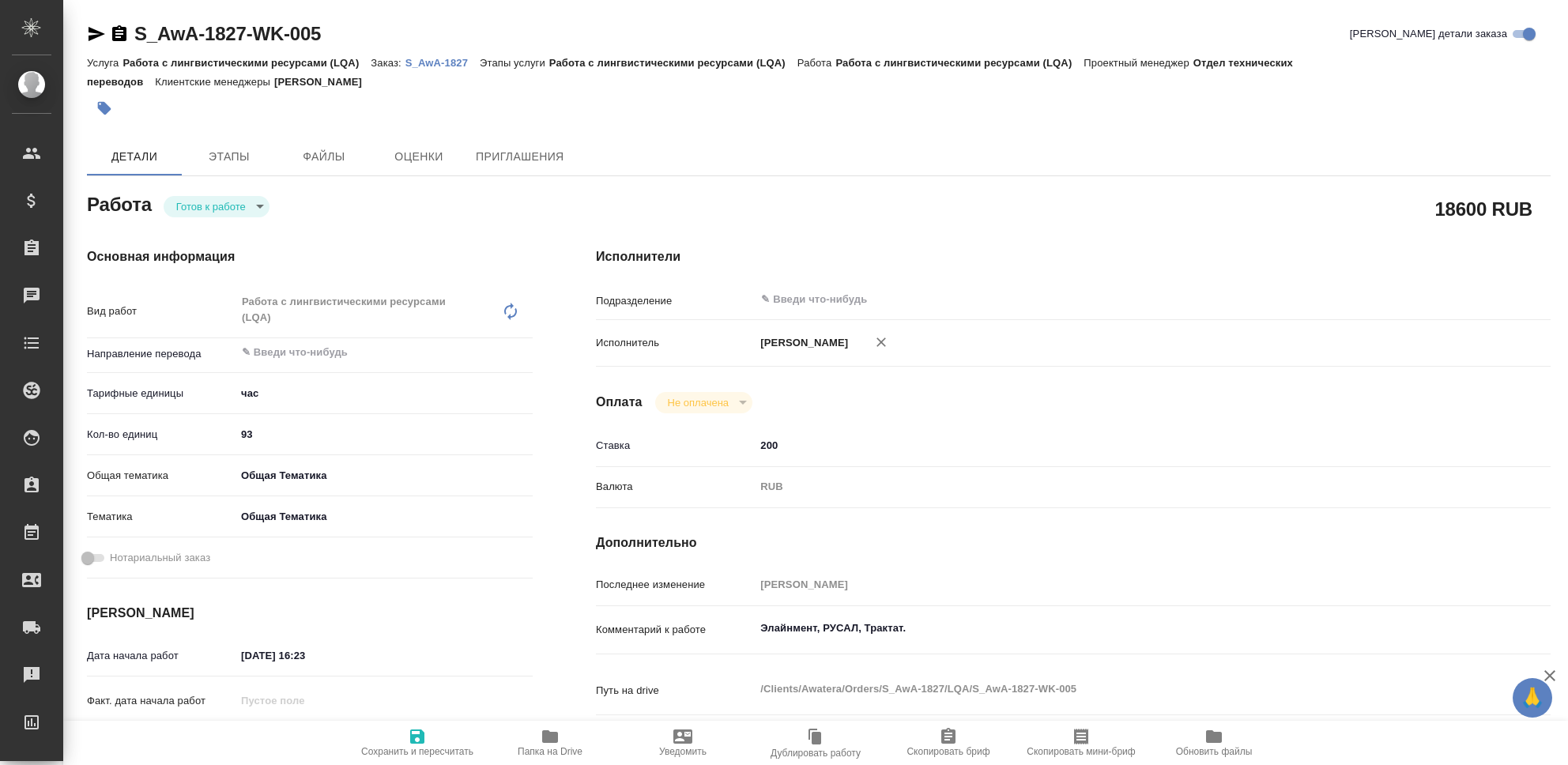
type textarea "x"
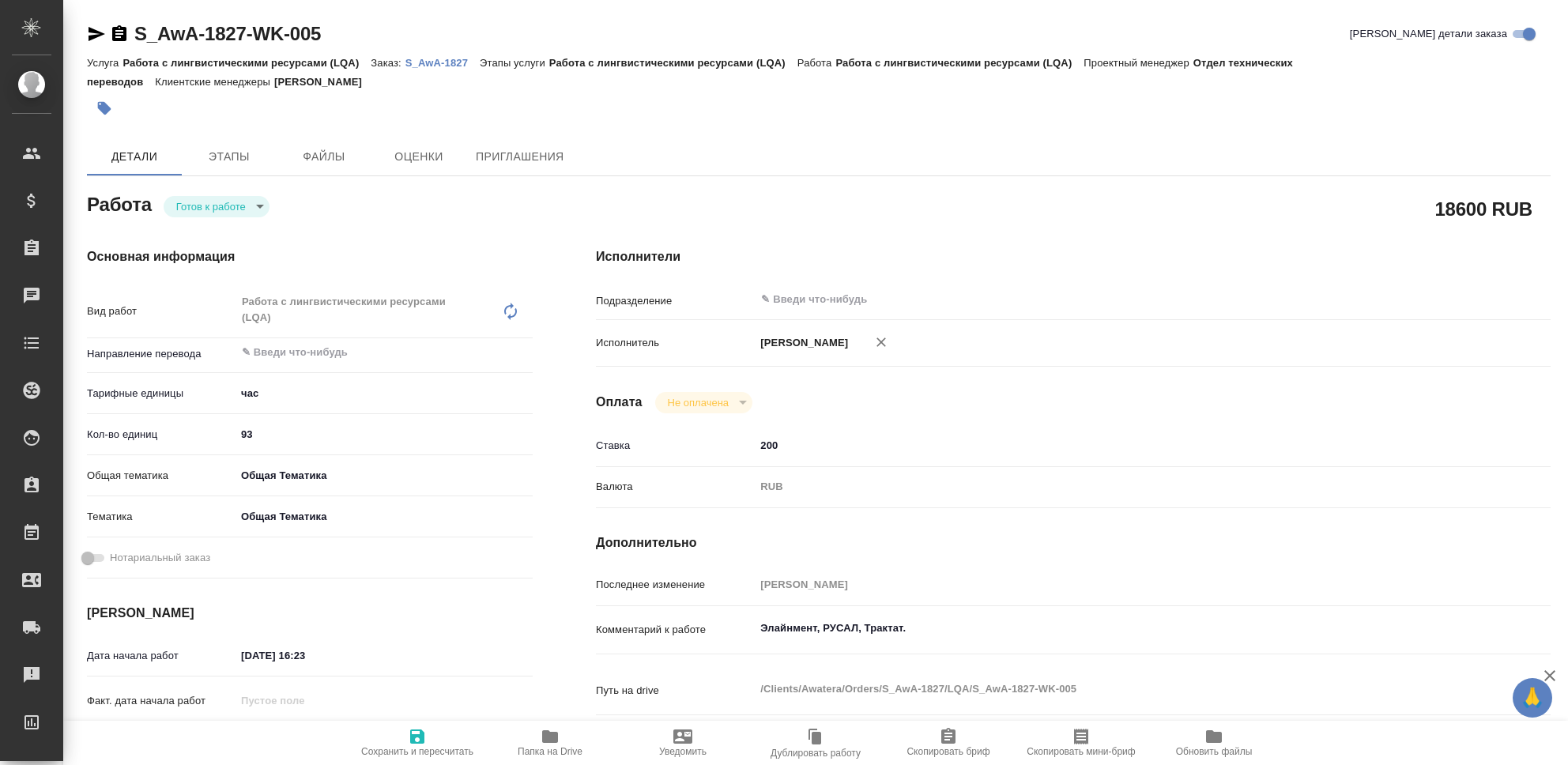
type textarea "x"
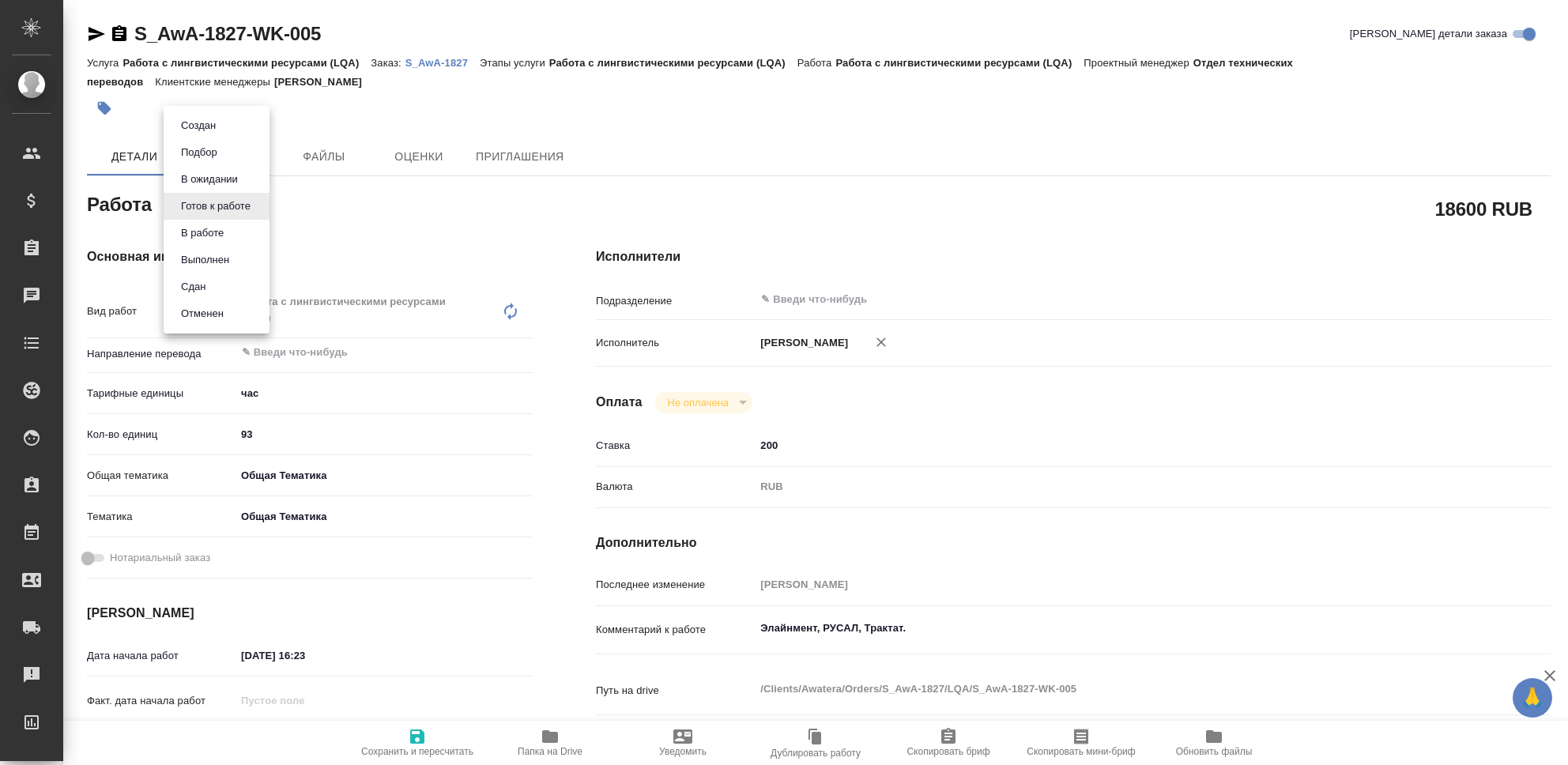
click at [248, 206] on body "🙏 .cls-1 fill:#fff; AWATERA Seleznev Maksim Клиенты Спецификации Заказы 0 Чаты …" at bounding box center [784, 382] width 1568 height 765
click at [216, 276] on li "Сдан" at bounding box center [216, 287] width 106 height 27
type textarea "x"
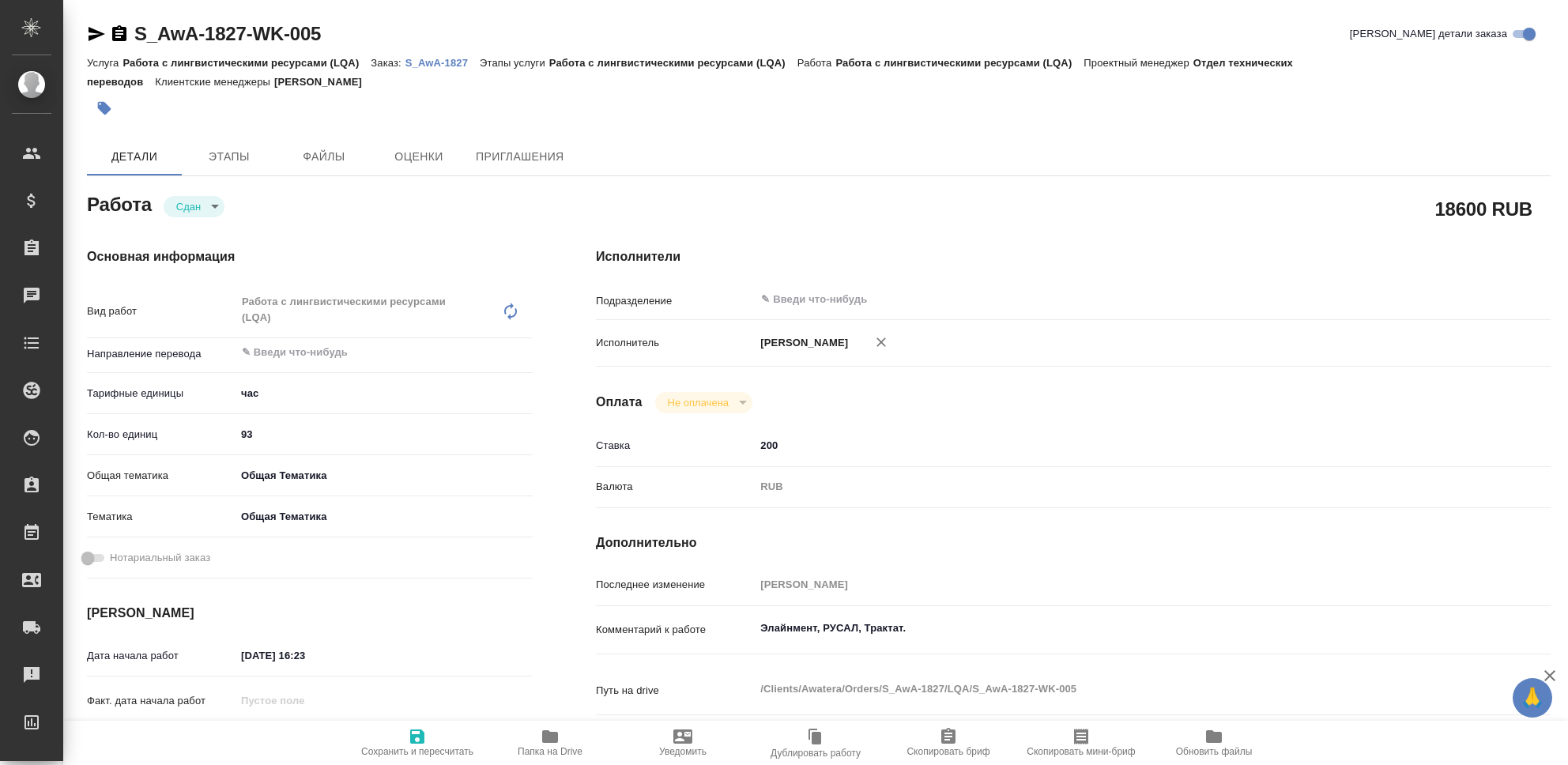
type textarea "x"
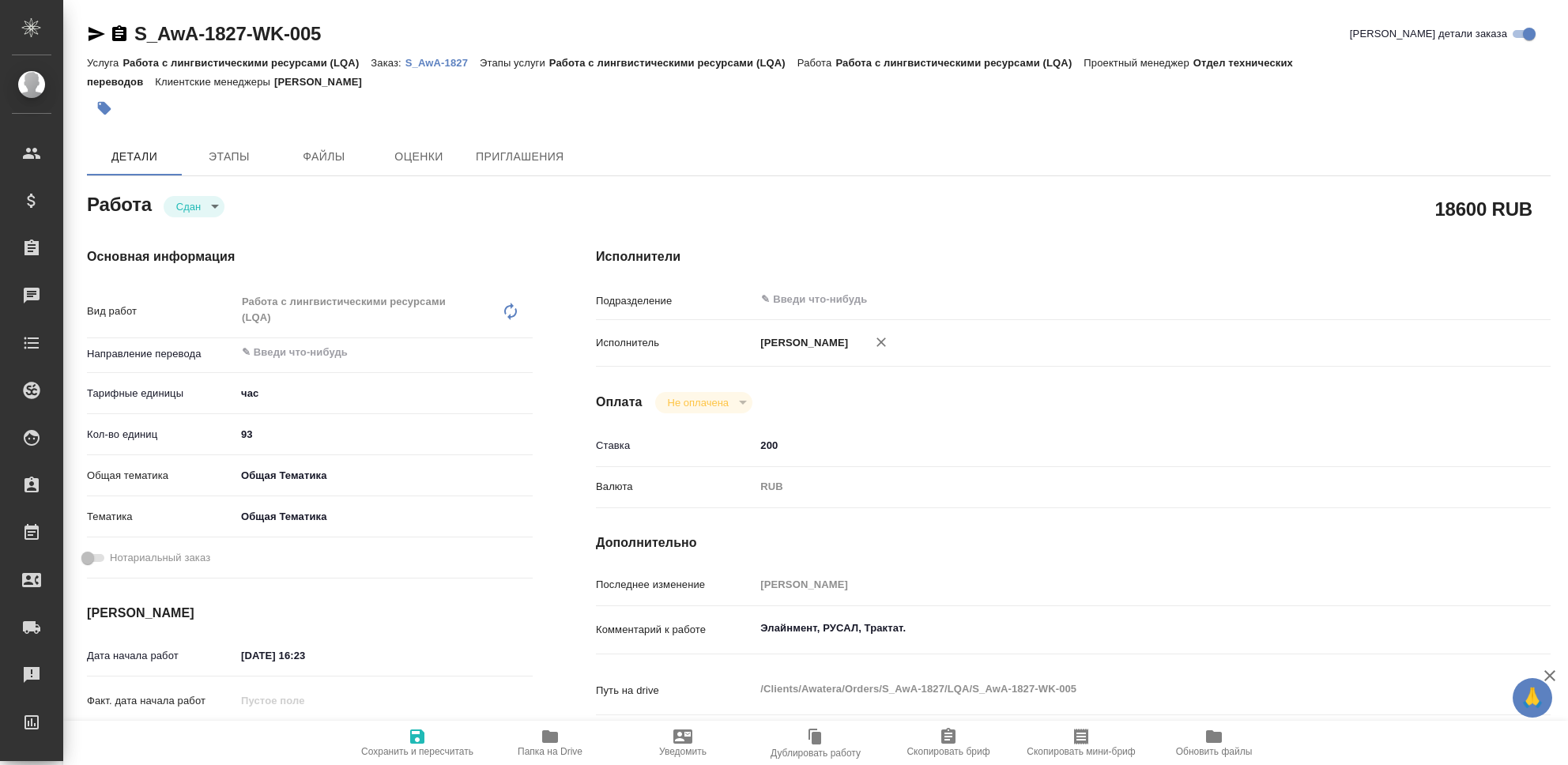
type textarea "x"
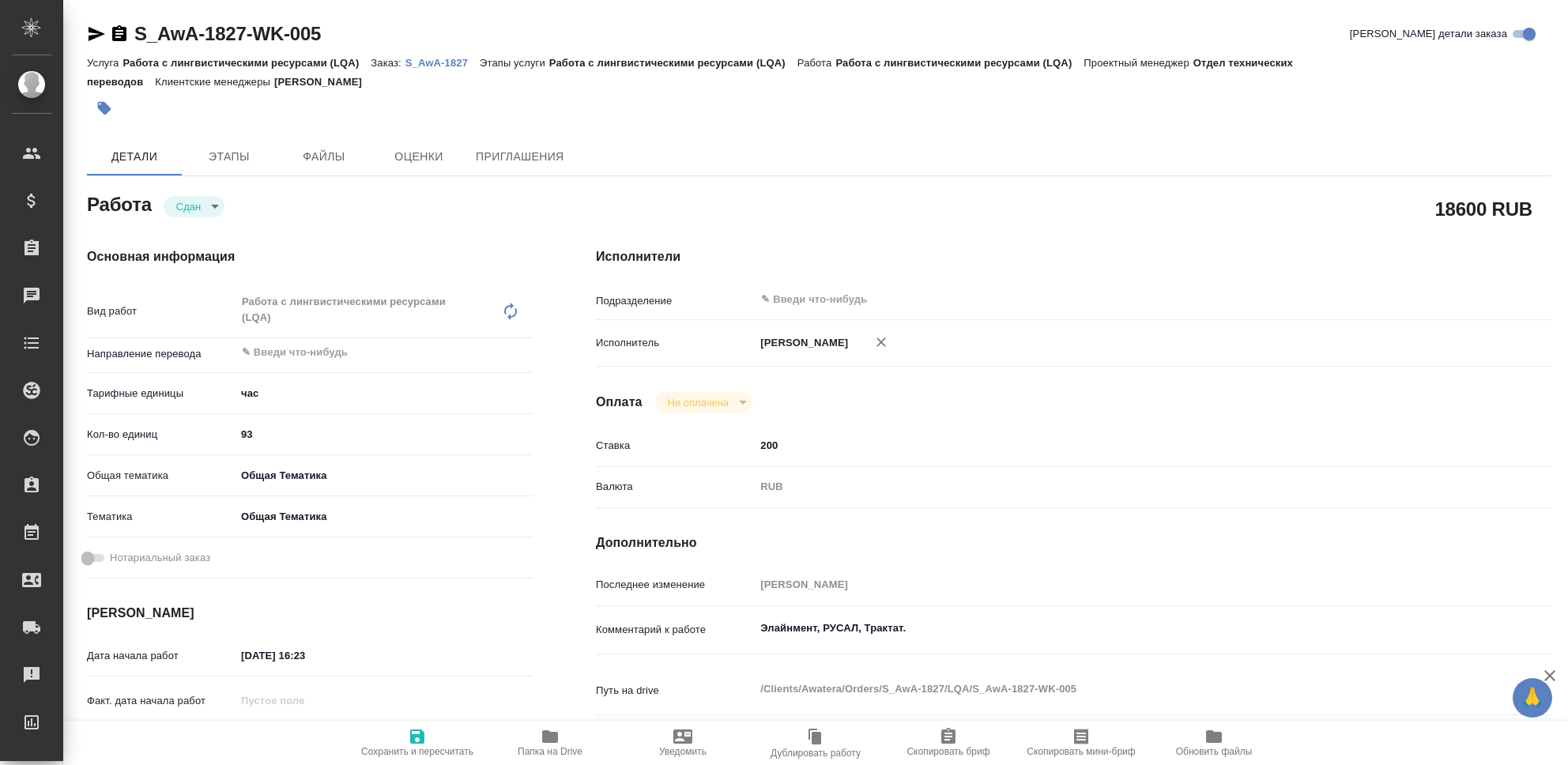
type textarea "x"
click at [416, 733] on icon "button" at bounding box center [417, 736] width 19 height 19
type textarea "x"
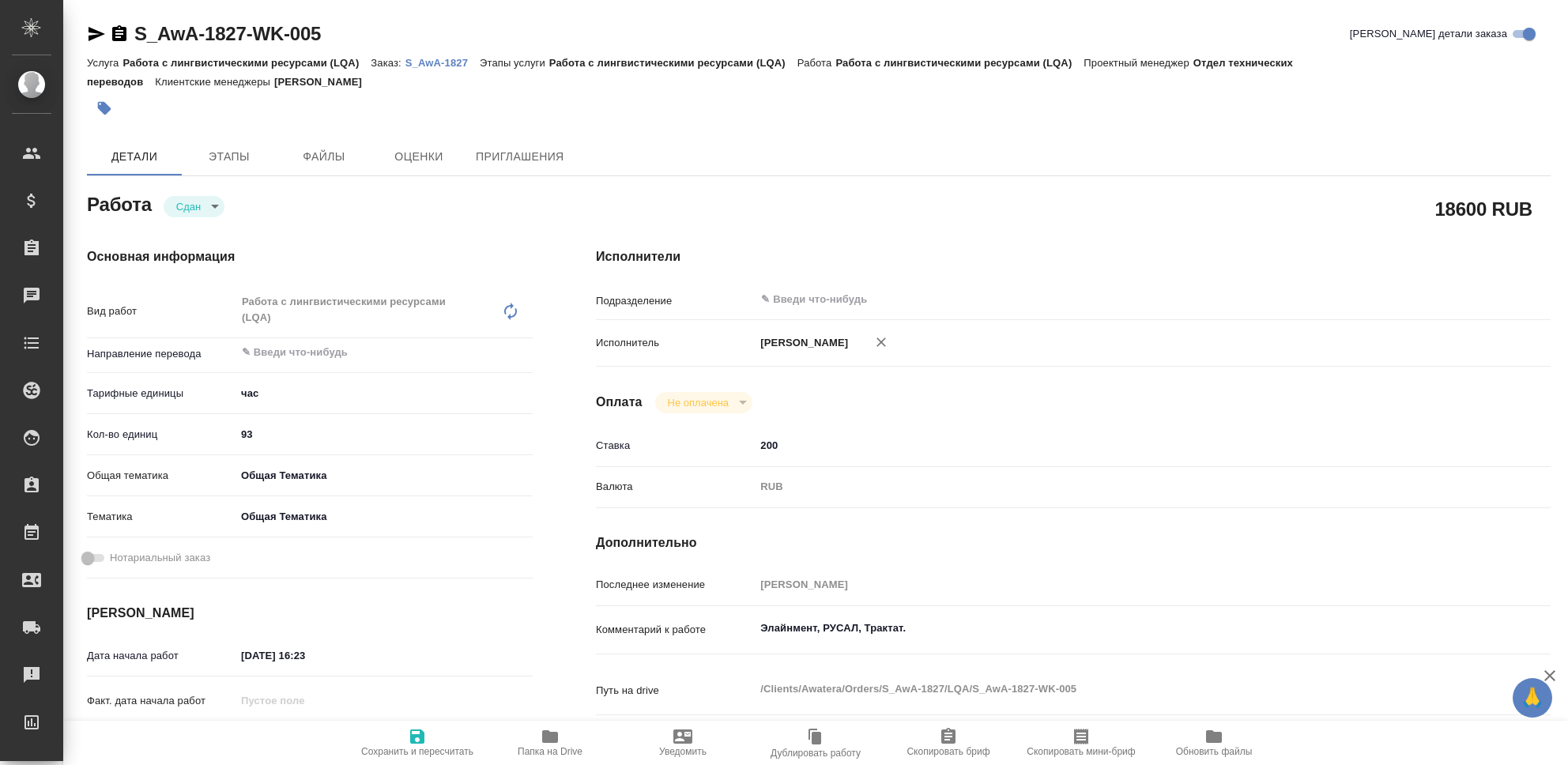
type textarea "x"
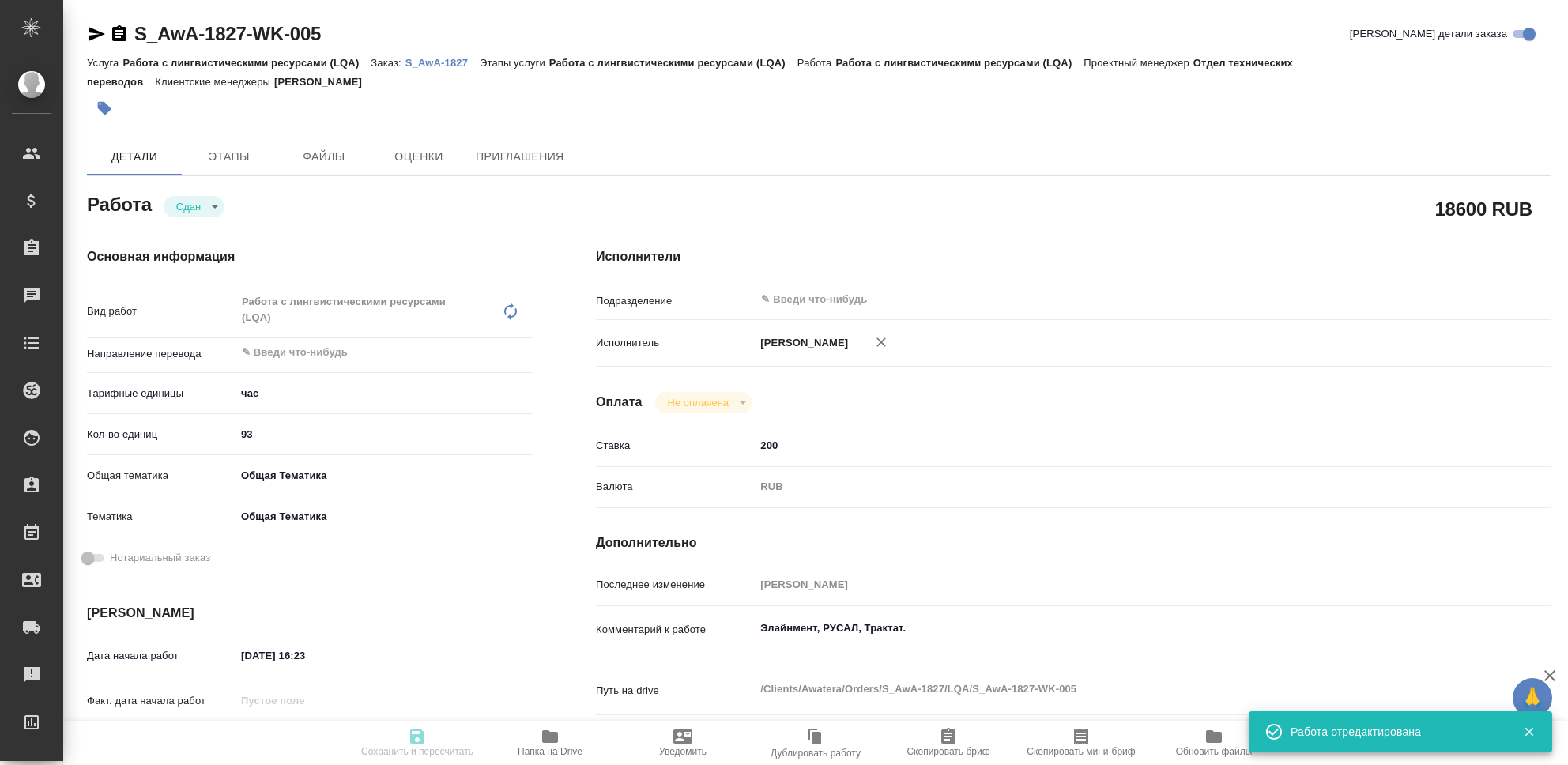
type textarea "x"
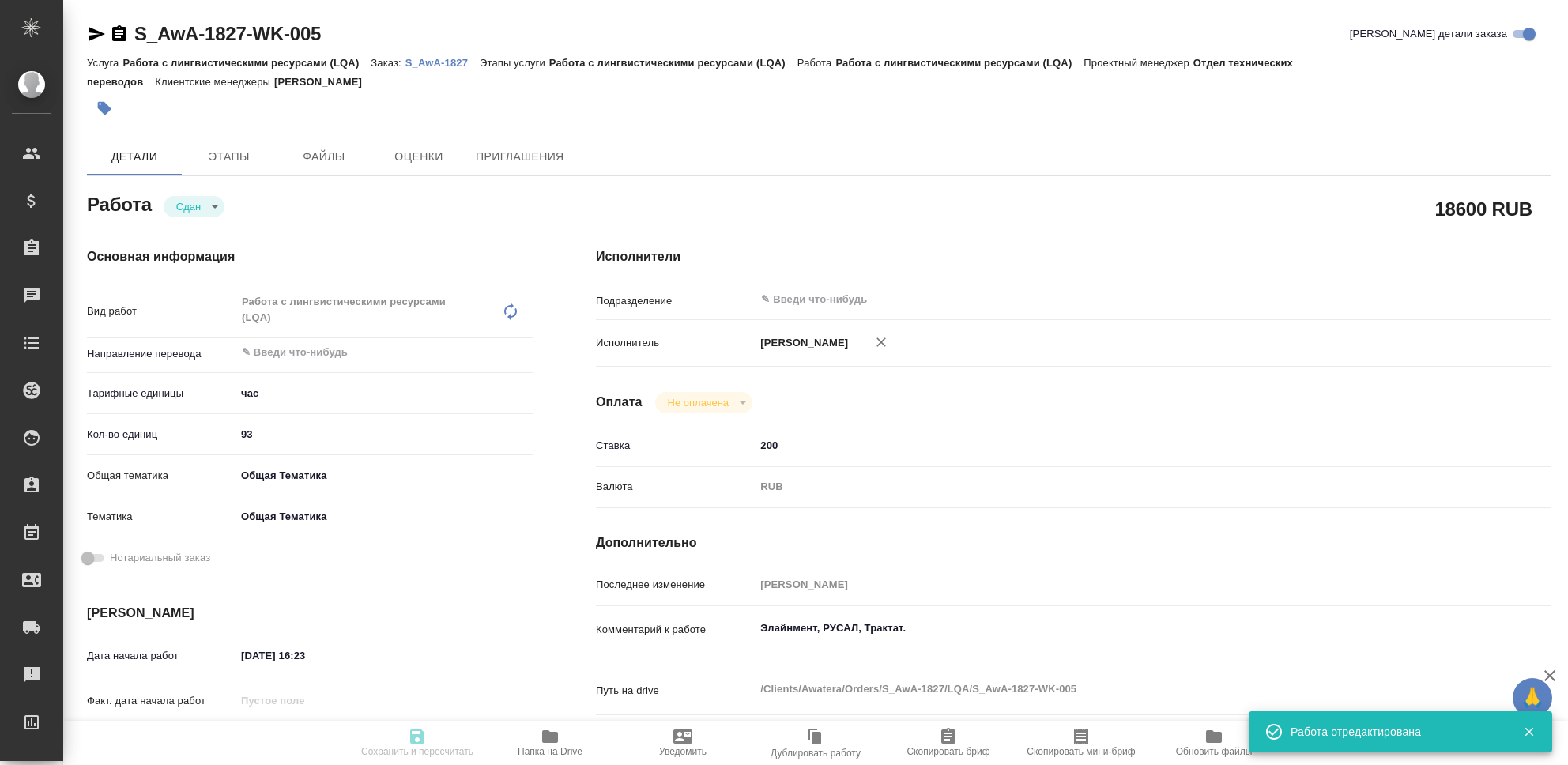
type input "closed"
type textarea "Работа с лингвистическими ресурсами (LQA)"
type textarea "x"
type input "5a8b1489cc6b4906c91bfd93"
type input "93"
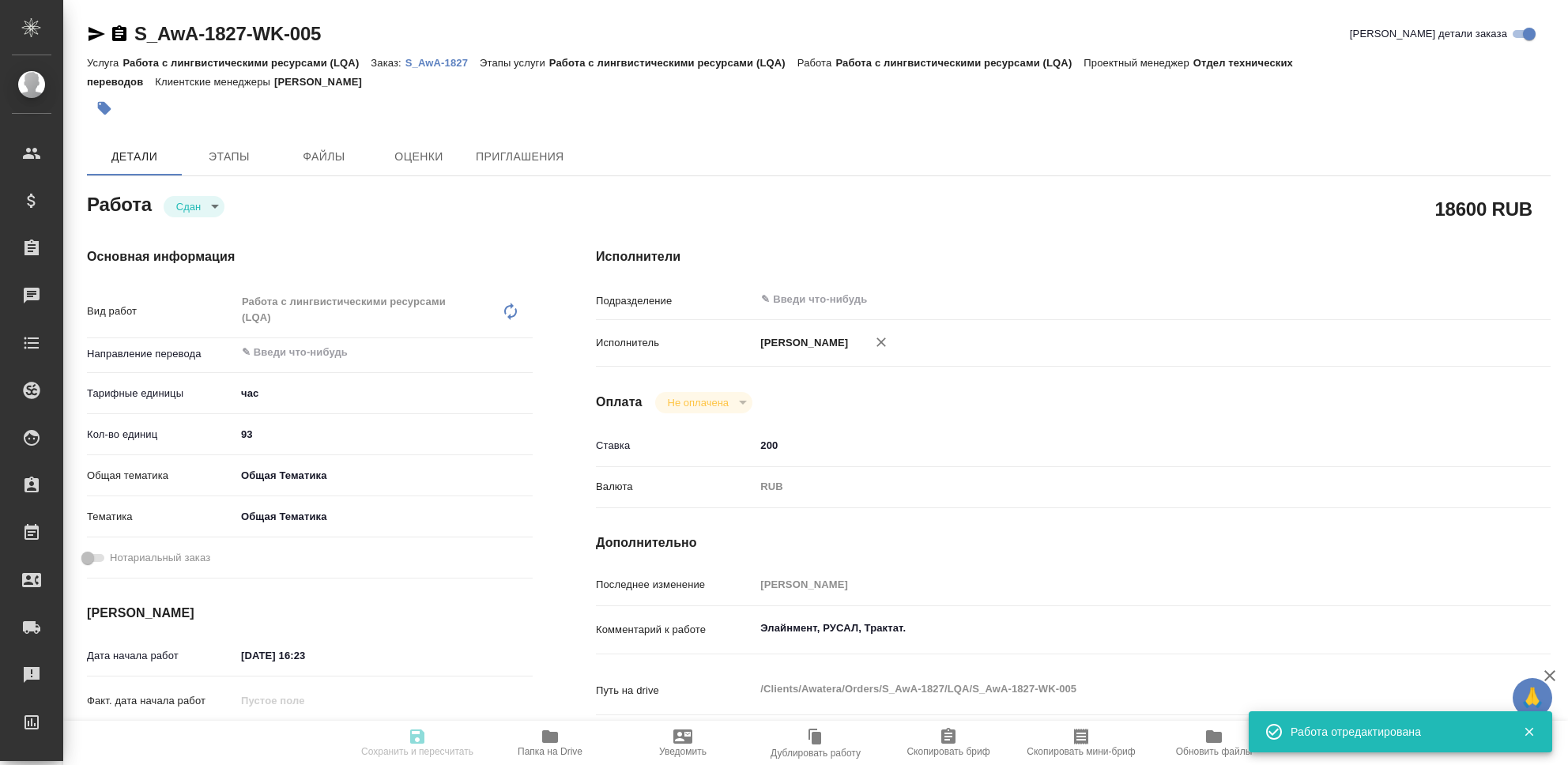
type input "obtem"
type input "6012b1ca196b0e5c9229a120"
type input "22.08.2025 16:23"
type input "29.08.2025 23:55"
type input "22.08.2025 16:23"
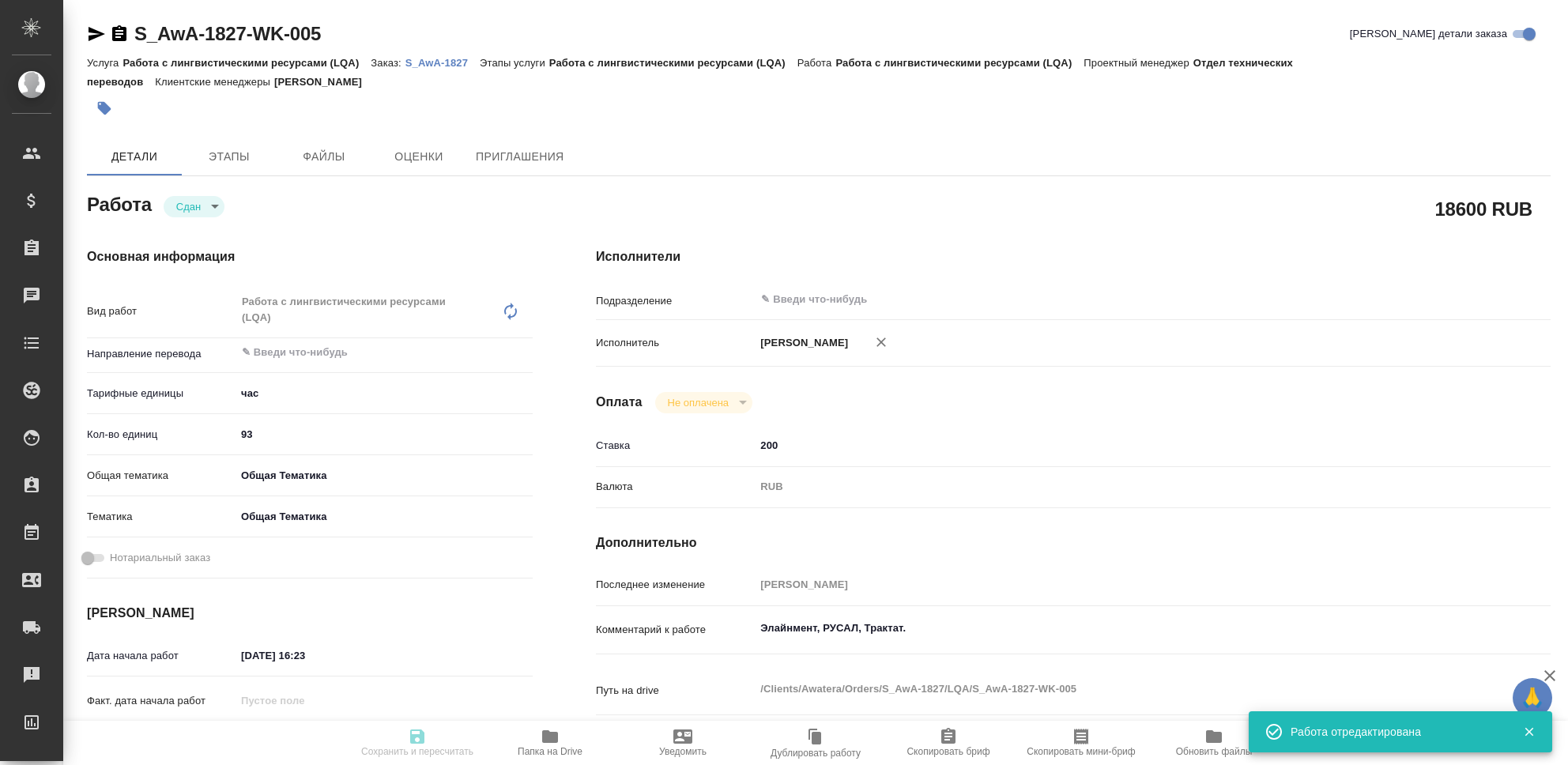
type input "29.08.2025 23:55"
type input "notPayed"
type input "200"
type input "RUB"
type input "[PERSON_NAME]"
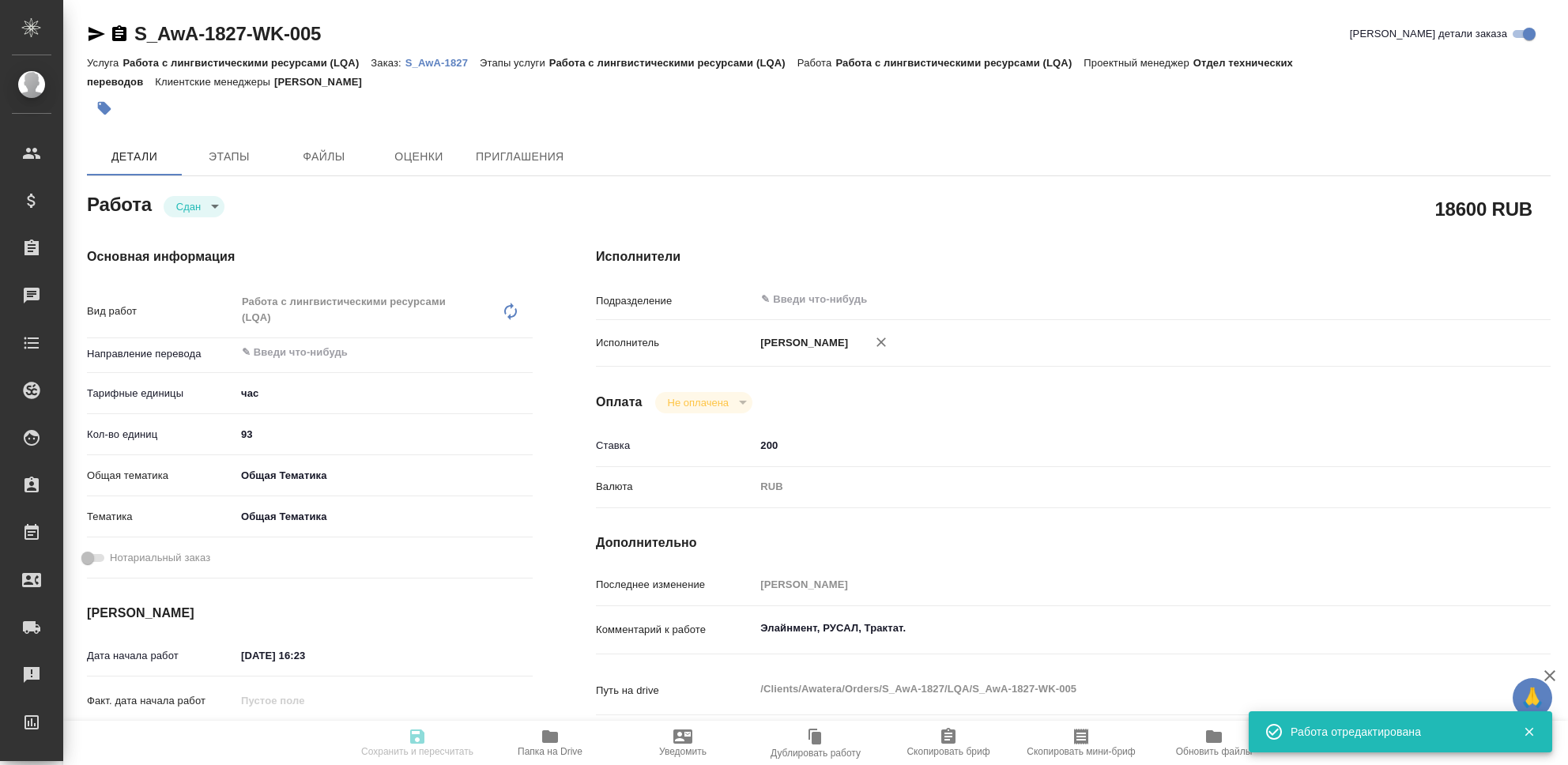
type textarea "Элайнмент, РУСАЛ, Трактат."
type textarea "x"
type textarea "/Clients/Awatera/Orders/S_AwA-1827/LQA/S_AwA-1827-WK-005"
type textarea "x"
type input "S_AwA-1827"
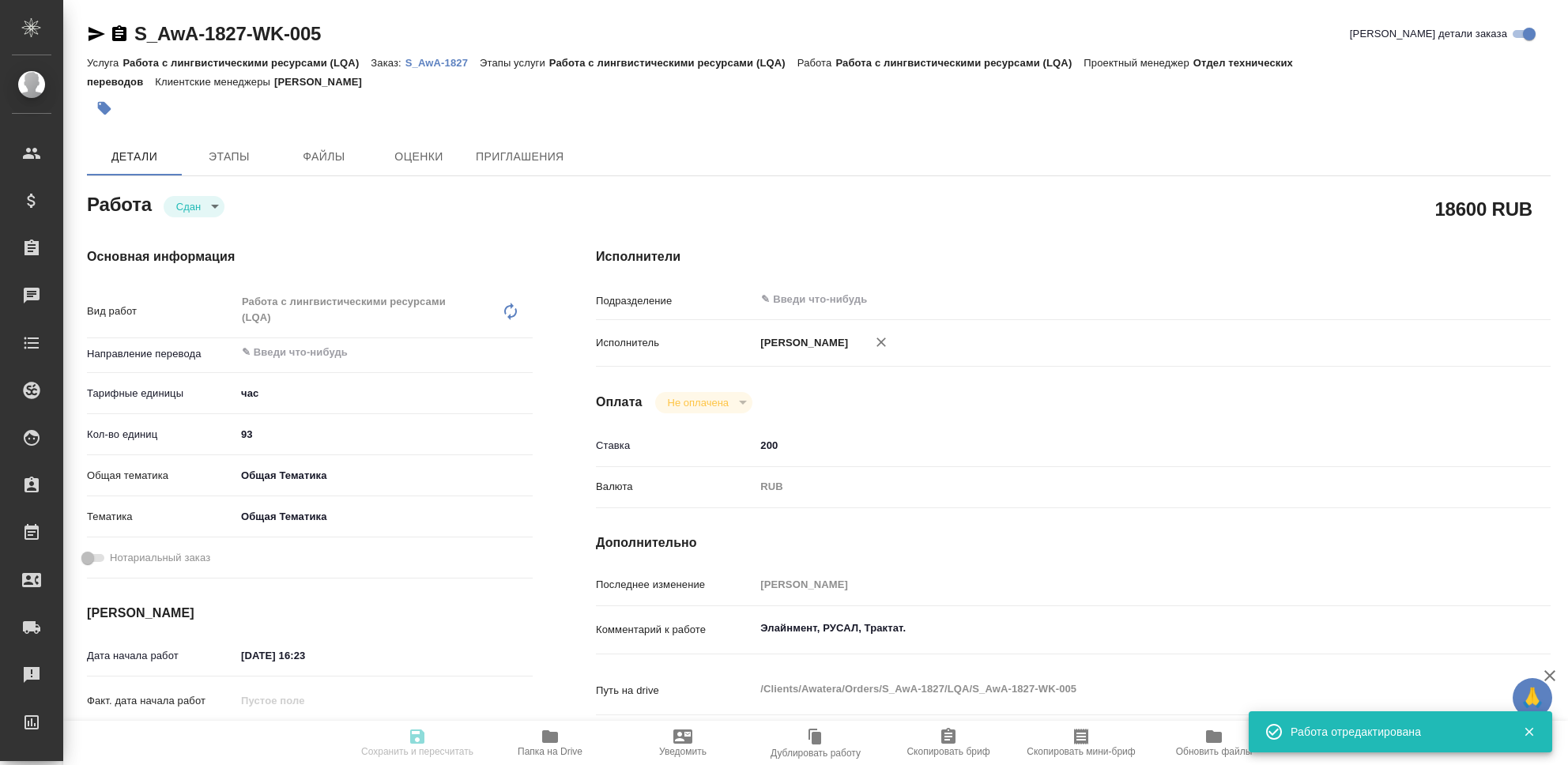
type input "Работа с лингвистическими ресурсами (LQA)"
type input "[PERSON_NAME]"
type input "/Clients/Awatera/Orders/S_AwA-1827"
type textarea "x"
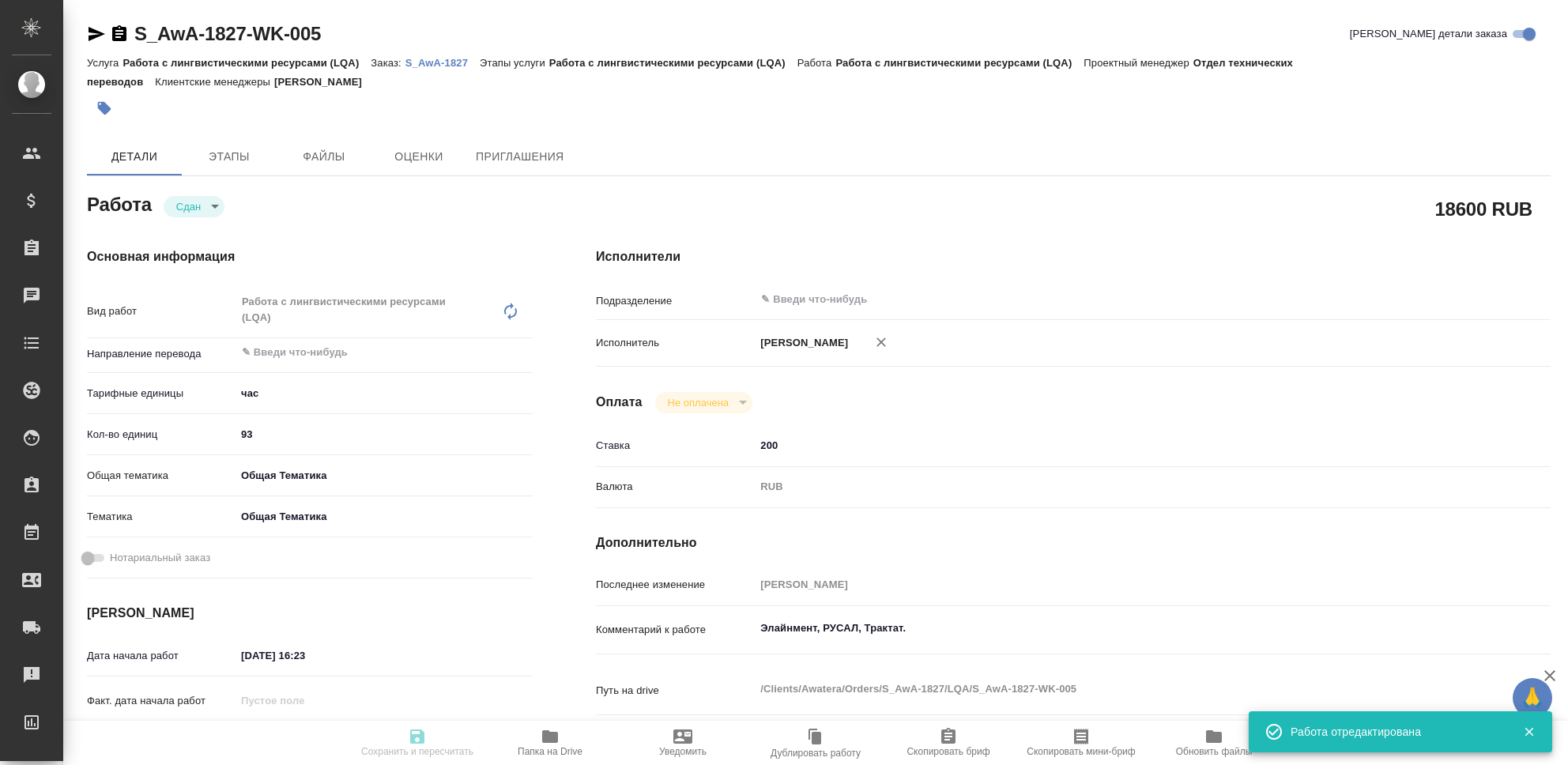
type textarea "x"
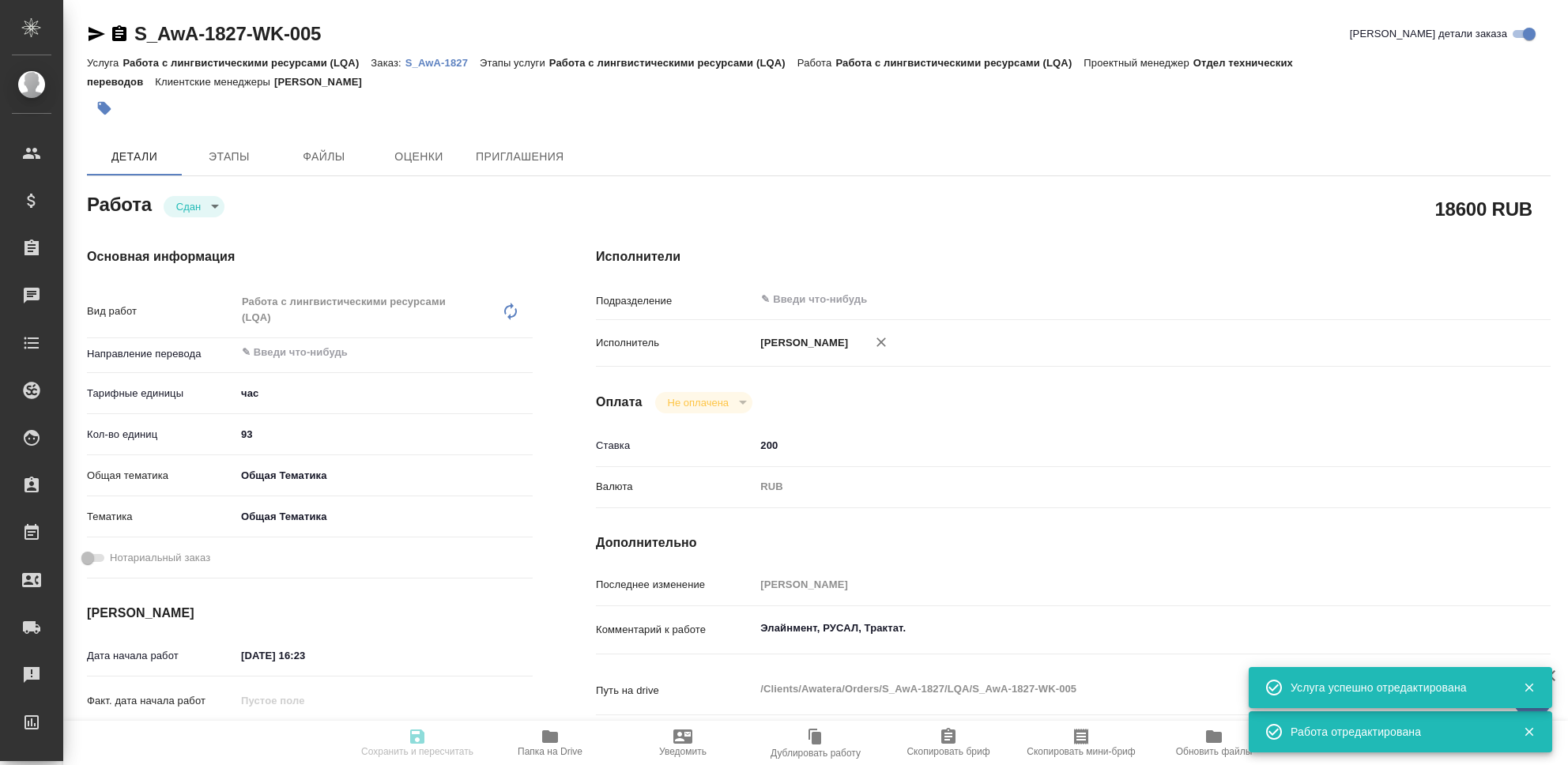
type textarea "x"
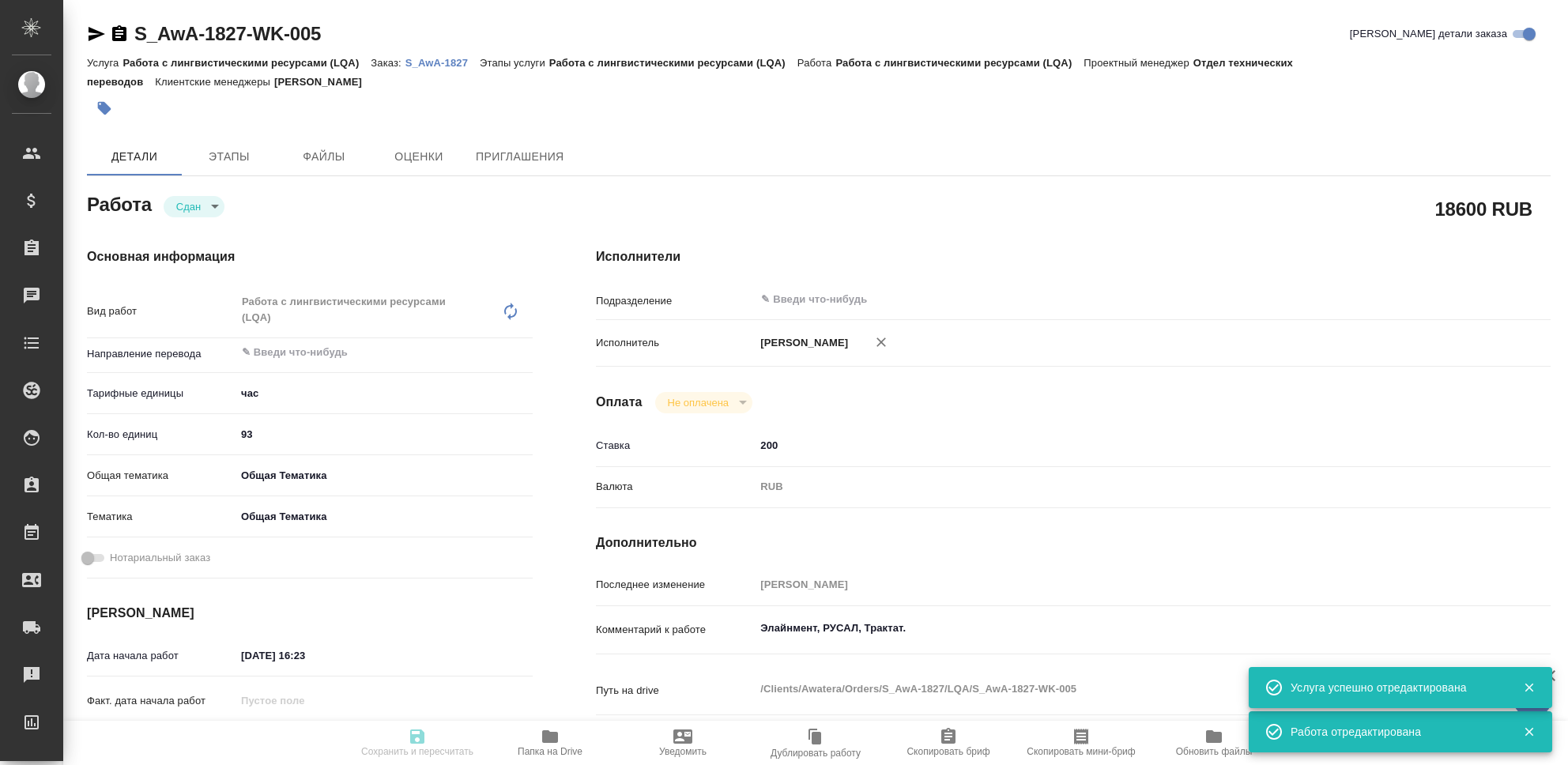
type textarea "x"
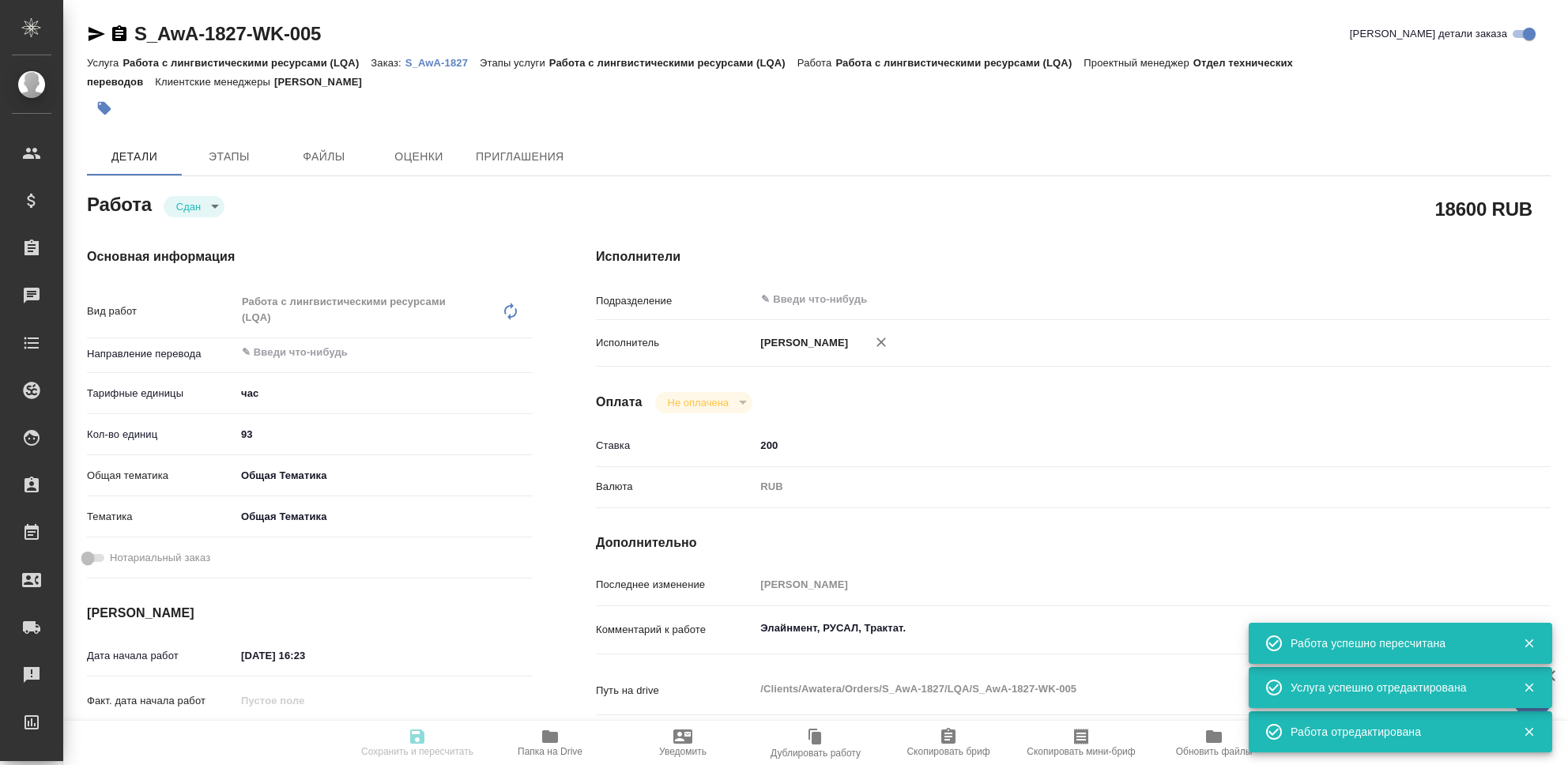
type input "closed"
type textarea "Работа с лингвистическими ресурсами (LQA)"
type textarea "x"
type input "5a8b1489cc6b4906c91bfd93"
type input "93"
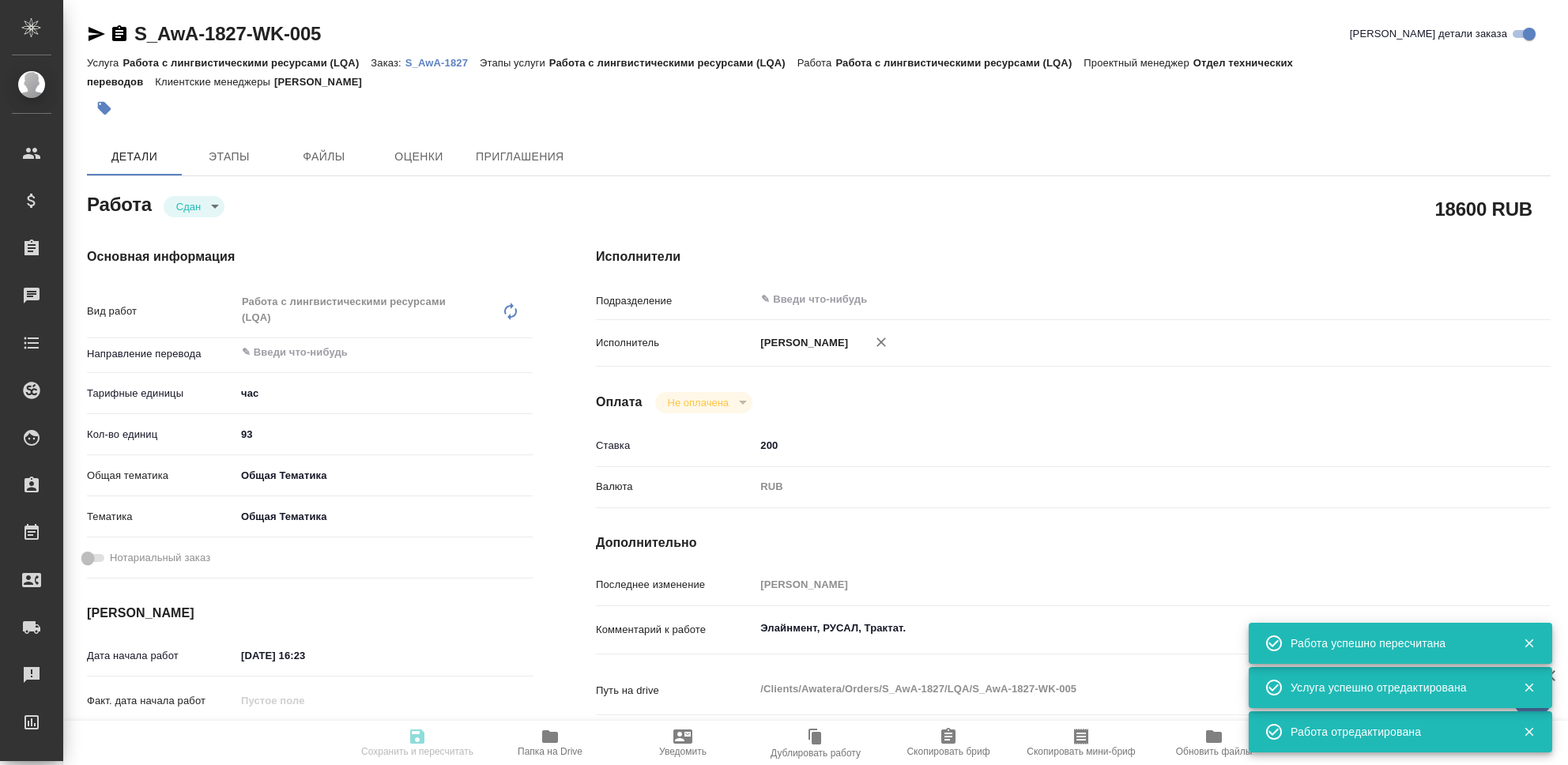
type input "obtem"
type input "6012b1ca196b0e5c9229a120"
type input "22.08.2025 16:23"
type input "29.08.2025 23:55"
type input "22.08.2025 16:23"
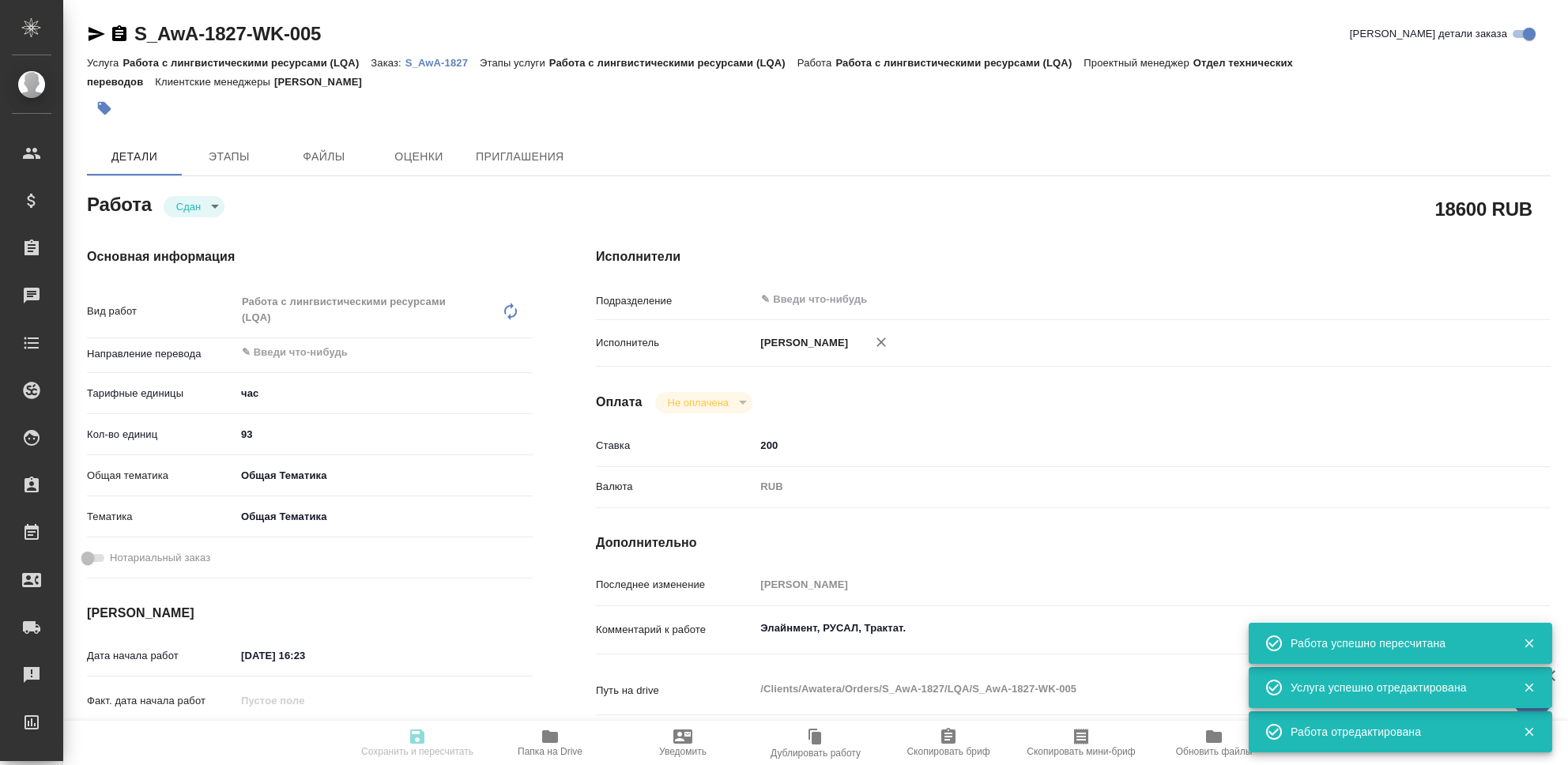
type input "29.08.2025 23:55"
type input "notPayed"
type input "200"
type input "RUB"
type input "[PERSON_NAME]"
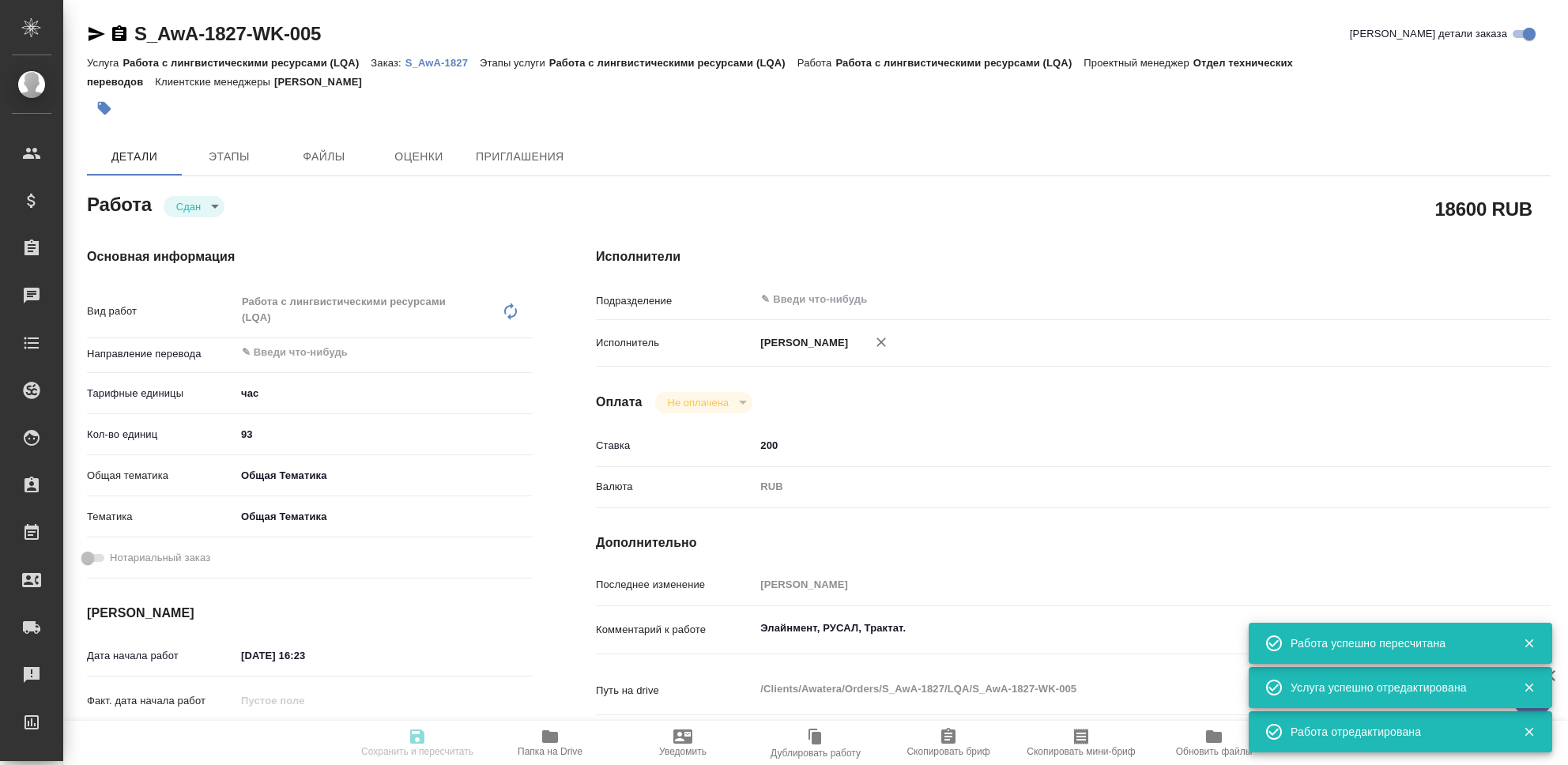
type textarea "Элайнмент, РУСАЛ, Трактат."
type textarea "x"
type textarea "/Clients/Awatera/Orders/S_AwA-1827/LQA/S_AwA-1827-WK-005"
type textarea "x"
type input "S_AwA-1827"
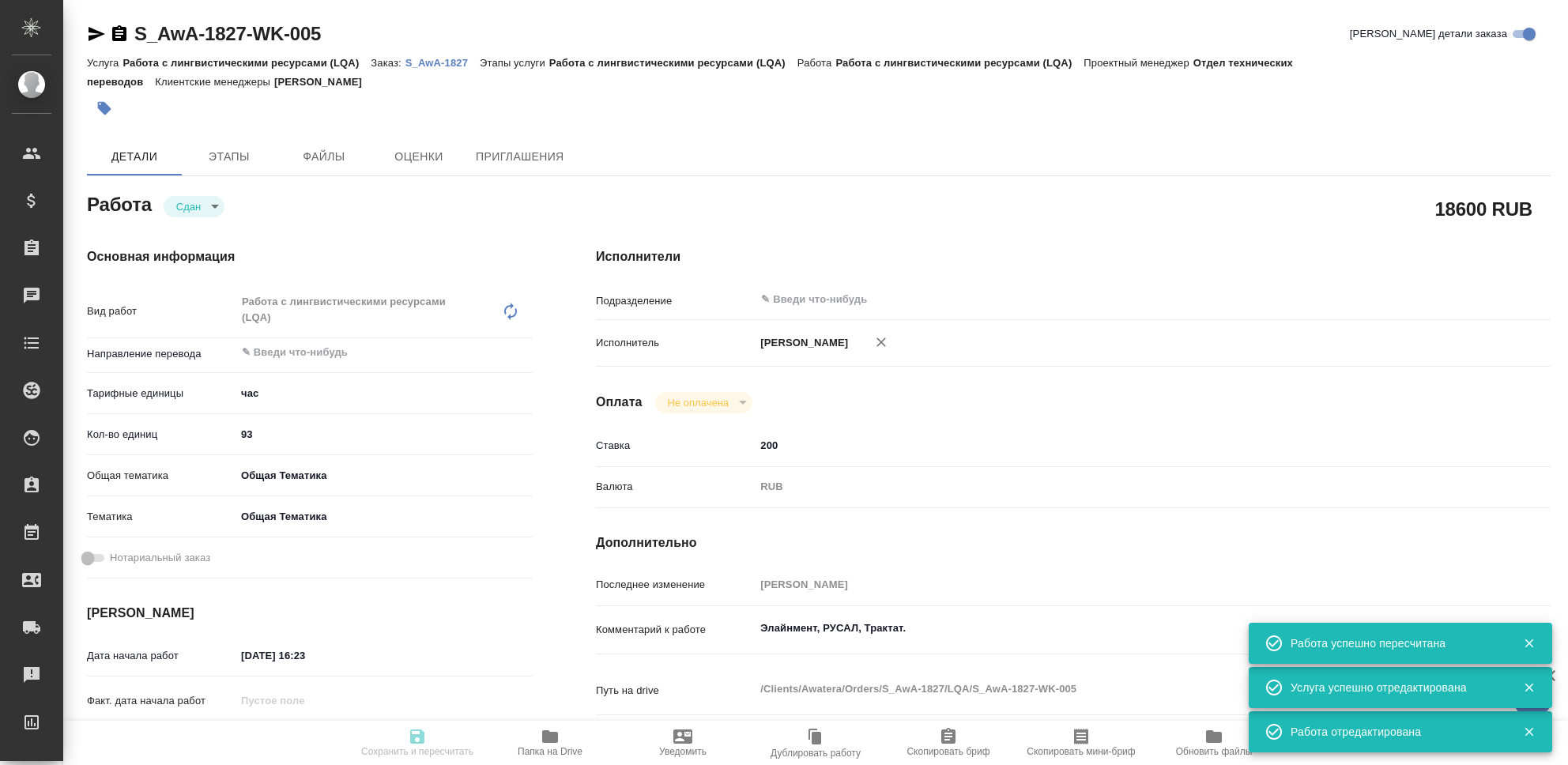
type input "Работа с лингвистическими ресурсами (LQA)"
type input "[PERSON_NAME]"
type input "/Clients/Awatera/Orders/S_AwA-1827"
type textarea "x"
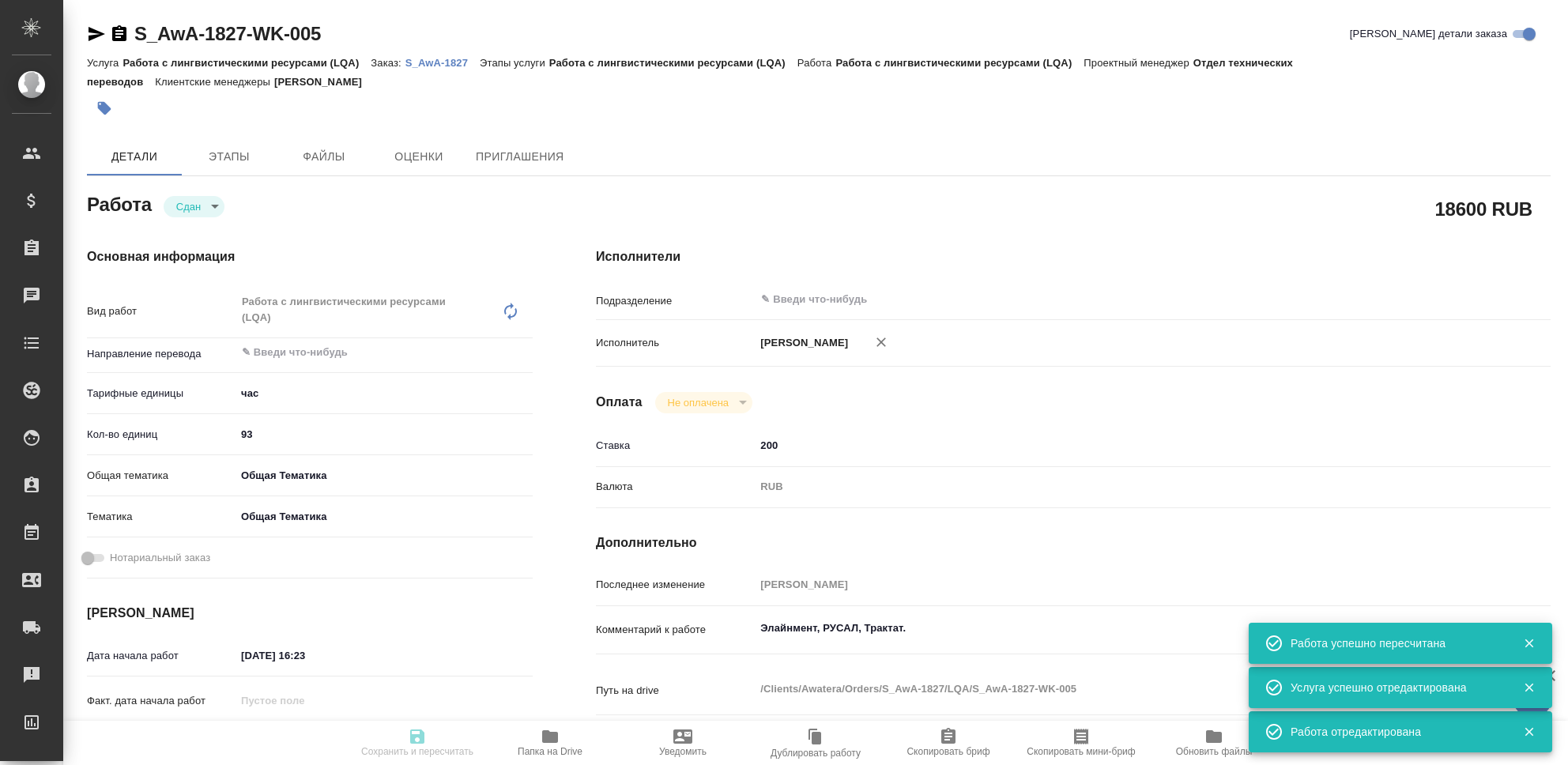
type textarea "x"
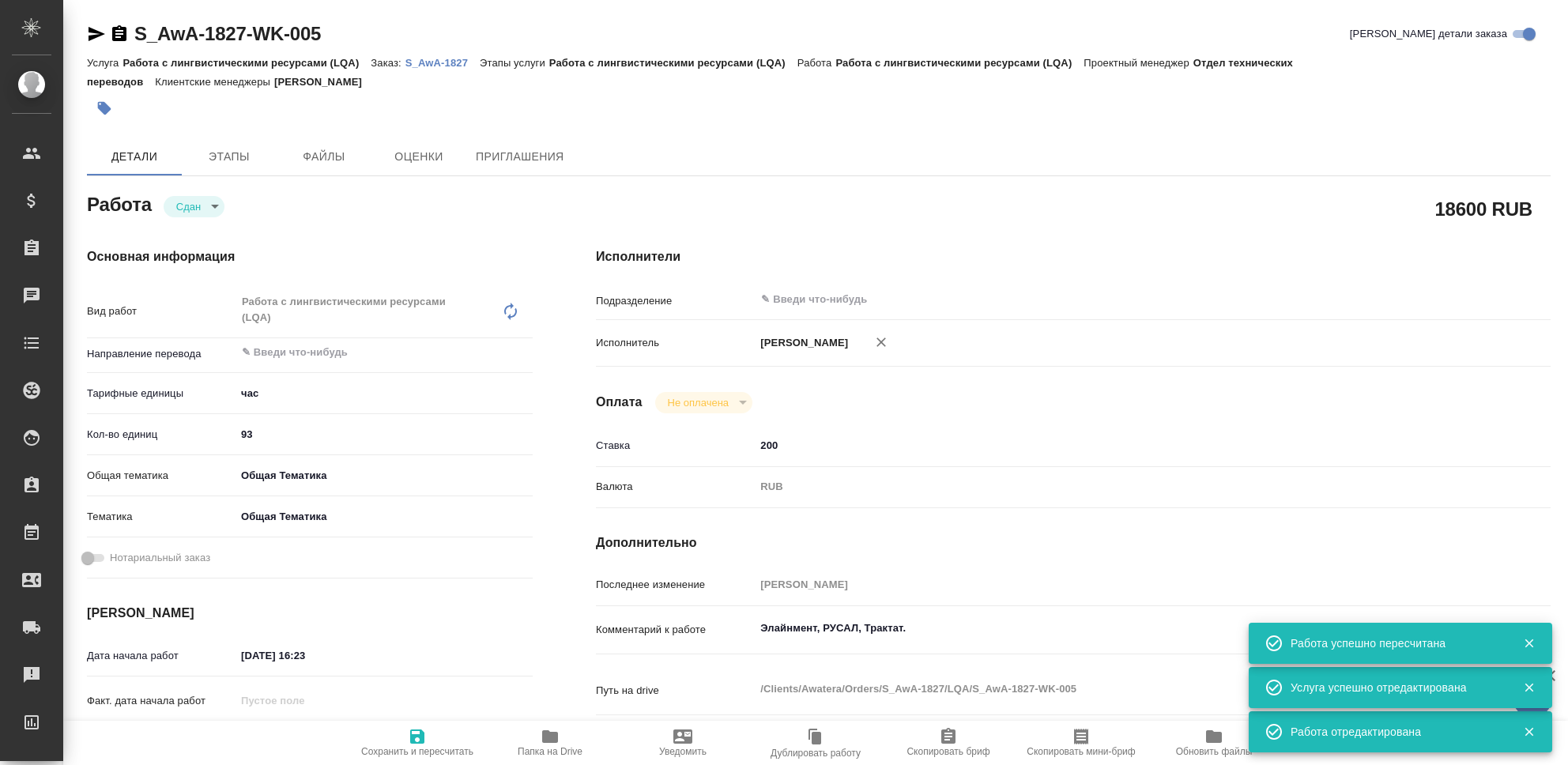
type textarea "x"
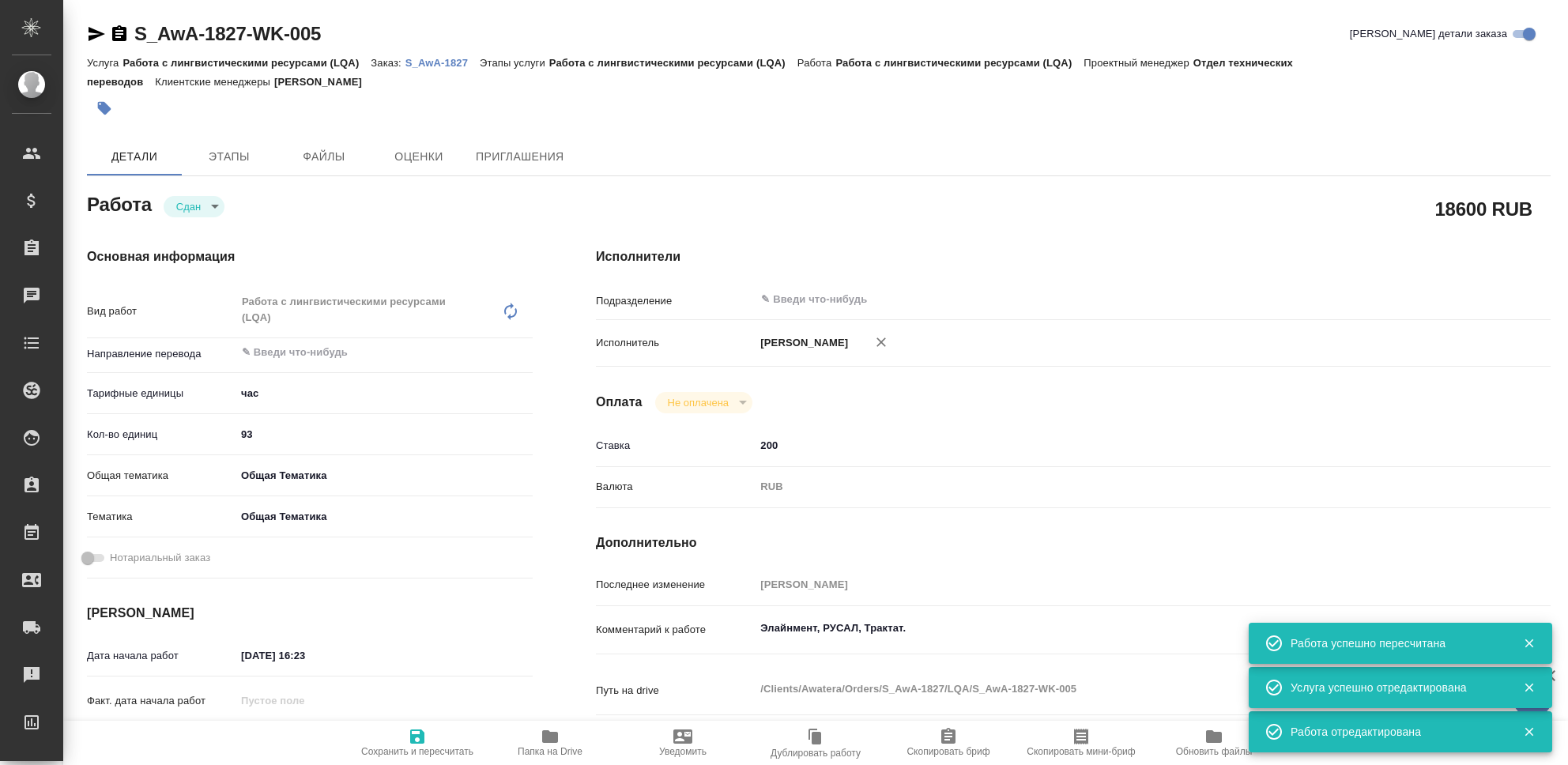
type textarea "x"
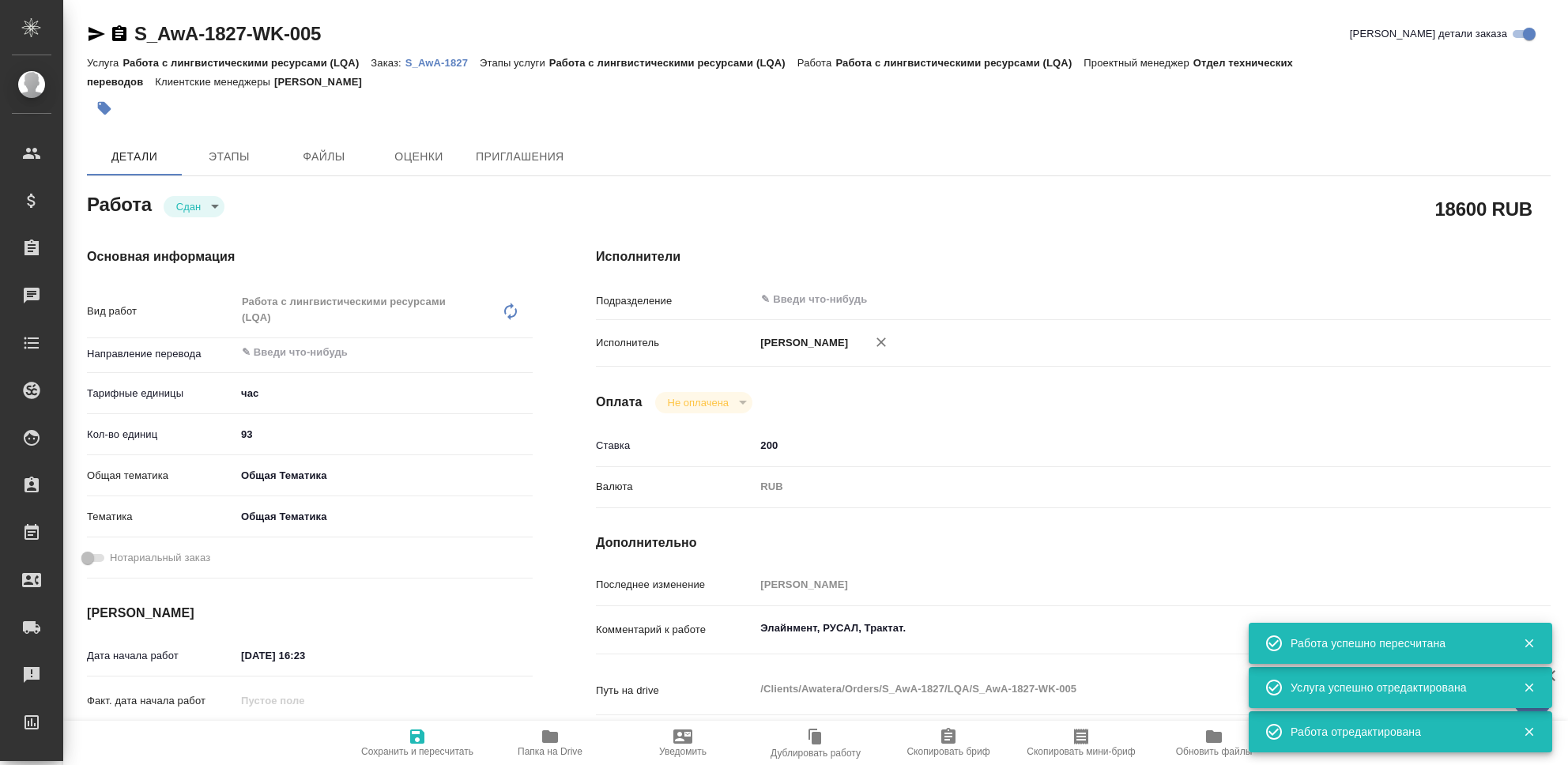
type textarea "x"
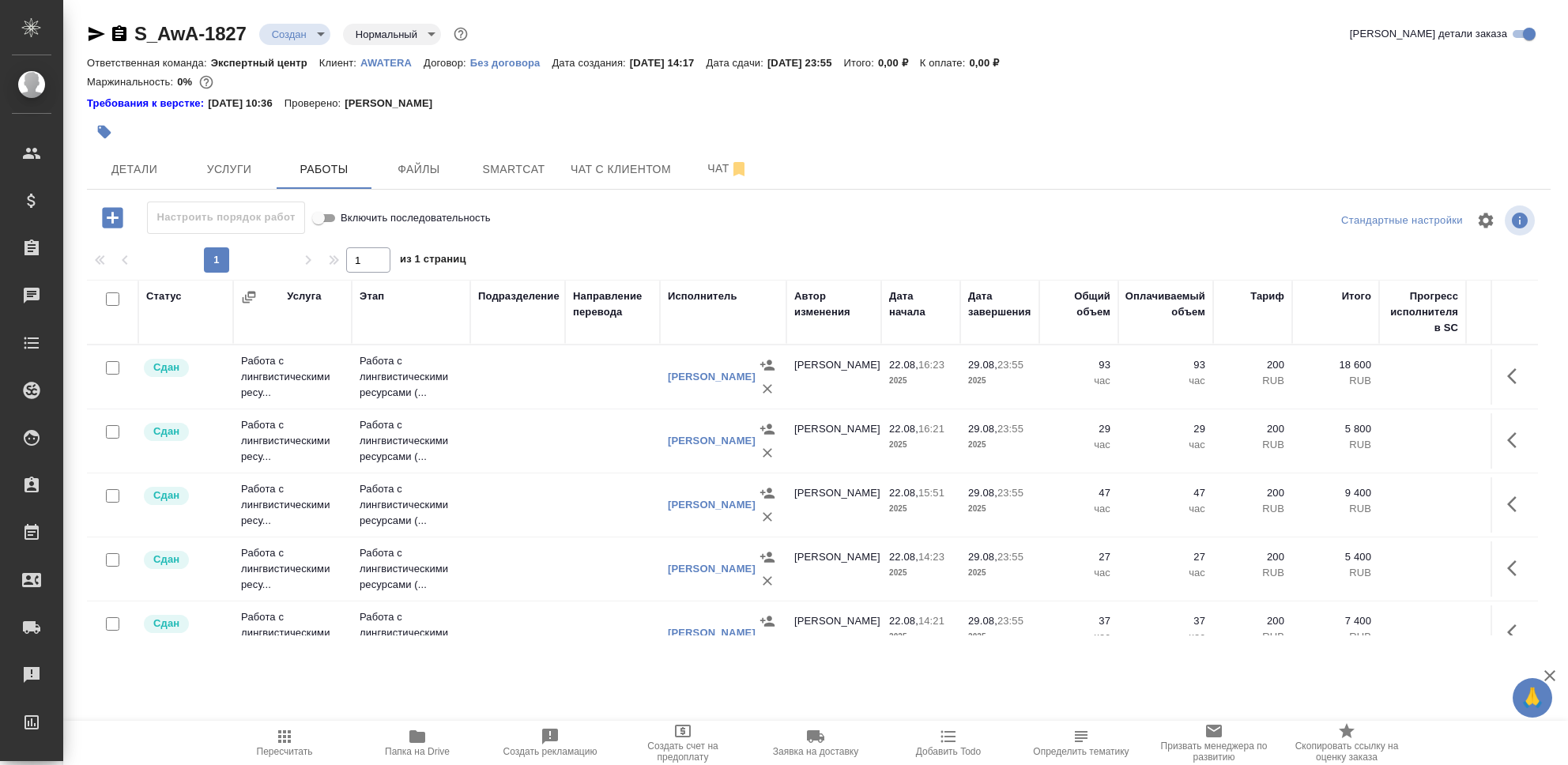
scroll to position [47, 0]
